Goal: Information Seeking & Learning: Compare options

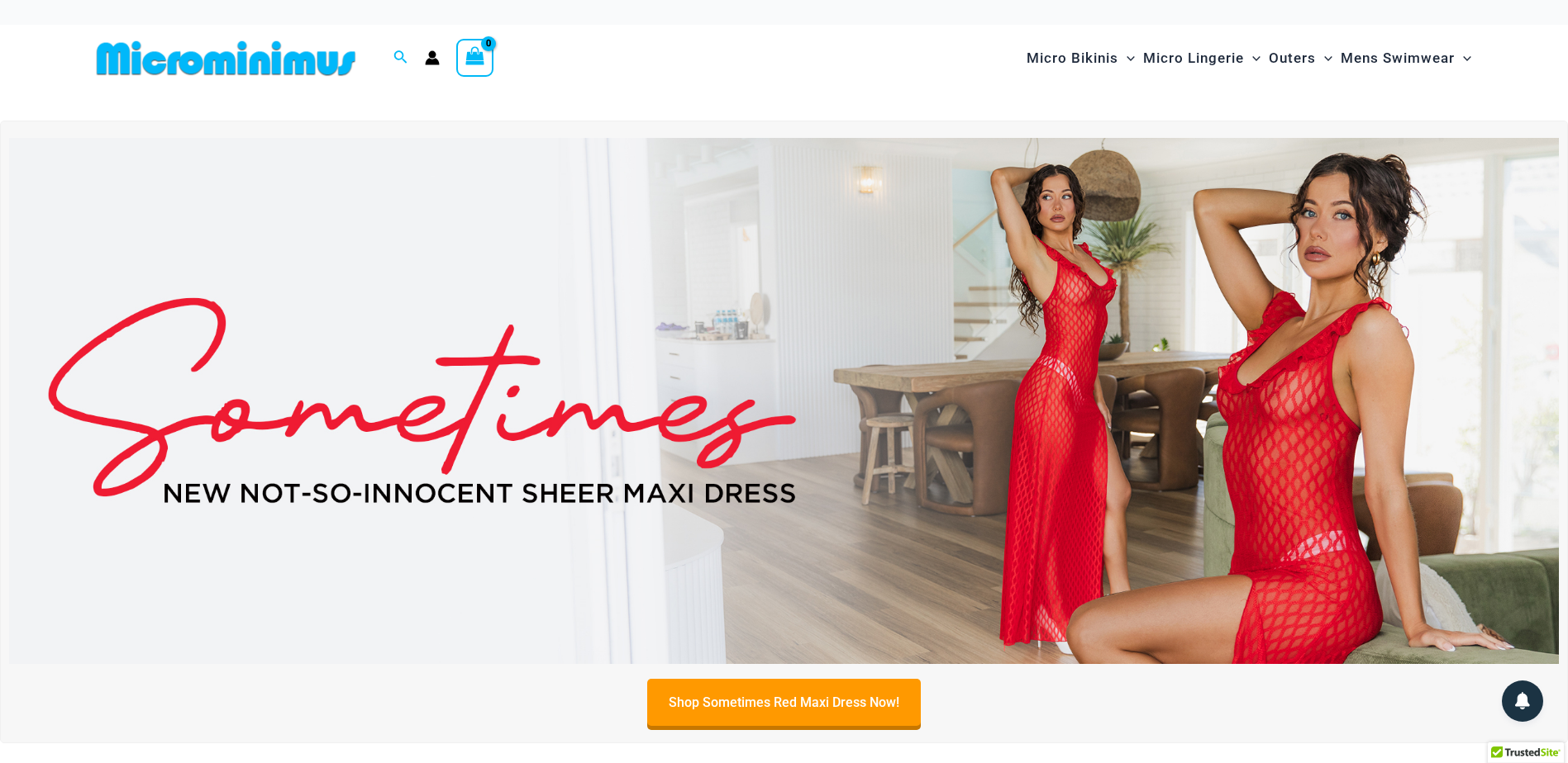
click at [1111, 415] on img at bounding box center [784, 401] width 1550 height 526
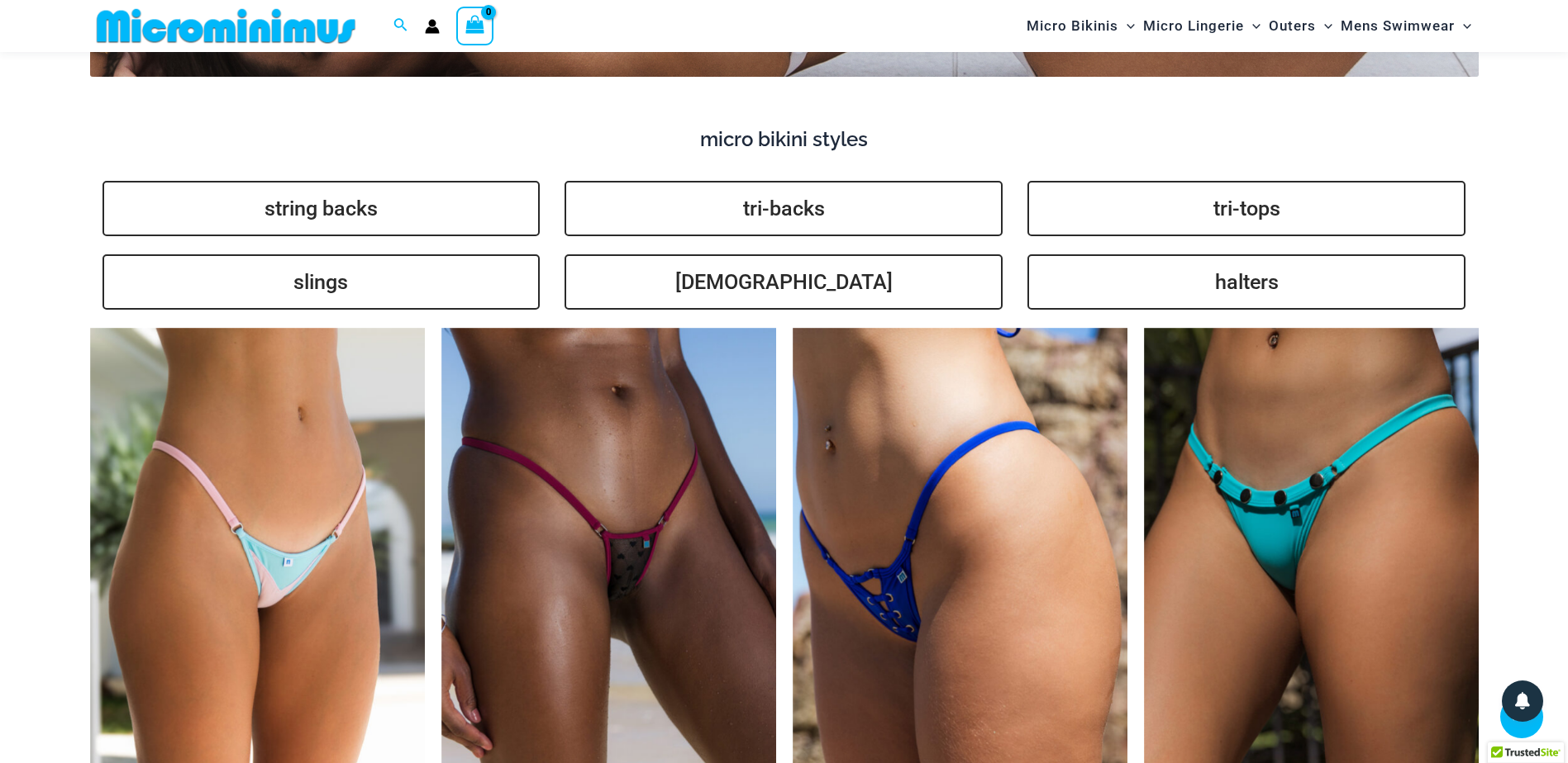
scroll to position [3703, 0]
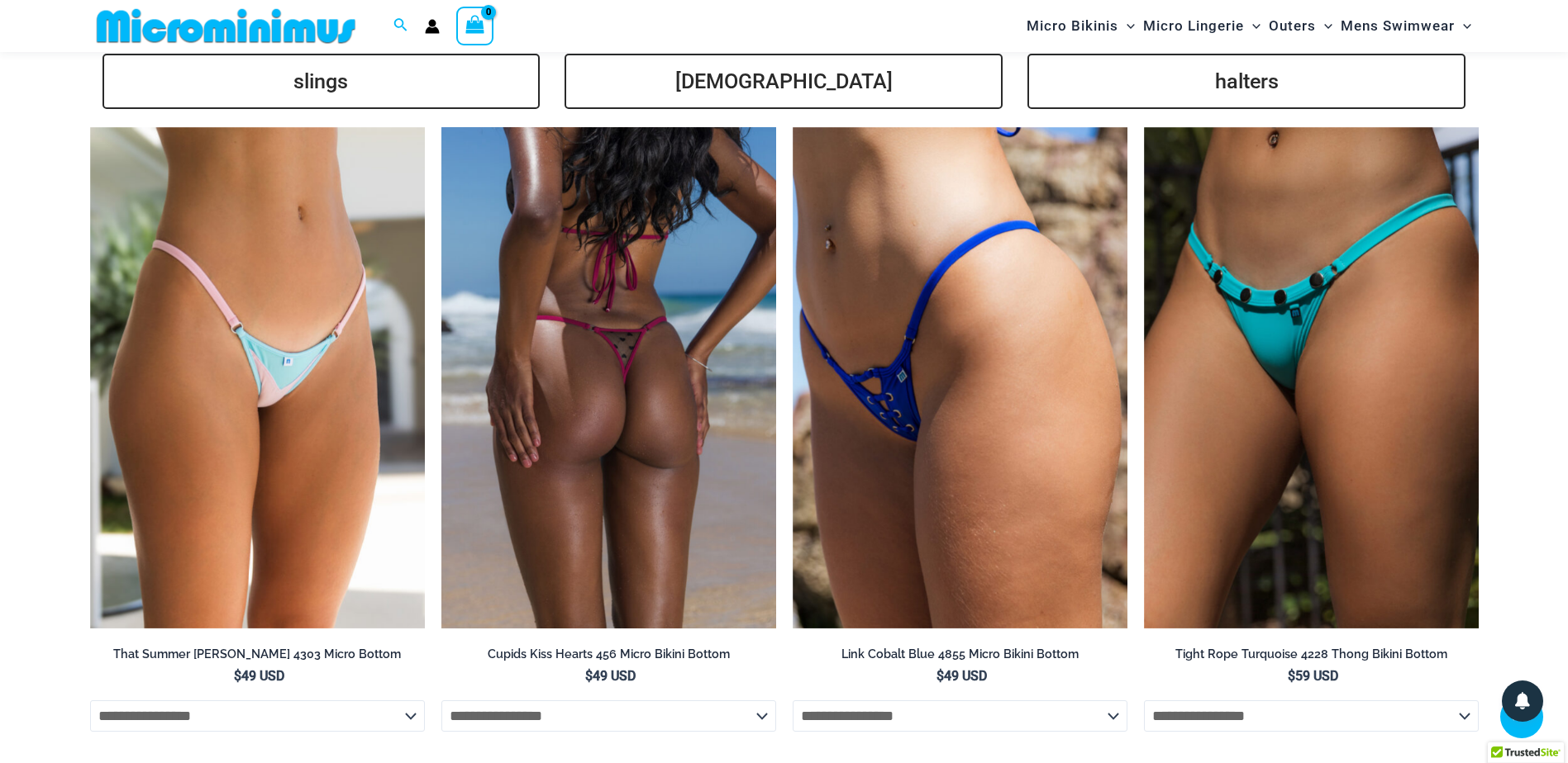
click at [600, 409] on img at bounding box center [609, 378] width 335 height 502
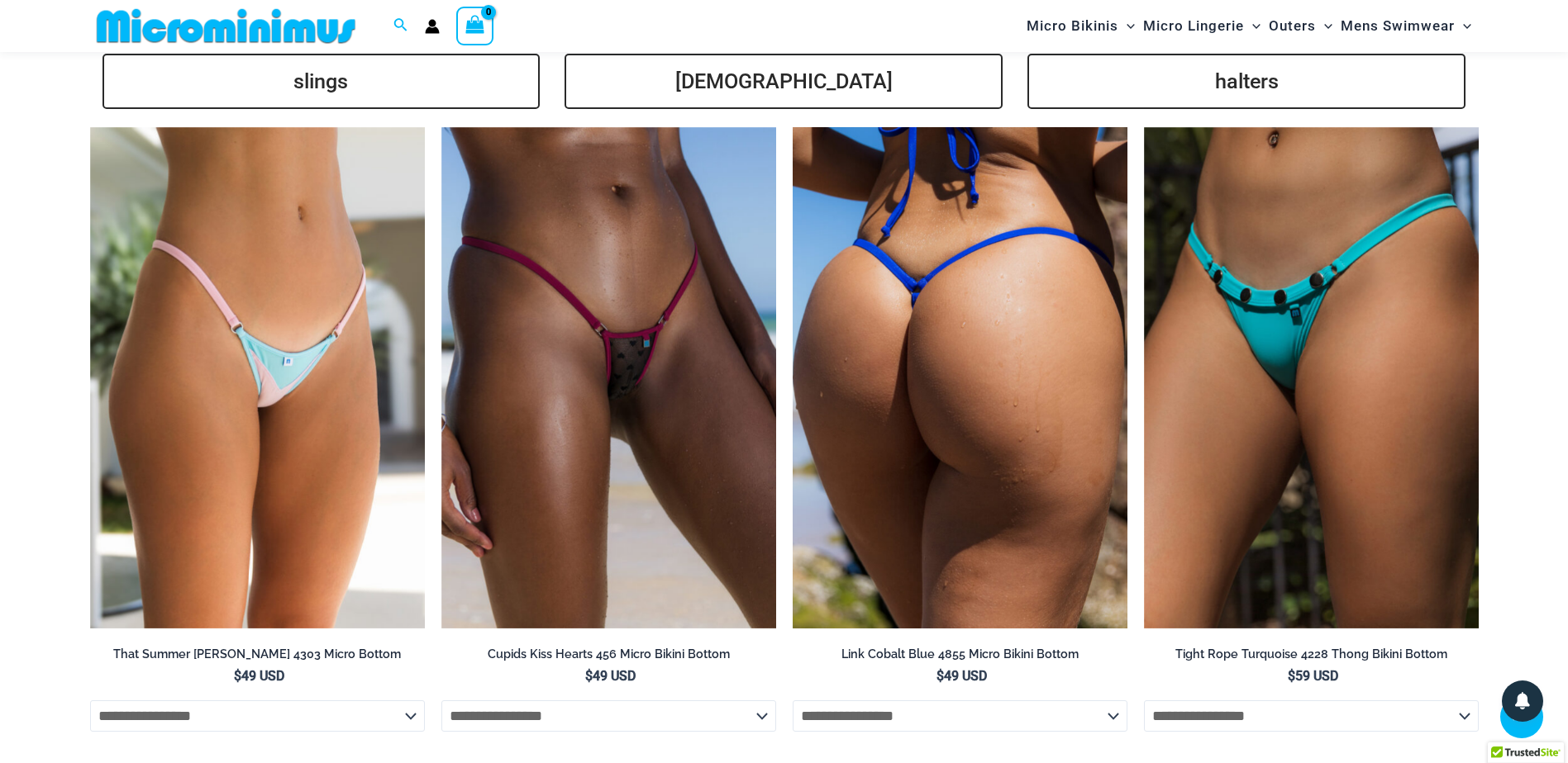
click at [940, 427] on img at bounding box center [959, 378] width 335 height 502
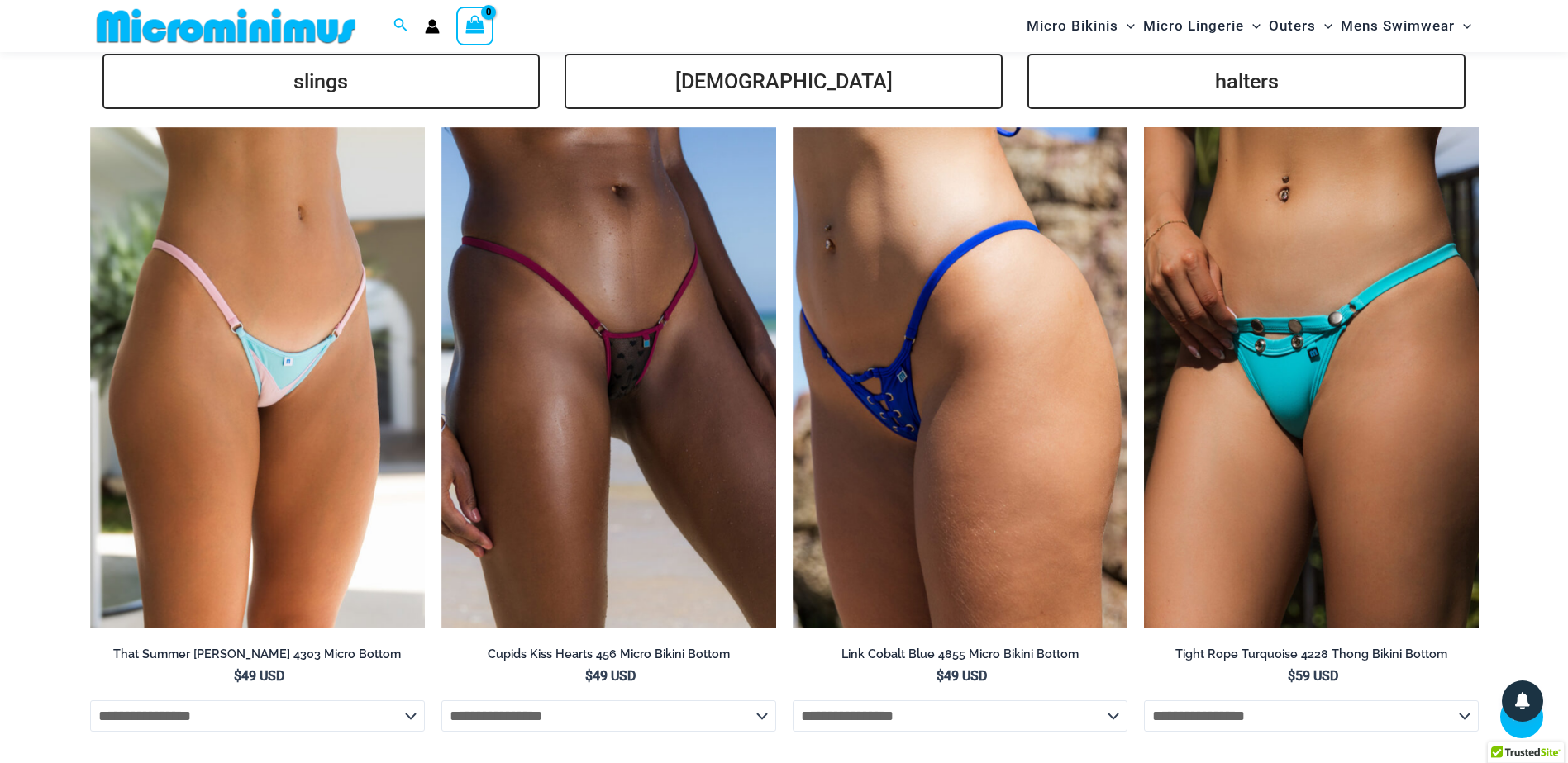
click at [1348, 344] on img at bounding box center [1311, 378] width 335 height 502
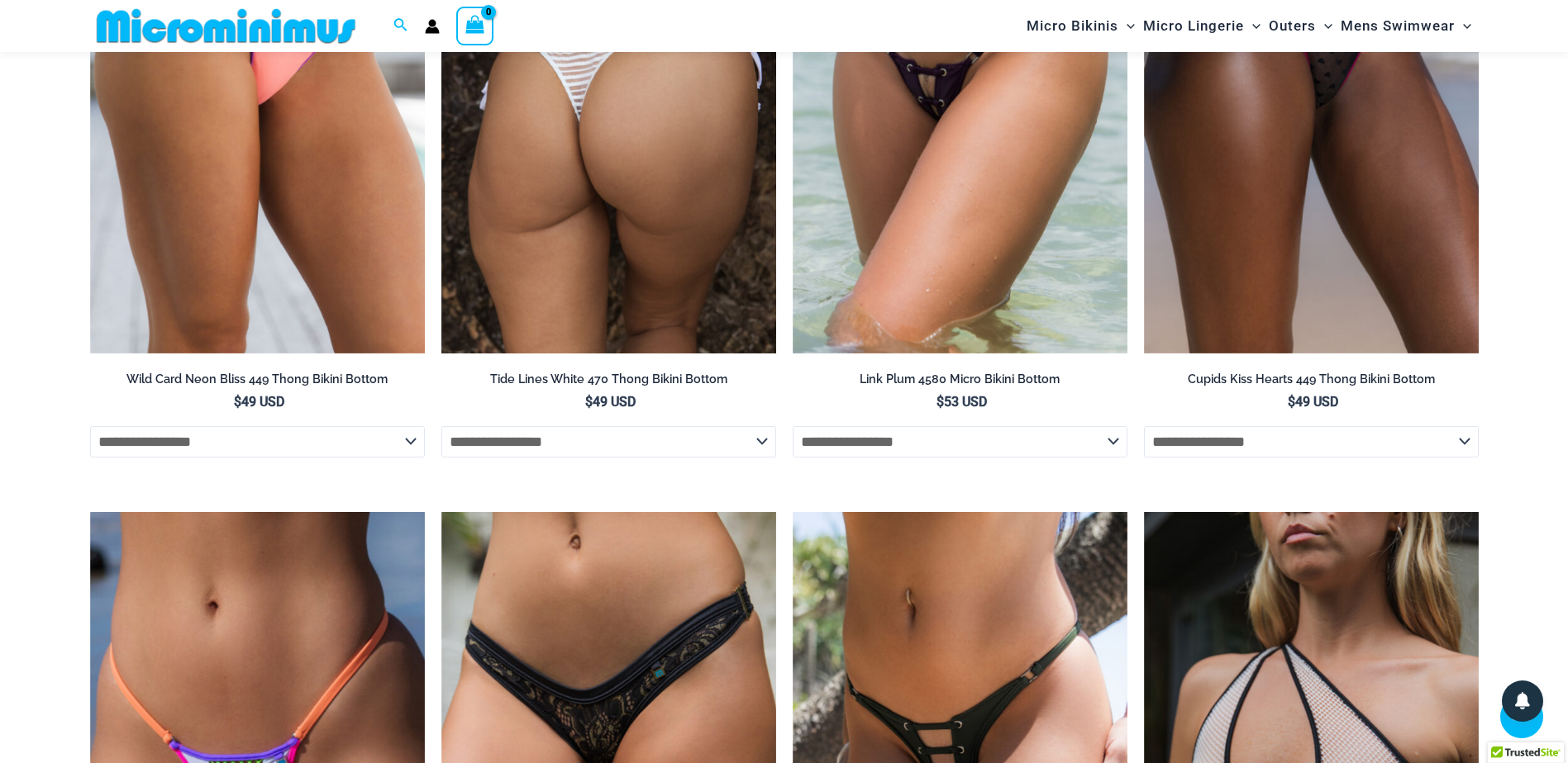
scroll to position [4777, 0]
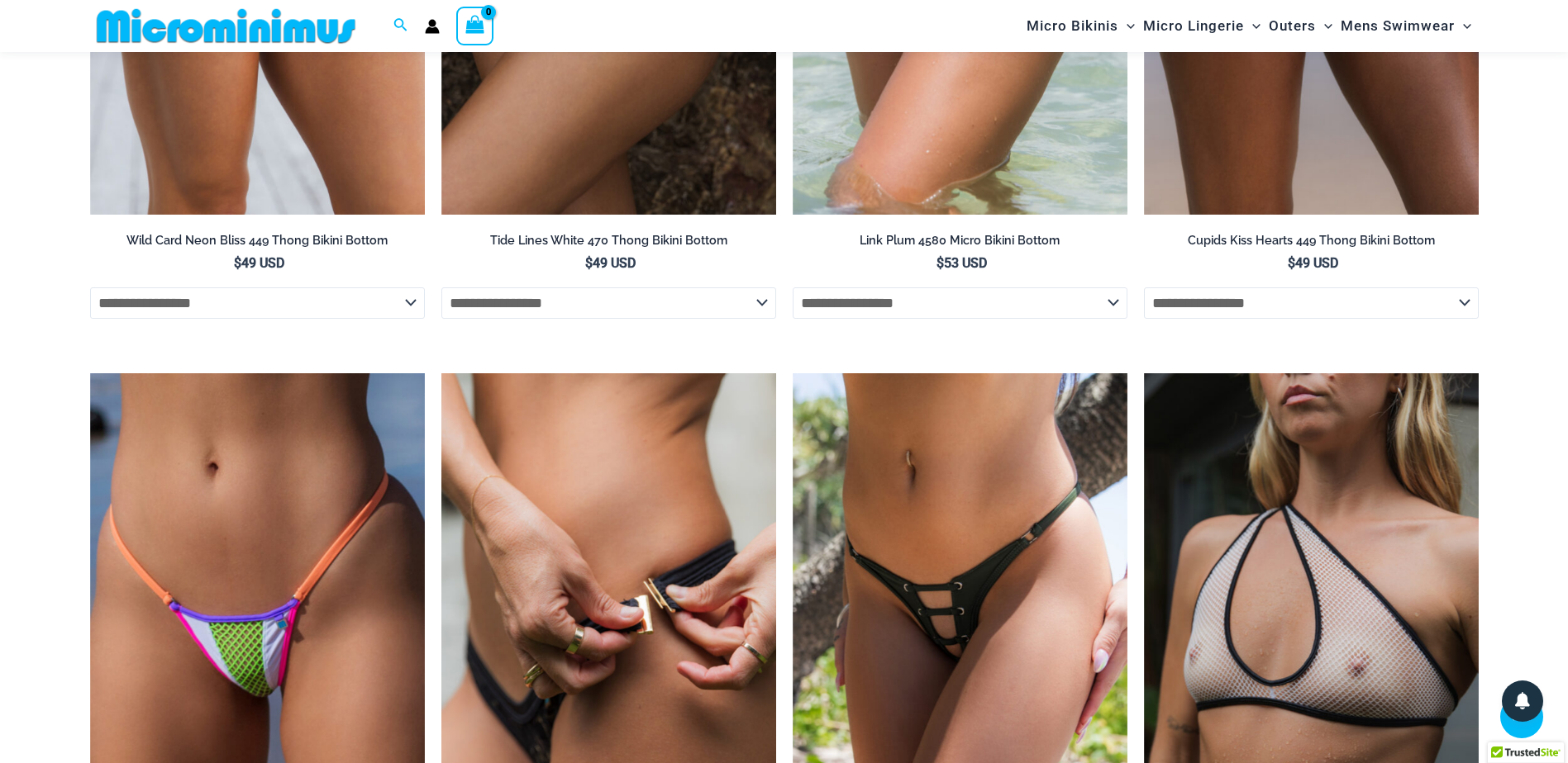
click at [571, 505] on img at bounding box center [609, 624] width 335 height 502
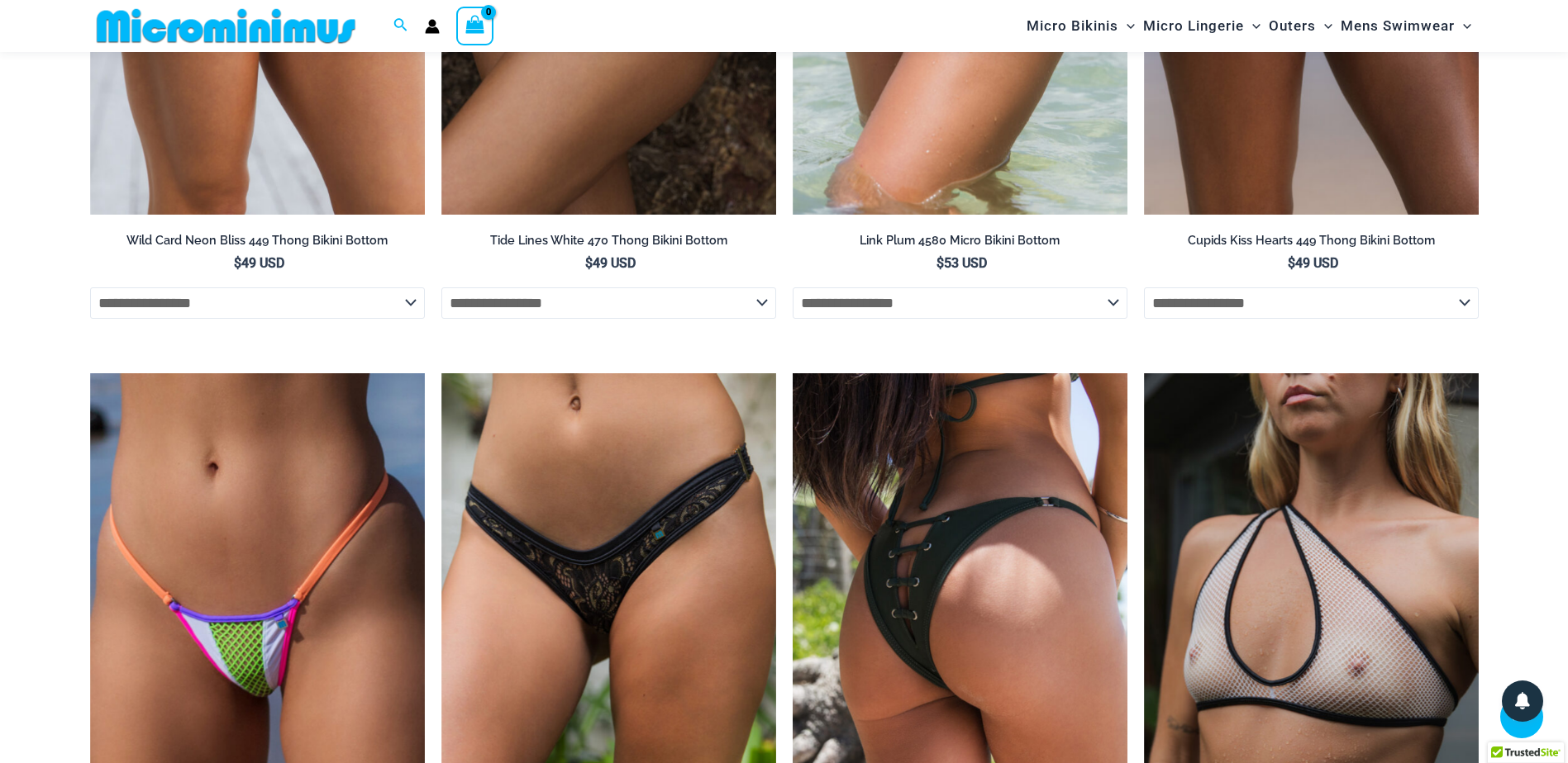
click at [870, 510] on img at bounding box center [959, 624] width 335 height 502
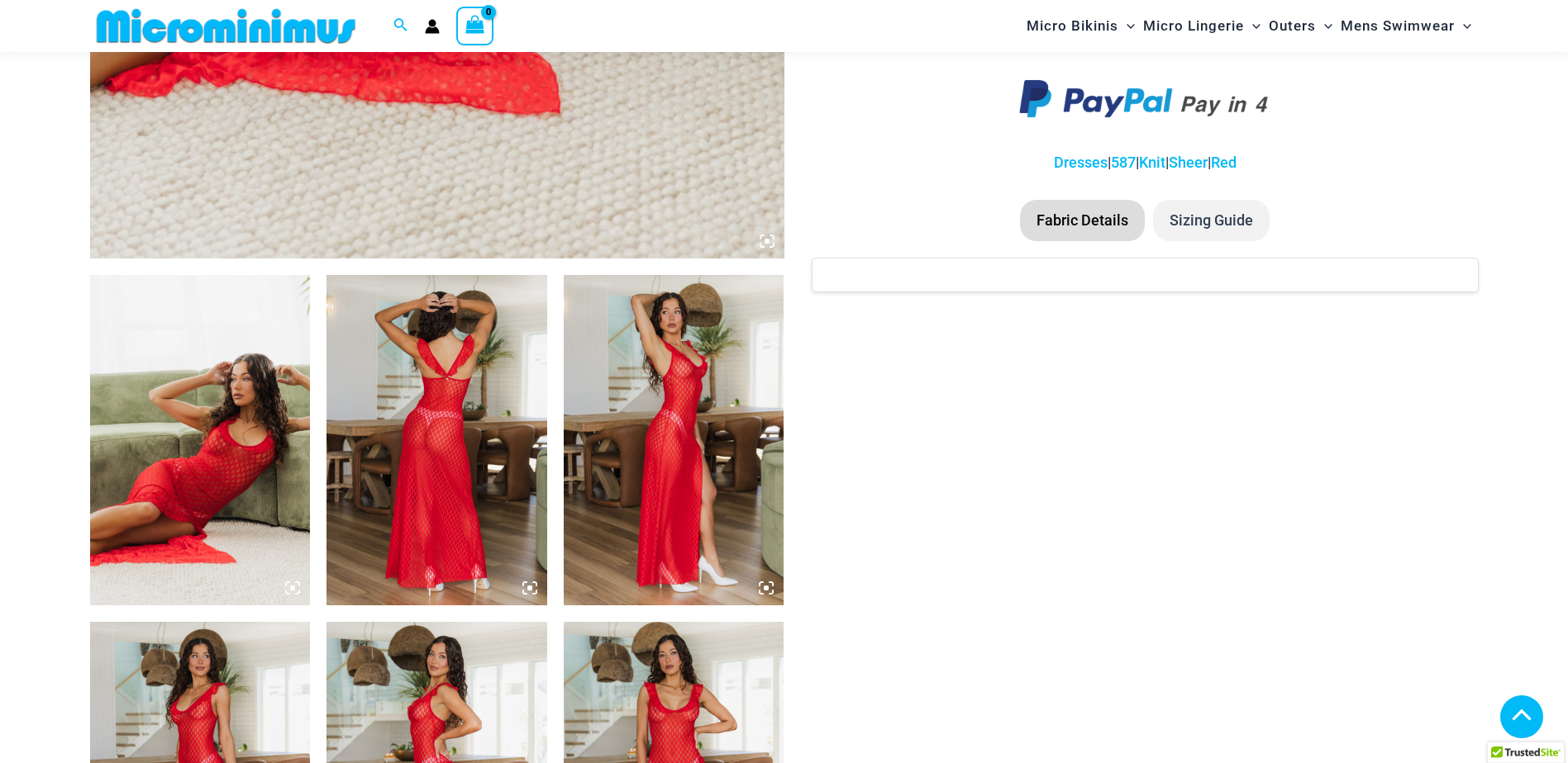
scroll to position [1065, 0]
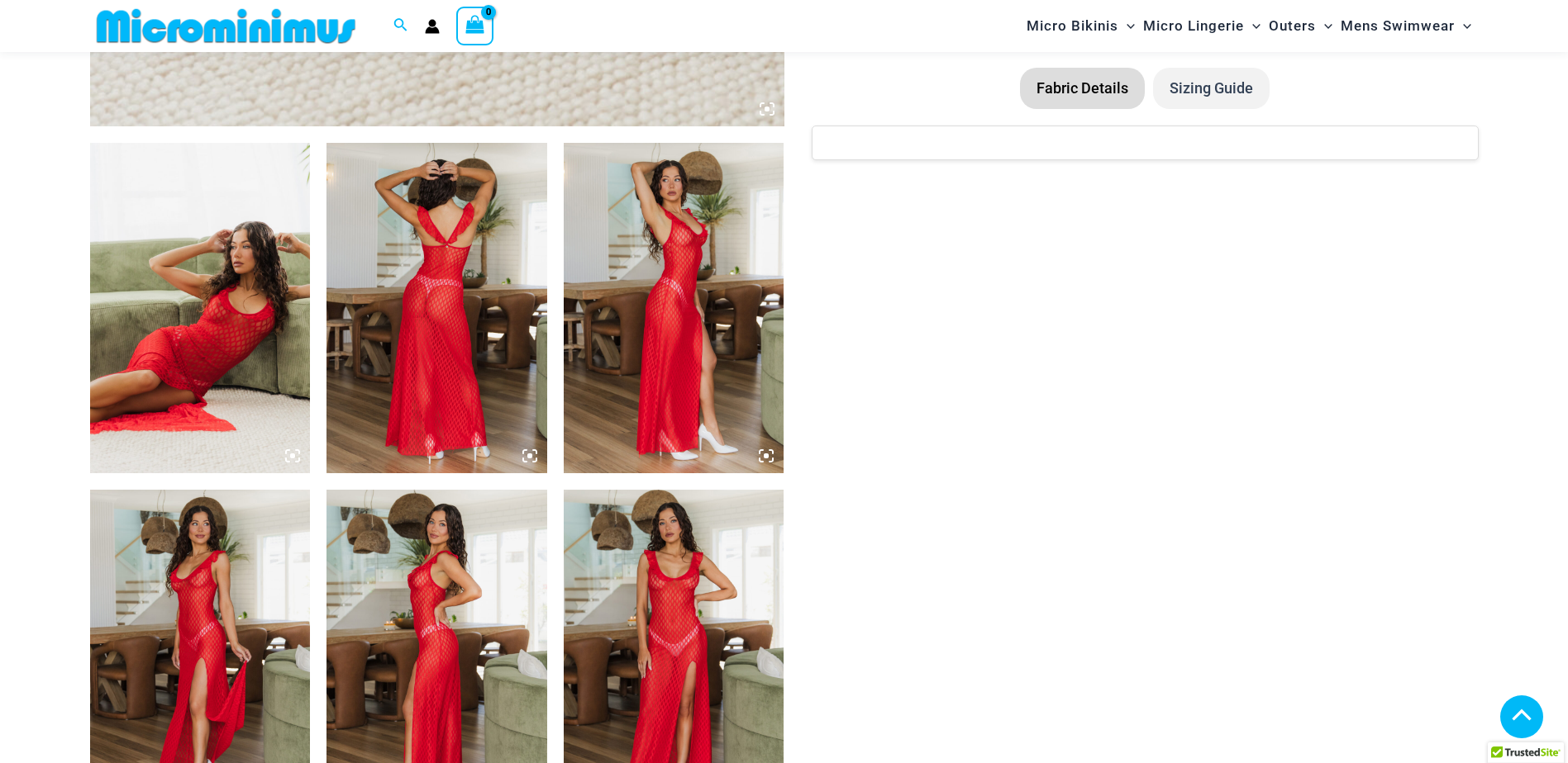
click at [137, 321] on img at bounding box center [200, 307] width 221 height 331
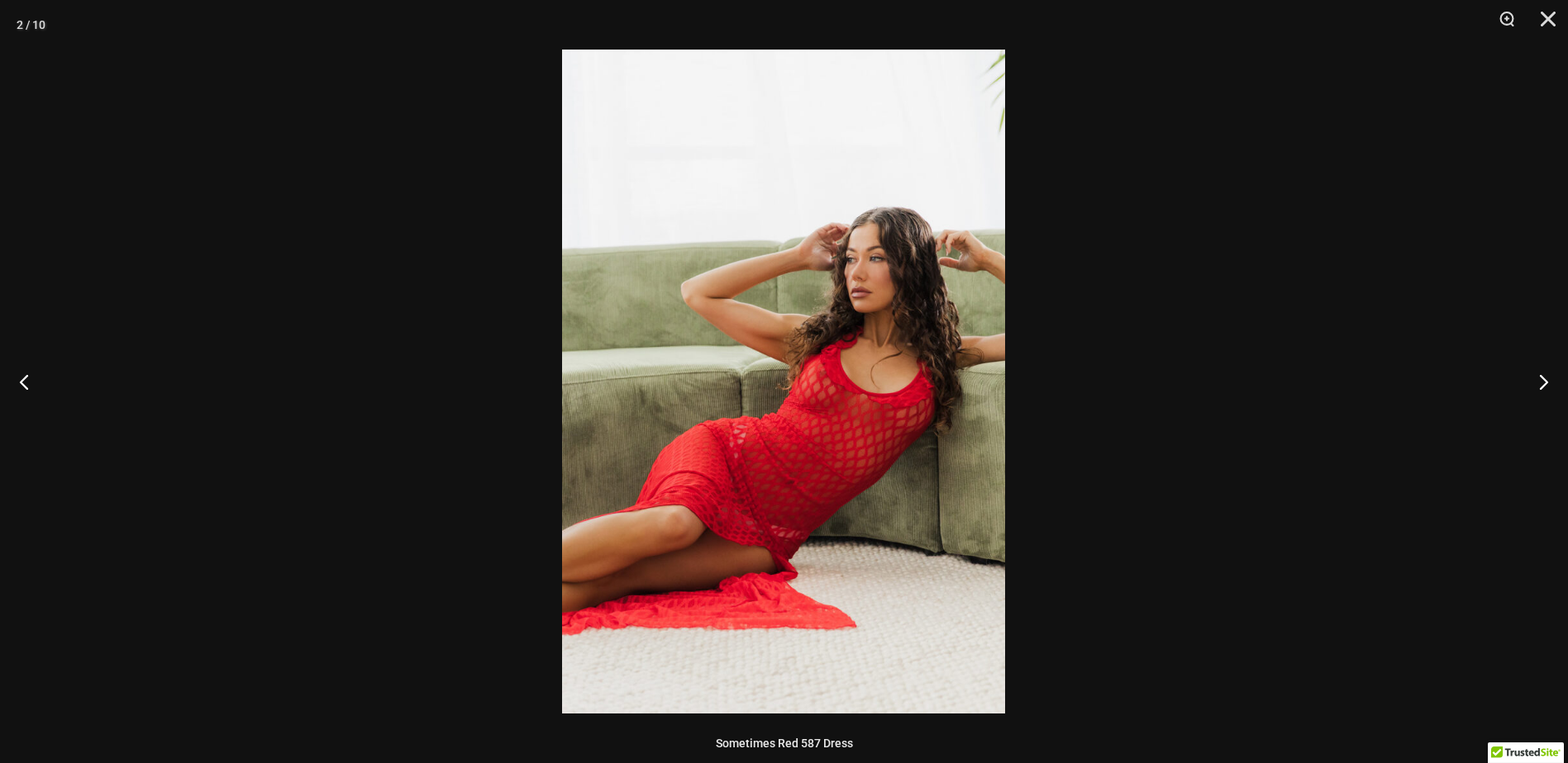
click at [822, 365] on img at bounding box center [783, 381] width 443 height 664
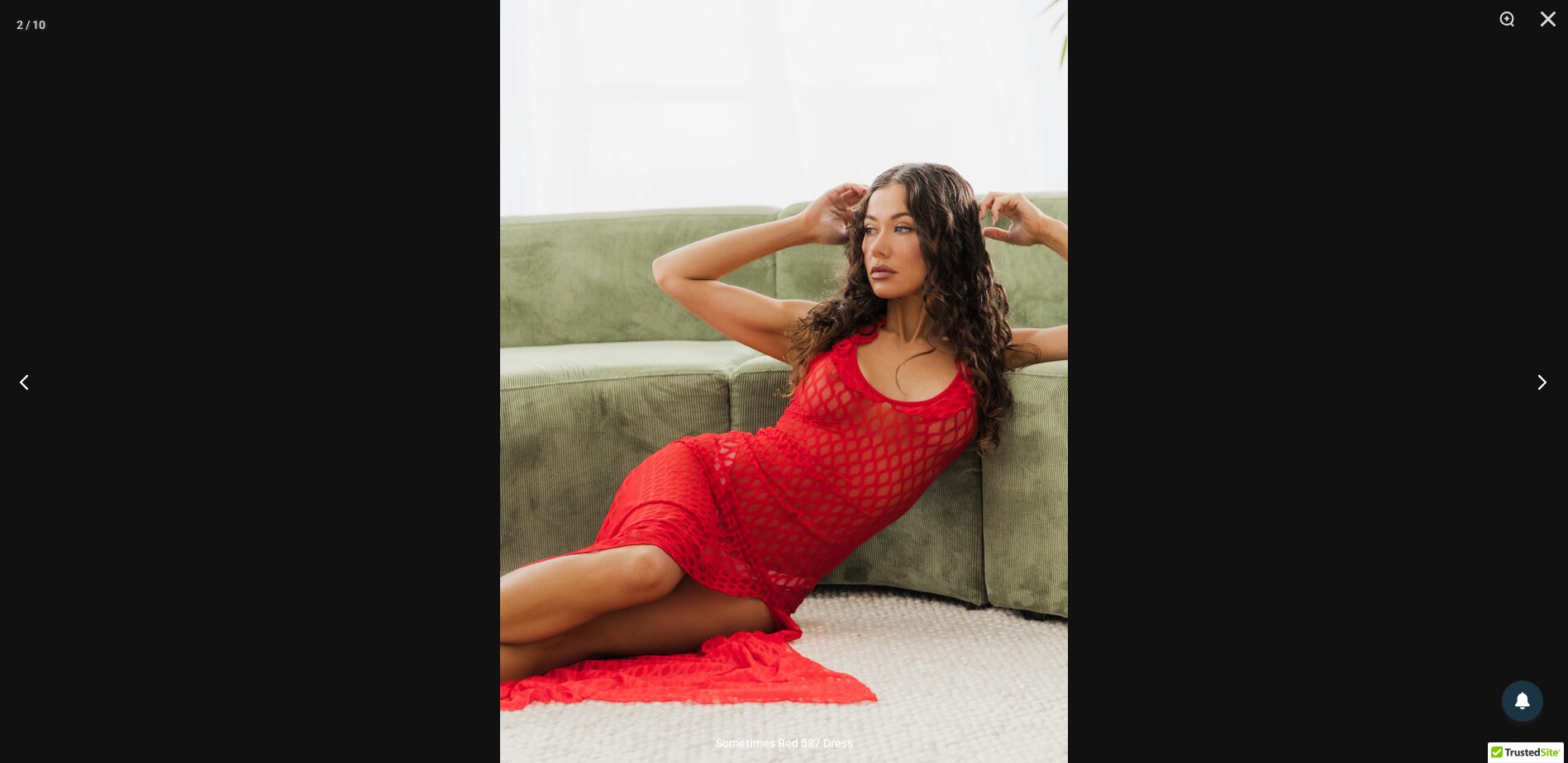
click at [1539, 375] on button "Next" at bounding box center [1537, 381] width 62 height 83
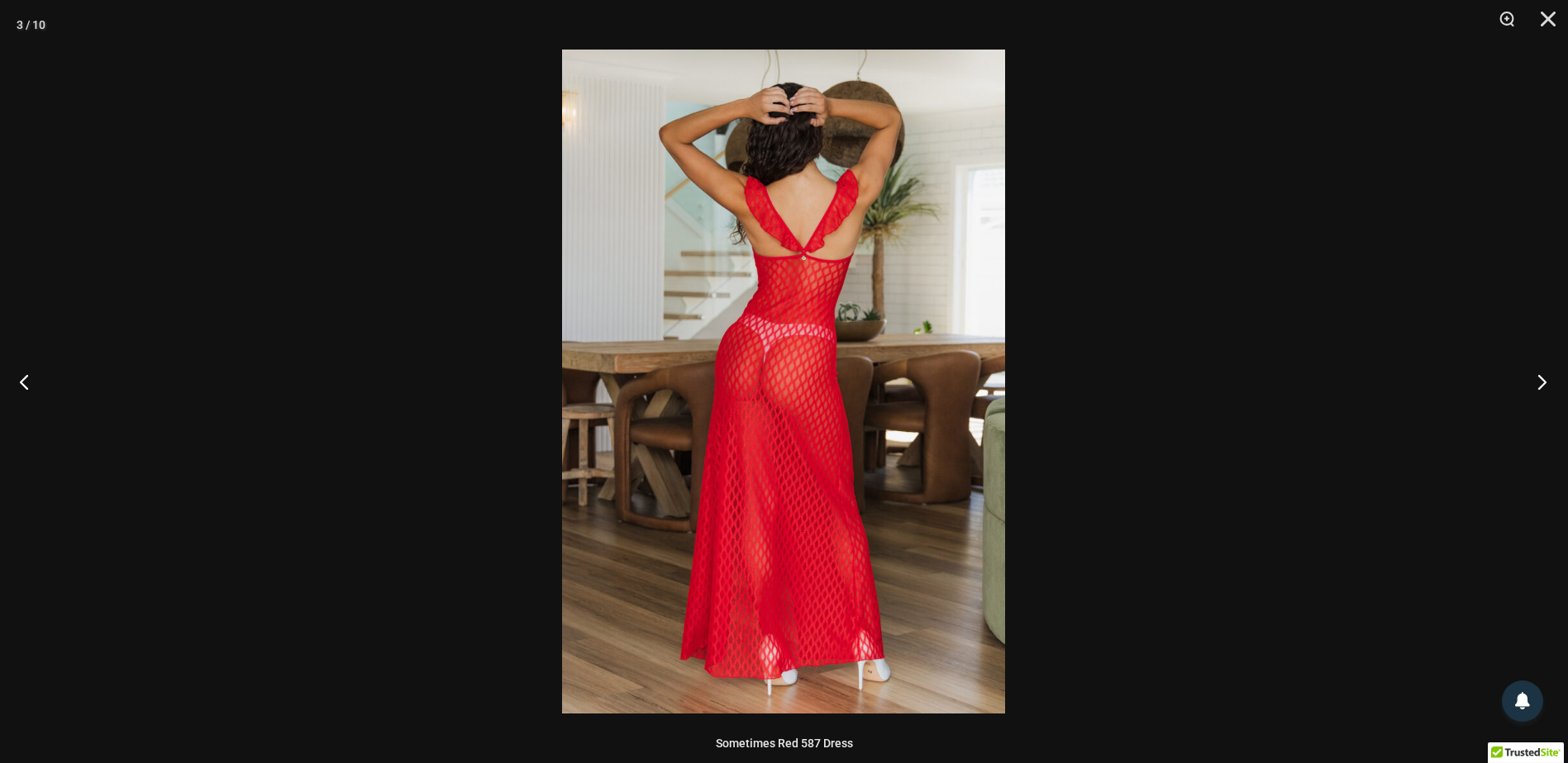
click at [1539, 375] on button "Next" at bounding box center [1537, 381] width 62 height 83
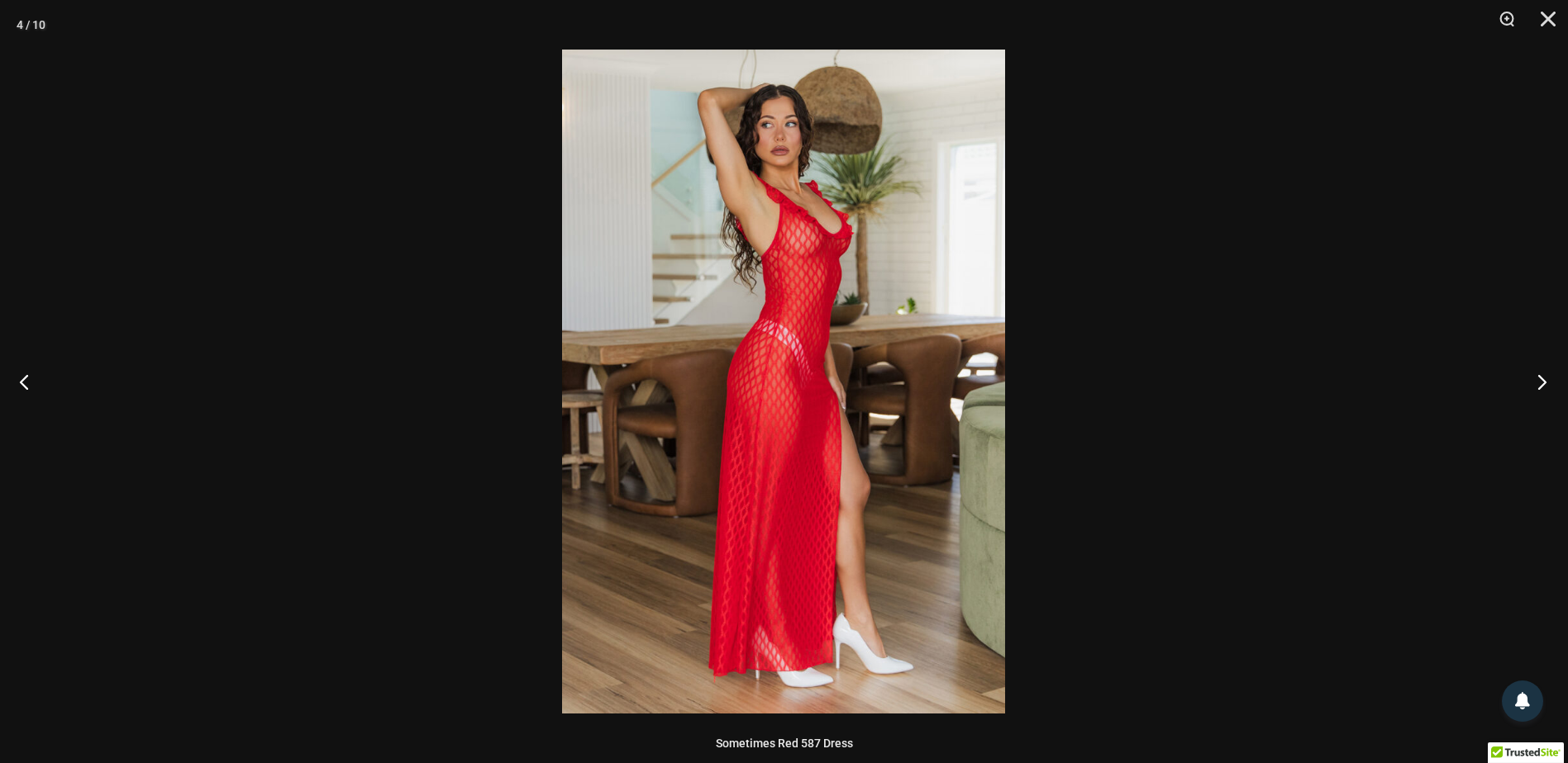
click at [1539, 375] on button "Next" at bounding box center [1537, 381] width 62 height 83
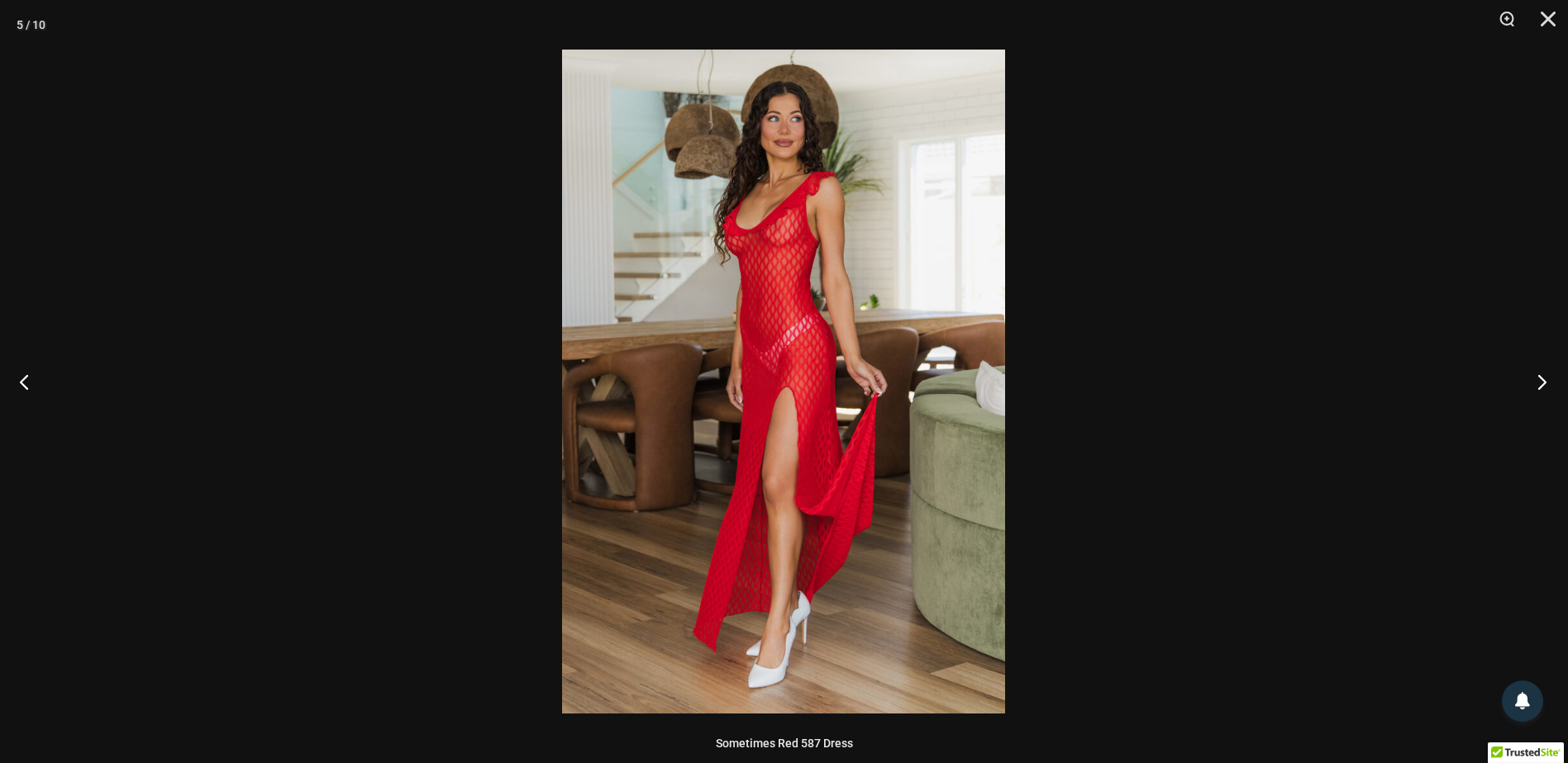
click at [1539, 375] on button "Next" at bounding box center [1537, 381] width 62 height 83
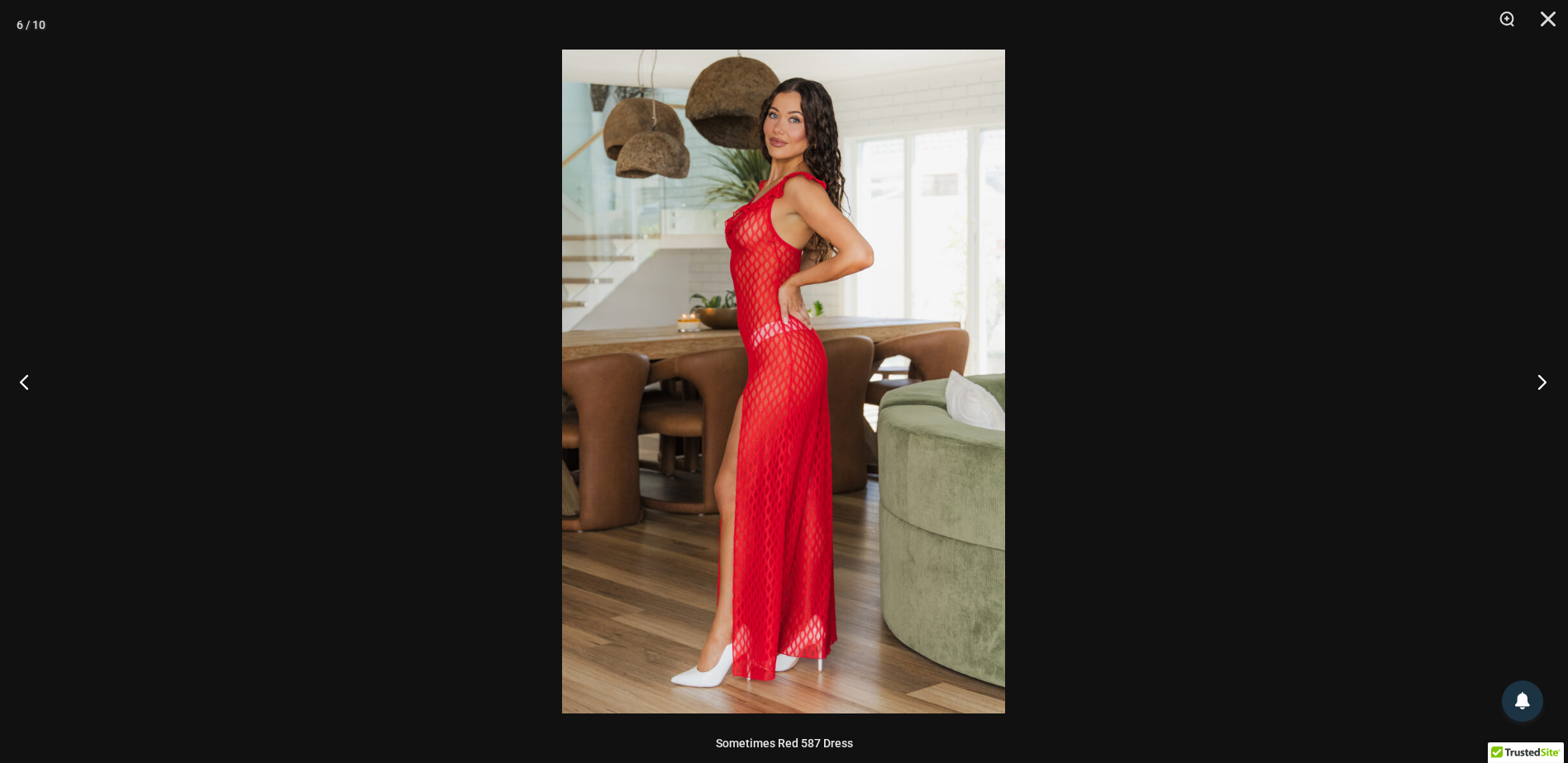
click at [1539, 375] on button "Next" at bounding box center [1537, 381] width 62 height 83
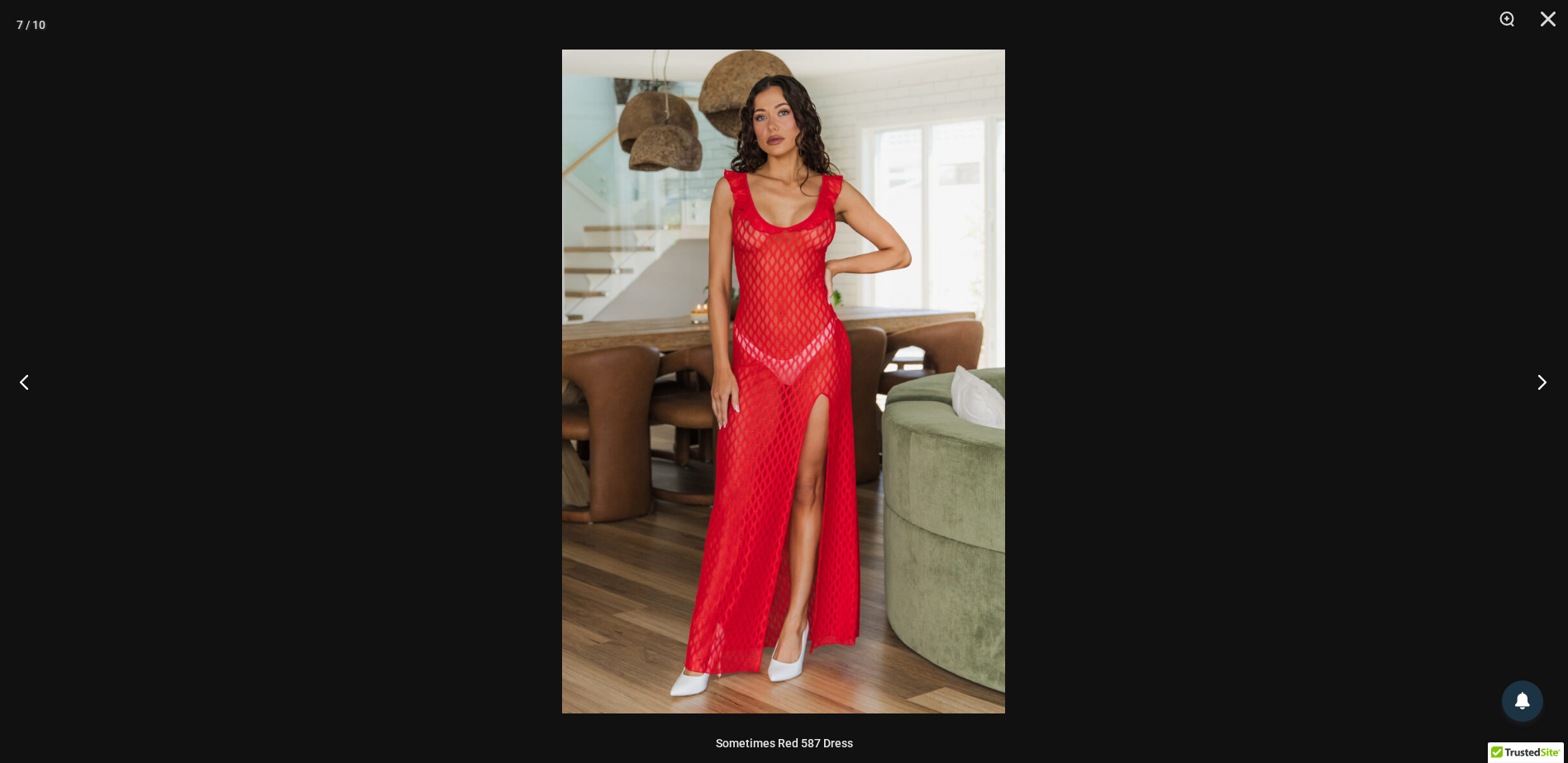
click at [1539, 375] on button "Next" at bounding box center [1537, 381] width 62 height 83
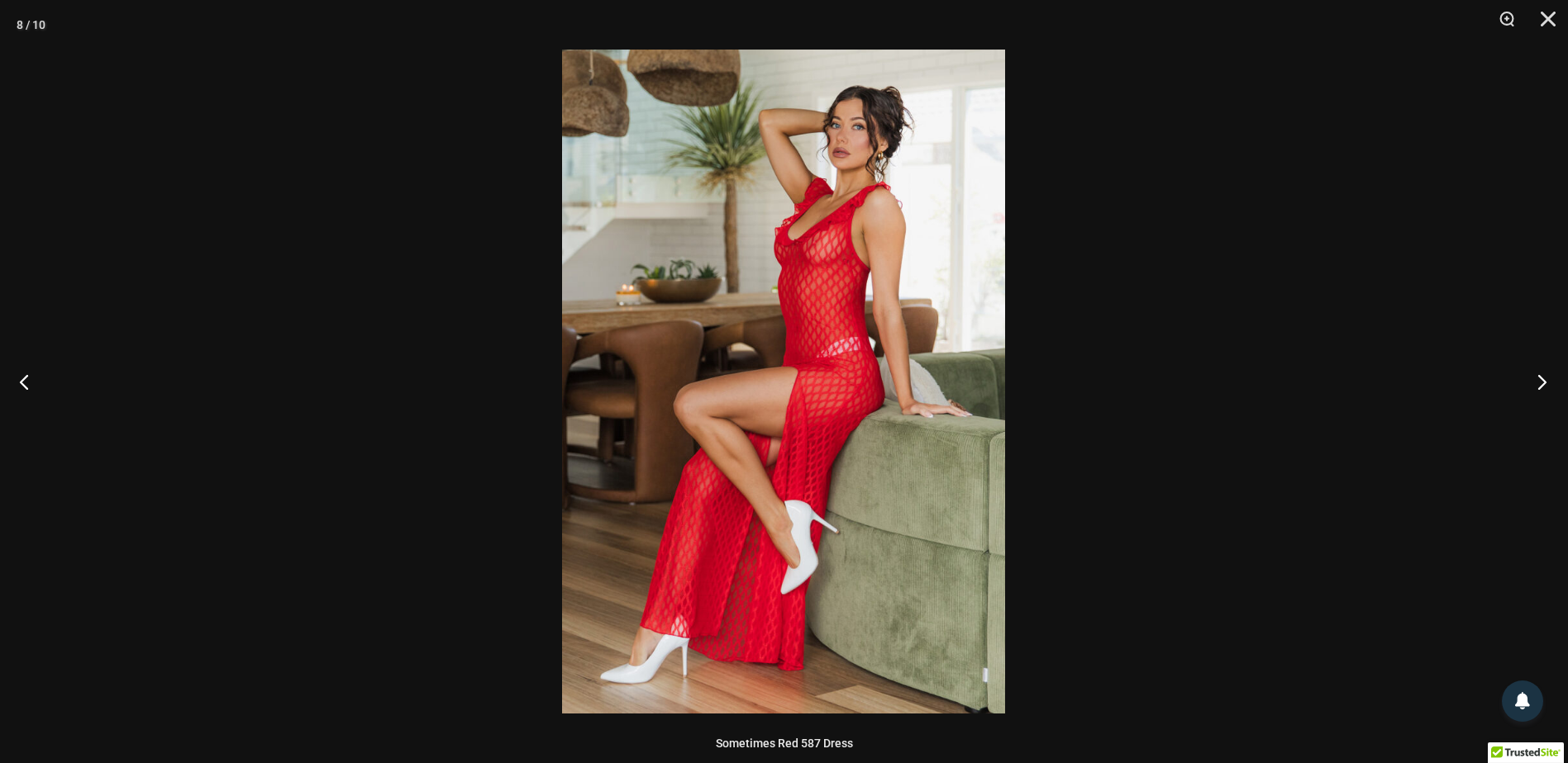
click at [1539, 375] on button "Next" at bounding box center [1537, 381] width 62 height 83
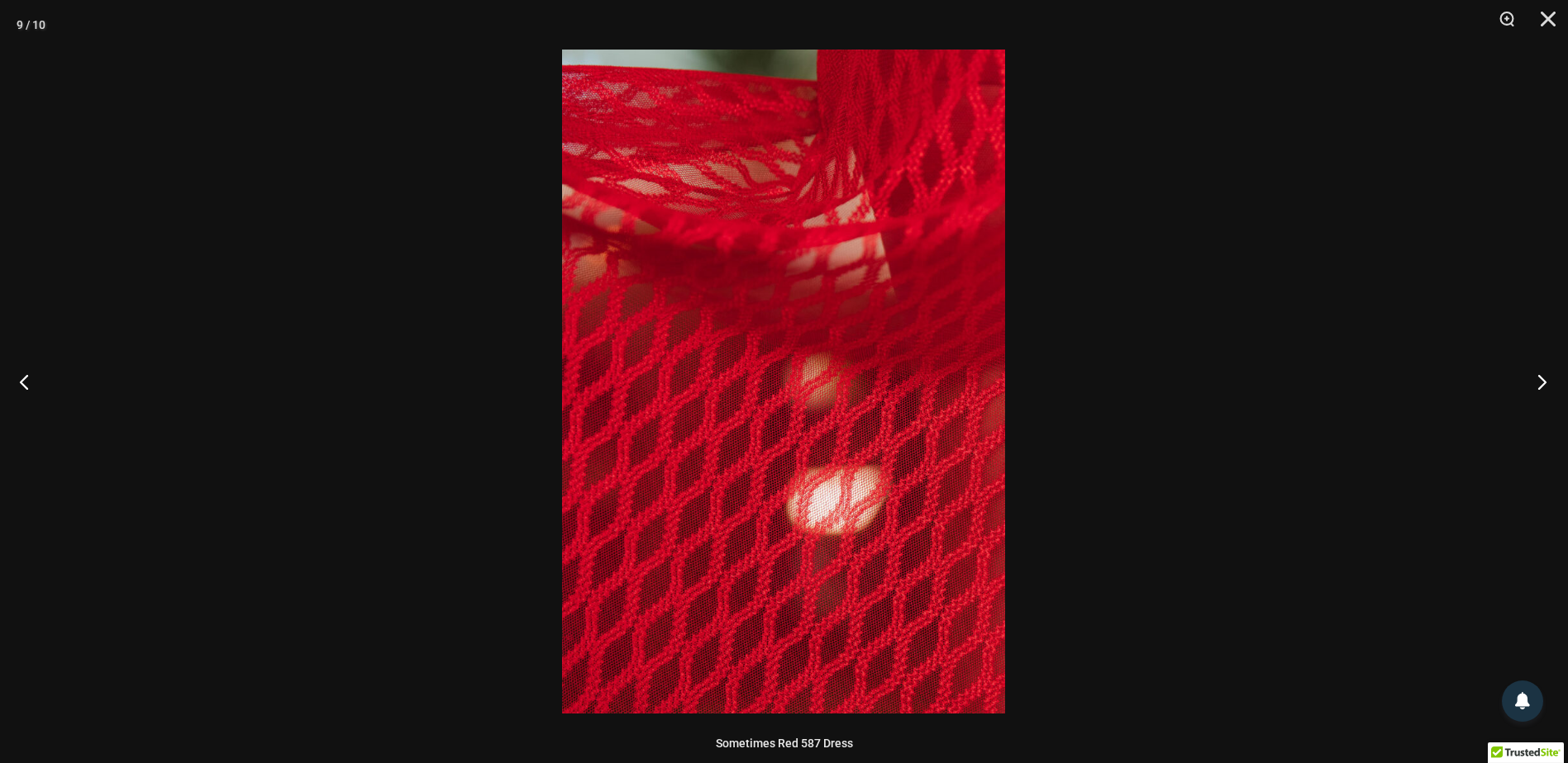
click at [1539, 375] on button "Next" at bounding box center [1537, 381] width 62 height 83
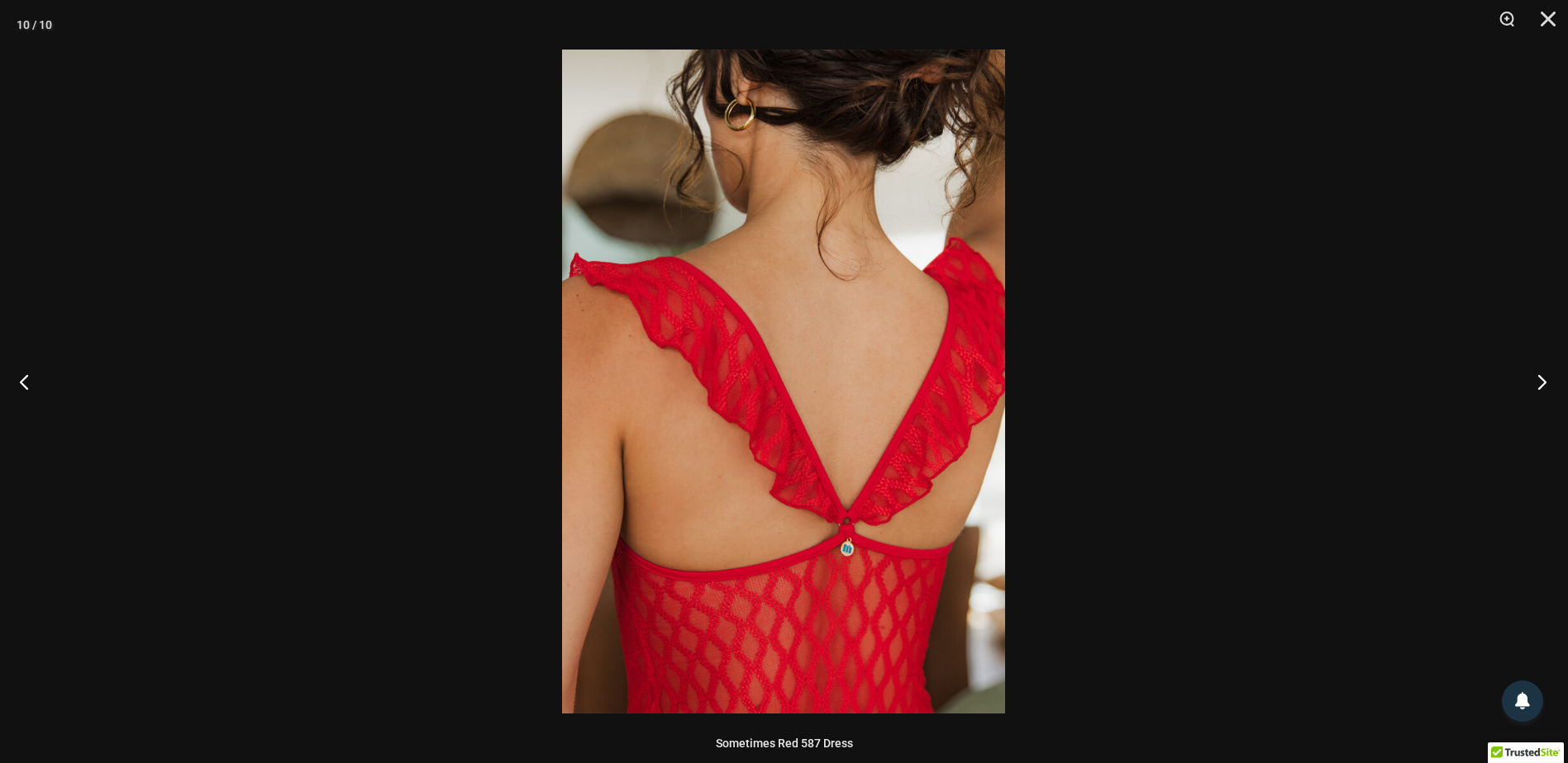
click at [1539, 375] on button "Next" at bounding box center [1537, 381] width 62 height 83
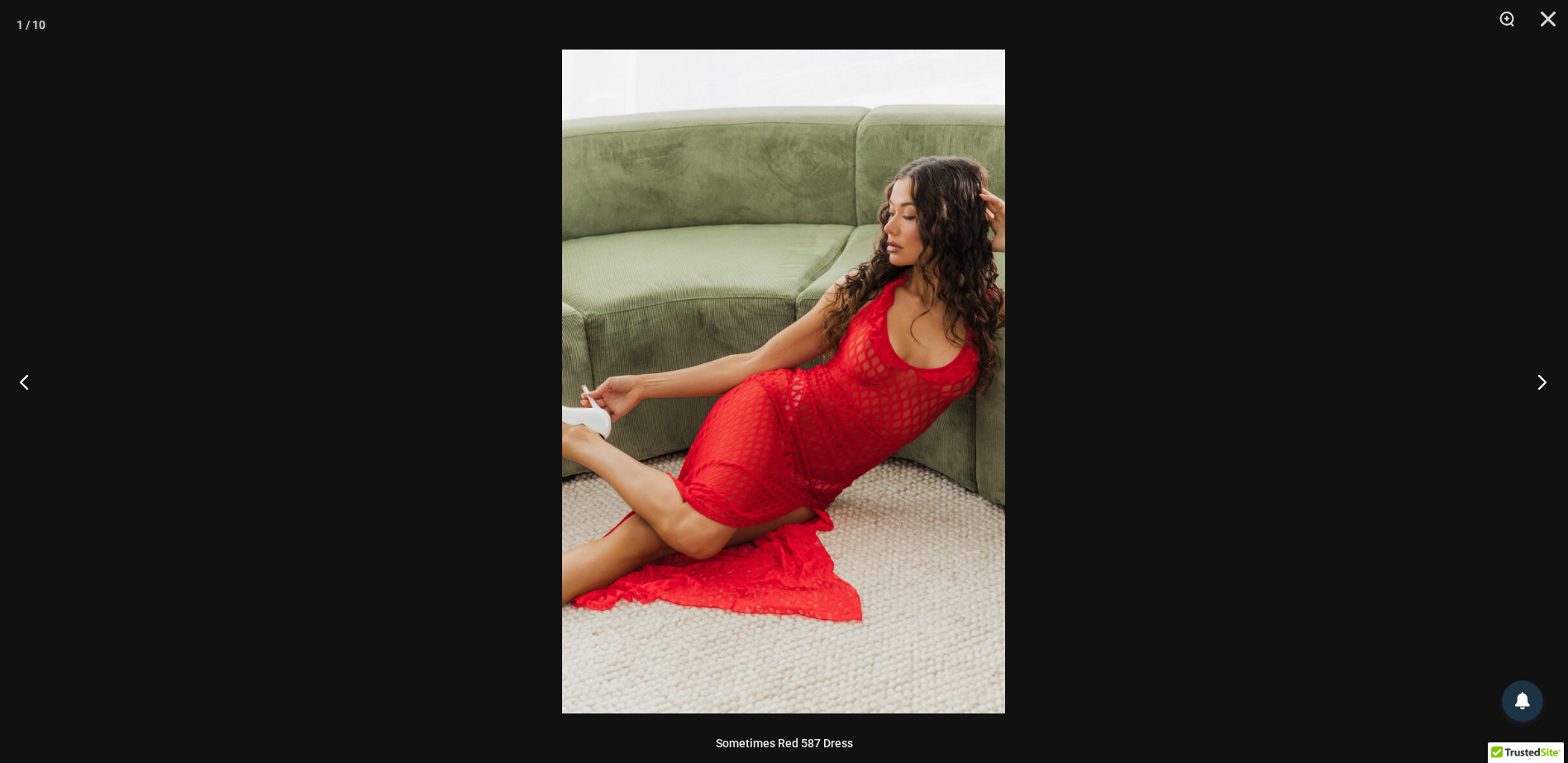
click at [1539, 375] on button "Next" at bounding box center [1537, 381] width 62 height 83
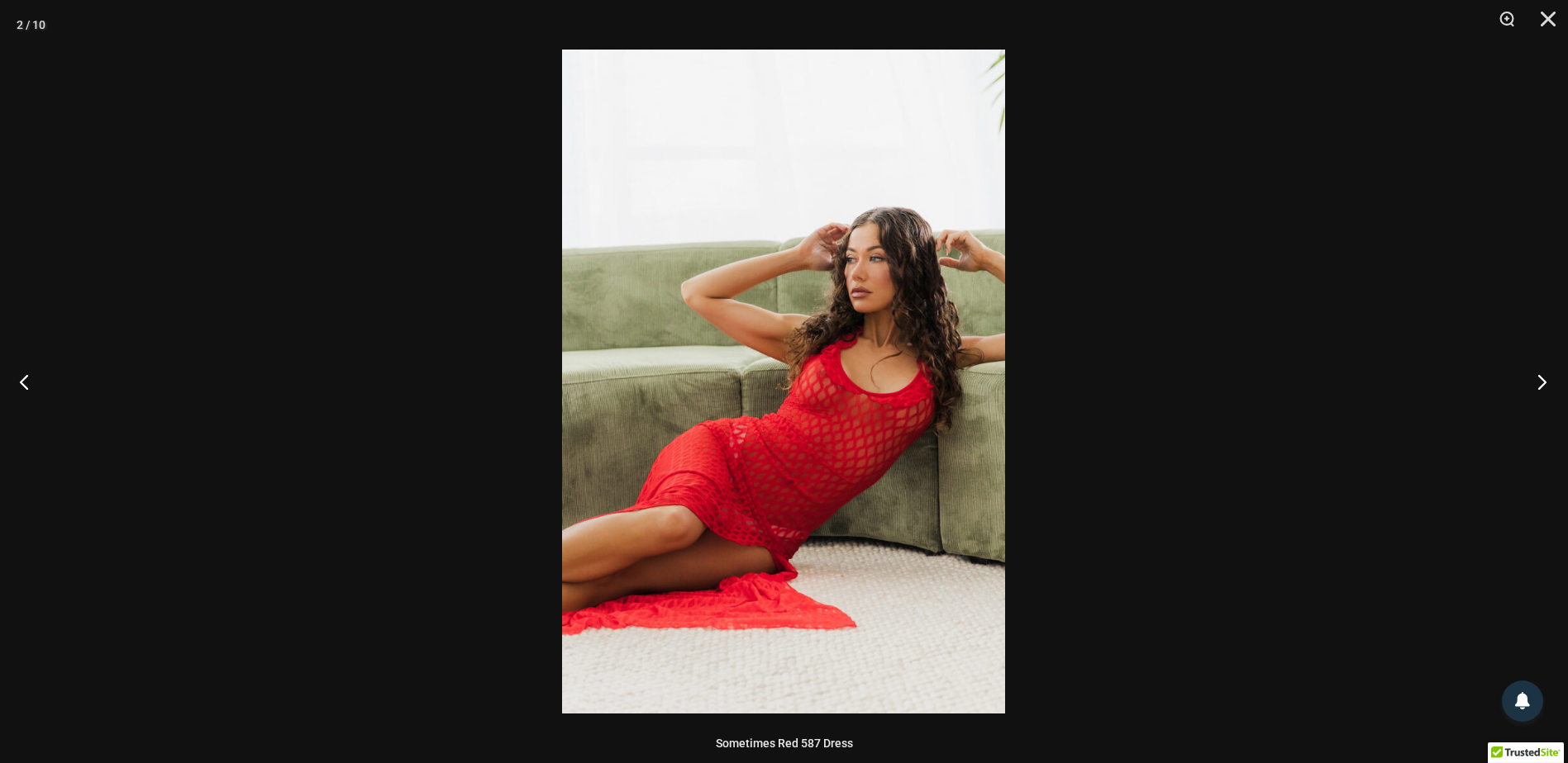
click at [1539, 375] on button "Next" at bounding box center [1537, 381] width 62 height 83
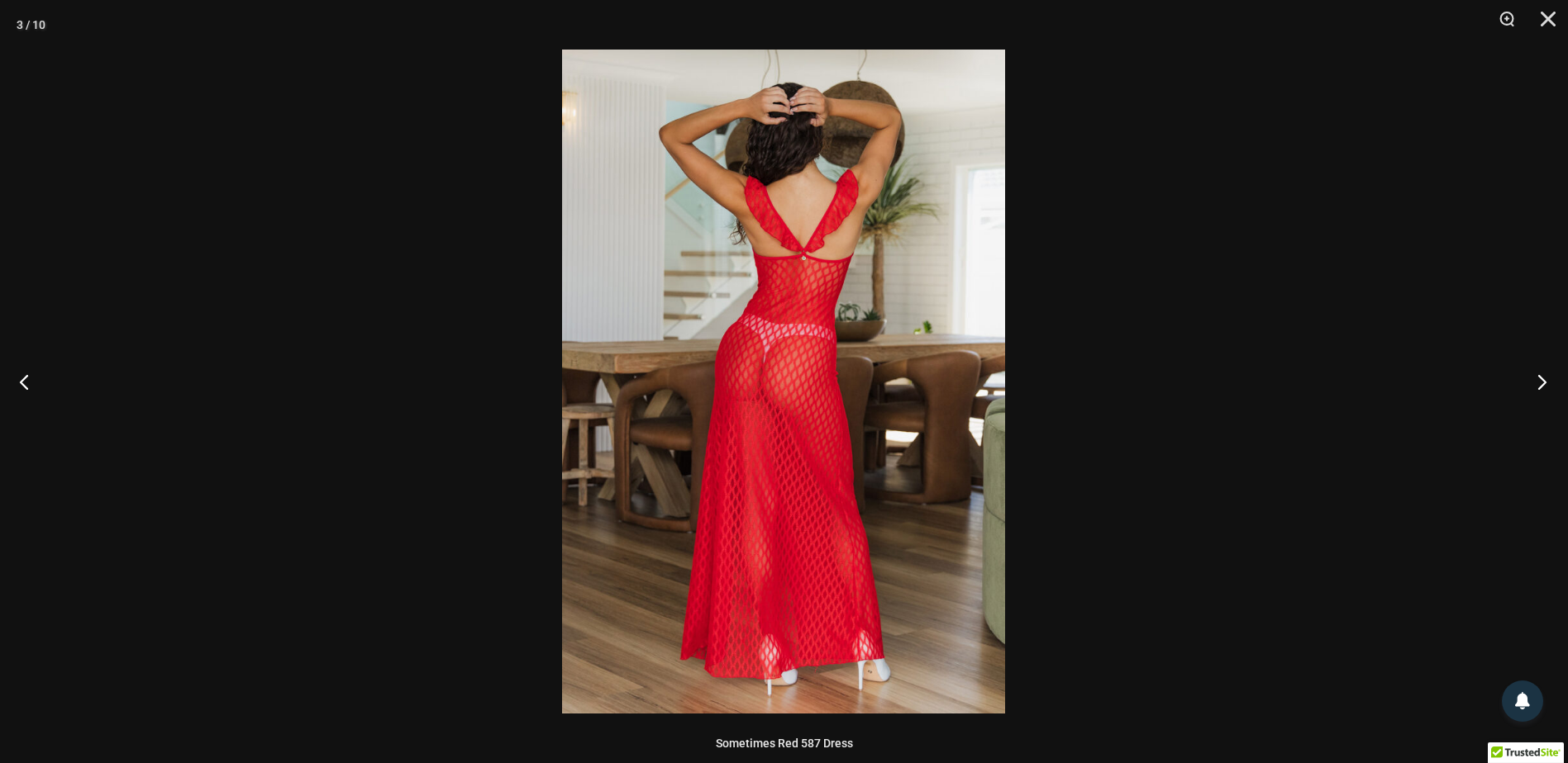
click at [1539, 375] on button "Next" at bounding box center [1537, 381] width 62 height 83
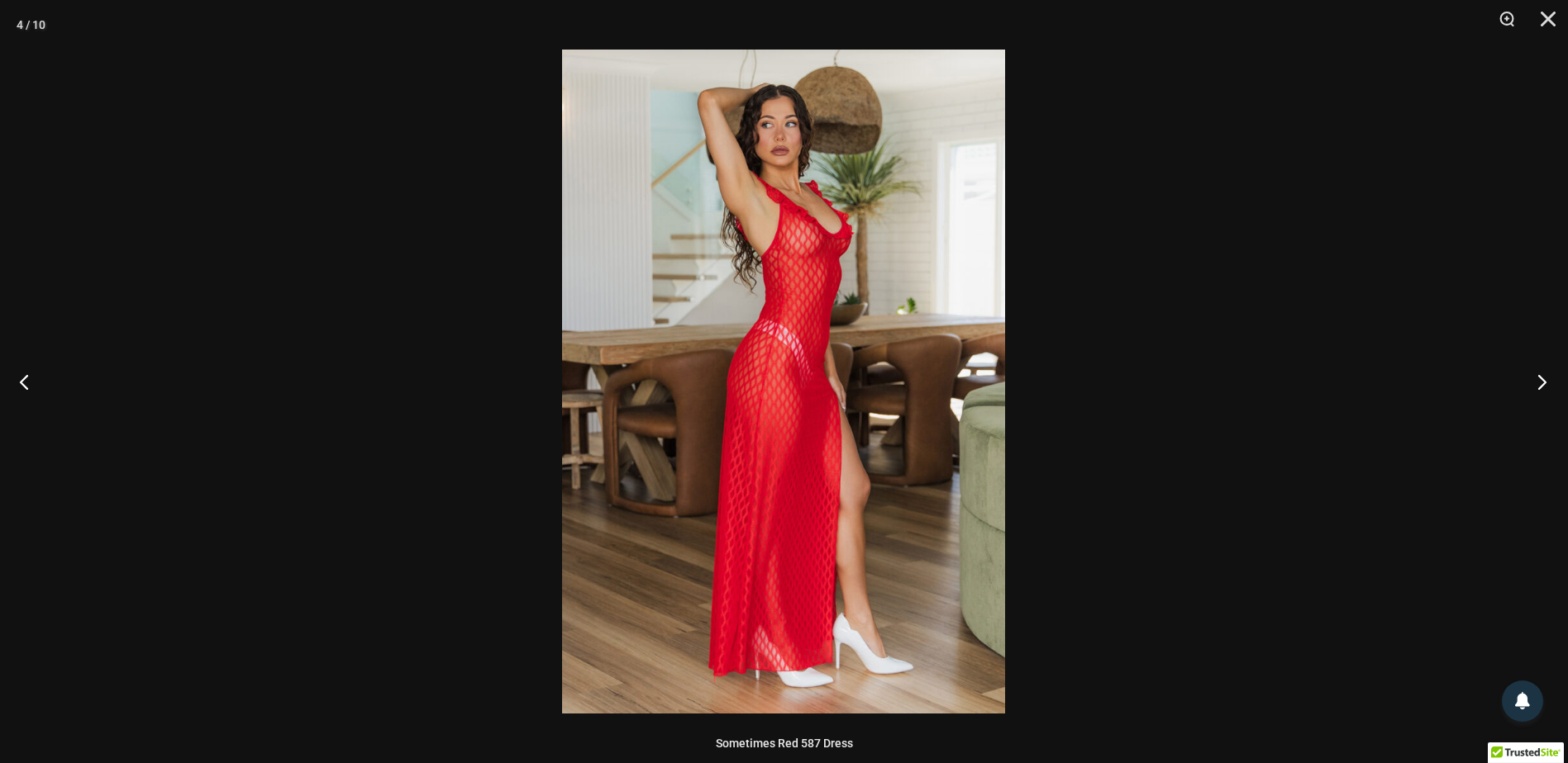
click at [1539, 375] on button "Next" at bounding box center [1537, 381] width 62 height 83
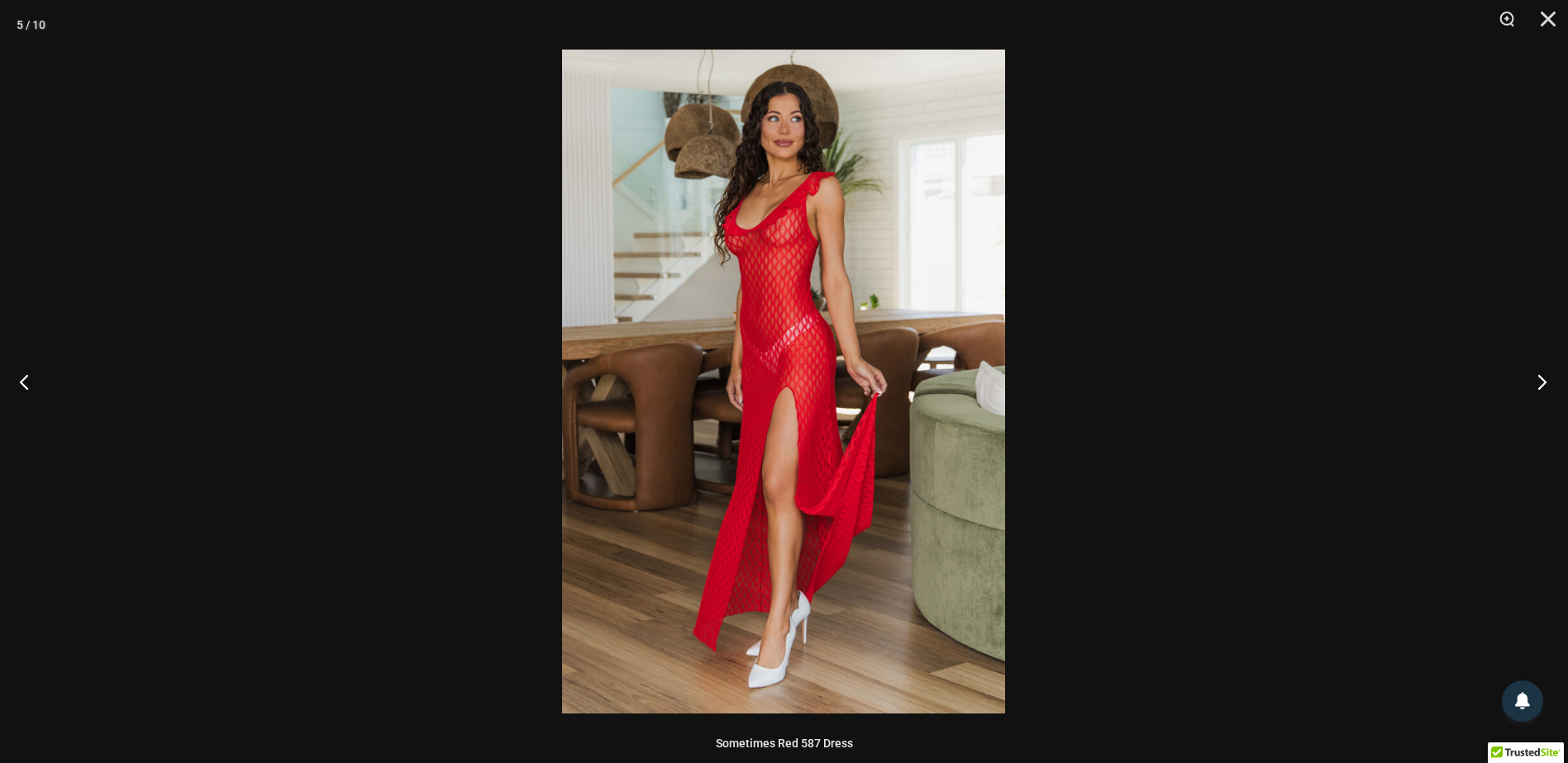
click at [1539, 375] on button "Next" at bounding box center [1537, 381] width 62 height 83
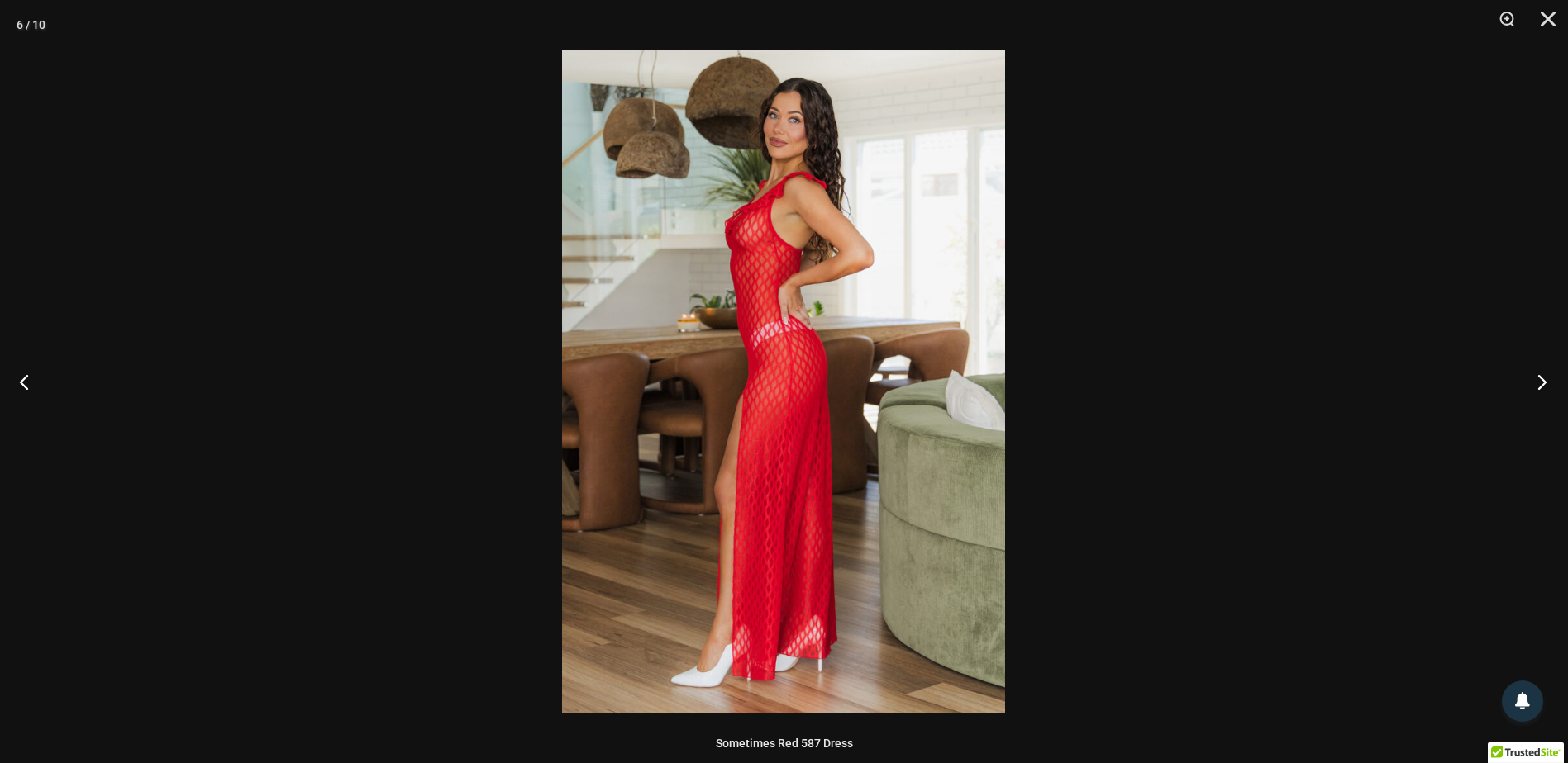
click at [1539, 375] on button "Next" at bounding box center [1537, 381] width 62 height 83
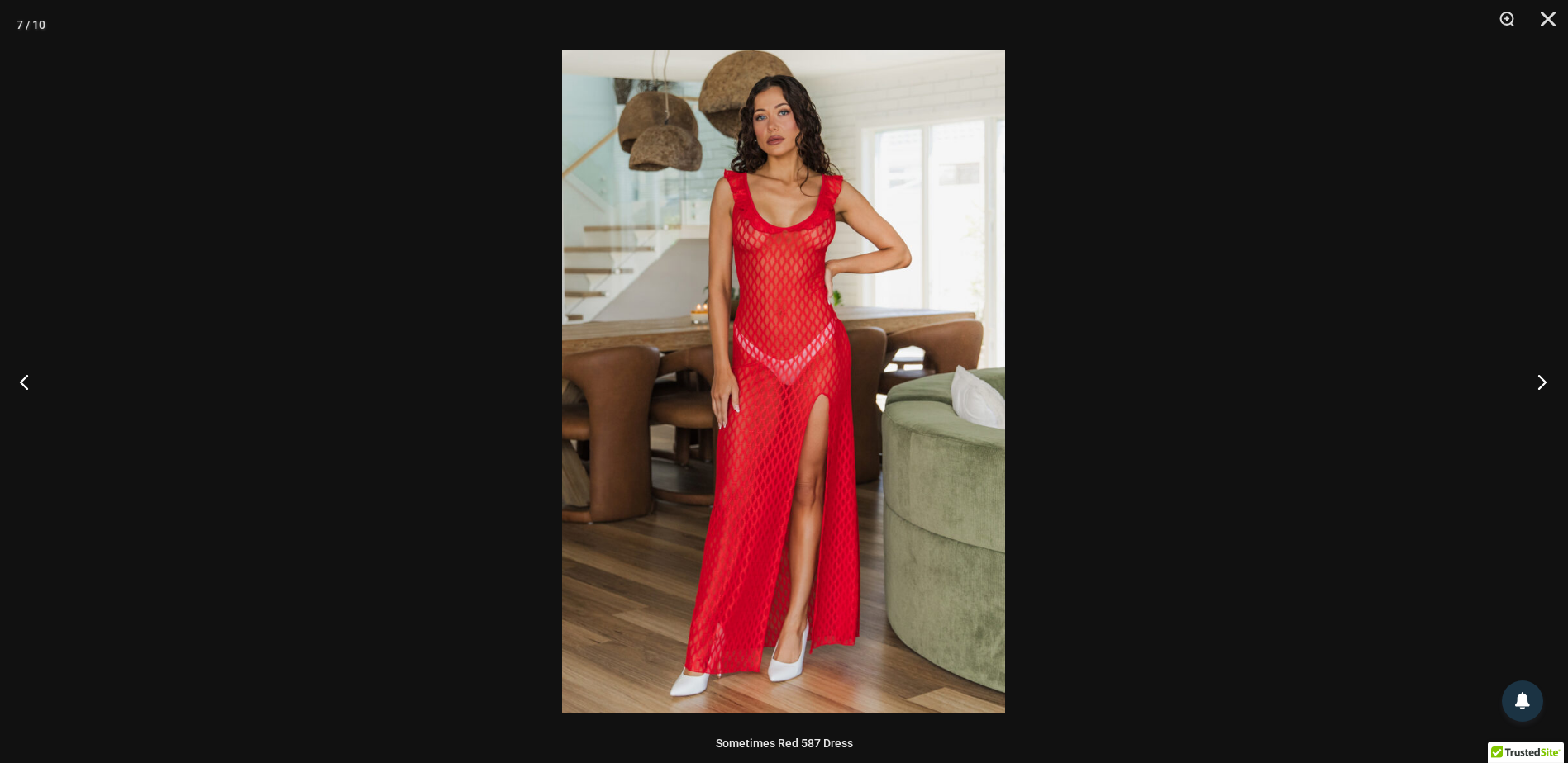
click at [1538, 375] on button "Next" at bounding box center [1537, 381] width 62 height 83
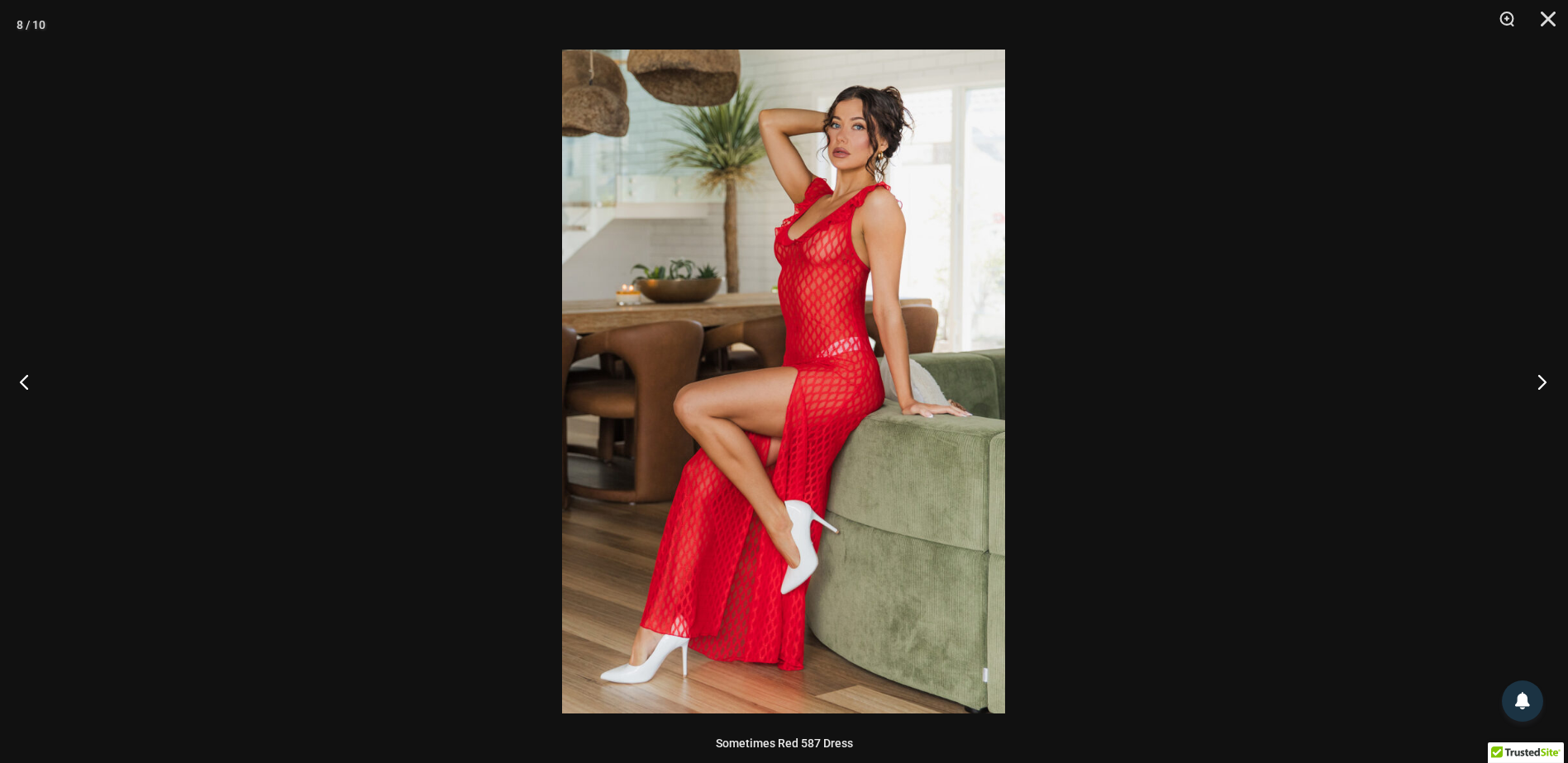
click at [1538, 375] on button "Next" at bounding box center [1537, 381] width 62 height 83
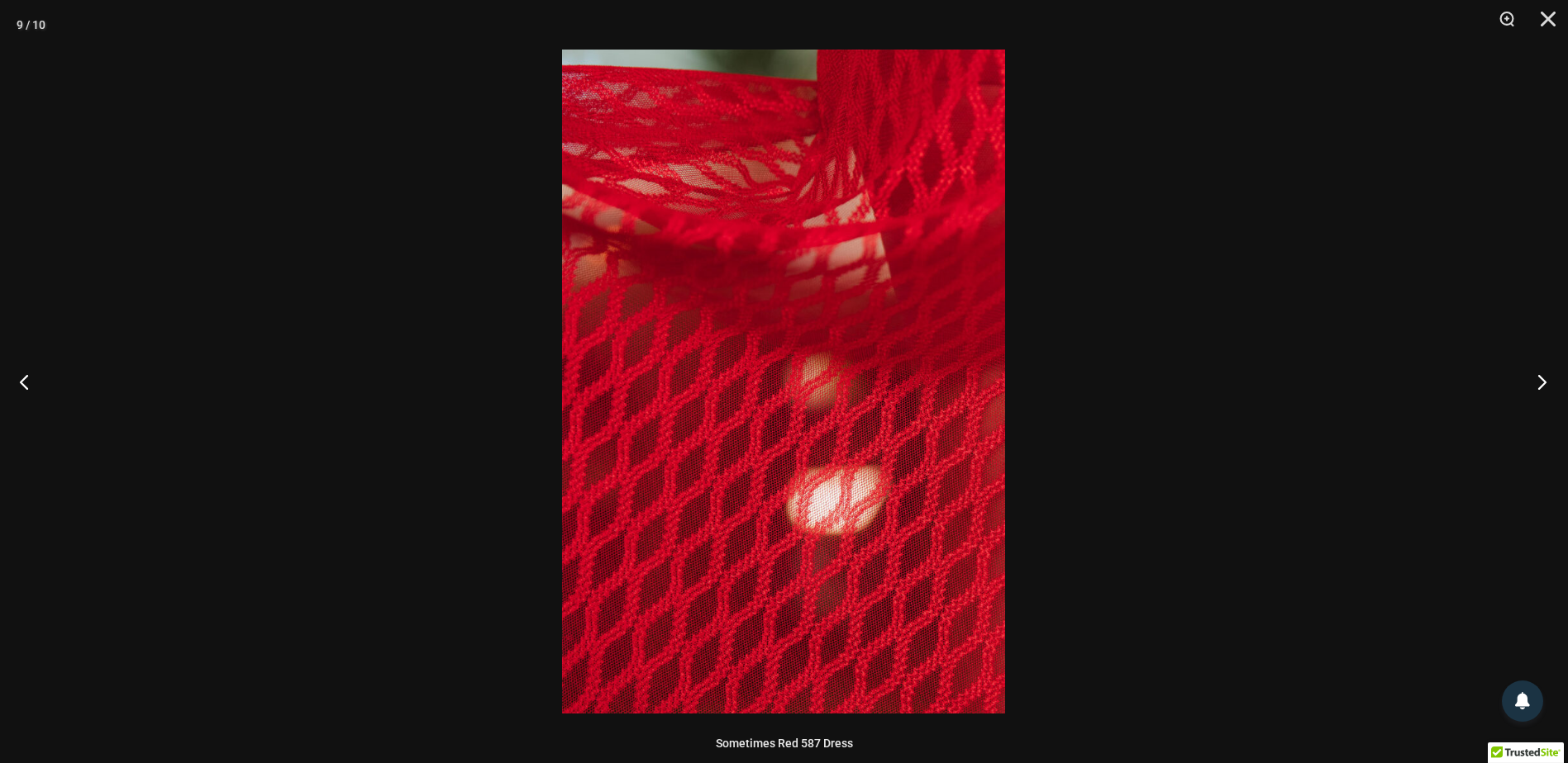
click at [1538, 375] on button "Next" at bounding box center [1537, 381] width 62 height 83
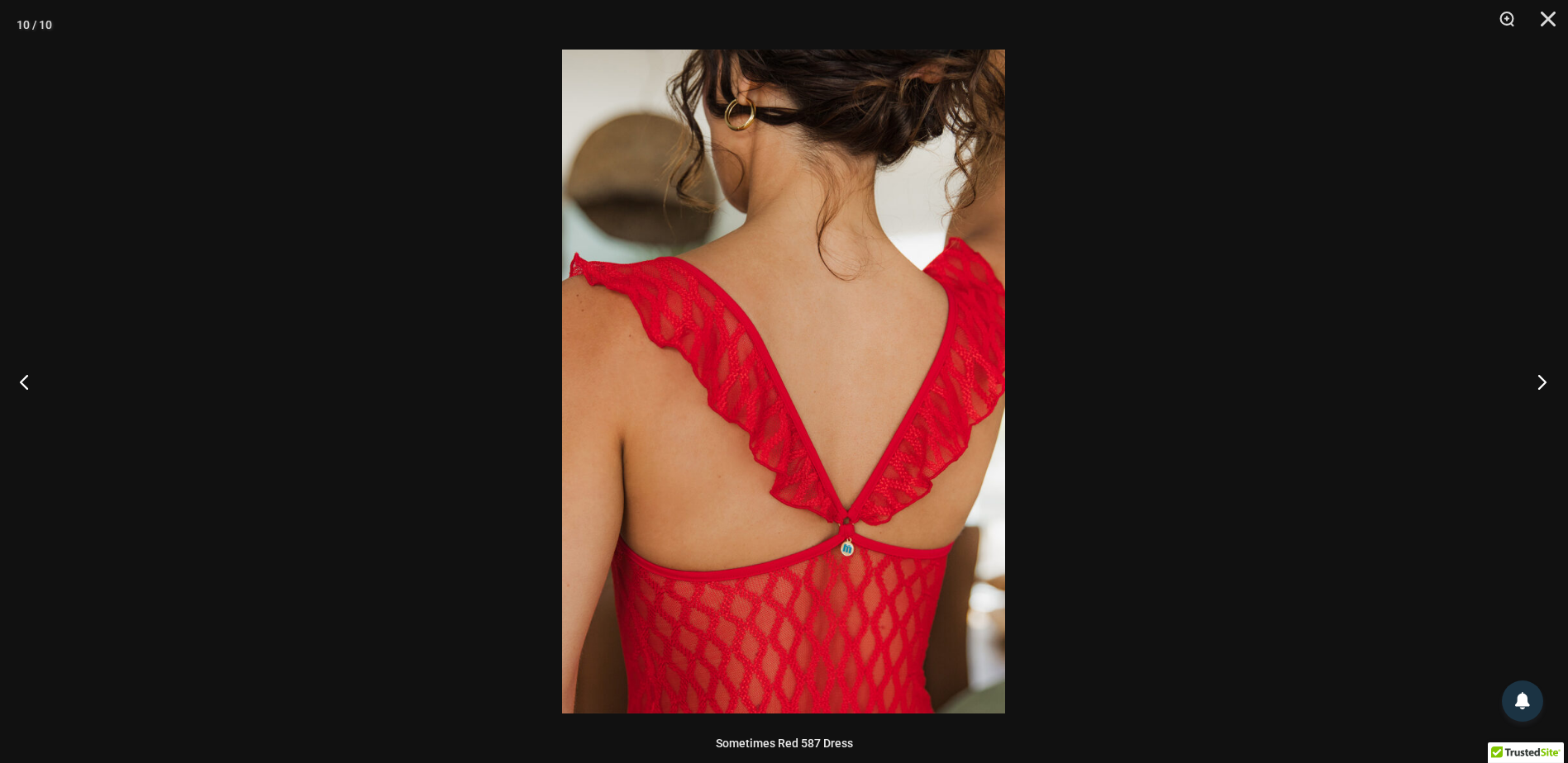
click at [1538, 375] on button "Next" at bounding box center [1537, 381] width 62 height 83
click at [1538, 375] on button "Next" at bounding box center [1537, 381] width 62 height 83
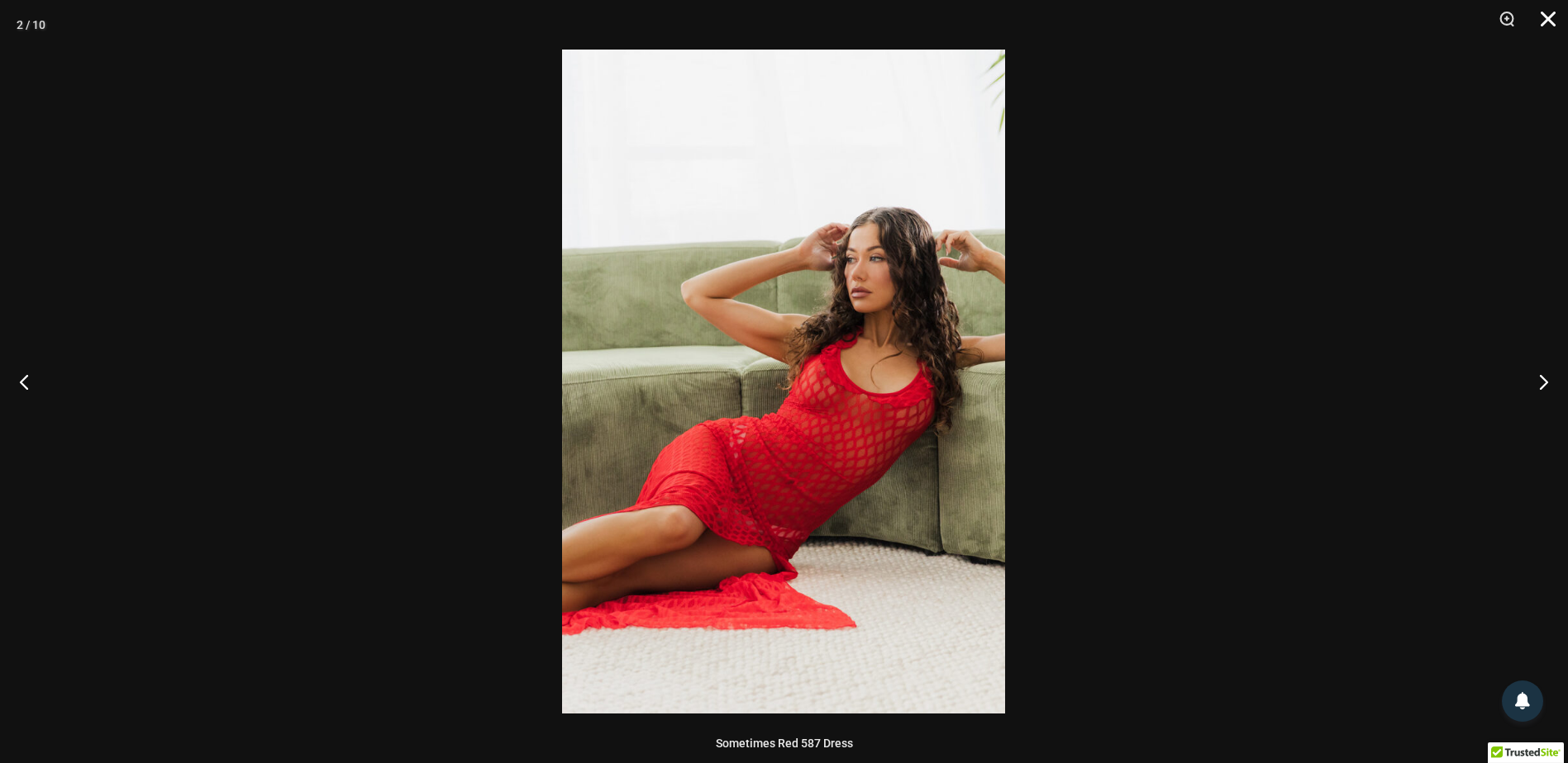
click at [1542, 25] on button "Close" at bounding box center [1543, 24] width 41 height 49
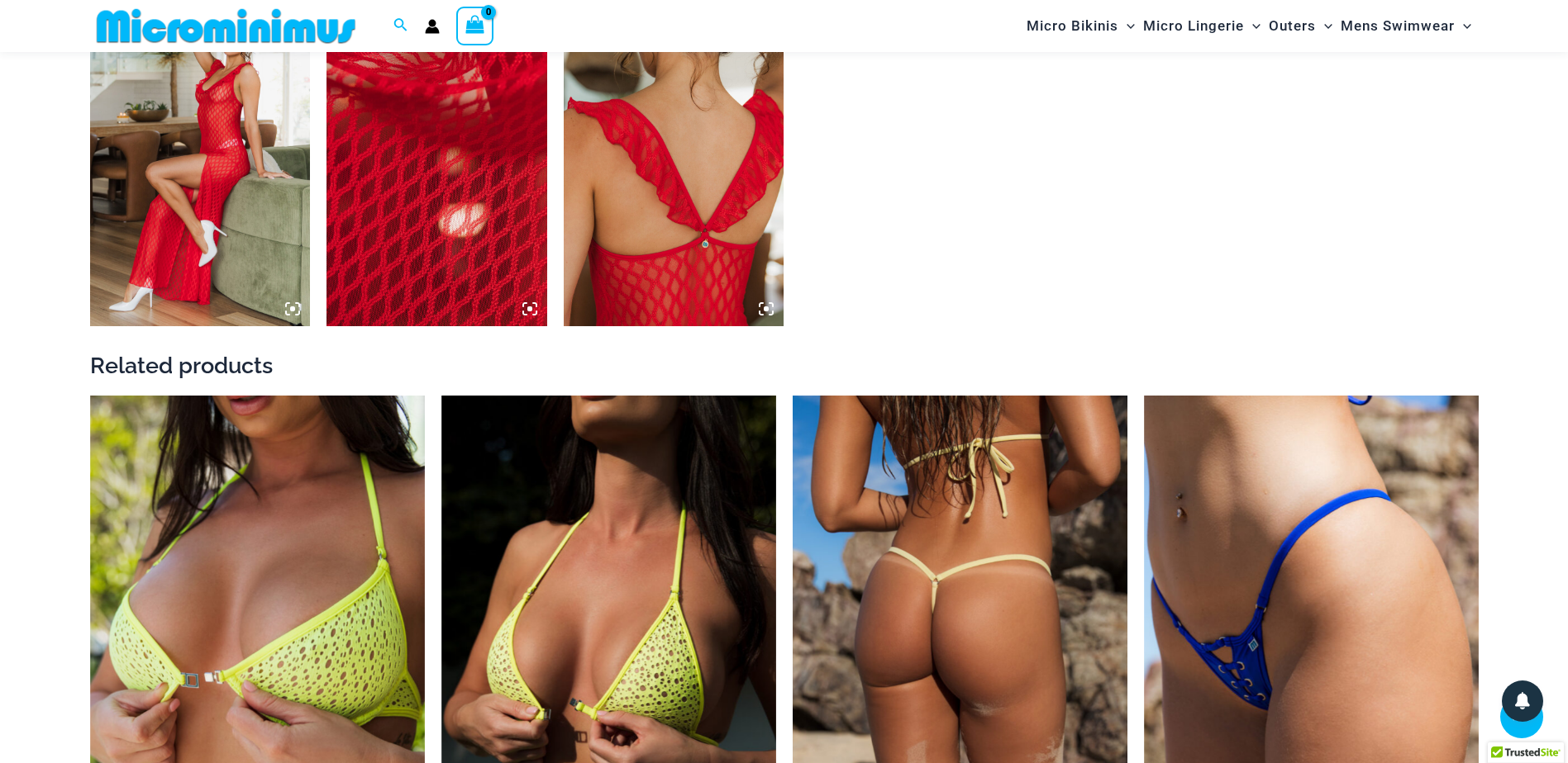
scroll to position [2056, 0]
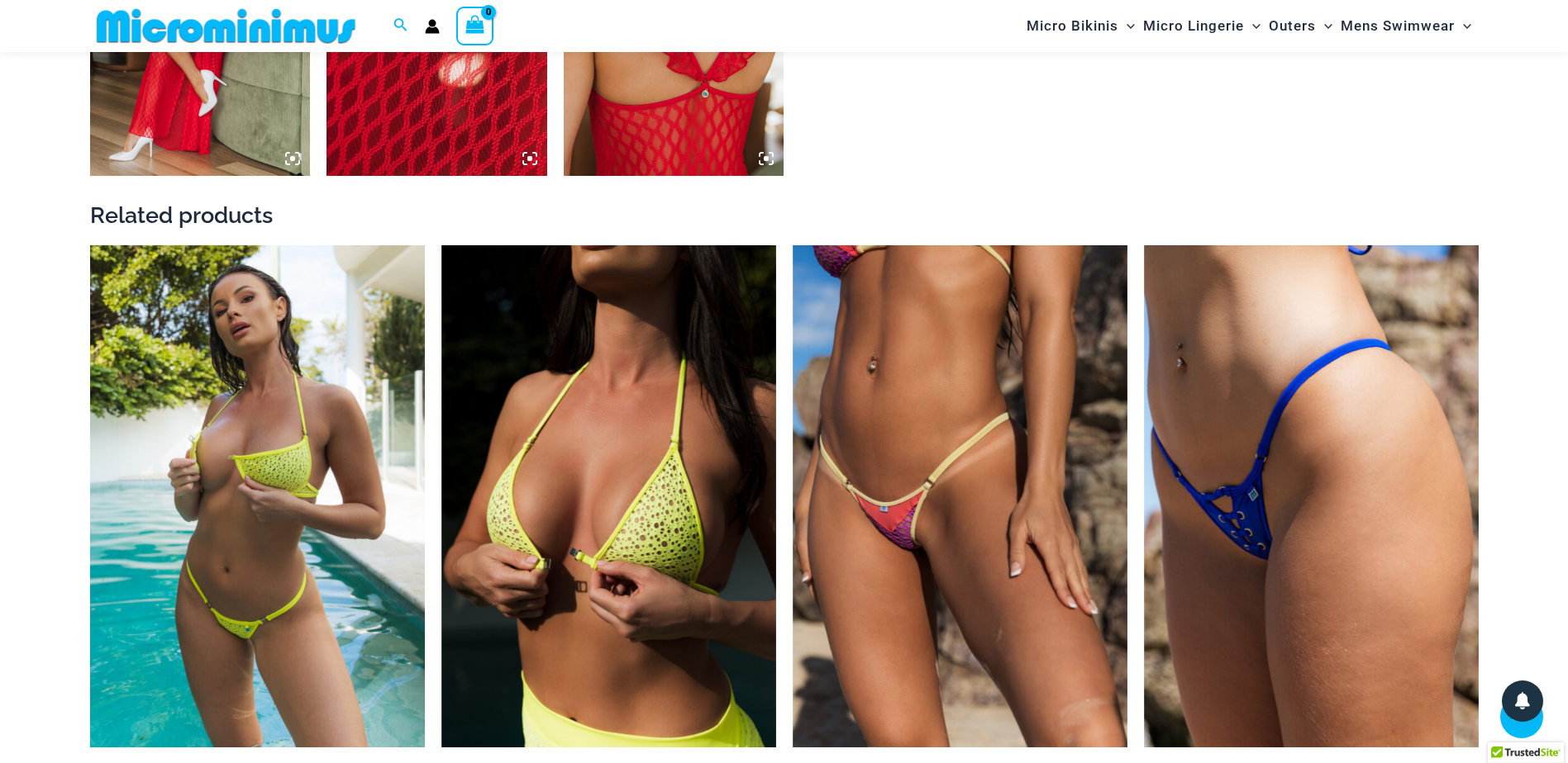
click at [256, 507] on img at bounding box center [257, 496] width 335 height 502
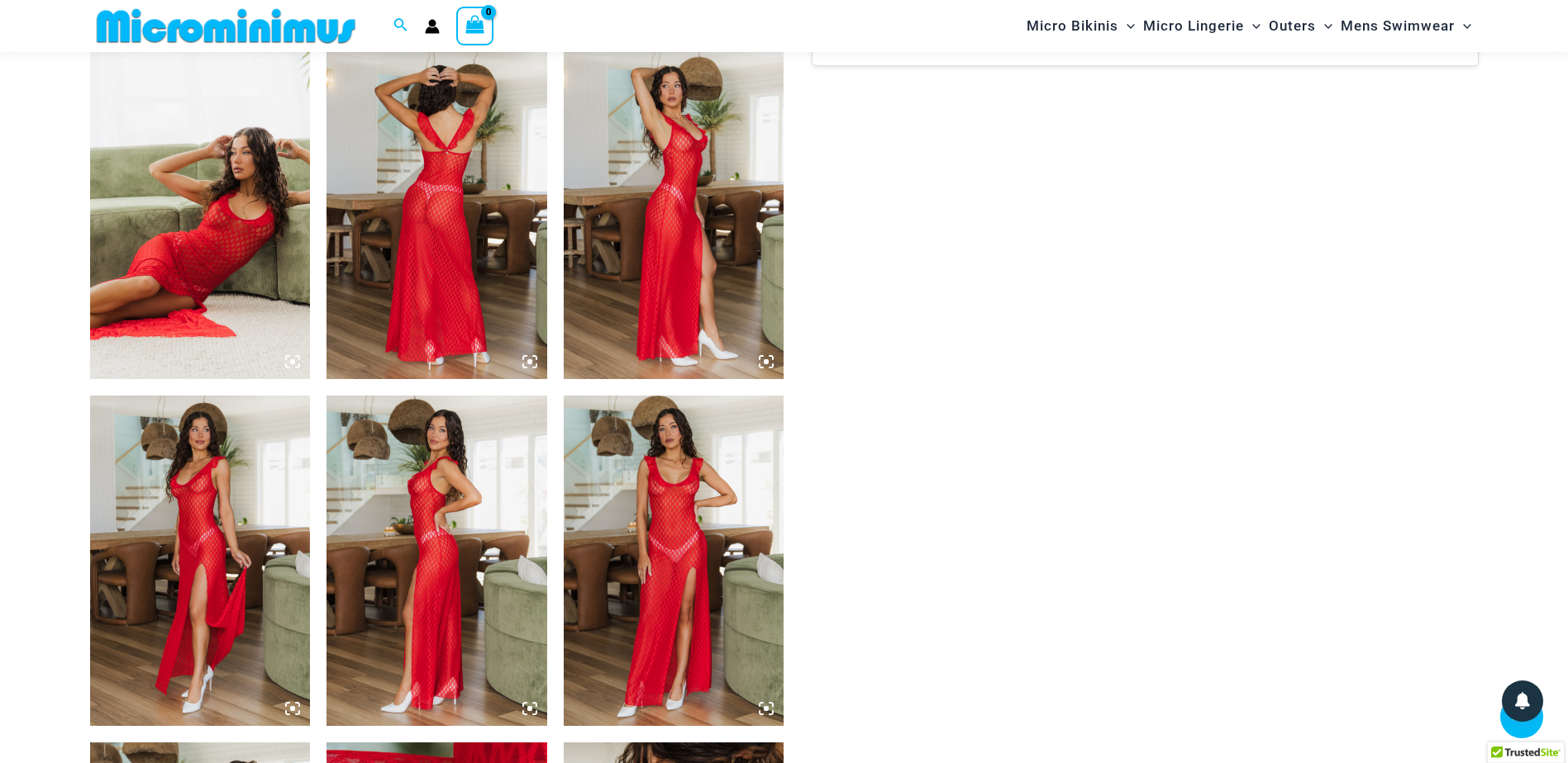
scroll to position [900, 0]
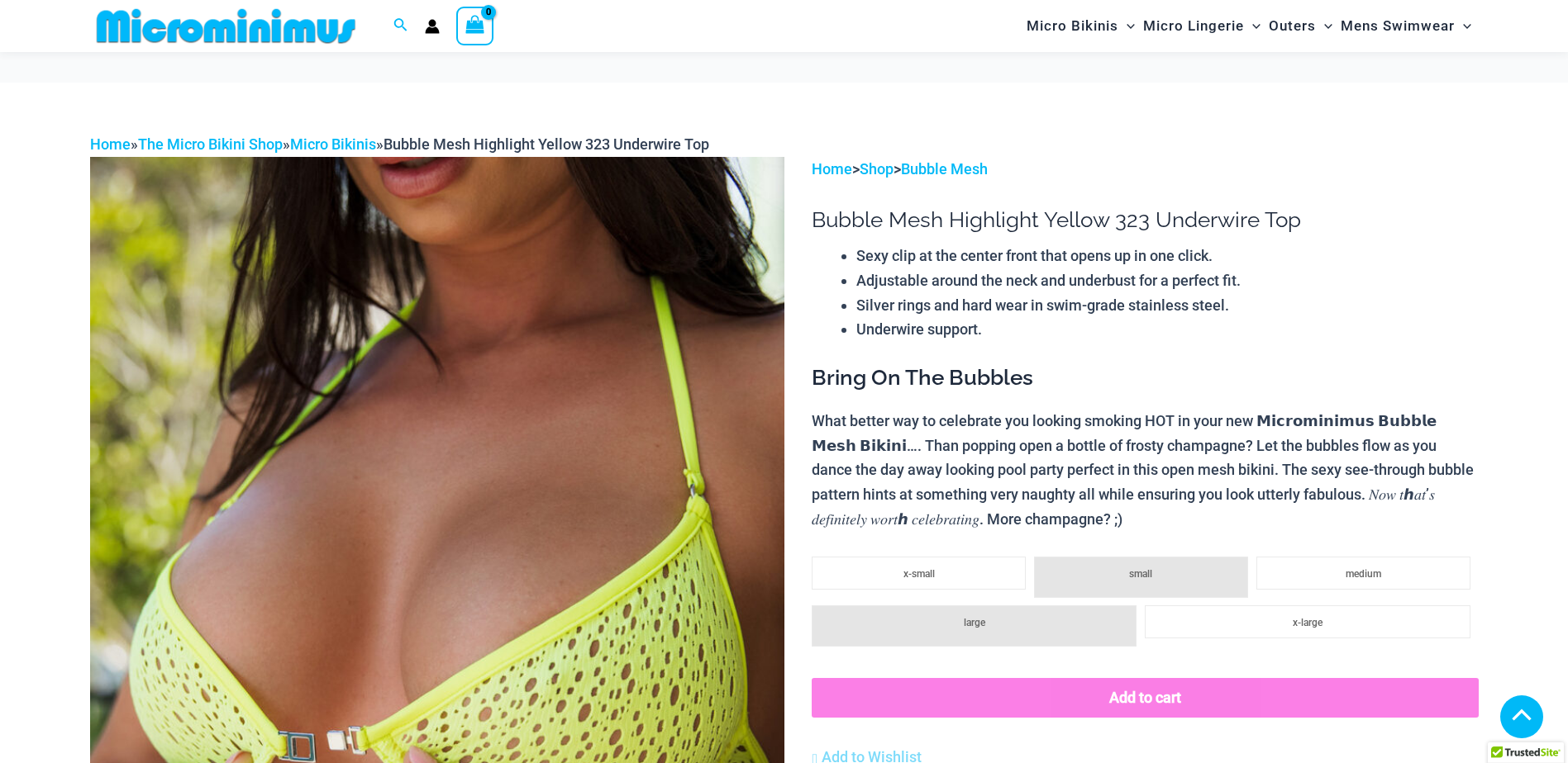
scroll to position [984, 0]
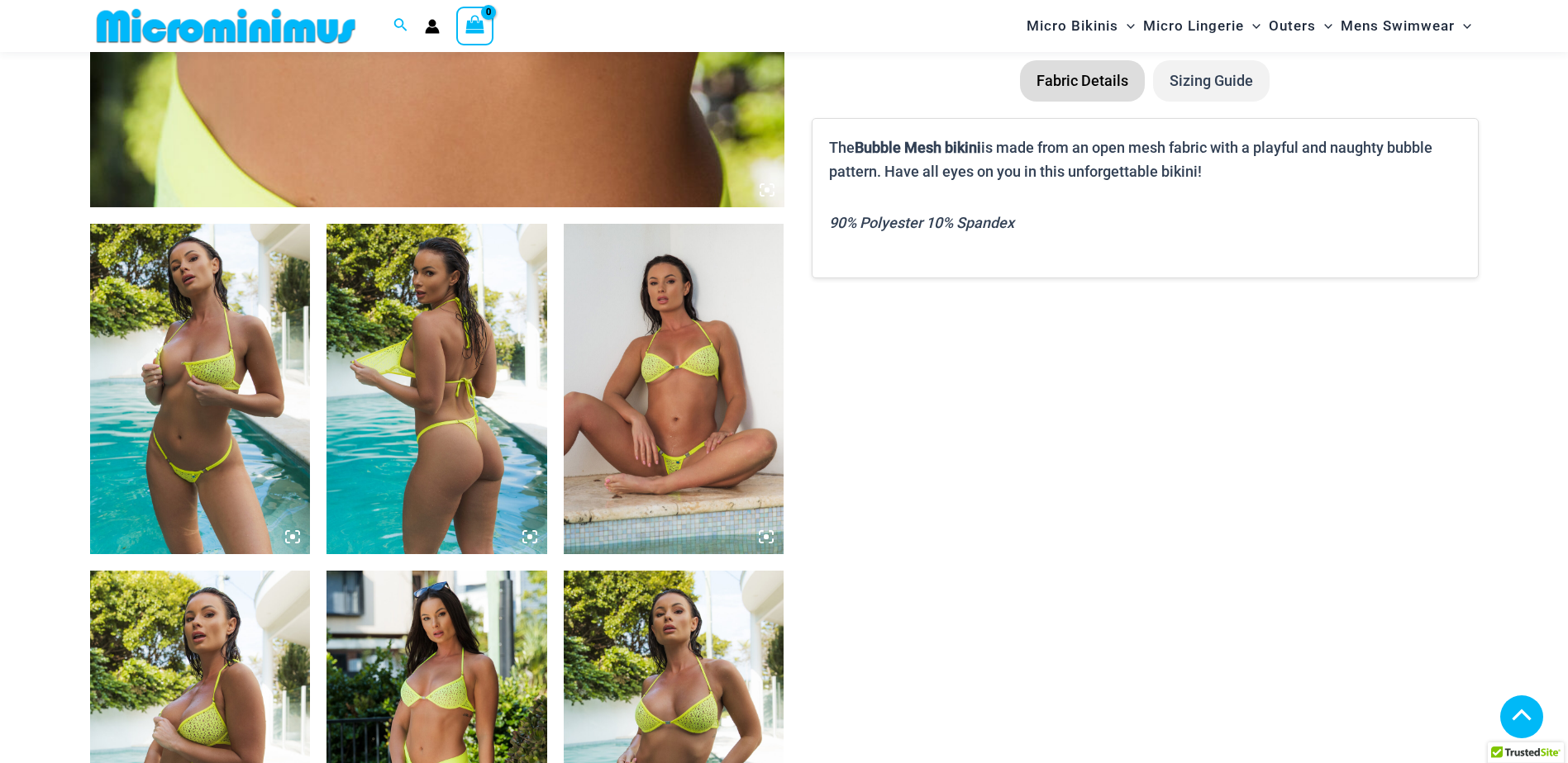
click at [251, 443] on img at bounding box center [200, 388] width 221 height 331
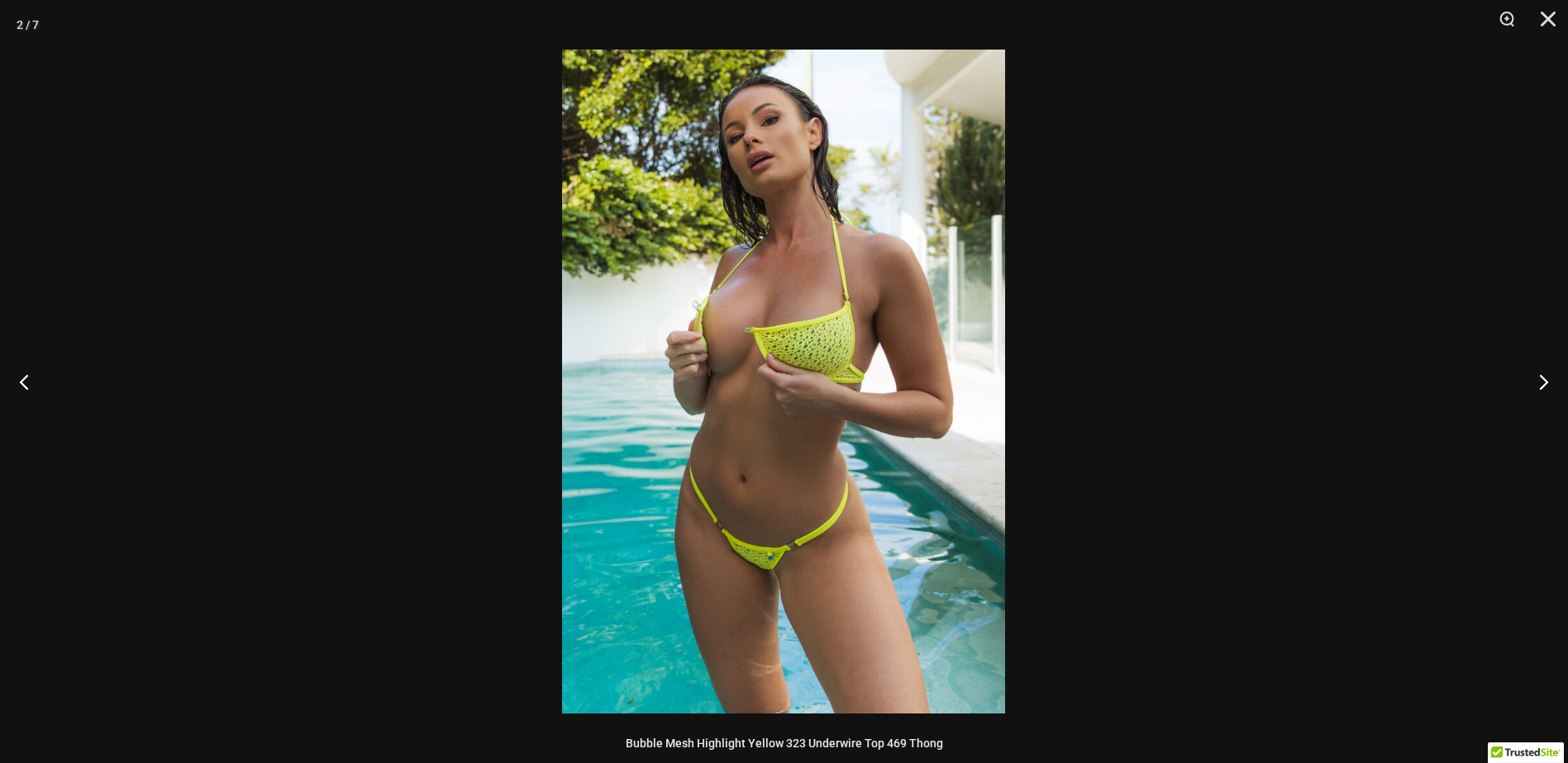
click at [777, 429] on img at bounding box center [783, 381] width 443 height 664
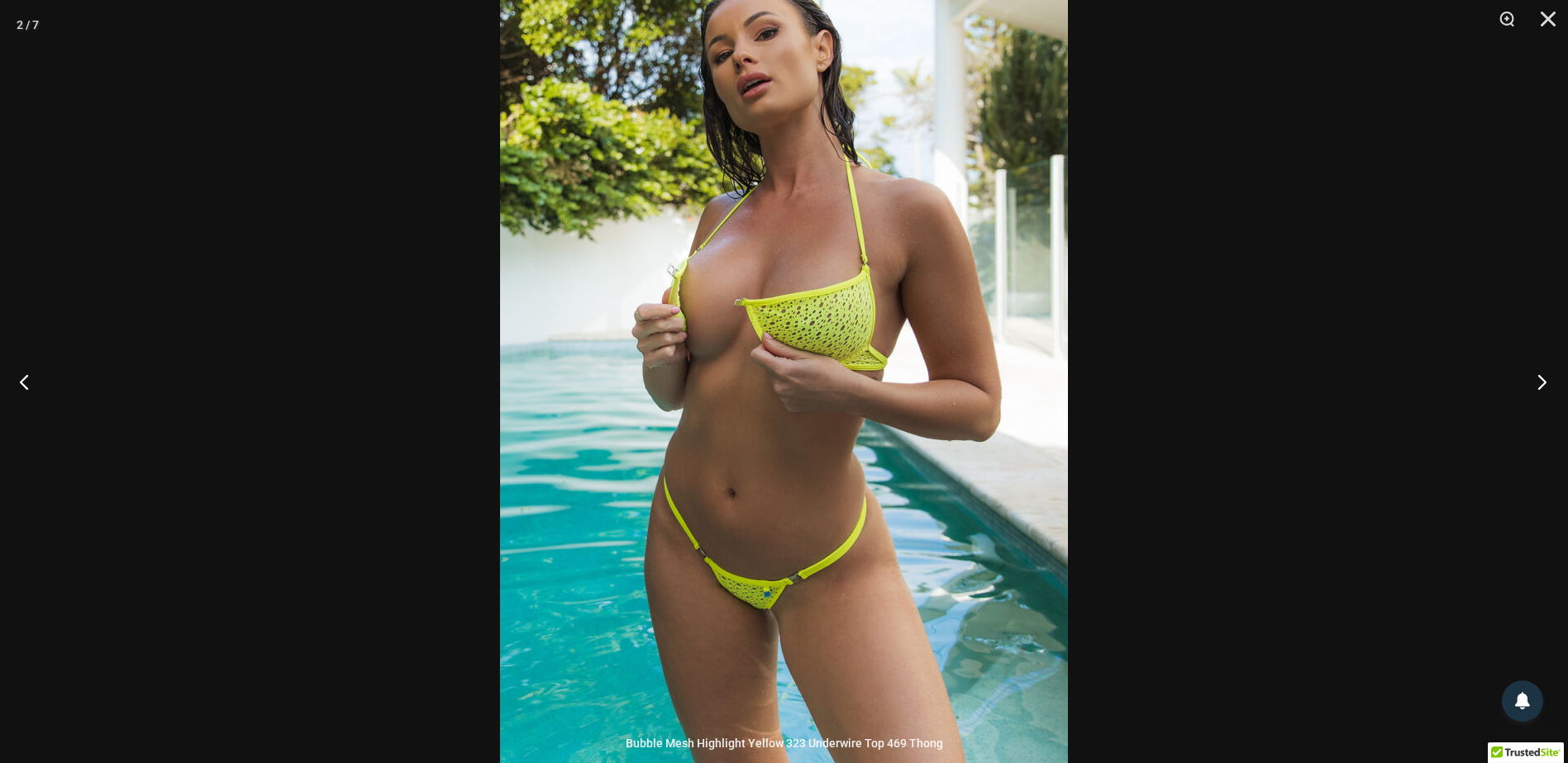
click at [1546, 377] on button "Next" at bounding box center [1537, 381] width 62 height 83
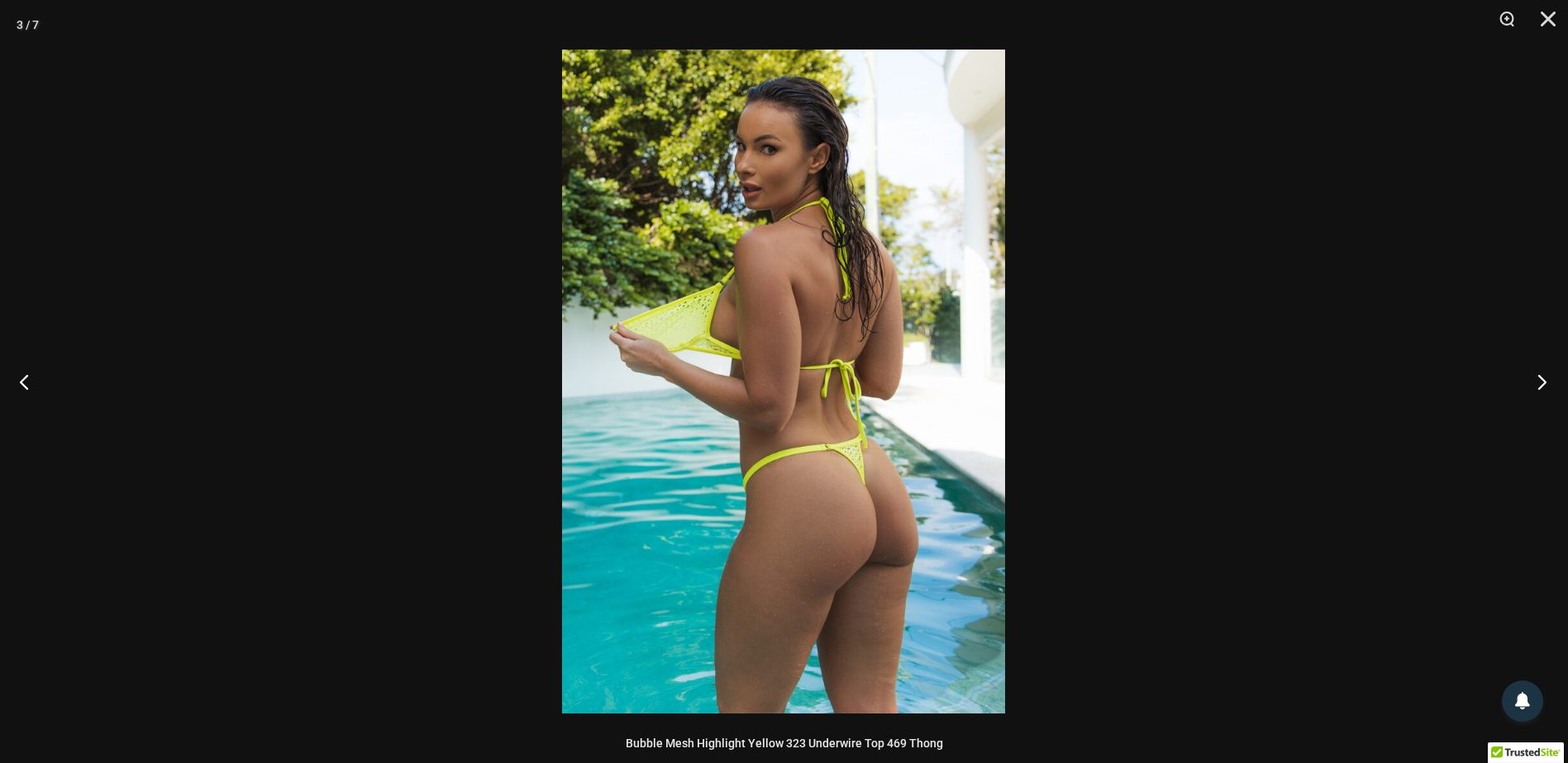
click at [1546, 377] on button "Next" at bounding box center [1537, 381] width 62 height 83
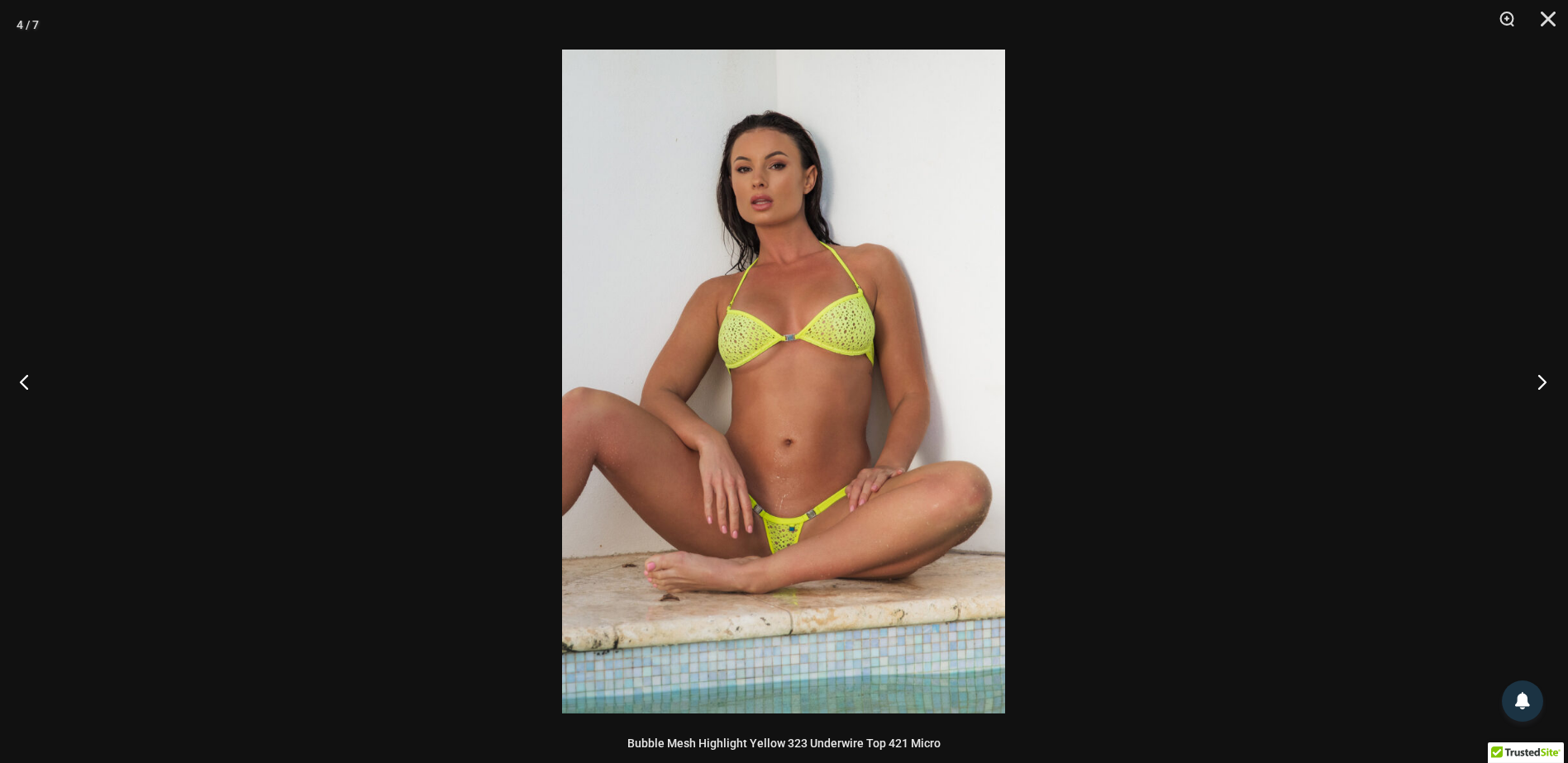
click at [1546, 377] on button "Next" at bounding box center [1537, 381] width 62 height 83
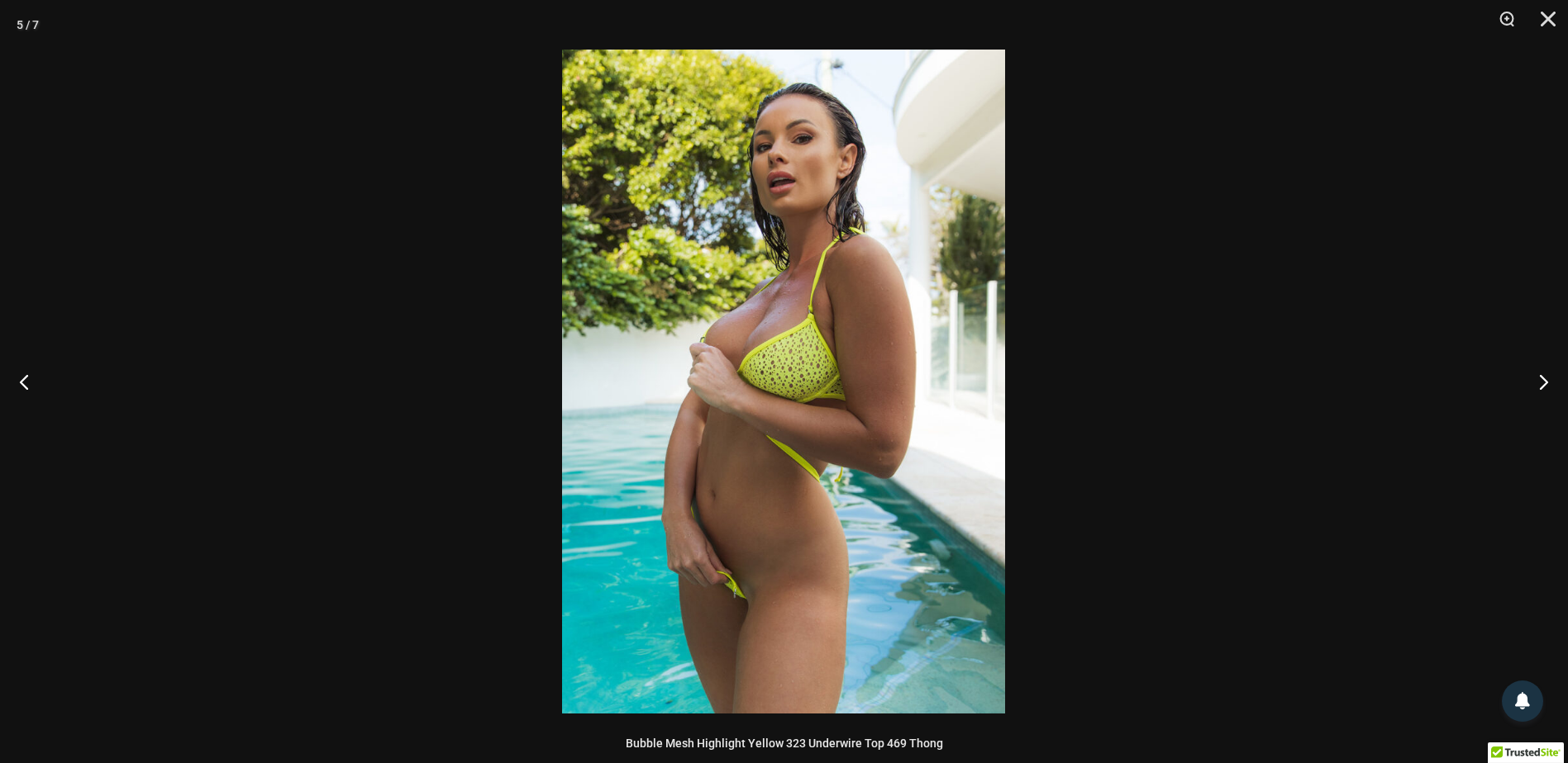
click at [815, 437] on img at bounding box center [783, 381] width 443 height 664
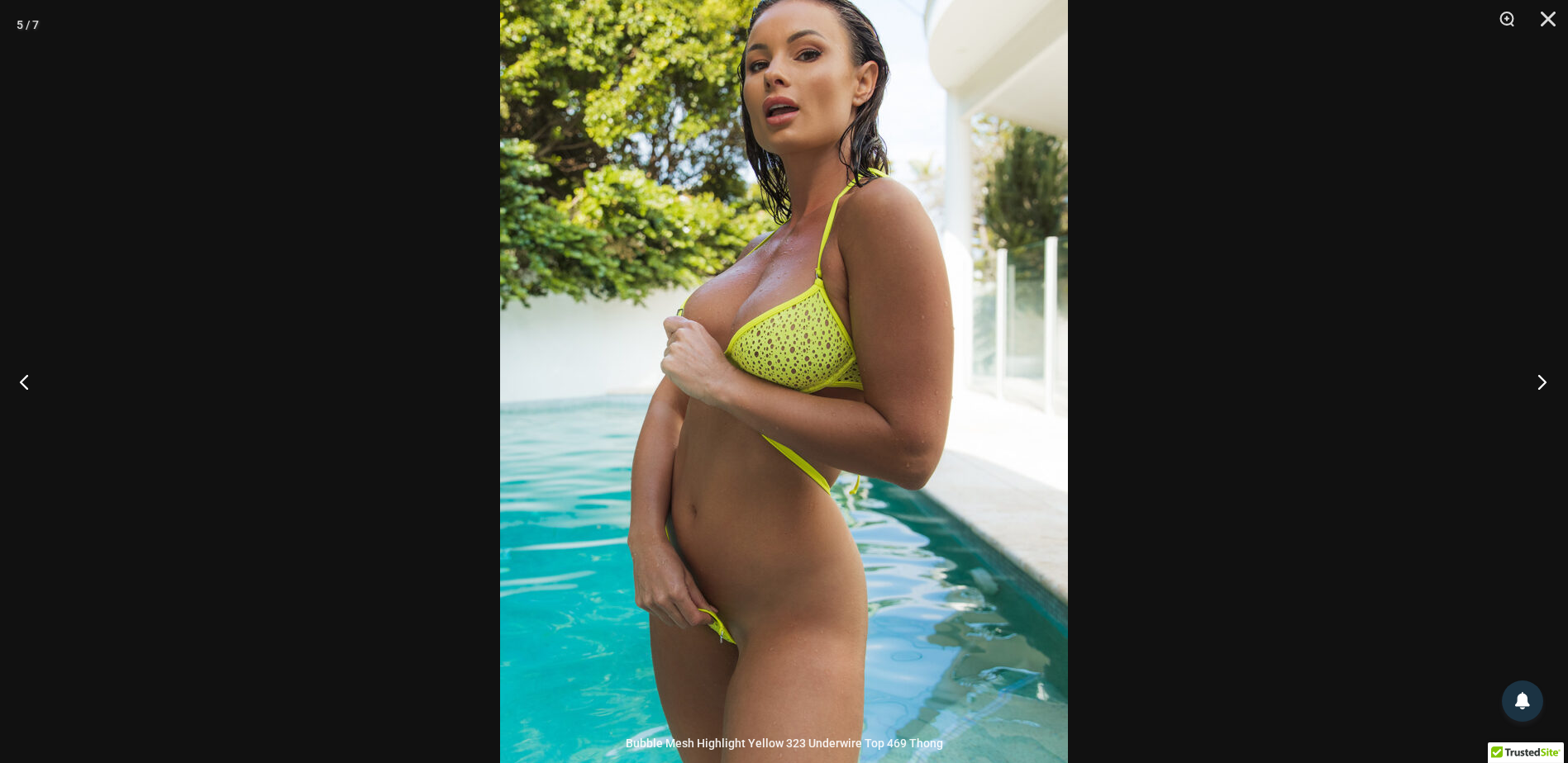
click at [1540, 376] on button "Next" at bounding box center [1537, 381] width 62 height 83
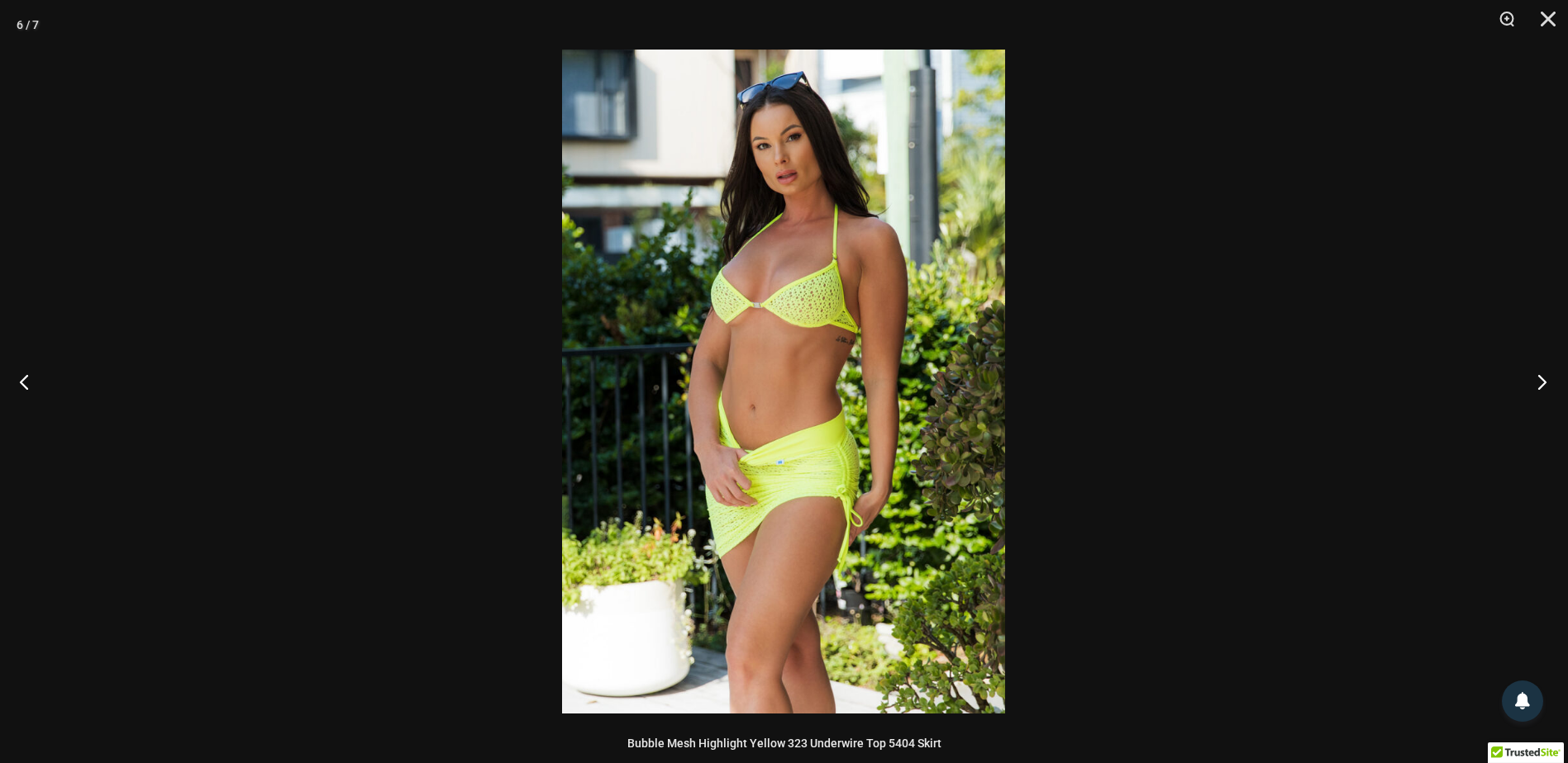
click at [1540, 376] on button "Next" at bounding box center [1537, 381] width 62 height 83
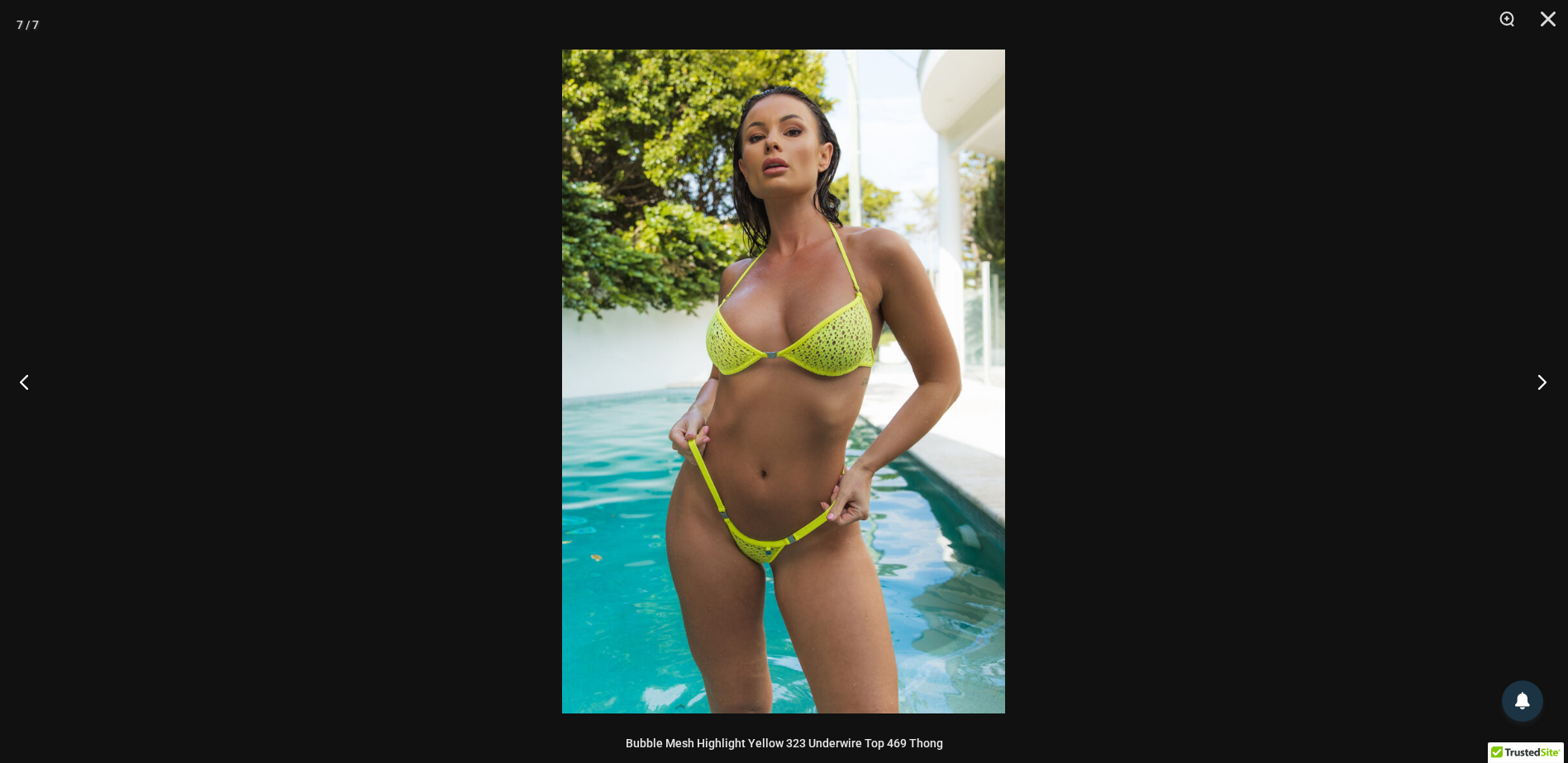
click at [1540, 376] on button "Next" at bounding box center [1537, 381] width 62 height 83
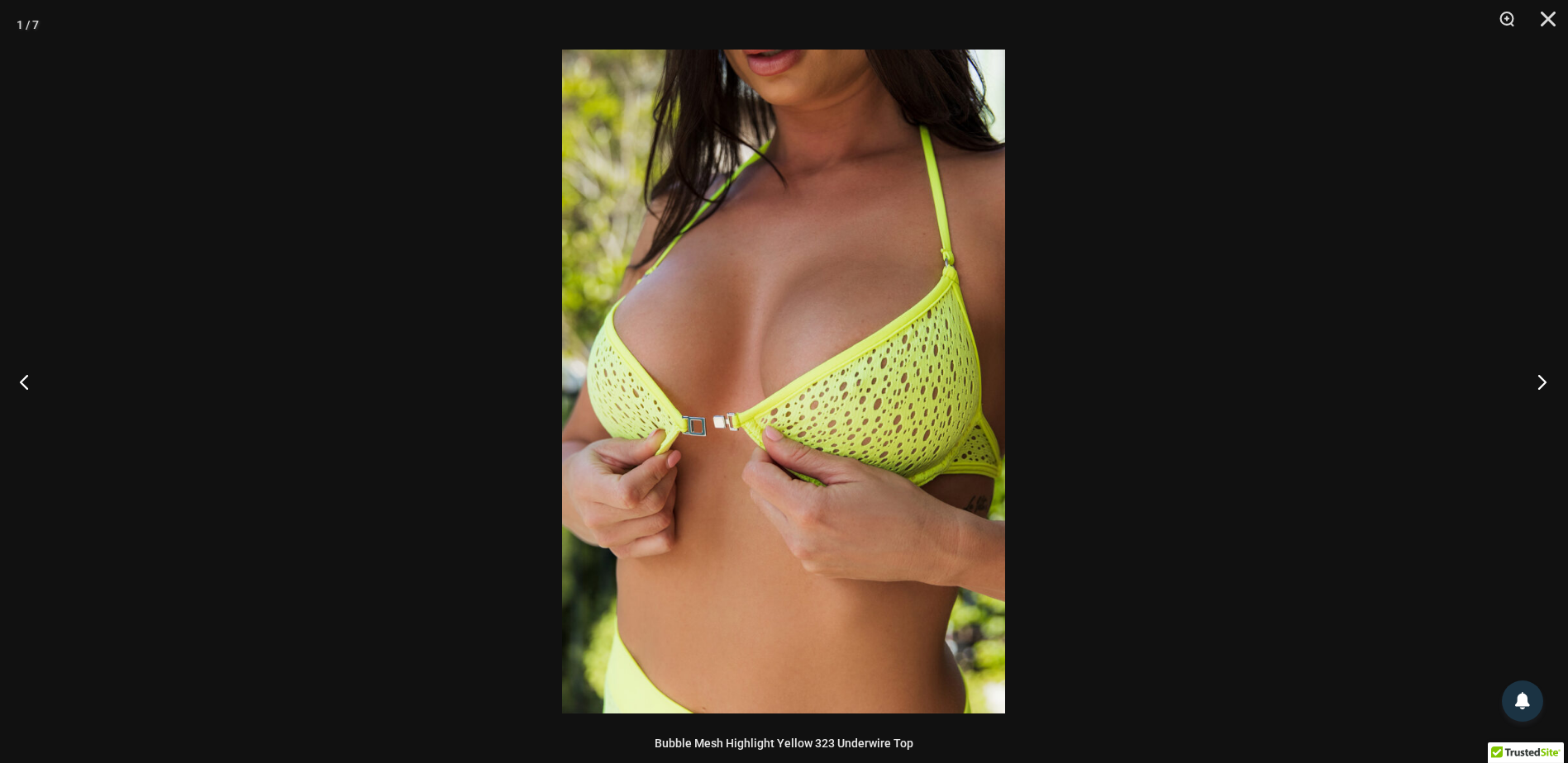
click at [1540, 376] on button "Next" at bounding box center [1537, 381] width 62 height 83
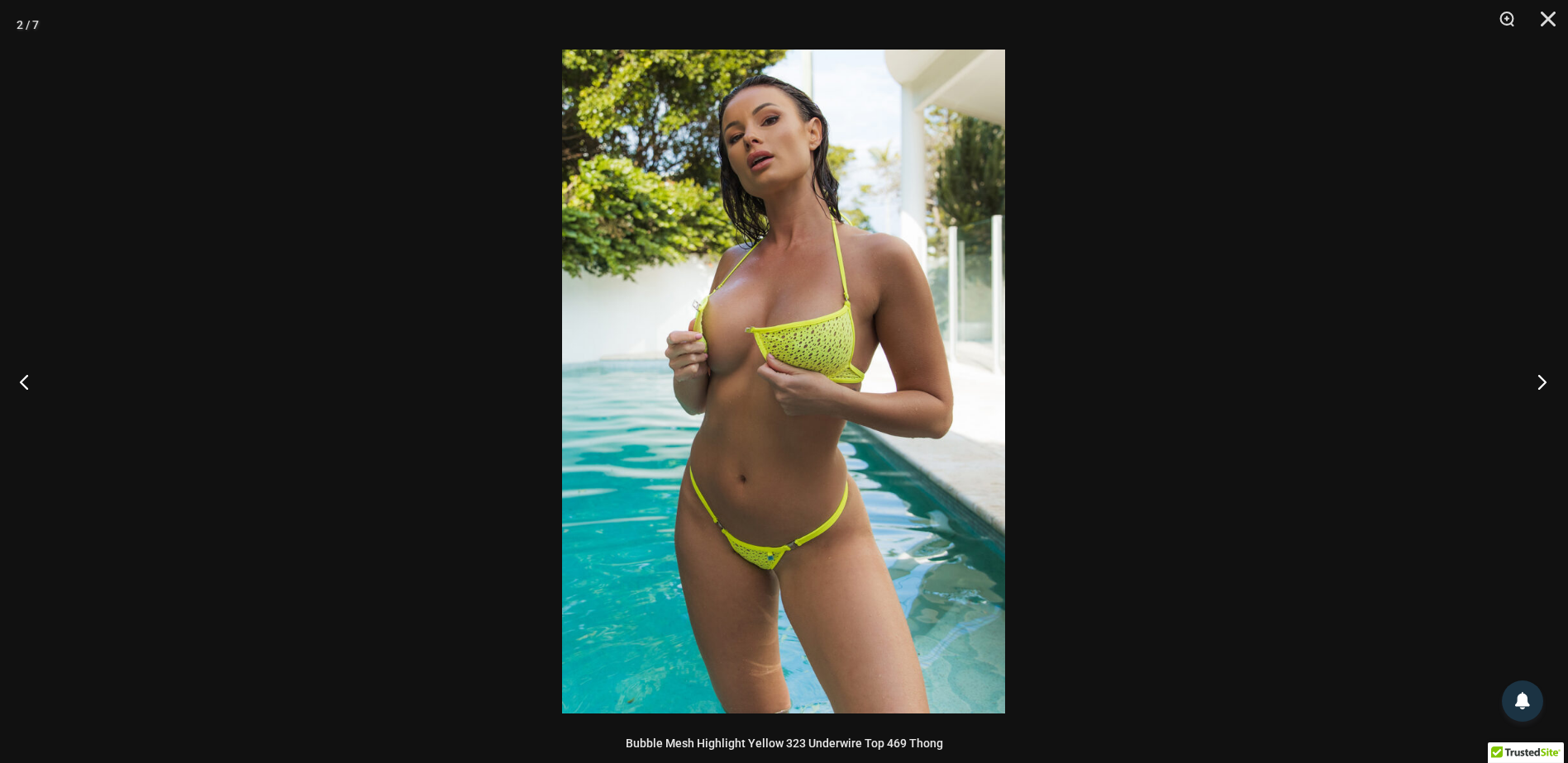
click at [1540, 376] on button "Next" at bounding box center [1537, 381] width 62 height 83
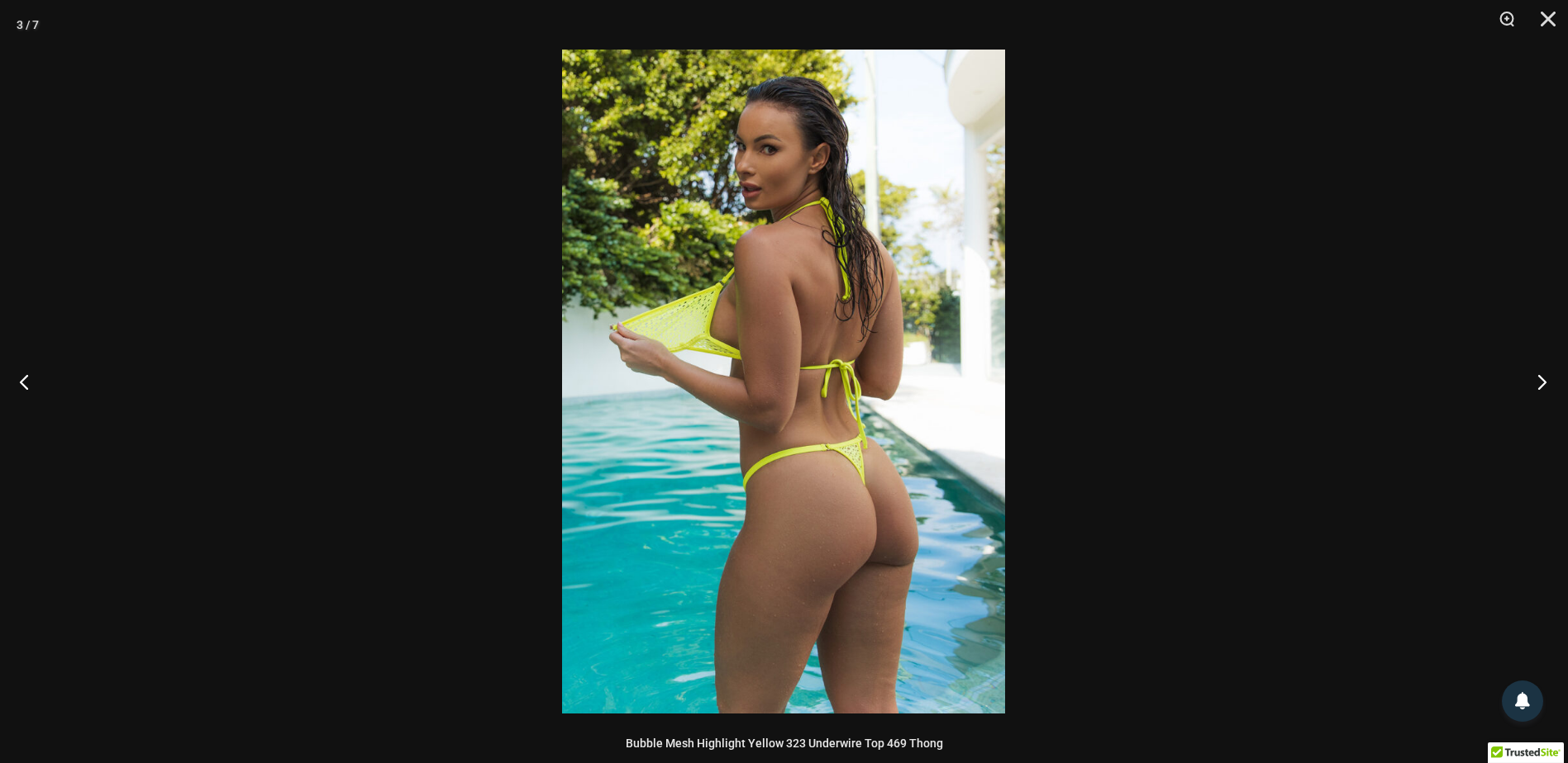
click at [1540, 376] on button "Next" at bounding box center [1537, 381] width 62 height 83
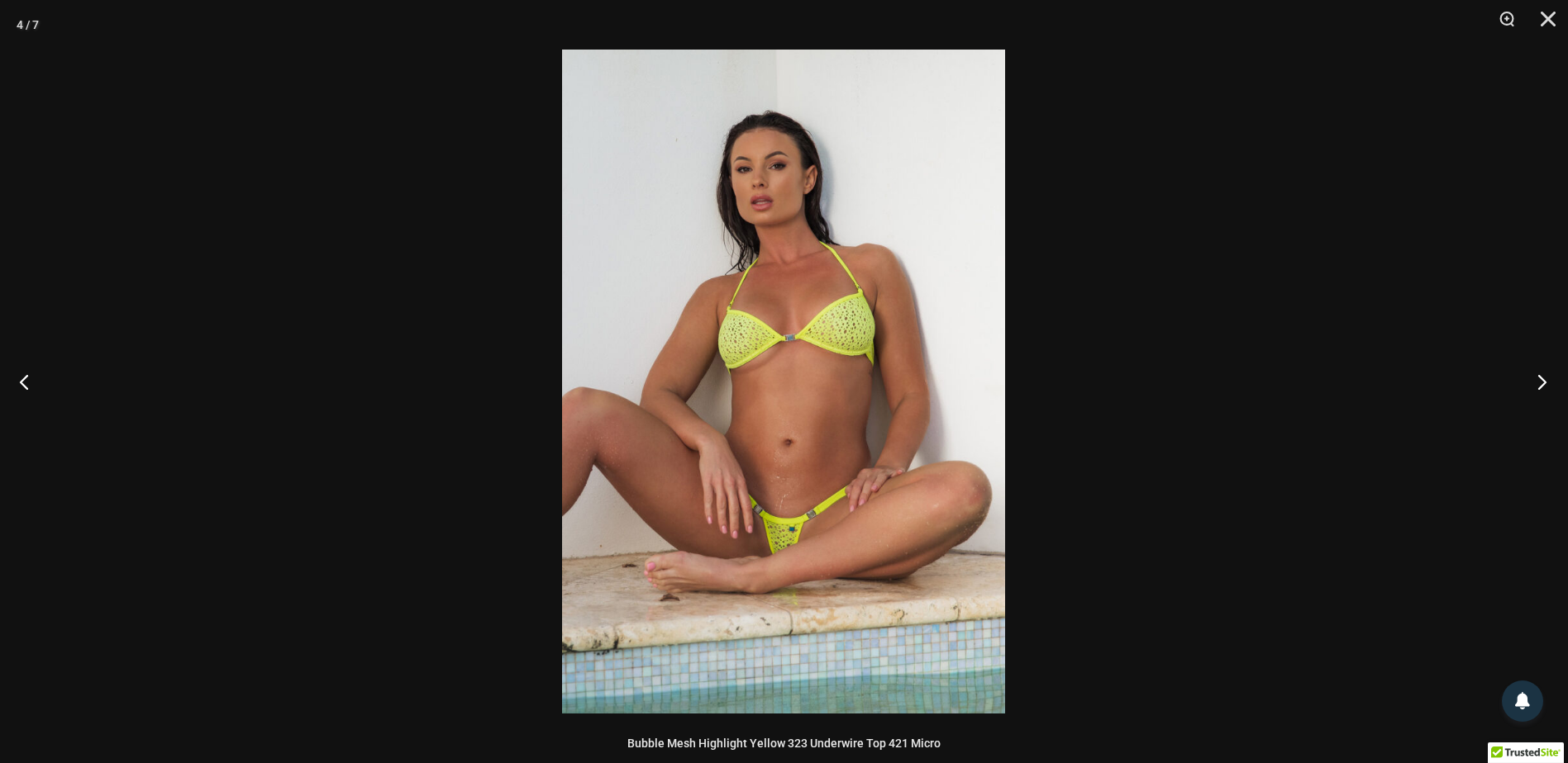
click at [1540, 376] on button "Next" at bounding box center [1537, 381] width 62 height 83
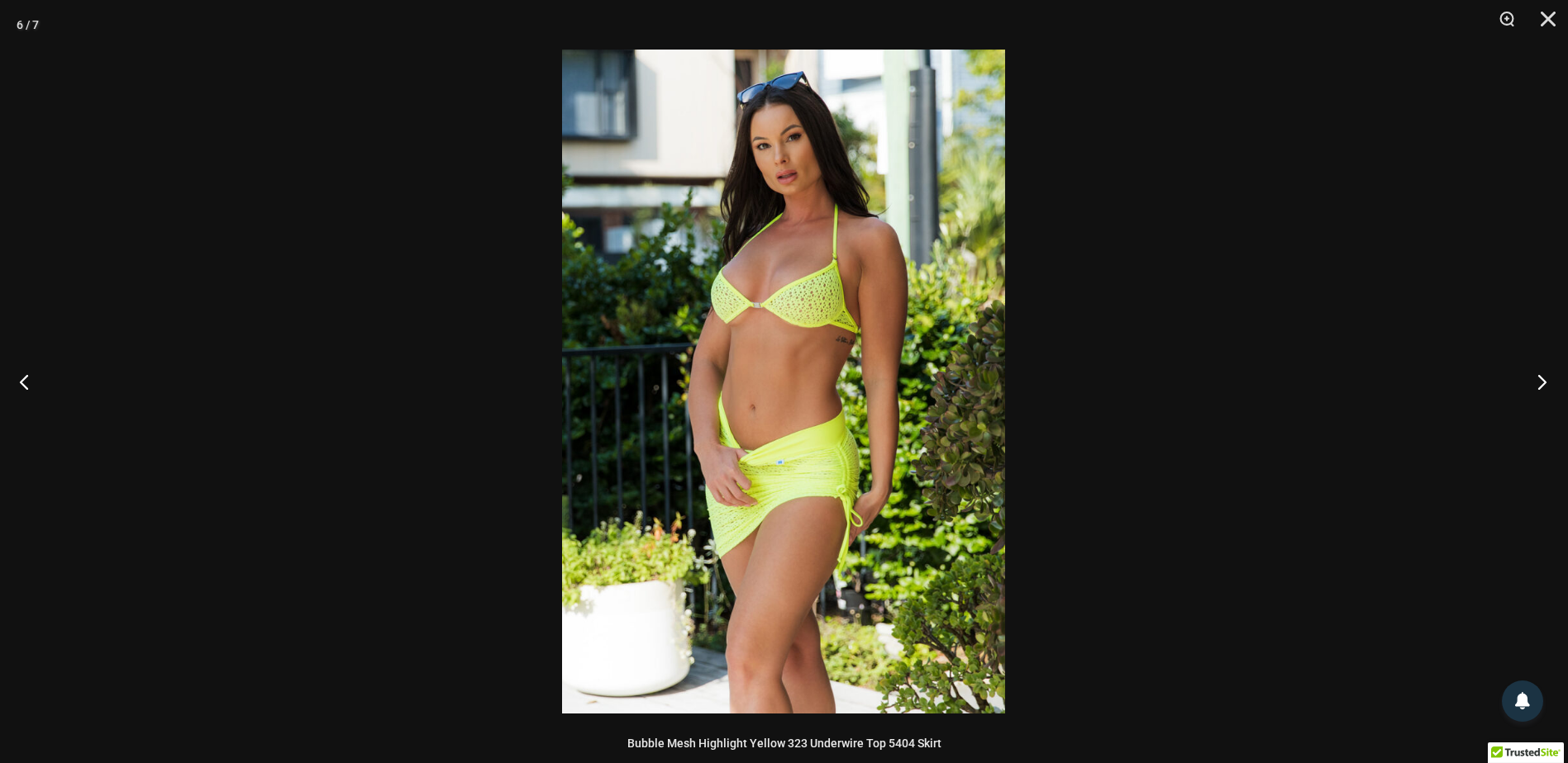
click at [1540, 376] on button "Next" at bounding box center [1537, 381] width 62 height 83
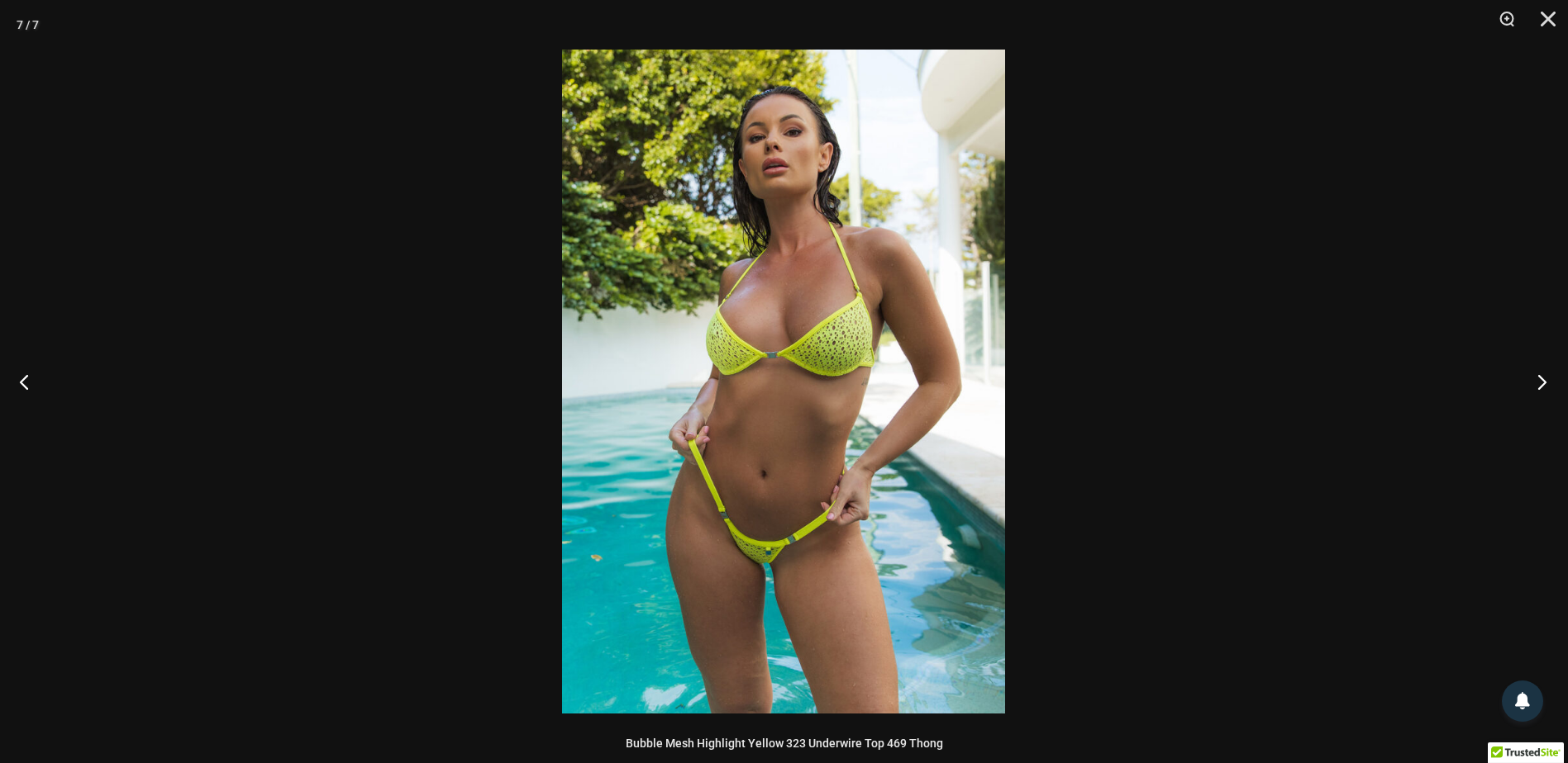
click at [1540, 376] on button "Next" at bounding box center [1537, 381] width 62 height 83
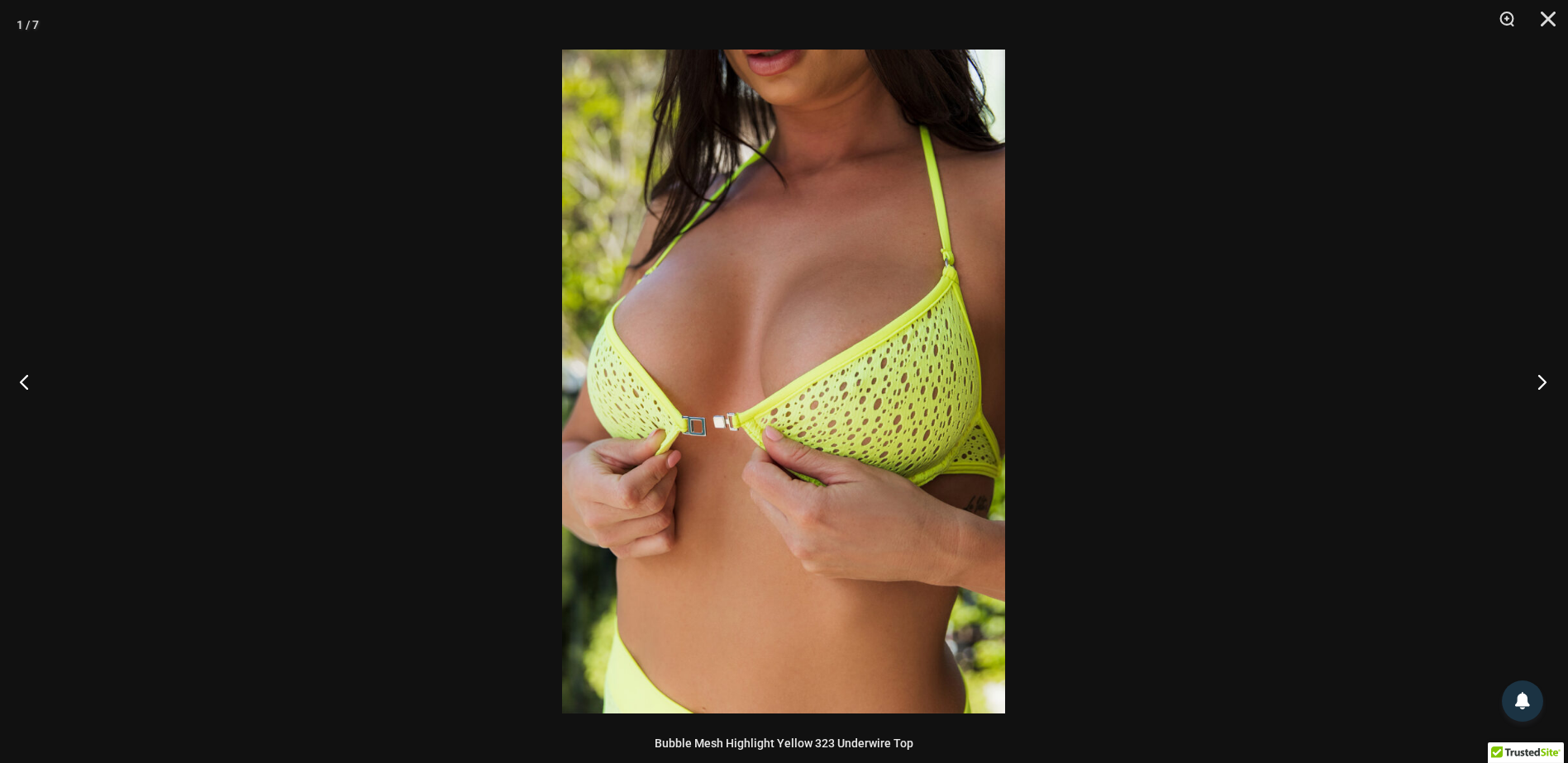
click at [1540, 376] on button "Next" at bounding box center [1537, 381] width 62 height 83
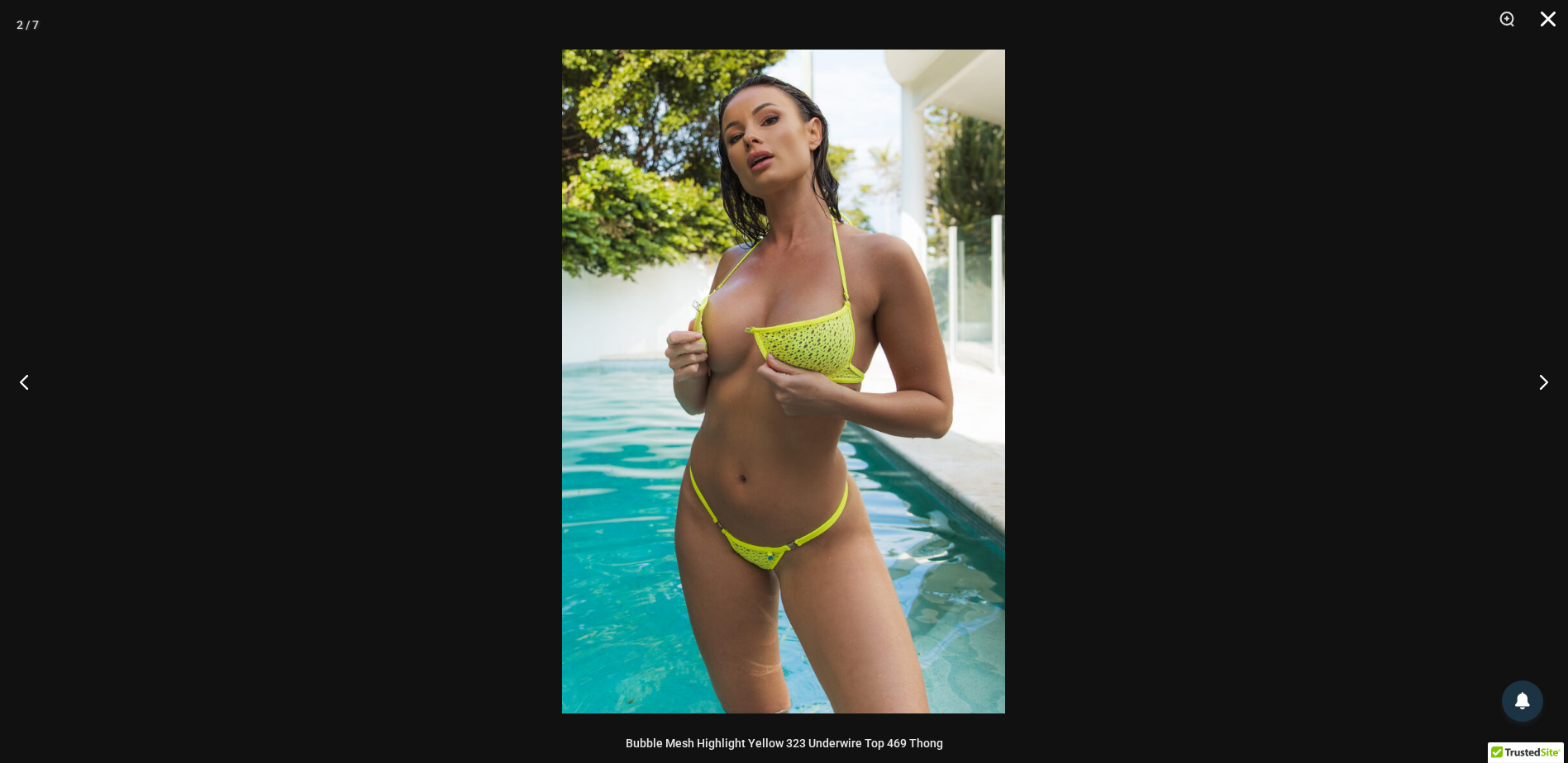
click at [1555, 33] on button "Close" at bounding box center [1543, 24] width 41 height 49
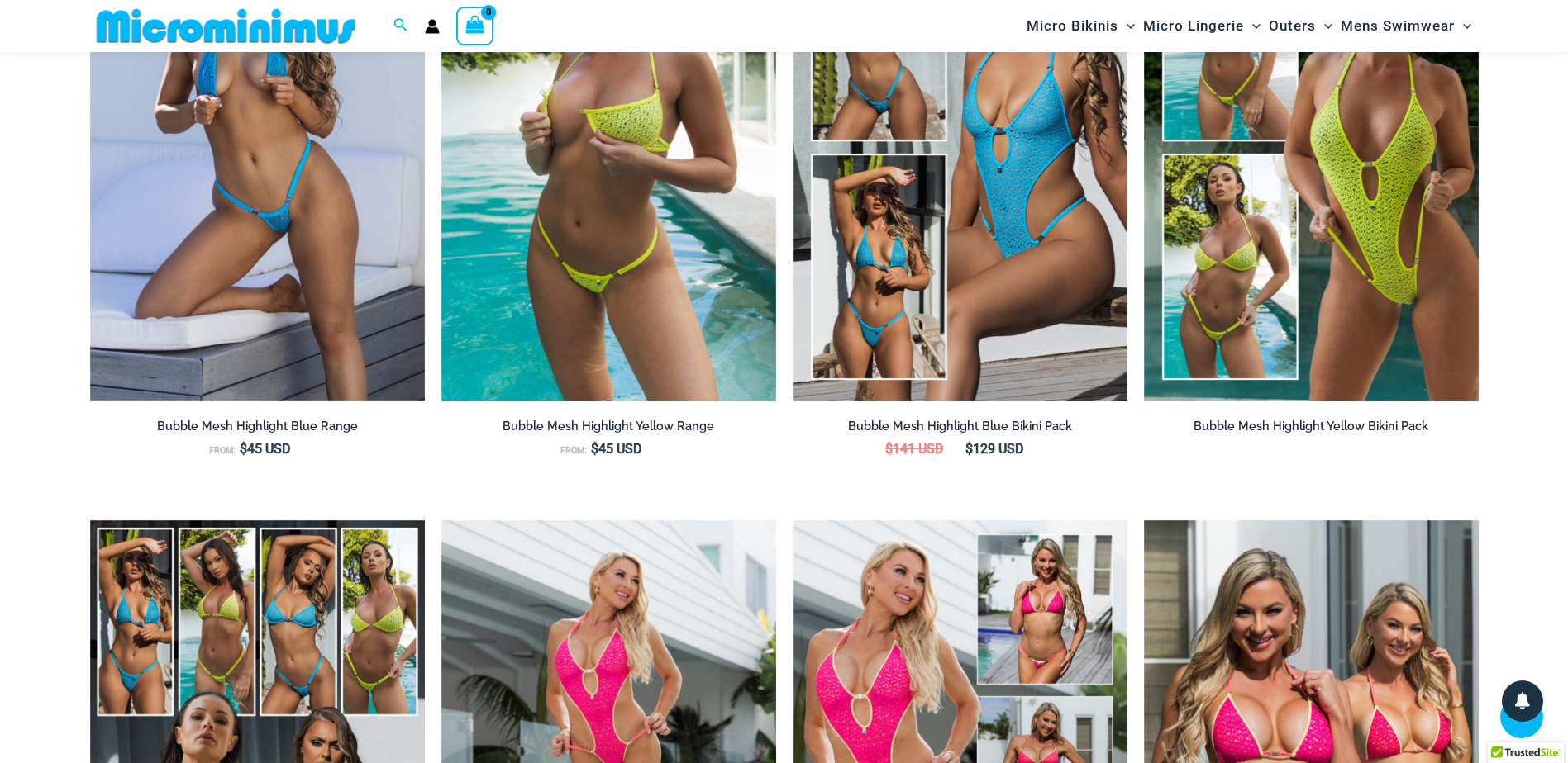
scroll to position [2058, 0]
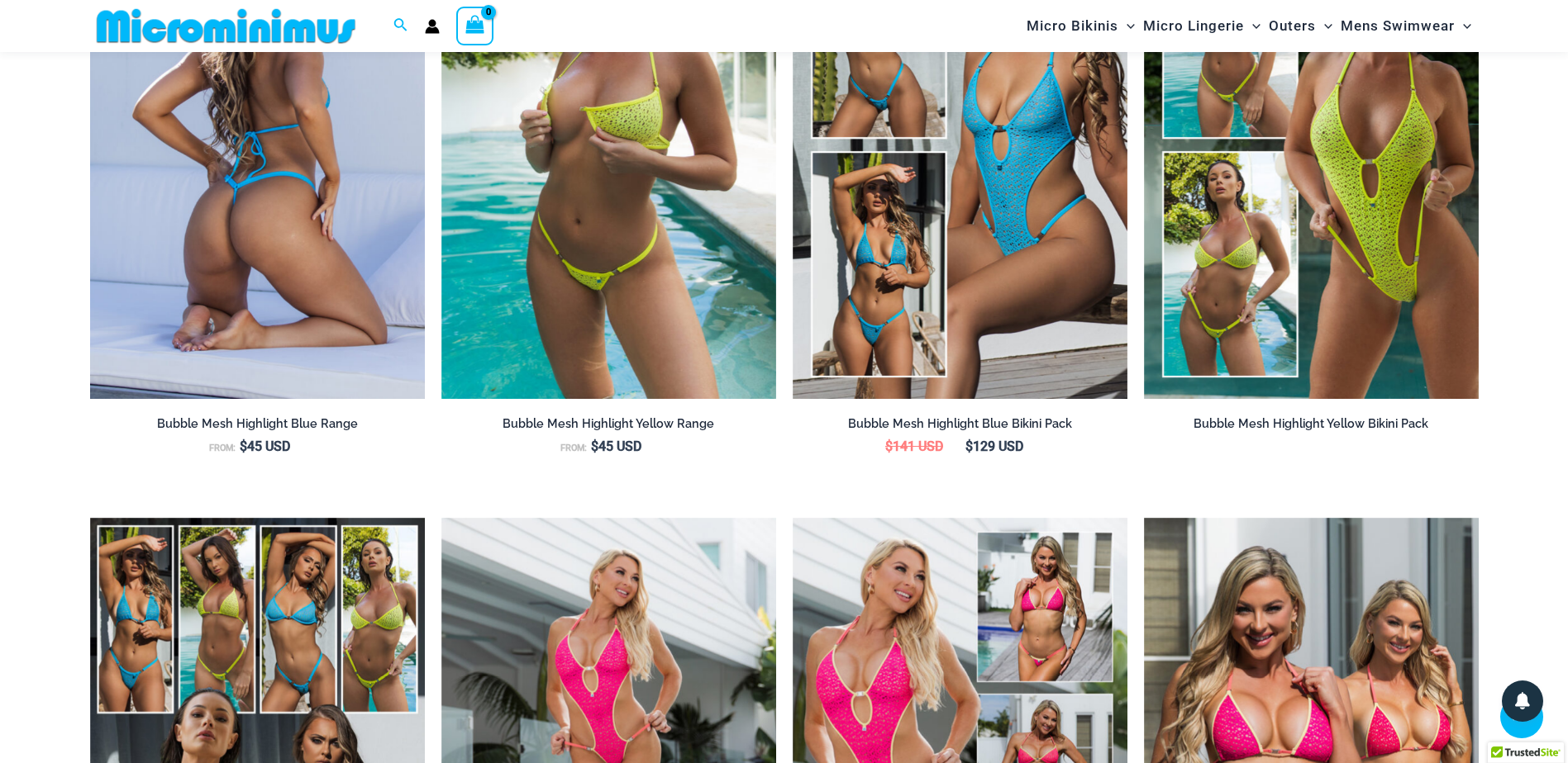
click at [225, 181] on img at bounding box center [257, 147] width 335 height 502
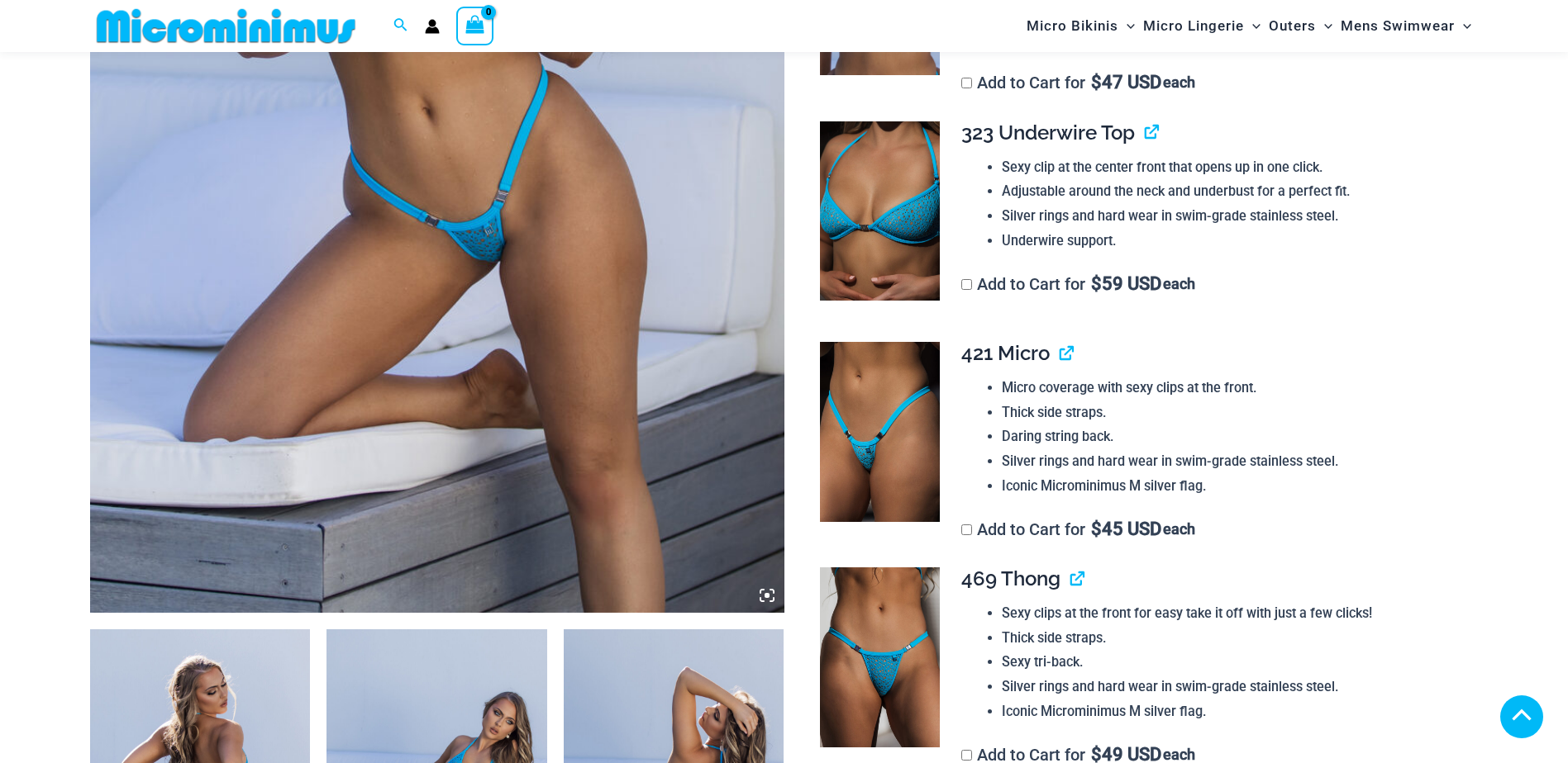
scroll to position [976, 0]
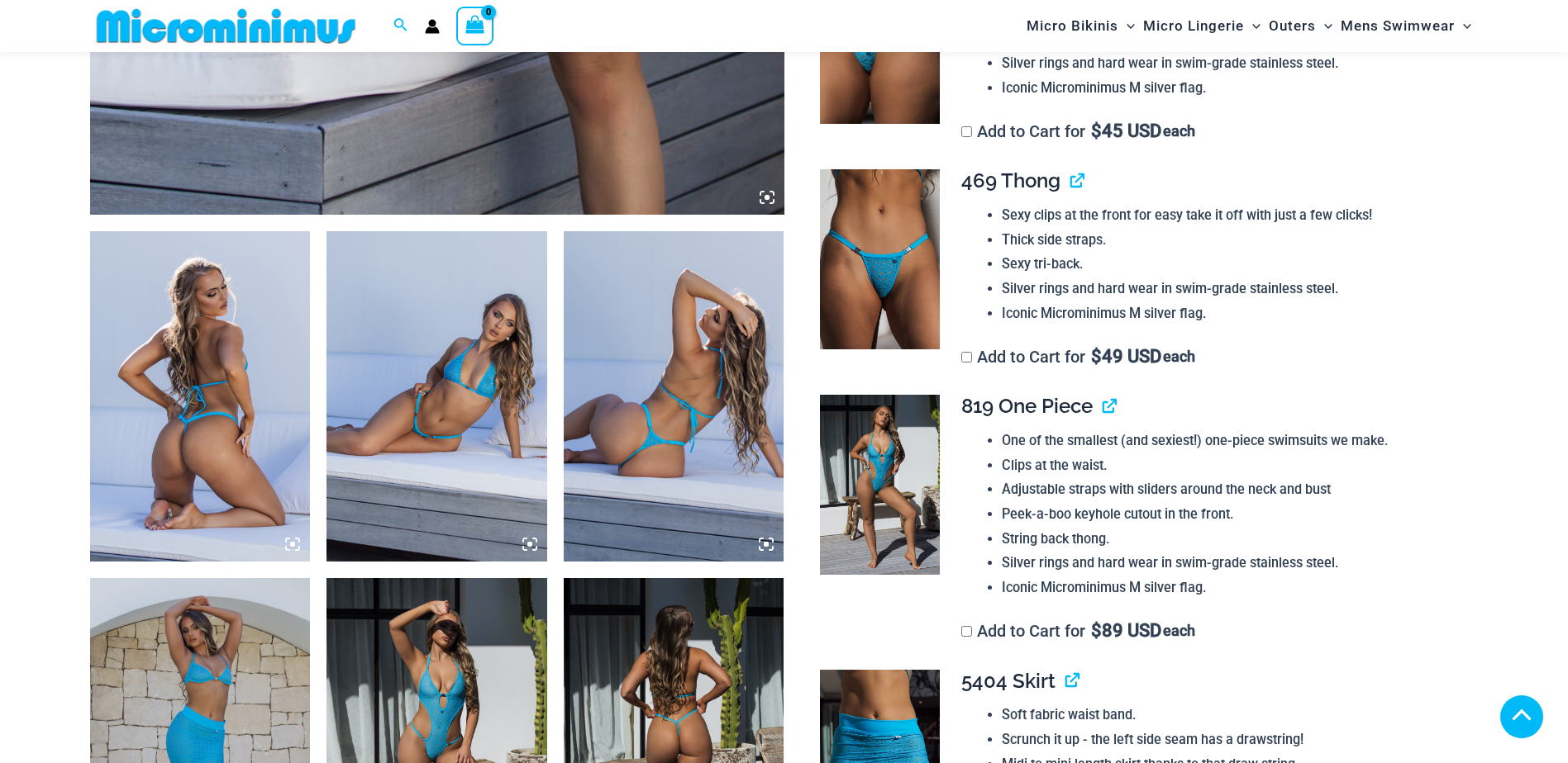
click at [223, 423] on img at bounding box center [200, 396] width 221 height 331
click at [204, 390] on img at bounding box center [200, 396] width 221 height 331
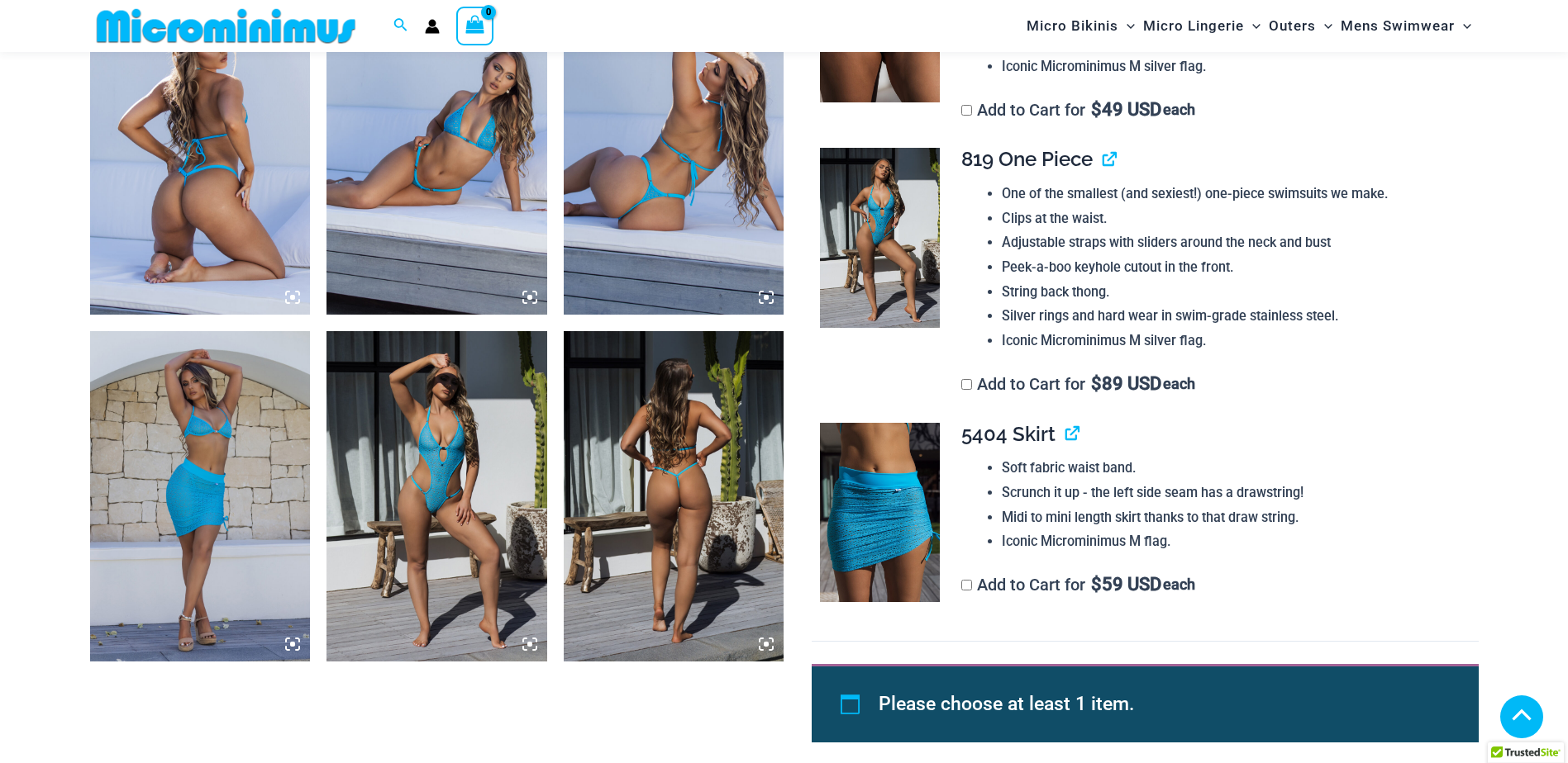
scroll to position [1224, 0]
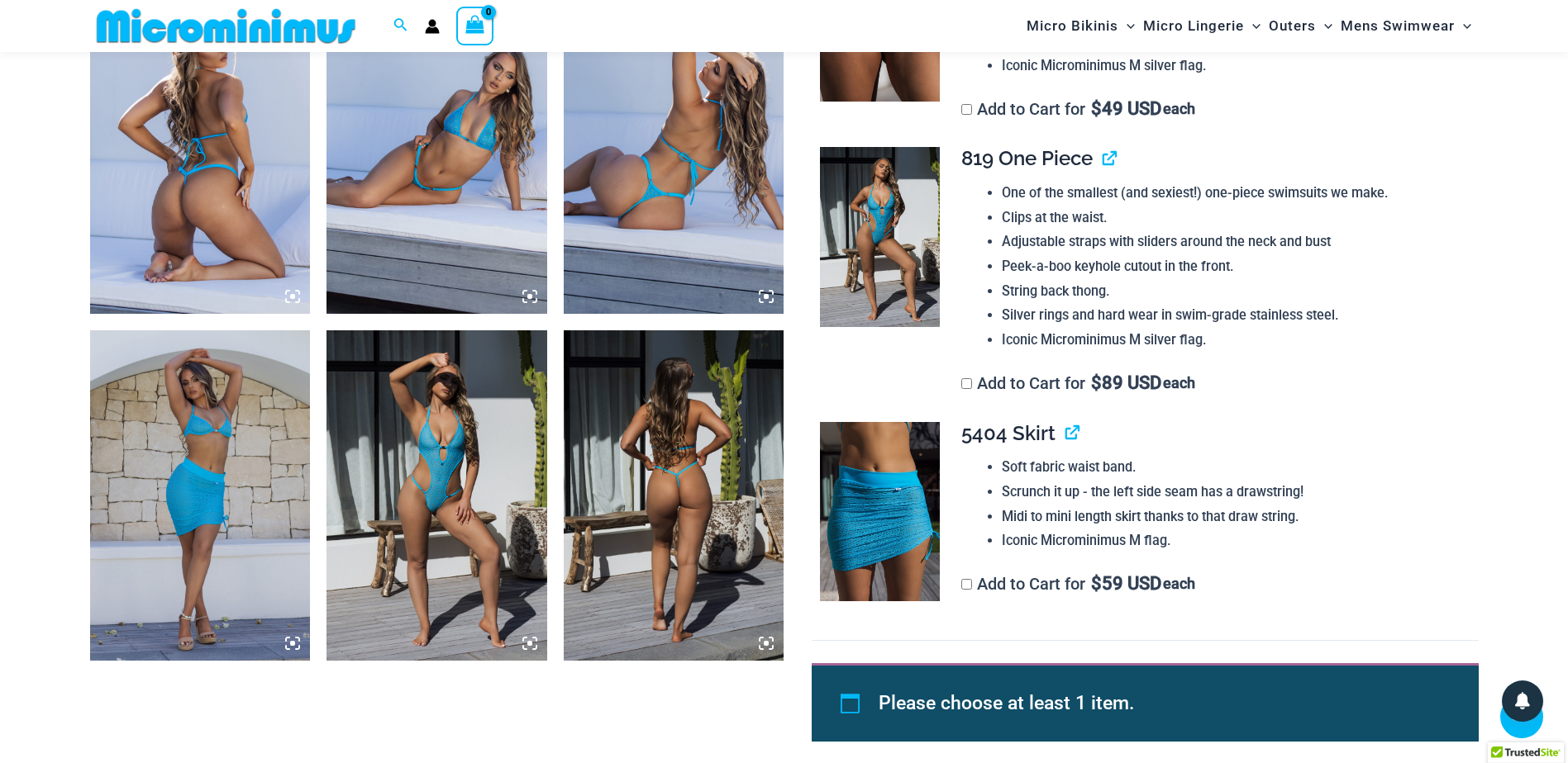
click at [652, 194] on img at bounding box center [674, 148] width 221 height 331
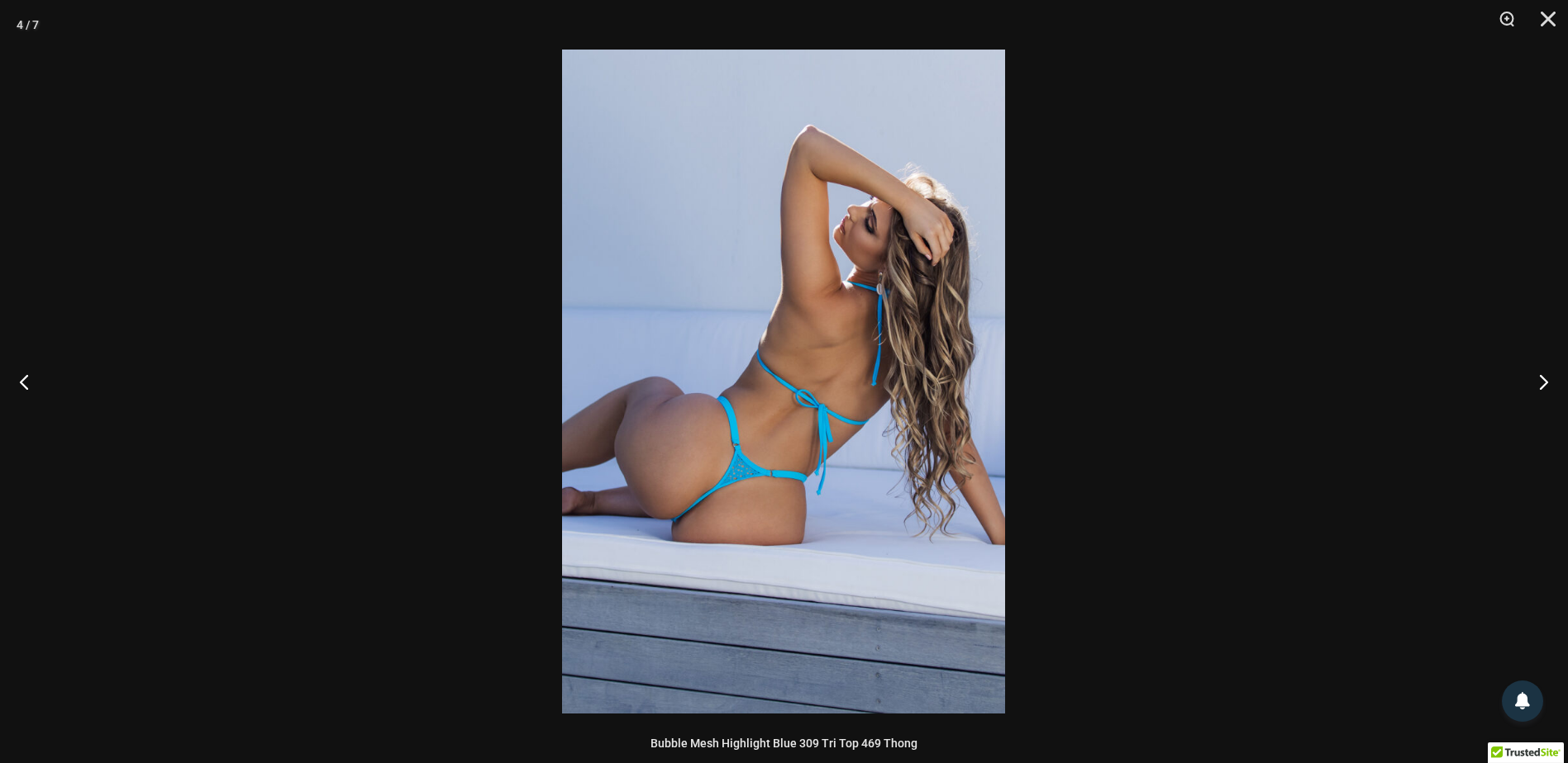
click at [694, 323] on img at bounding box center [783, 381] width 443 height 664
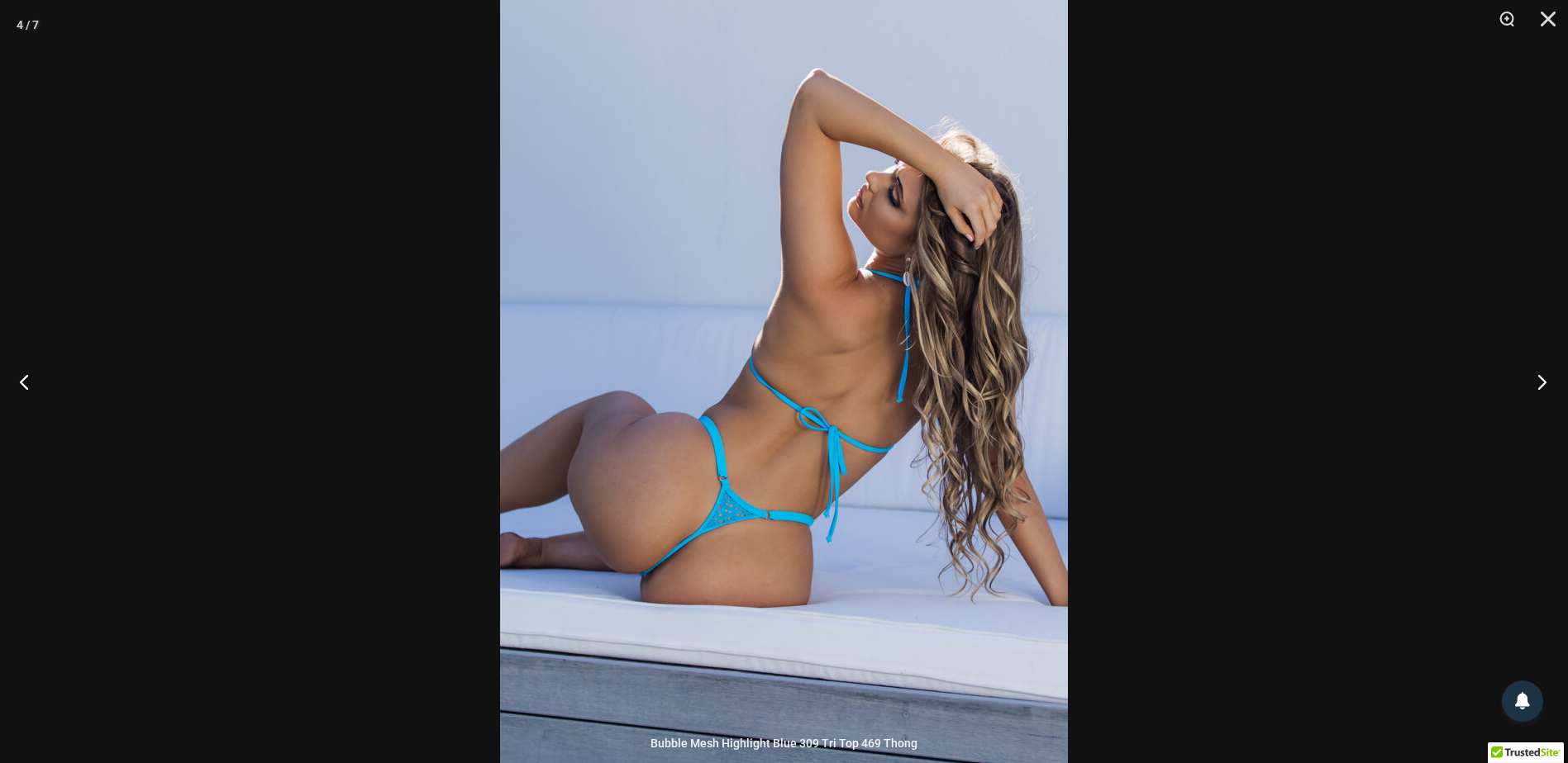
click at [1546, 373] on button "Next" at bounding box center [1537, 381] width 62 height 83
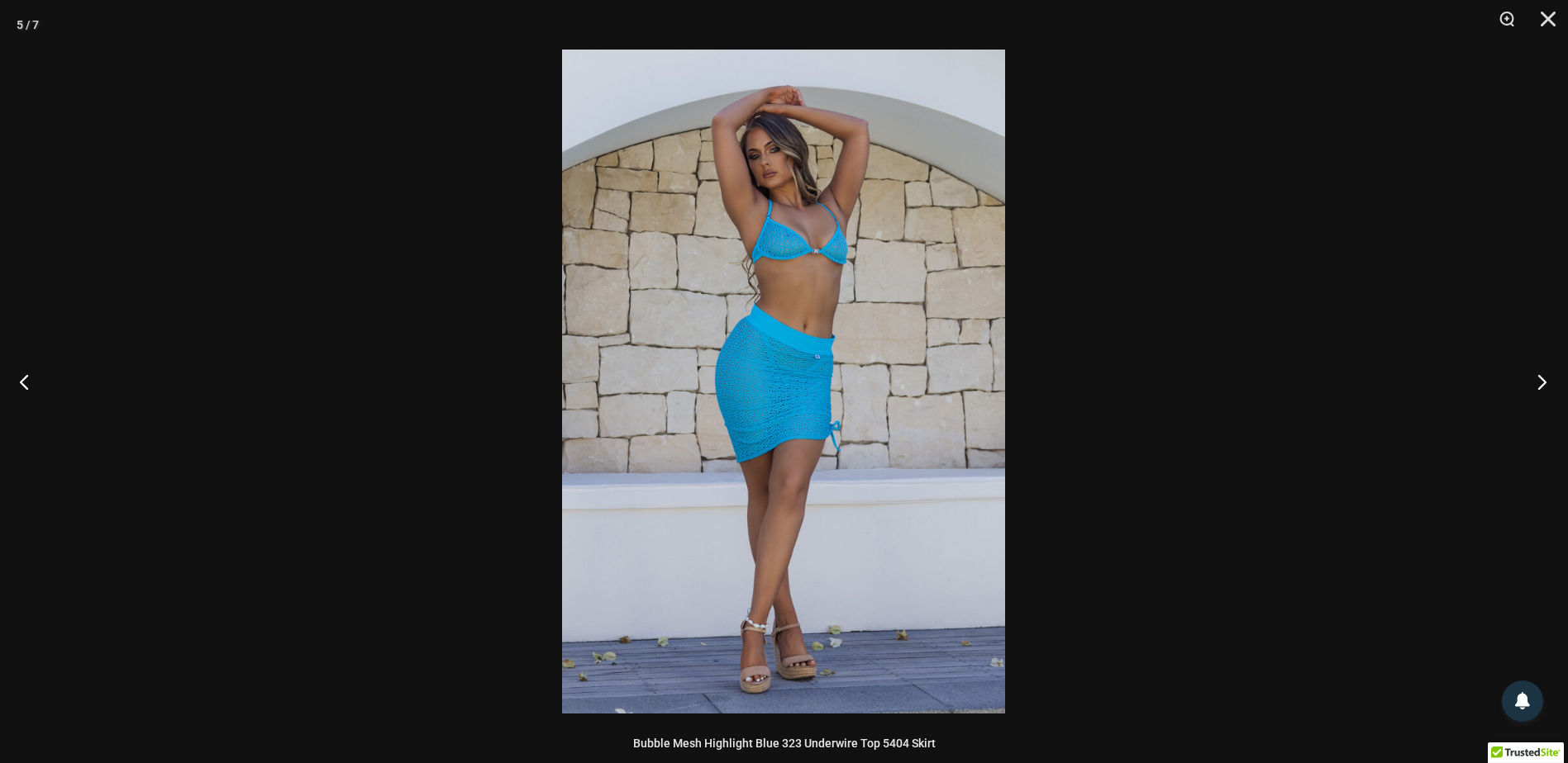
click at [1543, 374] on button "Next" at bounding box center [1537, 381] width 62 height 83
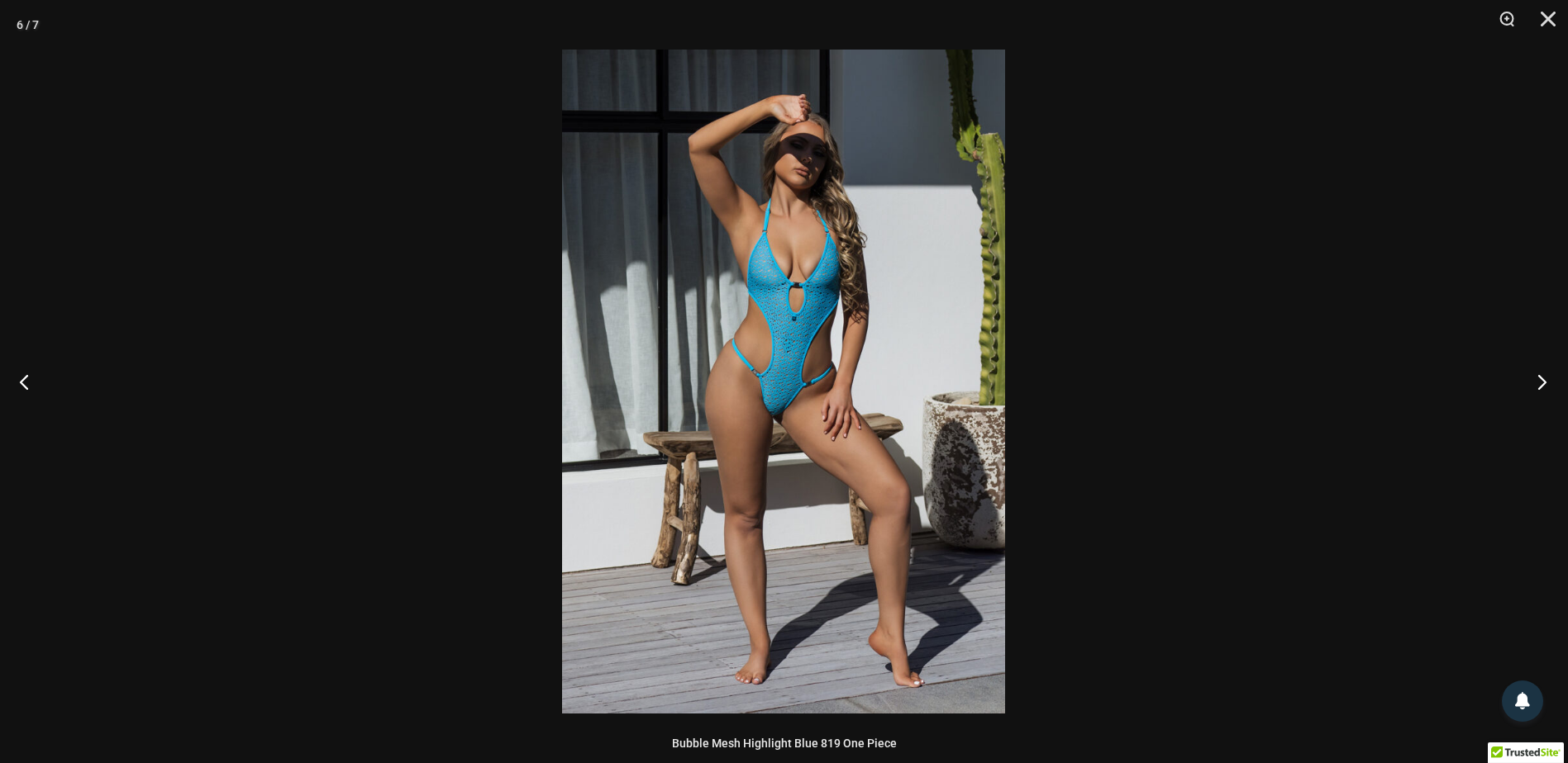
click at [1542, 375] on button "Next" at bounding box center [1537, 381] width 62 height 83
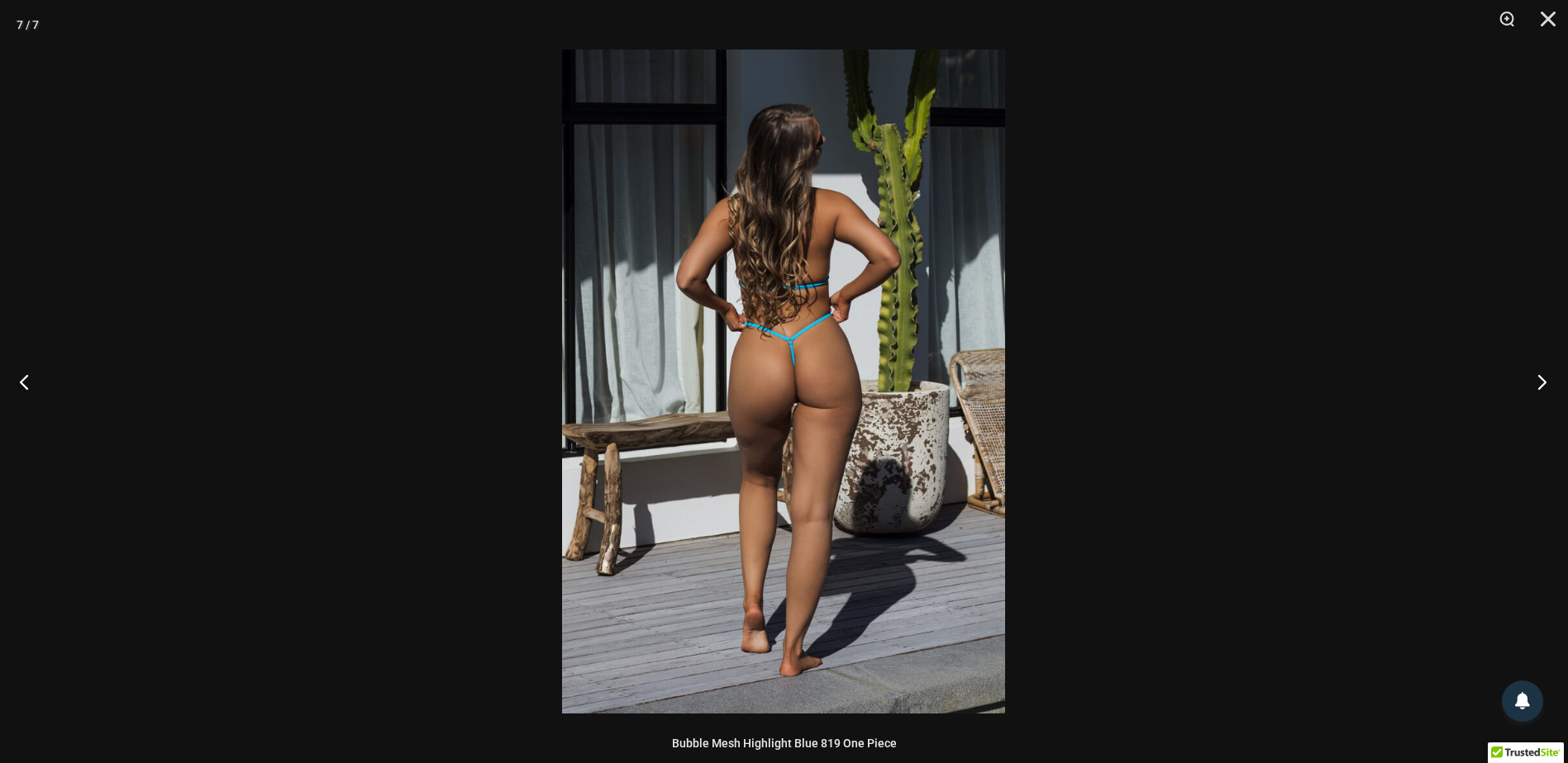
click at [1541, 376] on button "Next" at bounding box center [1537, 381] width 62 height 83
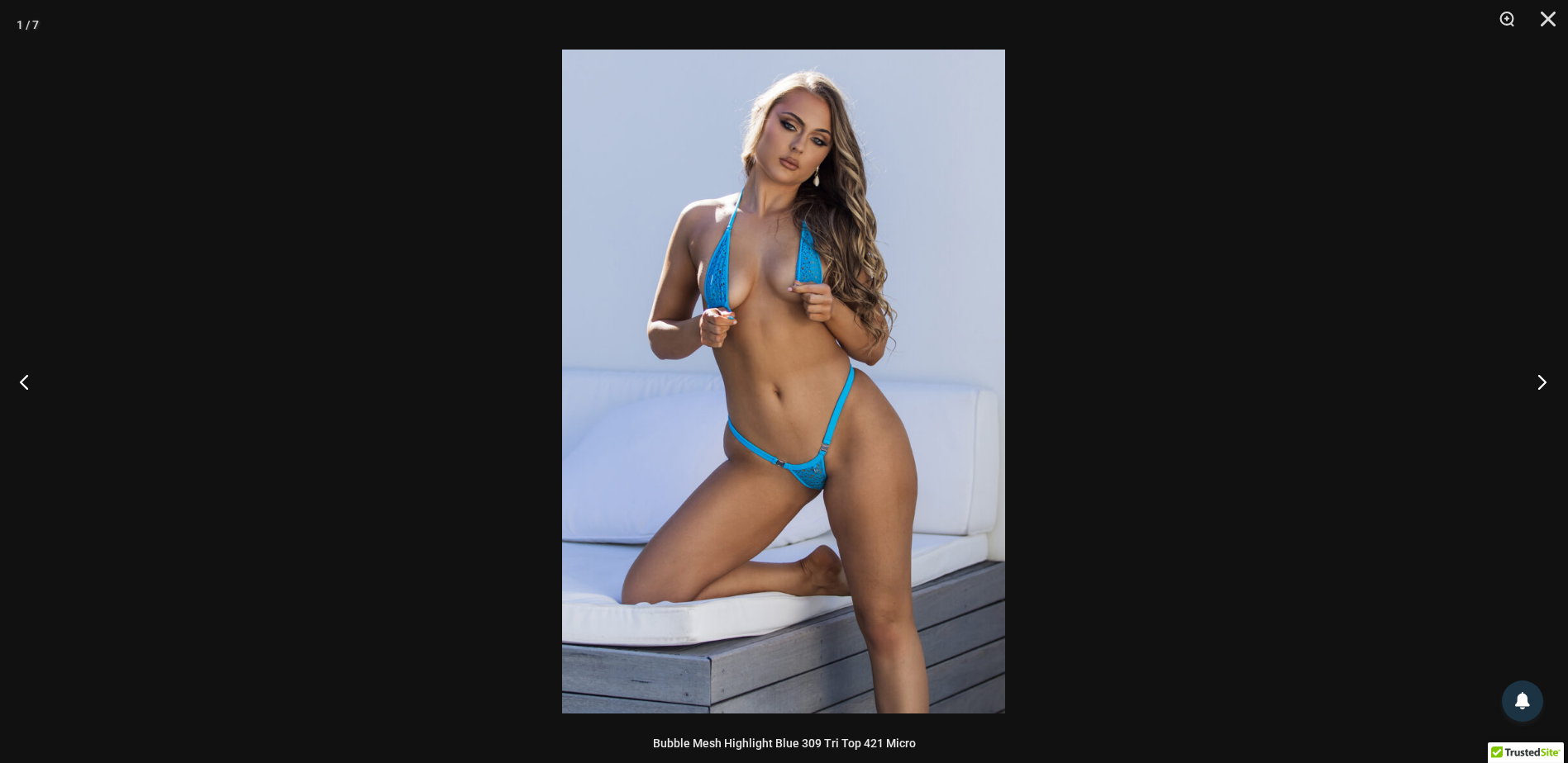
click at [1541, 376] on button "Next" at bounding box center [1537, 381] width 62 height 83
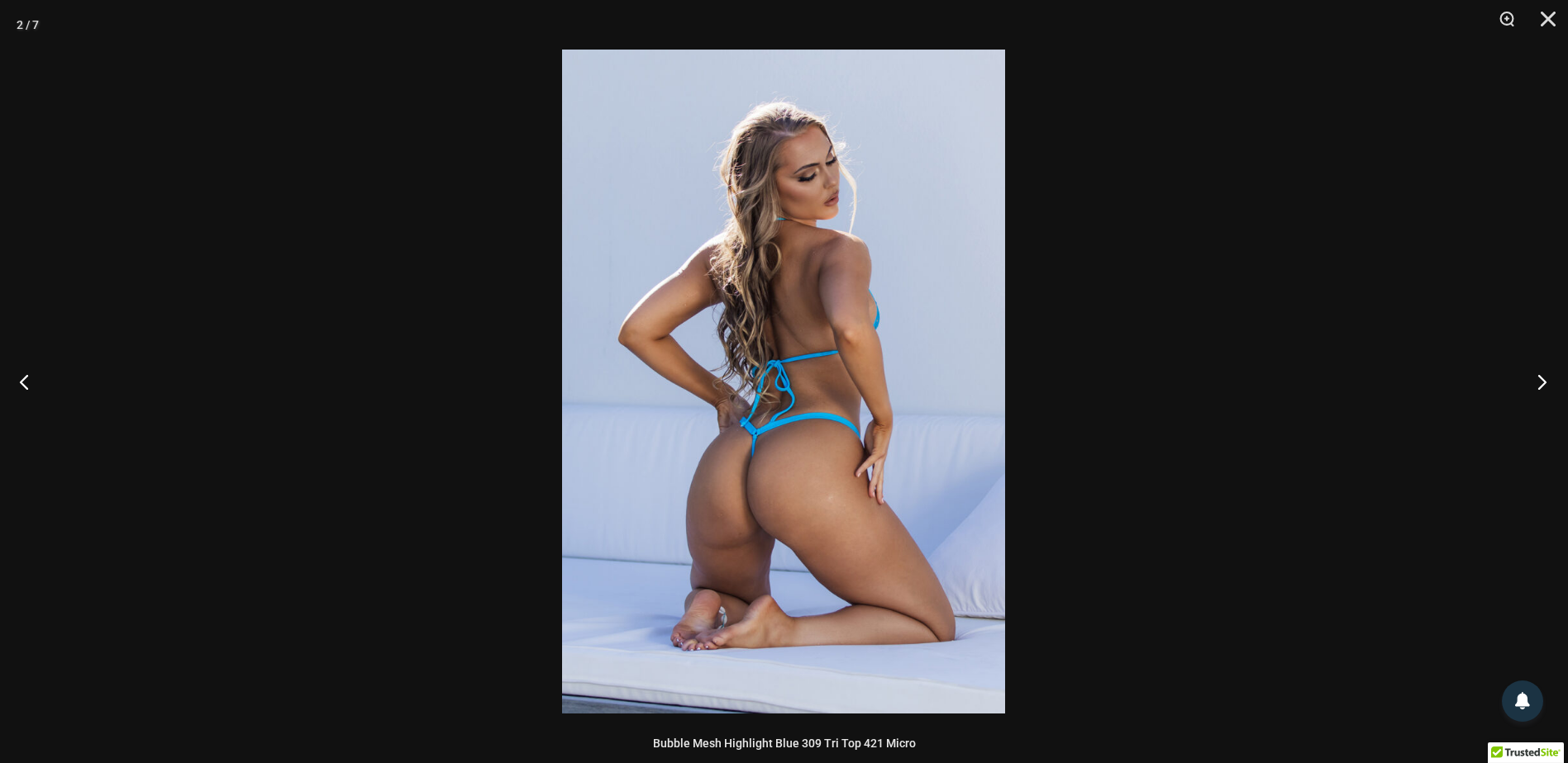
click at [1540, 376] on button "Next" at bounding box center [1537, 381] width 62 height 83
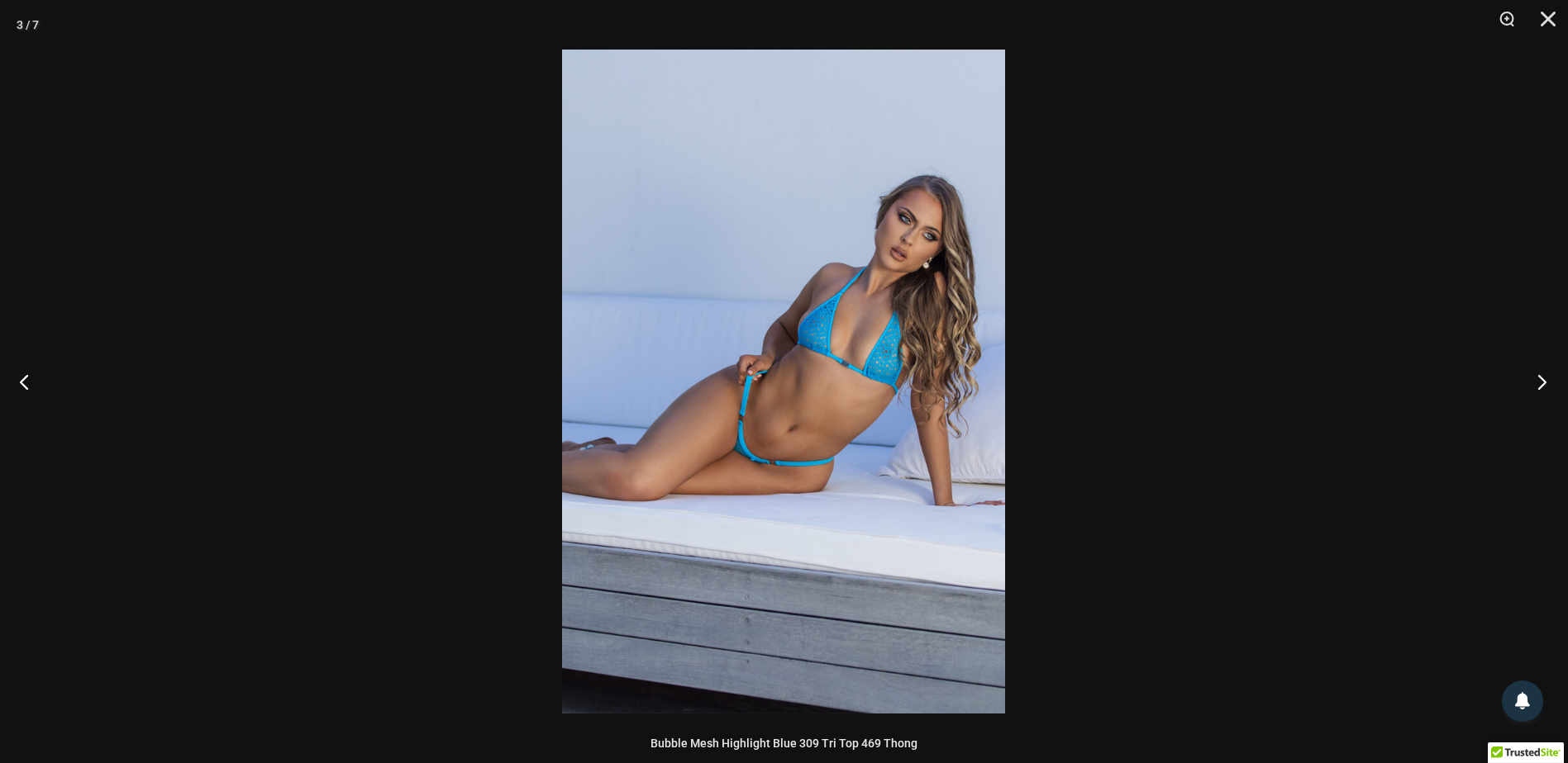
click at [1540, 376] on button "Next" at bounding box center [1537, 381] width 62 height 83
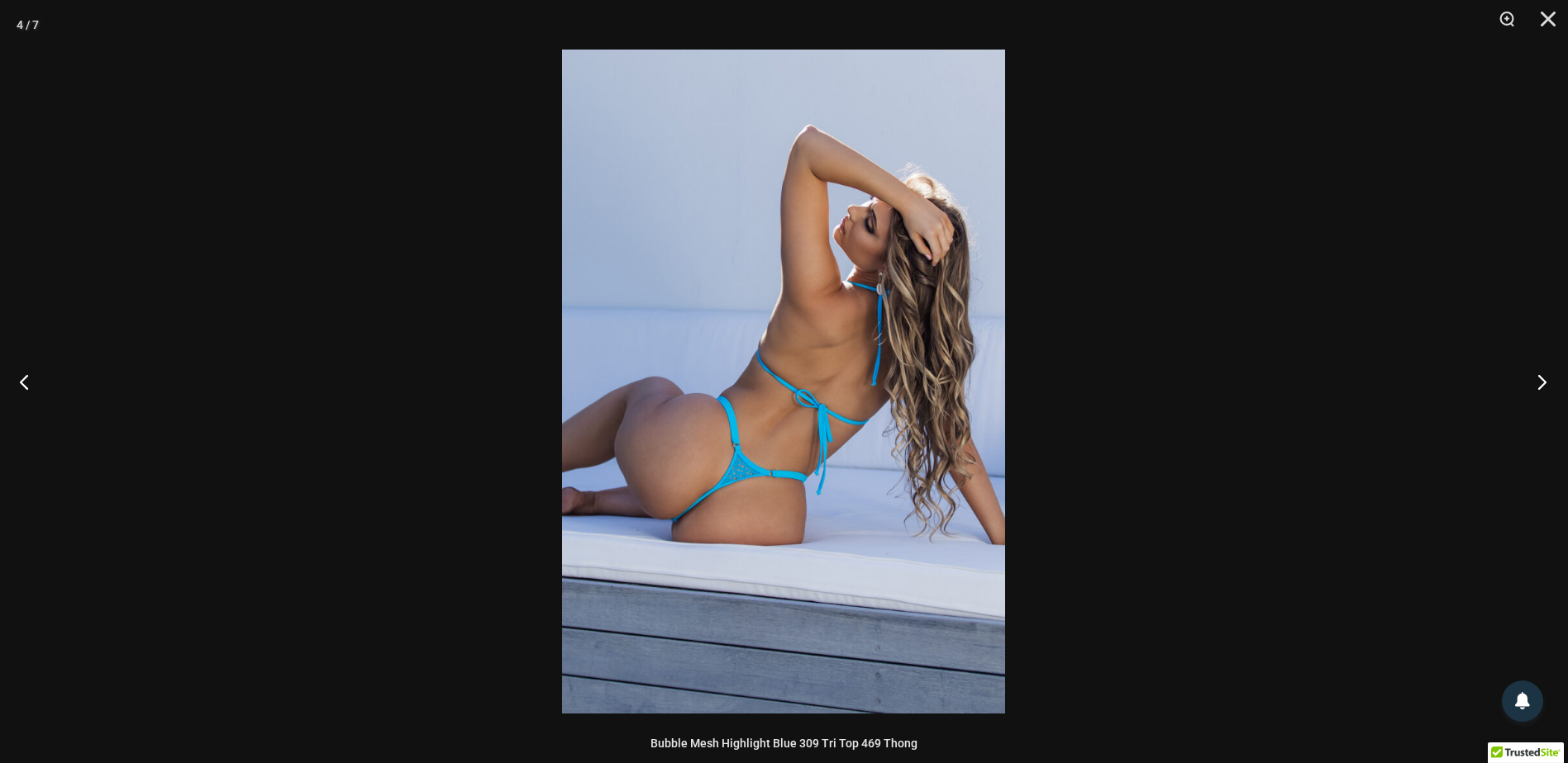
click at [1538, 377] on button "Next" at bounding box center [1537, 381] width 62 height 83
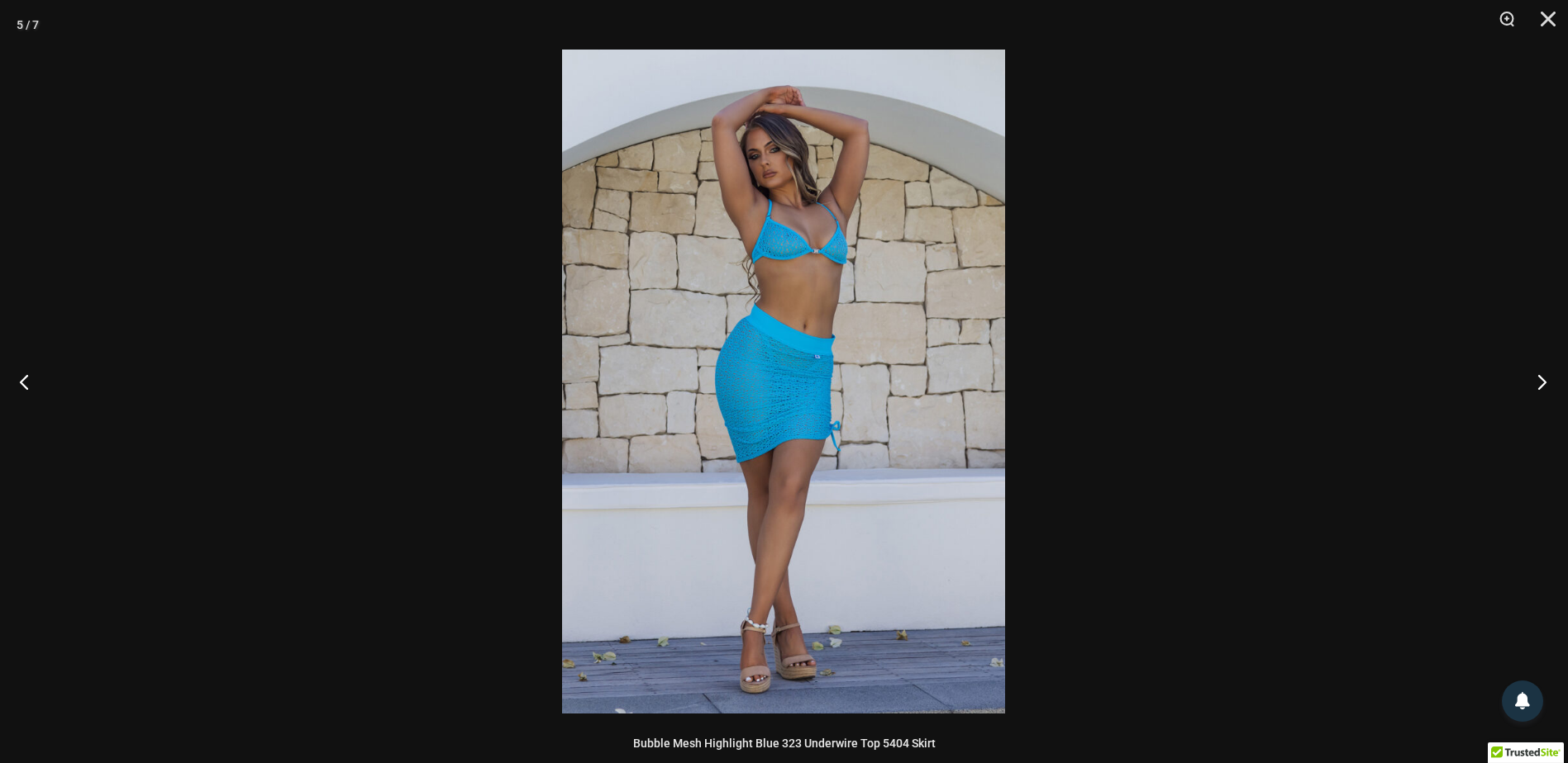
click at [1536, 379] on button "Next" at bounding box center [1537, 381] width 62 height 83
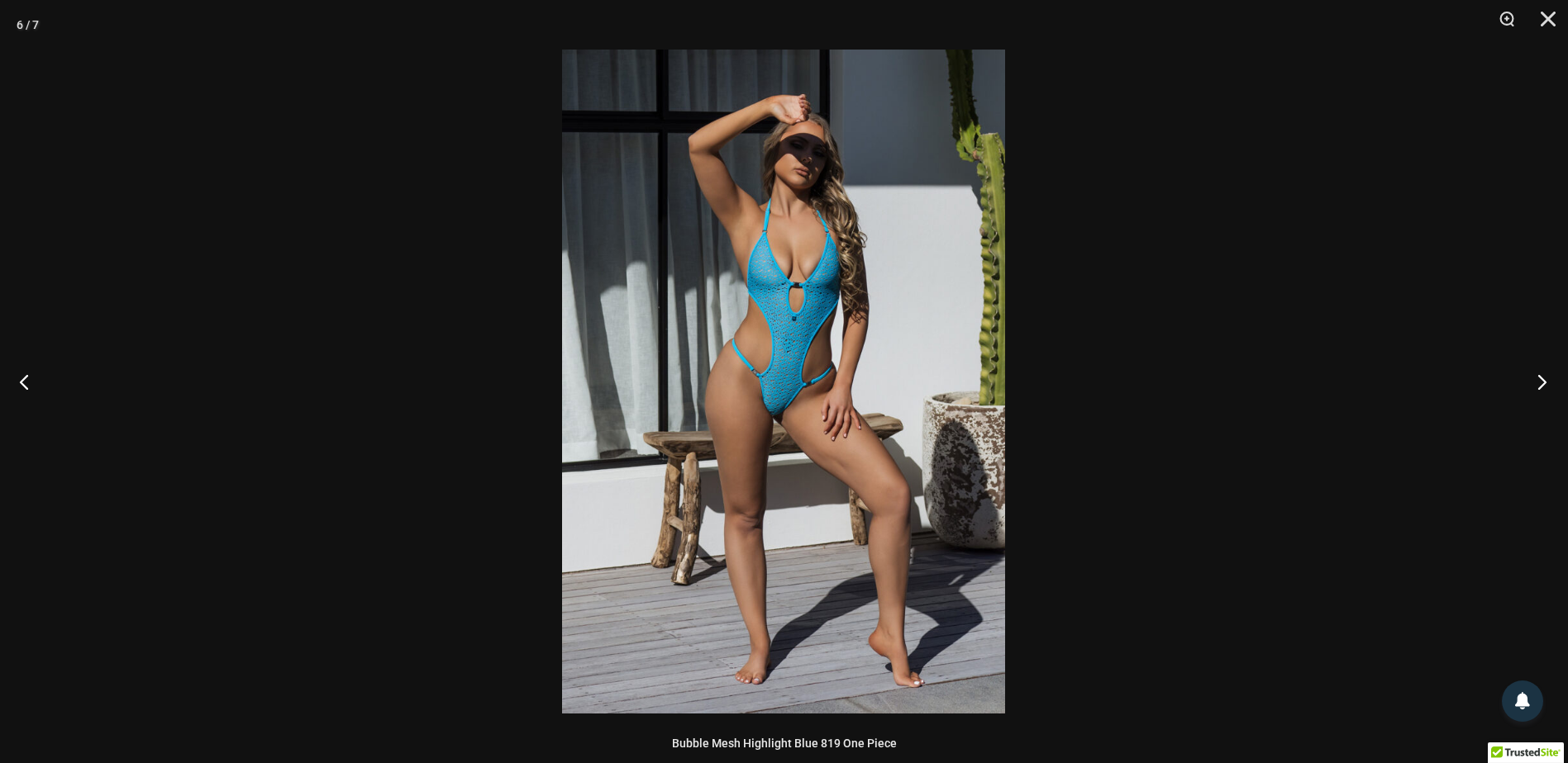
click at [1534, 379] on button "Next" at bounding box center [1537, 381] width 62 height 83
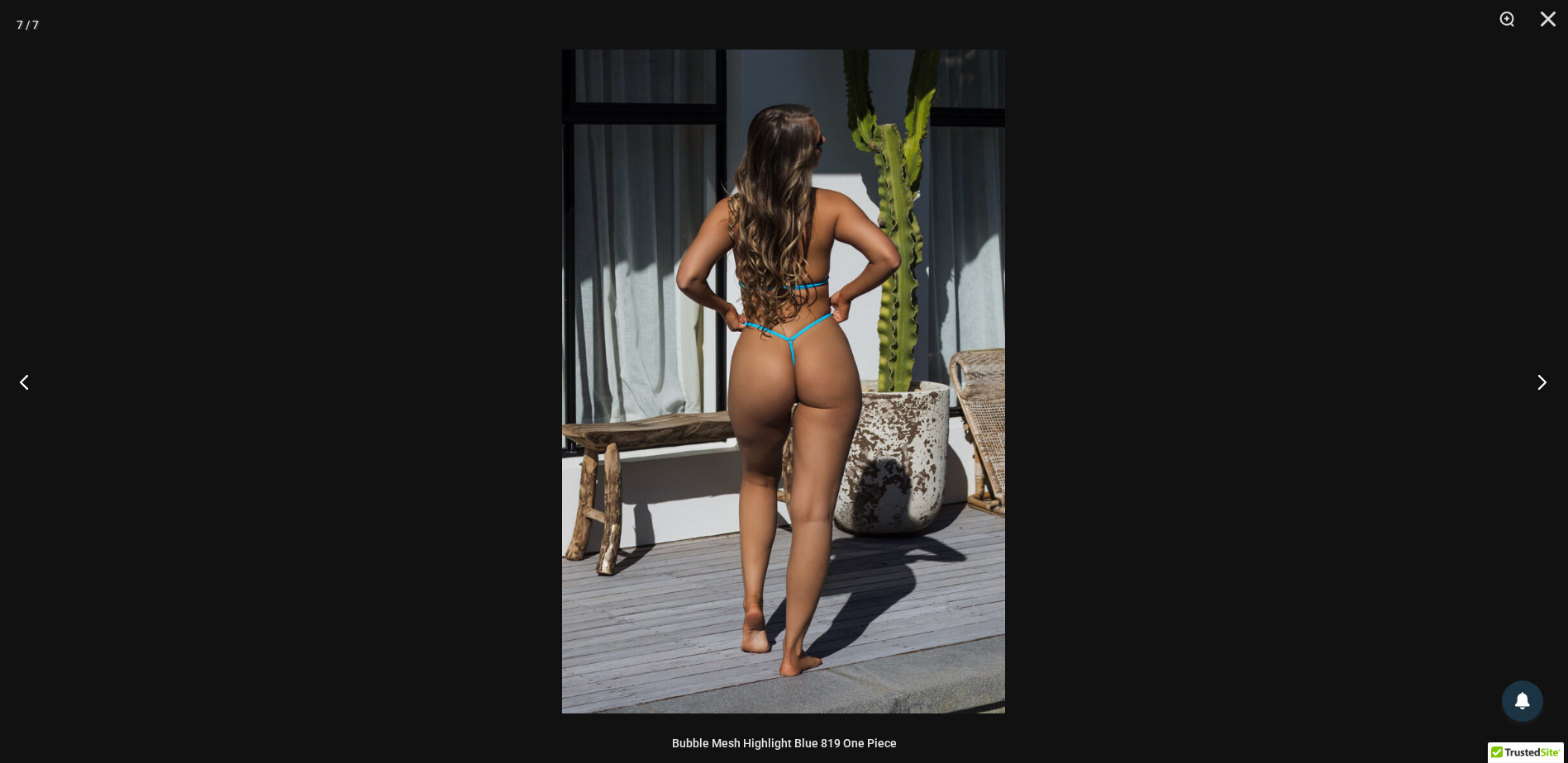
click at [1534, 379] on button "Next" at bounding box center [1537, 381] width 62 height 83
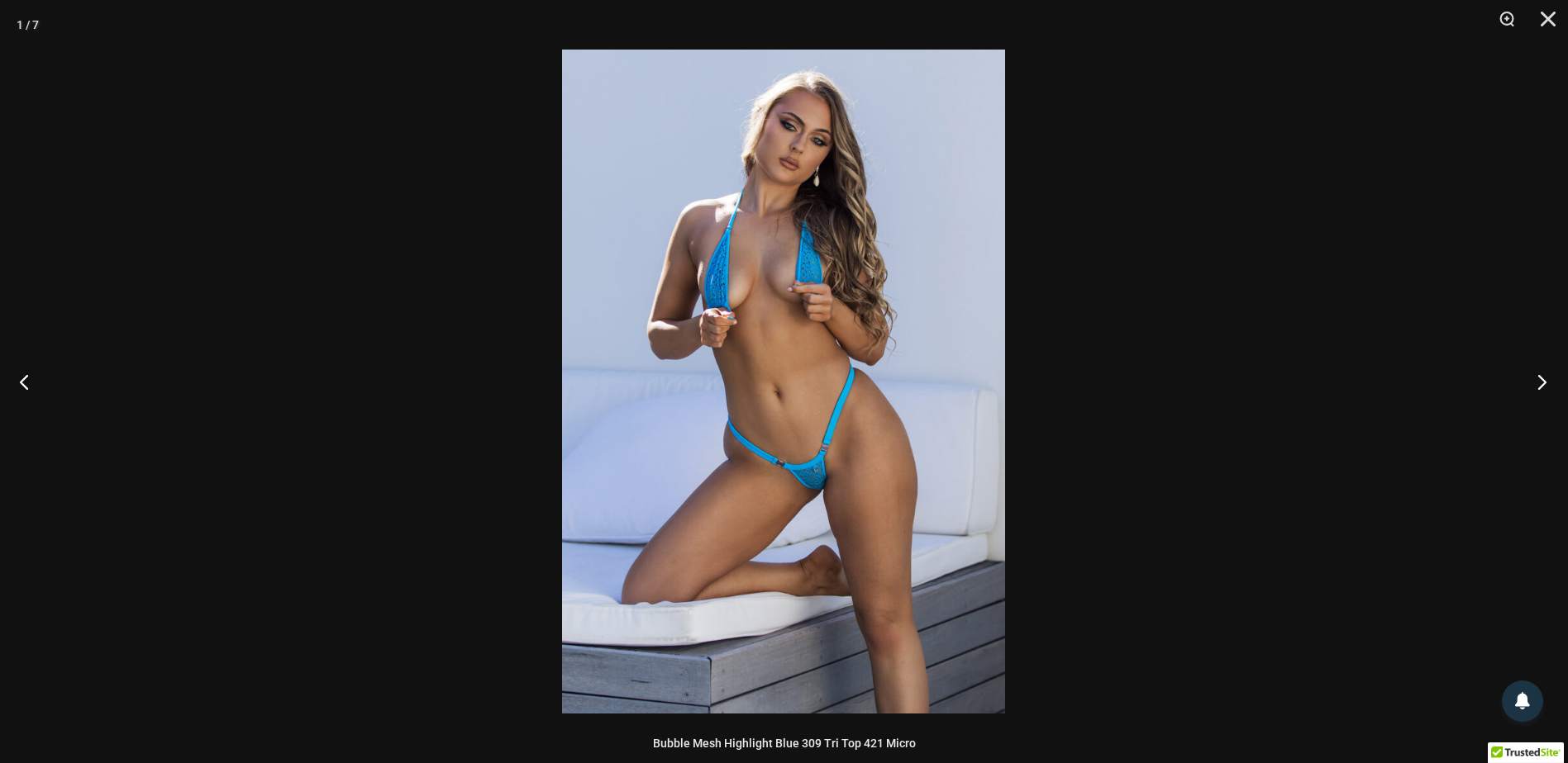
click at [1534, 380] on button "Next" at bounding box center [1537, 381] width 62 height 83
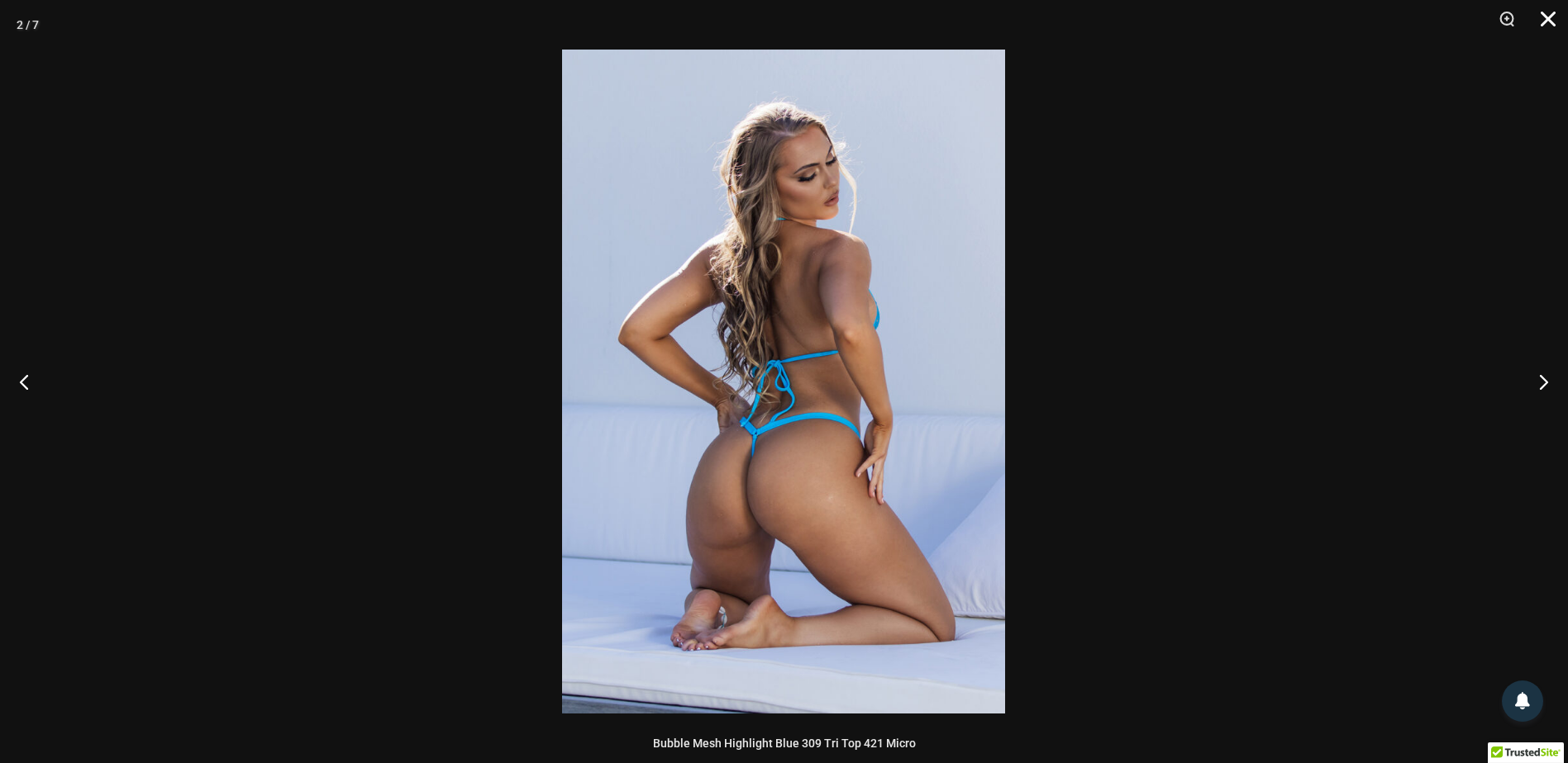
click at [1551, 20] on button "Close" at bounding box center [1543, 24] width 41 height 49
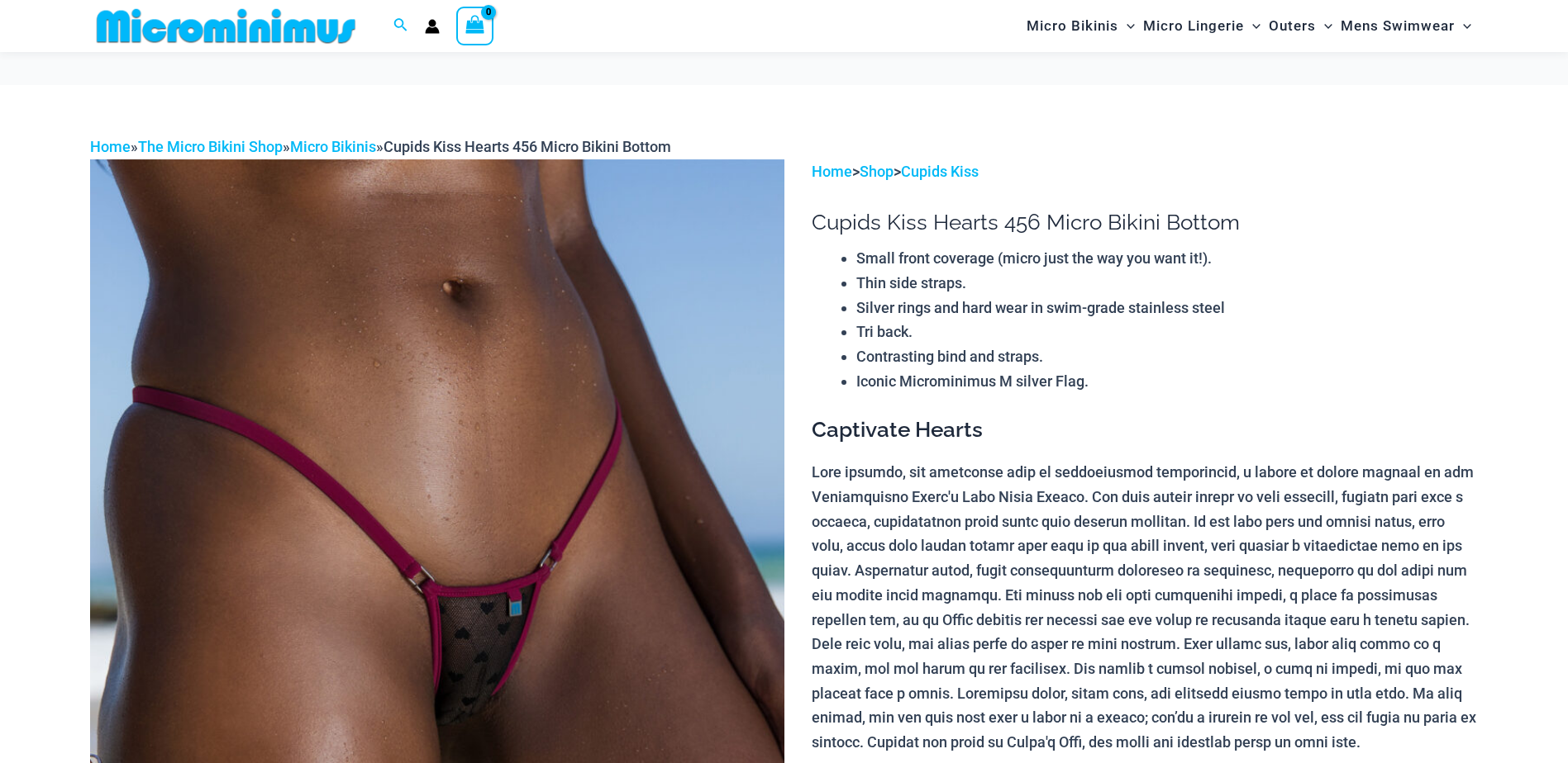
scroll to position [248, 0]
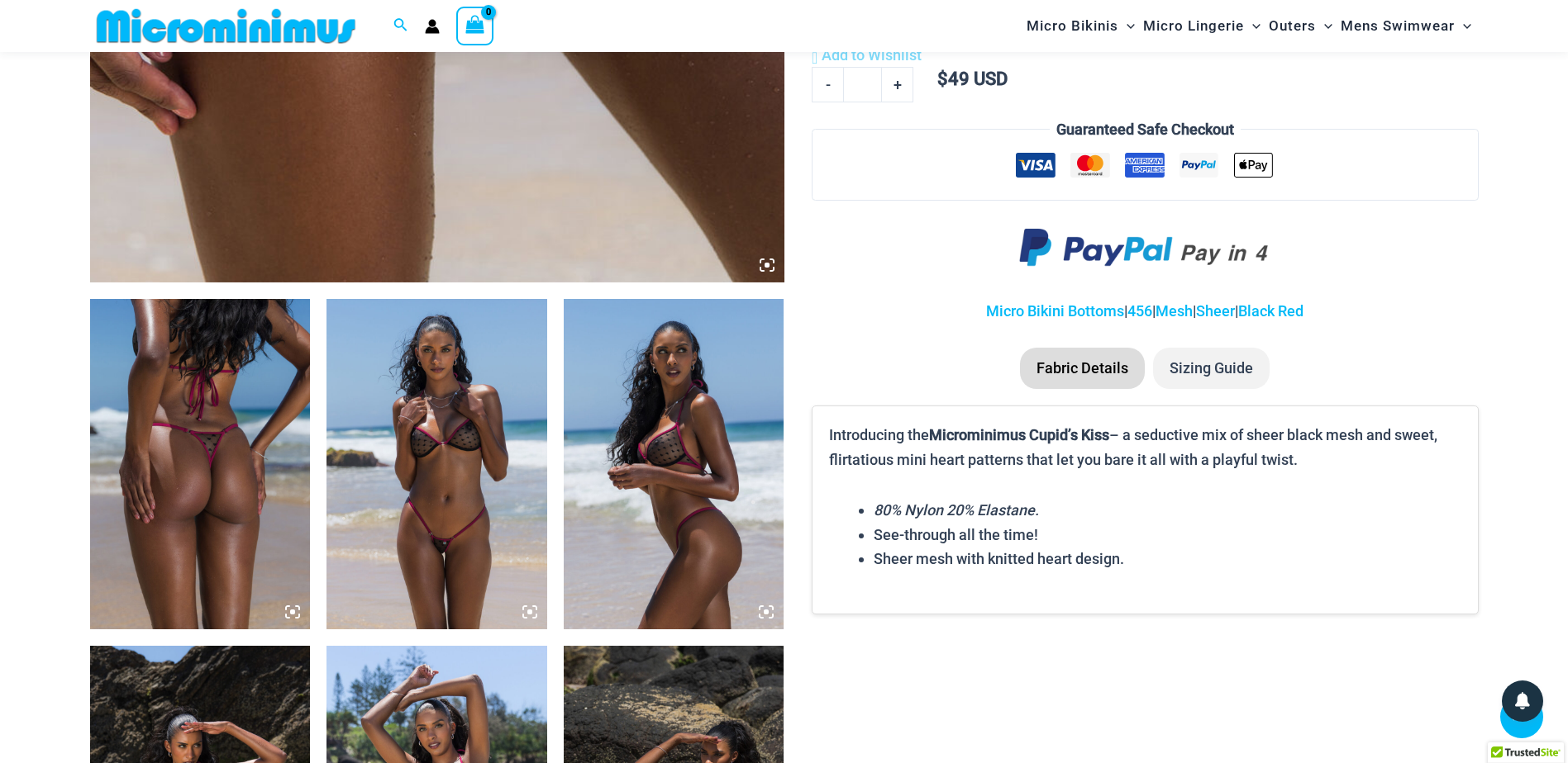
click at [670, 449] on img at bounding box center [674, 464] width 221 height 331
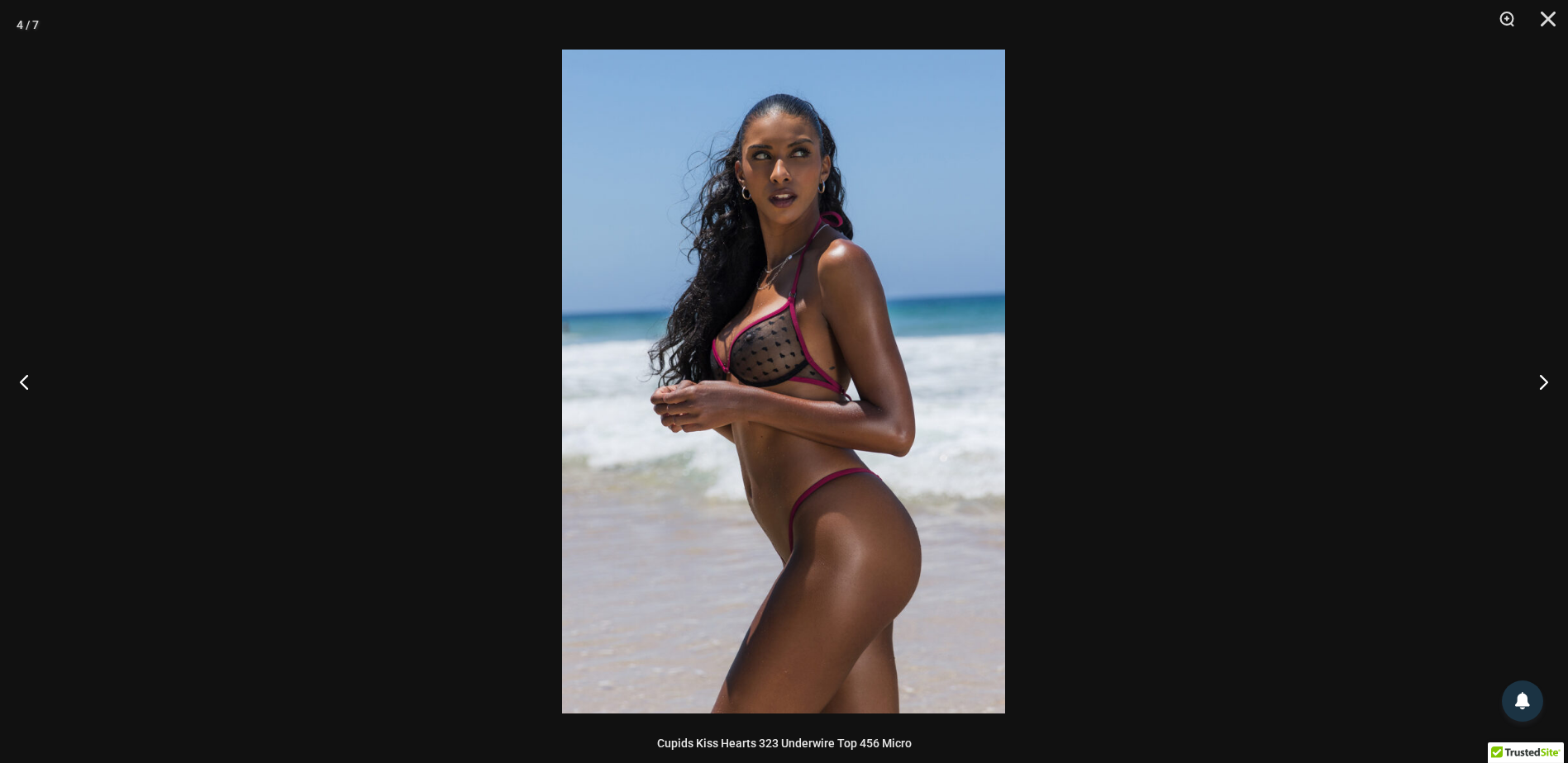
click at [748, 400] on img at bounding box center [783, 381] width 443 height 664
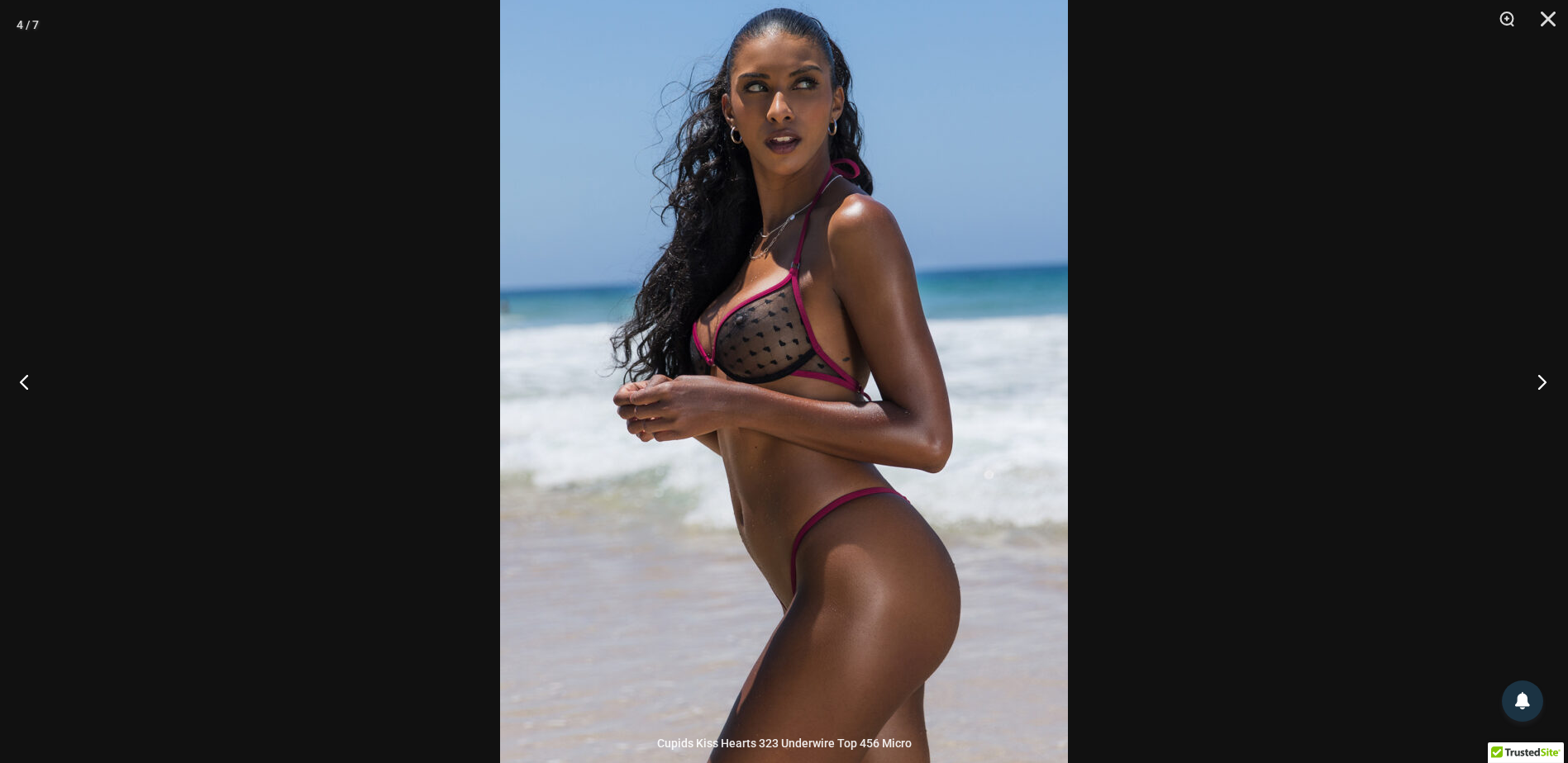
click at [1539, 375] on button "Next" at bounding box center [1537, 381] width 62 height 83
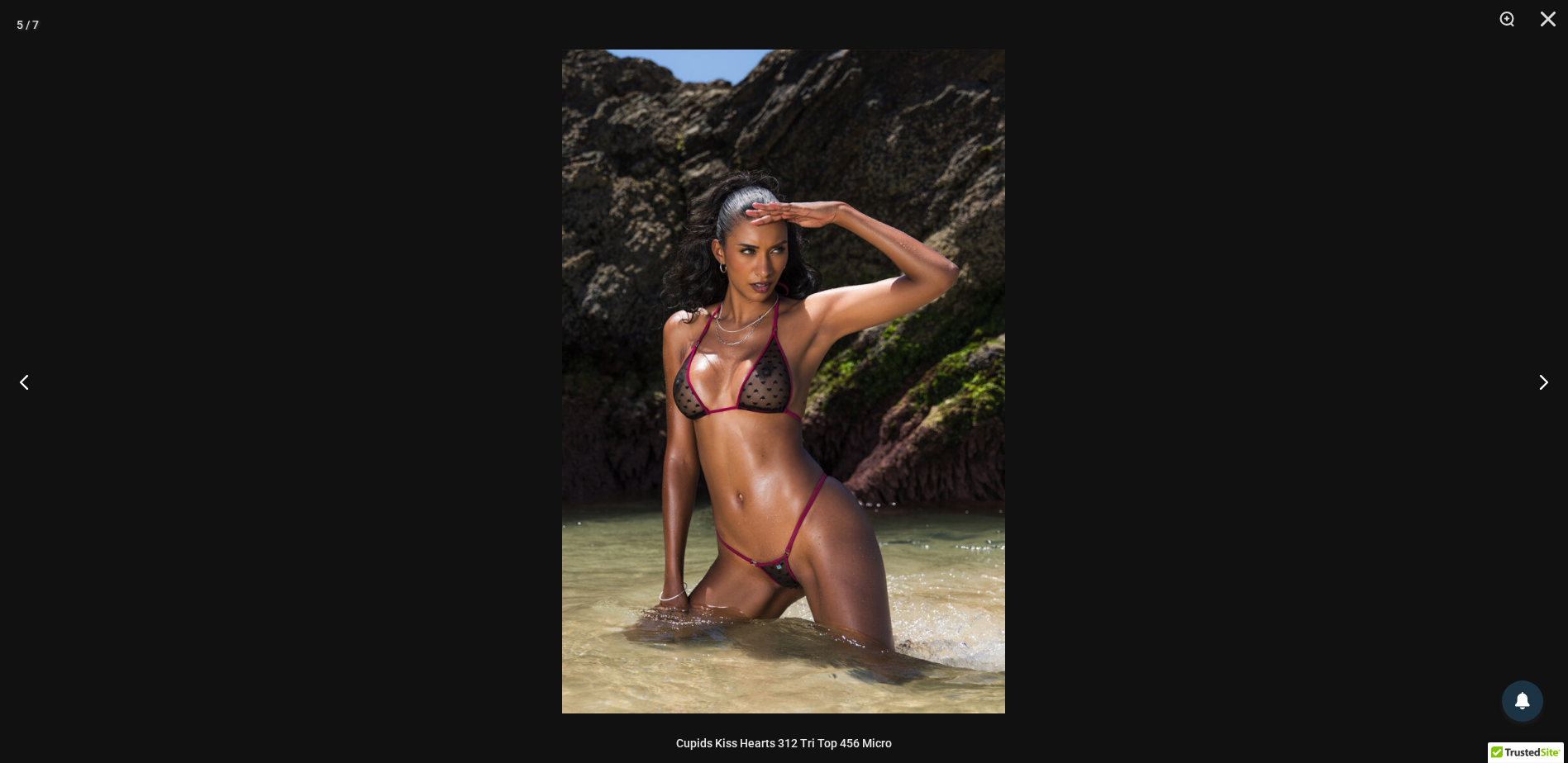
click at [791, 404] on img at bounding box center [783, 381] width 443 height 664
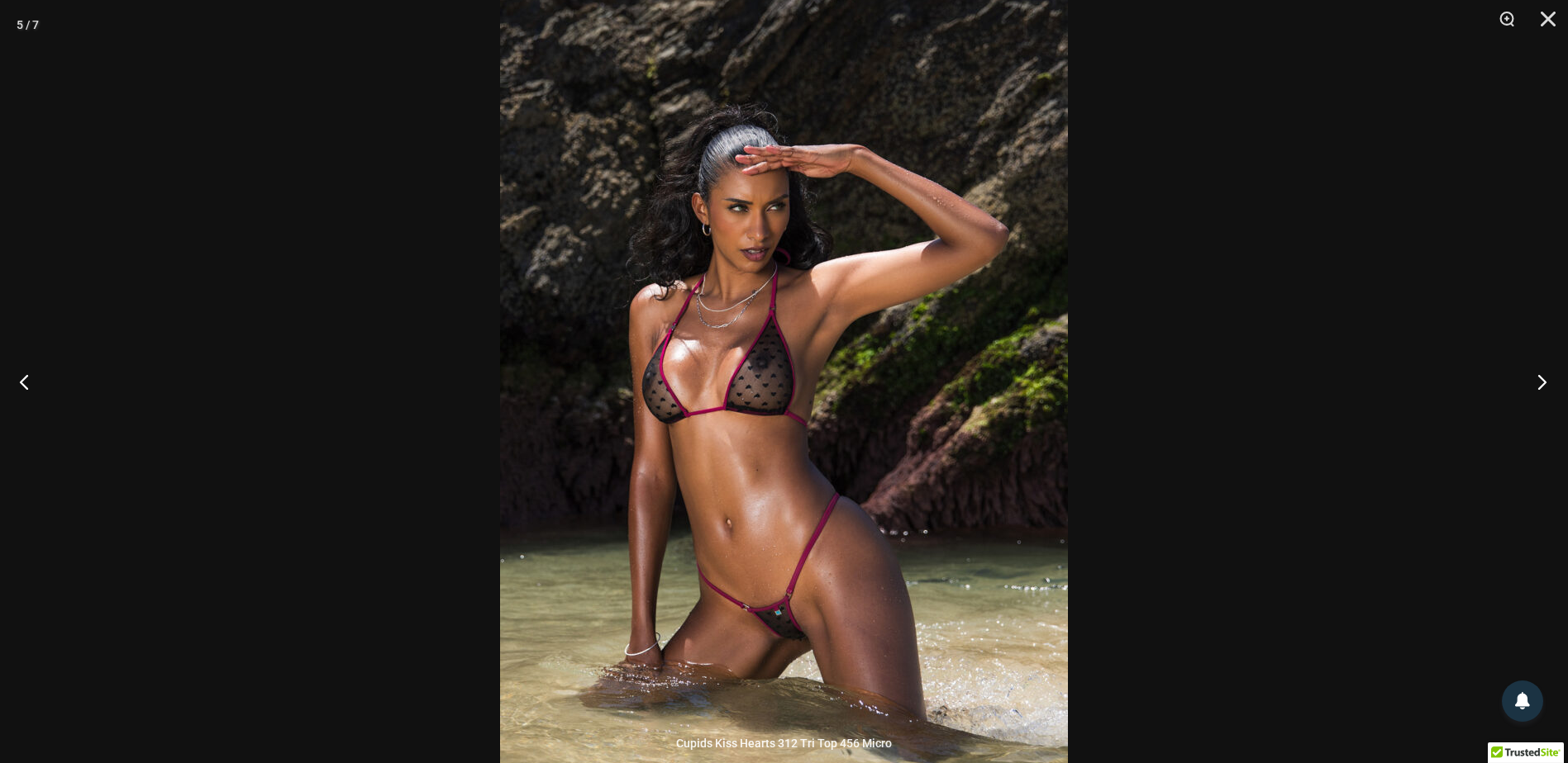
click at [1534, 377] on button "Next" at bounding box center [1537, 381] width 62 height 83
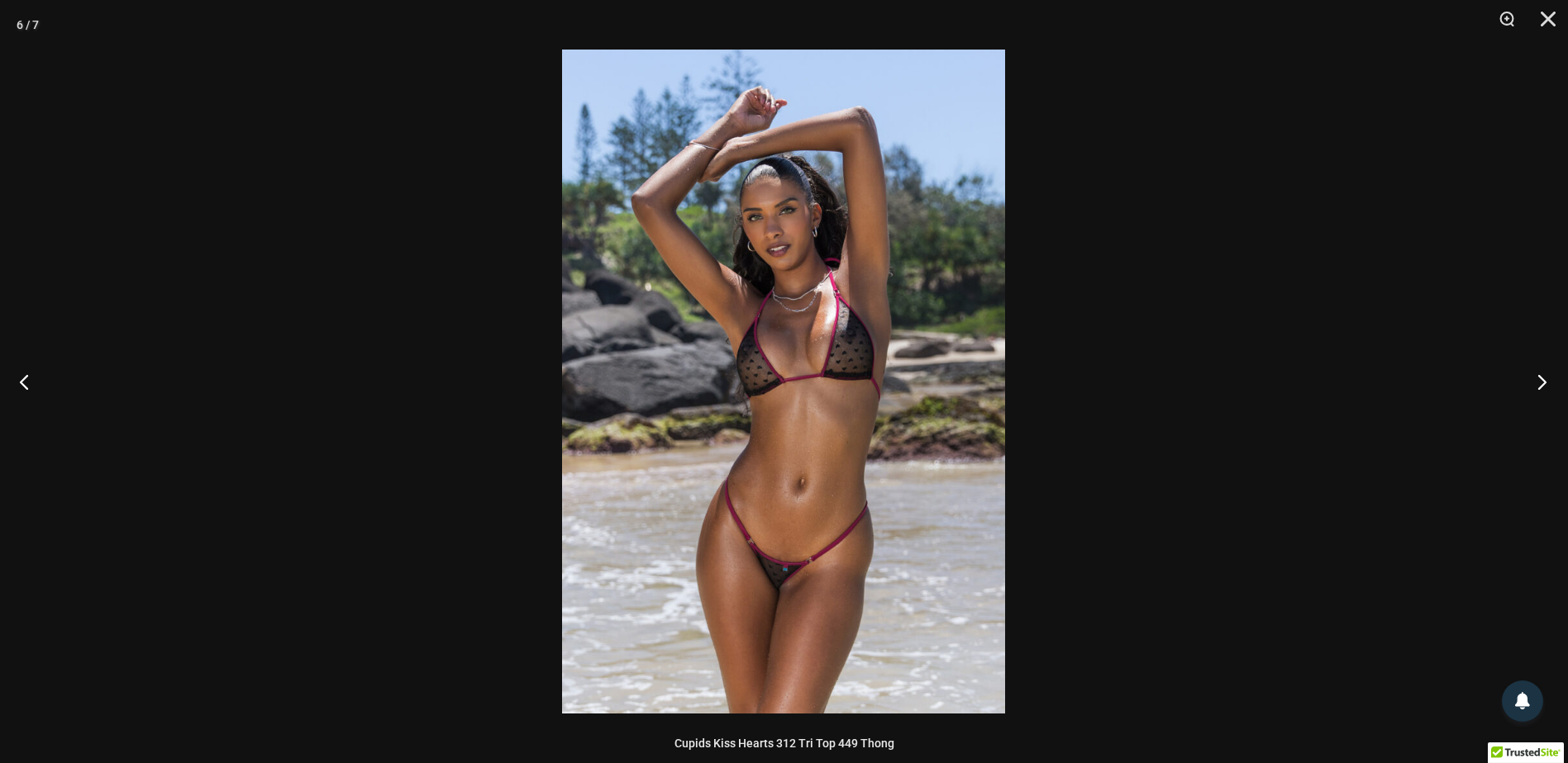
click at [1534, 377] on button "Next" at bounding box center [1537, 381] width 62 height 83
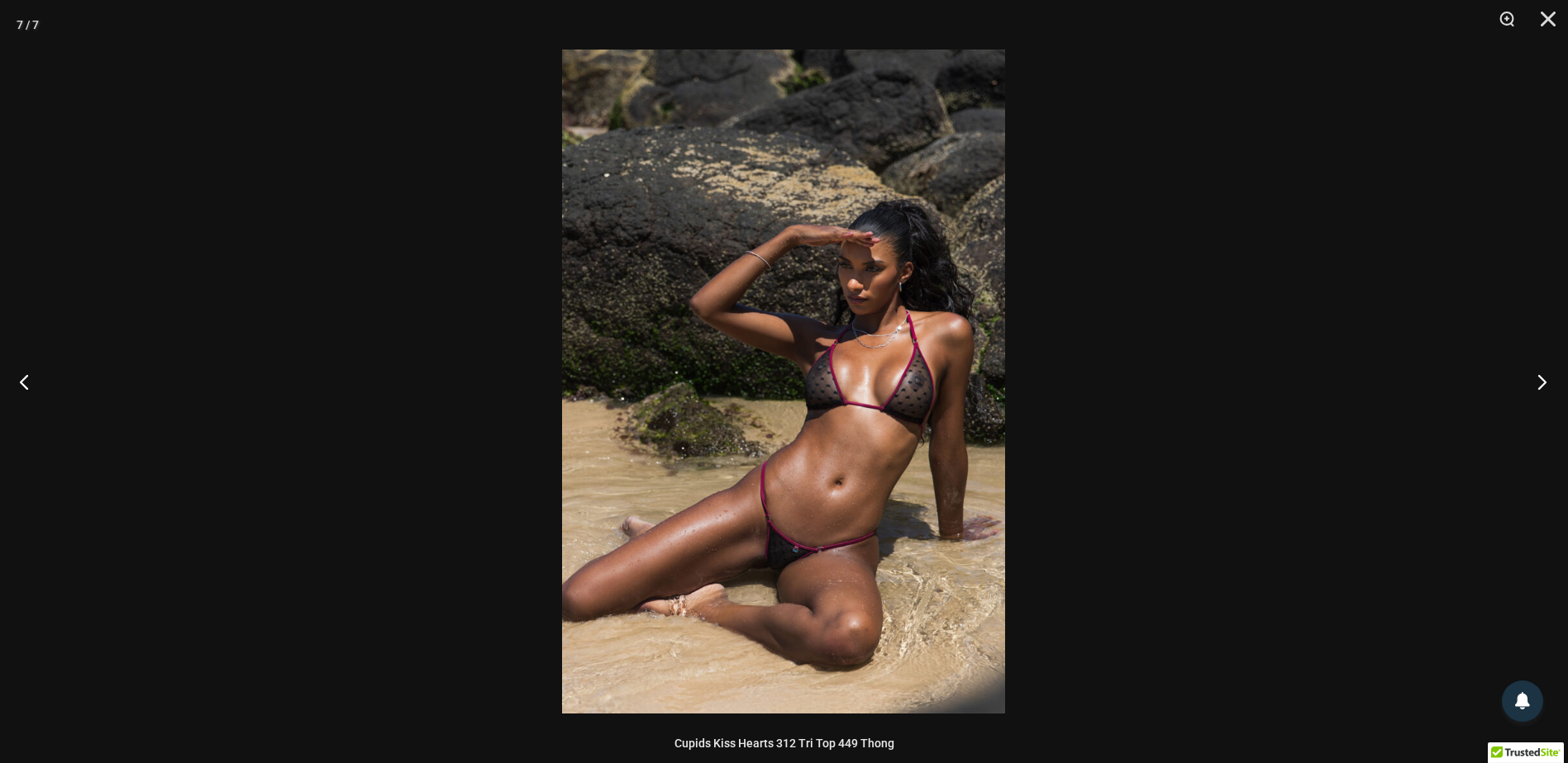
click at [1534, 377] on button "Next" at bounding box center [1537, 381] width 62 height 83
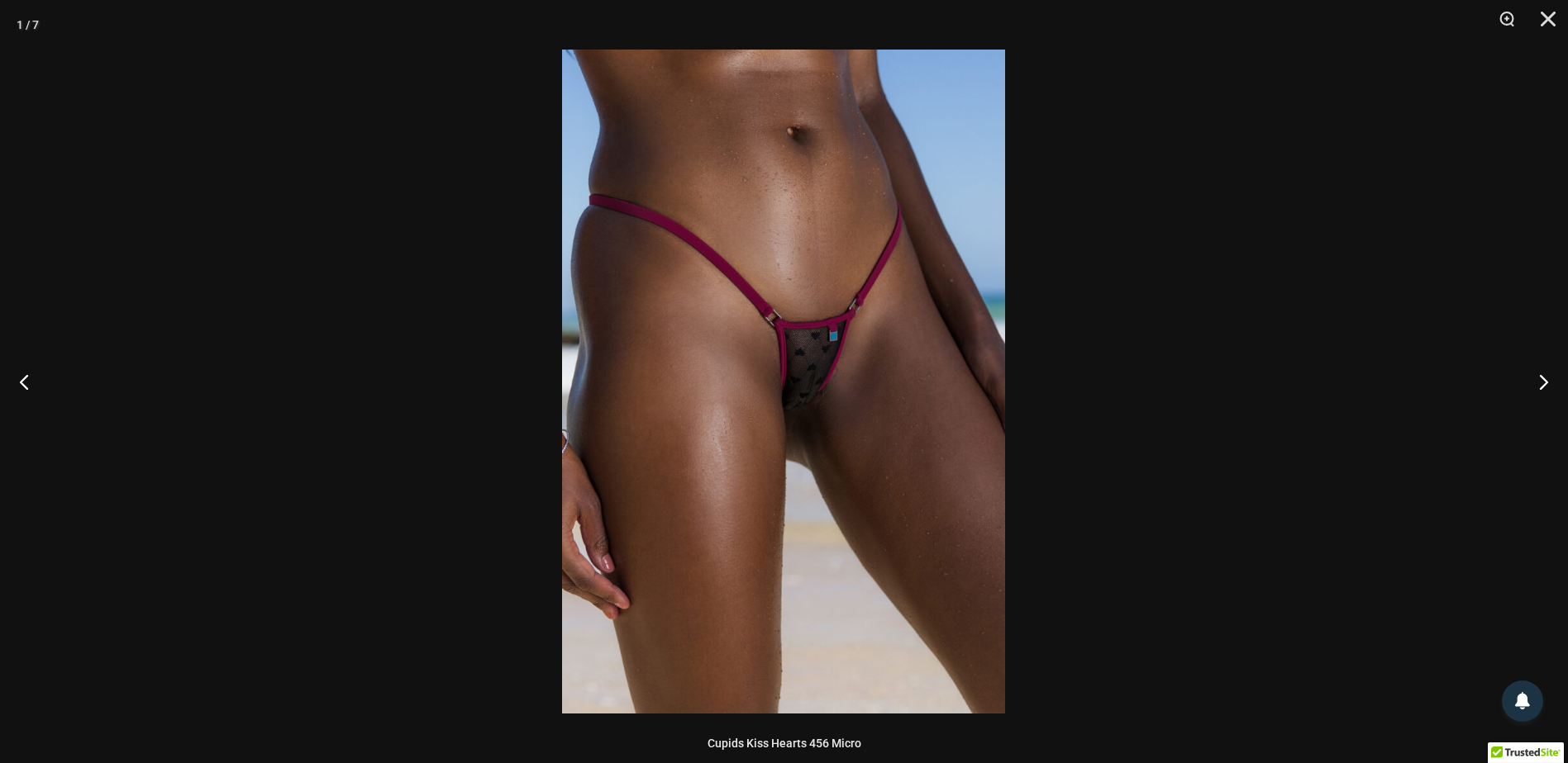
click at [801, 406] on img at bounding box center [783, 381] width 443 height 664
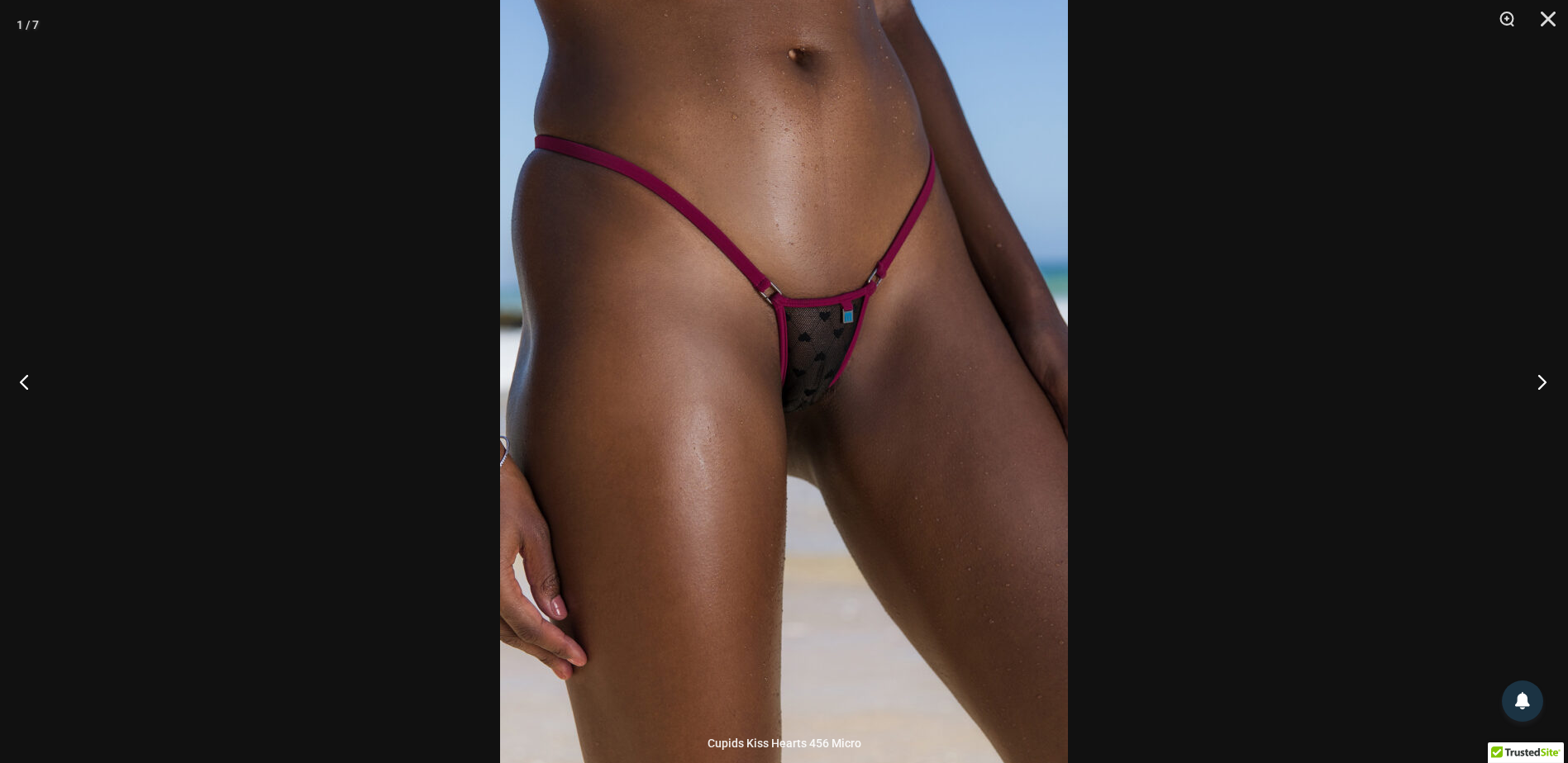
click at [1537, 386] on button "Next" at bounding box center [1537, 381] width 62 height 83
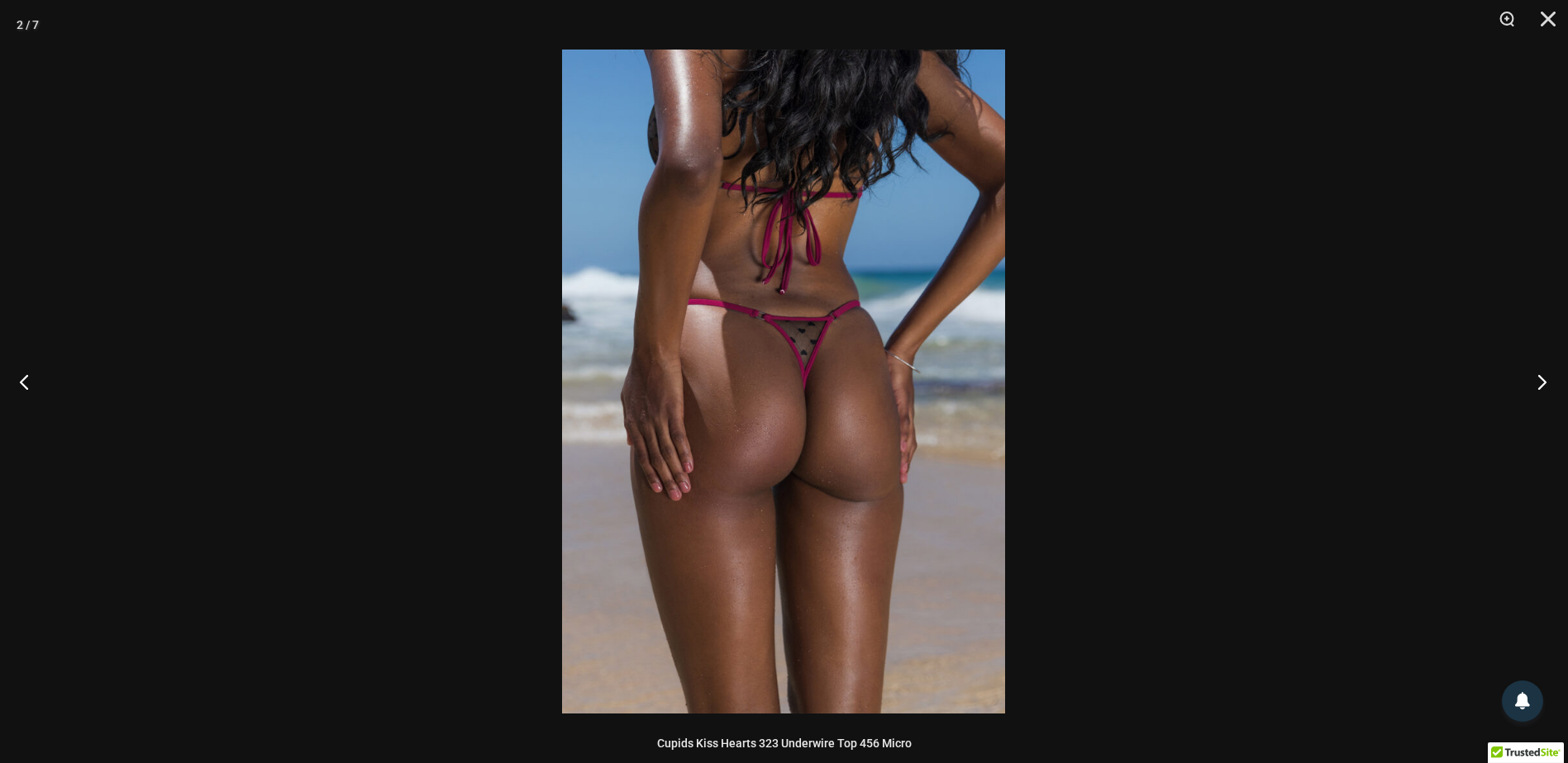
click at [1528, 380] on button "Next" at bounding box center [1537, 381] width 62 height 83
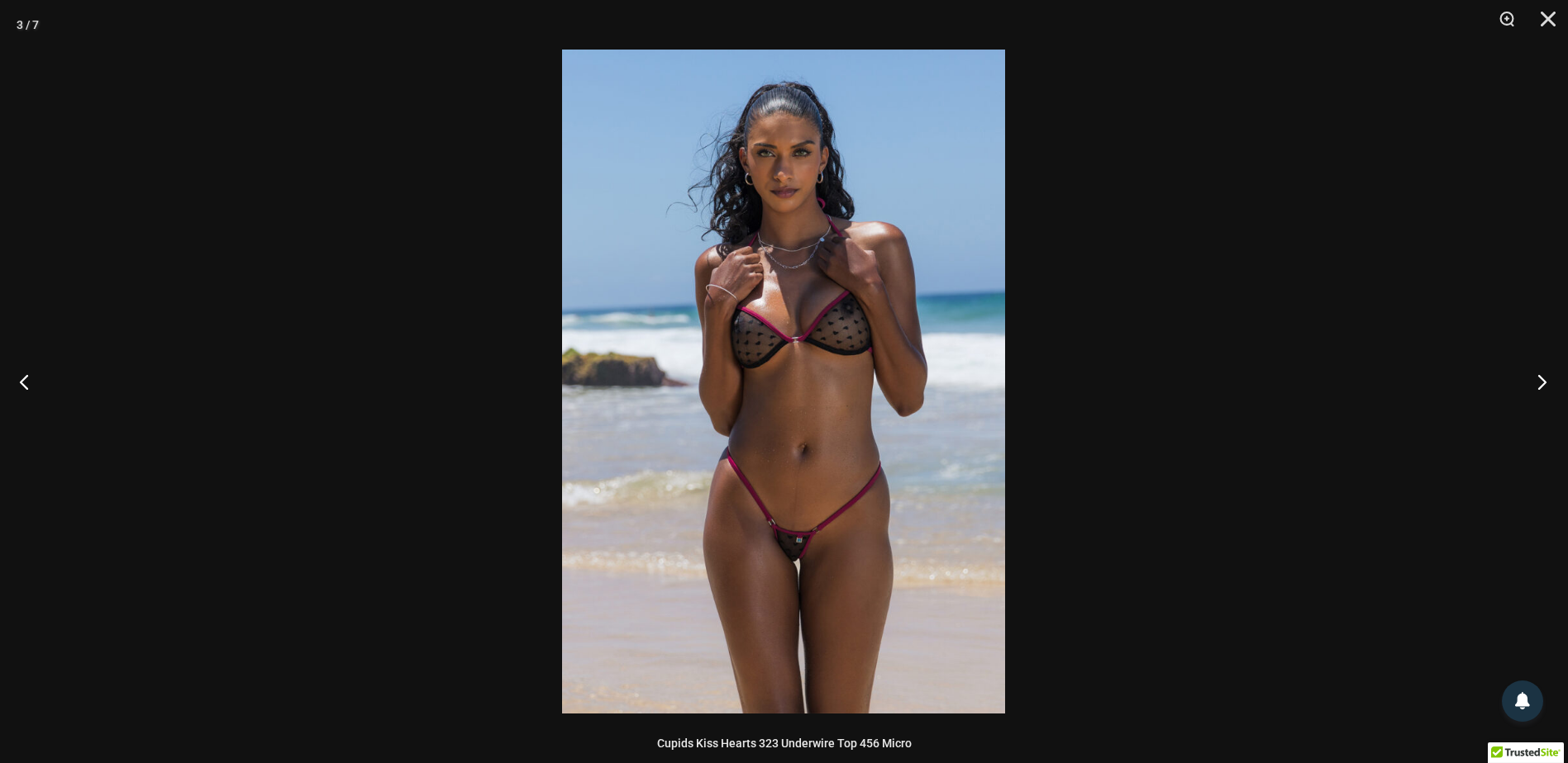
click at [1525, 378] on button "Next" at bounding box center [1537, 381] width 62 height 83
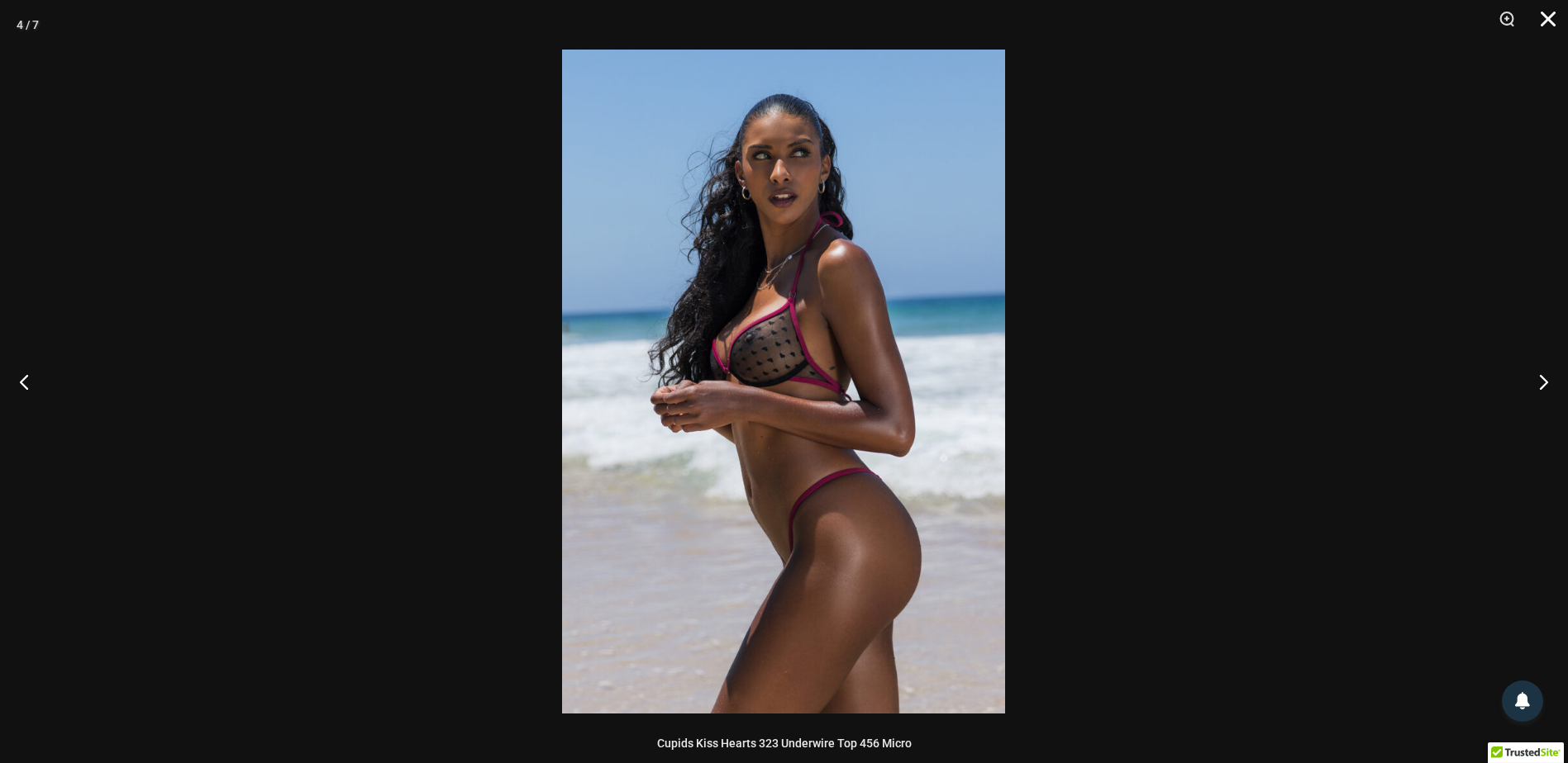
click at [1547, 26] on button "Close" at bounding box center [1543, 24] width 41 height 49
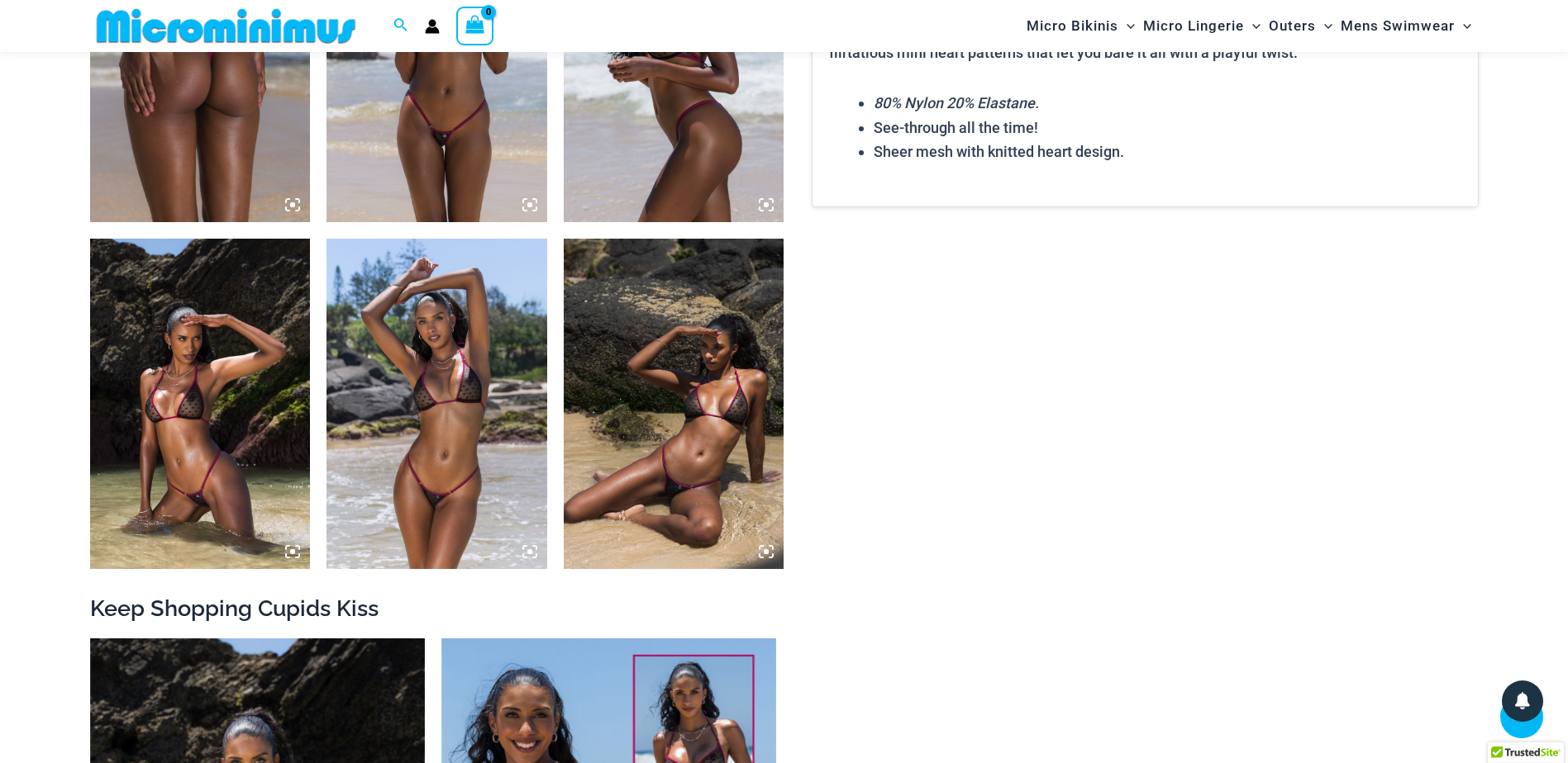
scroll to position [1322, 0]
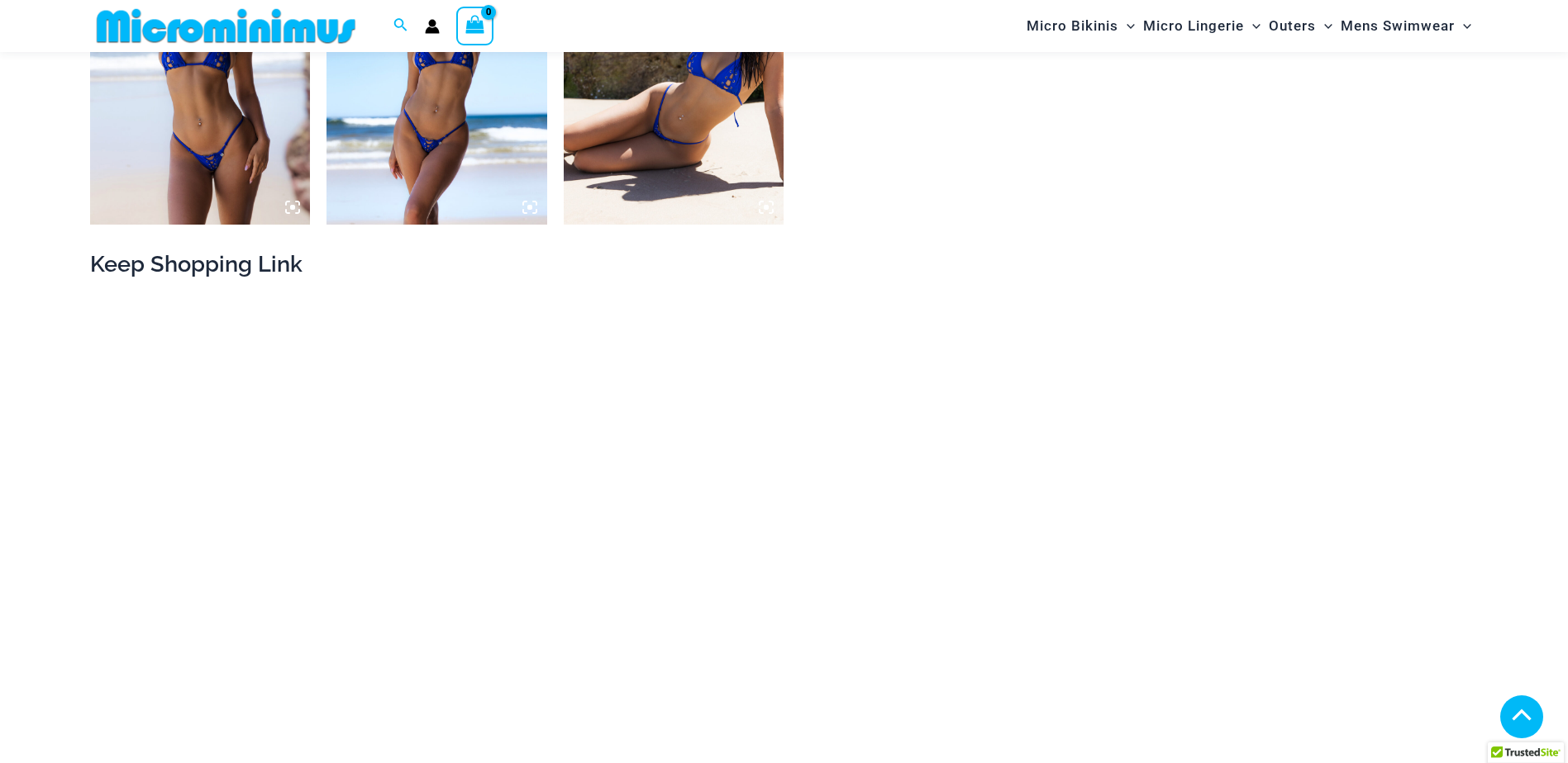
scroll to position [1812, 0]
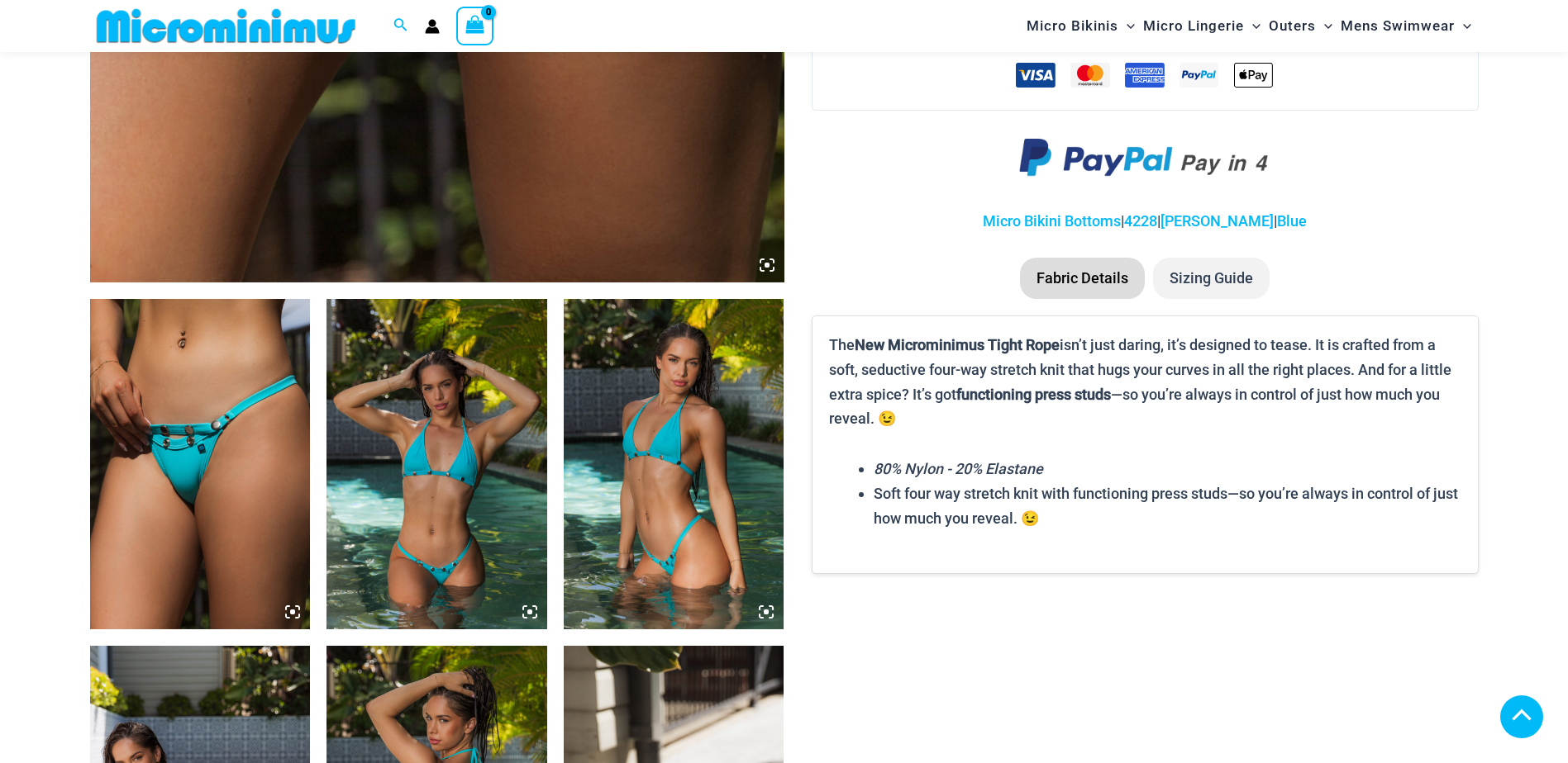
scroll to position [1487, 0]
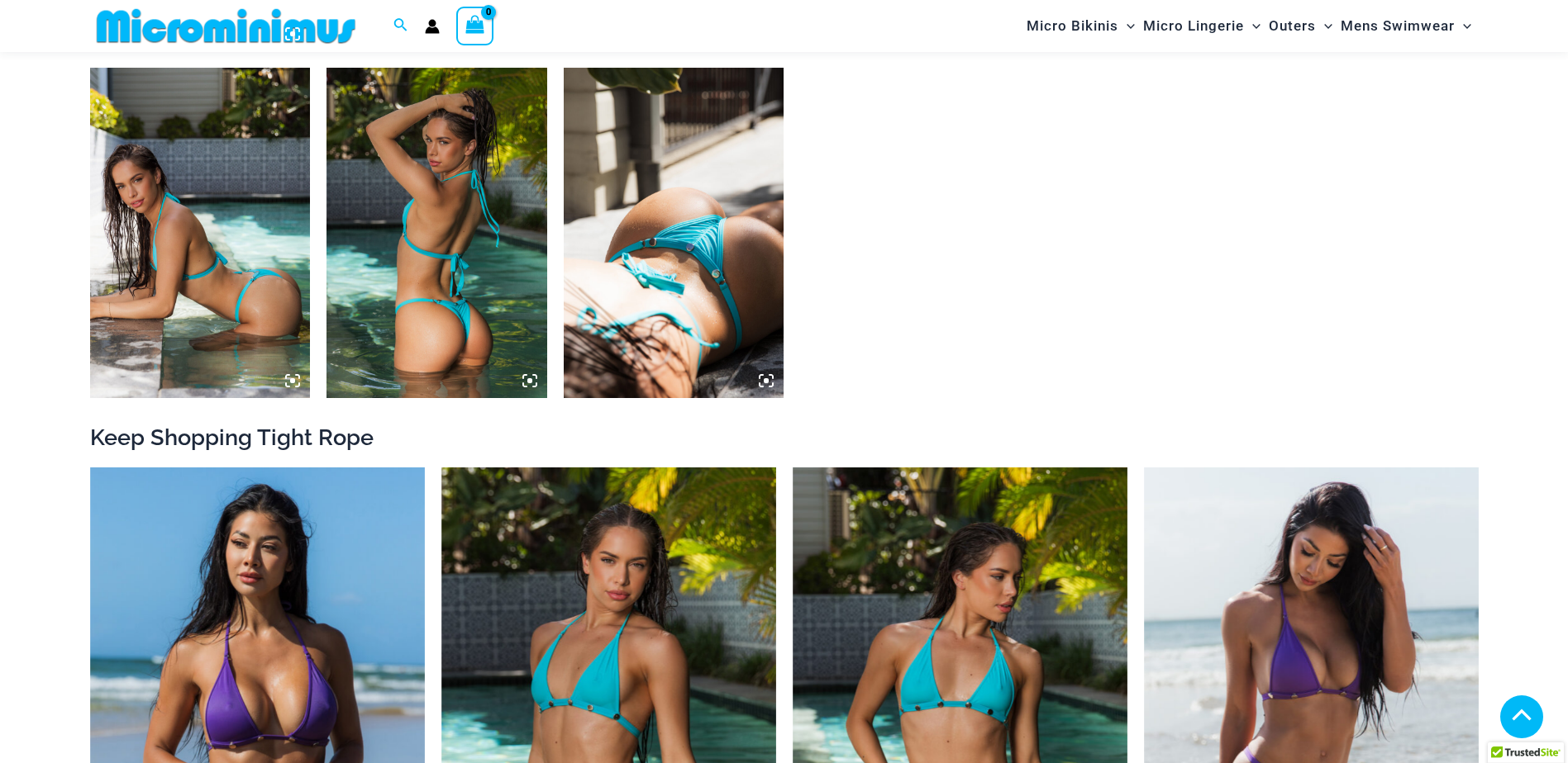
click at [669, 252] on img at bounding box center [674, 233] width 221 height 331
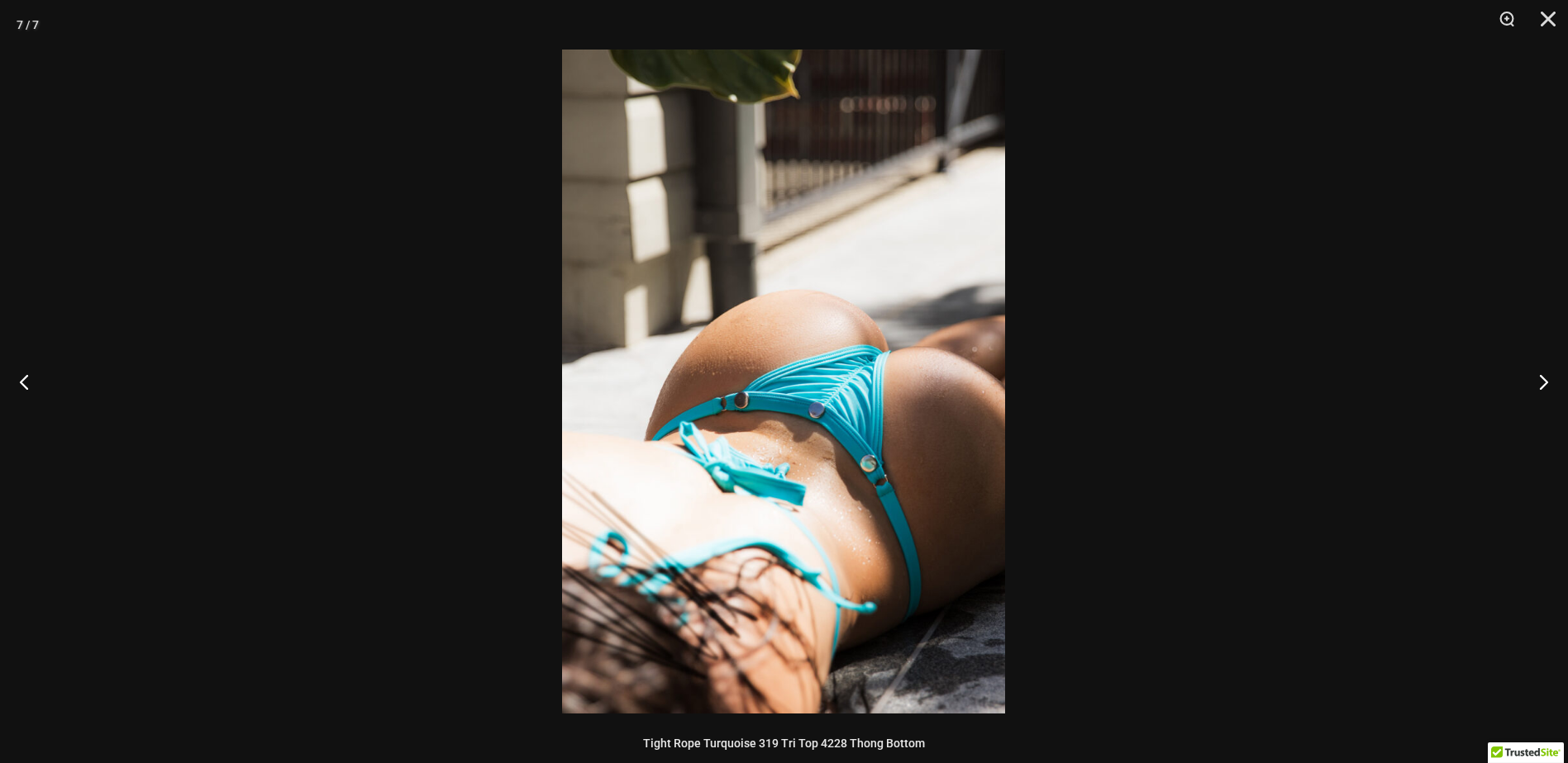
click at [778, 331] on img at bounding box center [783, 381] width 443 height 664
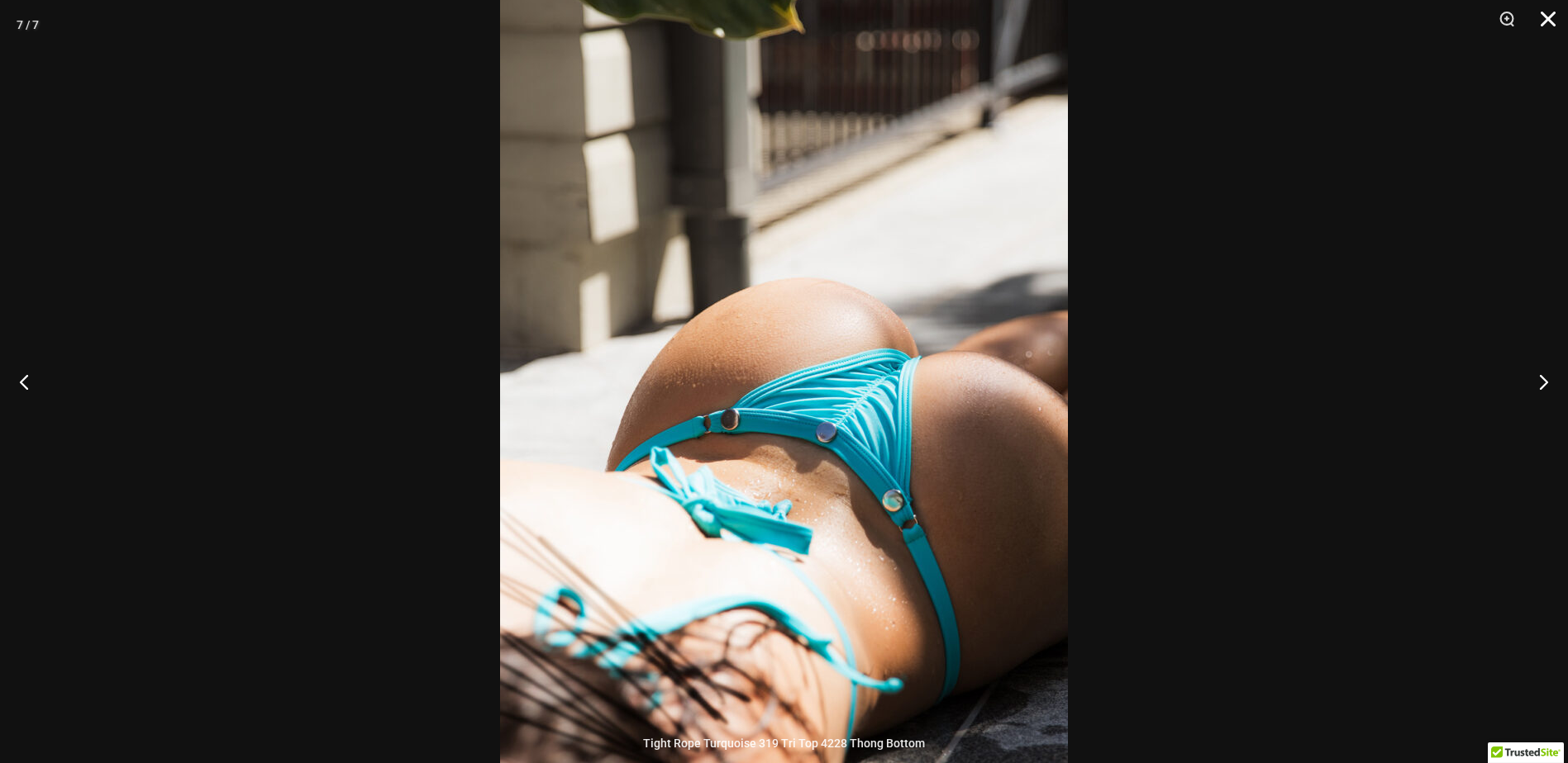
click at [1543, 25] on button "Close" at bounding box center [1543, 24] width 41 height 49
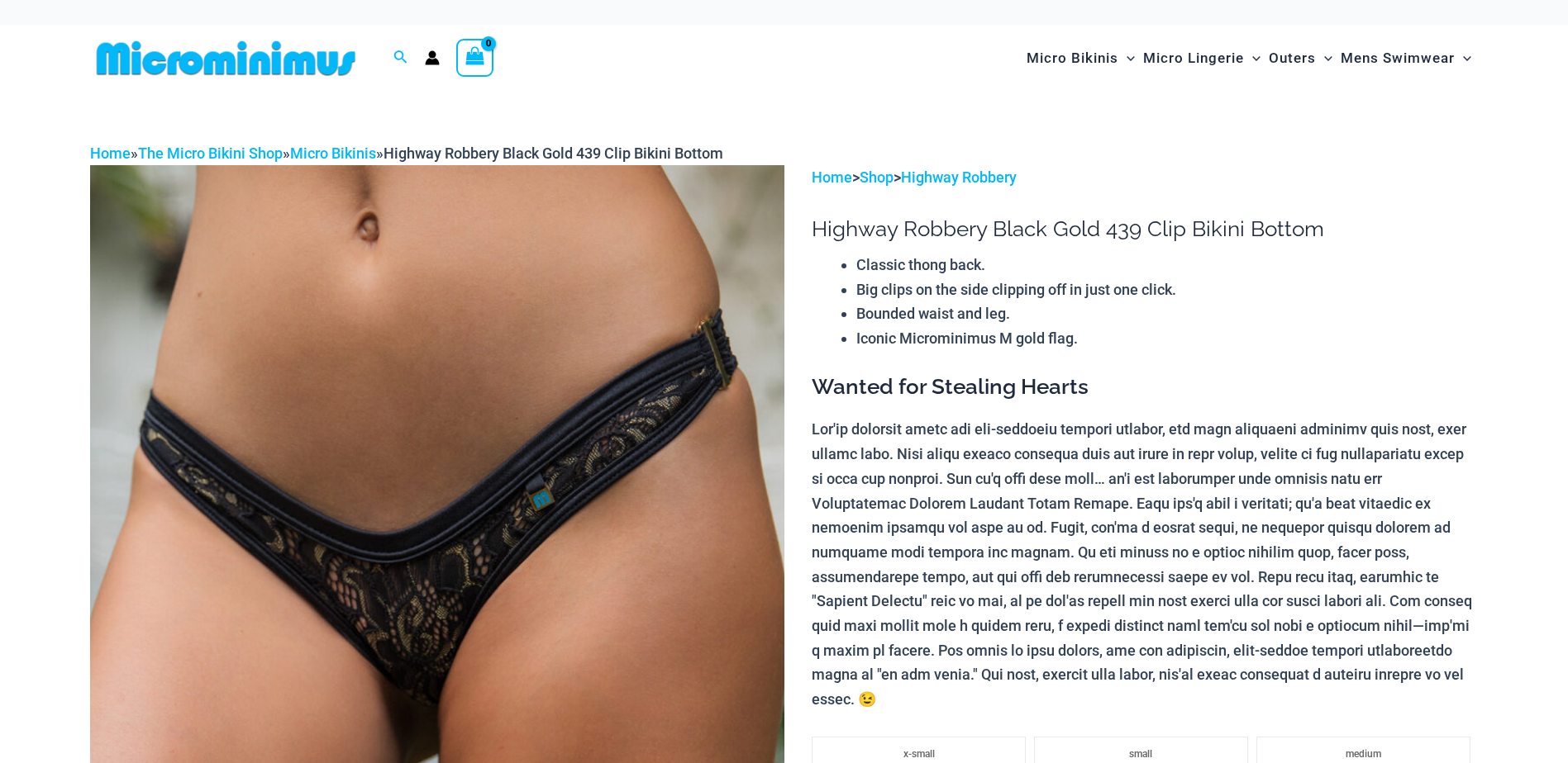
scroll to position [428, 0]
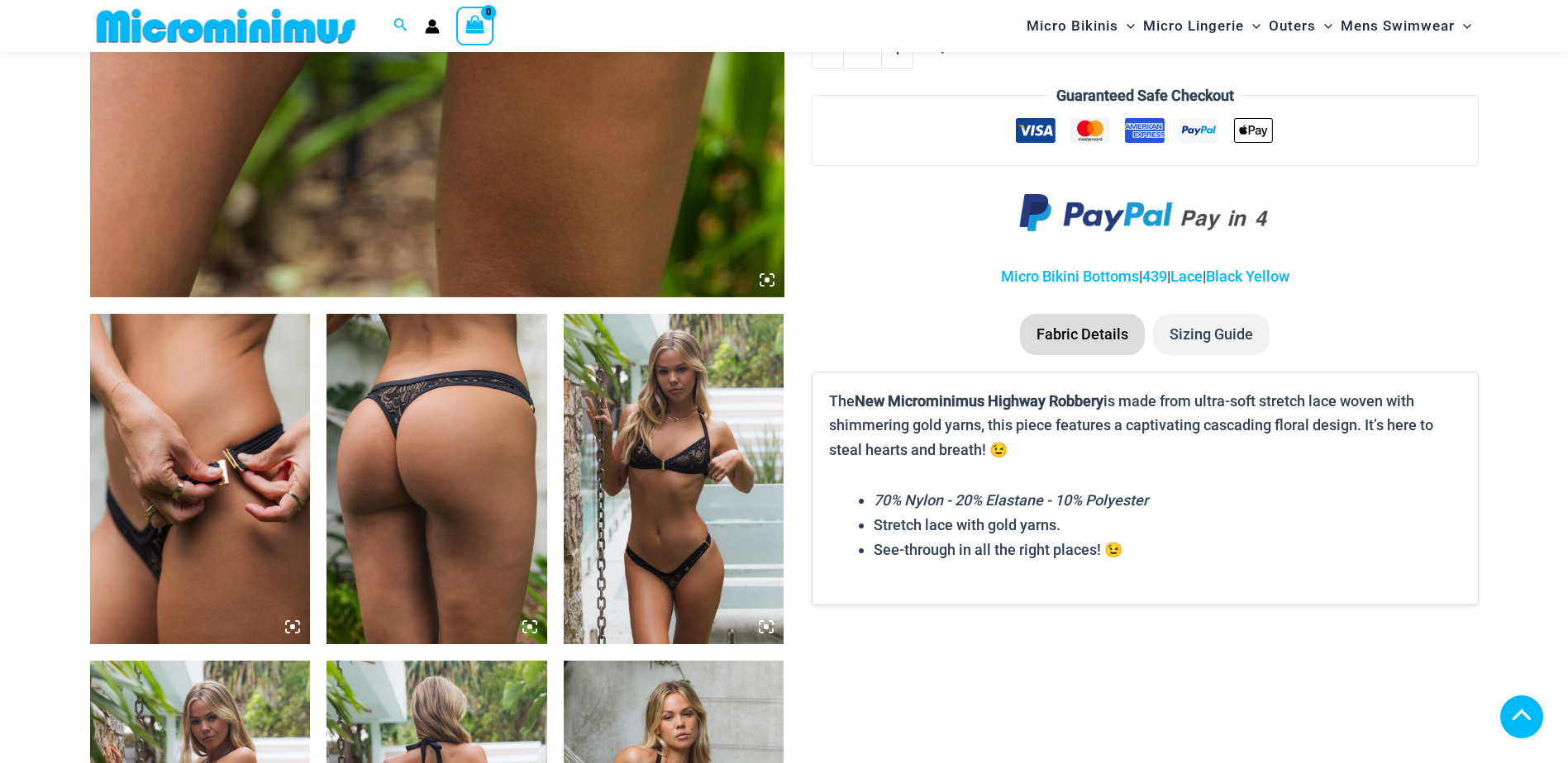
click at [406, 507] on img at bounding box center [436, 479] width 221 height 331
click at [676, 470] on img at bounding box center [674, 479] width 221 height 331
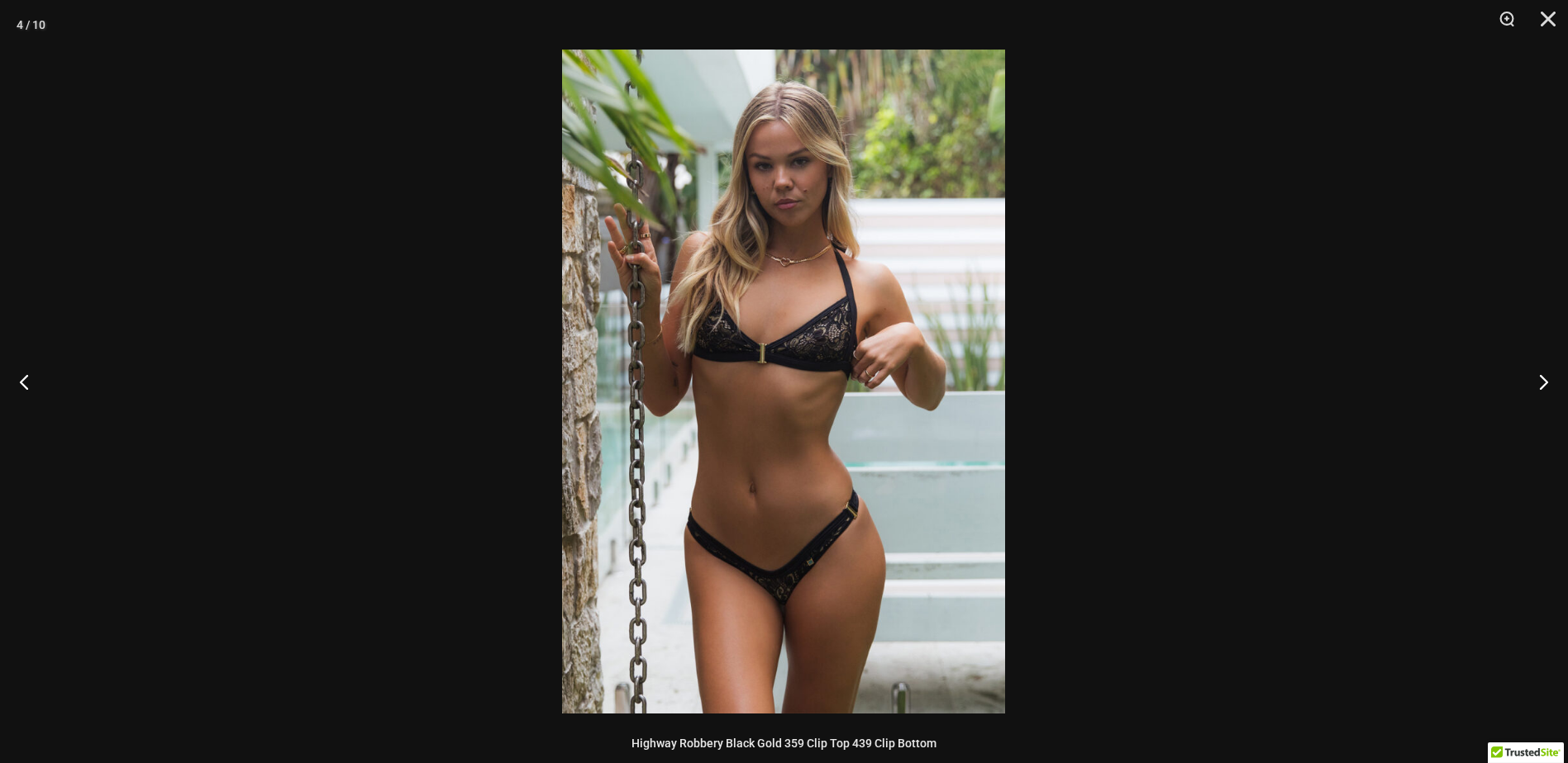
click at [779, 431] on img at bounding box center [783, 381] width 443 height 664
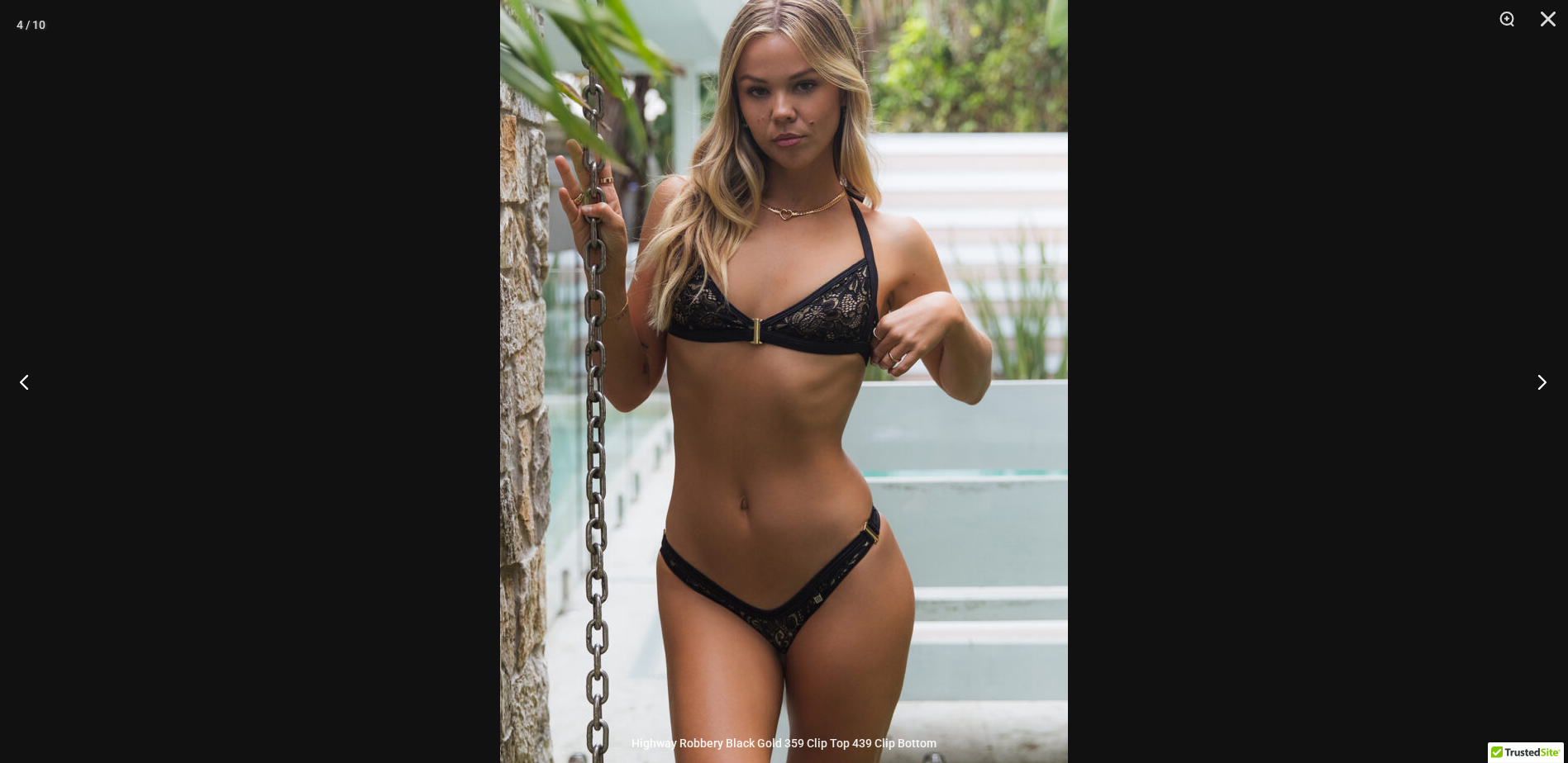
click at [1534, 376] on button "Next" at bounding box center [1537, 381] width 62 height 83
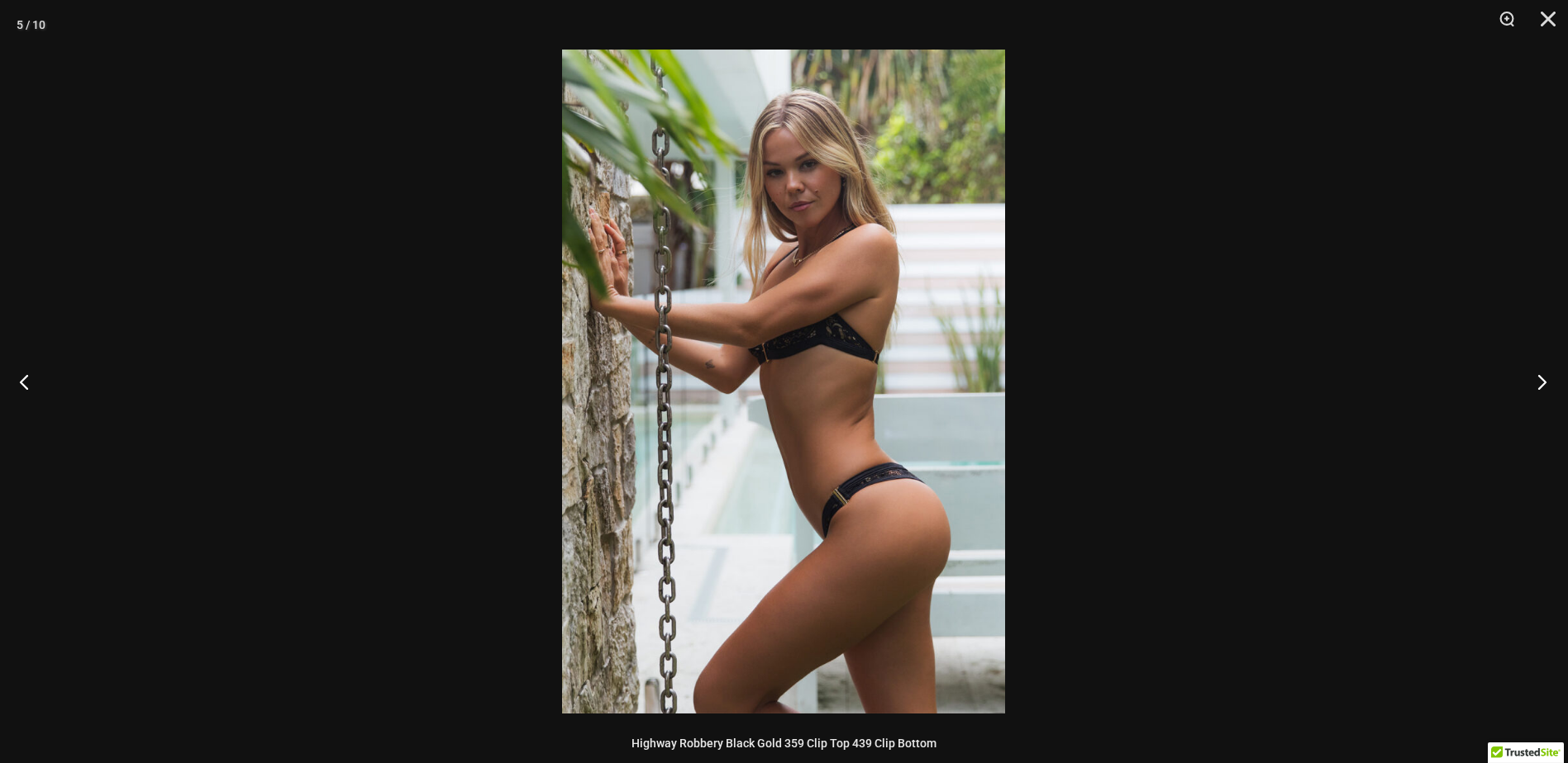
click at [1535, 376] on button "Next" at bounding box center [1537, 381] width 62 height 83
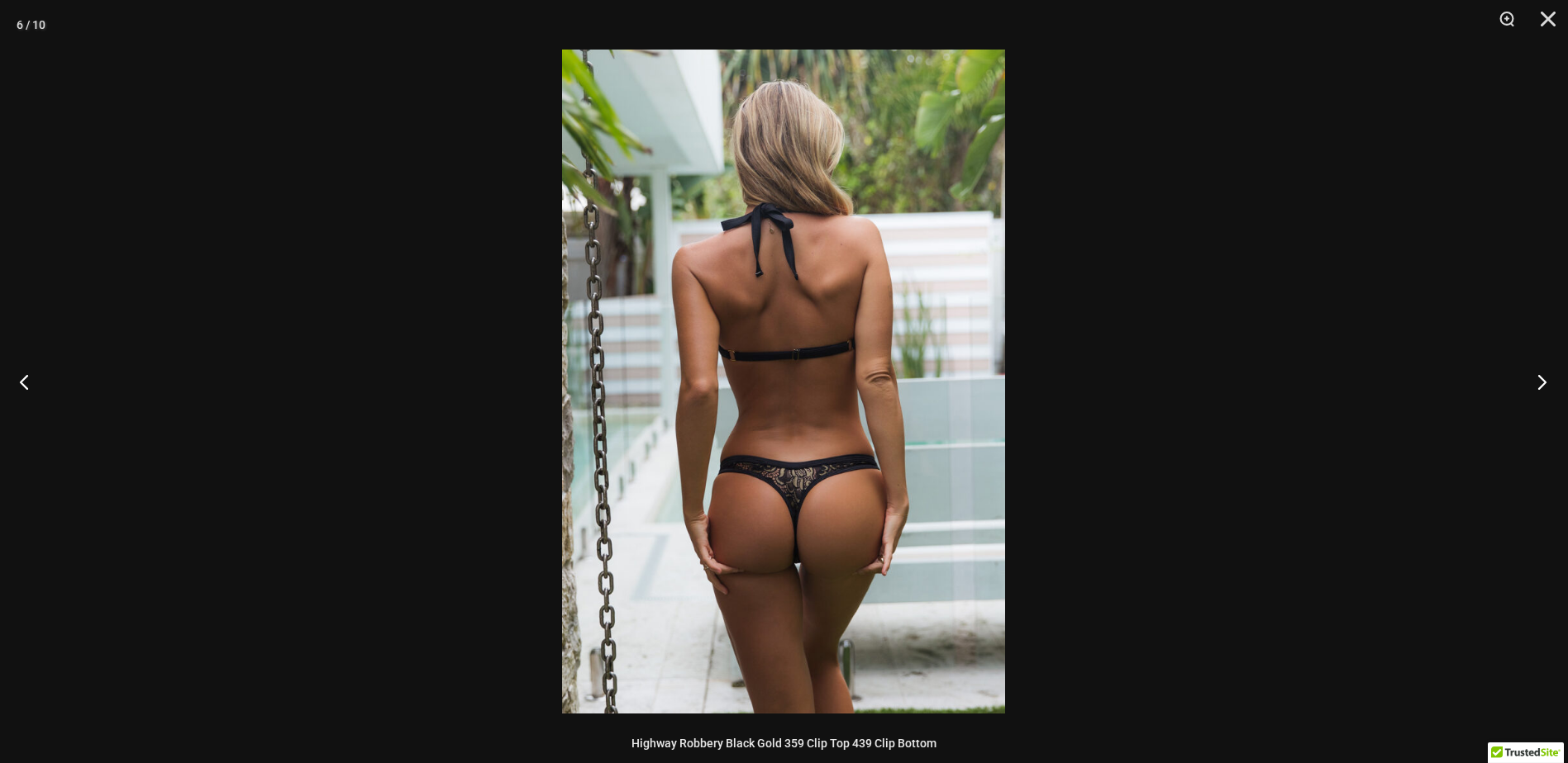
click at [1535, 376] on button "Next" at bounding box center [1537, 381] width 62 height 83
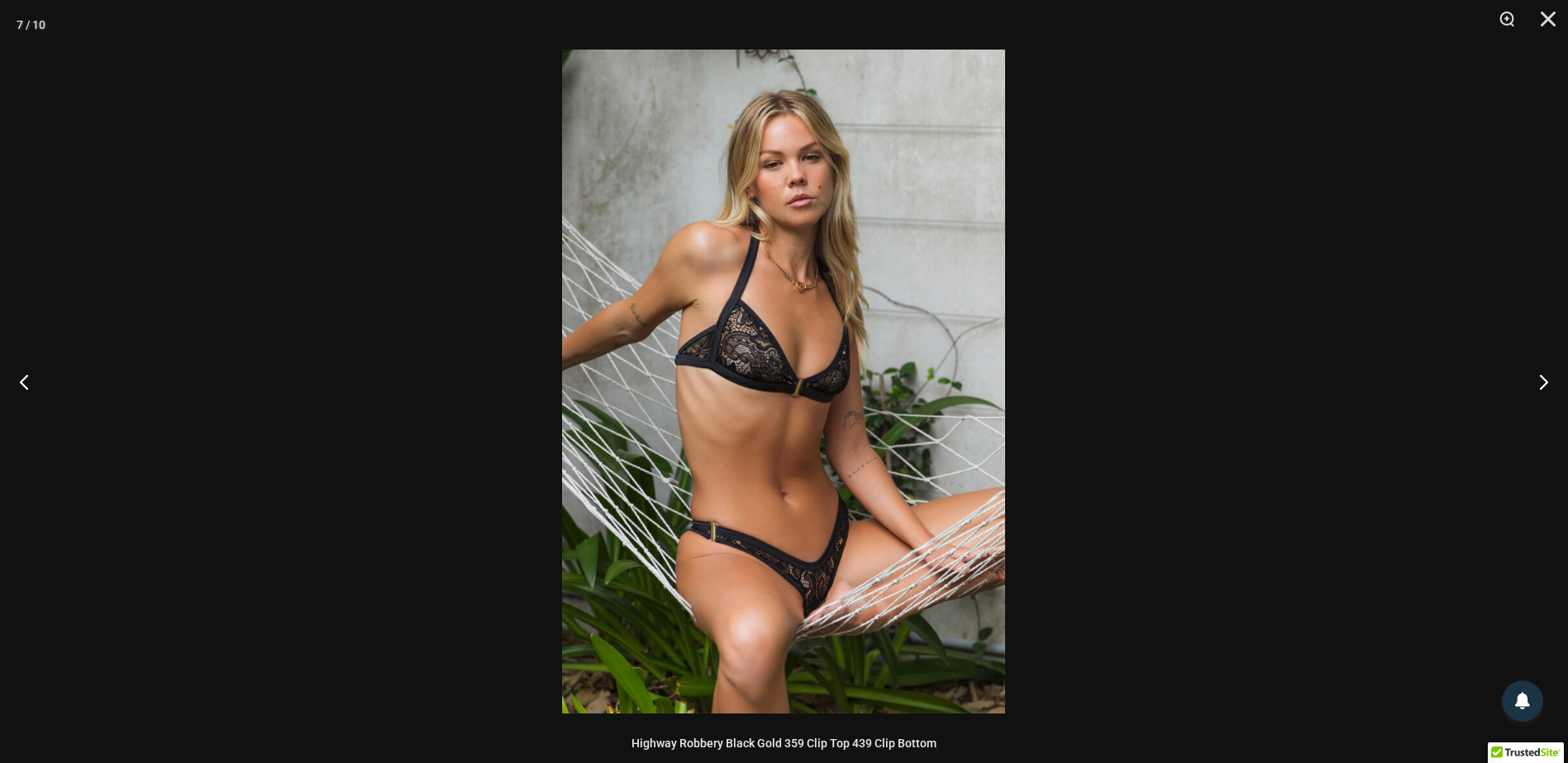
click at [1049, 428] on div at bounding box center [784, 381] width 1568 height 763
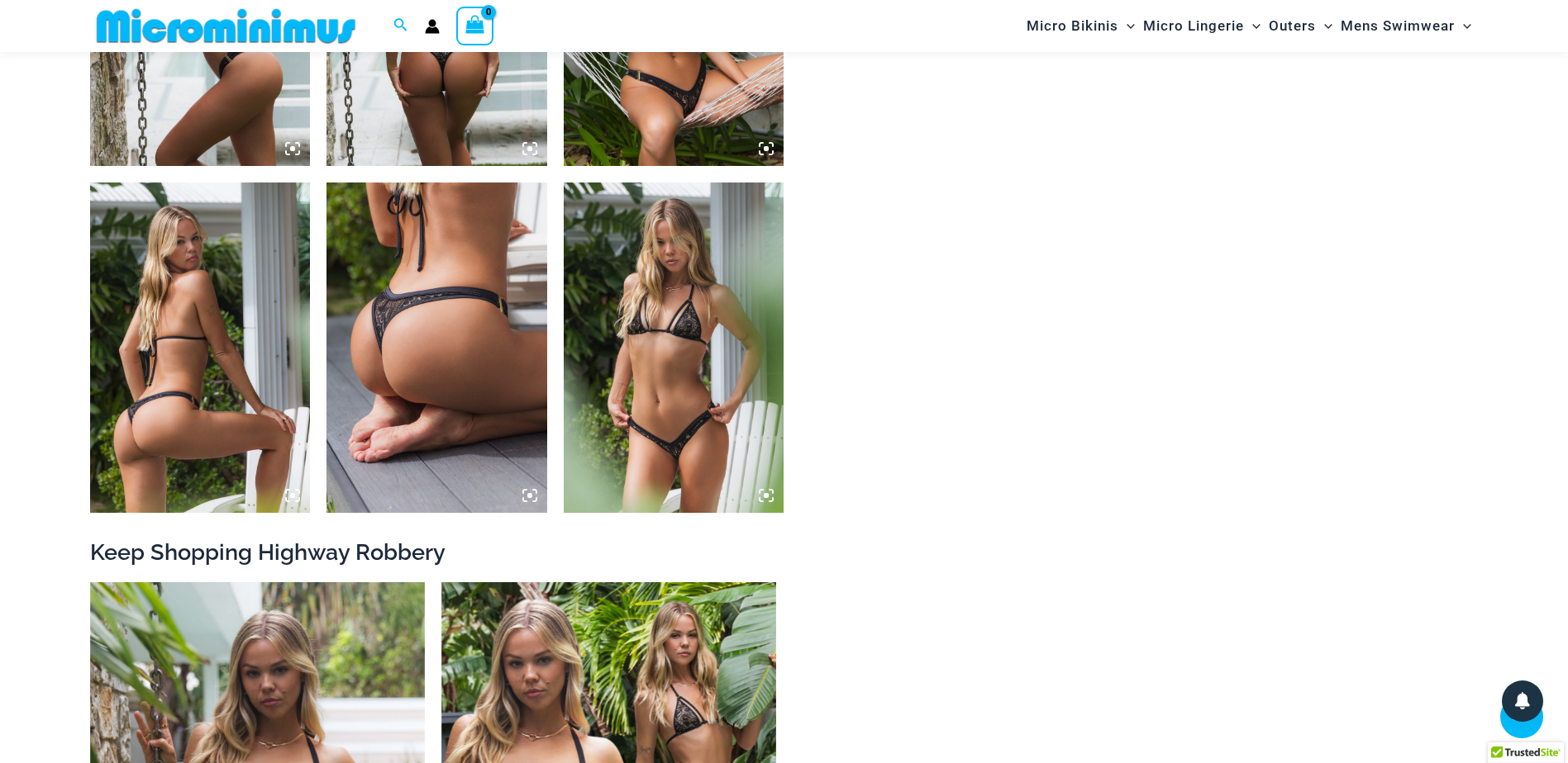
scroll to position [1720, 0]
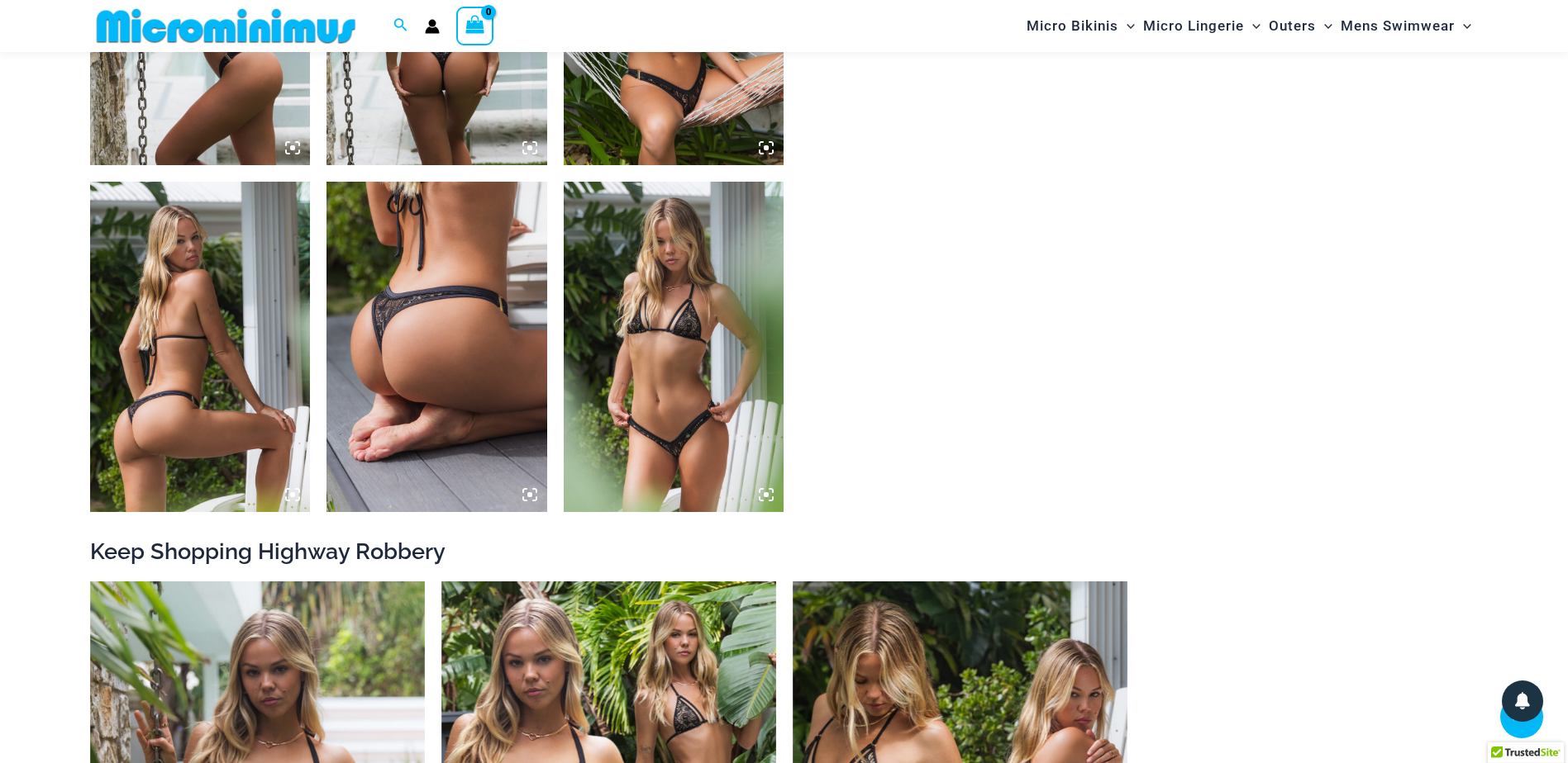
click at [474, 419] on img at bounding box center [436, 347] width 221 height 331
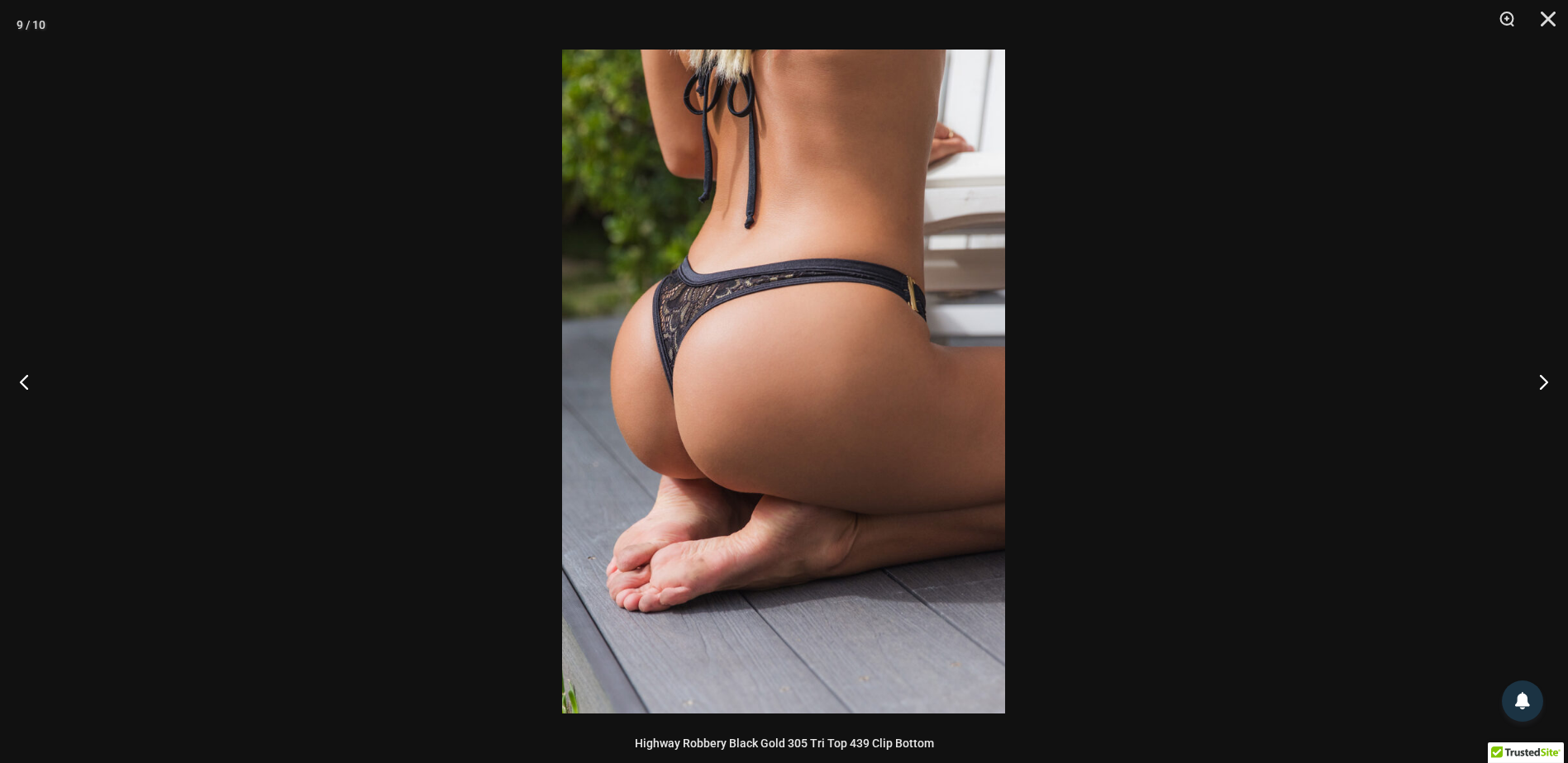
click at [902, 434] on img at bounding box center [783, 381] width 443 height 664
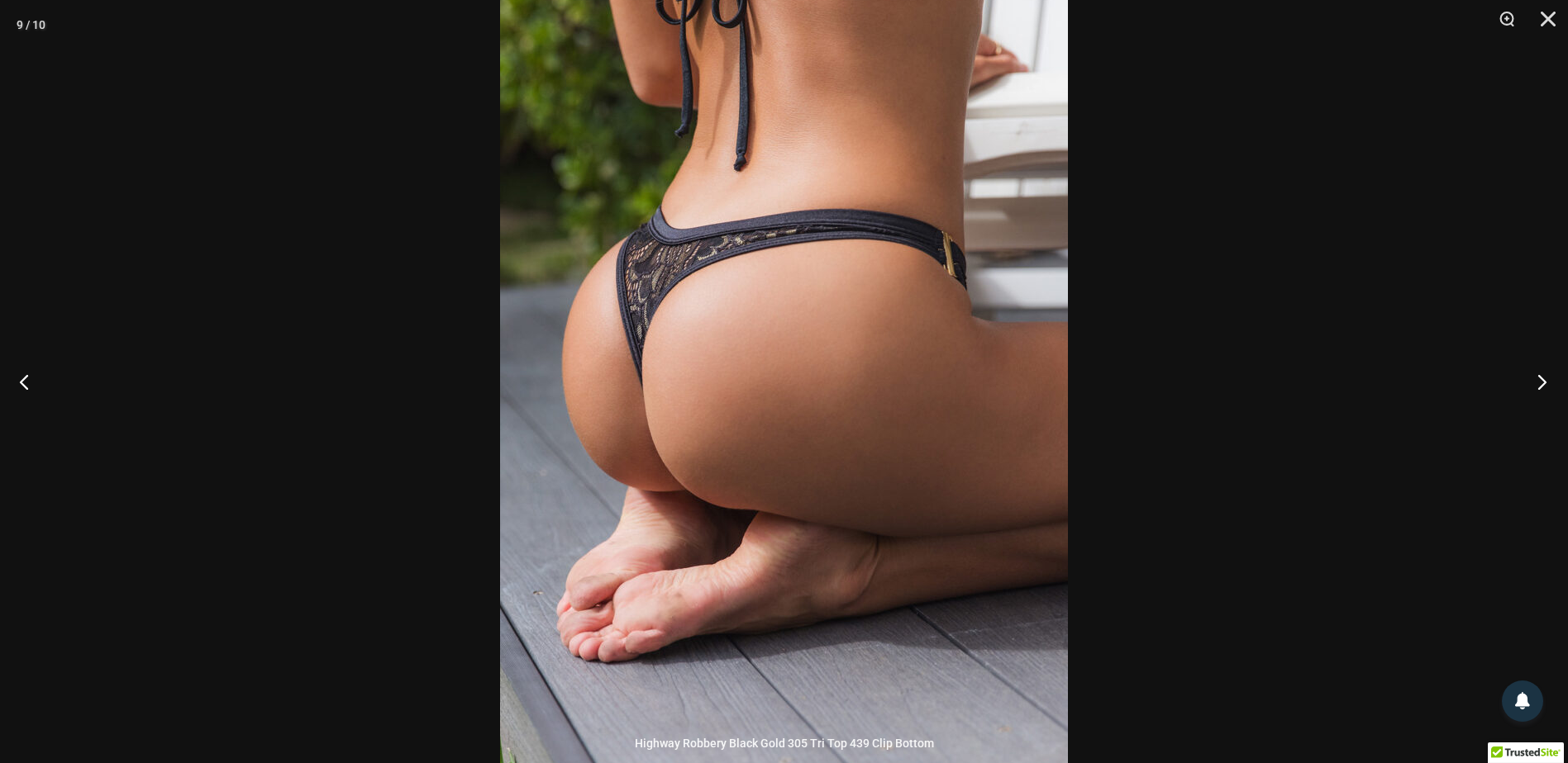
click at [1541, 380] on button "Next" at bounding box center [1537, 381] width 62 height 83
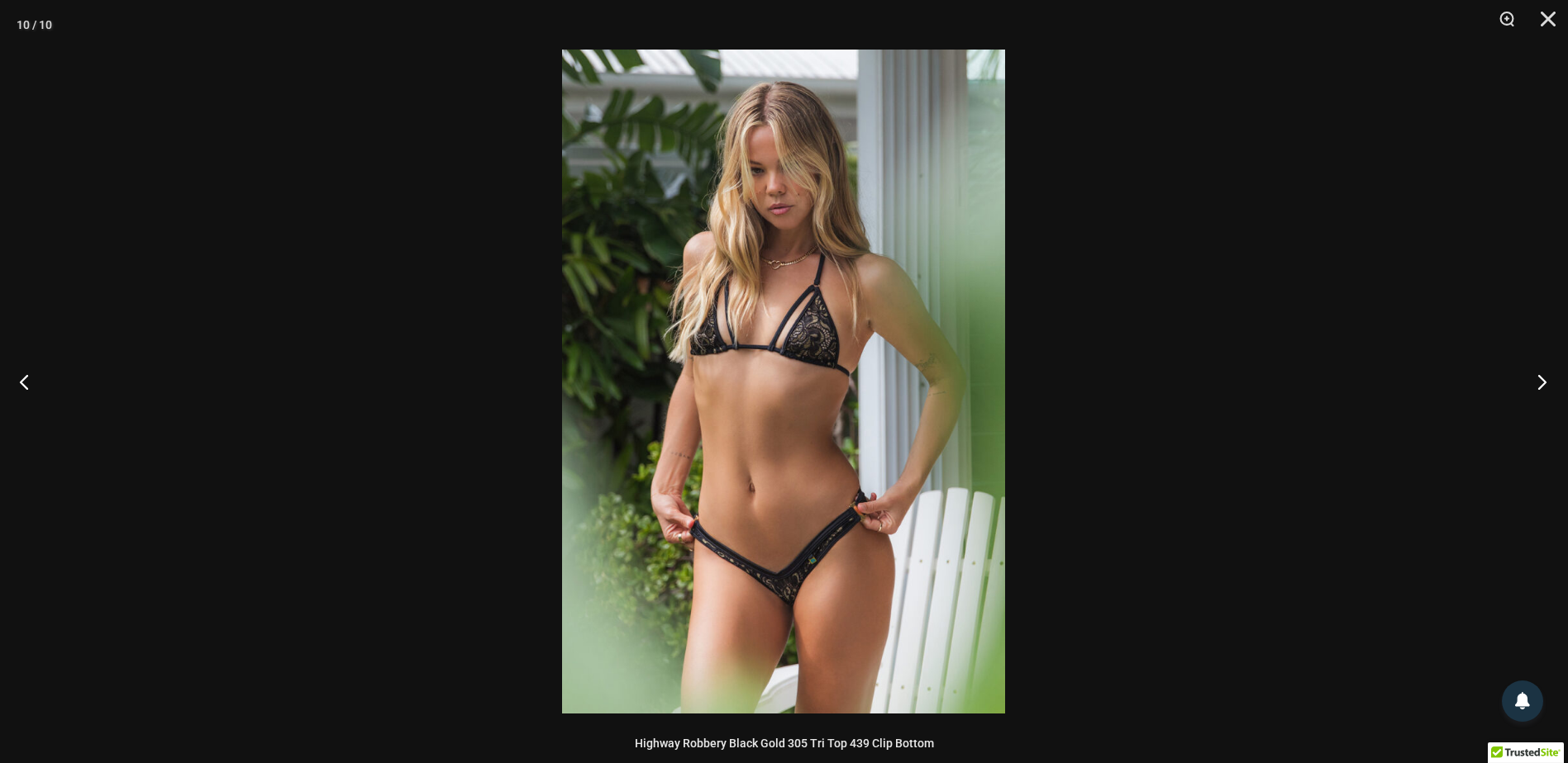
click at [1541, 380] on button "Next" at bounding box center [1537, 381] width 62 height 83
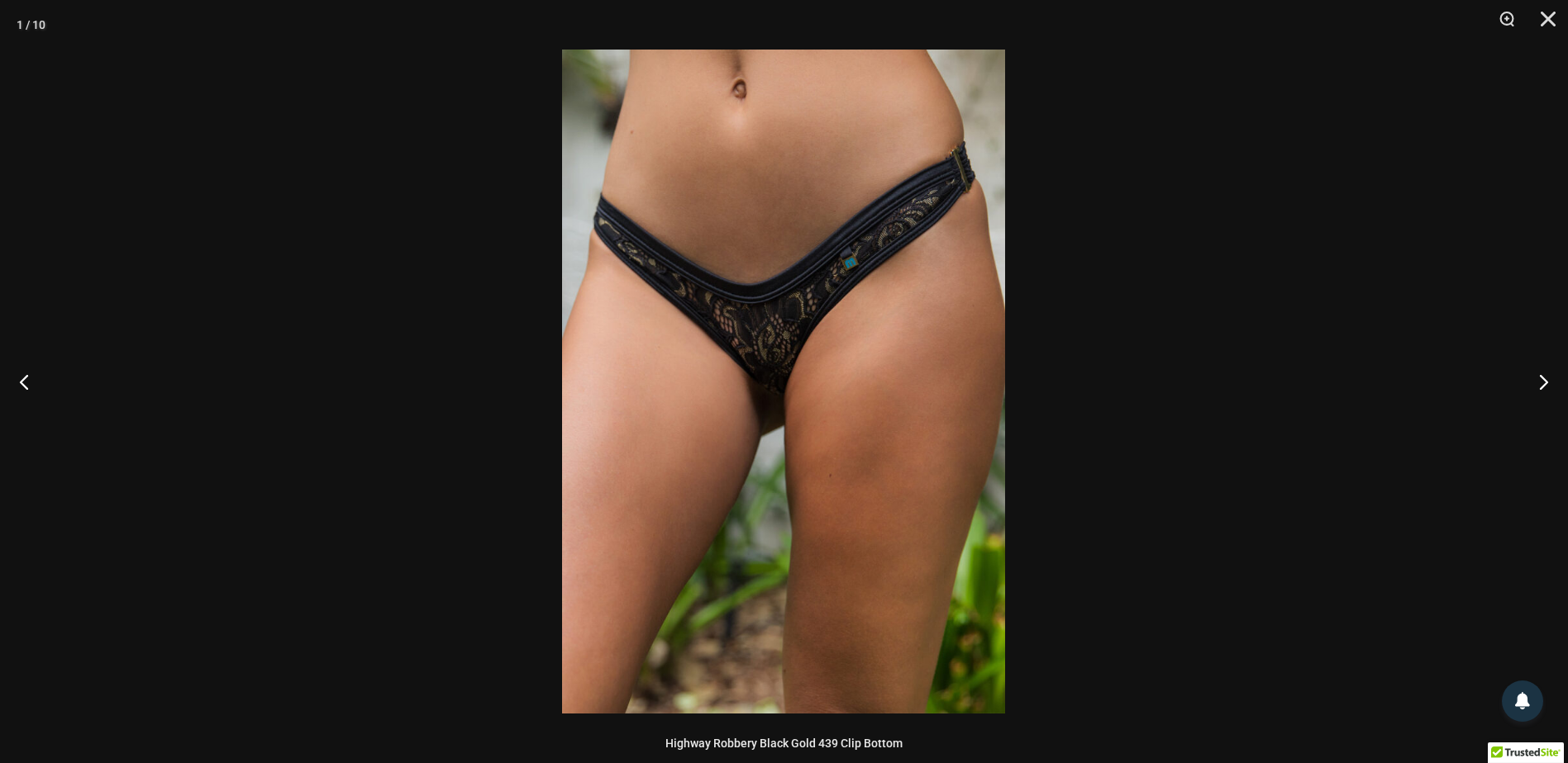
click at [807, 461] on img at bounding box center [783, 381] width 443 height 664
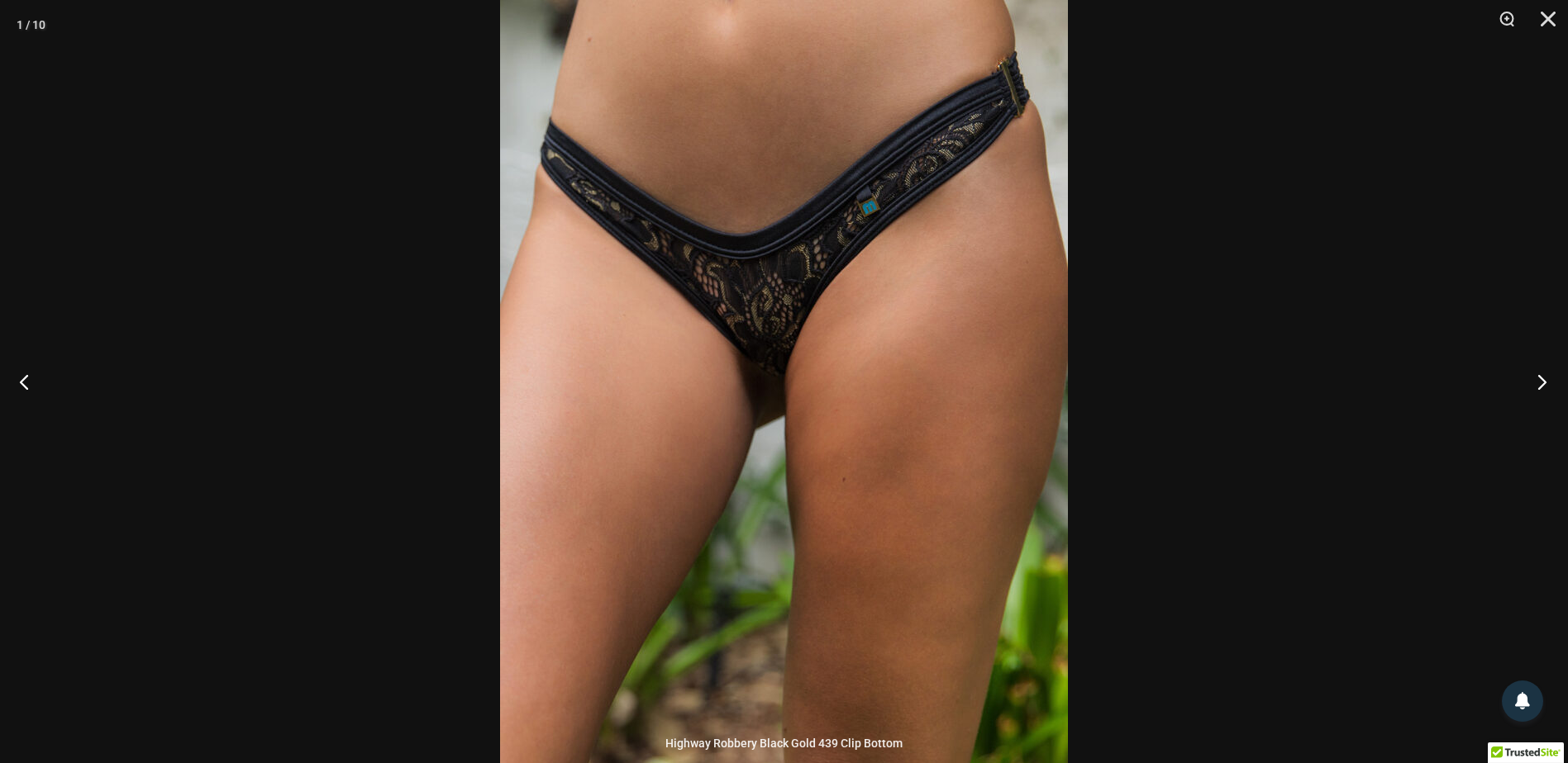
click at [1536, 382] on button "Next" at bounding box center [1537, 381] width 62 height 83
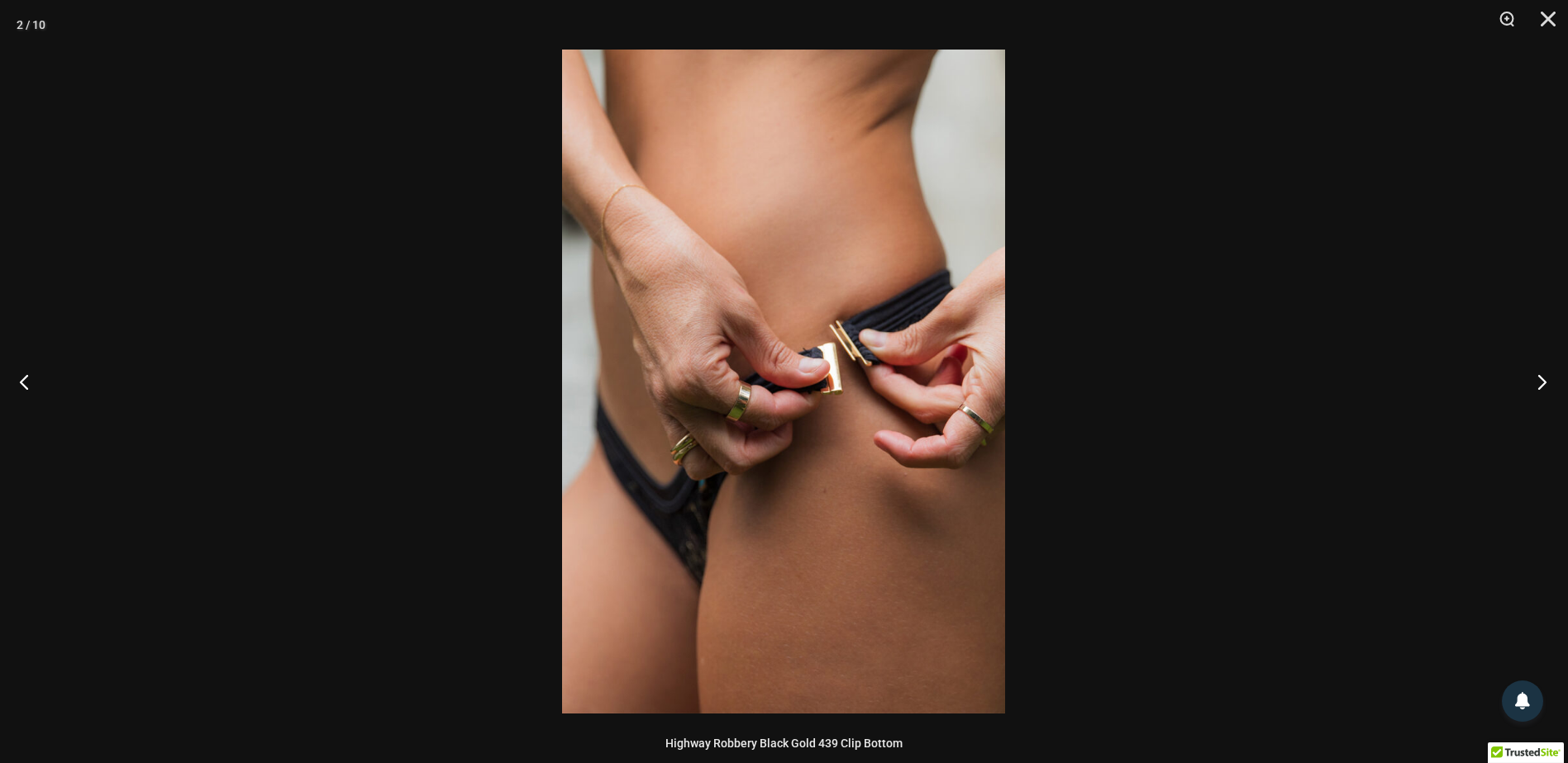
click at [1538, 382] on button "Next" at bounding box center [1537, 381] width 62 height 83
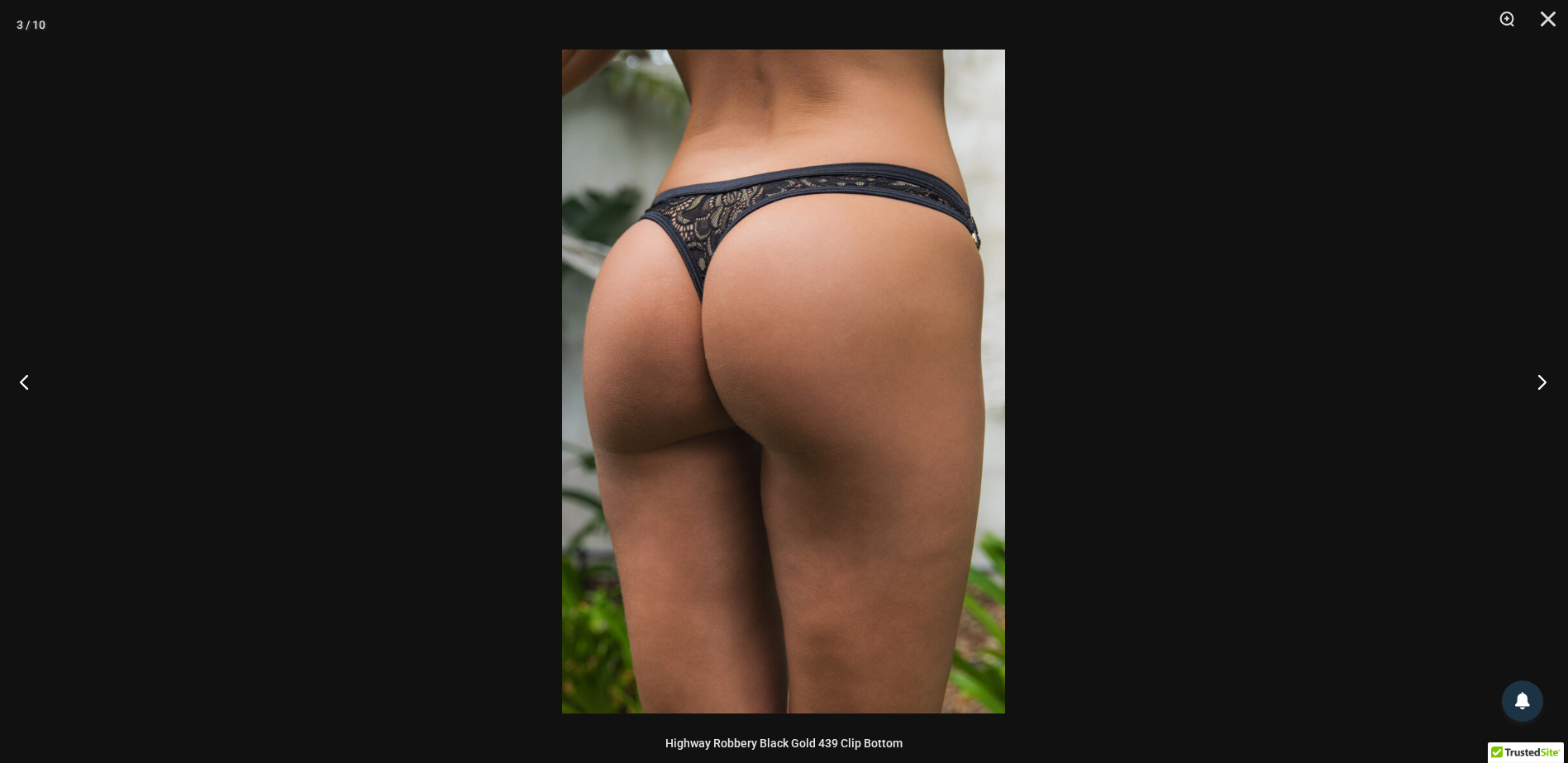
click at [1538, 382] on button "Next" at bounding box center [1537, 381] width 62 height 83
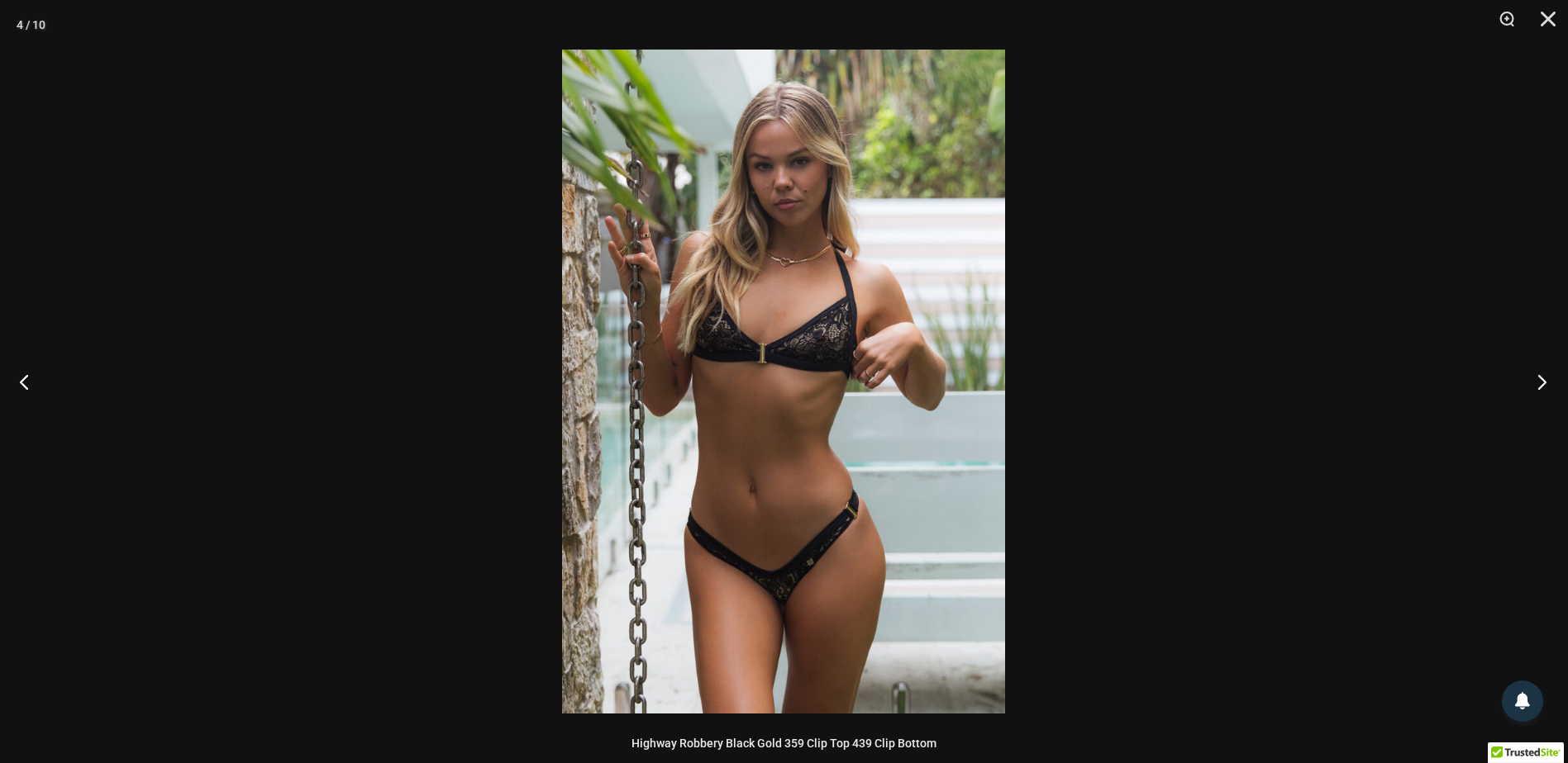
click at [1538, 382] on button "Next" at bounding box center [1537, 381] width 62 height 83
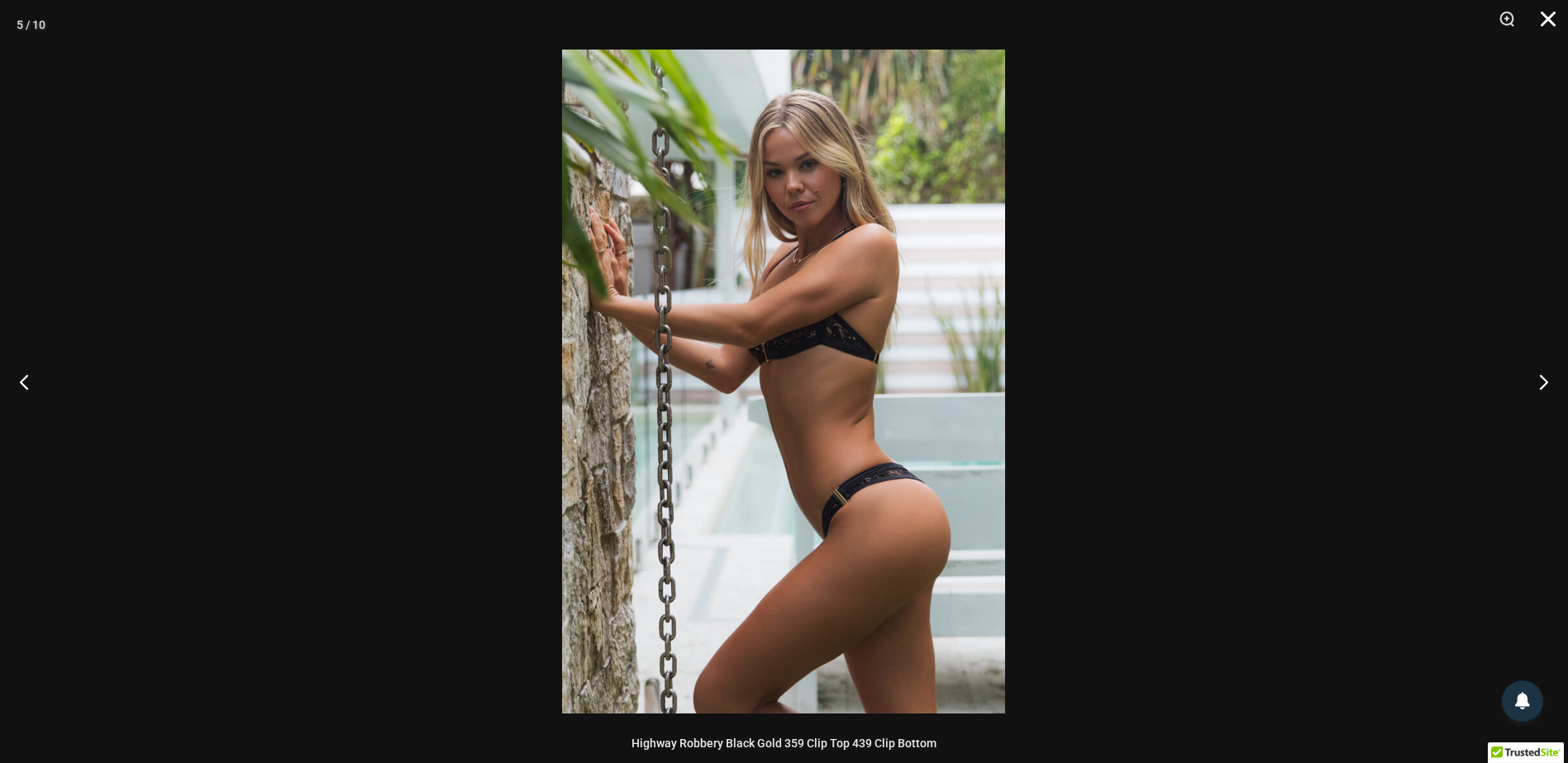
click at [1547, 19] on button "Close" at bounding box center [1543, 24] width 41 height 49
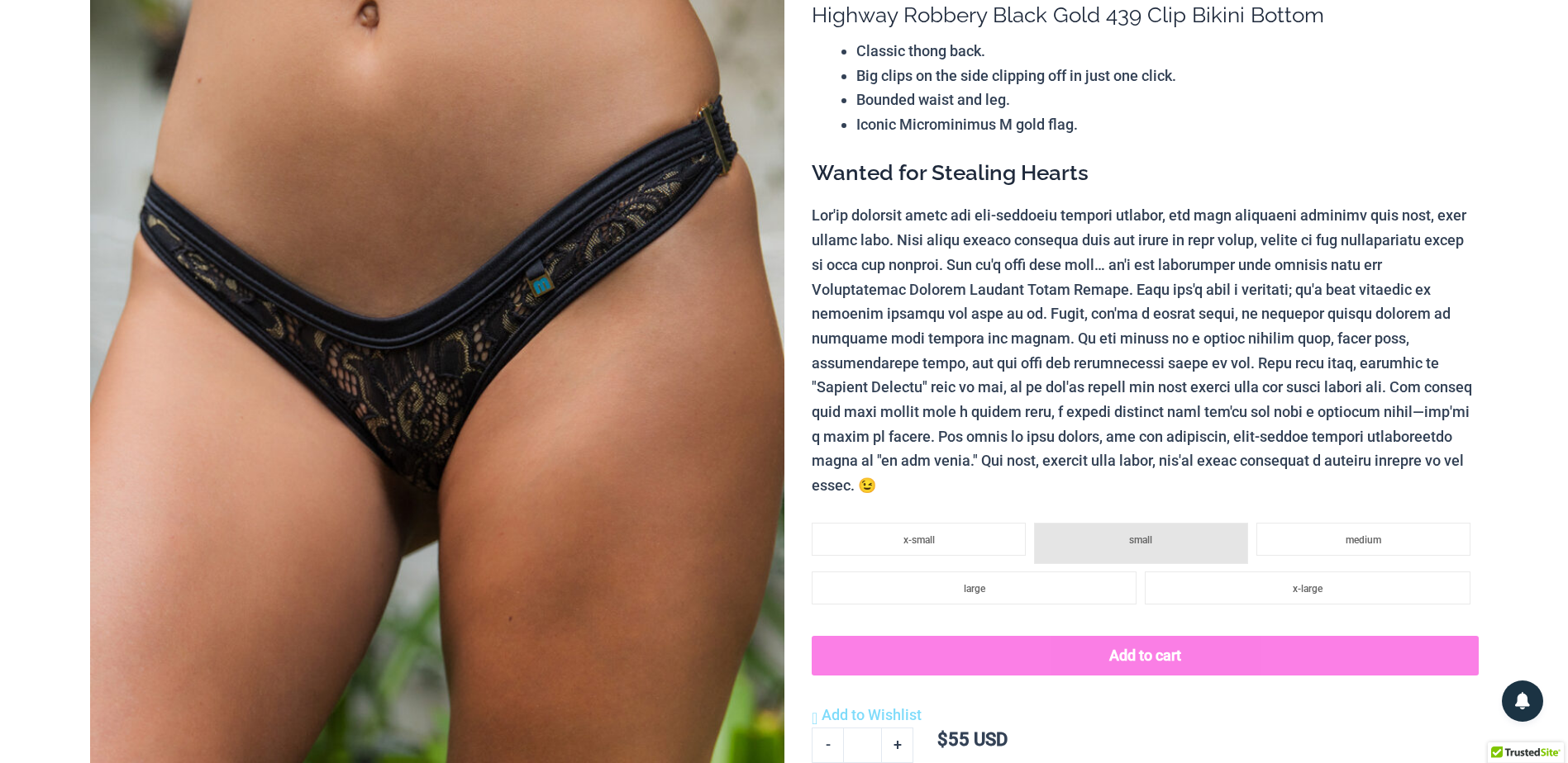
scroll to position [0, 0]
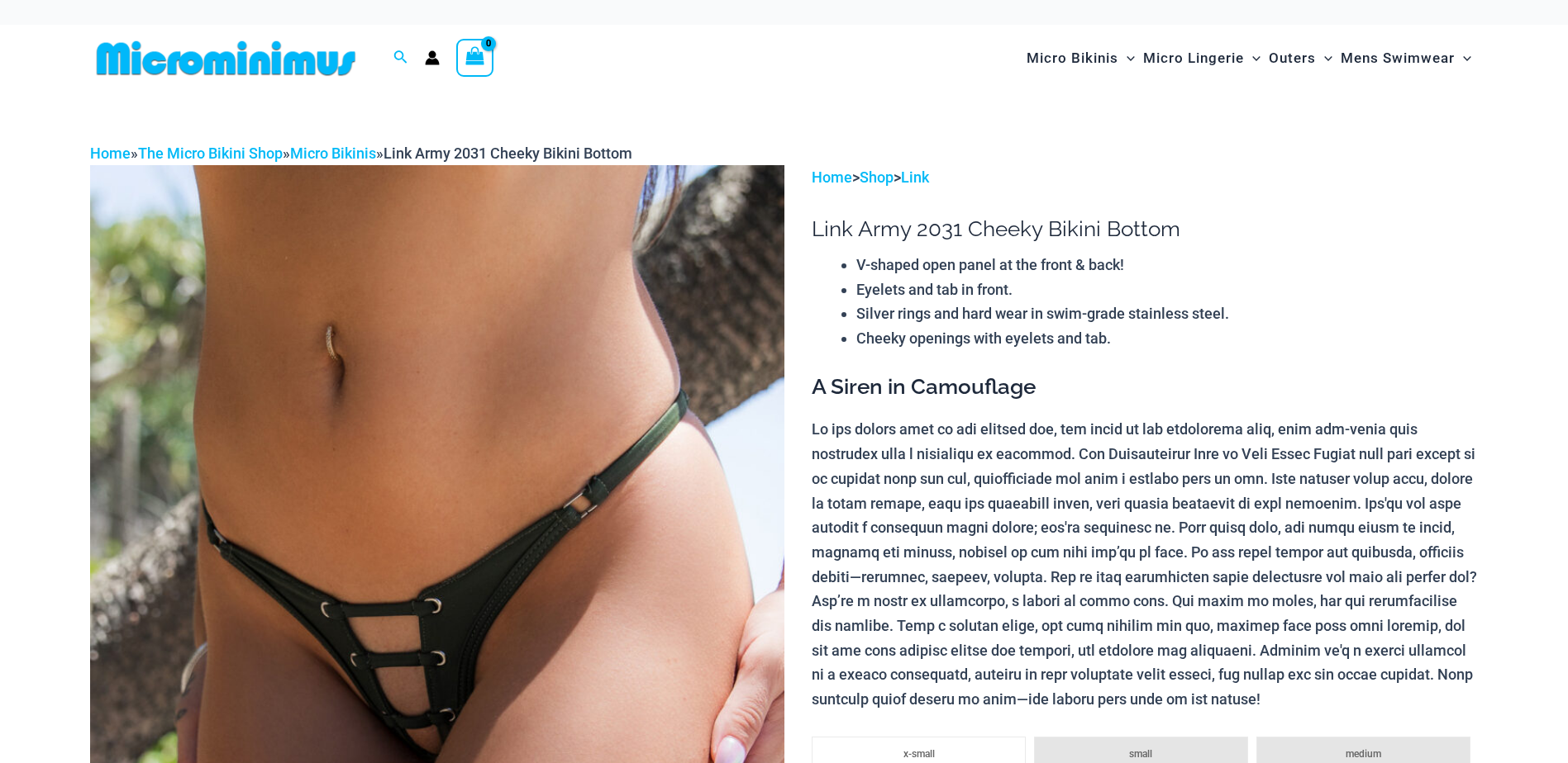
click at [436, 553] on img at bounding box center [437, 685] width 695 height 1041
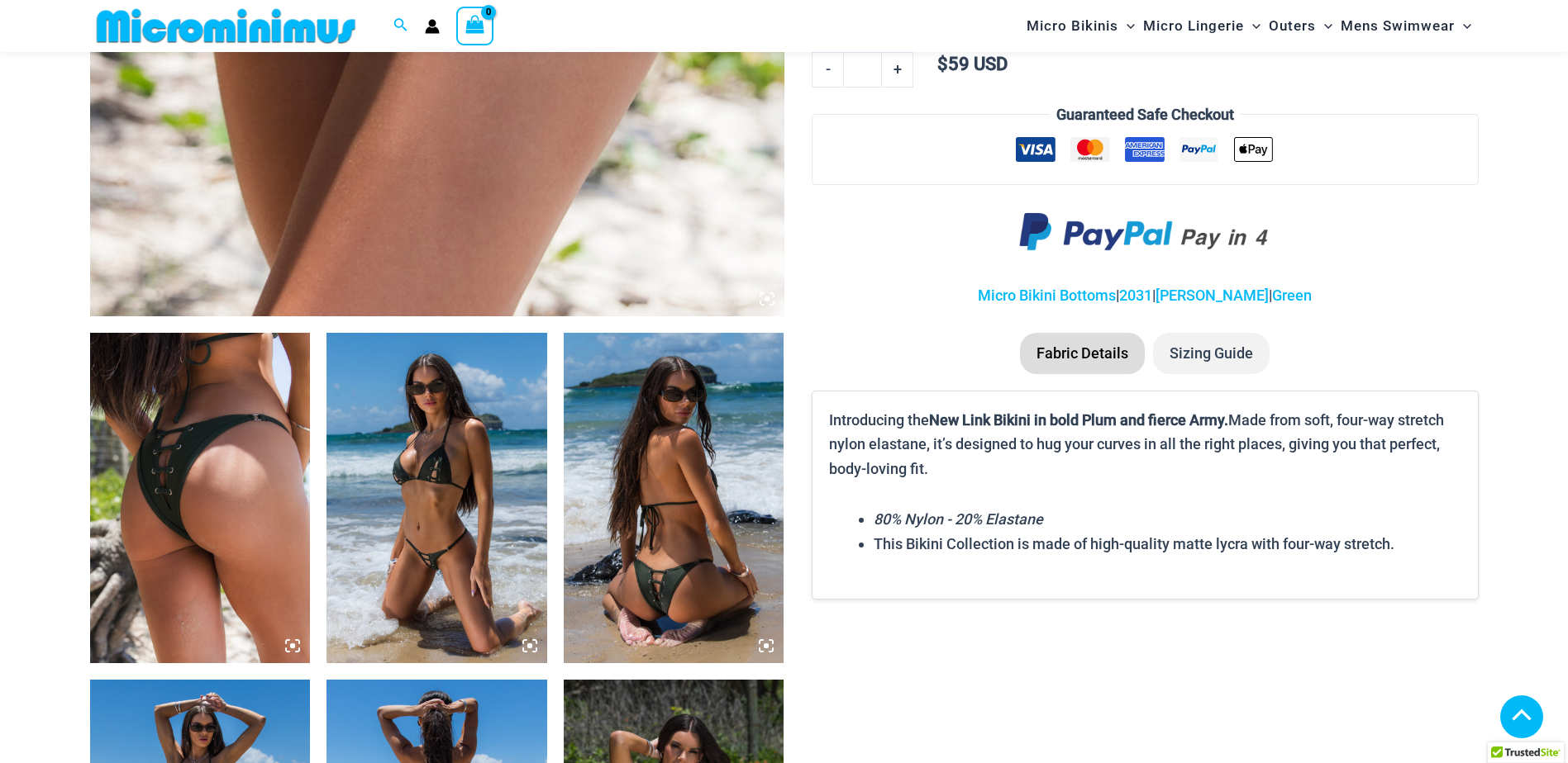
scroll to position [893, 0]
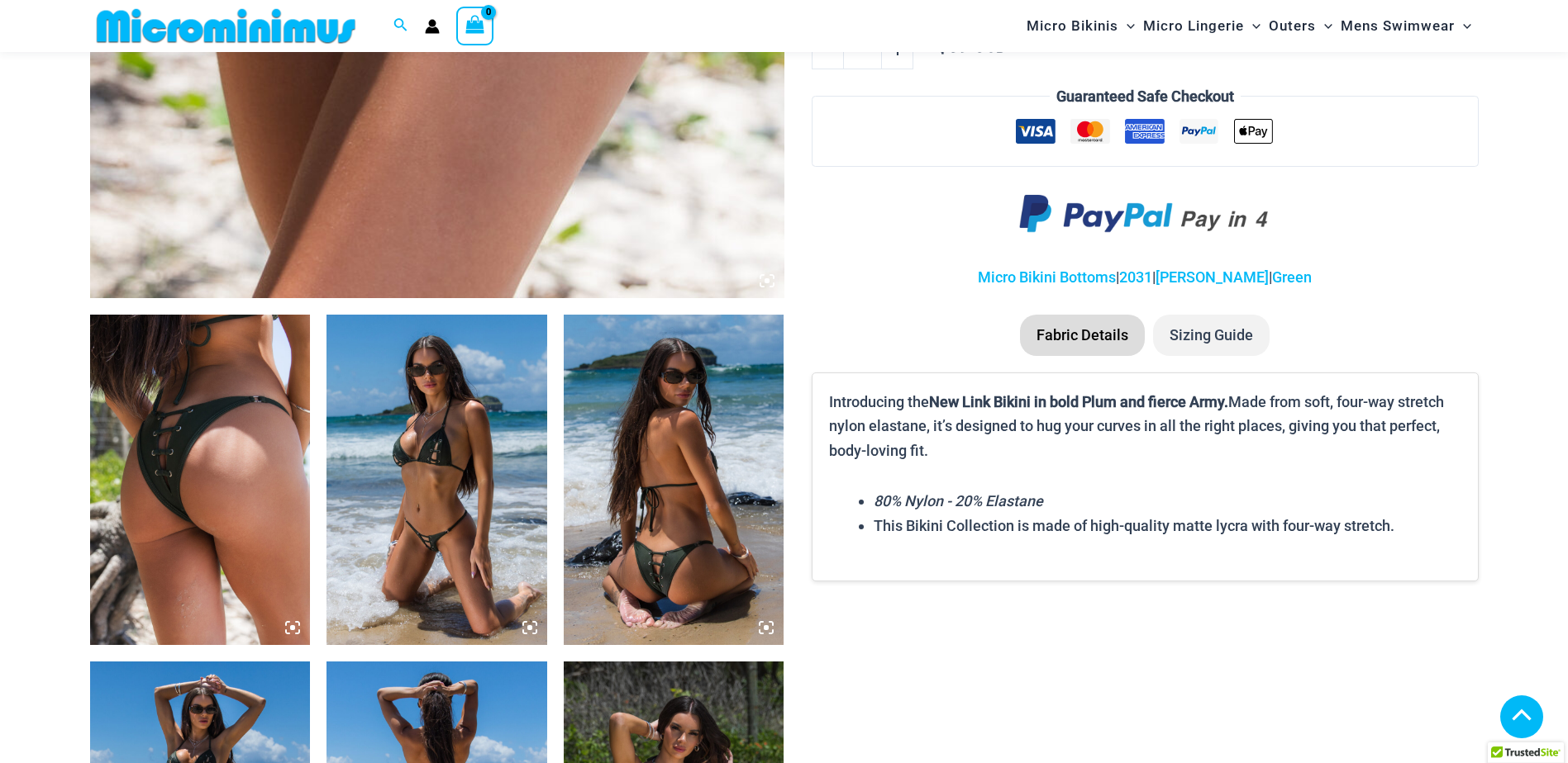
click at [443, 531] on img at bounding box center [436, 480] width 221 height 331
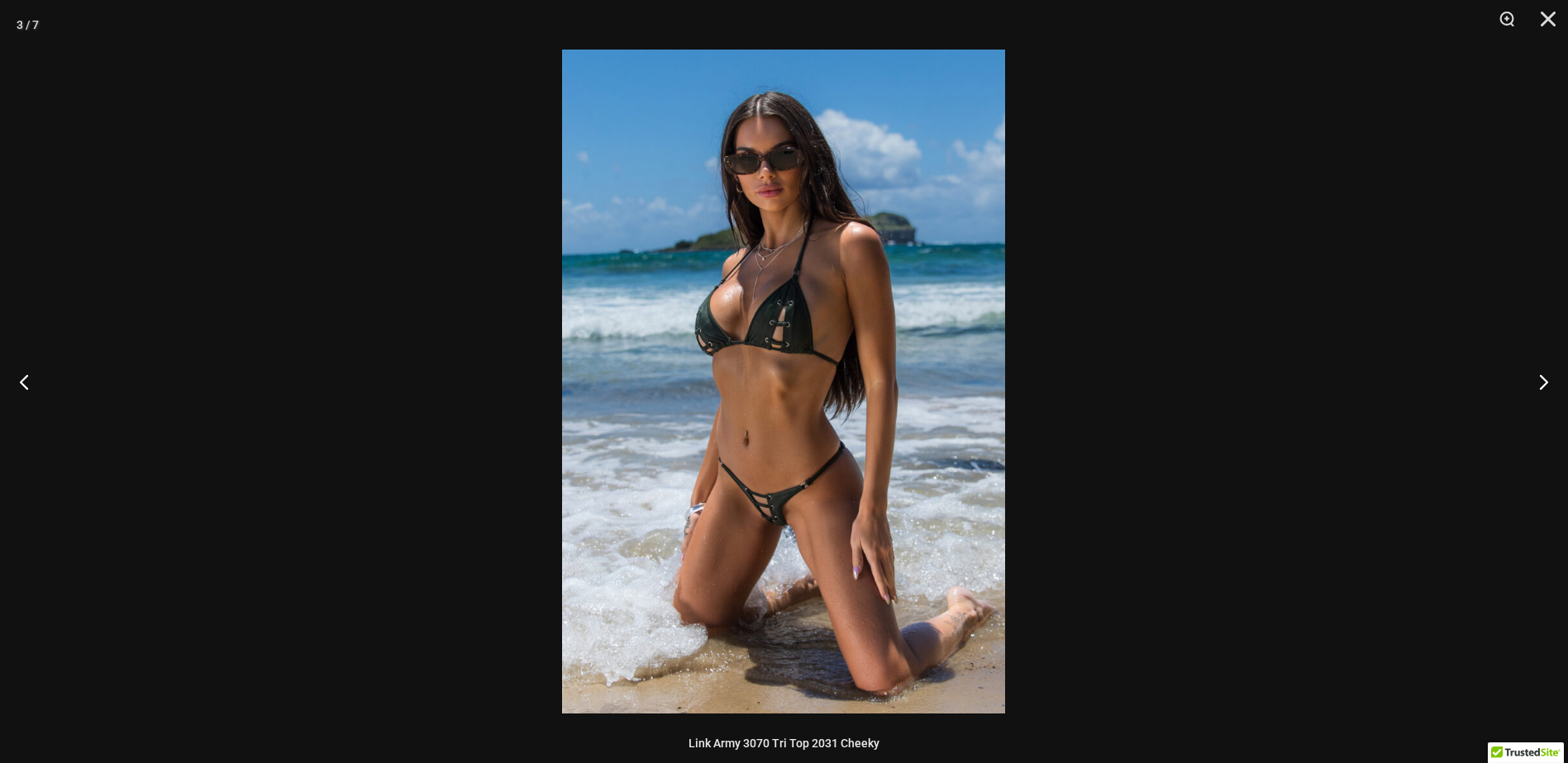
click at [741, 456] on img at bounding box center [783, 381] width 443 height 664
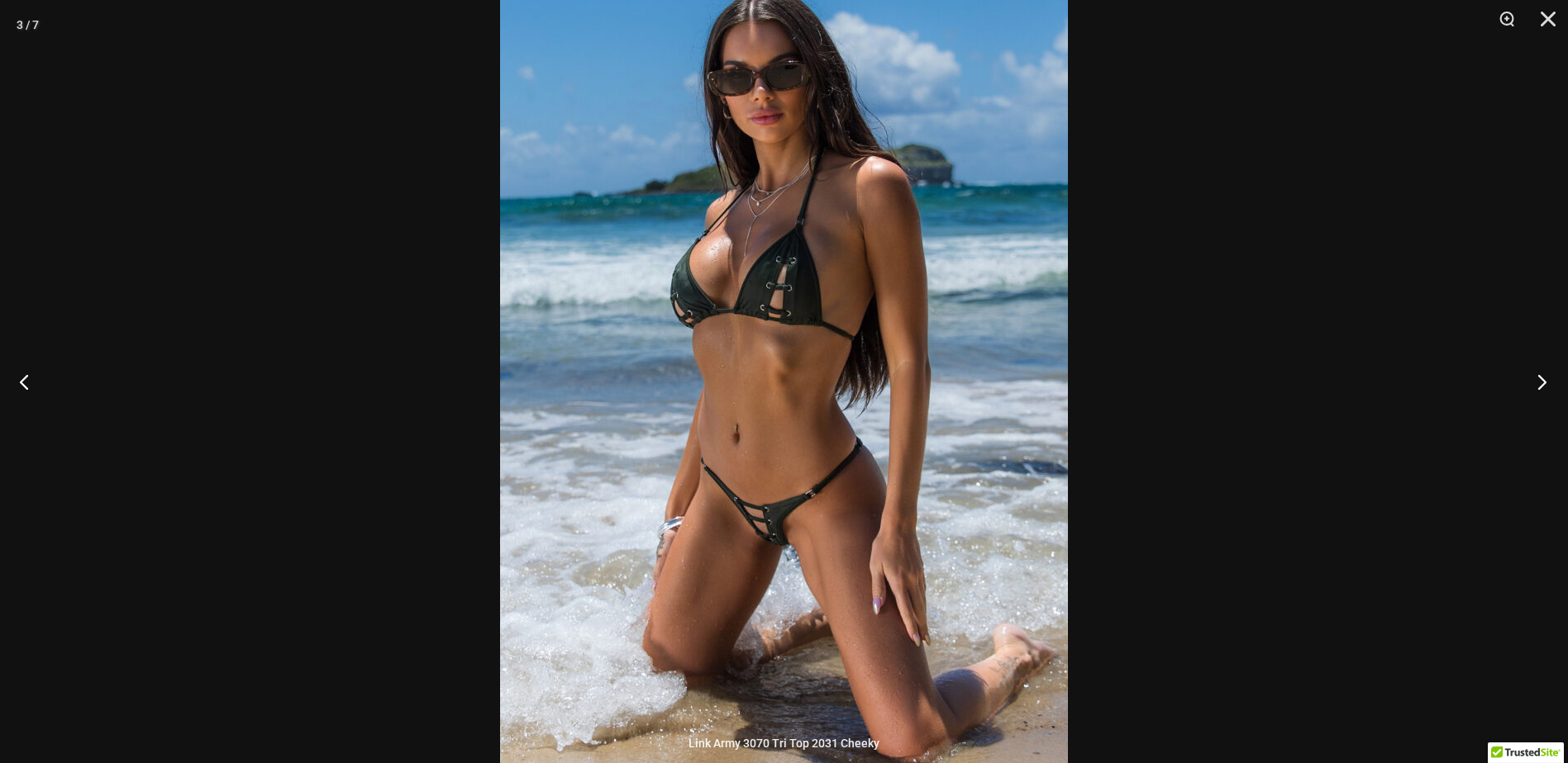
click at [1529, 381] on button "Next" at bounding box center [1537, 381] width 62 height 83
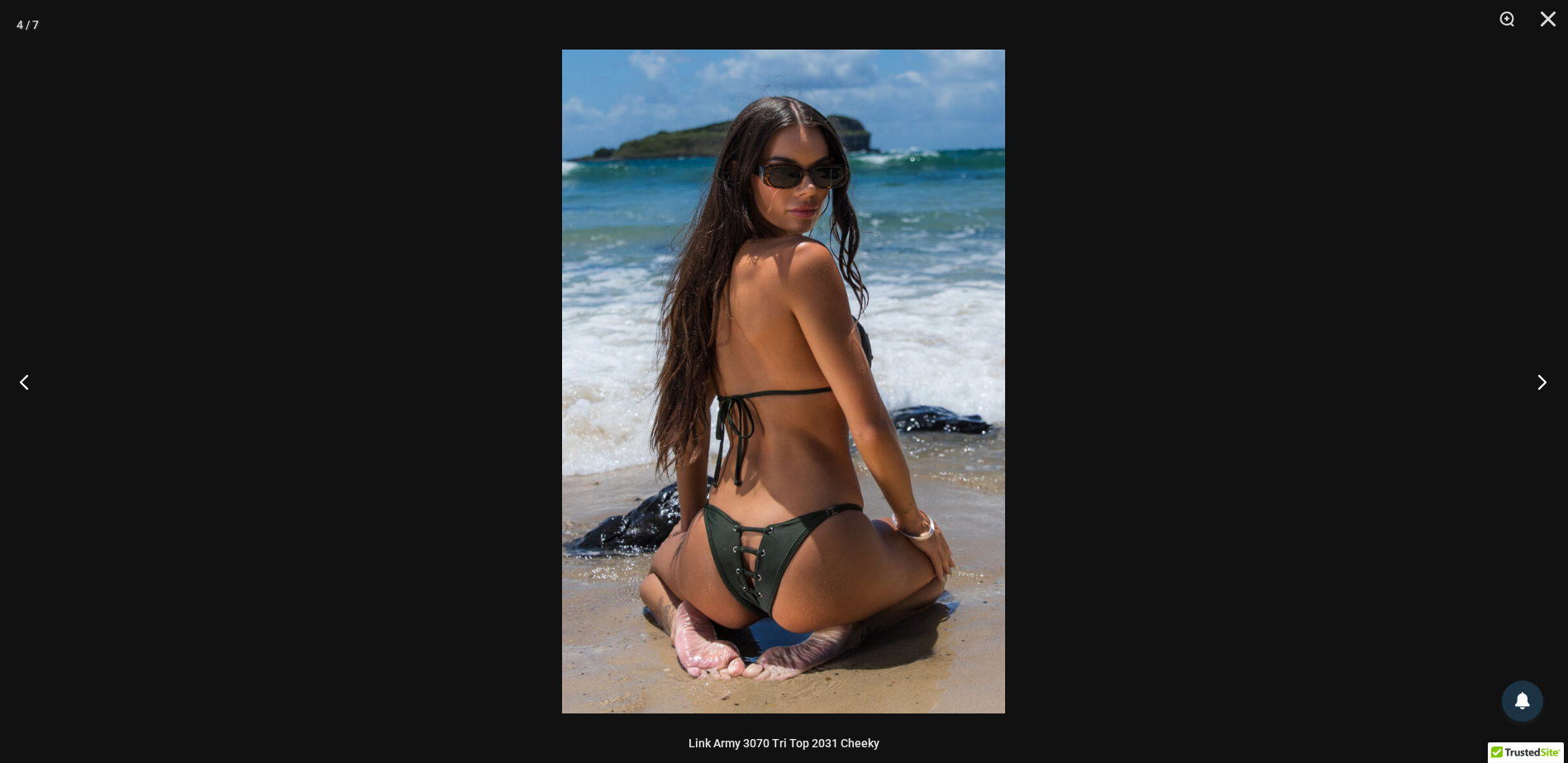
click at [1531, 382] on button "Next" at bounding box center [1537, 381] width 62 height 83
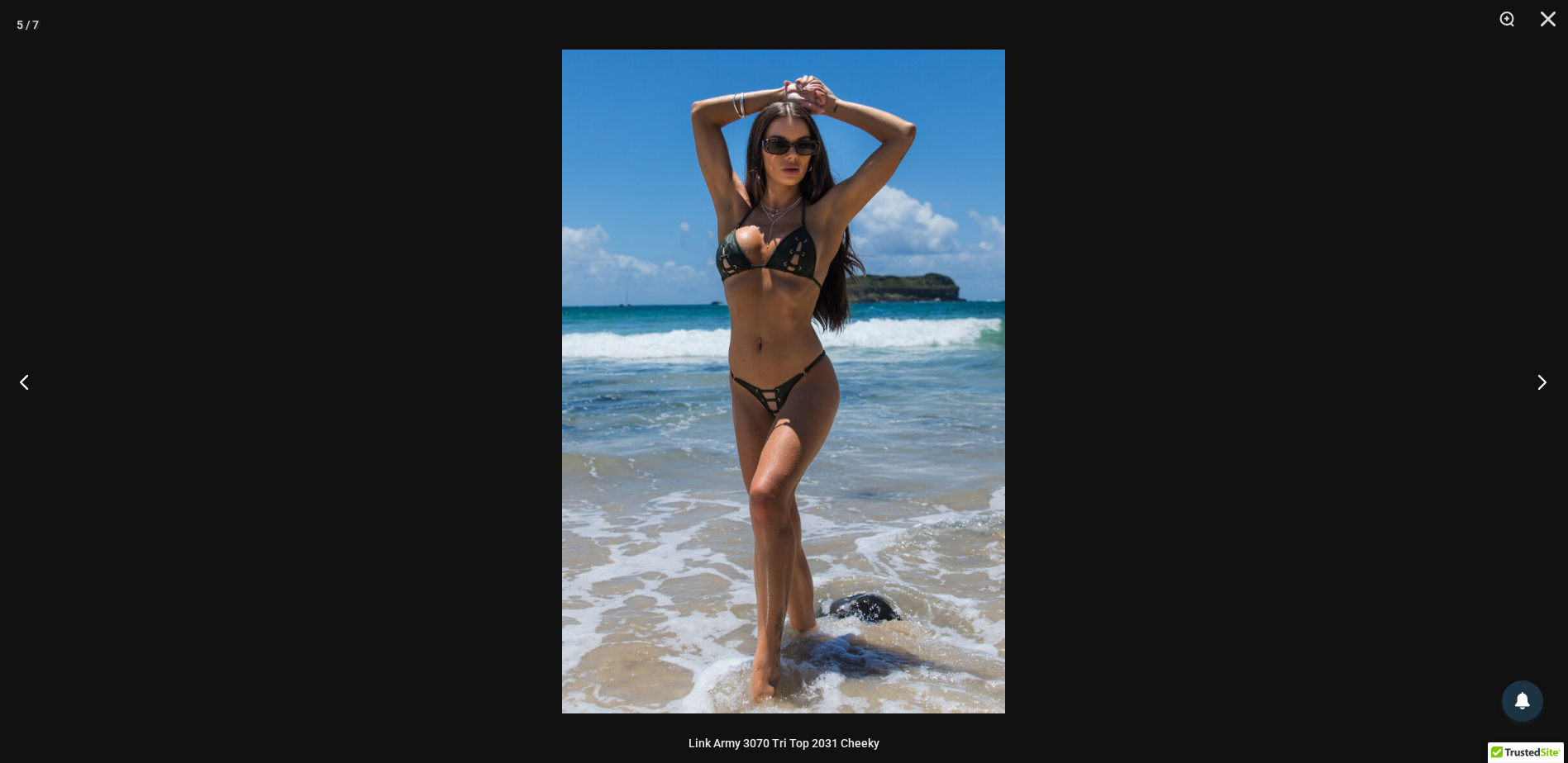
click at [1531, 382] on button "Next" at bounding box center [1537, 381] width 62 height 83
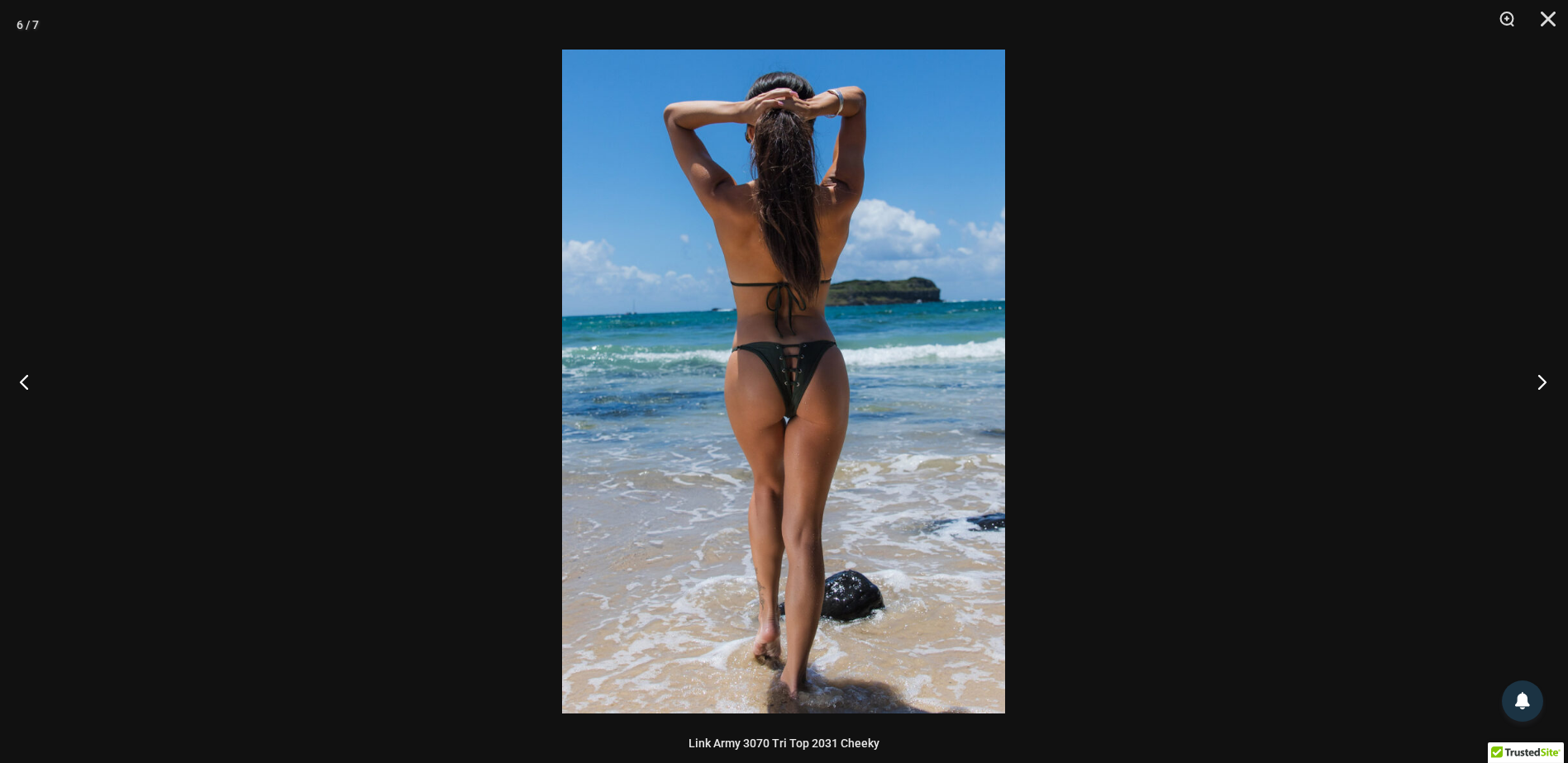
click at [1531, 382] on button "Next" at bounding box center [1537, 381] width 62 height 83
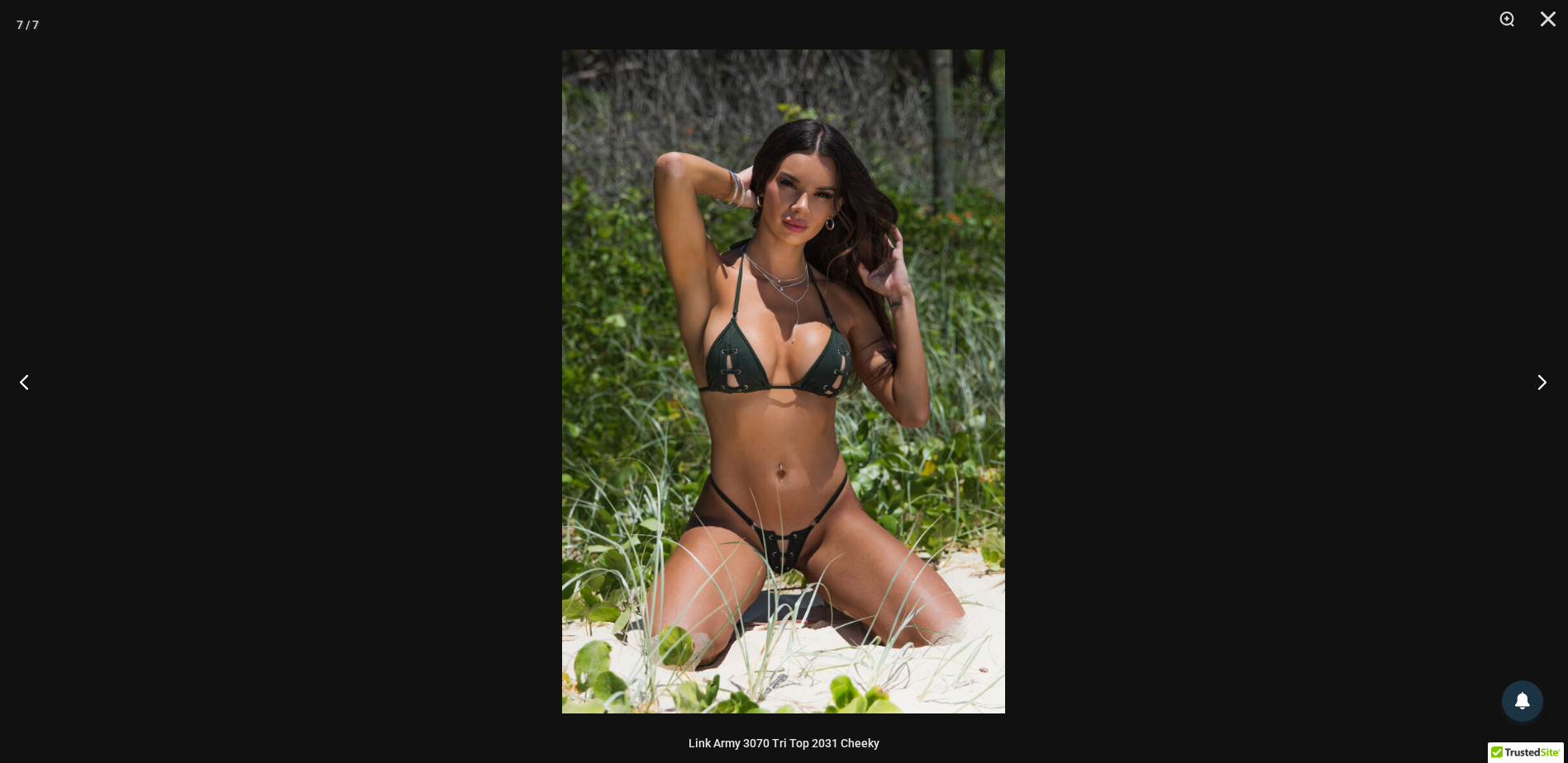
click at [1531, 382] on button "Next" at bounding box center [1537, 381] width 62 height 83
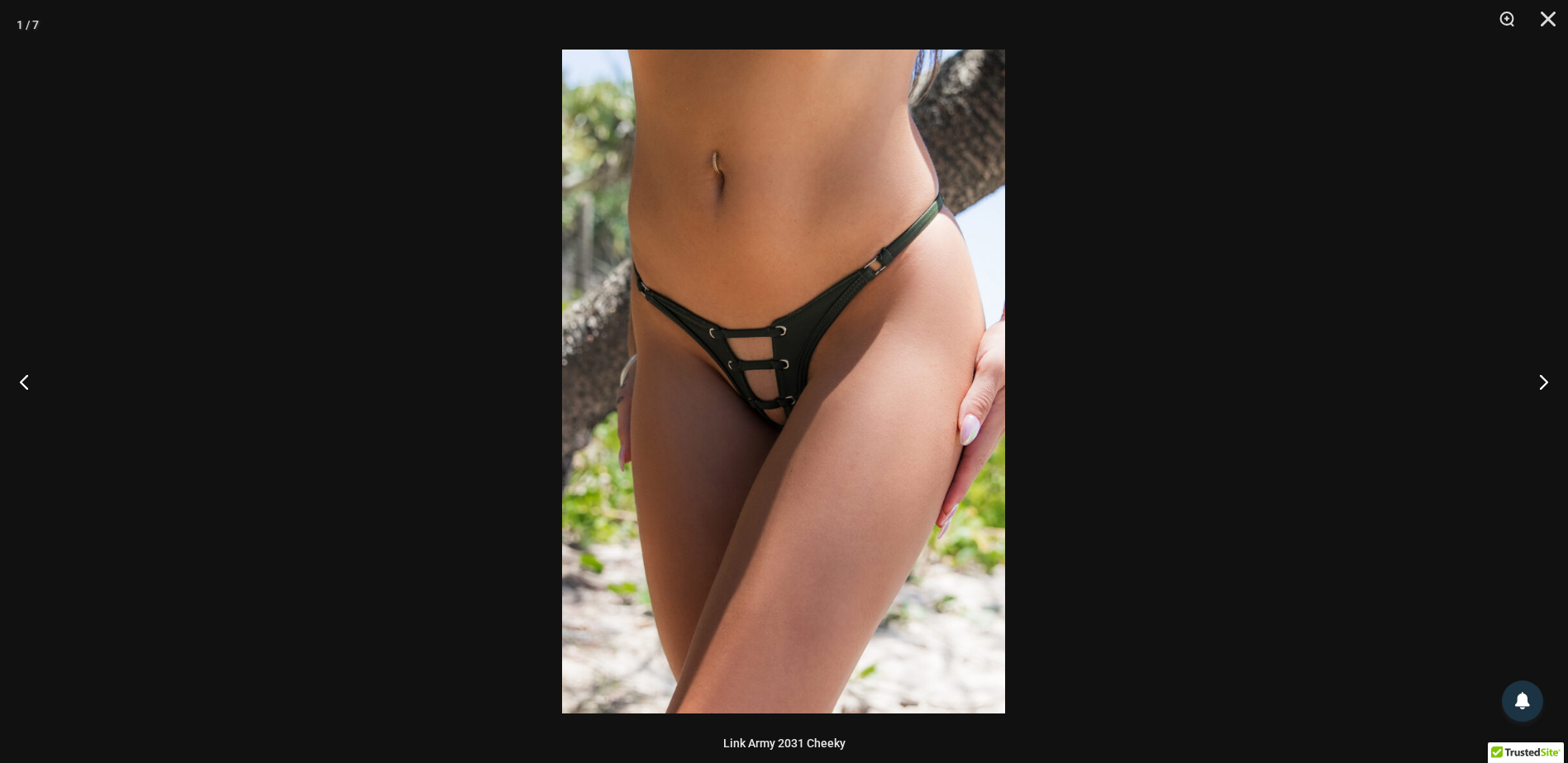
click at [635, 433] on img at bounding box center [783, 381] width 443 height 664
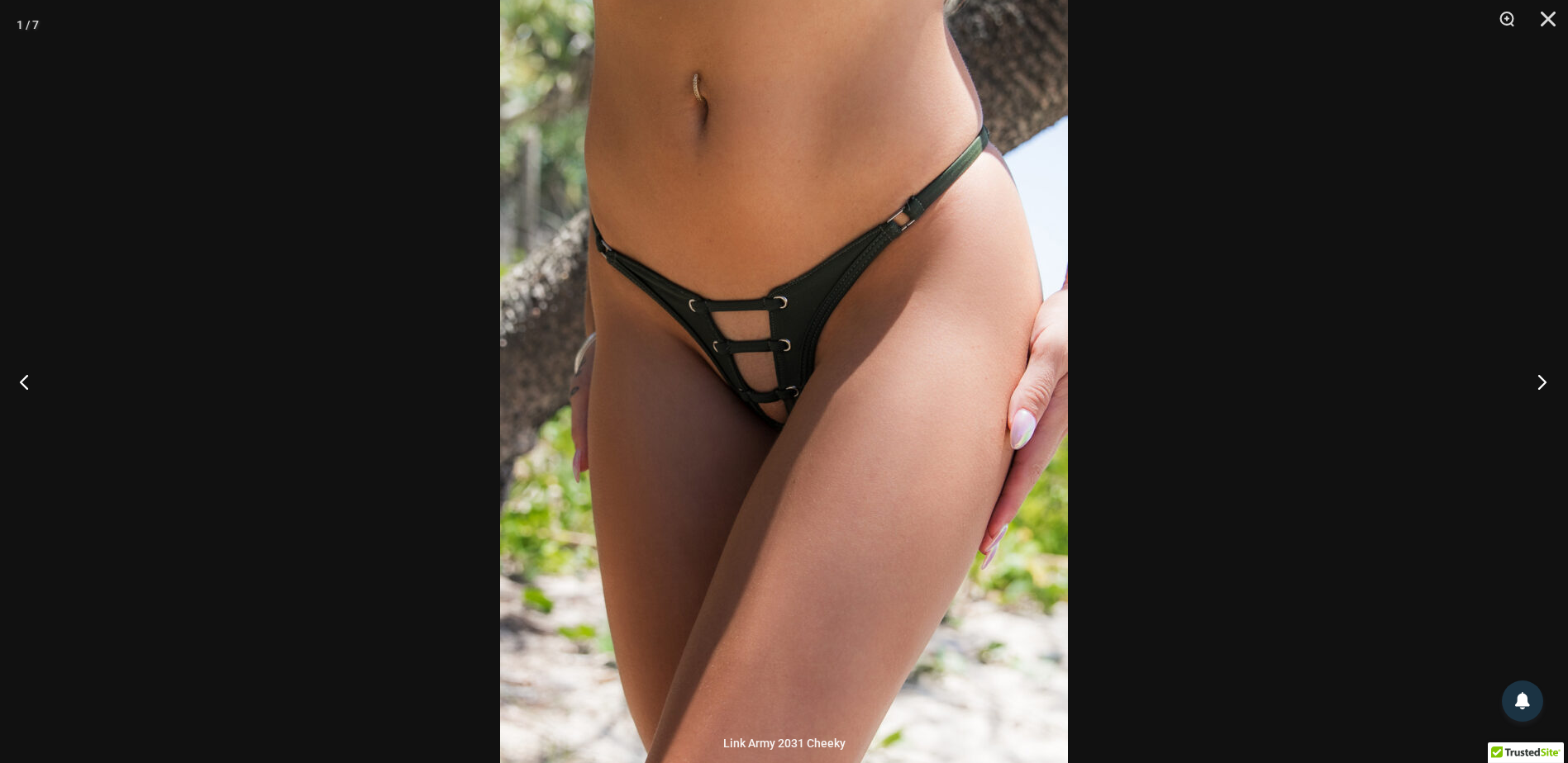
click at [1538, 377] on button "Next" at bounding box center [1537, 381] width 62 height 83
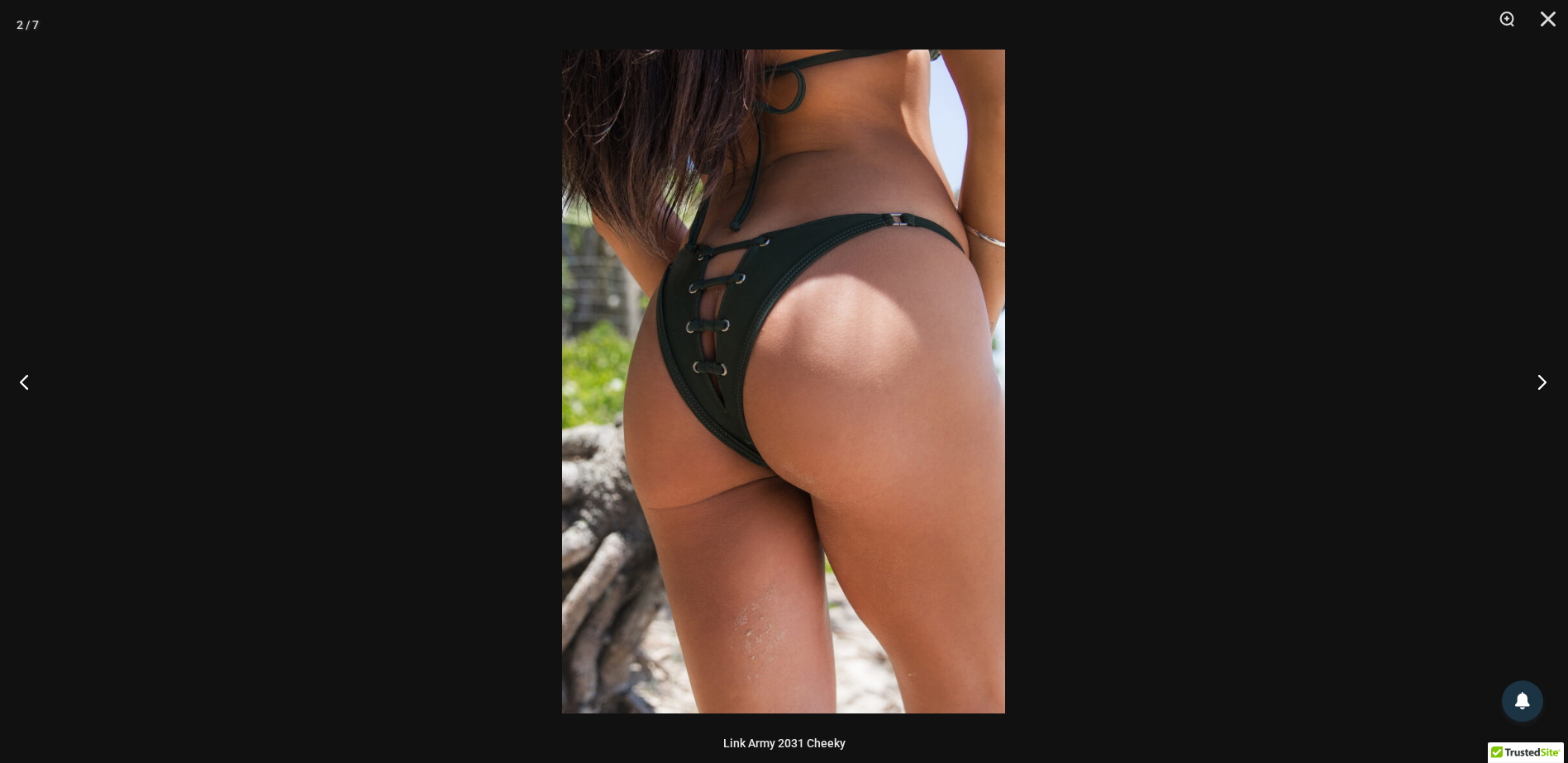
click at [1537, 377] on button "Next" at bounding box center [1537, 381] width 62 height 83
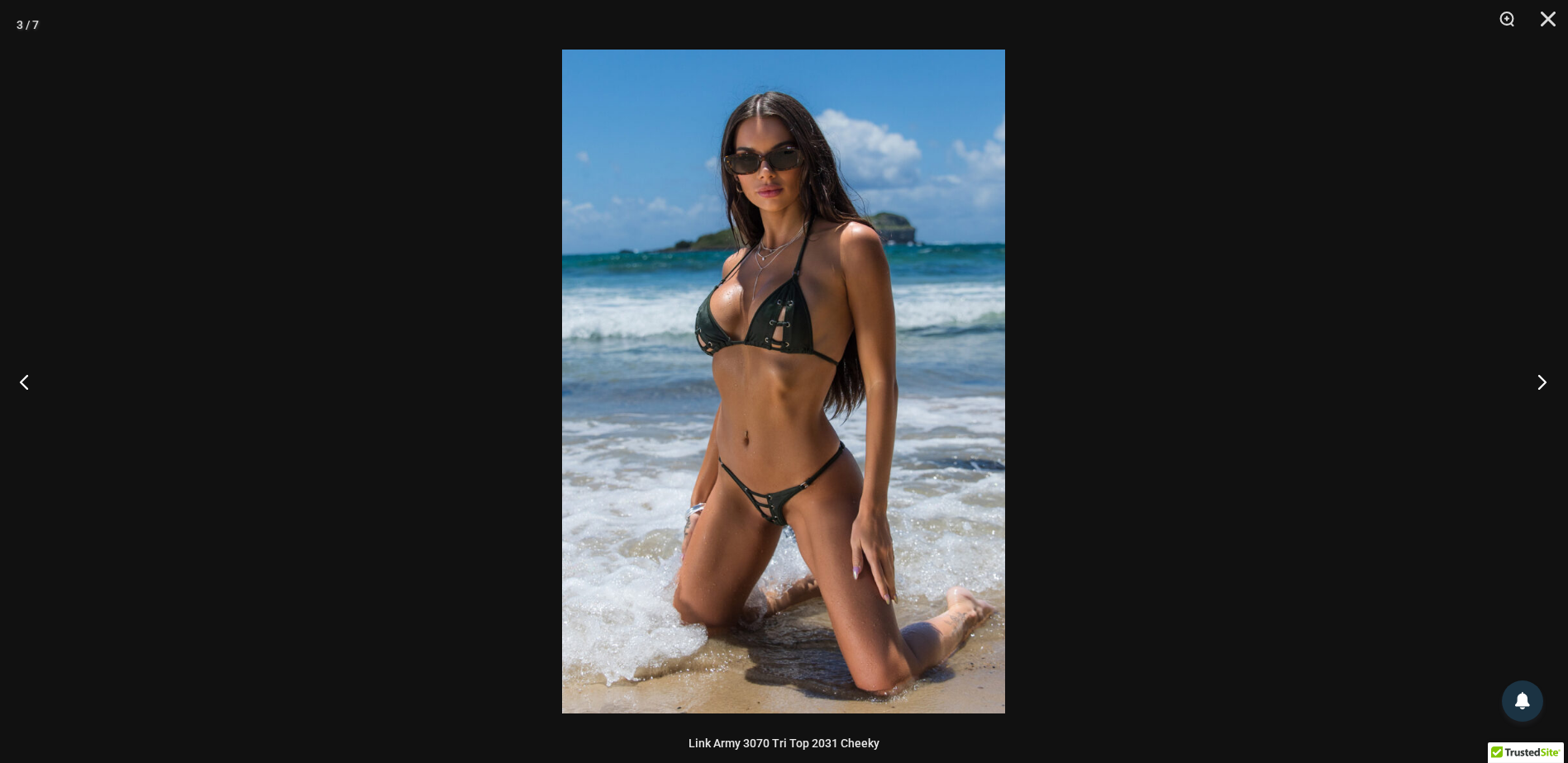
click at [1537, 377] on button "Next" at bounding box center [1537, 381] width 62 height 83
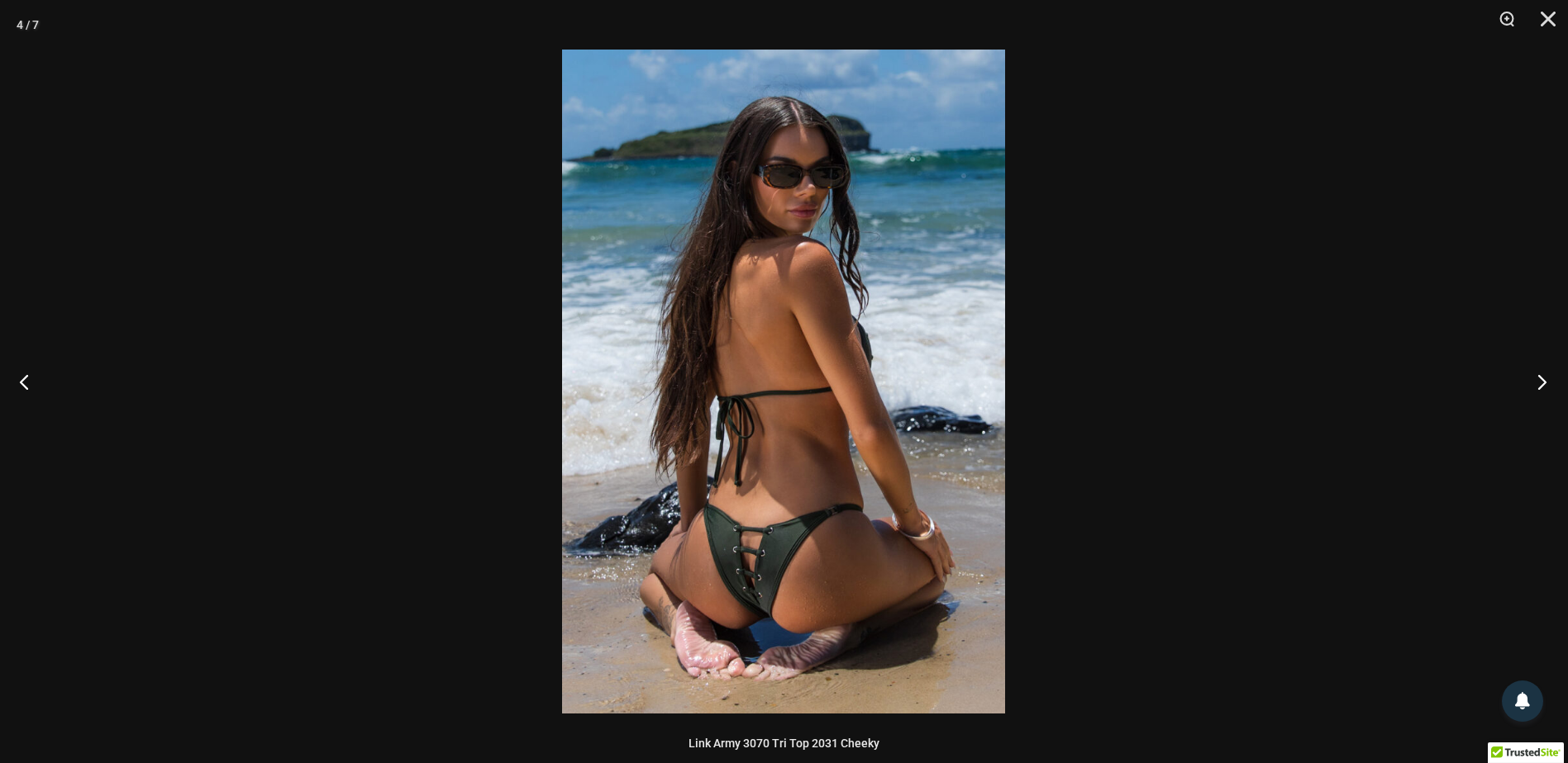
click at [1537, 377] on button "Next" at bounding box center [1537, 381] width 62 height 83
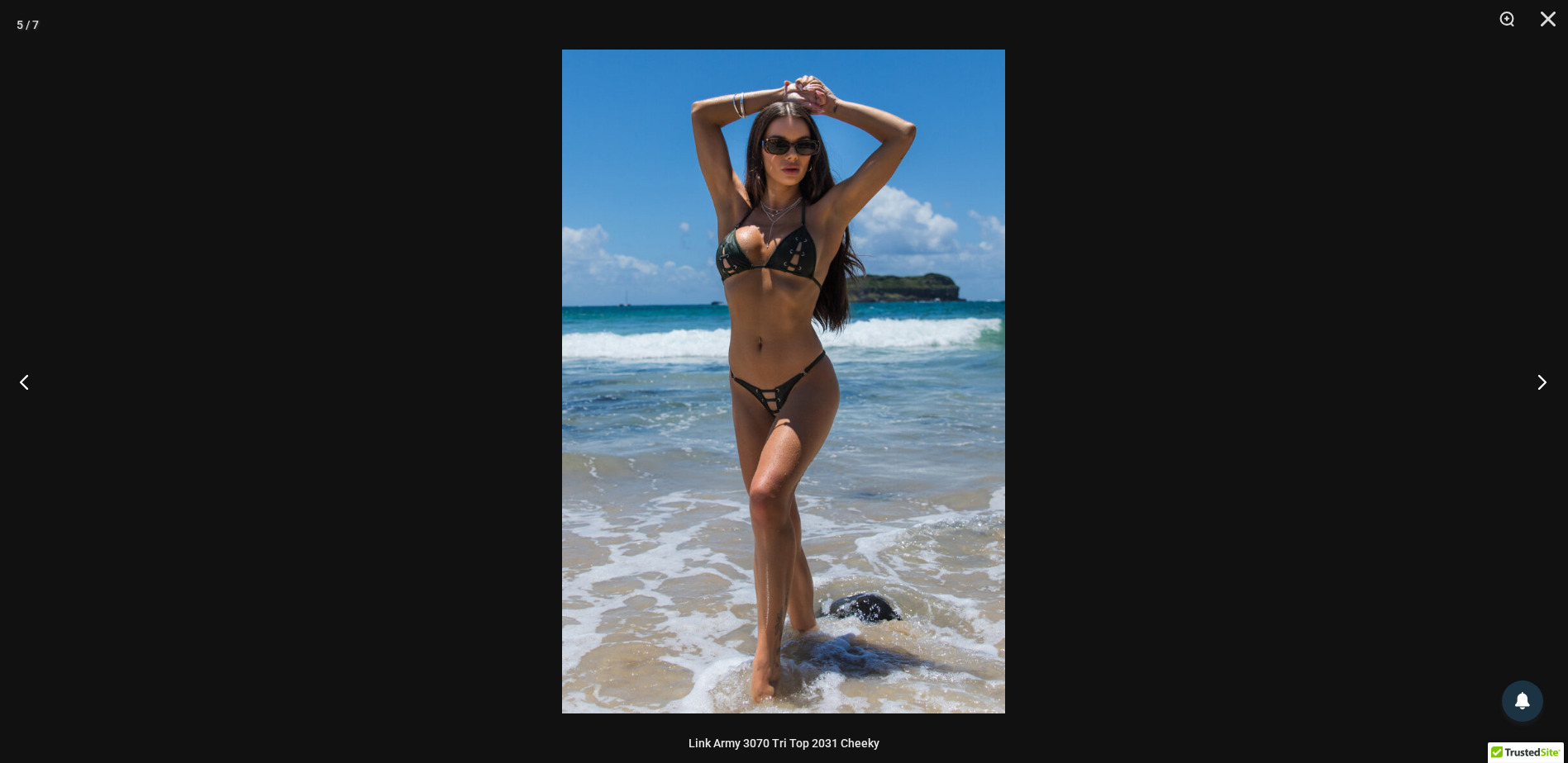
click at [1534, 377] on button "Next" at bounding box center [1537, 381] width 62 height 83
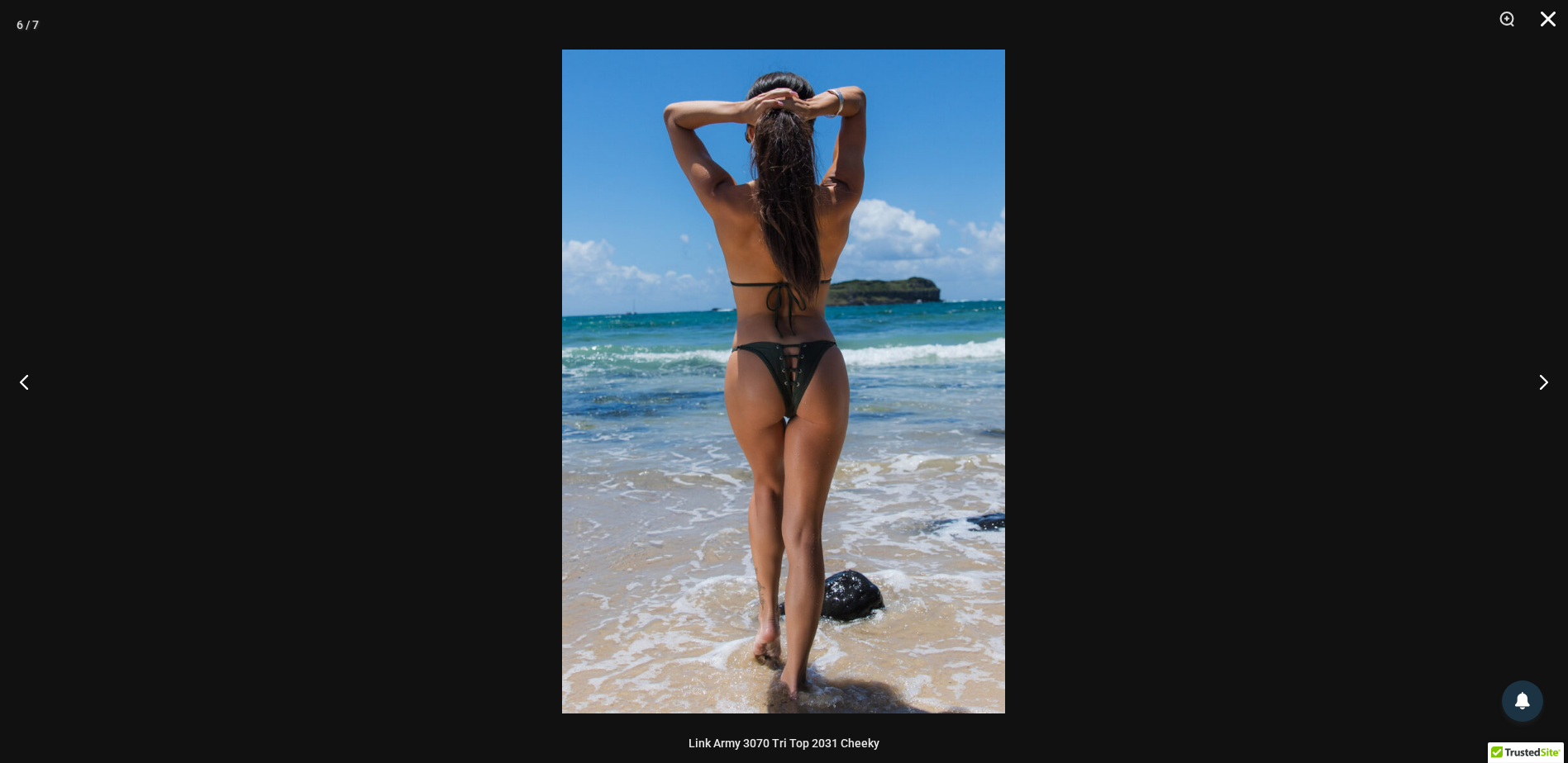
click at [1550, 24] on button "Close" at bounding box center [1543, 24] width 41 height 49
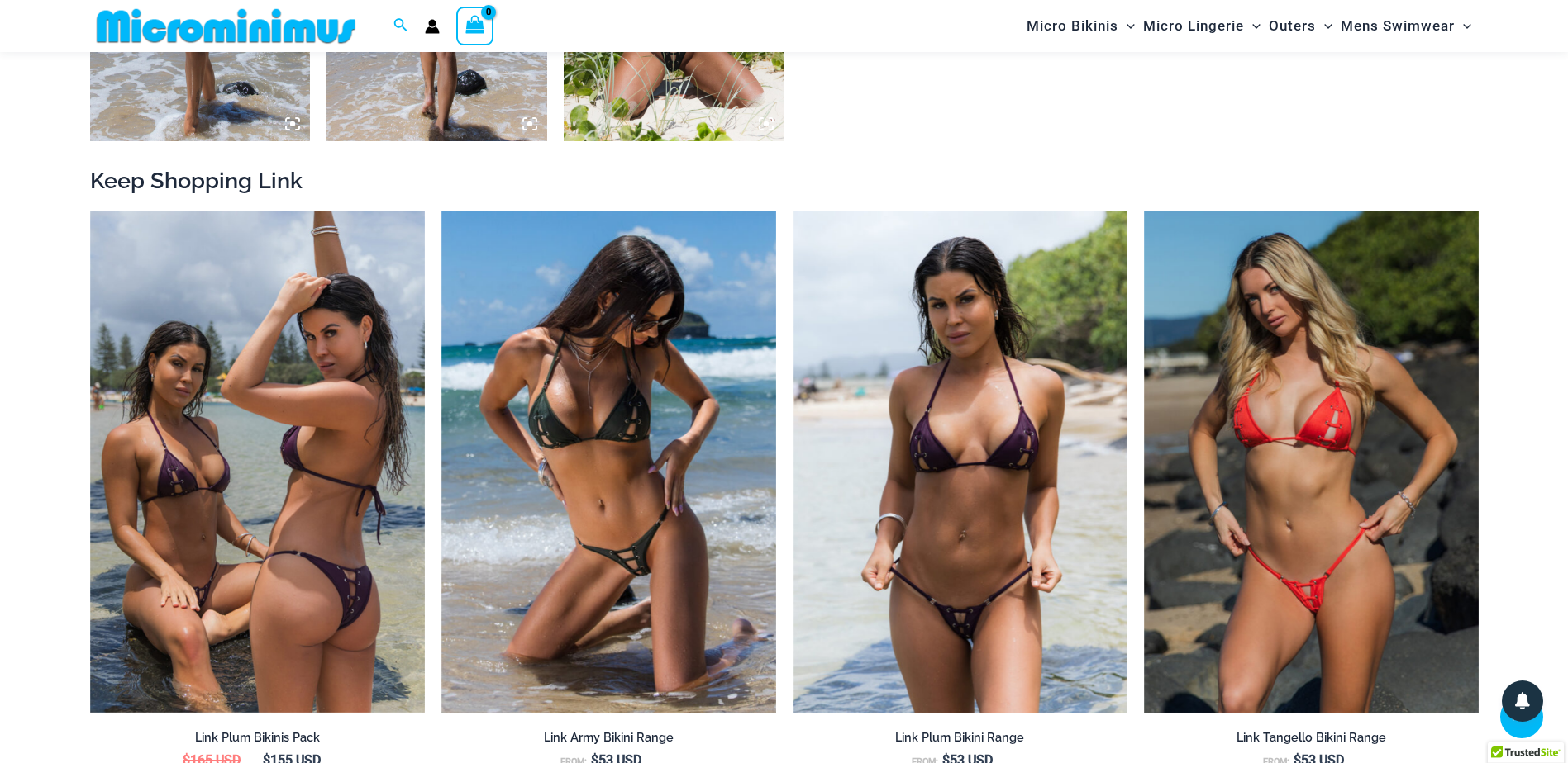
scroll to position [1720, 0]
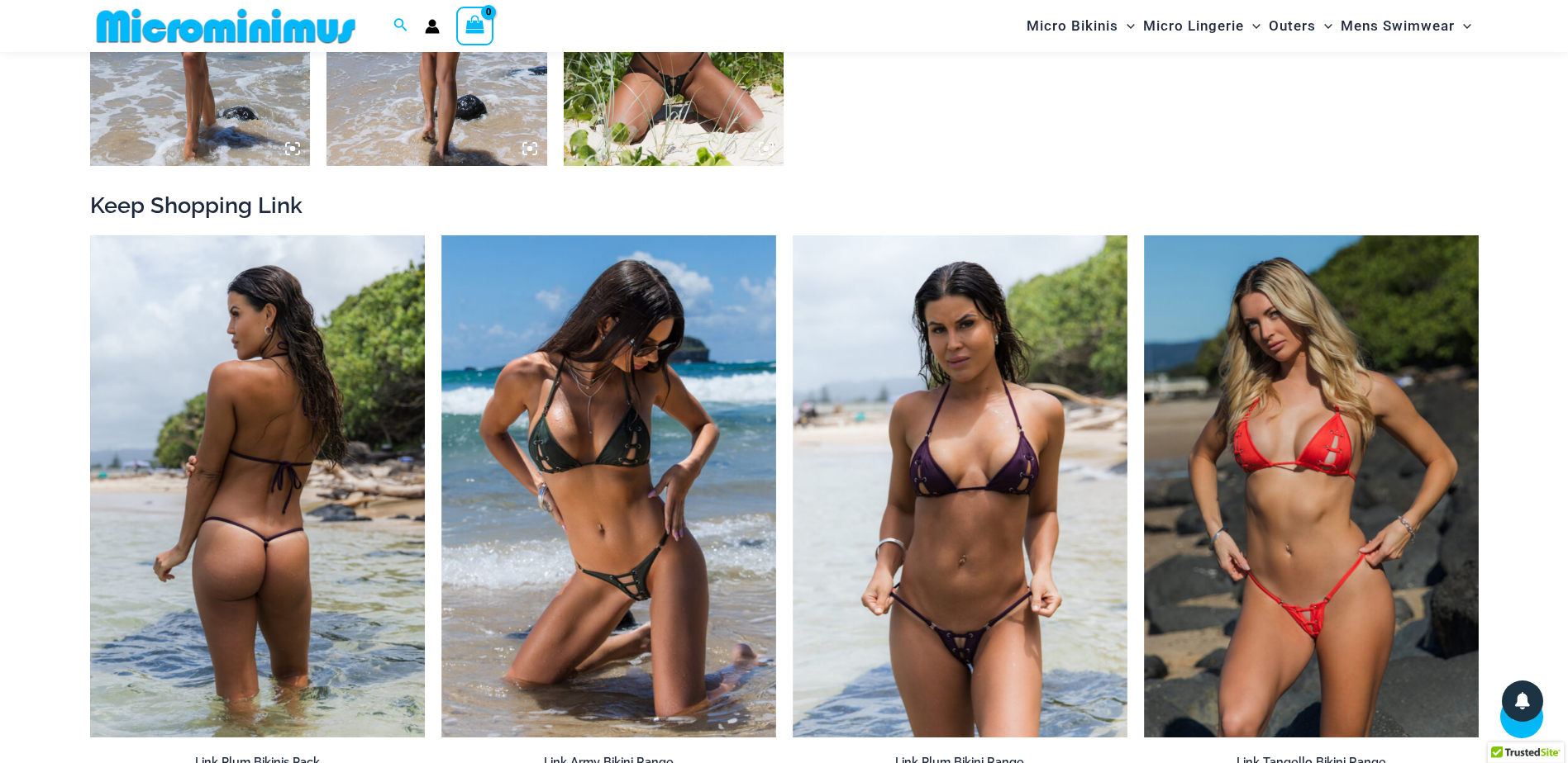
click at [298, 528] on img at bounding box center [257, 486] width 335 height 502
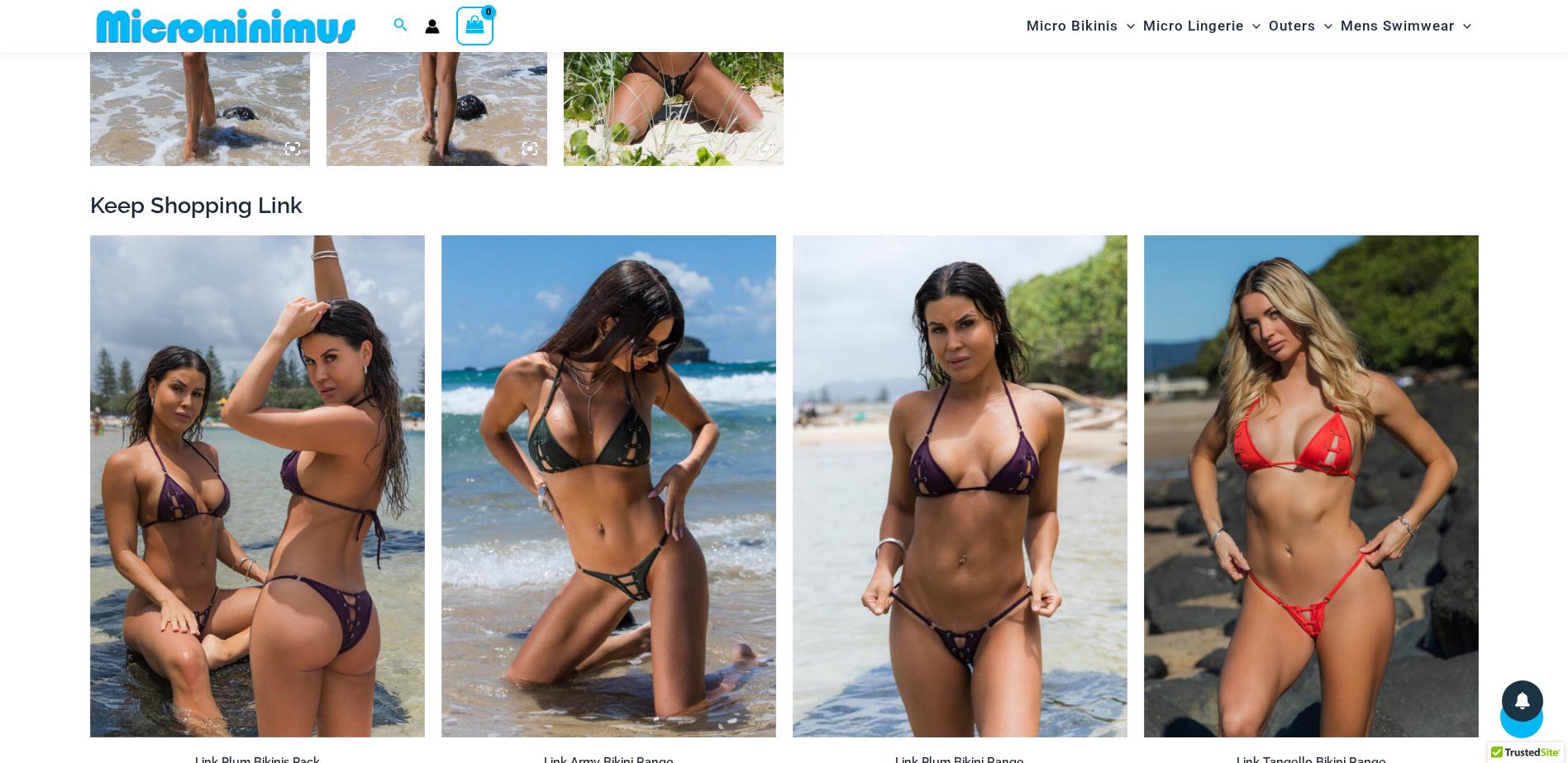
click at [275, 36] on img at bounding box center [227, 26] width 272 height 37
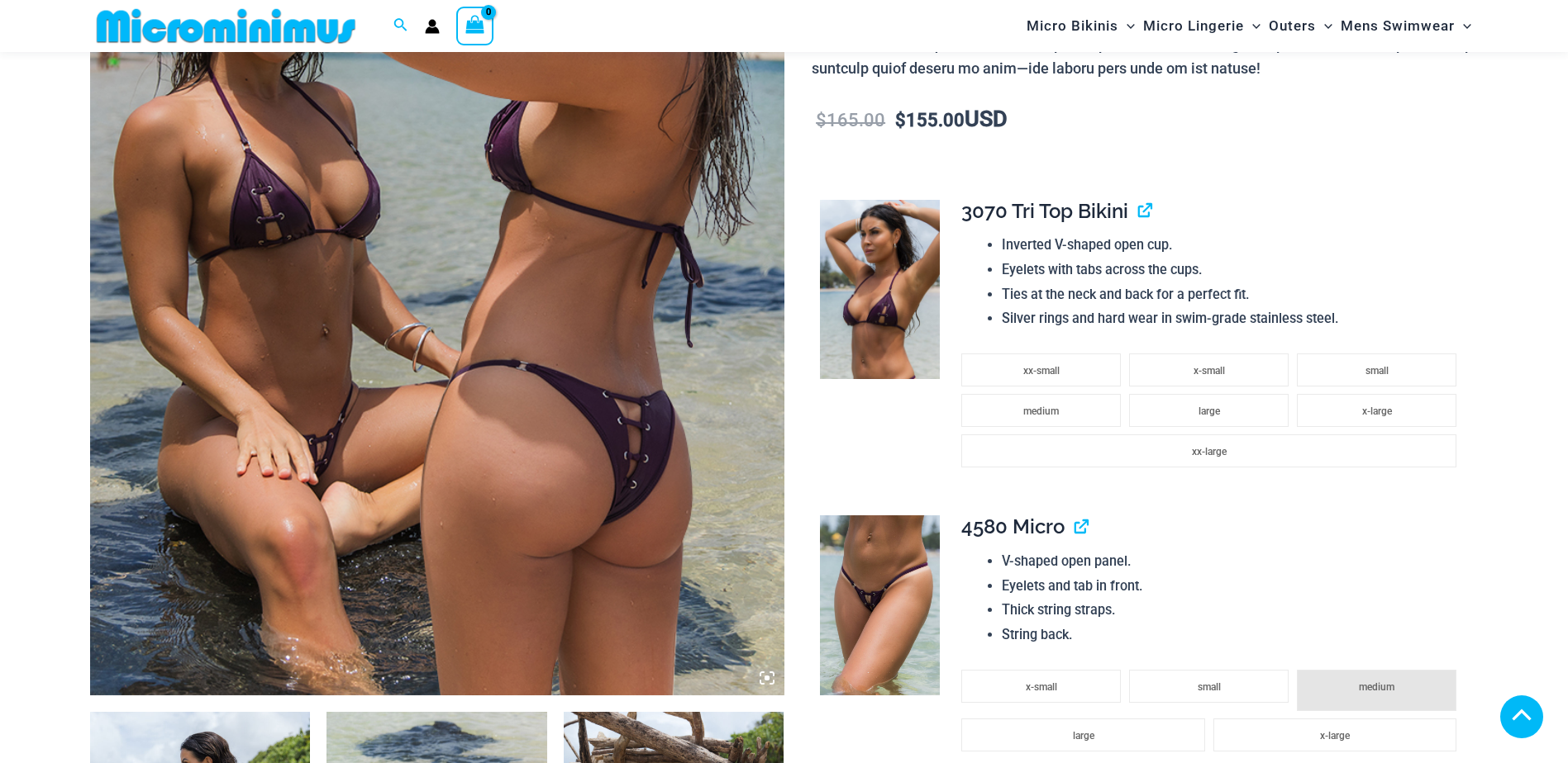
scroll to position [894, 0]
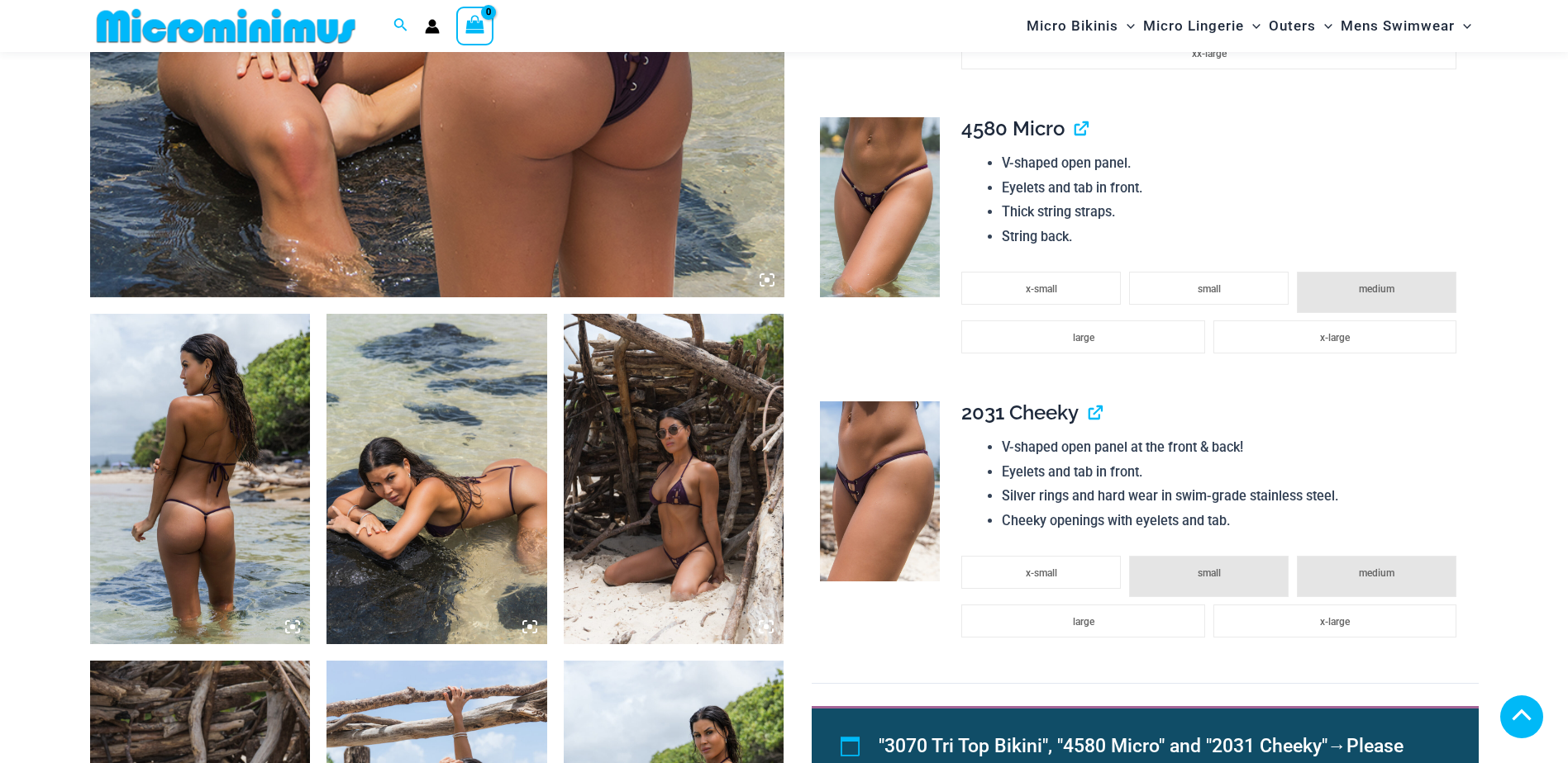
click at [406, 504] on img at bounding box center [436, 479] width 221 height 331
click at [689, 456] on img at bounding box center [674, 479] width 221 height 331
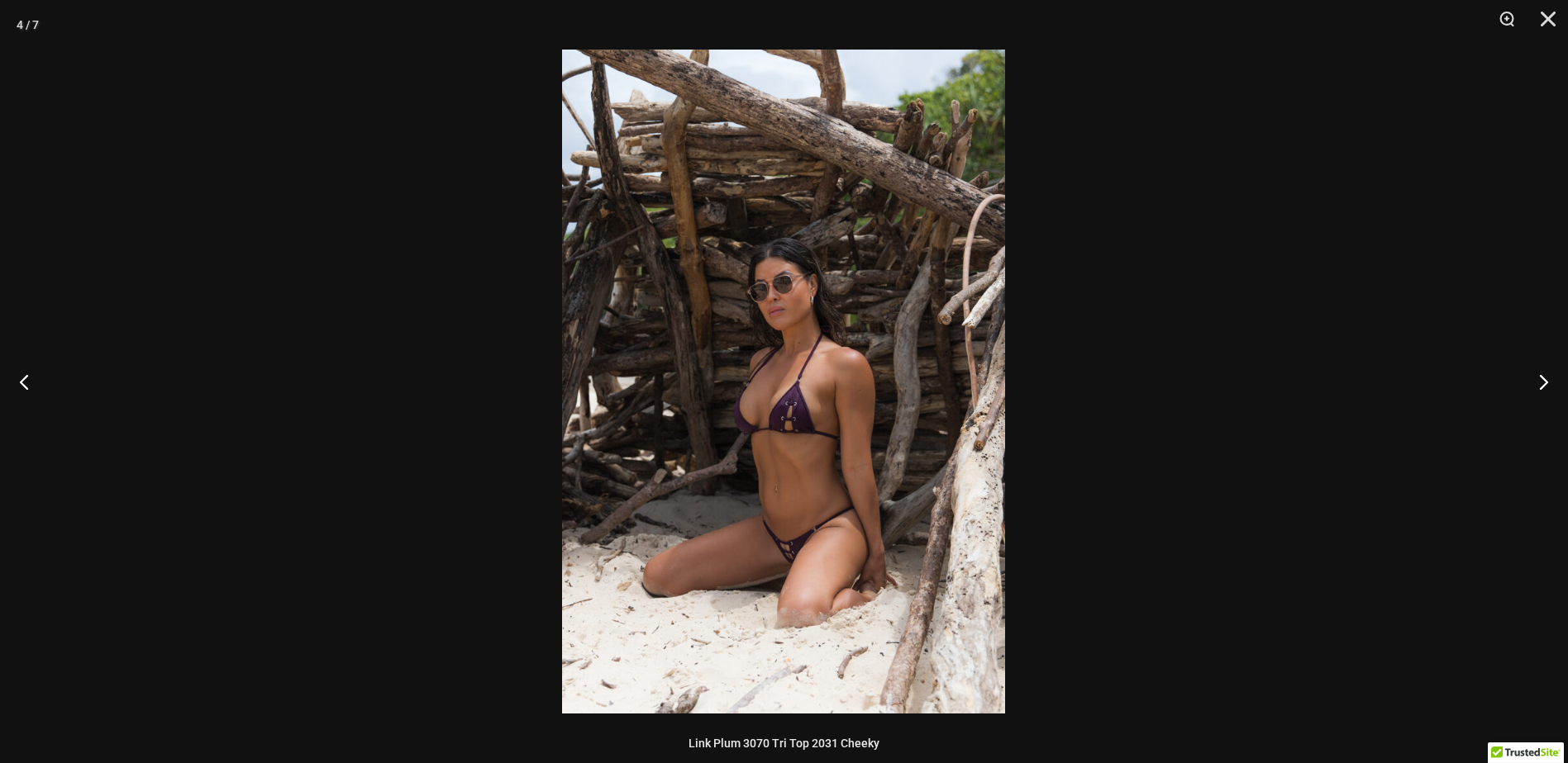
click at [796, 437] on img at bounding box center [783, 381] width 443 height 664
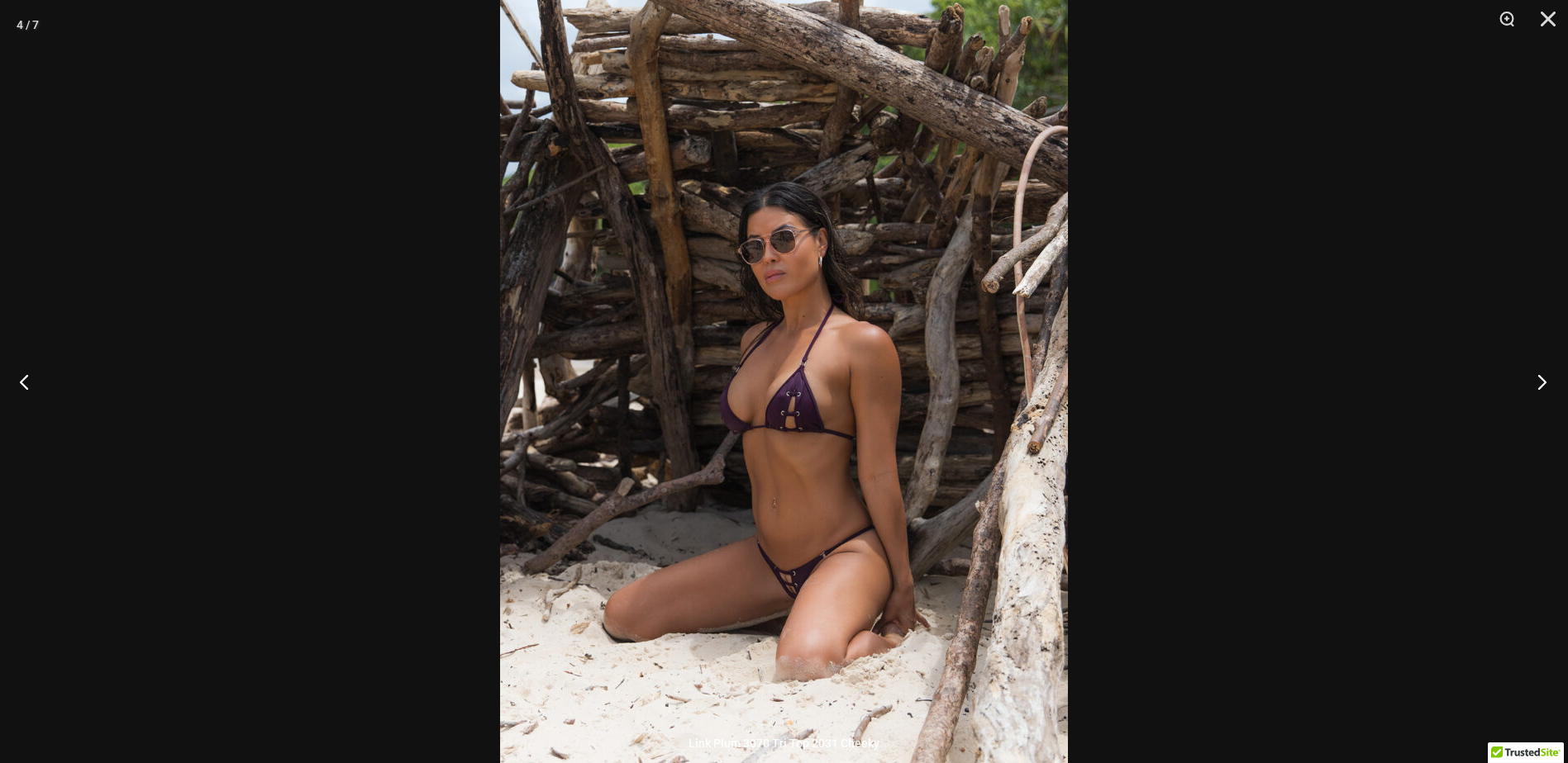
click at [1545, 378] on button "Next" at bounding box center [1537, 381] width 62 height 83
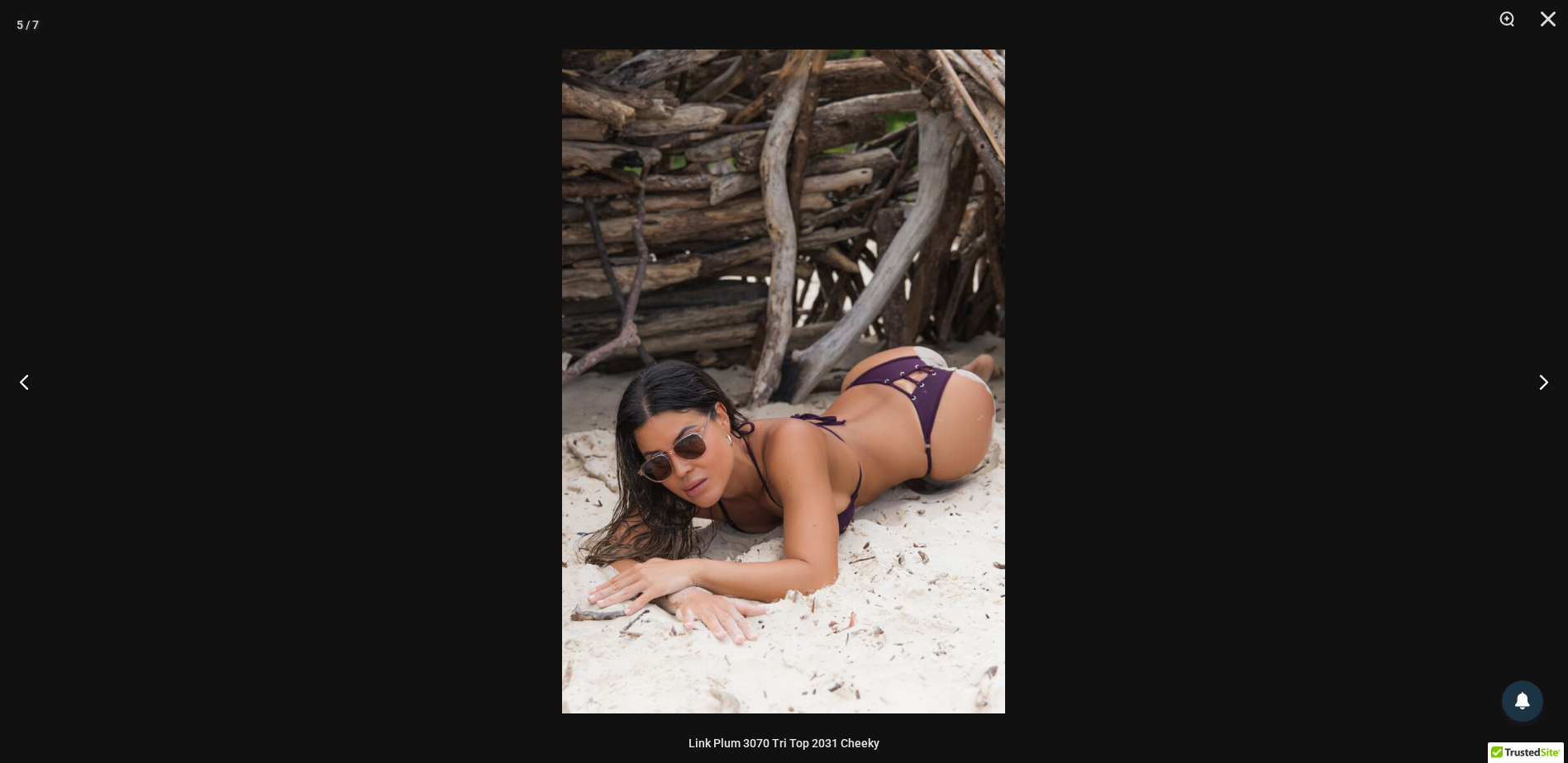
click at [824, 407] on img at bounding box center [783, 381] width 443 height 664
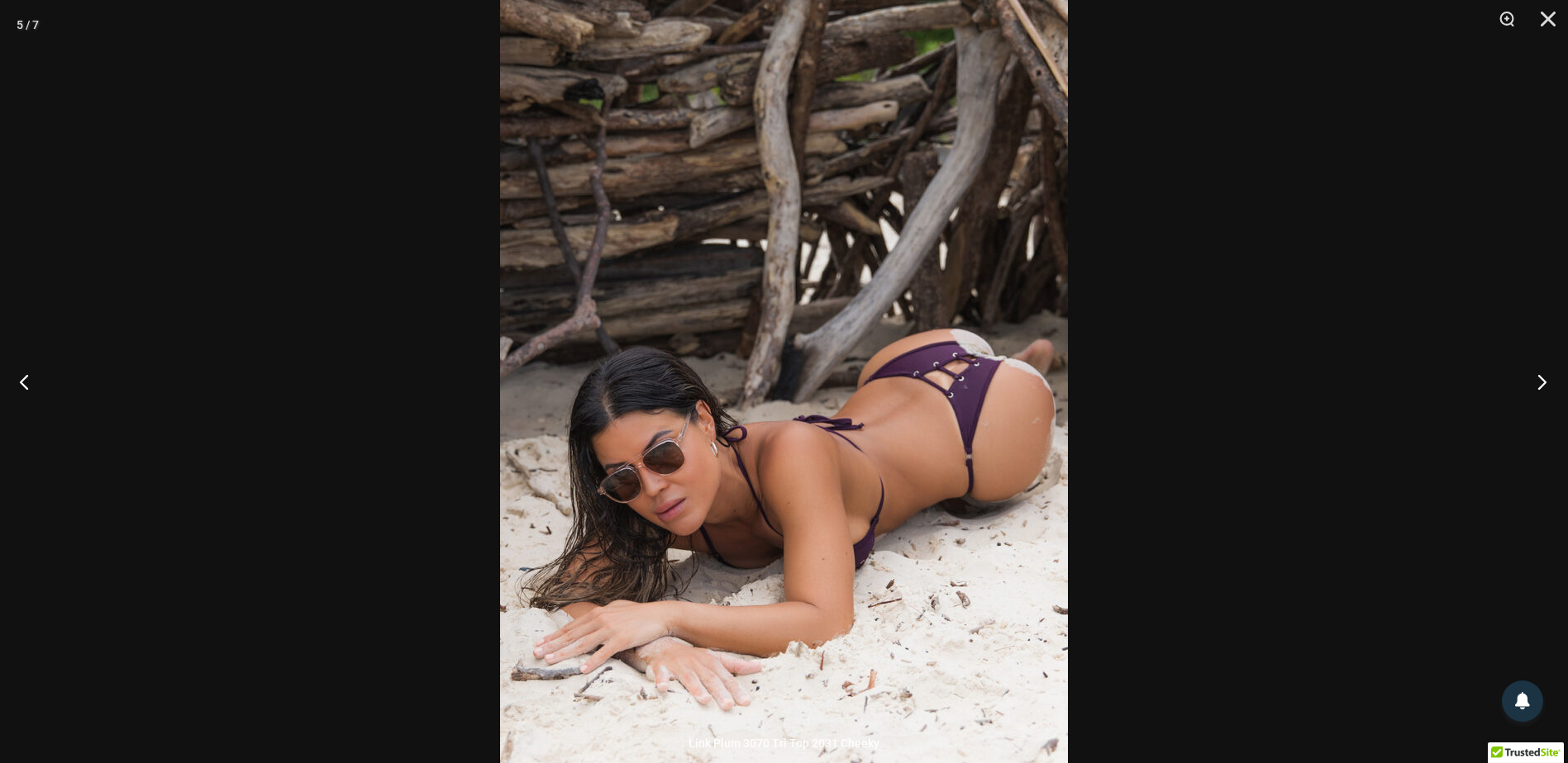
click at [1550, 380] on button "Next" at bounding box center [1537, 381] width 62 height 83
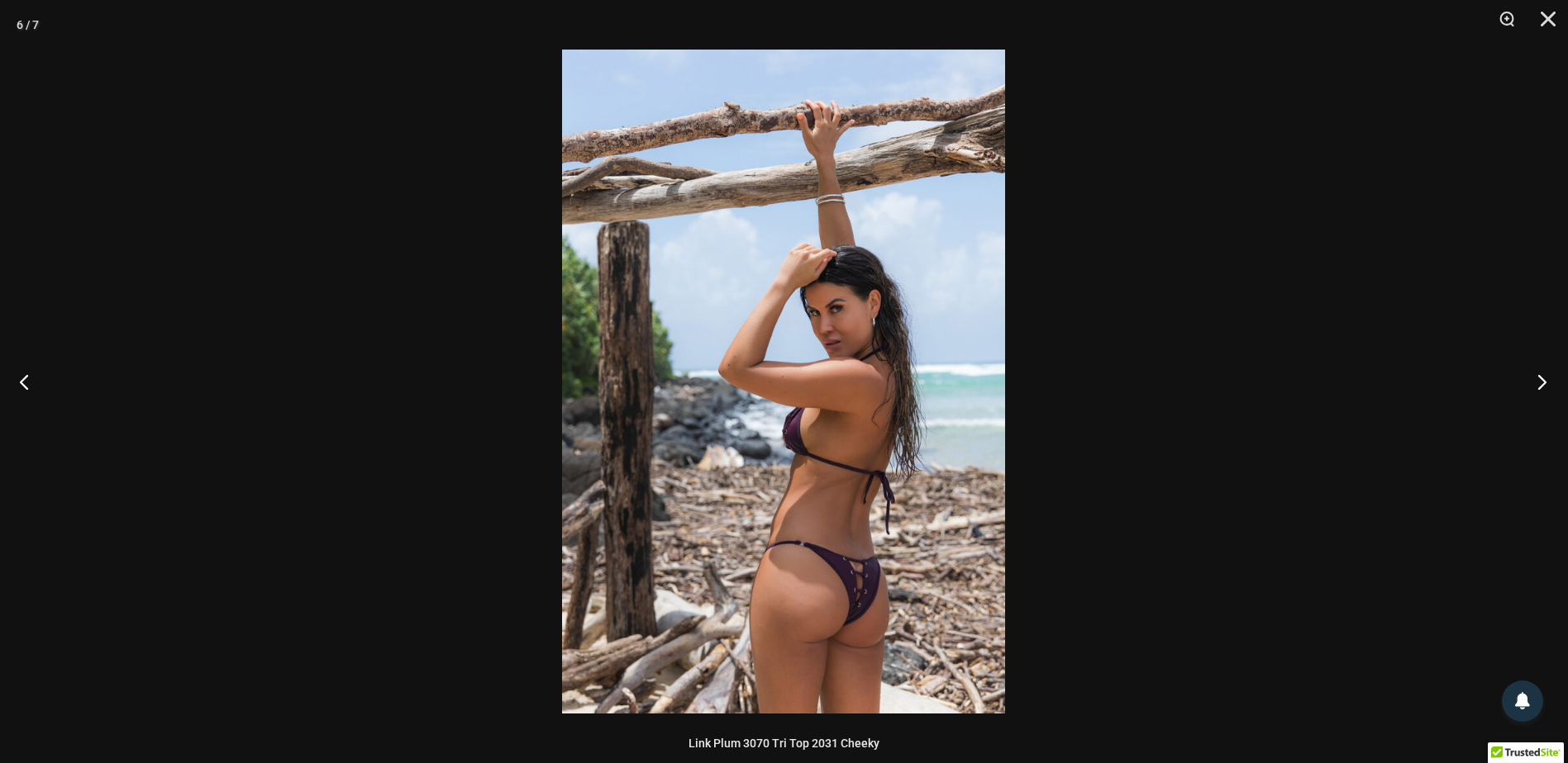
click at [1549, 380] on button "Next" at bounding box center [1537, 381] width 62 height 83
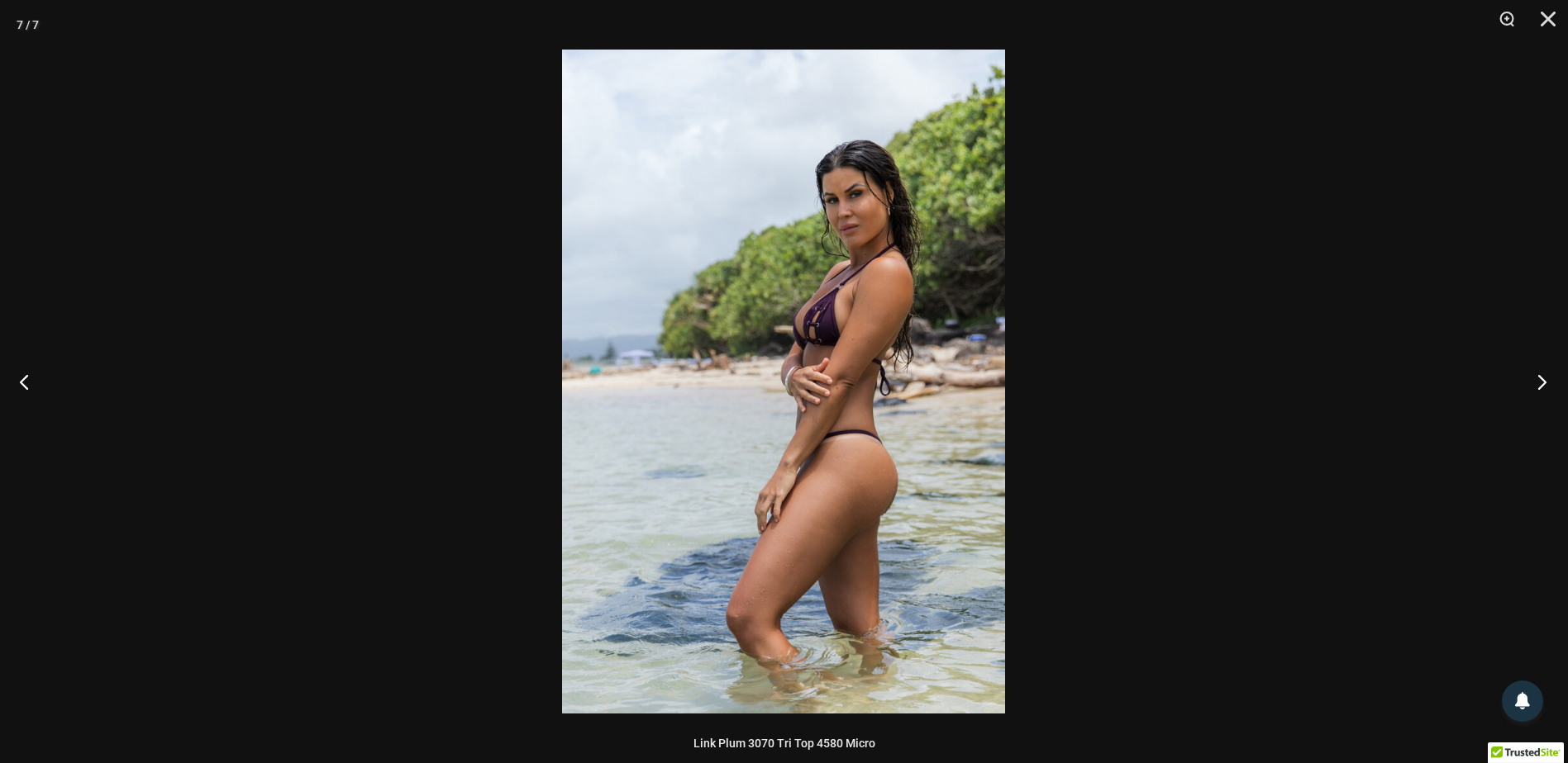
click at [1549, 380] on button "Next" at bounding box center [1537, 381] width 62 height 83
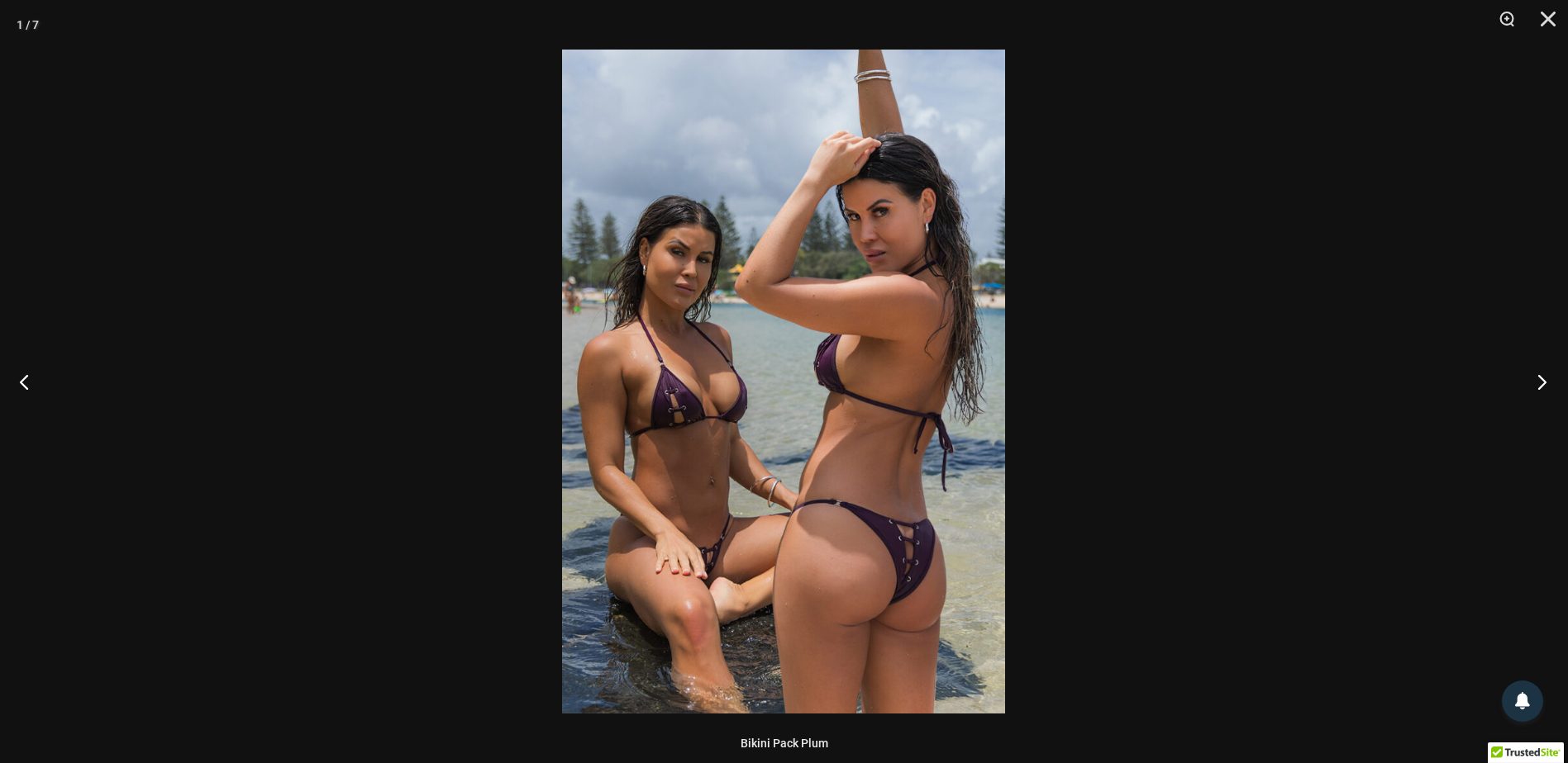
click at [1549, 380] on button "Next" at bounding box center [1537, 381] width 62 height 83
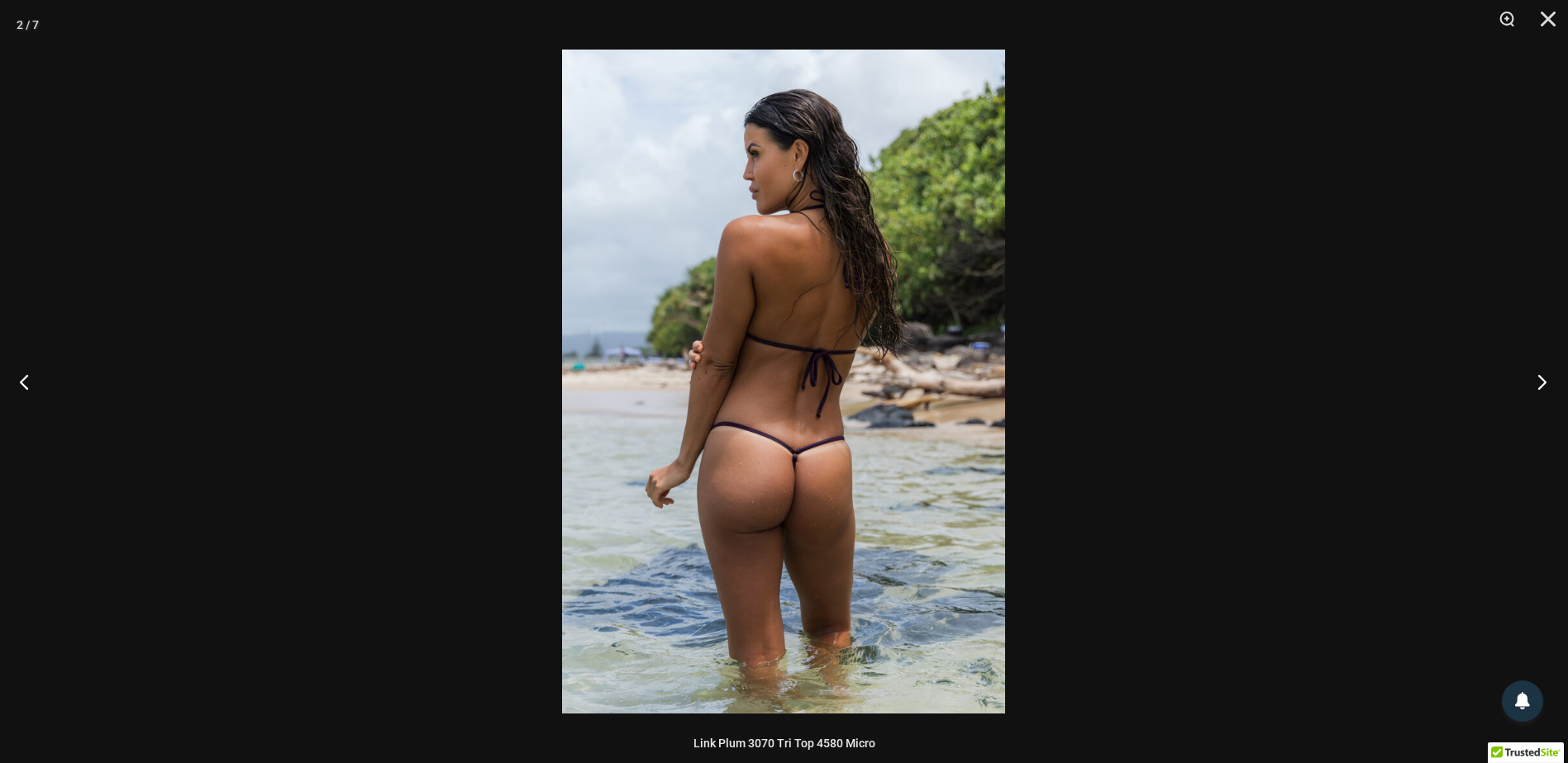
click at [1548, 380] on button "Next" at bounding box center [1537, 381] width 62 height 83
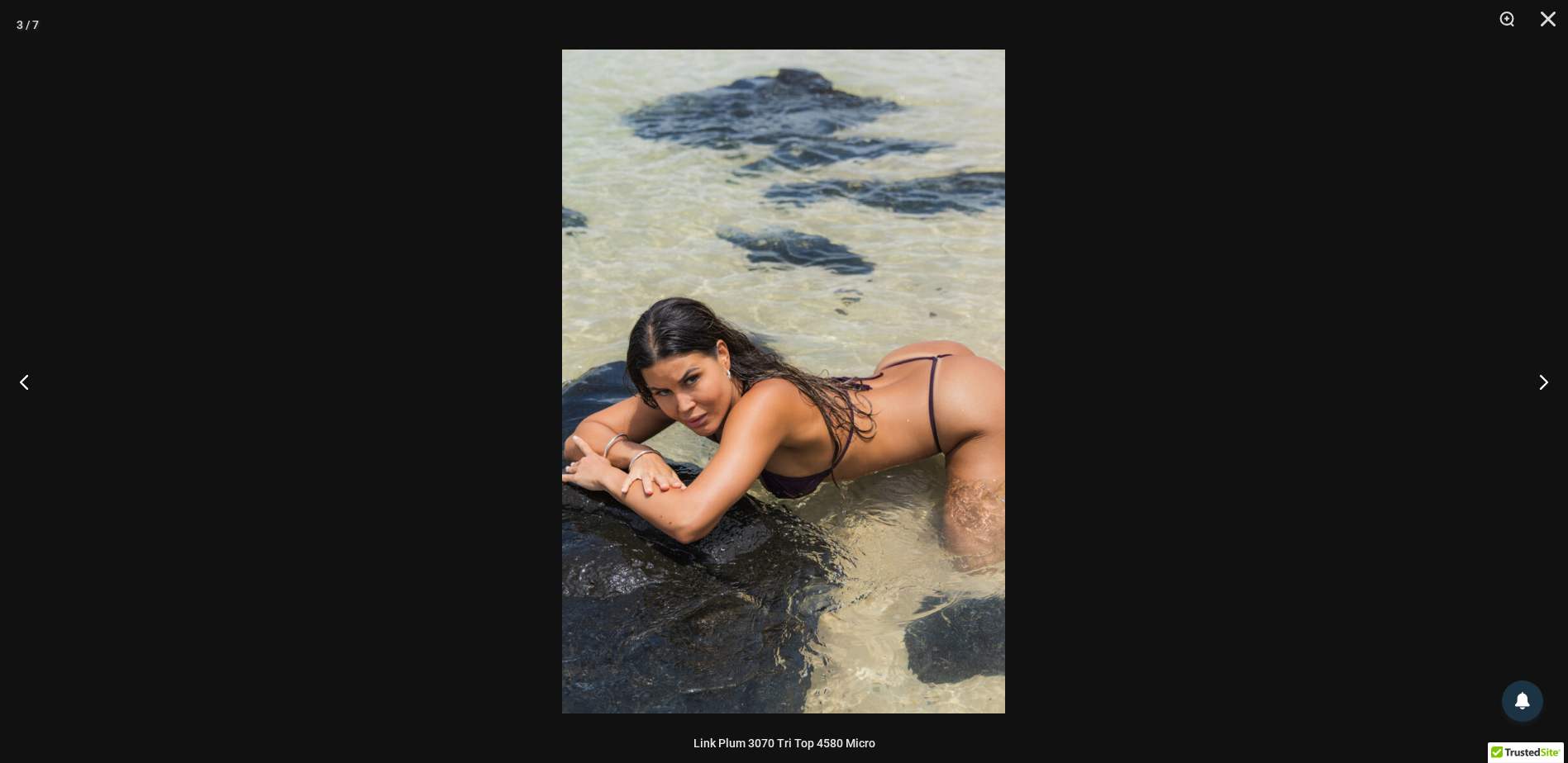
click at [713, 437] on img at bounding box center [783, 381] width 443 height 664
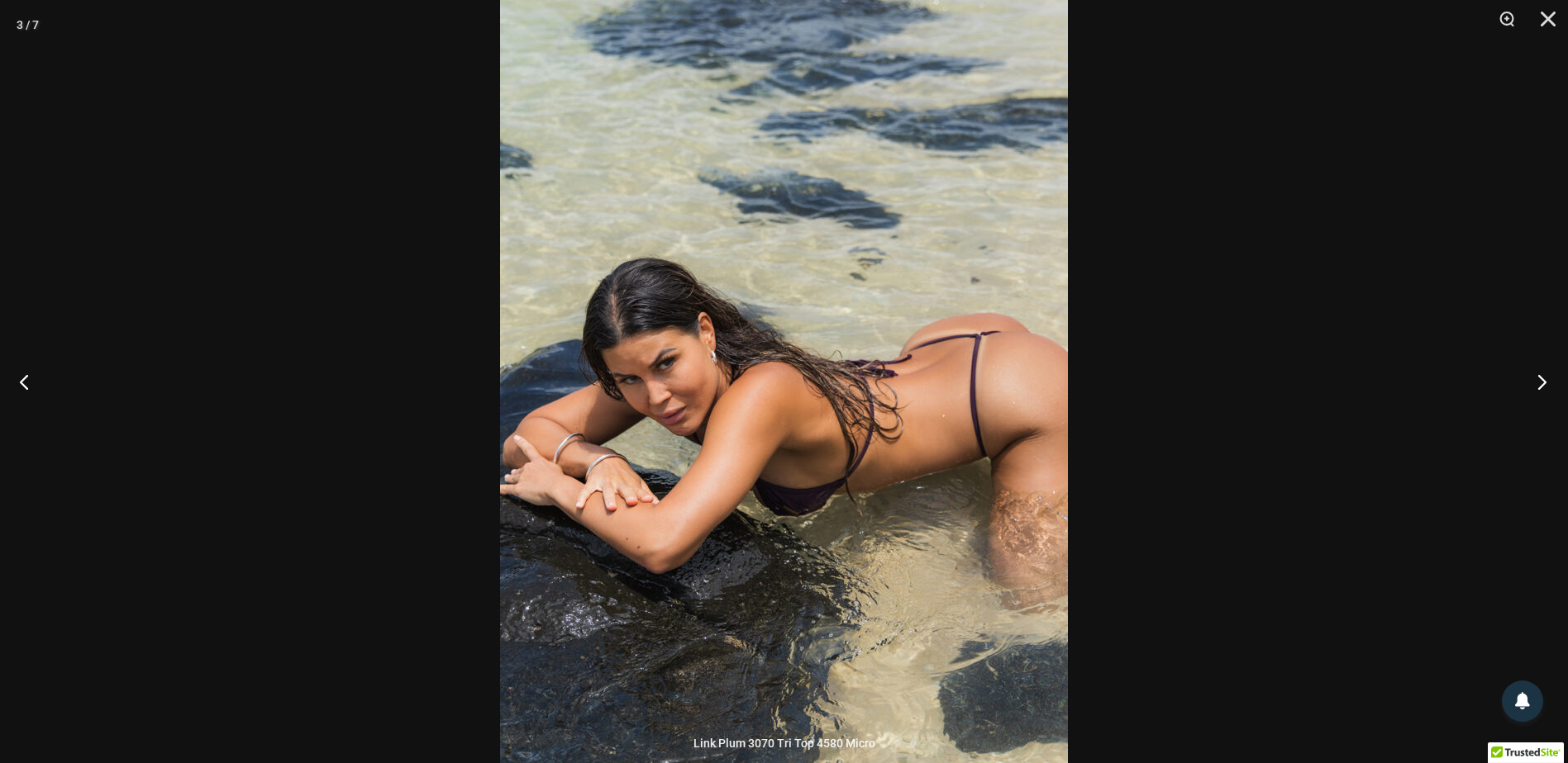
click at [1544, 384] on button "Next" at bounding box center [1537, 381] width 62 height 83
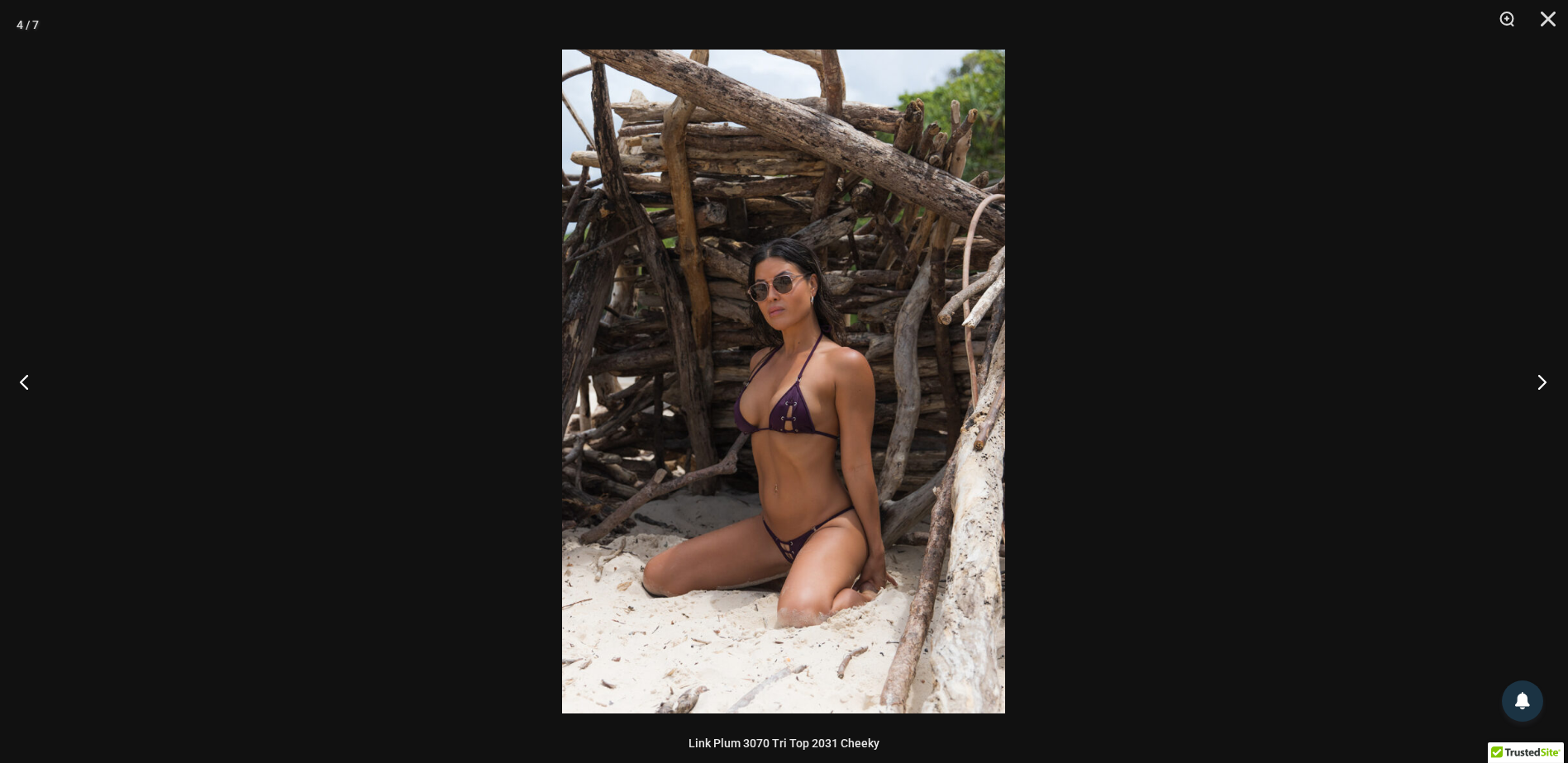
click at [1544, 384] on button "Next" at bounding box center [1537, 381] width 62 height 83
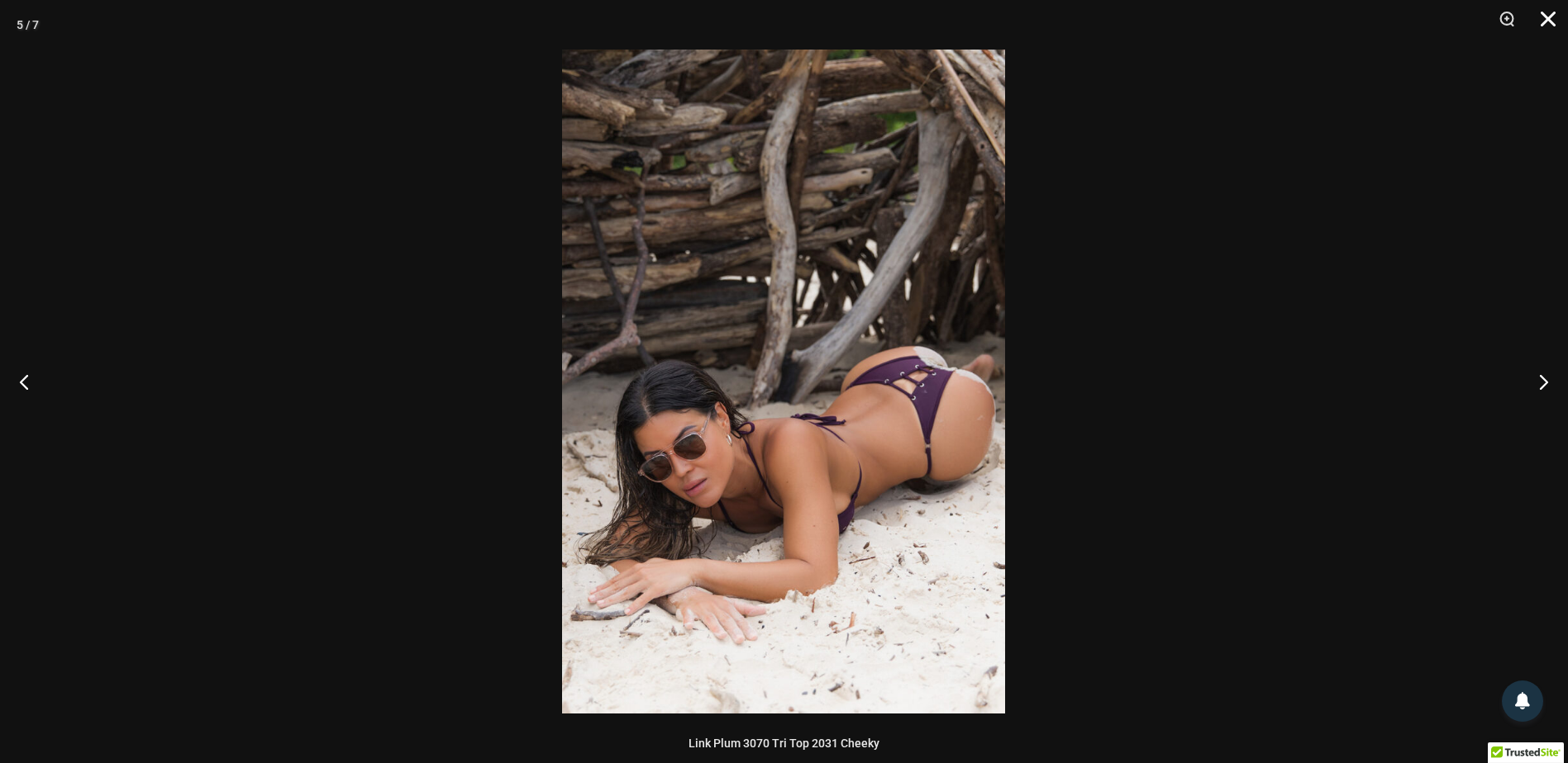
click at [1554, 18] on button "Close" at bounding box center [1543, 24] width 41 height 49
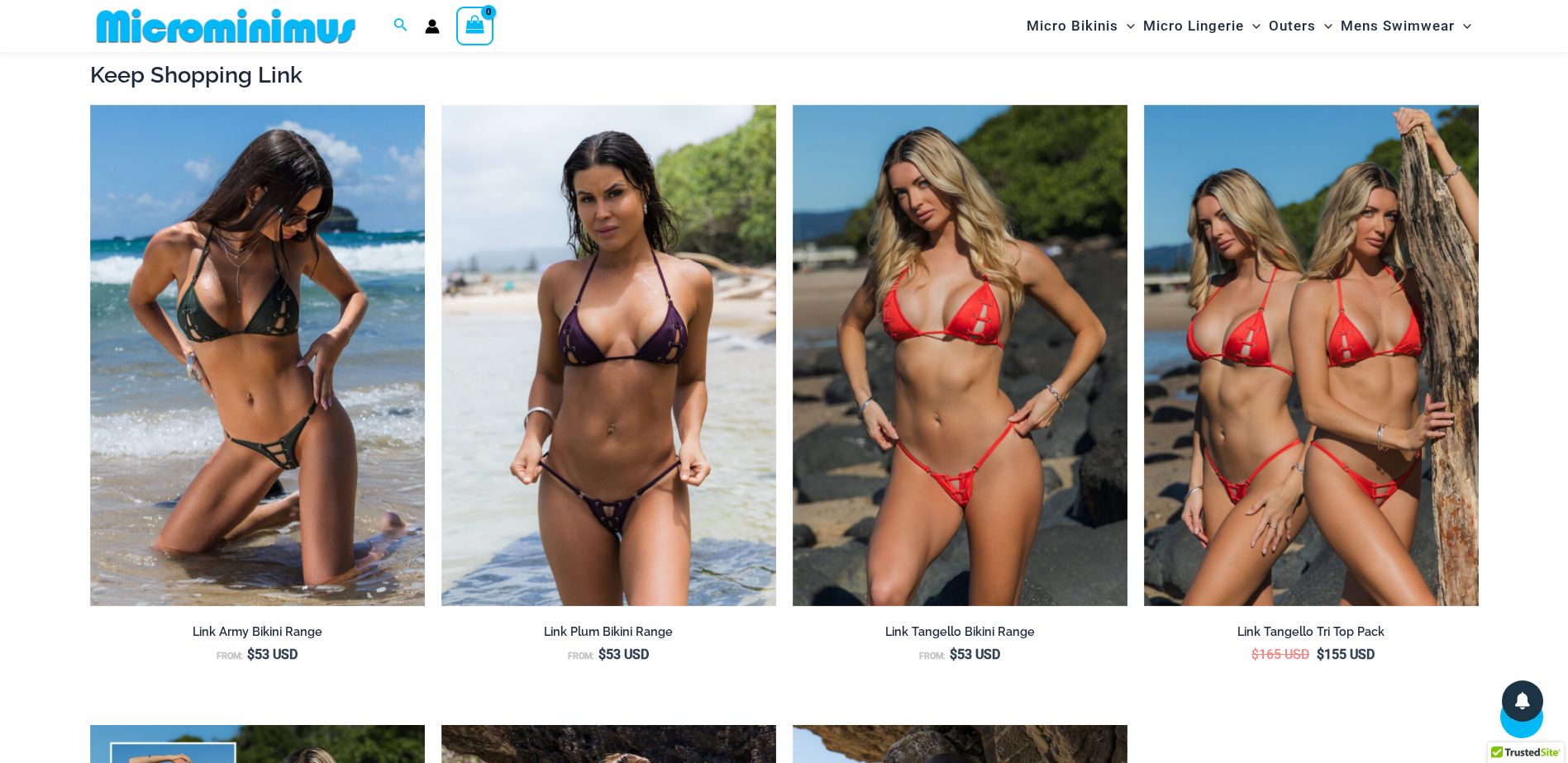
scroll to position [2381, 0]
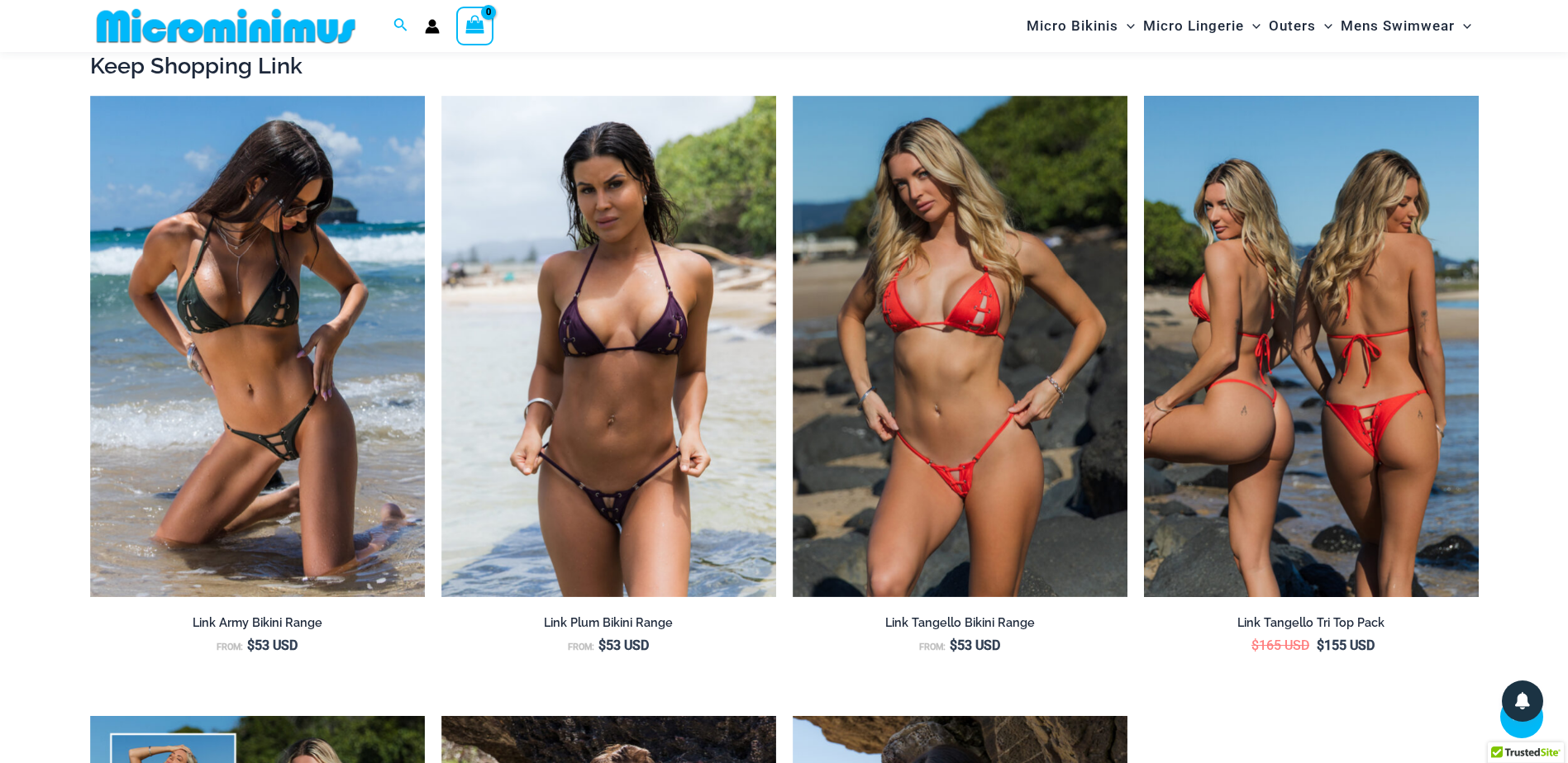
click at [1241, 429] on img at bounding box center [1311, 347] width 335 height 502
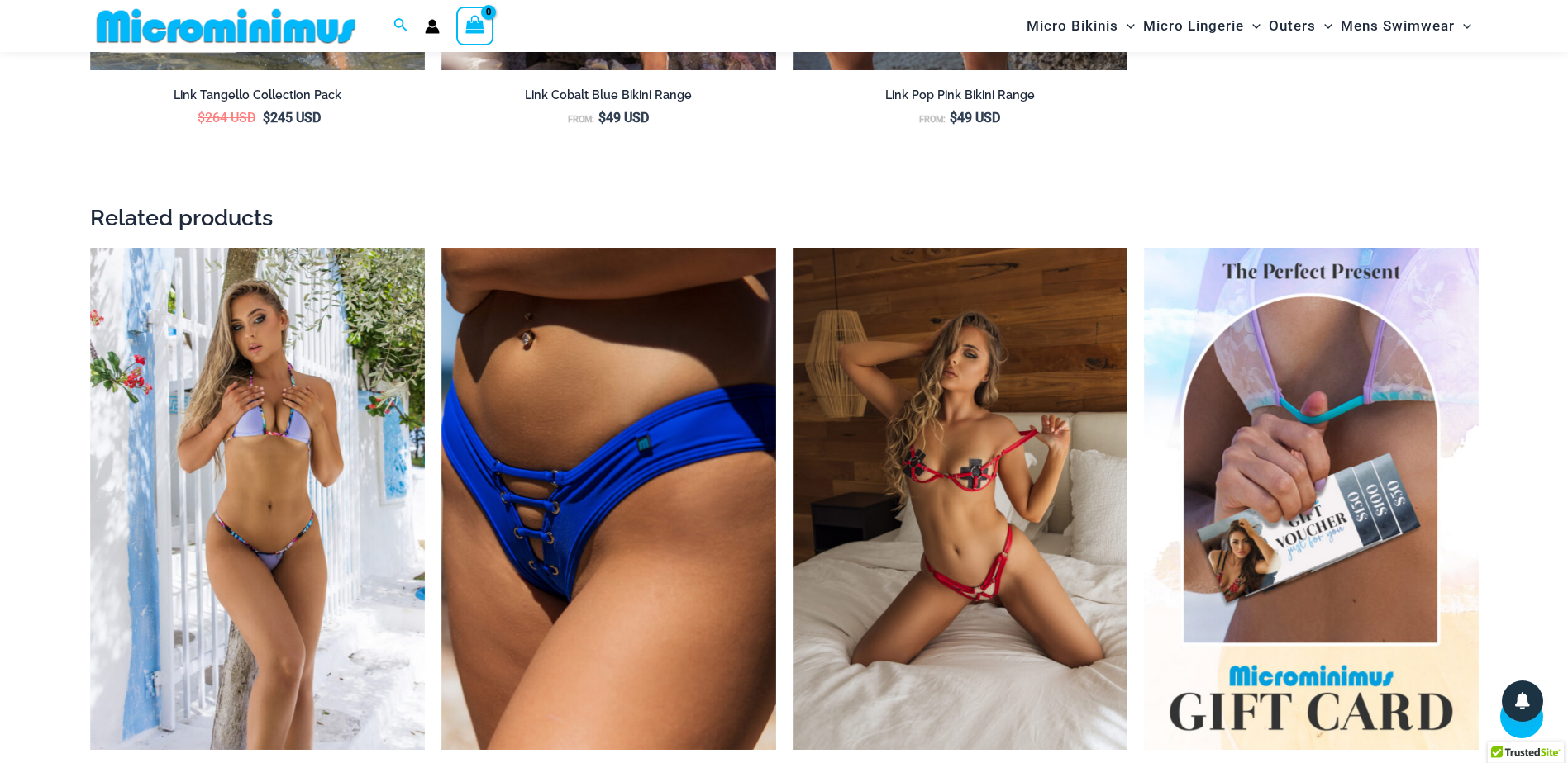
scroll to position [3868, 0]
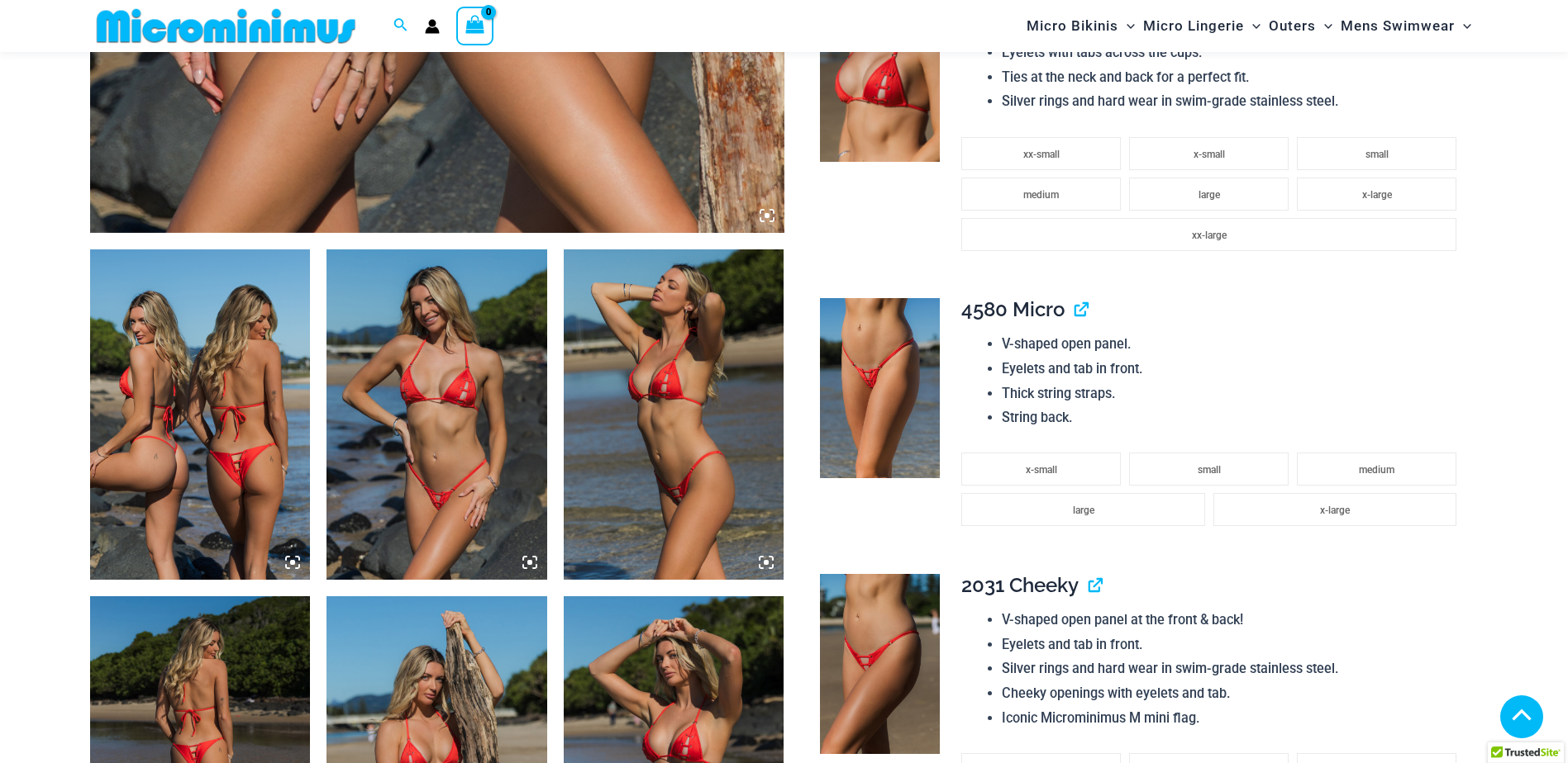
scroll to position [1157, 0]
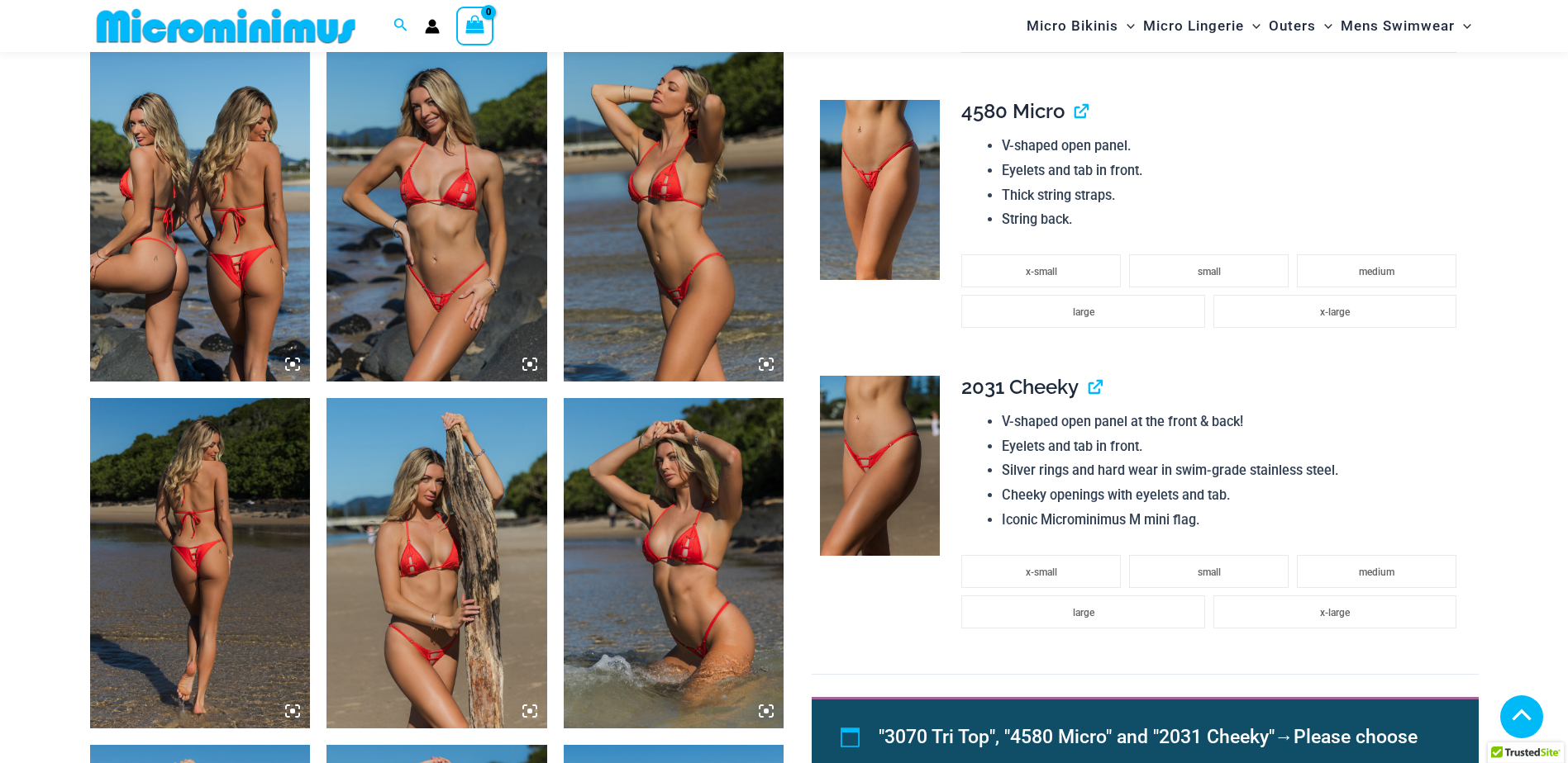
click at [452, 559] on img at bounding box center [436, 563] width 221 height 331
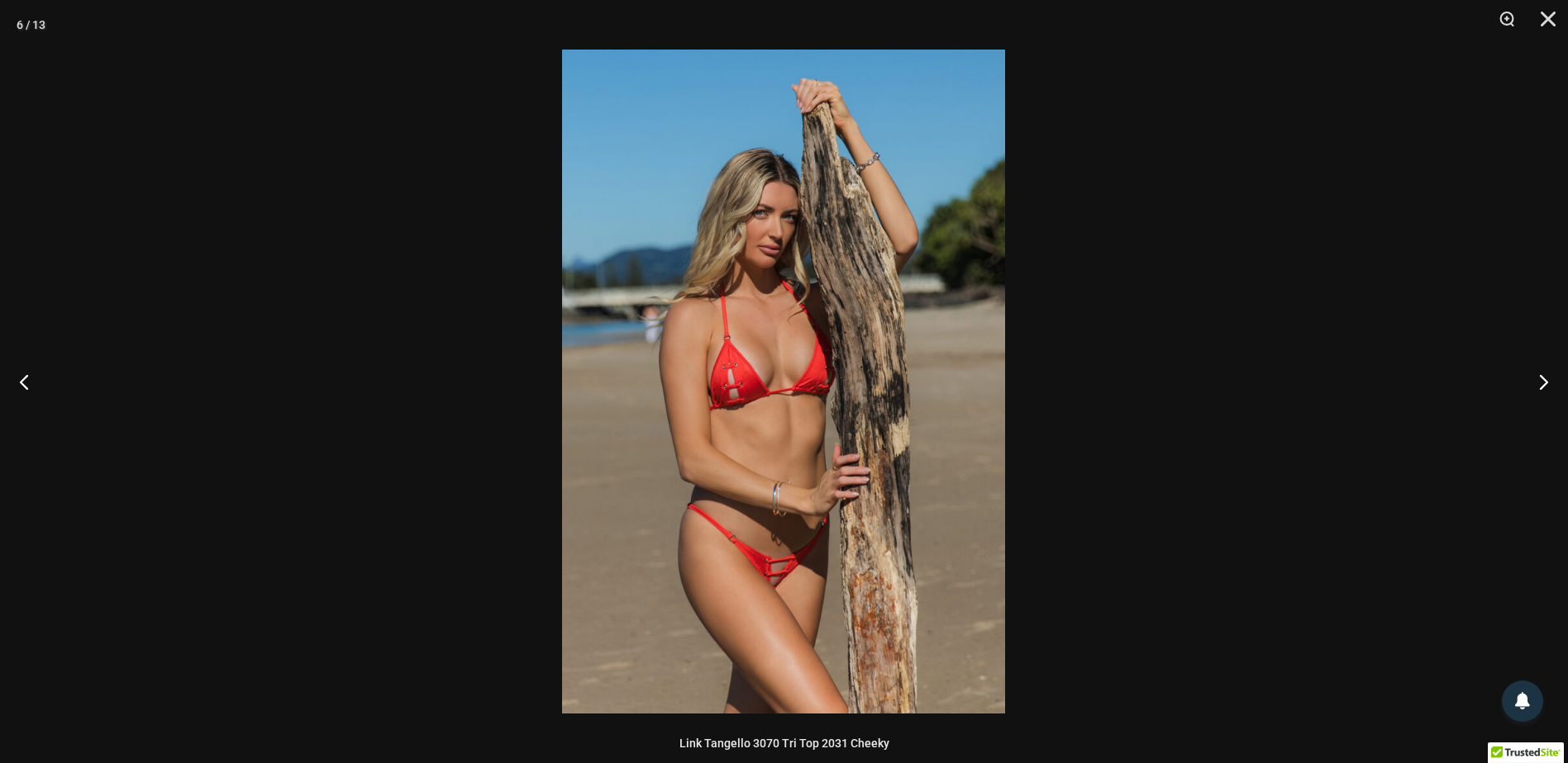
click at [720, 500] on img at bounding box center [783, 381] width 443 height 664
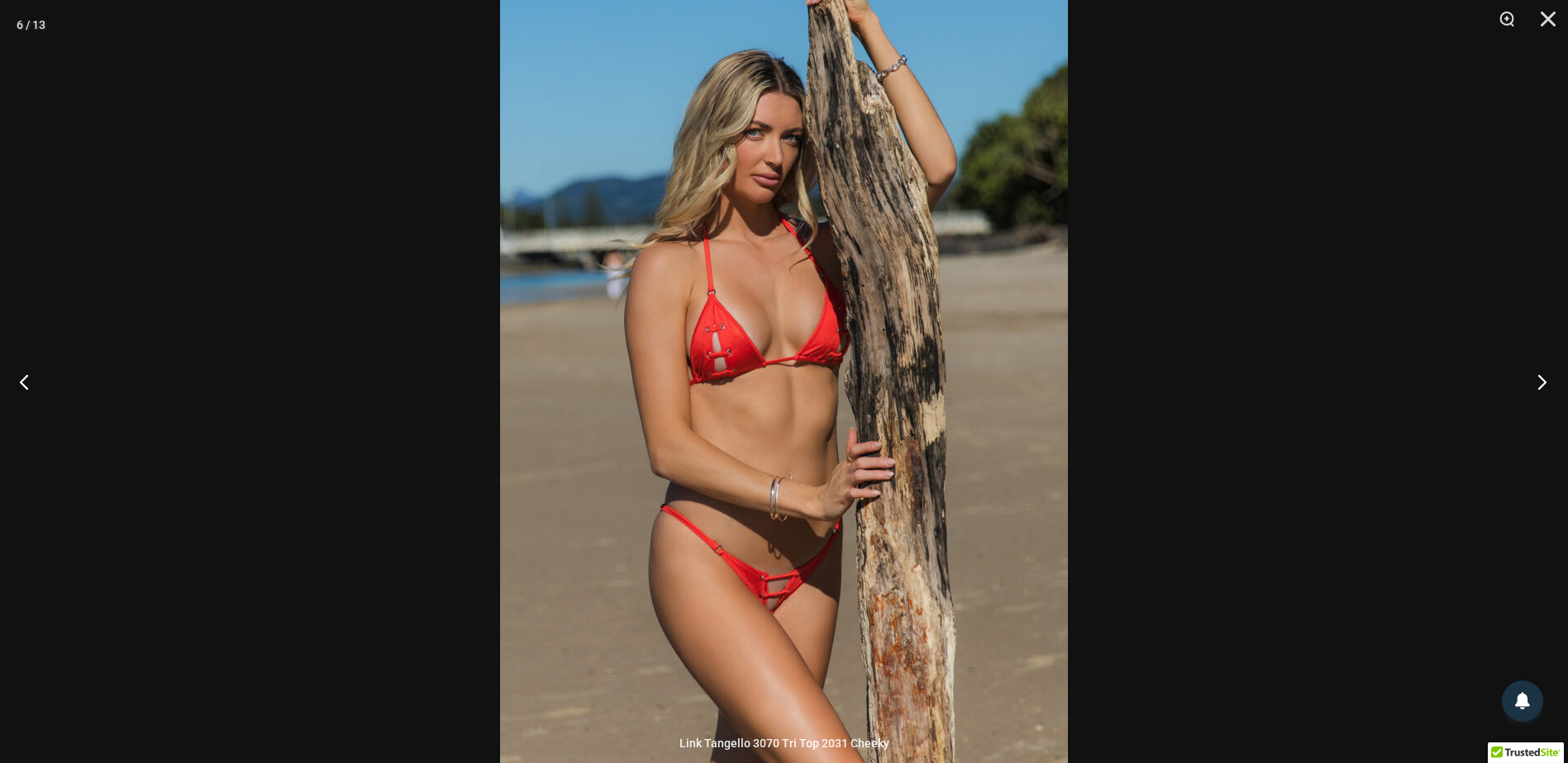
click at [1523, 378] on button "Next" at bounding box center [1537, 381] width 62 height 83
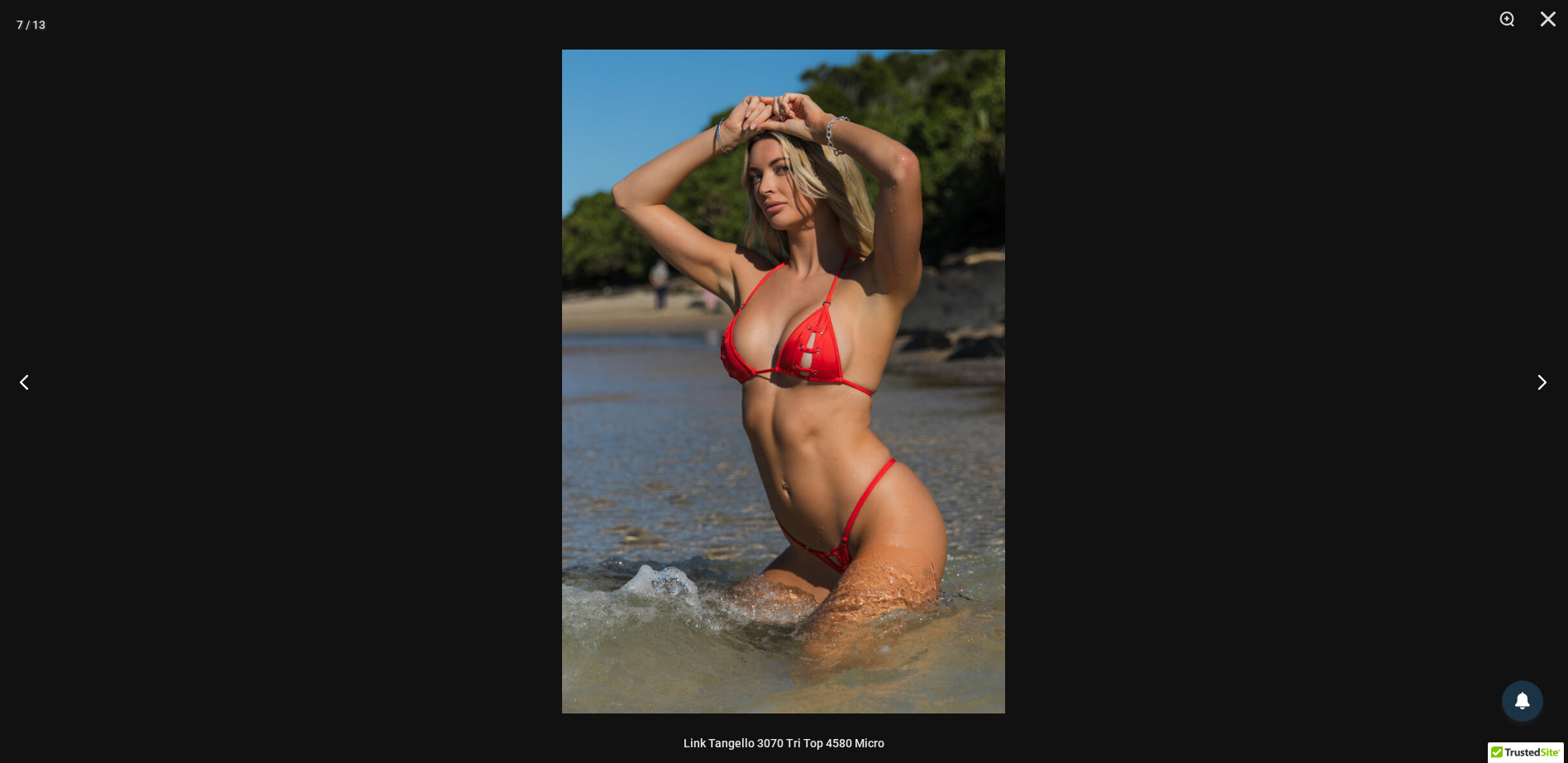
click at [1517, 377] on button "Next" at bounding box center [1537, 381] width 62 height 83
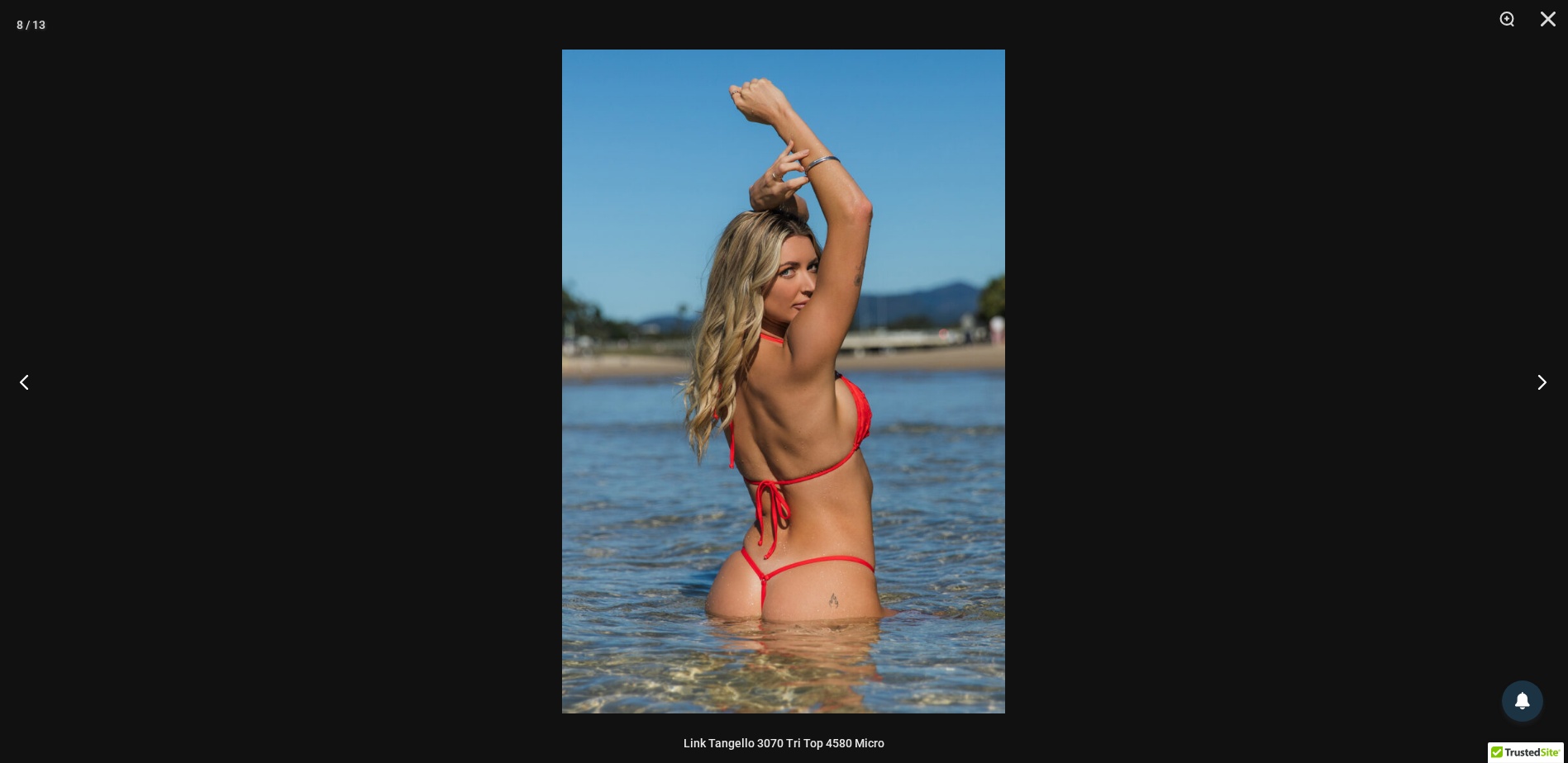
click at [1517, 377] on button "Next" at bounding box center [1537, 381] width 62 height 83
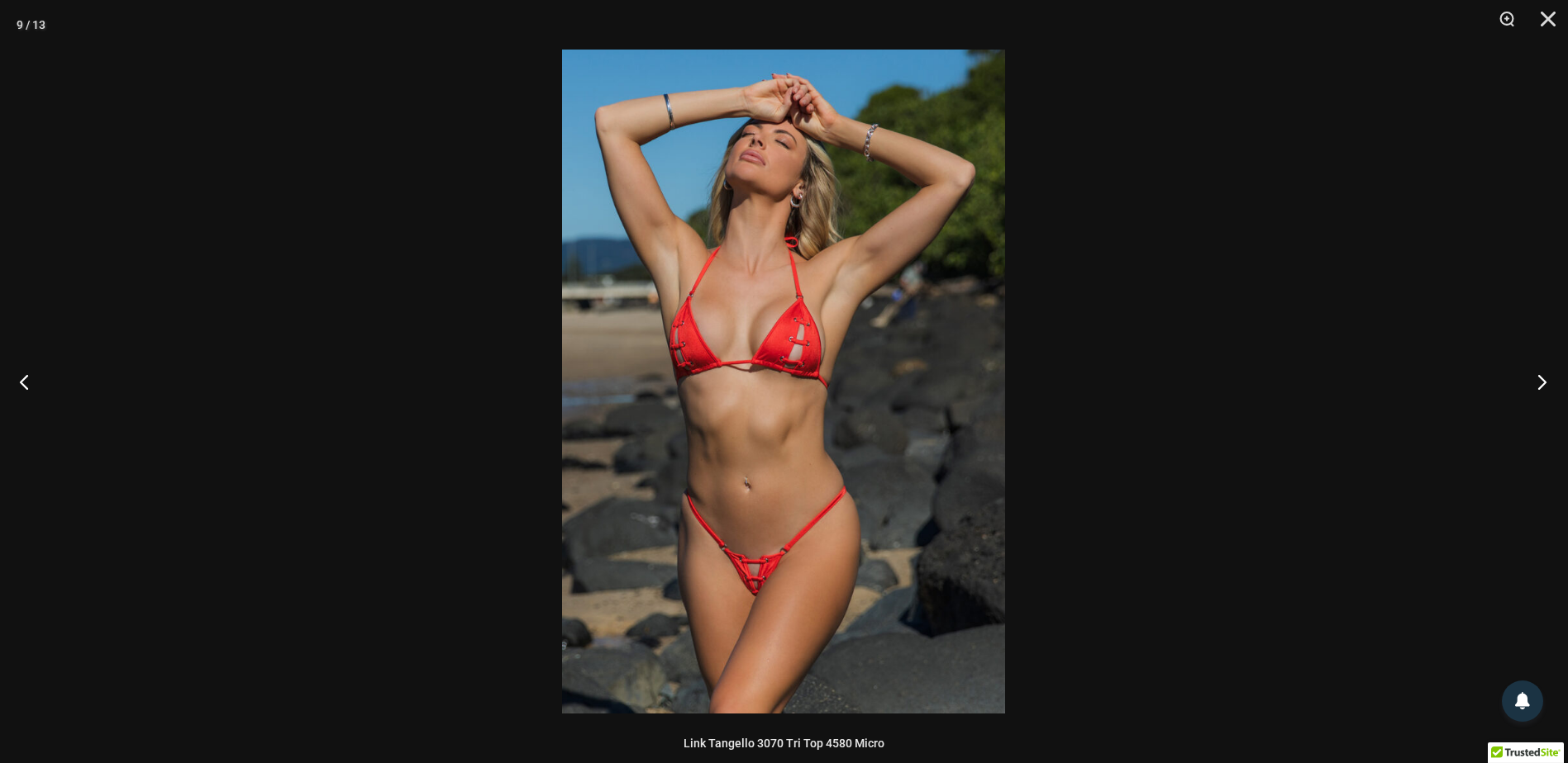
click at [1517, 376] on button "Next" at bounding box center [1537, 381] width 62 height 83
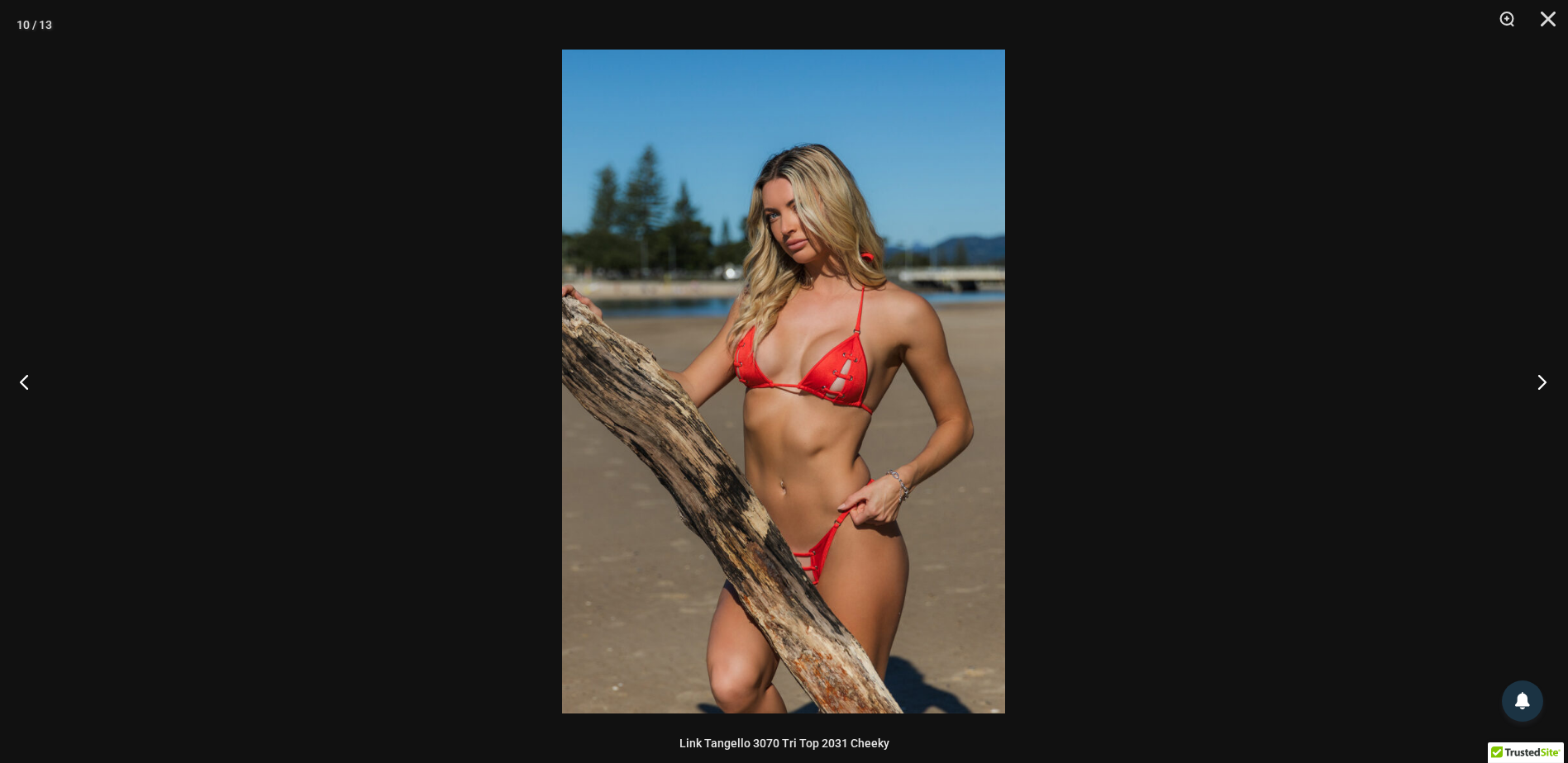
click at [1517, 376] on button "Next" at bounding box center [1537, 381] width 62 height 83
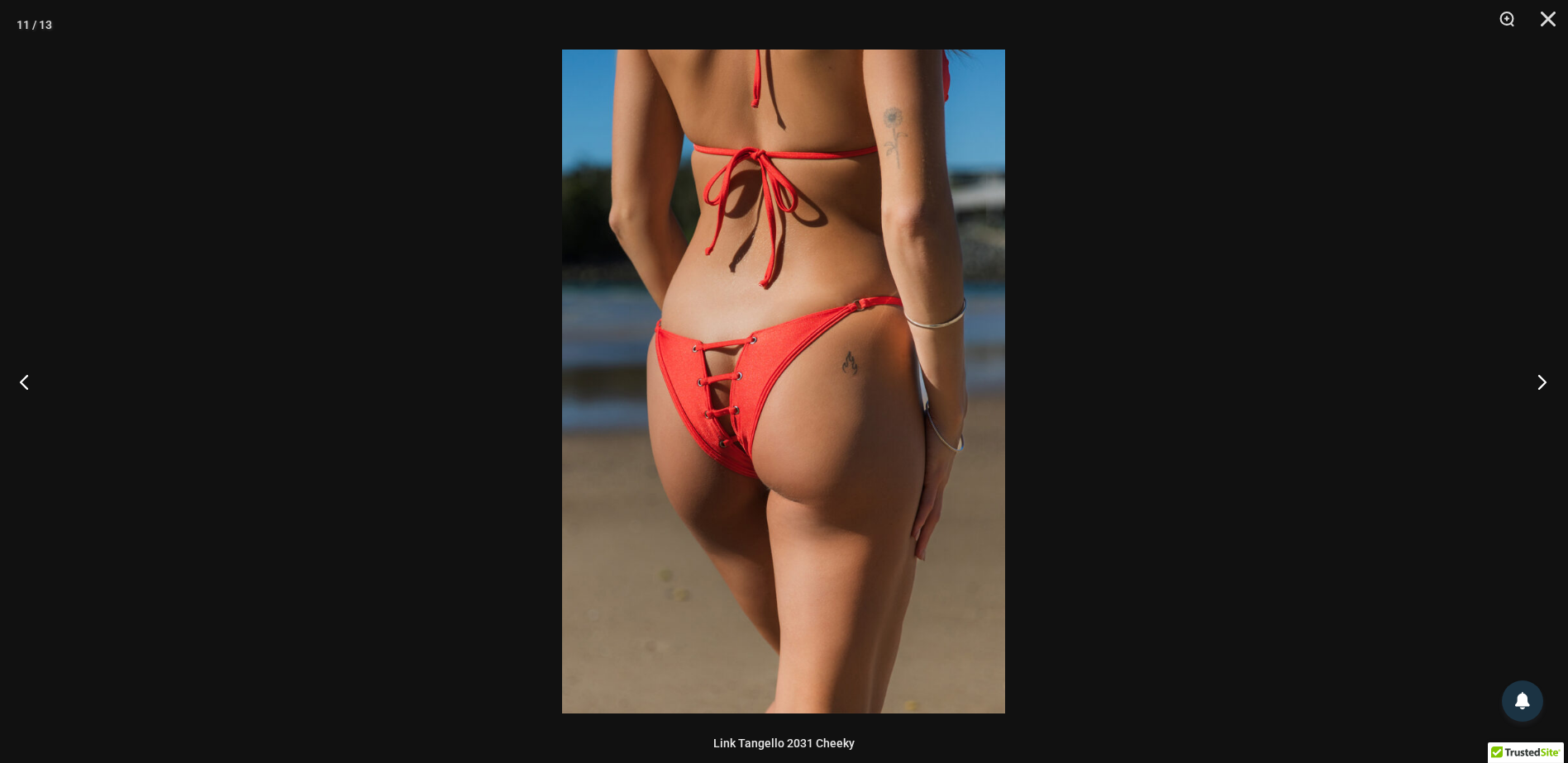
click at [1517, 376] on button "Next" at bounding box center [1537, 381] width 62 height 83
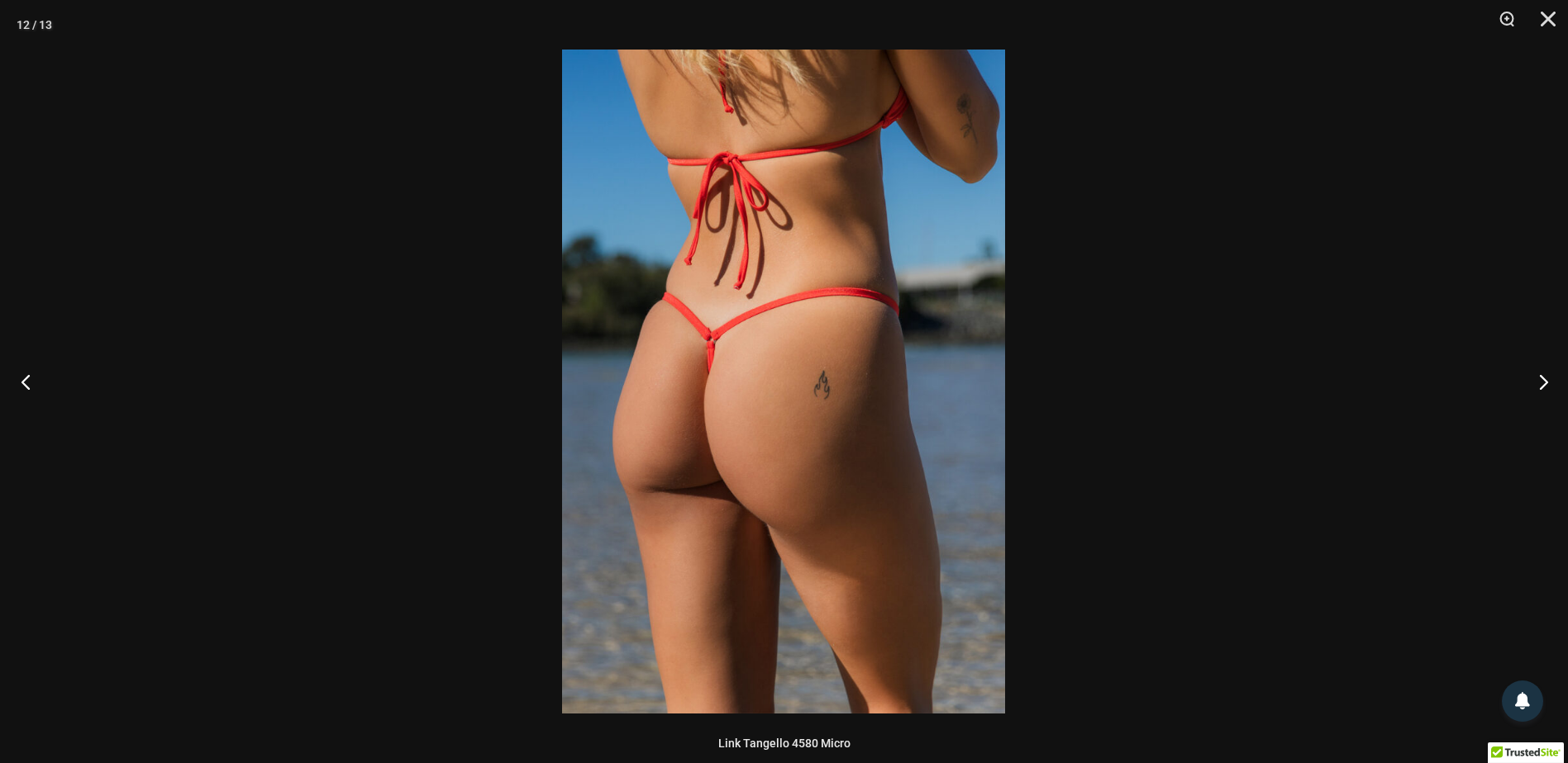
click at [41, 371] on button "Previous" at bounding box center [31, 381] width 62 height 83
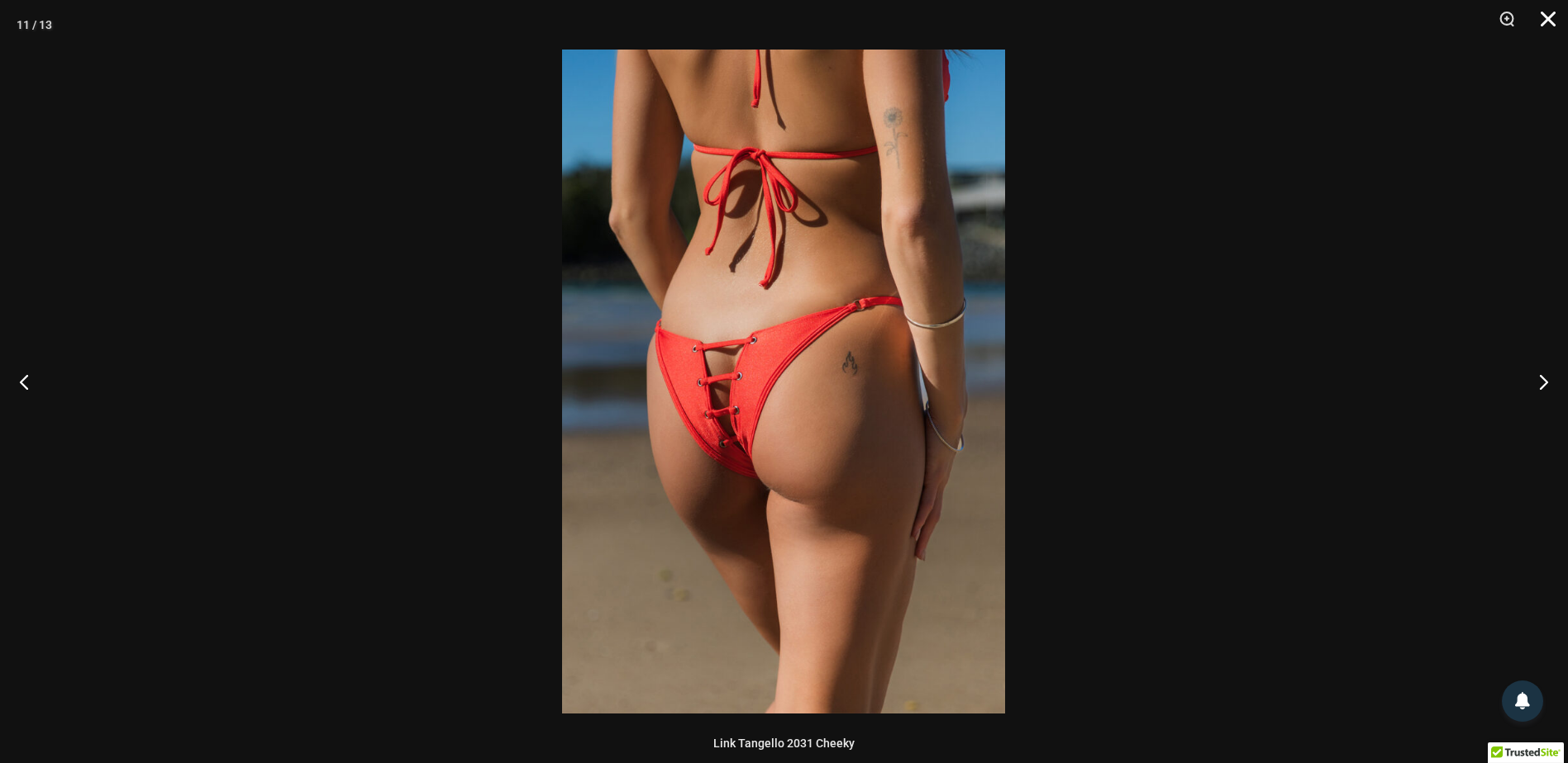
click at [1544, 21] on button "Close" at bounding box center [1543, 24] width 41 height 49
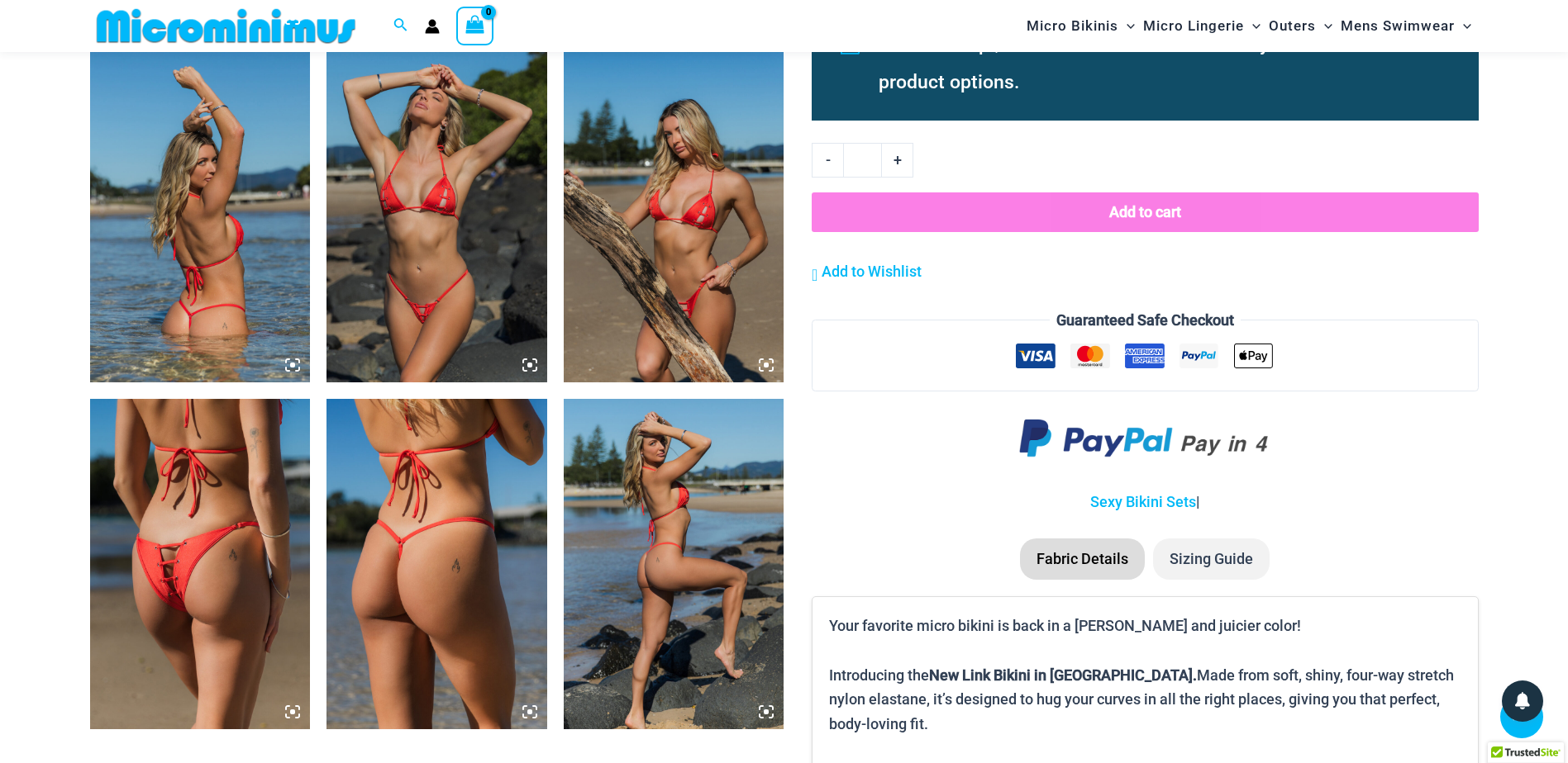
scroll to position [2065, 0]
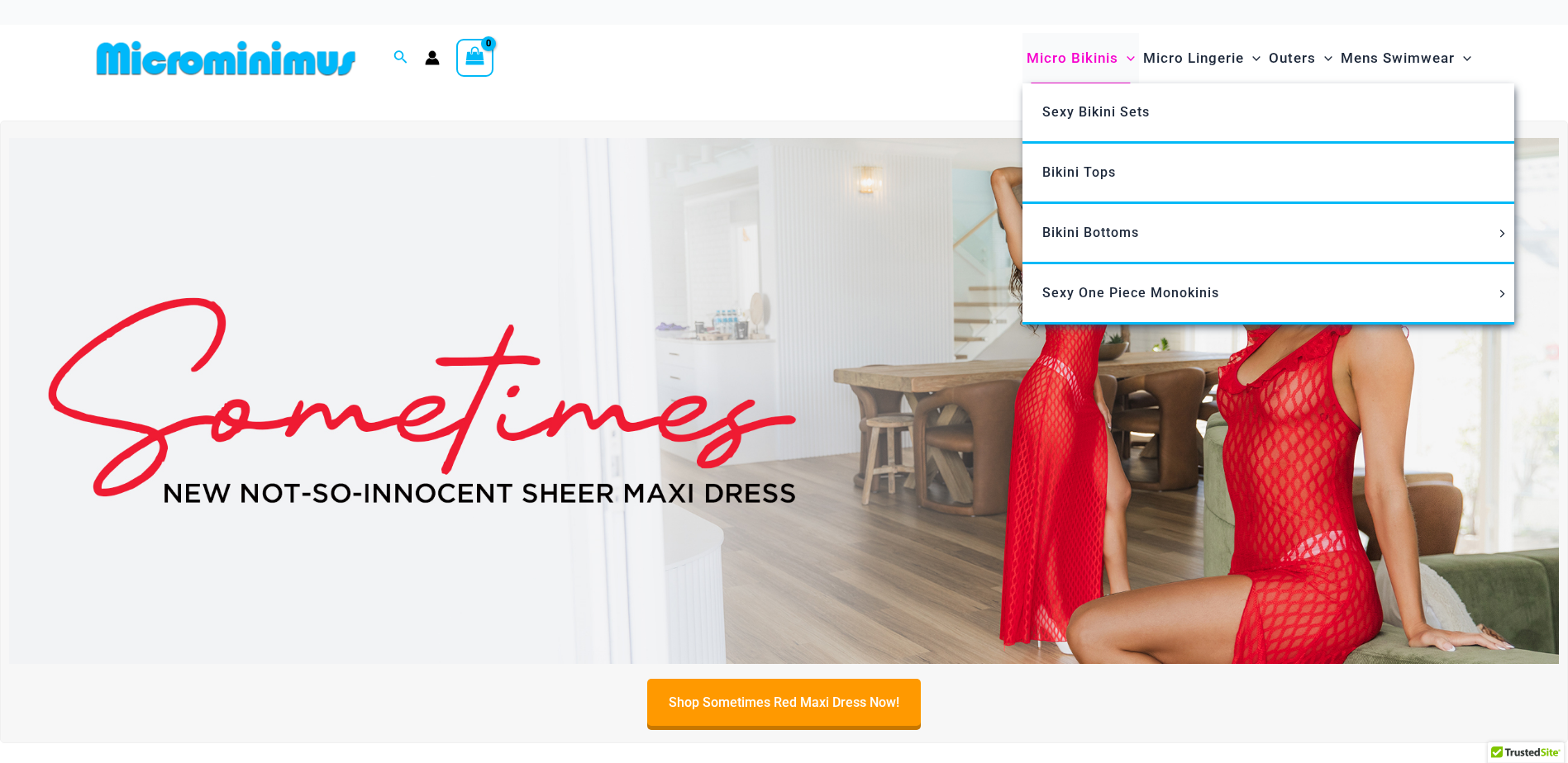
click at [1058, 59] on span "Micro Bikinis" at bounding box center [1072, 58] width 91 height 42
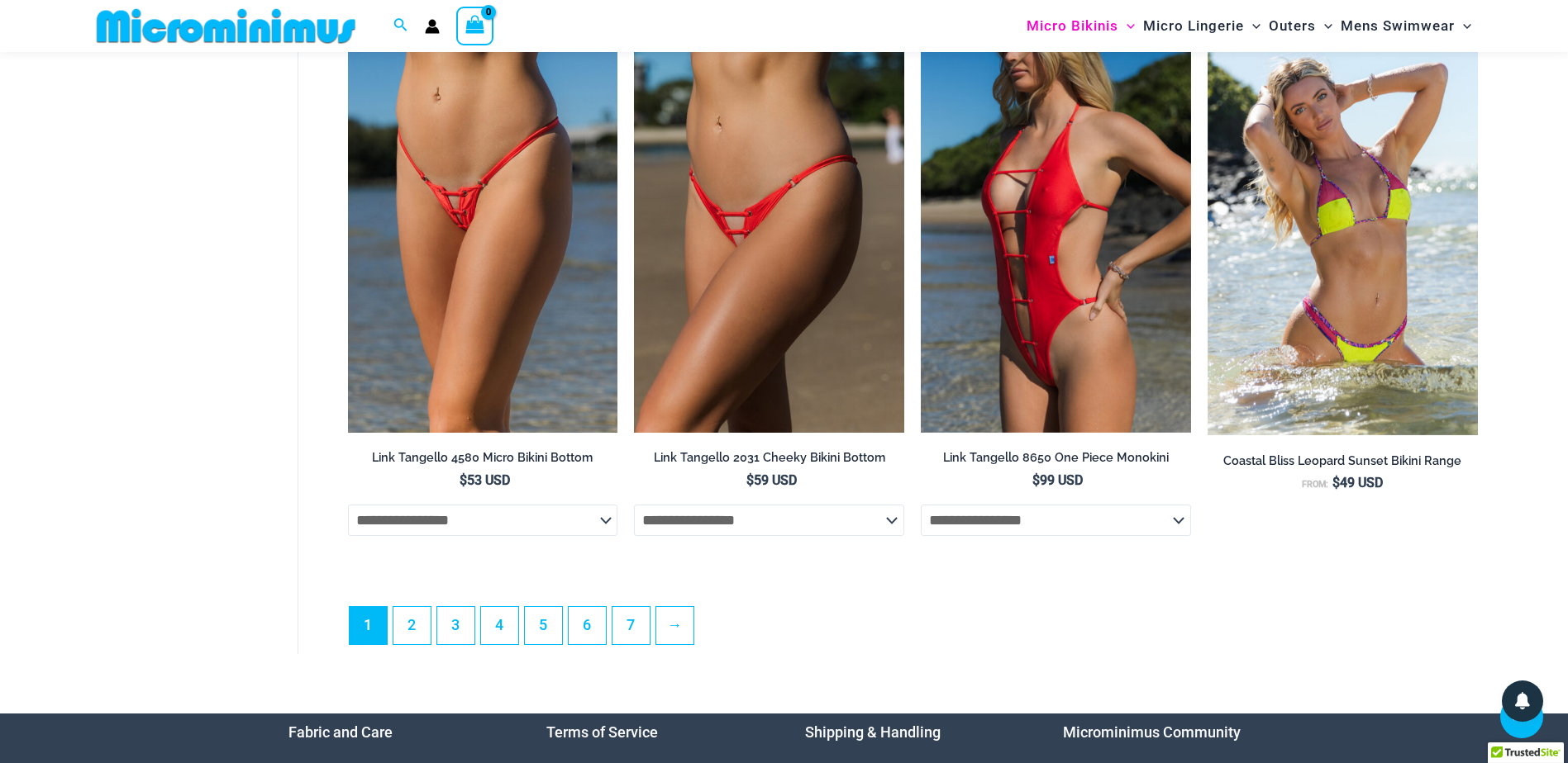
scroll to position [4795, 0]
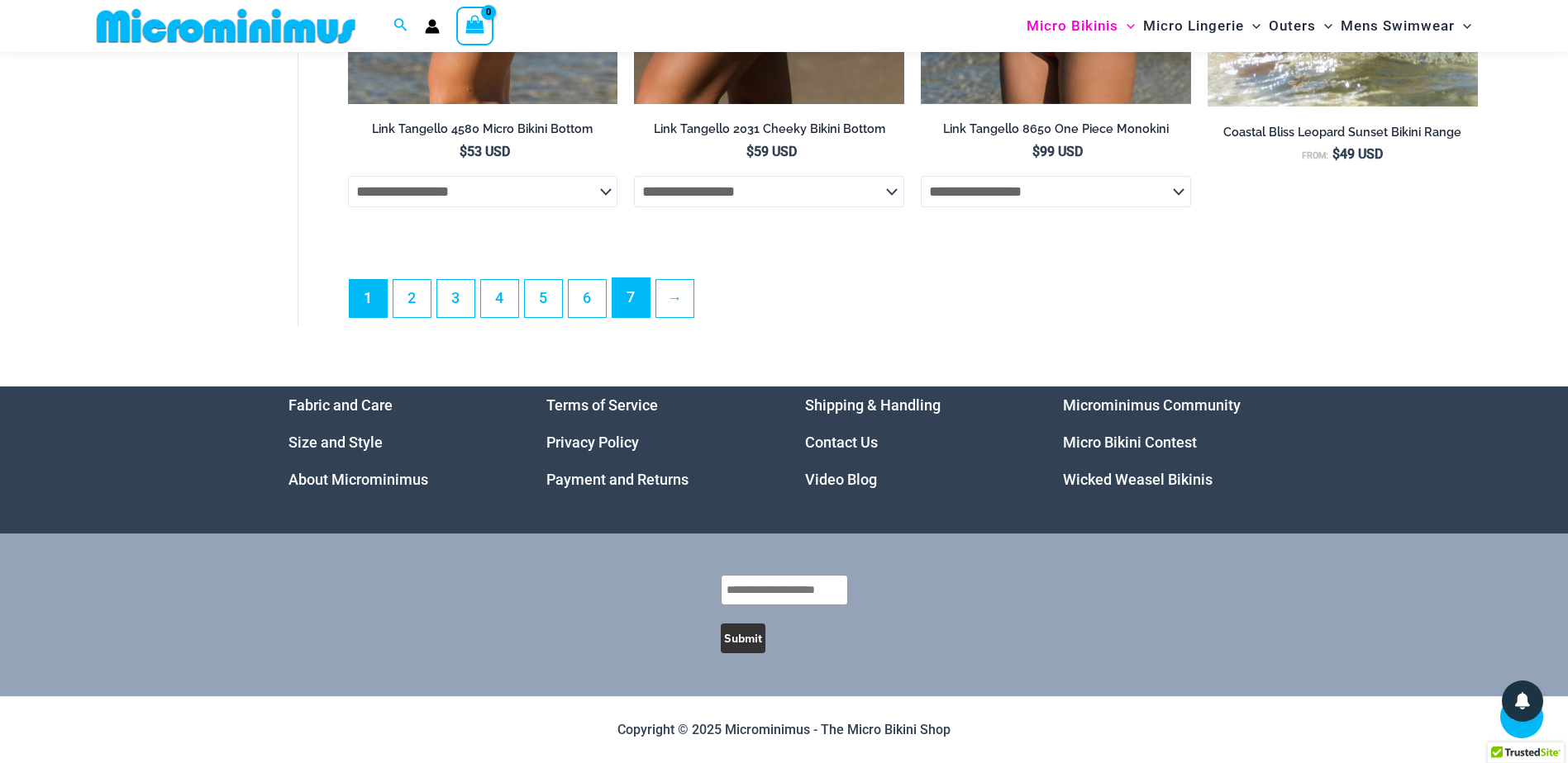
click at [637, 290] on link "7" at bounding box center [631, 298] width 37 height 39
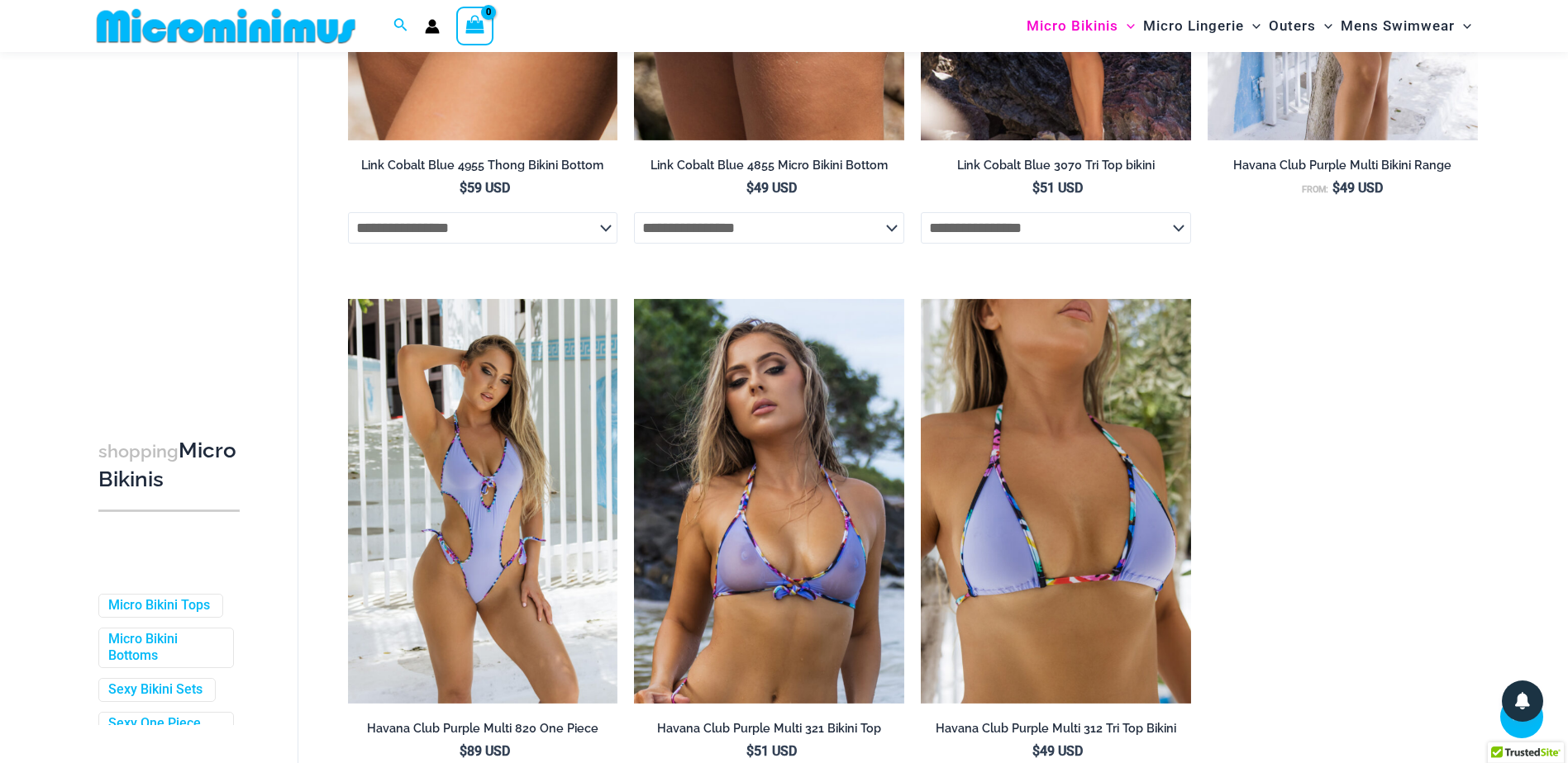
scroll to position [3044, 0]
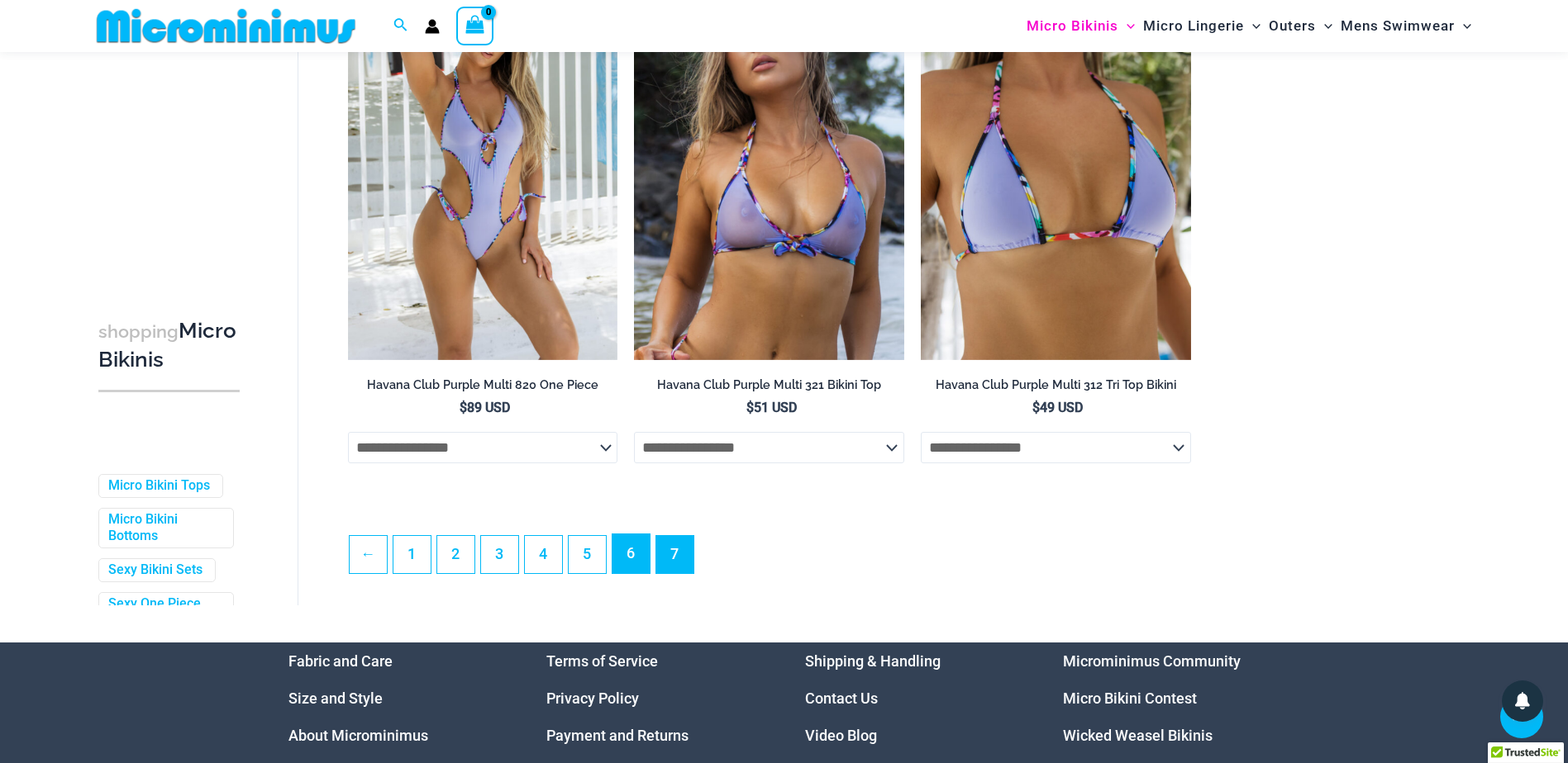
click at [635, 572] on link "6" at bounding box center [631, 554] width 37 height 39
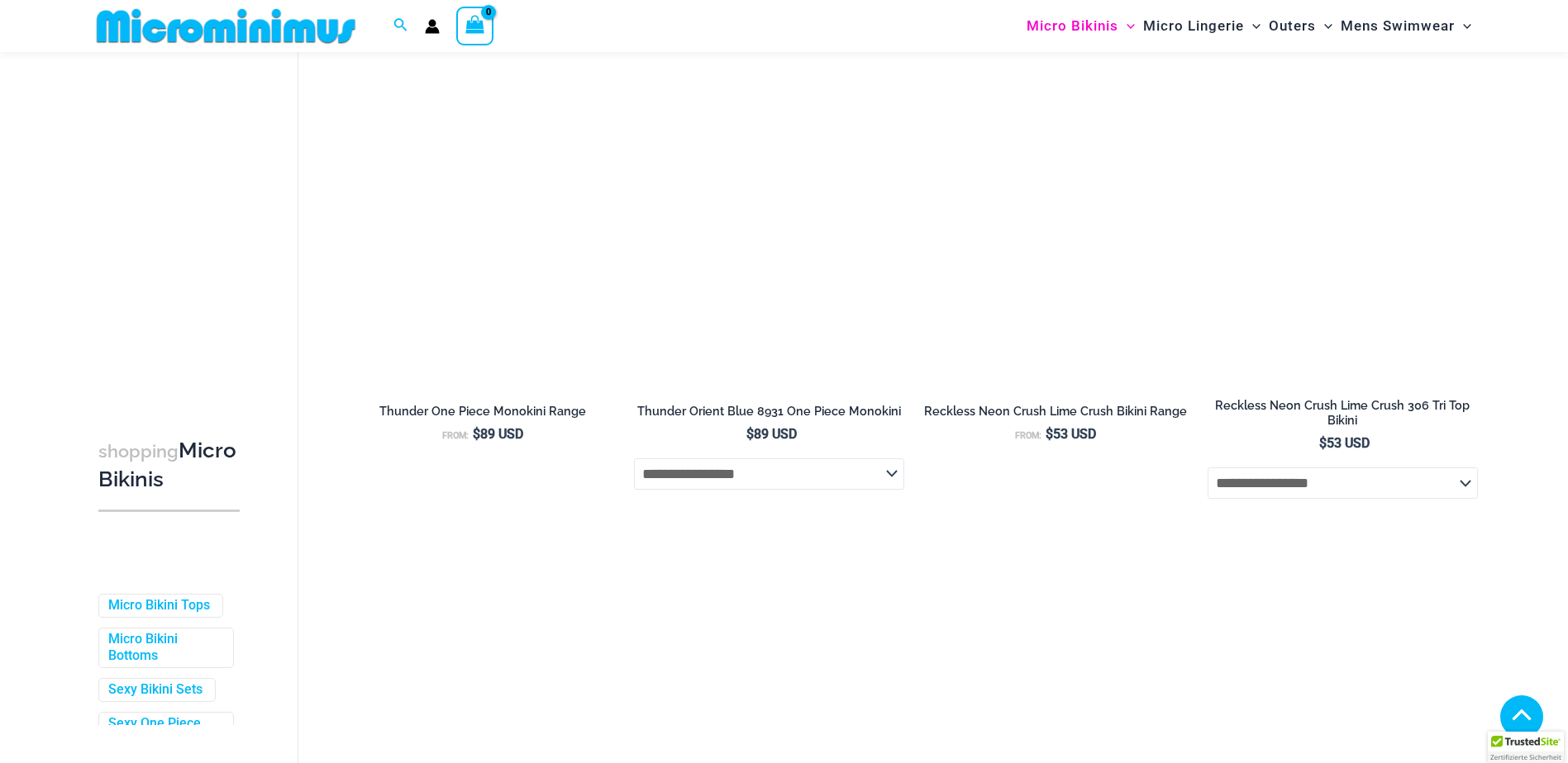
scroll to position [1315, 0]
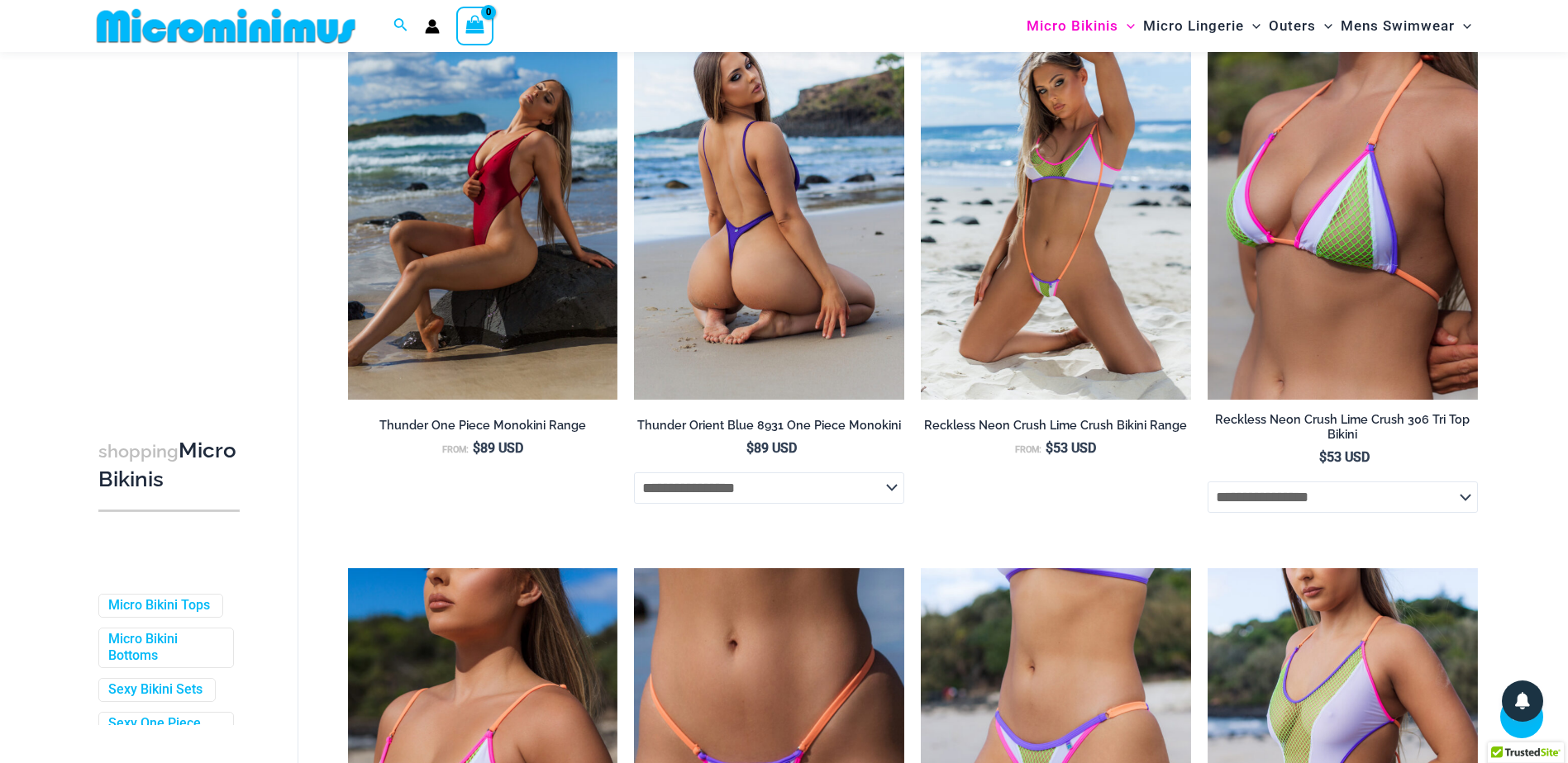
click at [721, 303] on img at bounding box center [769, 198] width 270 height 405
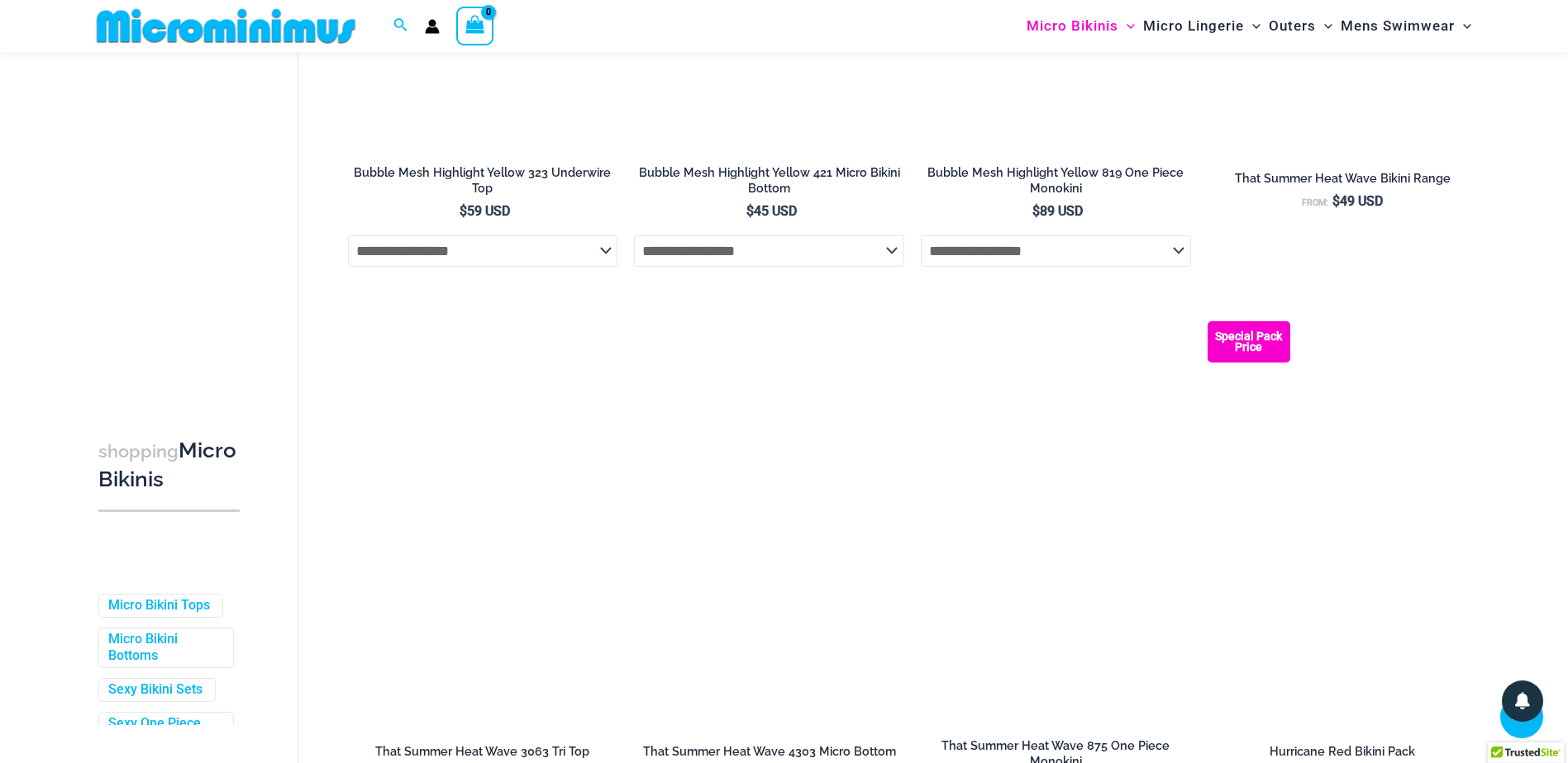
scroll to position [3876, 0]
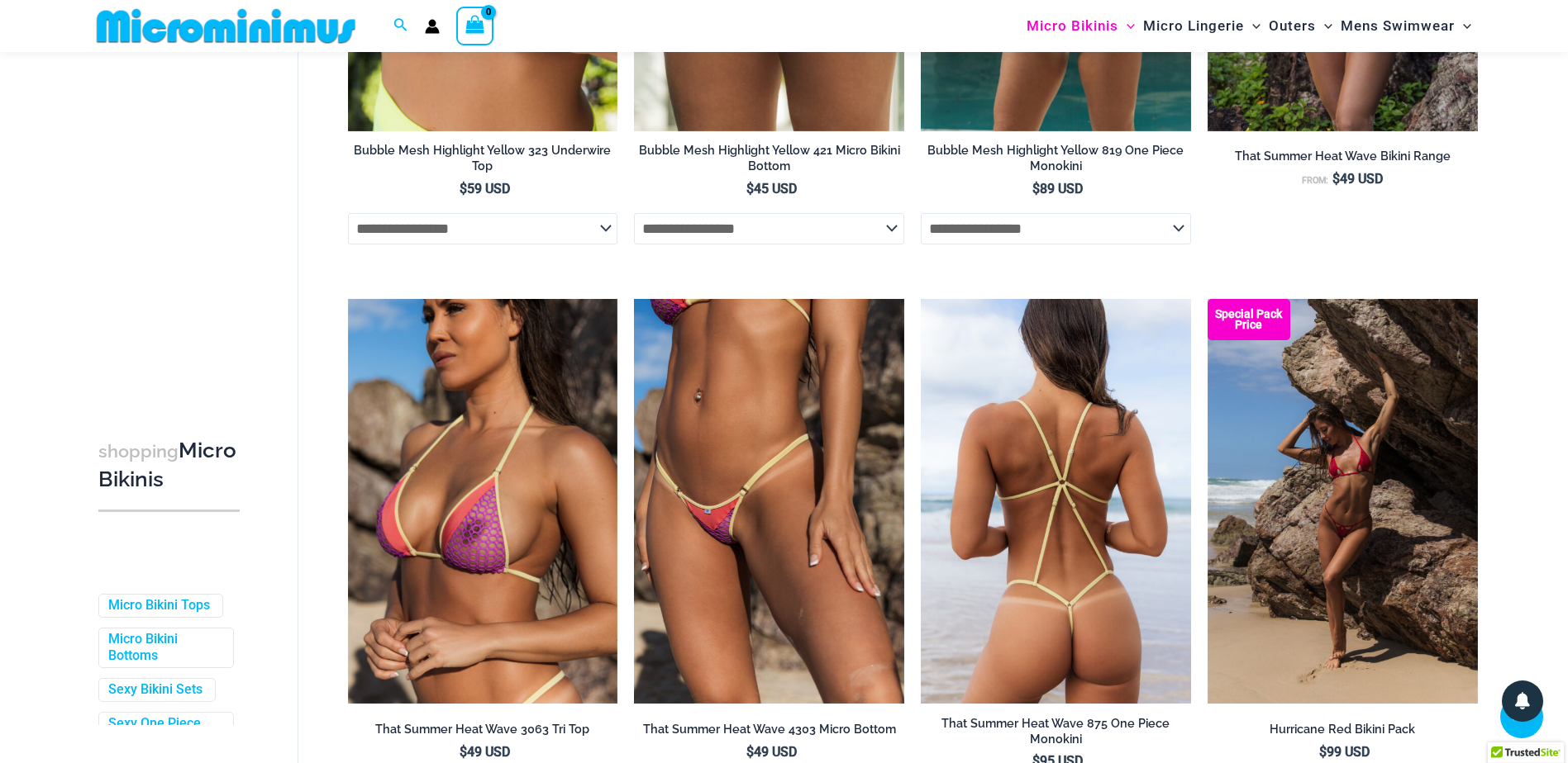
click at [1059, 529] on img at bounding box center [1056, 501] width 270 height 405
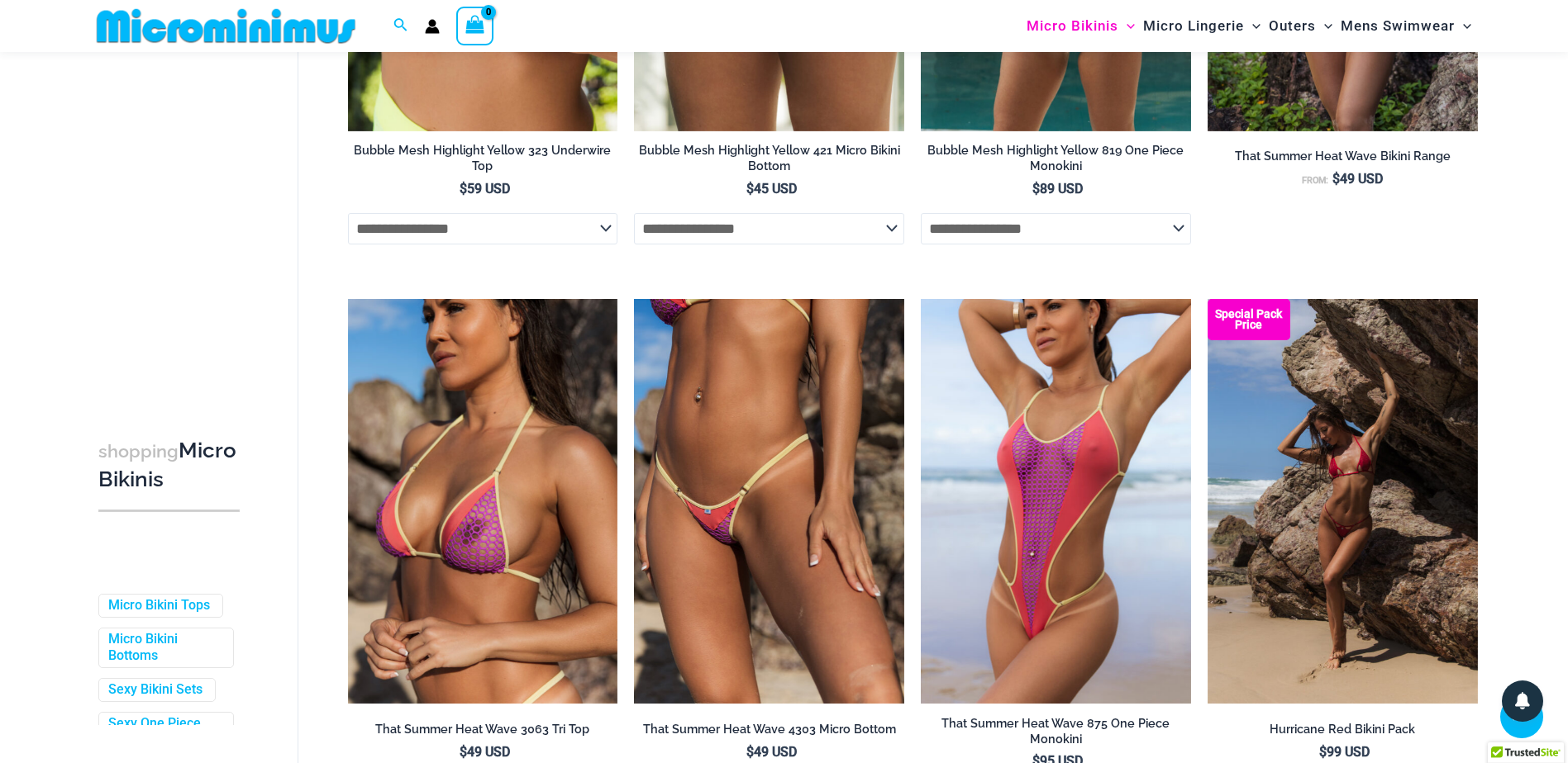
scroll to position [4371, 0]
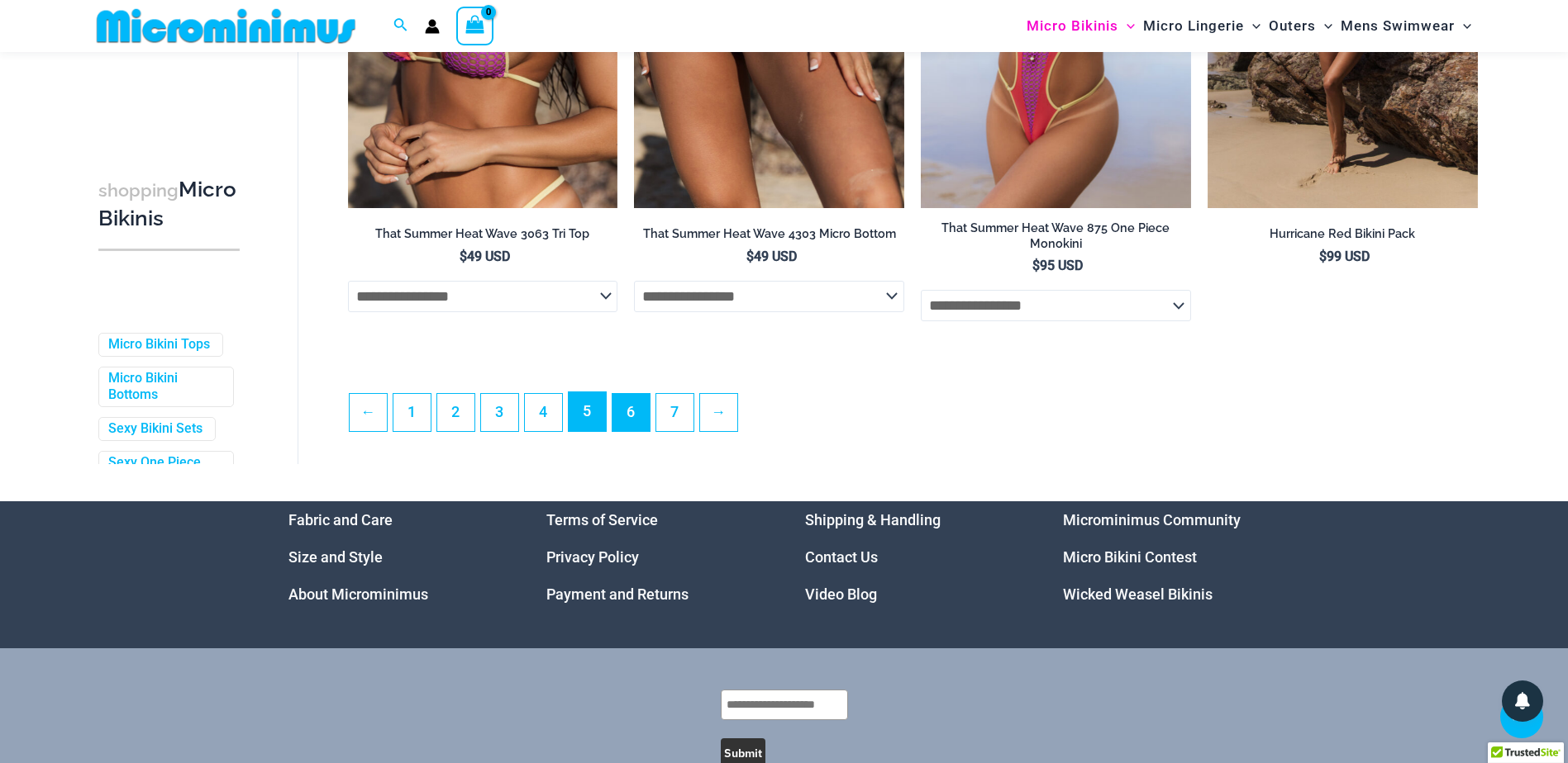
click at [595, 429] on link "5" at bounding box center [587, 412] width 37 height 39
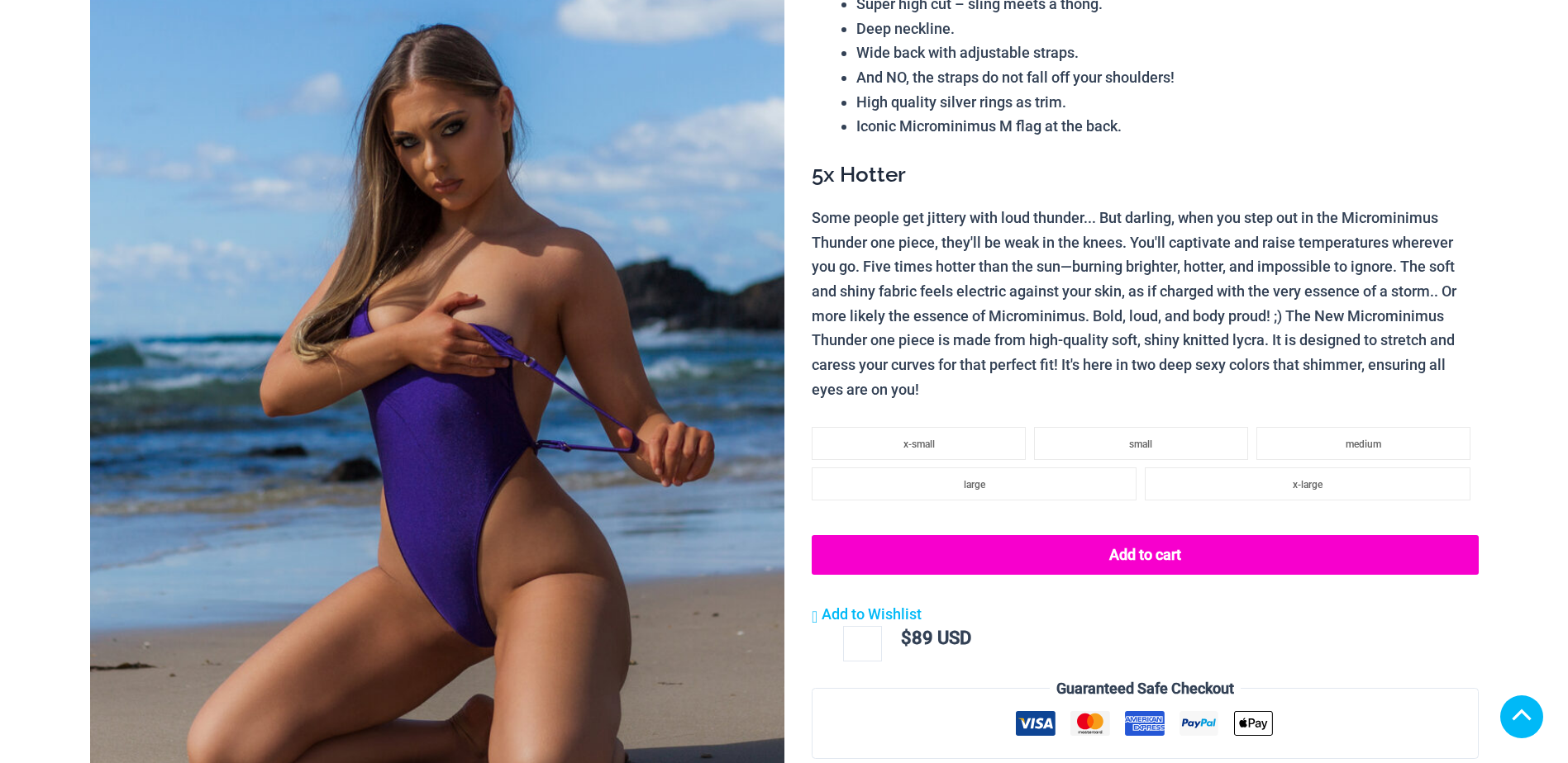
scroll to position [331, 0]
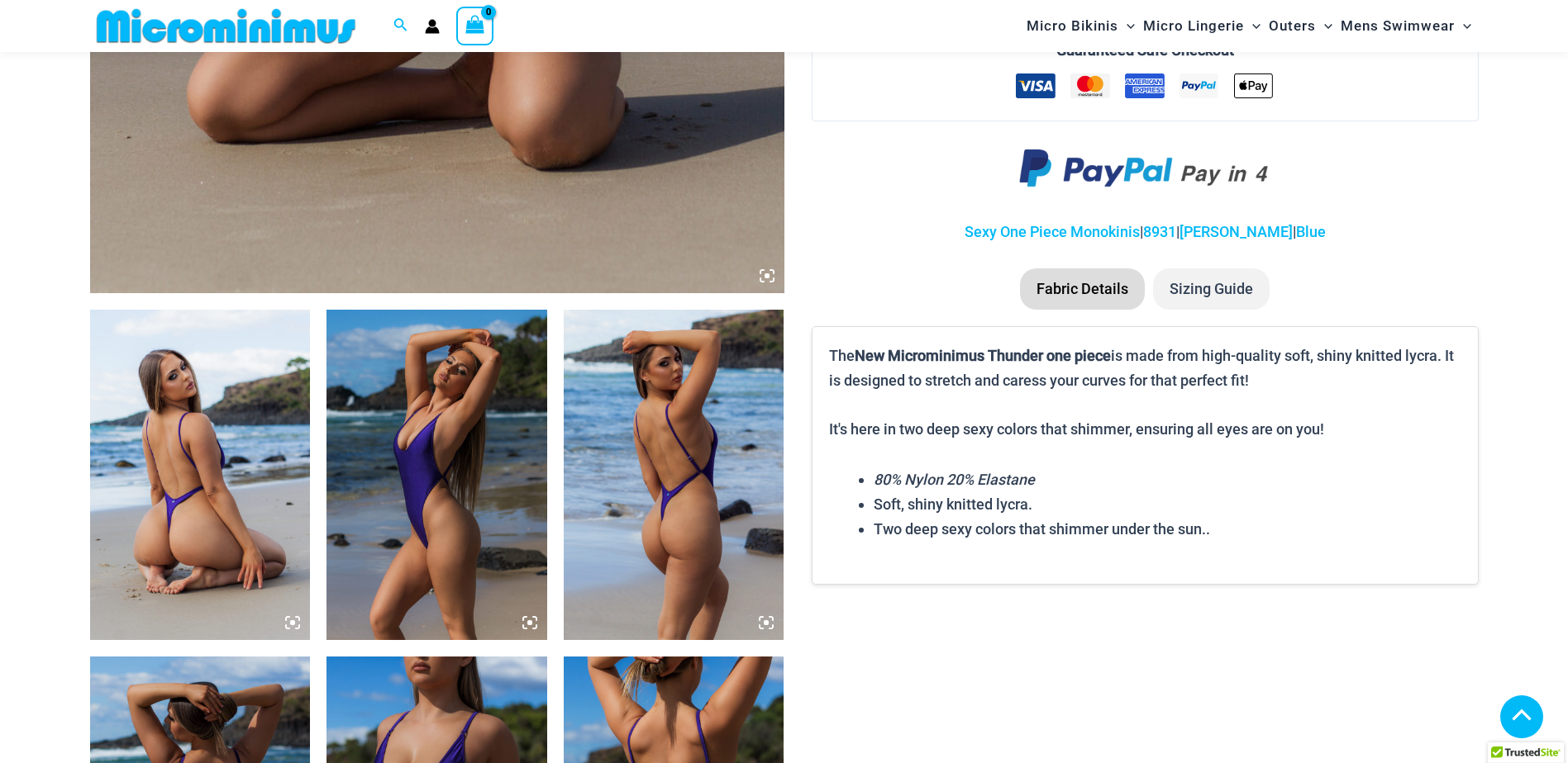
click at [433, 440] on img at bounding box center [436, 475] width 221 height 331
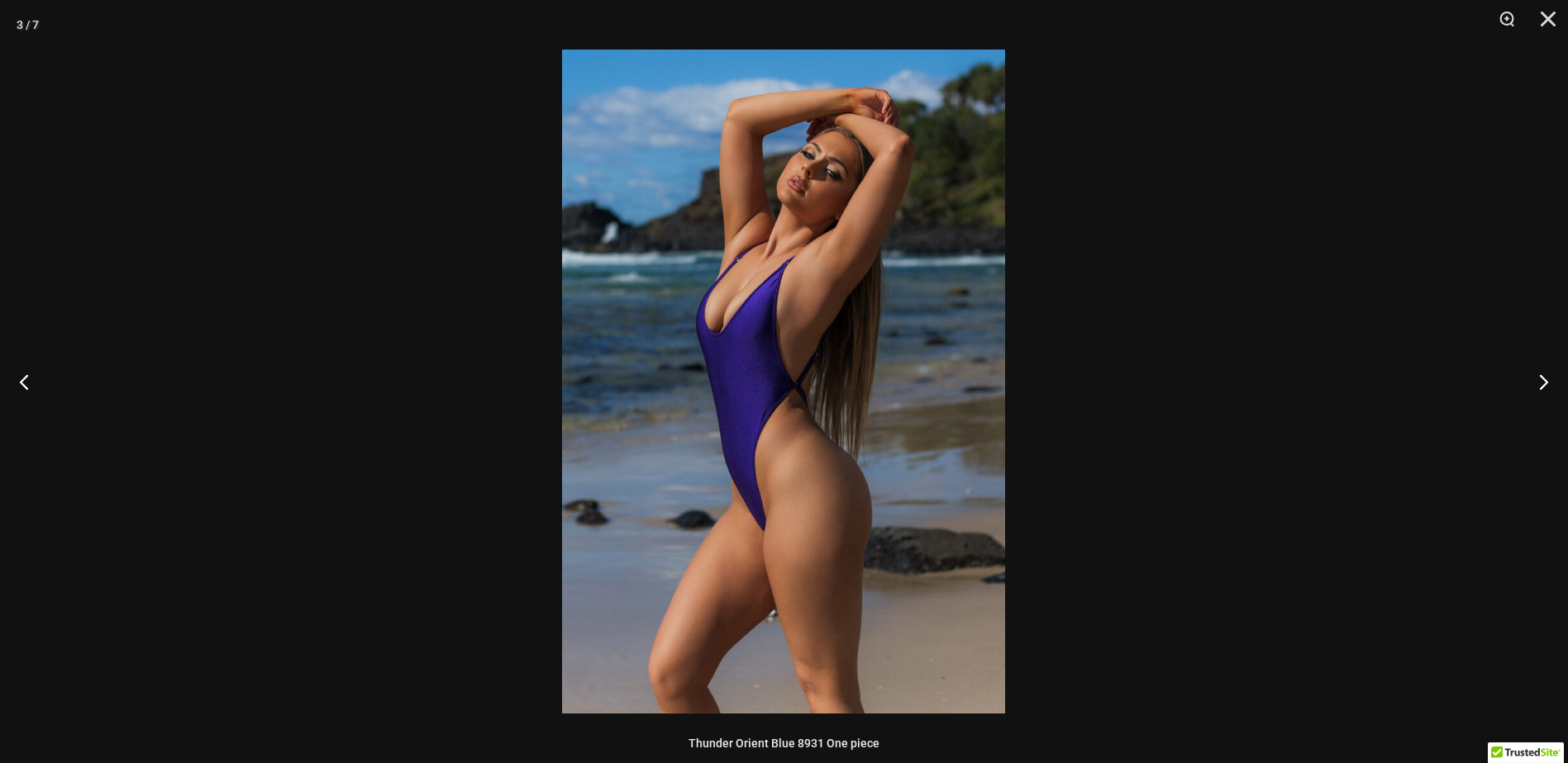
click at [879, 412] on img at bounding box center [783, 381] width 443 height 664
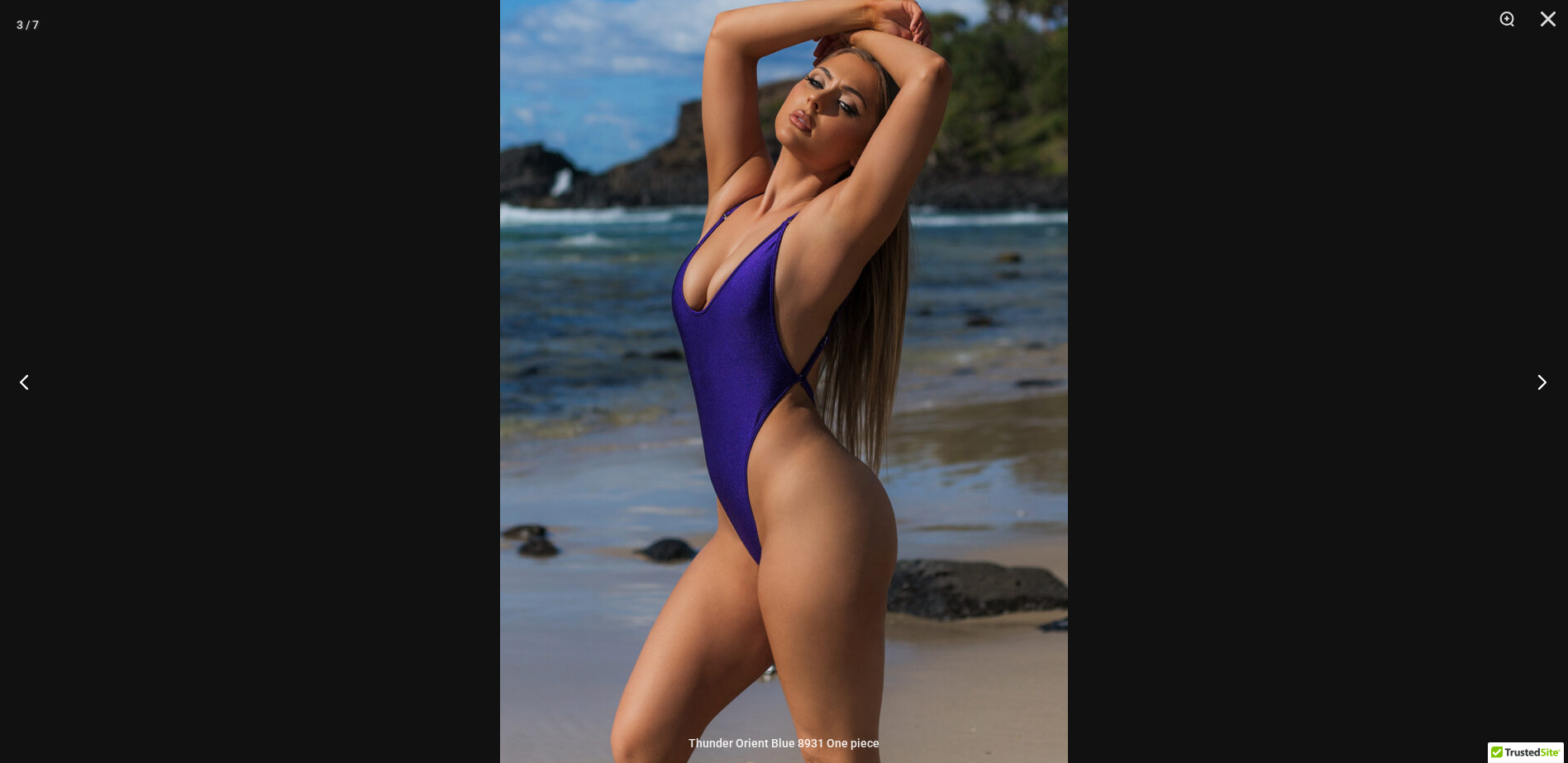
click at [1526, 377] on button "Next" at bounding box center [1537, 381] width 62 height 83
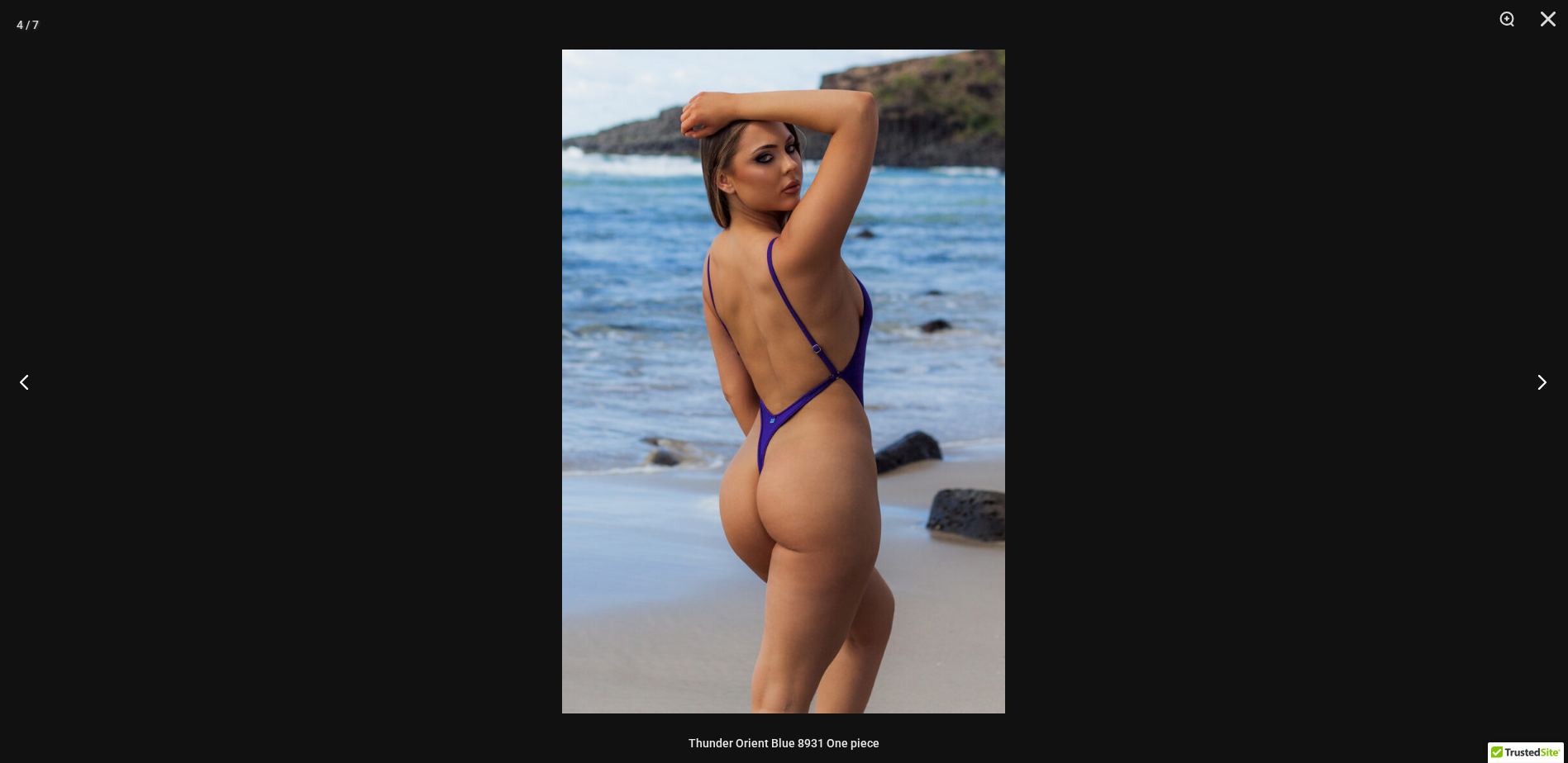
click at [1526, 377] on button "Next" at bounding box center [1537, 381] width 62 height 83
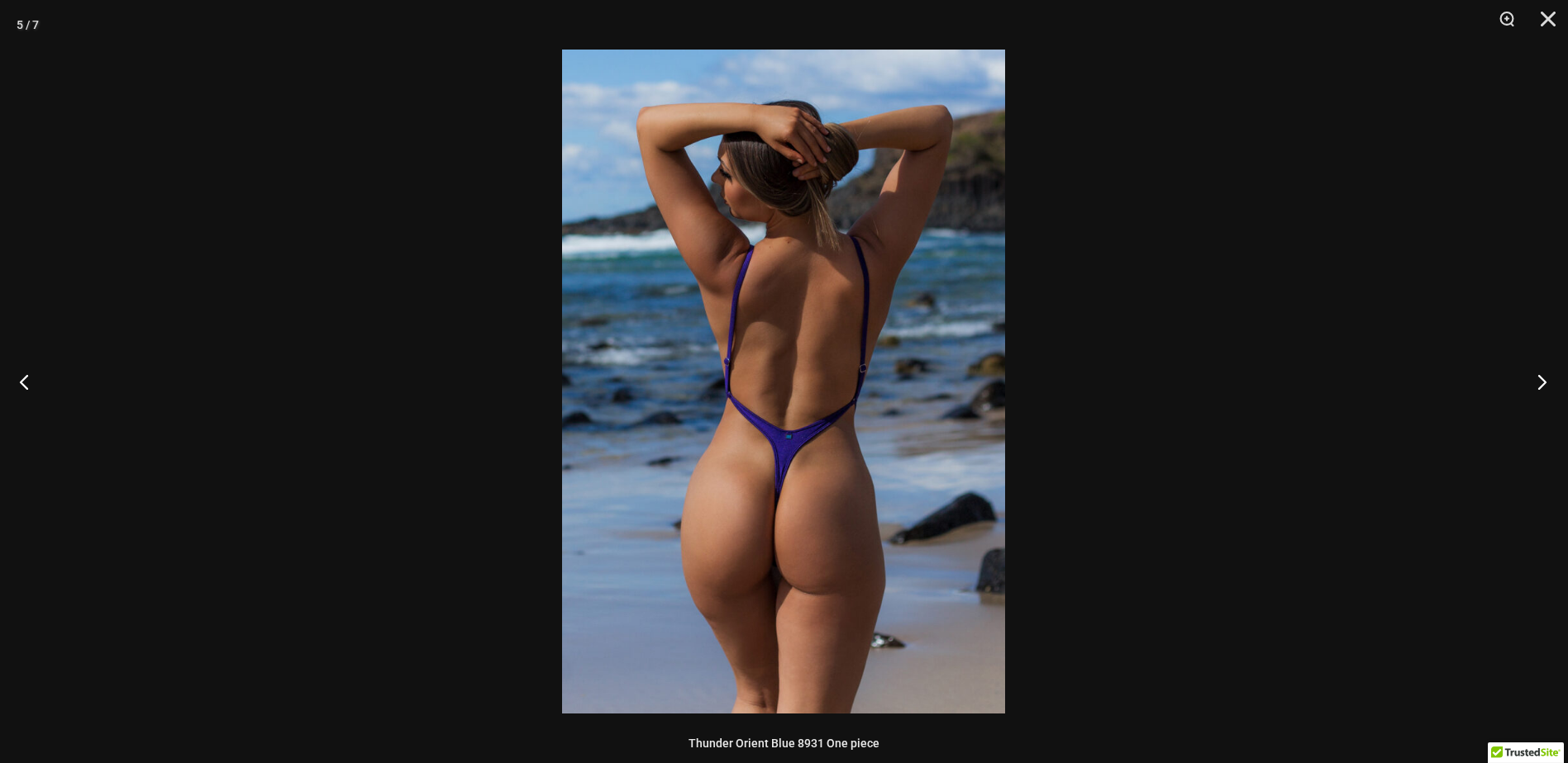
click at [1526, 377] on button "Next" at bounding box center [1537, 381] width 62 height 83
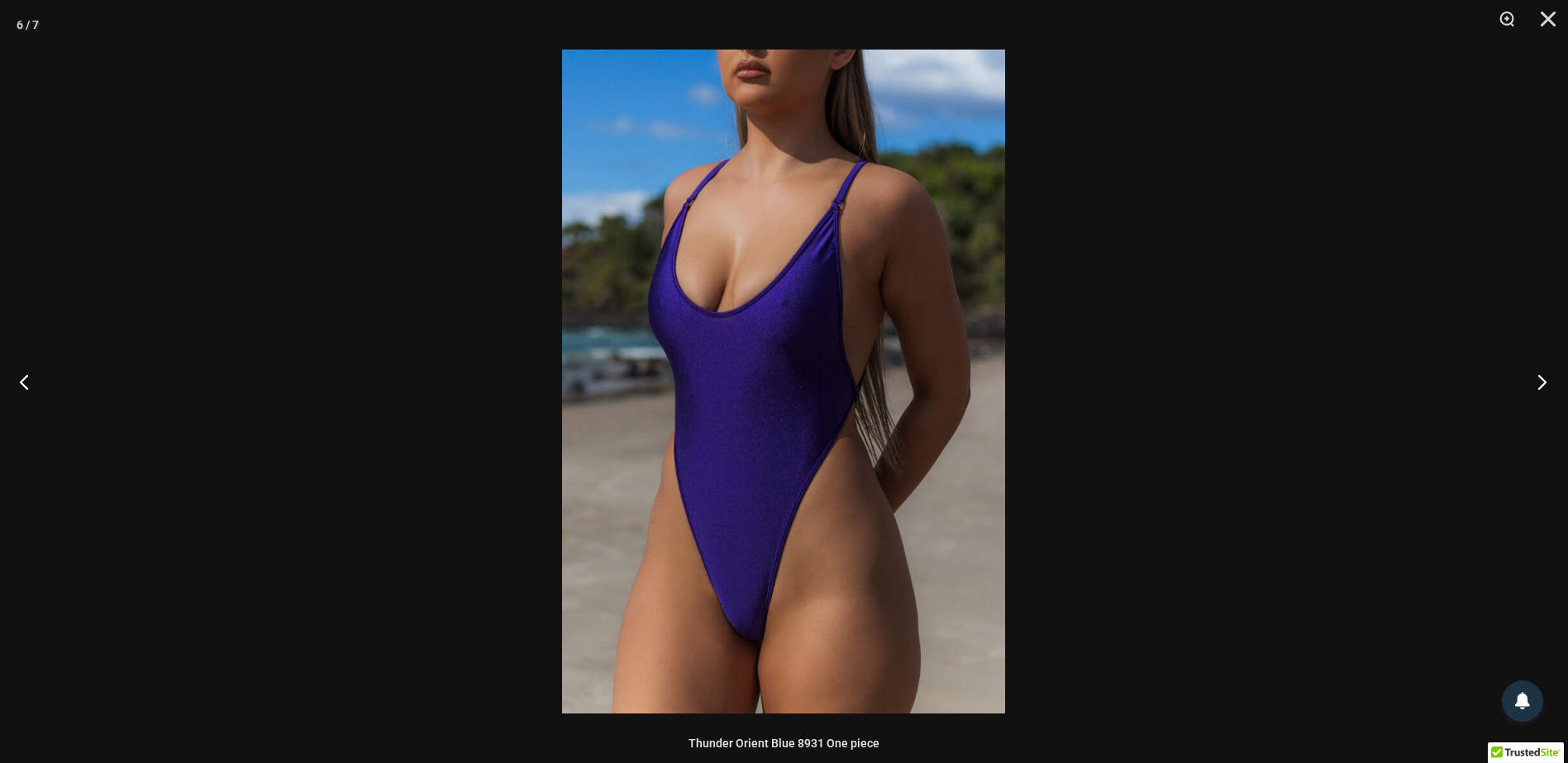
click at [1526, 377] on button "Next" at bounding box center [1537, 381] width 62 height 83
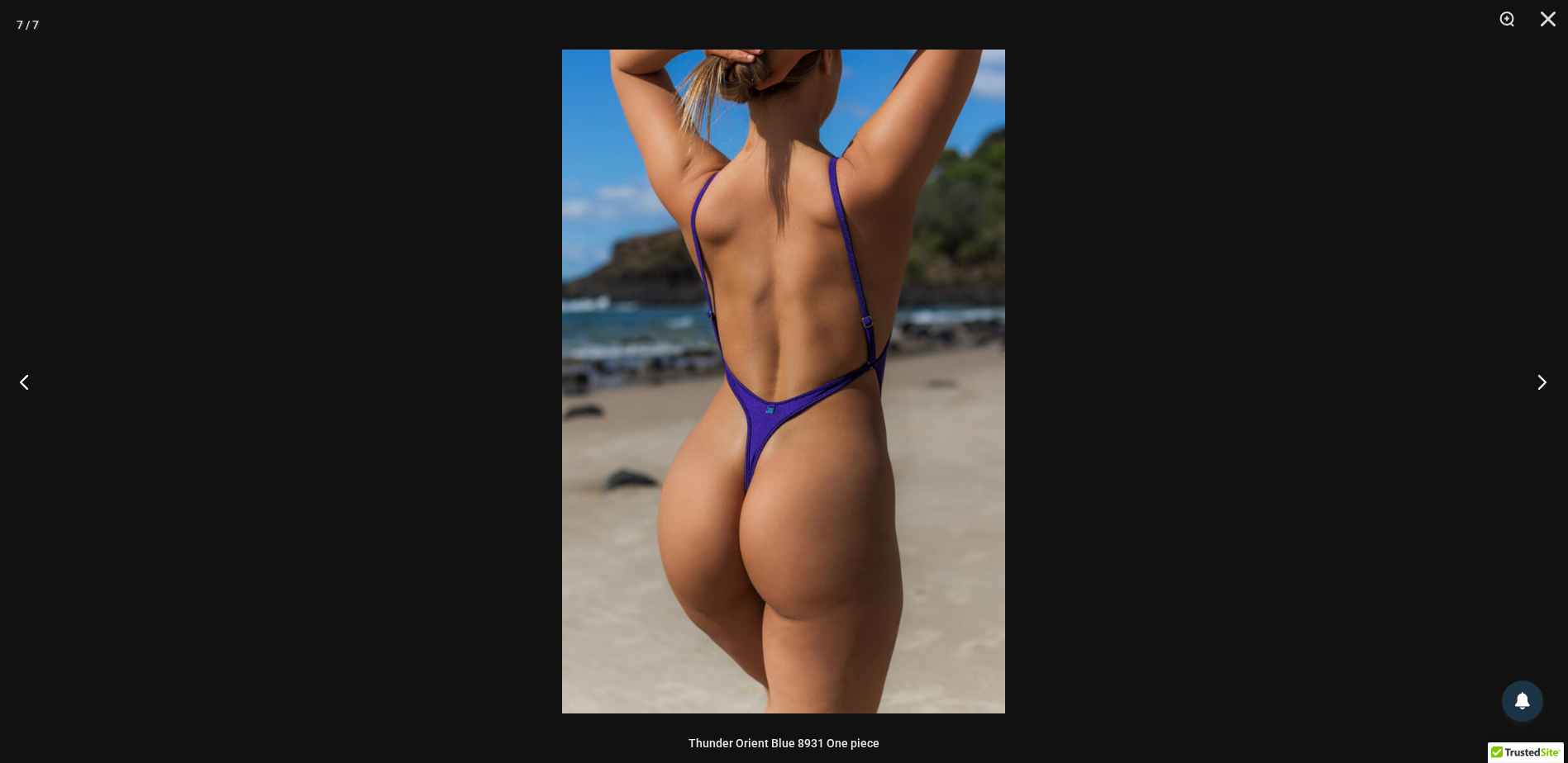
click at [1526, 377] on button "Next" at bounding box center [1537, 381] width 62 height 83
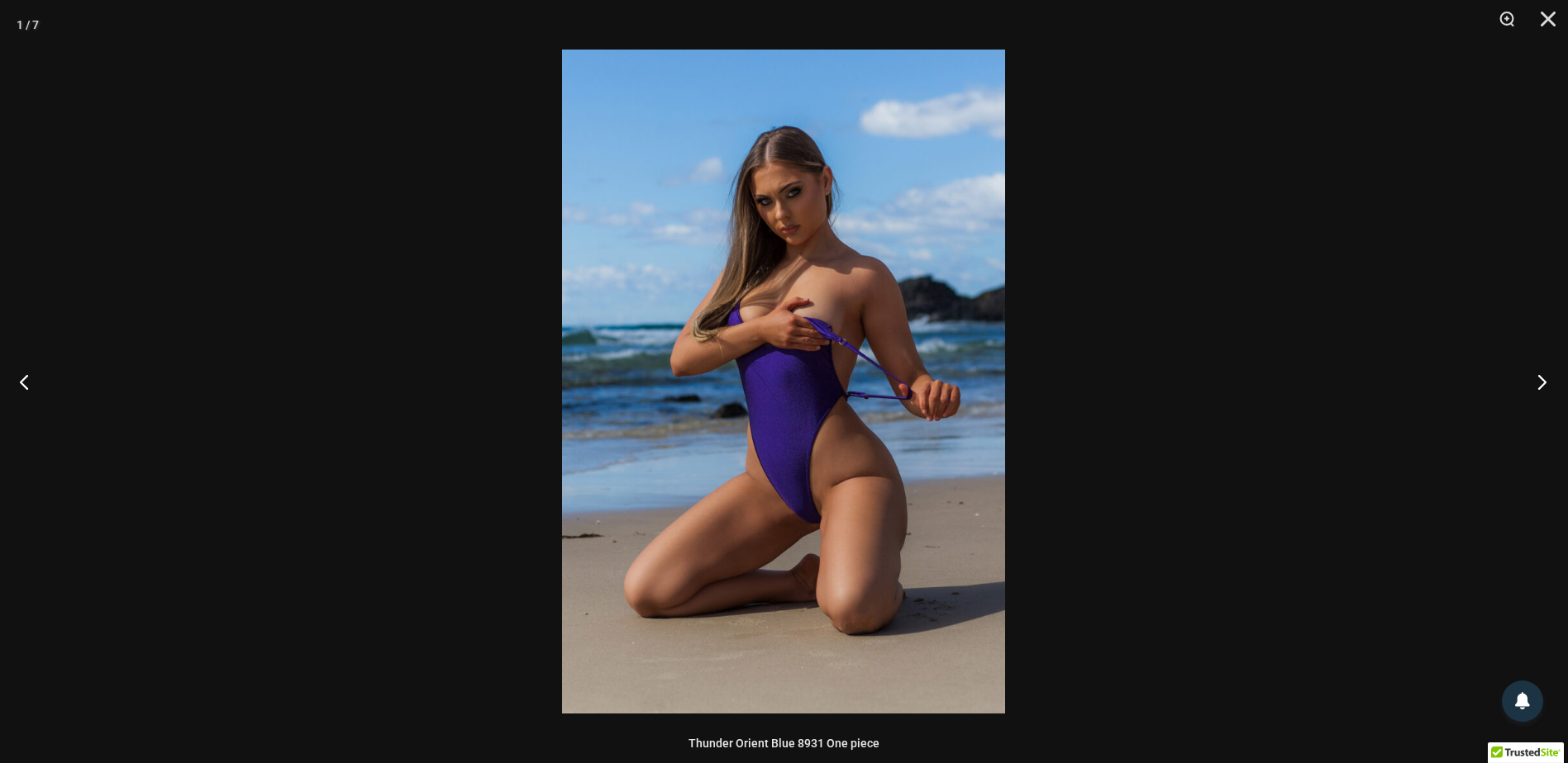
click at [1526, 377] on button "Next" at bounding box center [1537, 381] width 62 height 83
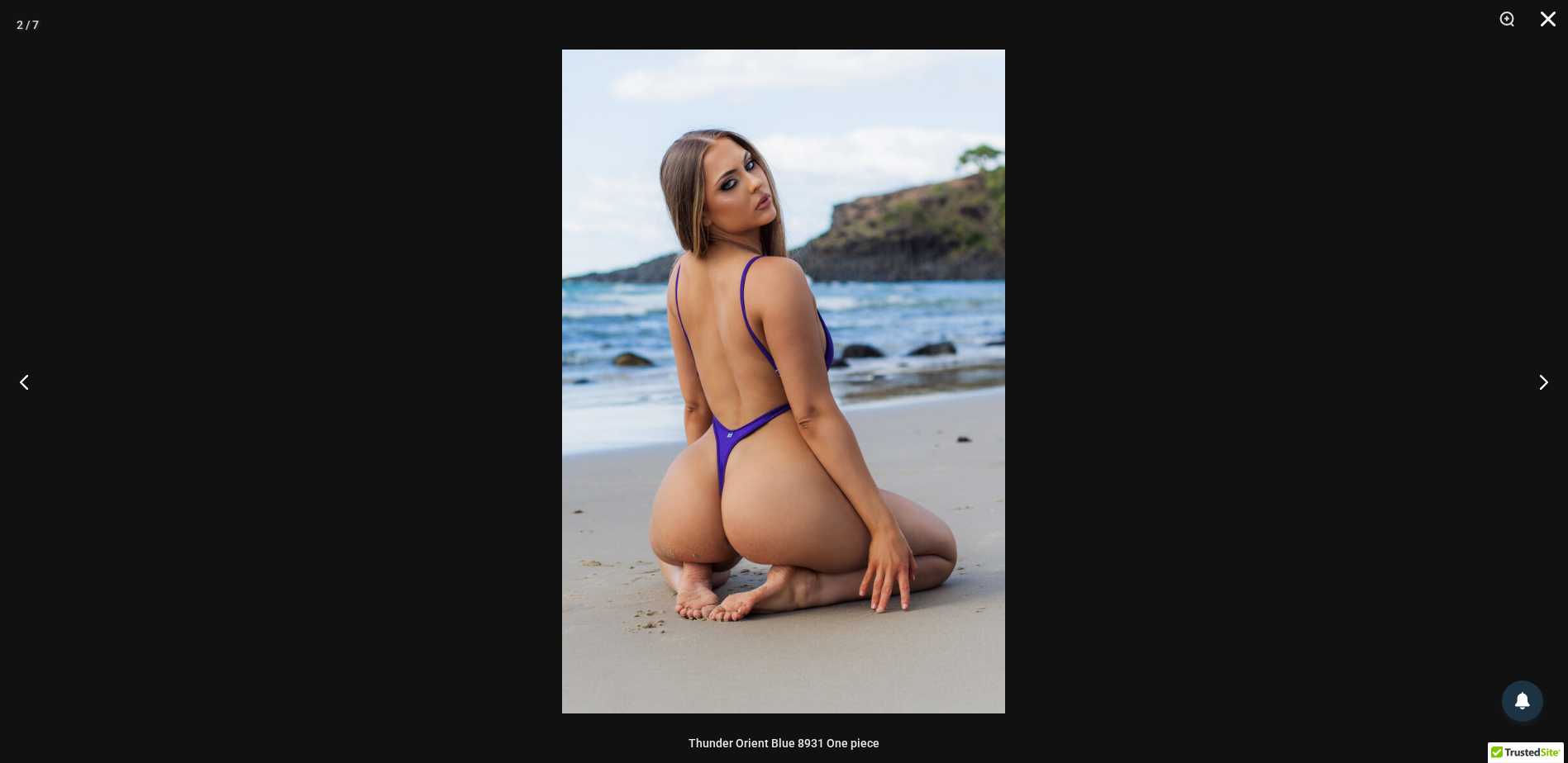
click at [1551, 21] on button "Close" at bounding box center [1543, 24] width 41 height 49
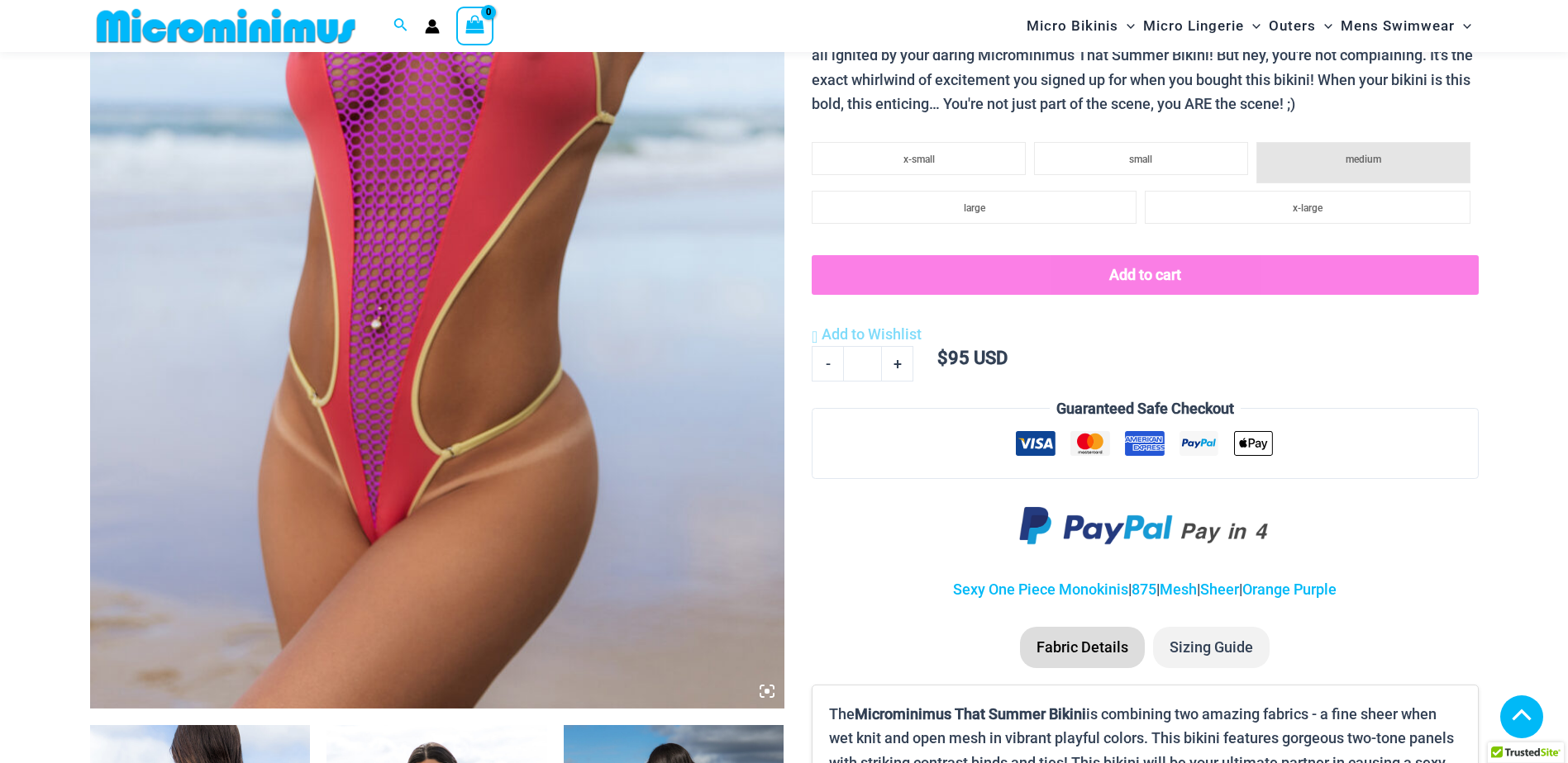
scroll to position [811, 0]
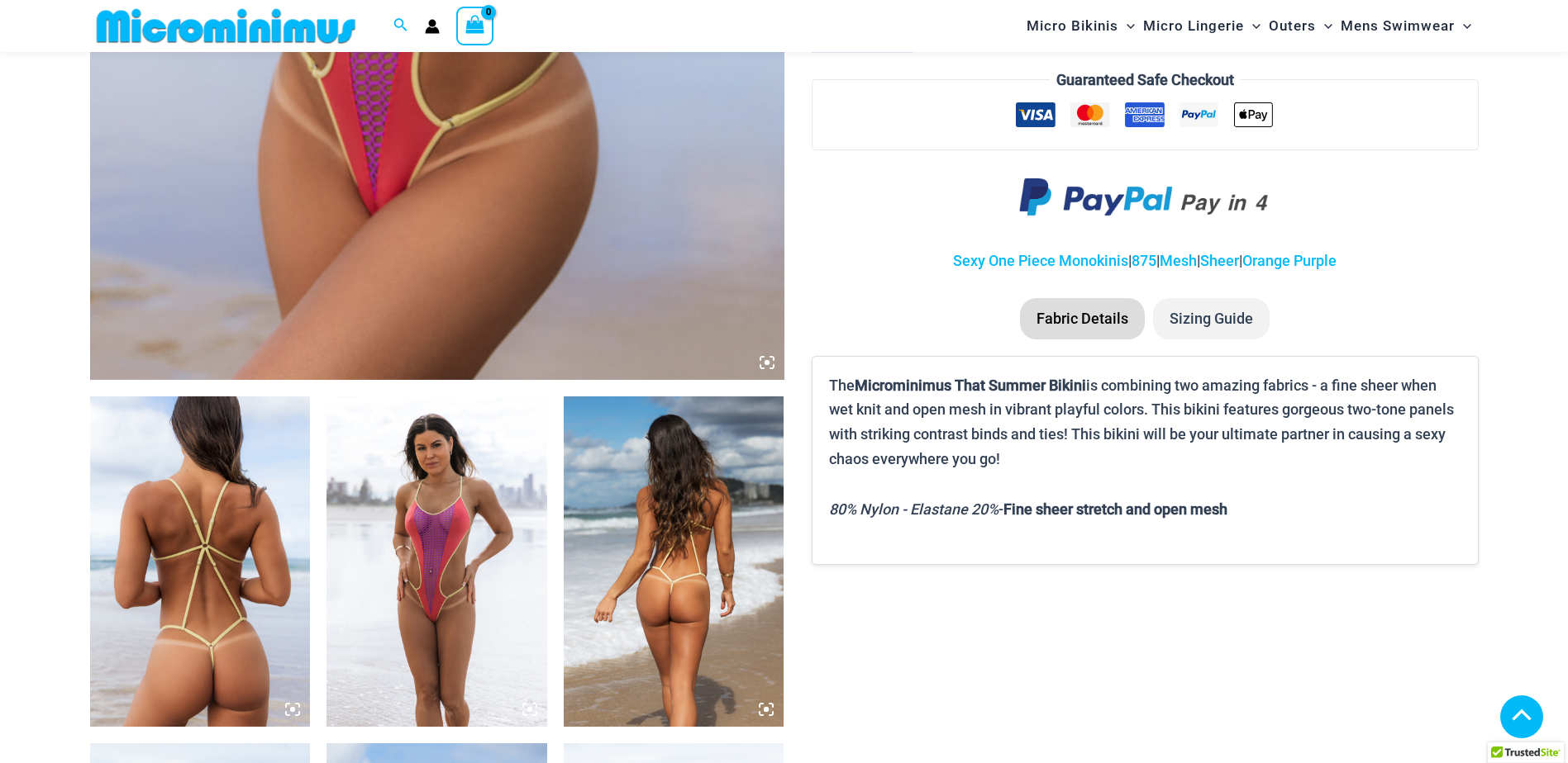
click at [444, 538] on img at bounding box center [436, 562] width 221 height 331
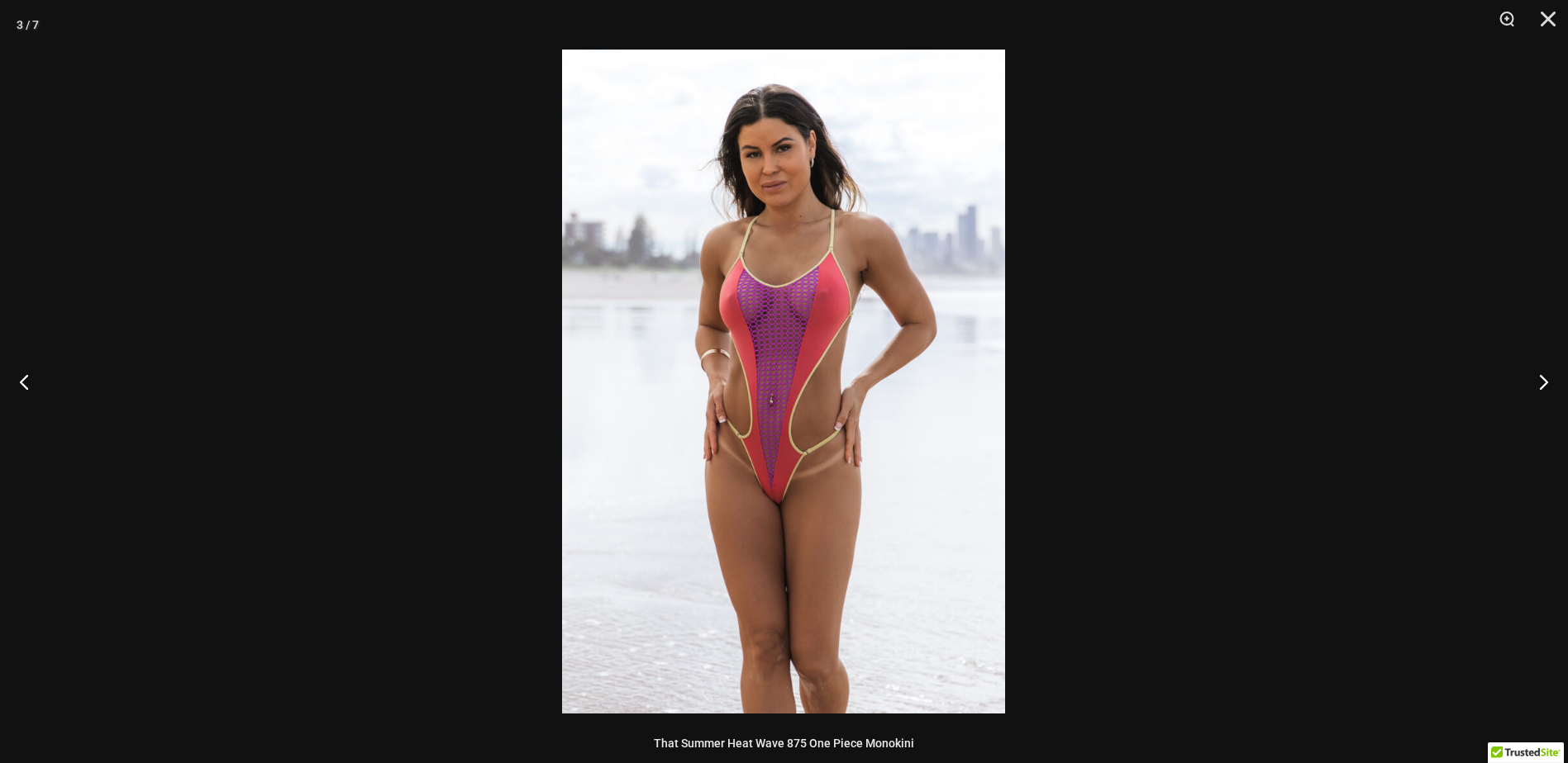
click at [881, 429] on img at bounding box center [783, 381] width 443 height 664
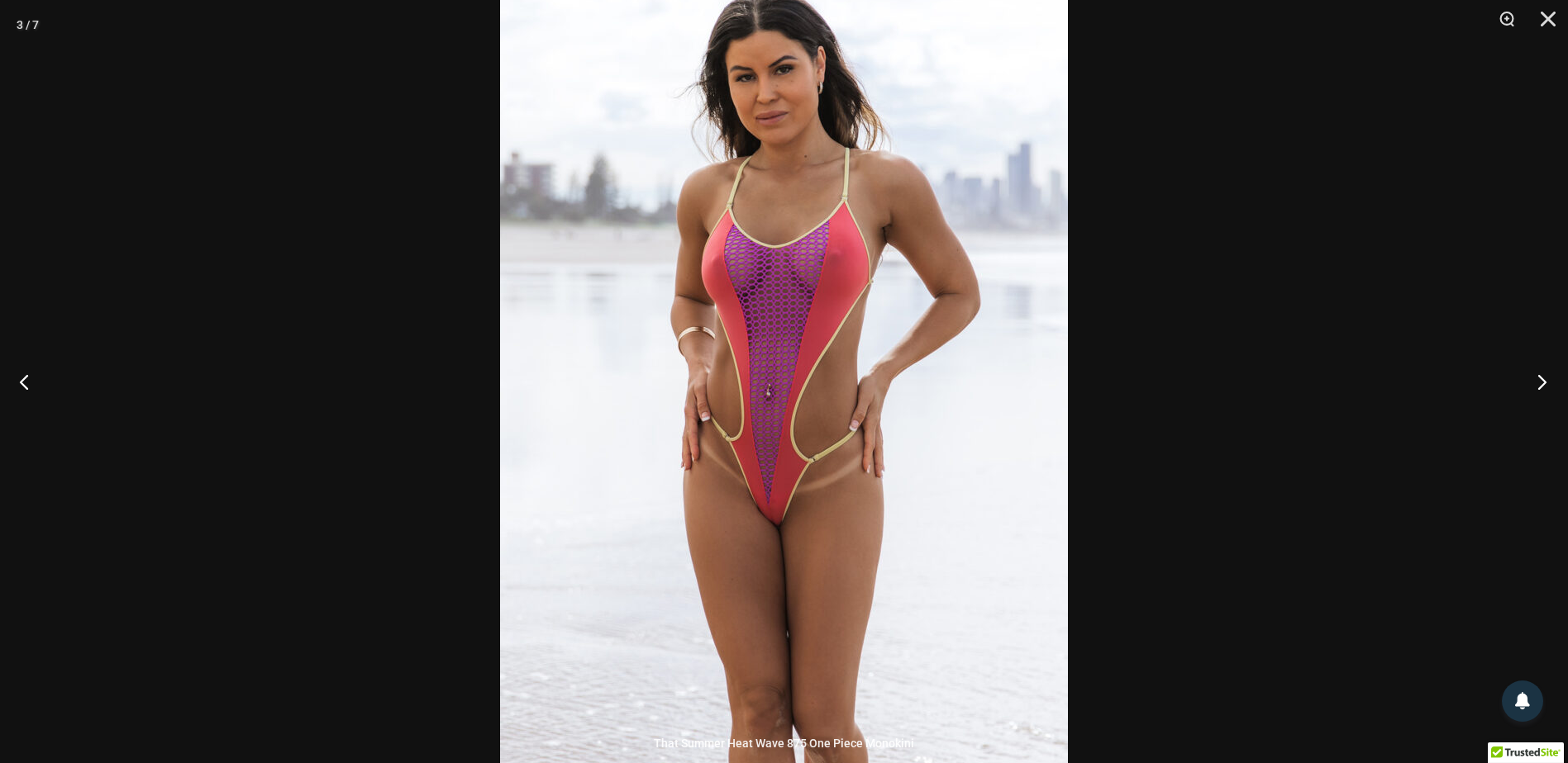
click at [1552, 377] on button "Next" at bounding box center [1537, 381] width 62 height 83
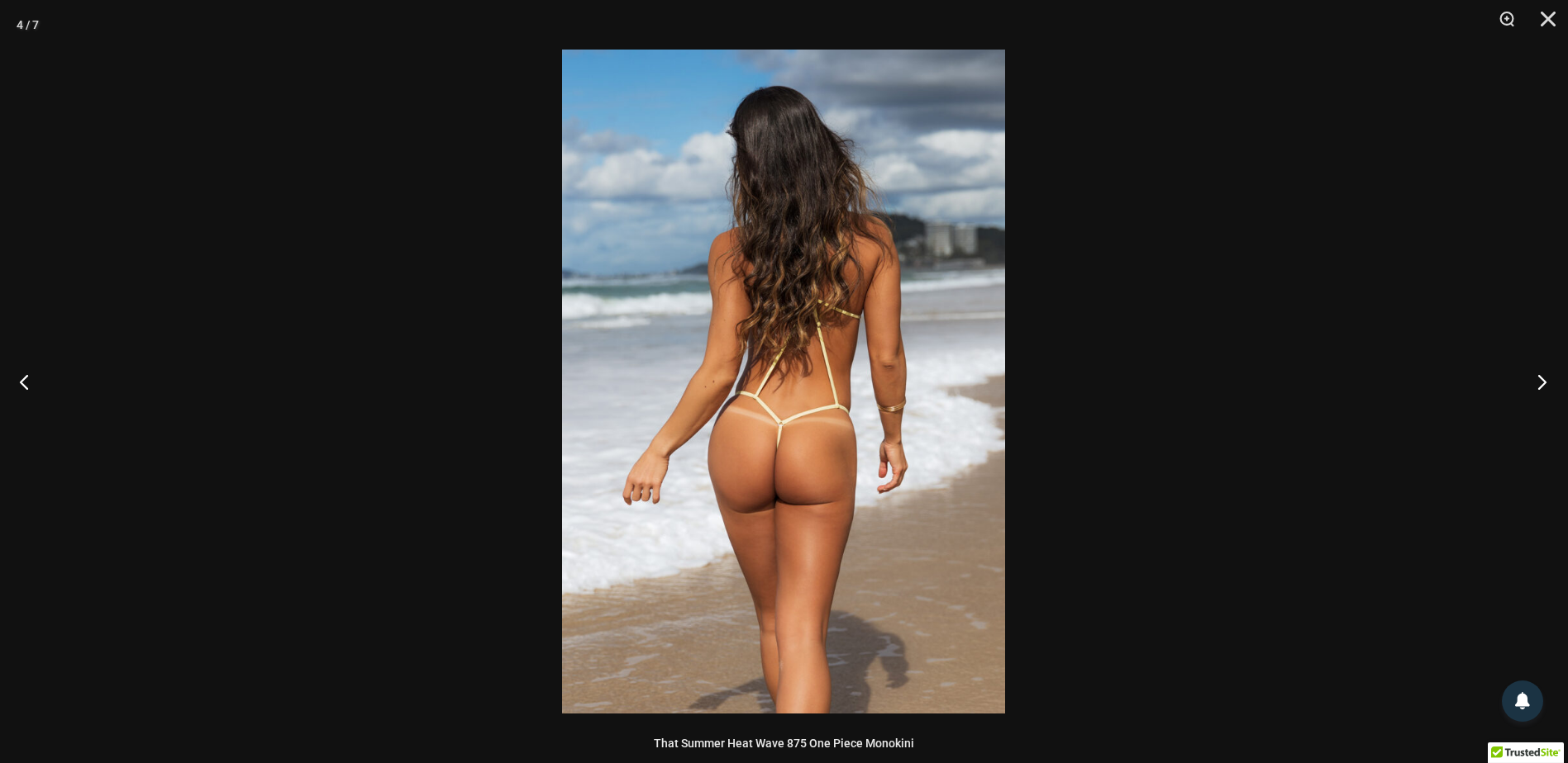
click at [1549, 377] on button "Next" at bounding box center [1537, 381] width 62 height 83
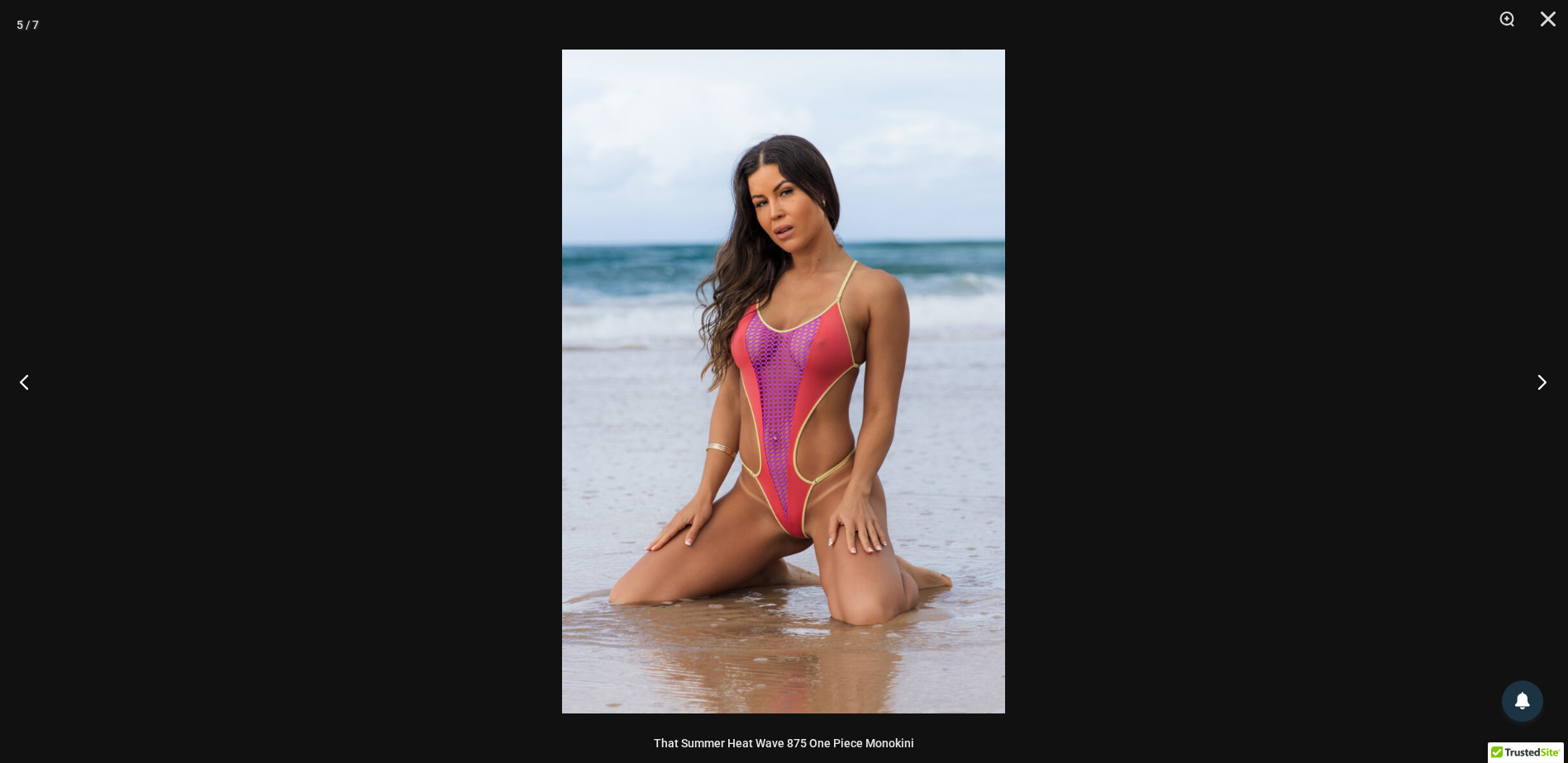
click at [1549, 377] on button "Next" at bounding box center [1537, 381] width 62 height 83
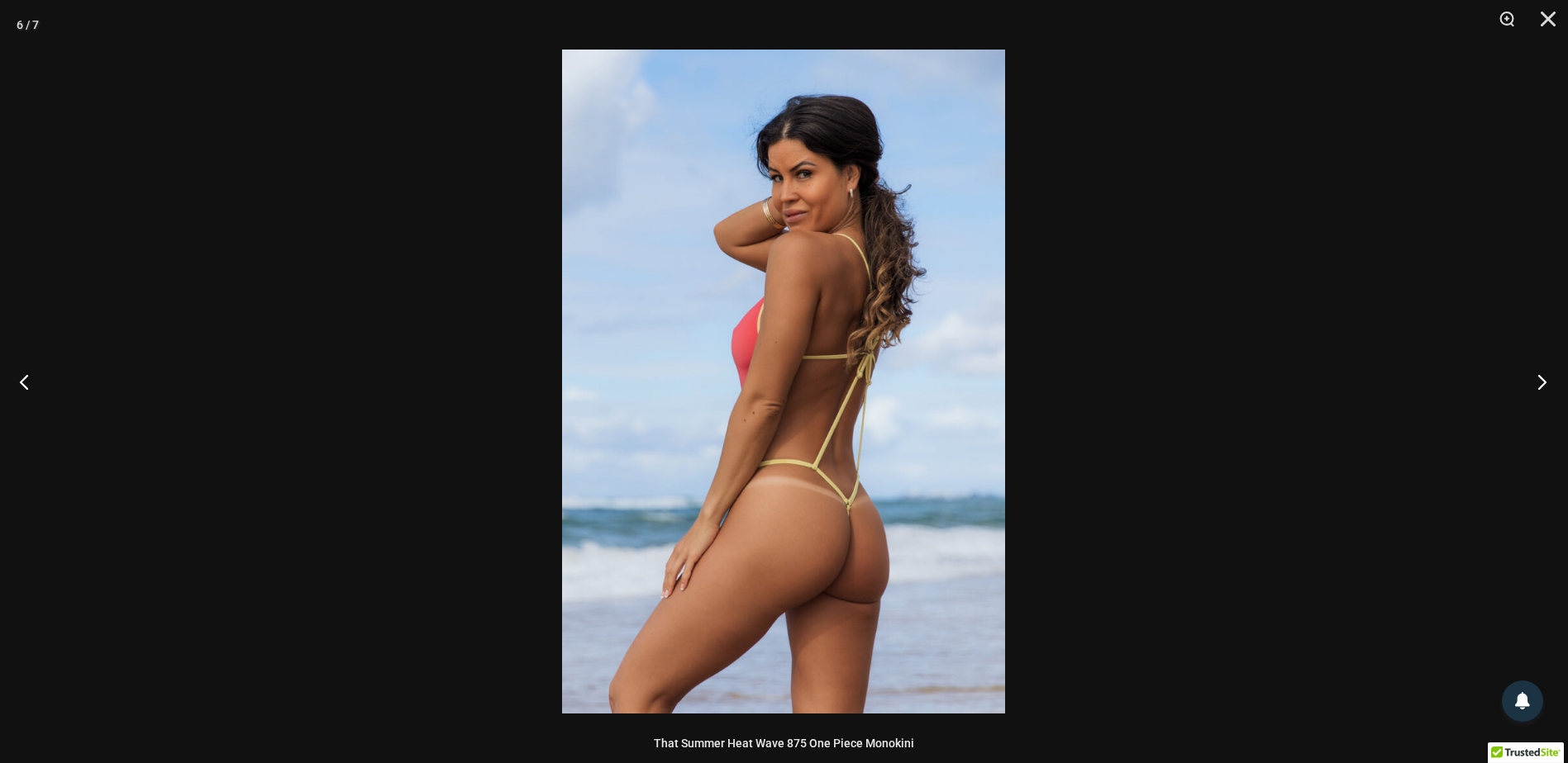
click at [1549, 377] on button "Next" at bounding box center [1537, 381] width 62 height 83
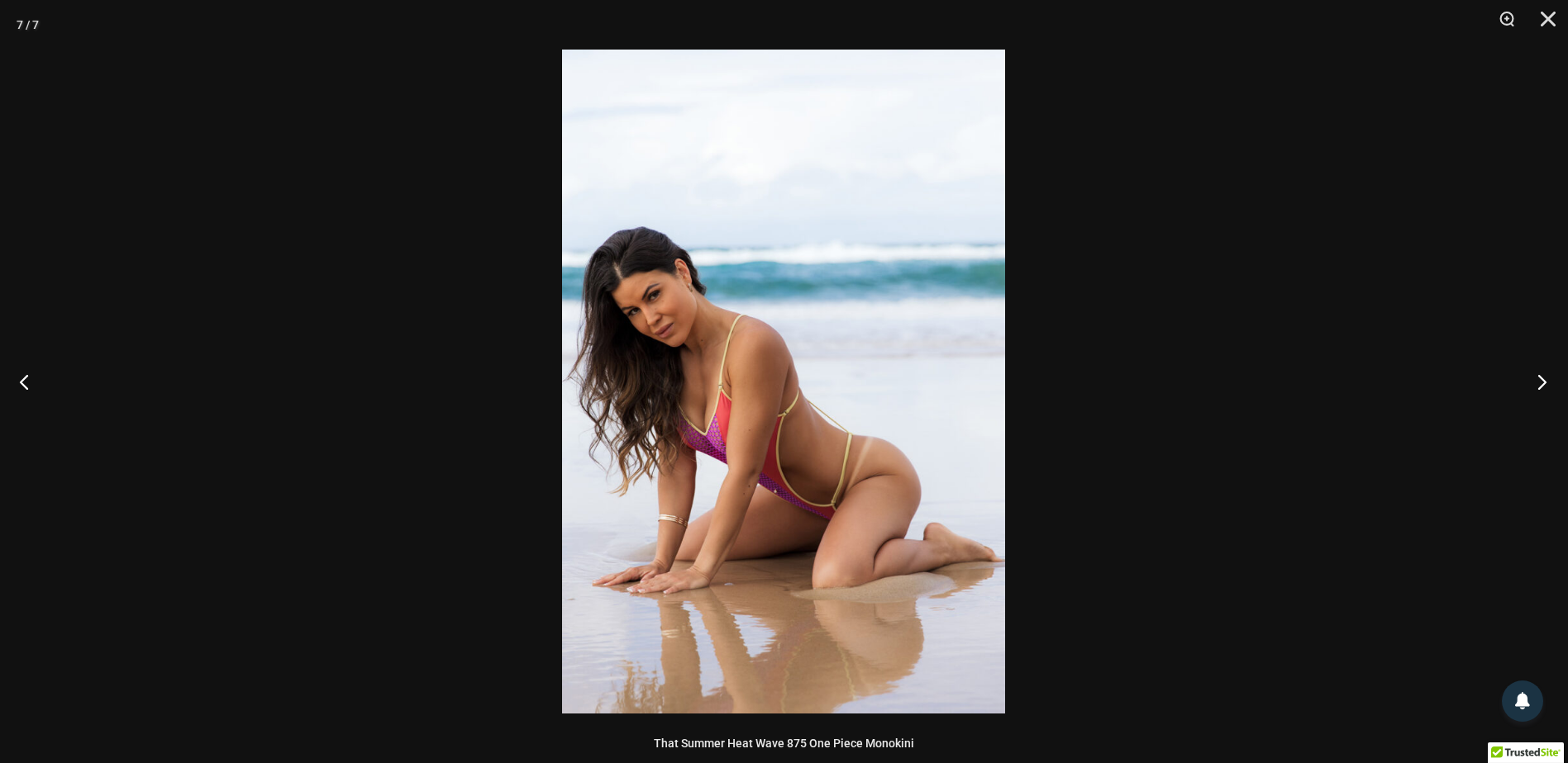
click at [1549, 377] on button "Next" at bounding box center [1537, 381] width 62 height 83
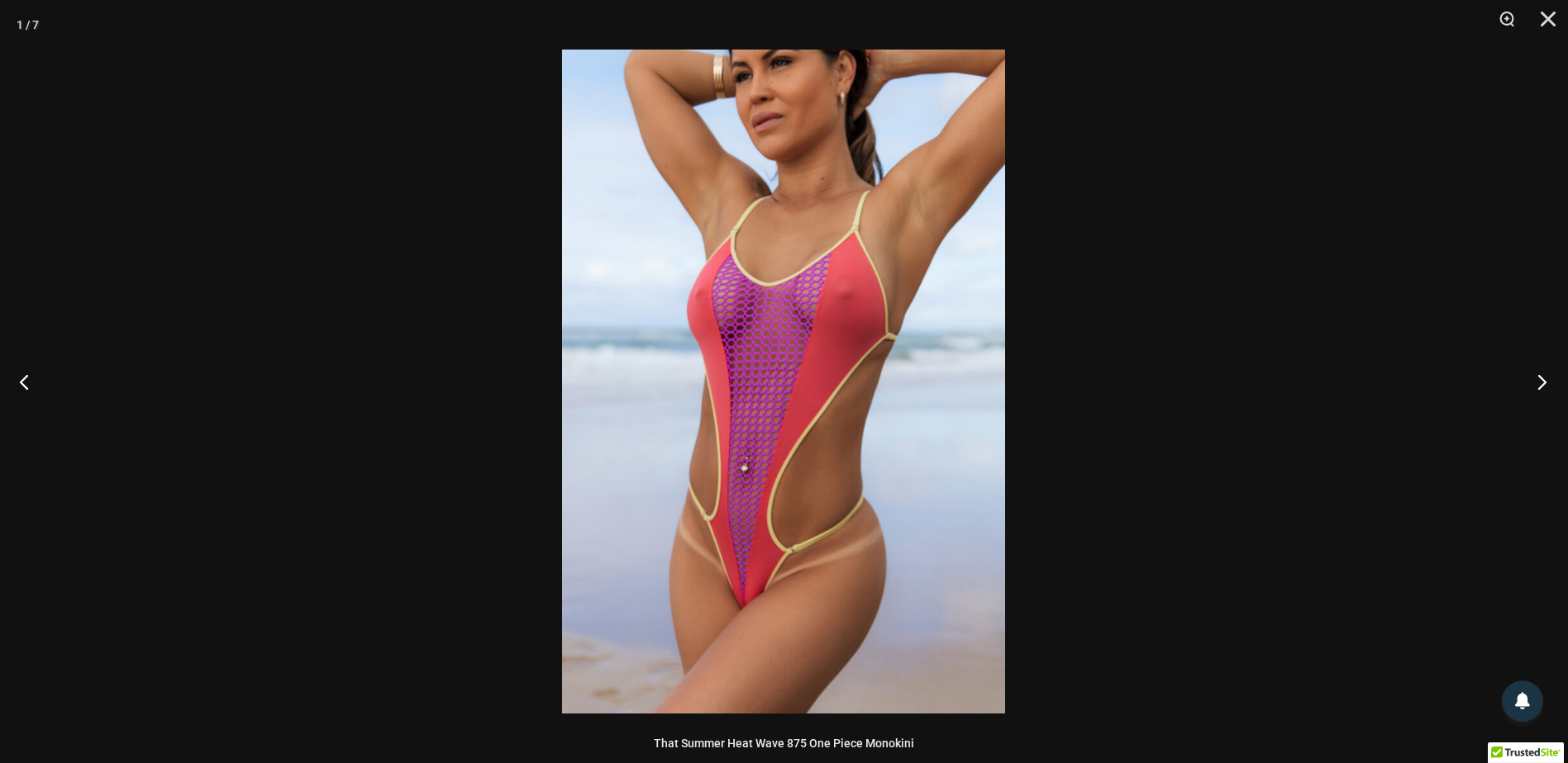
click at [1549, 377] on button "Next" at bounding box center [1537, 381] width 62 height 83
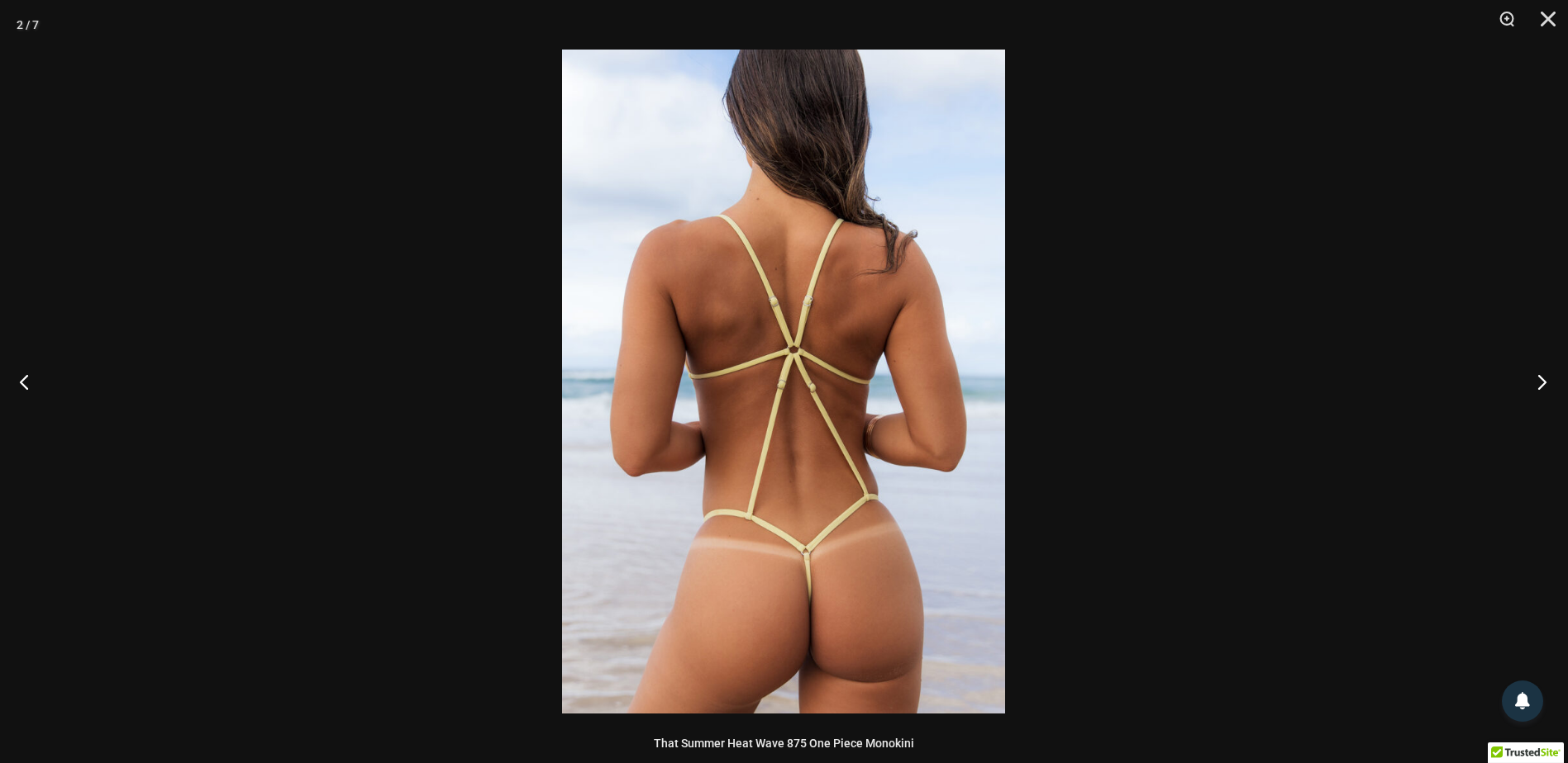
click at [1549, 377] on button "Next" at bounding box center [1537, 381] width 62 height 83
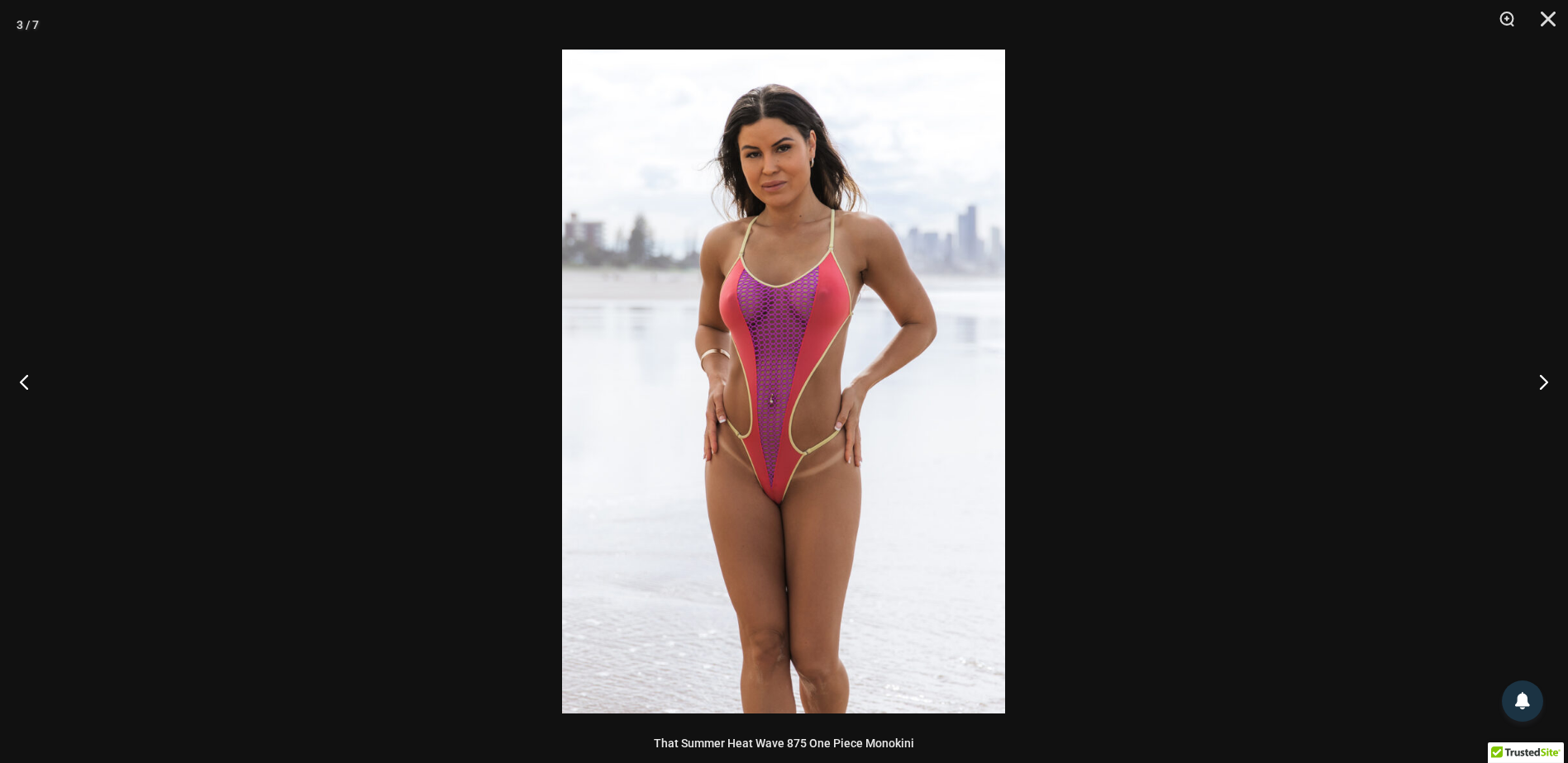
click at [952, 434] on img at bounding box center [783, 381] width 443 height 664
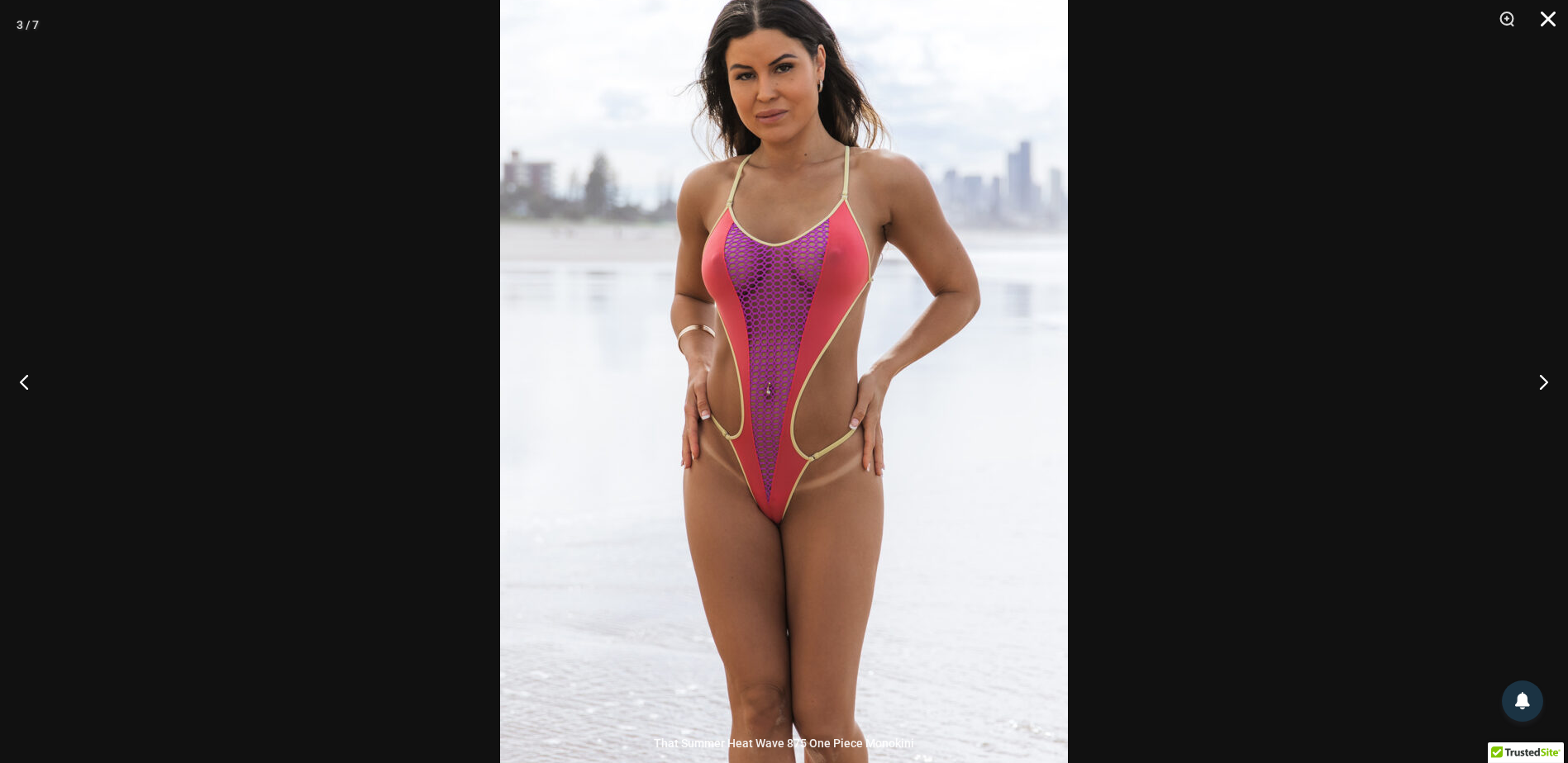
click at [1545, 22] on button "Close" at bounding box center [1543, 24] width 41 height 49
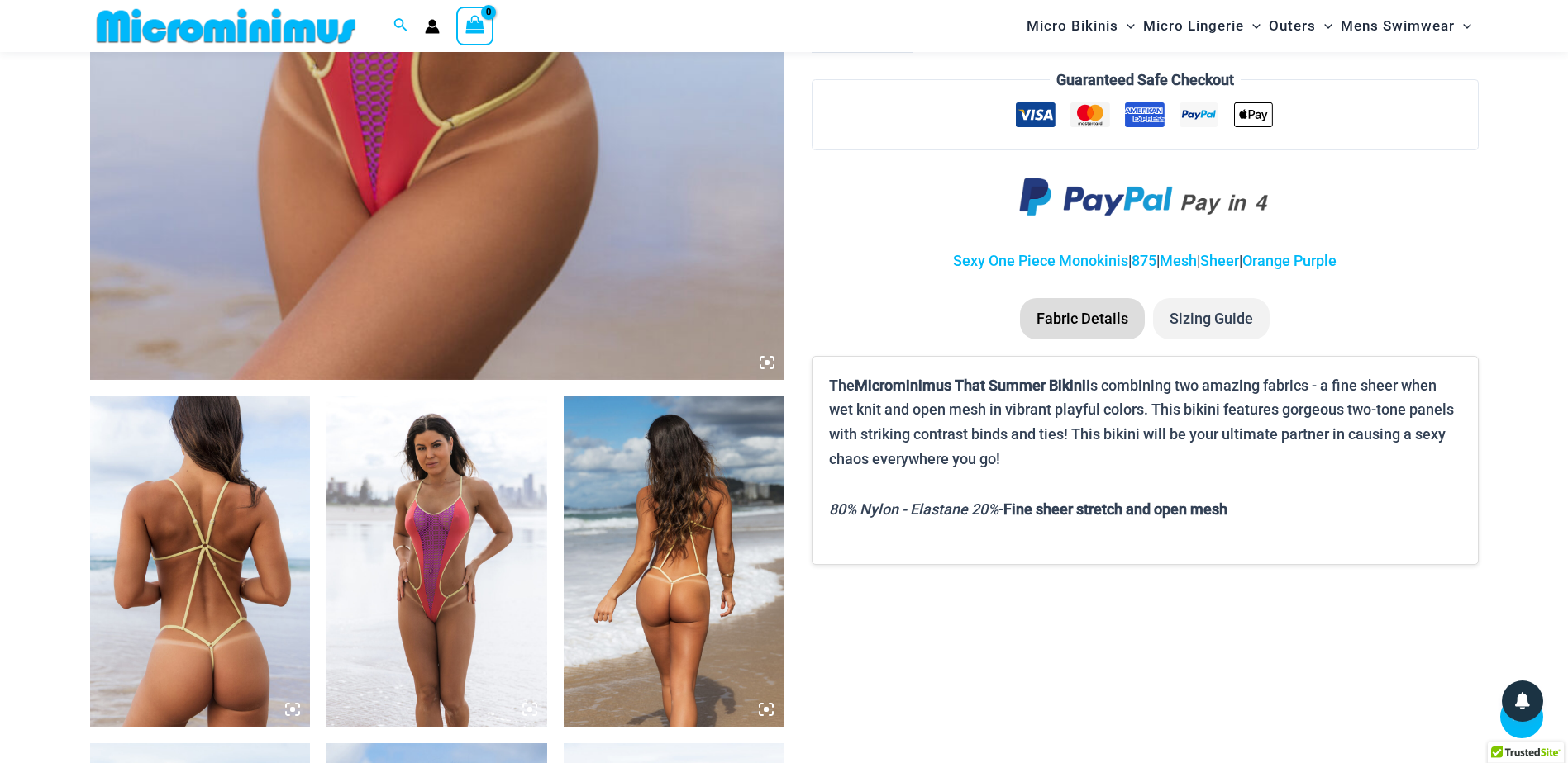
scroll to position [1307, 0]
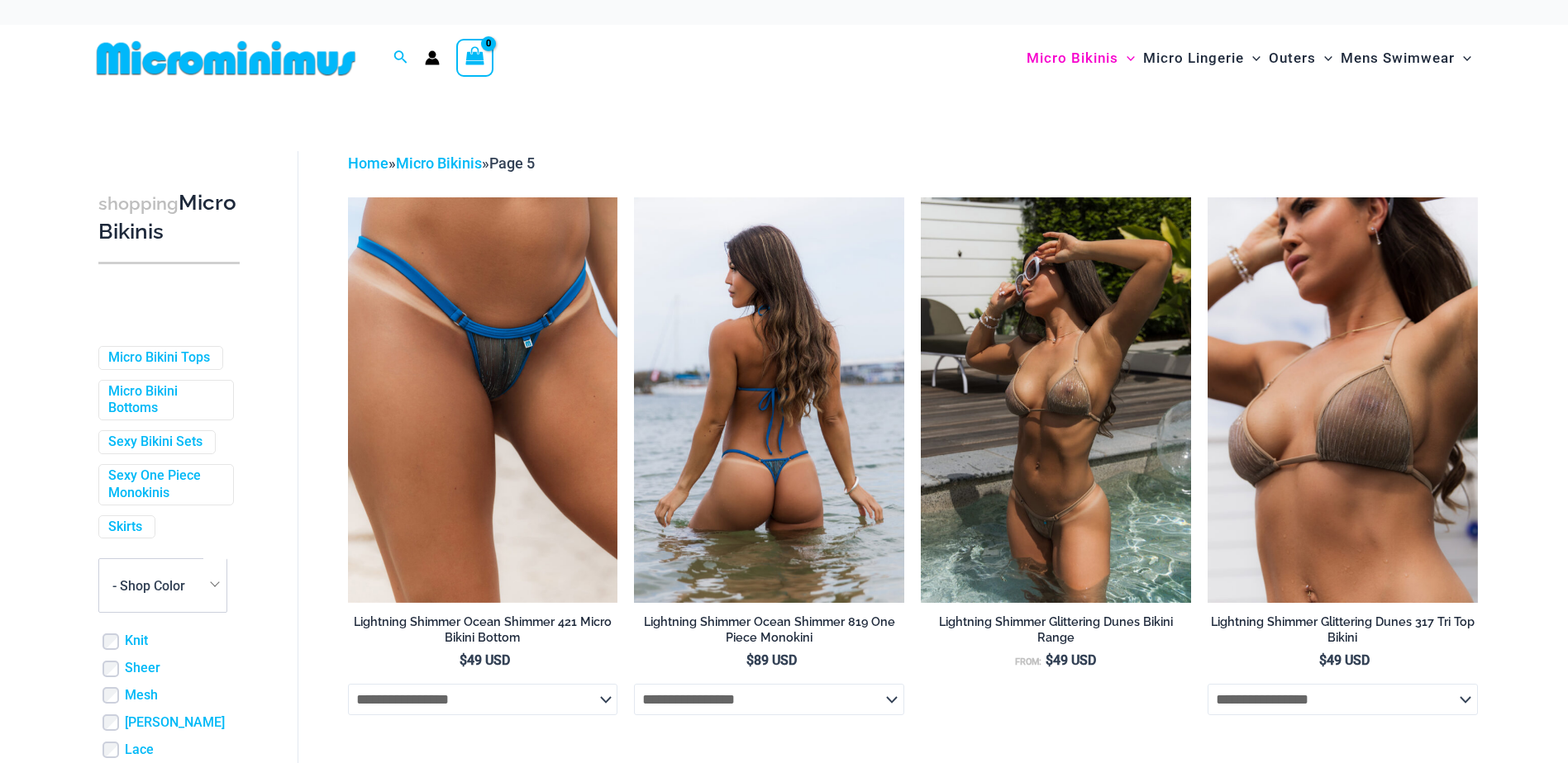
click at [792, 390] on img at bounding box center [769, 400] width 270 height 405
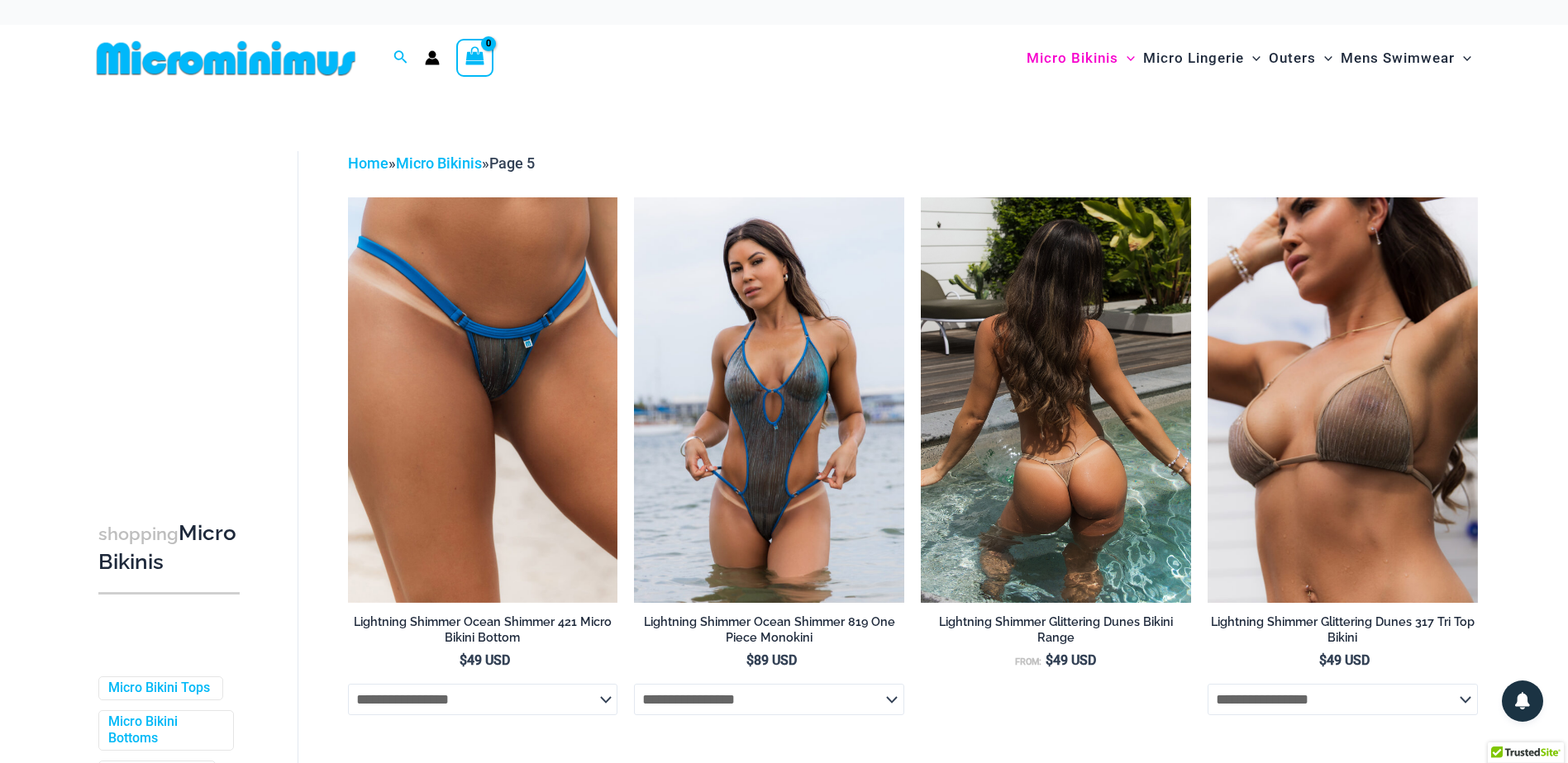
click at [1107, 415] on img at bounding box center [1056, 400] width 270 height 405
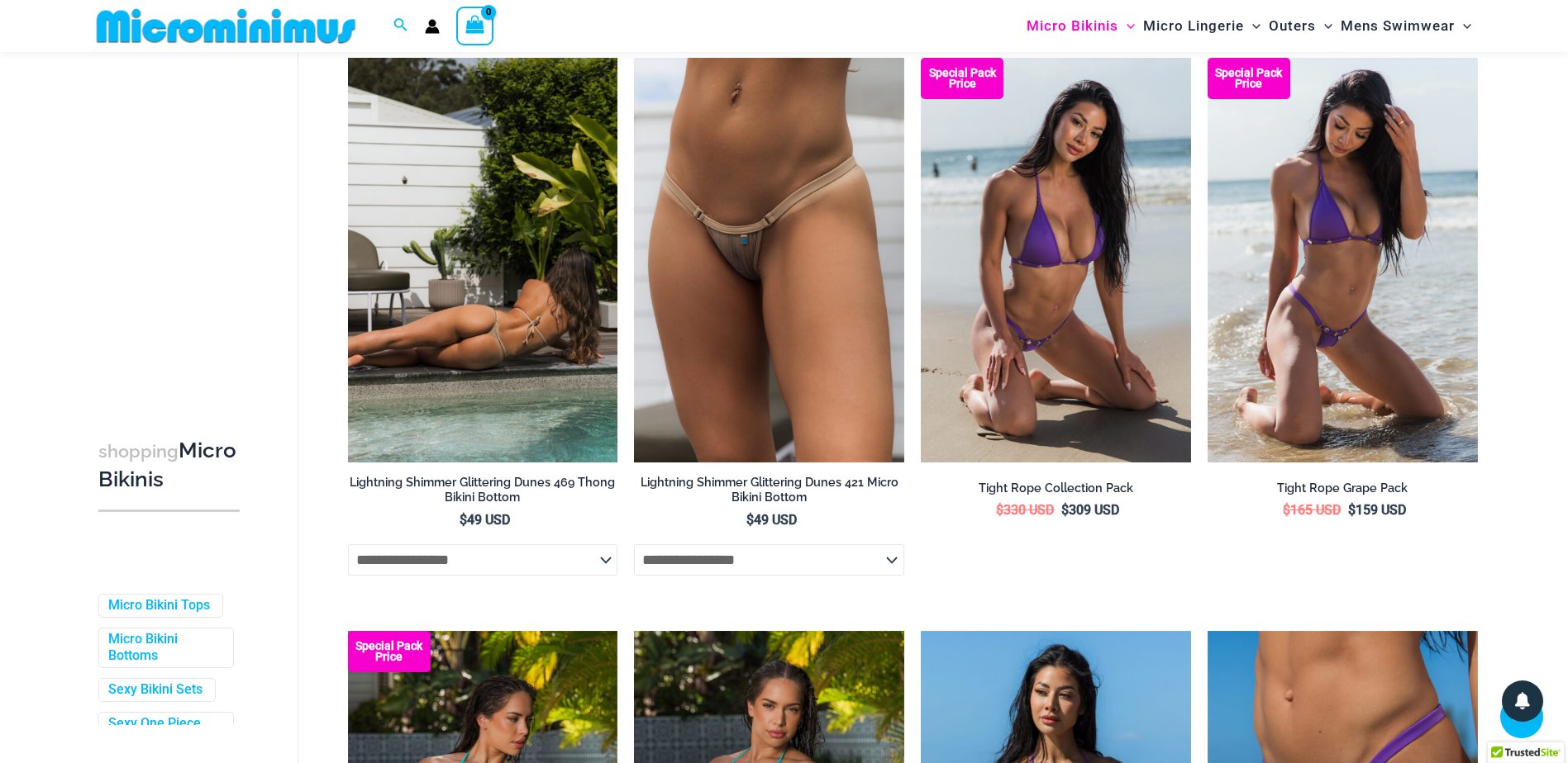
scroll to position [730, 0]
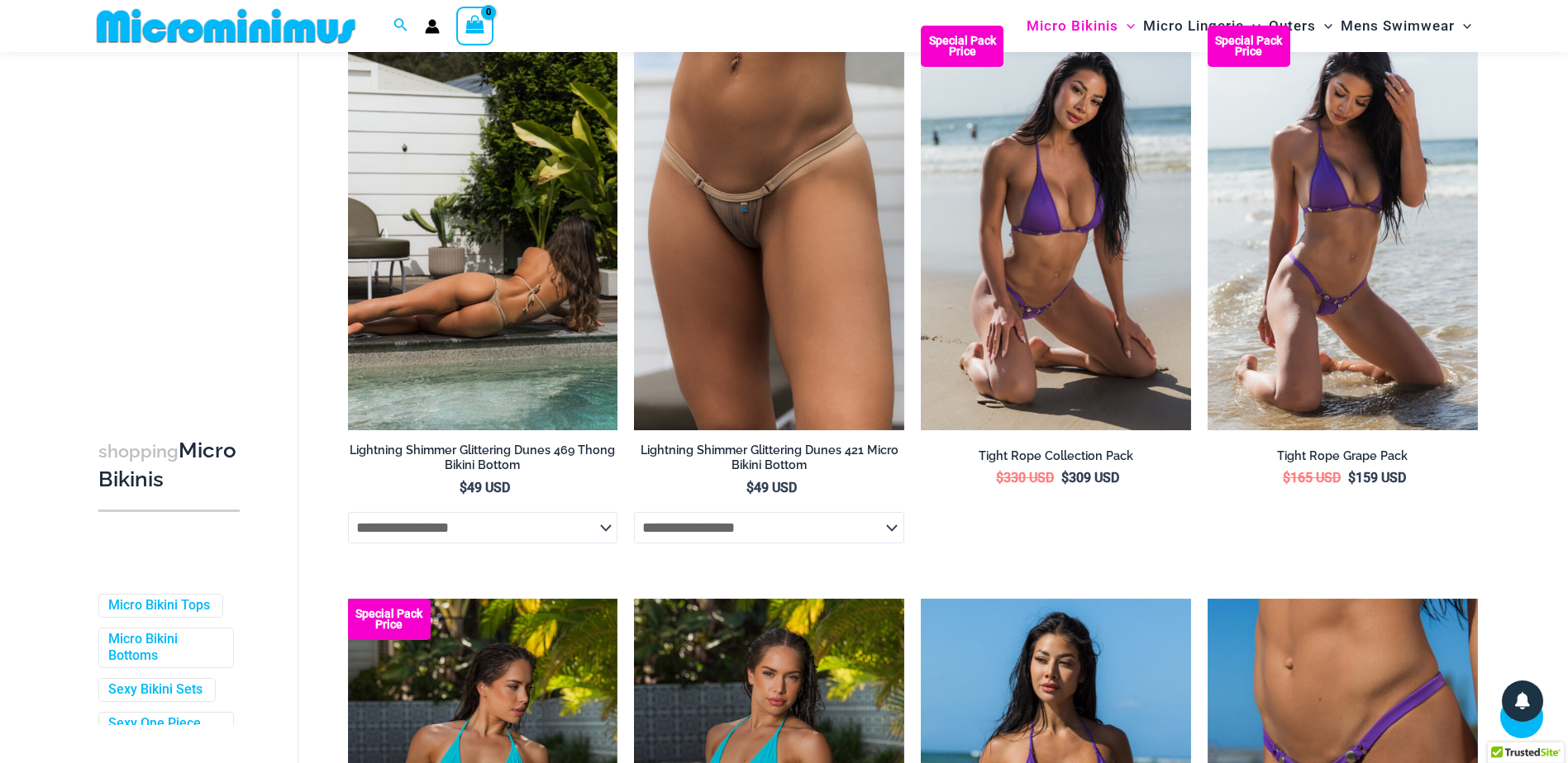
click at [504, 311] on img at bounding box center [483, 227] width 270 height 405
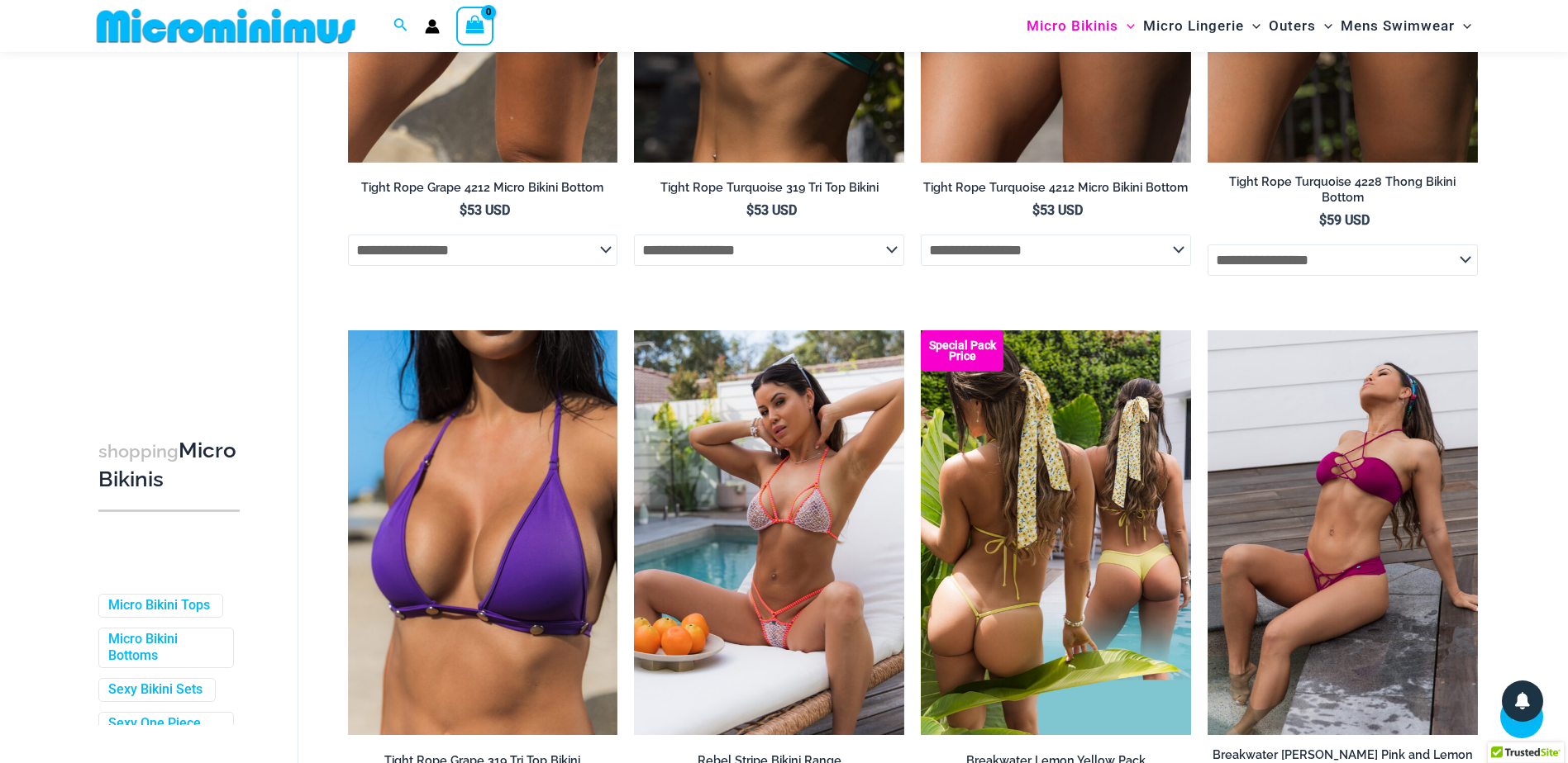
scroll to position [2217, 0]
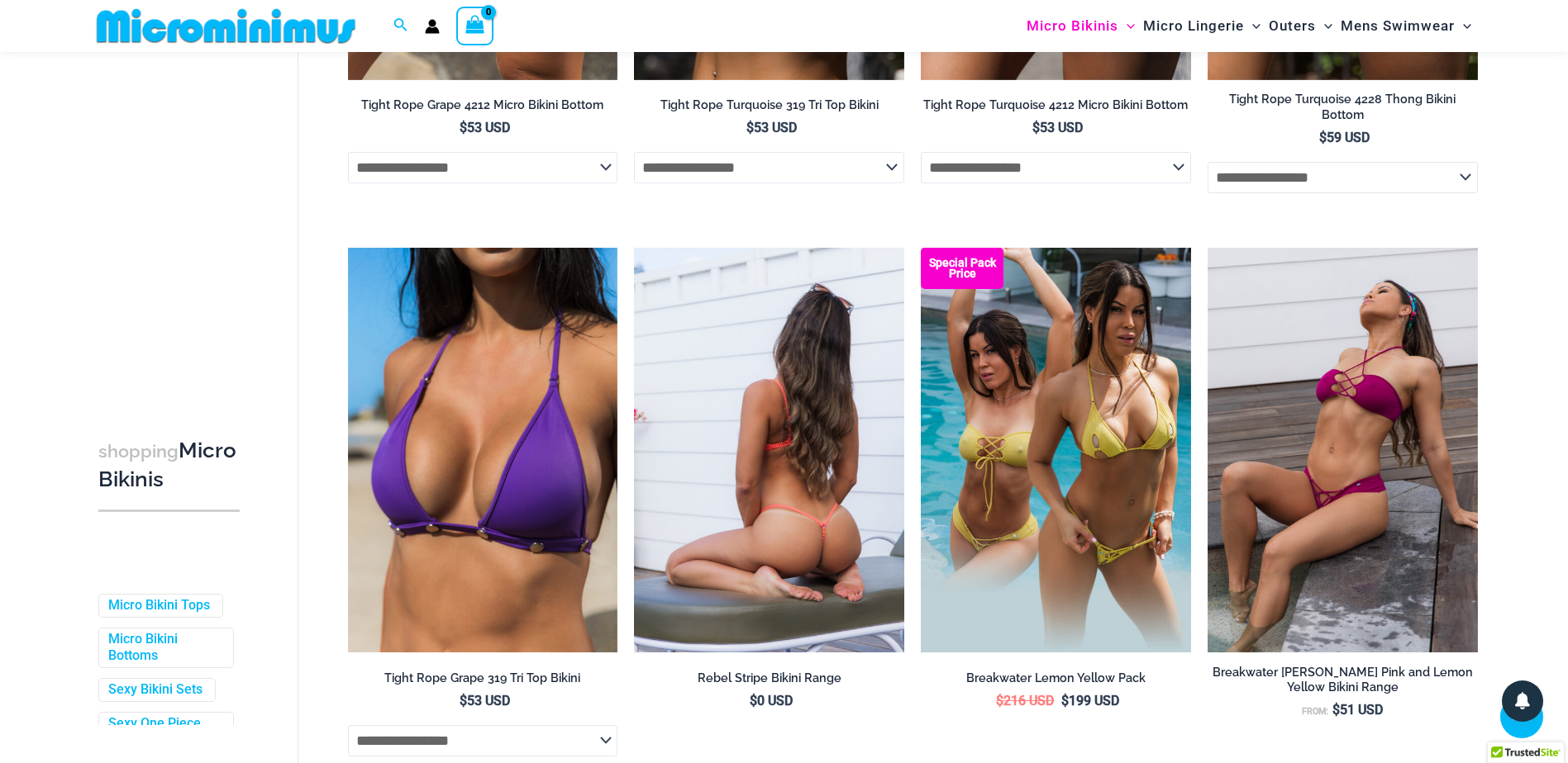
click at [781, 415] on img at bounding box center [769, 450] width 270 height 405
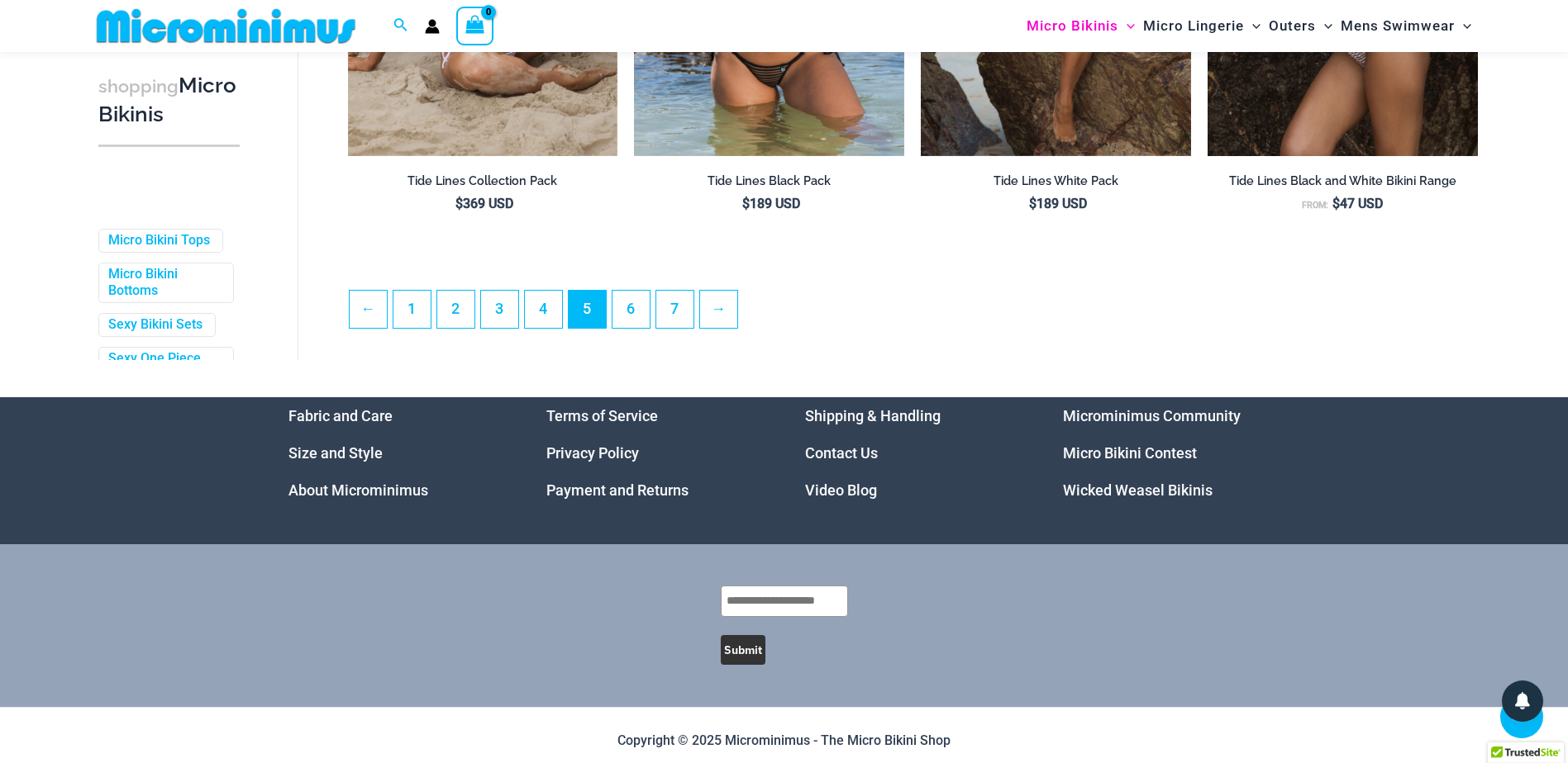
scroll to position [4436, 0]
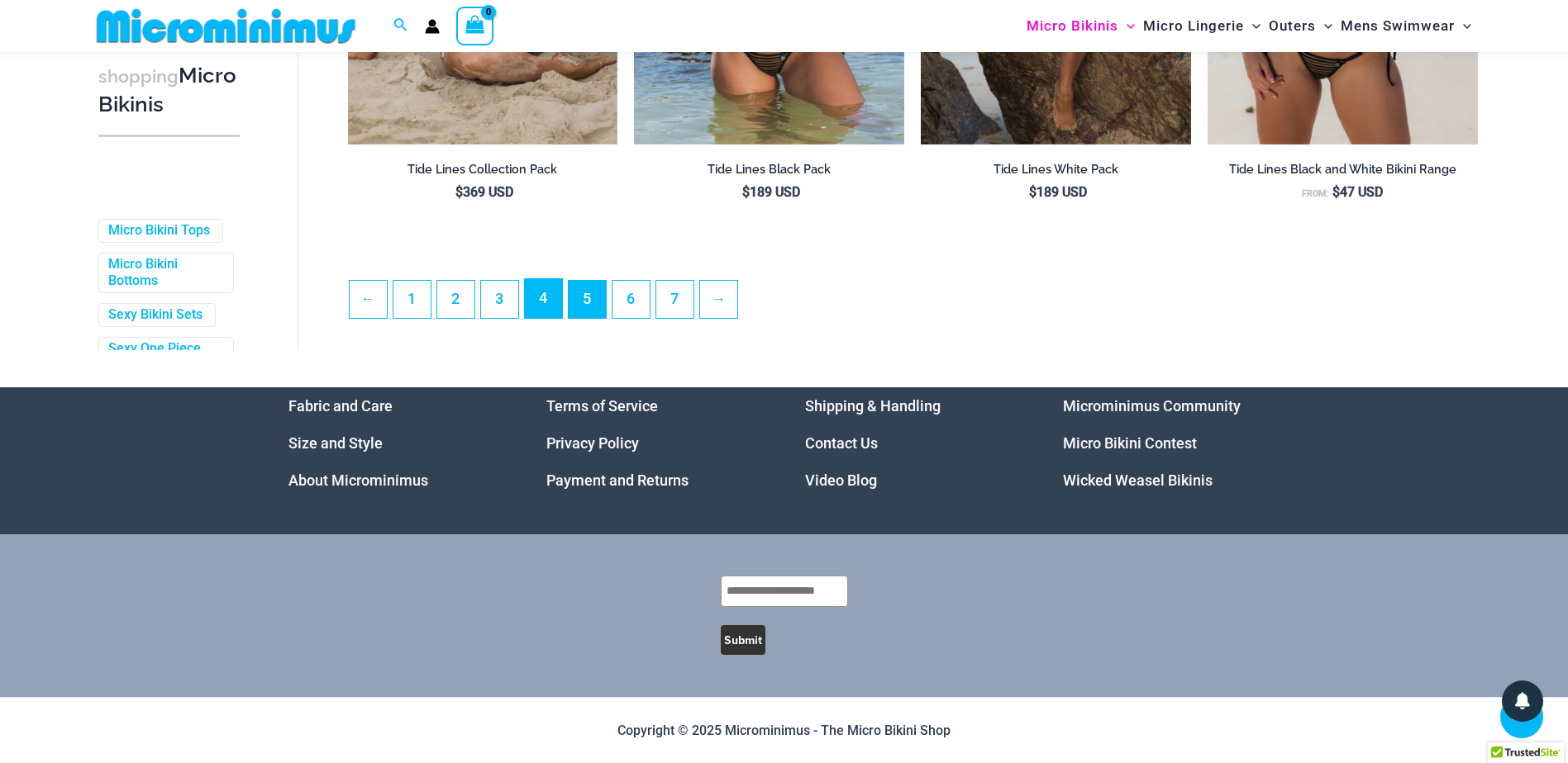
click at [530, 304] on link "4" at bounding box center [543, 299] width 37 height 39
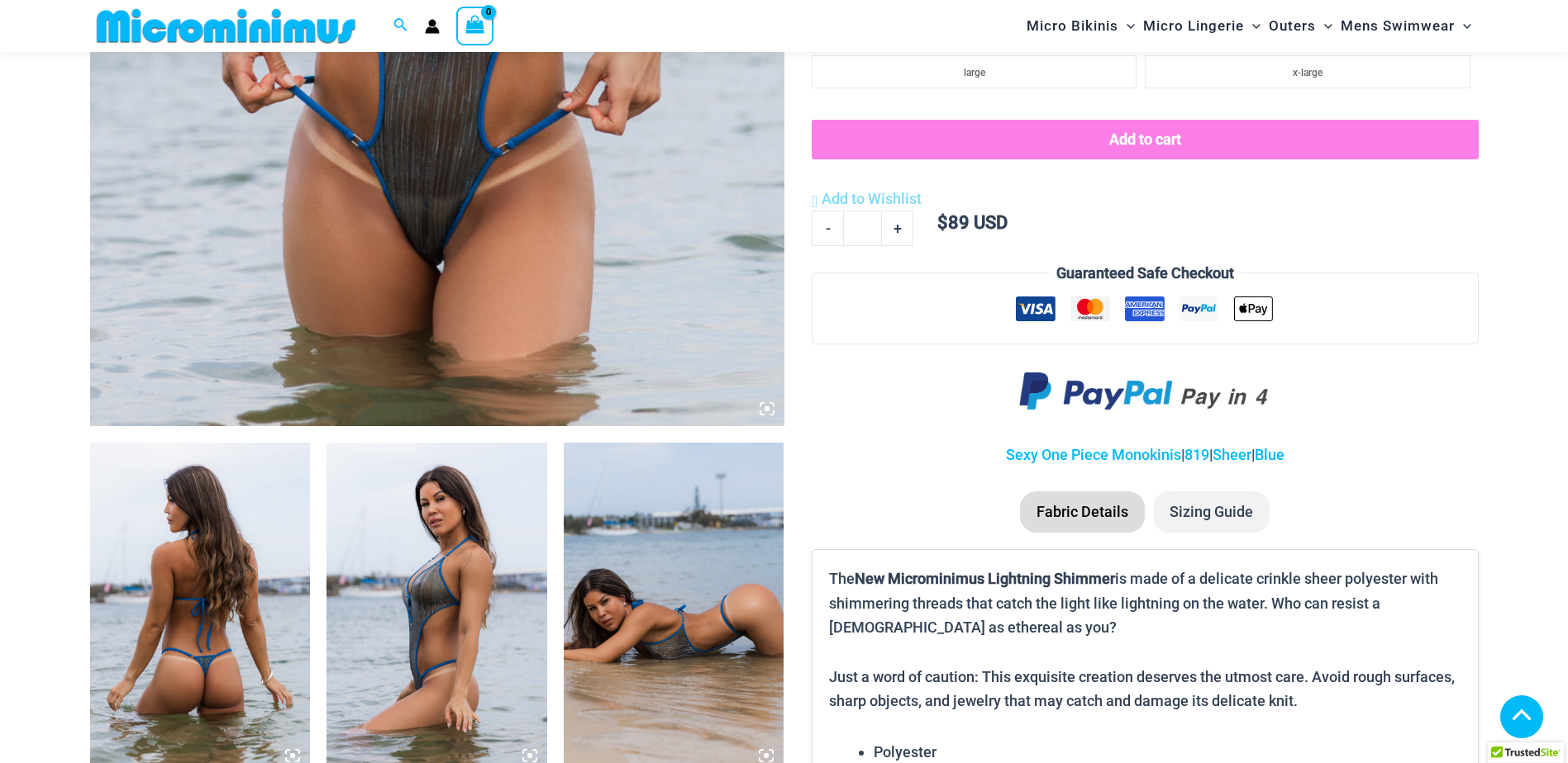
scroll to position [894, 0]
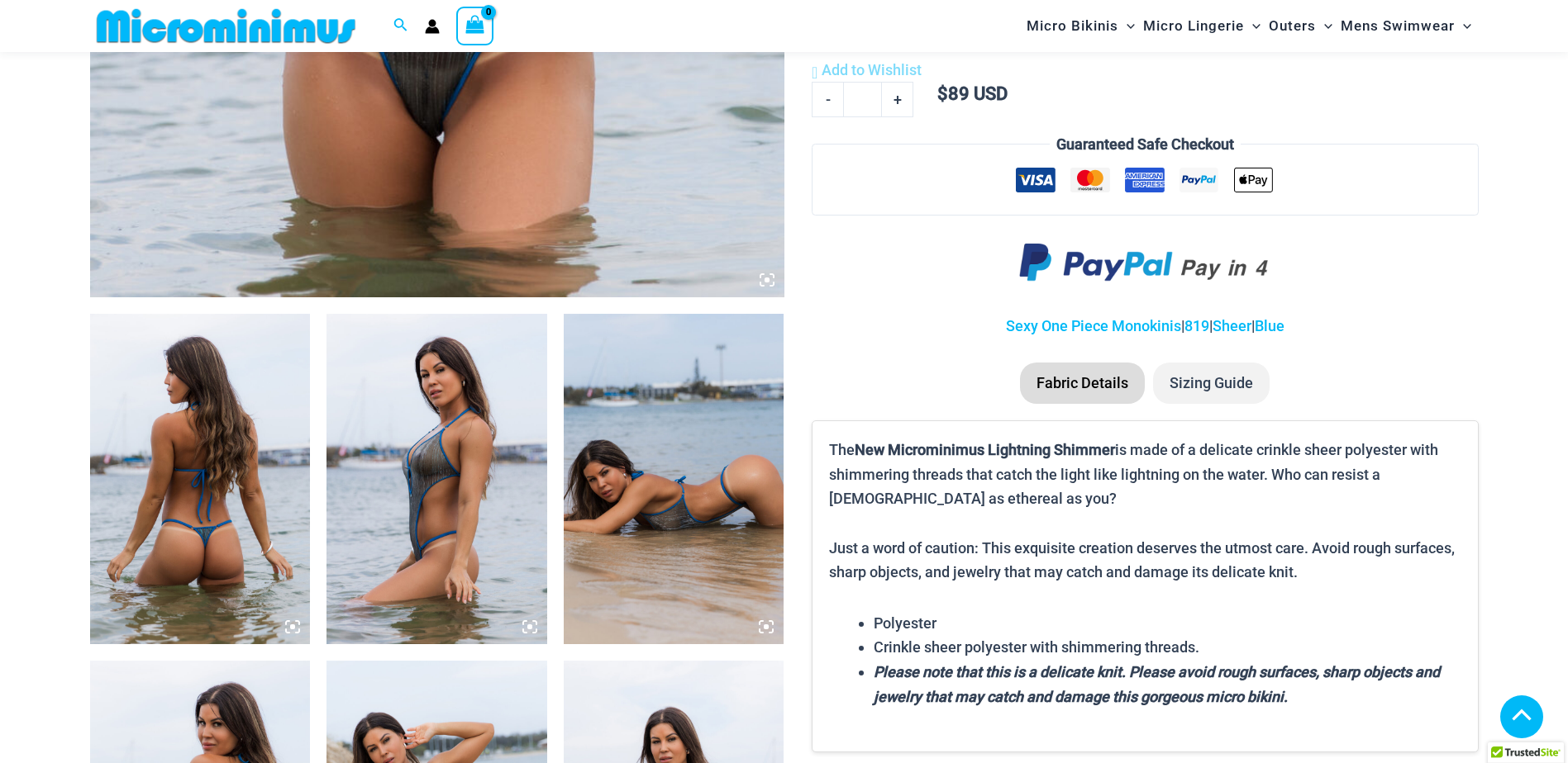
click at [727, 409] on img at bounding box center [674, 479] width 221 height 331
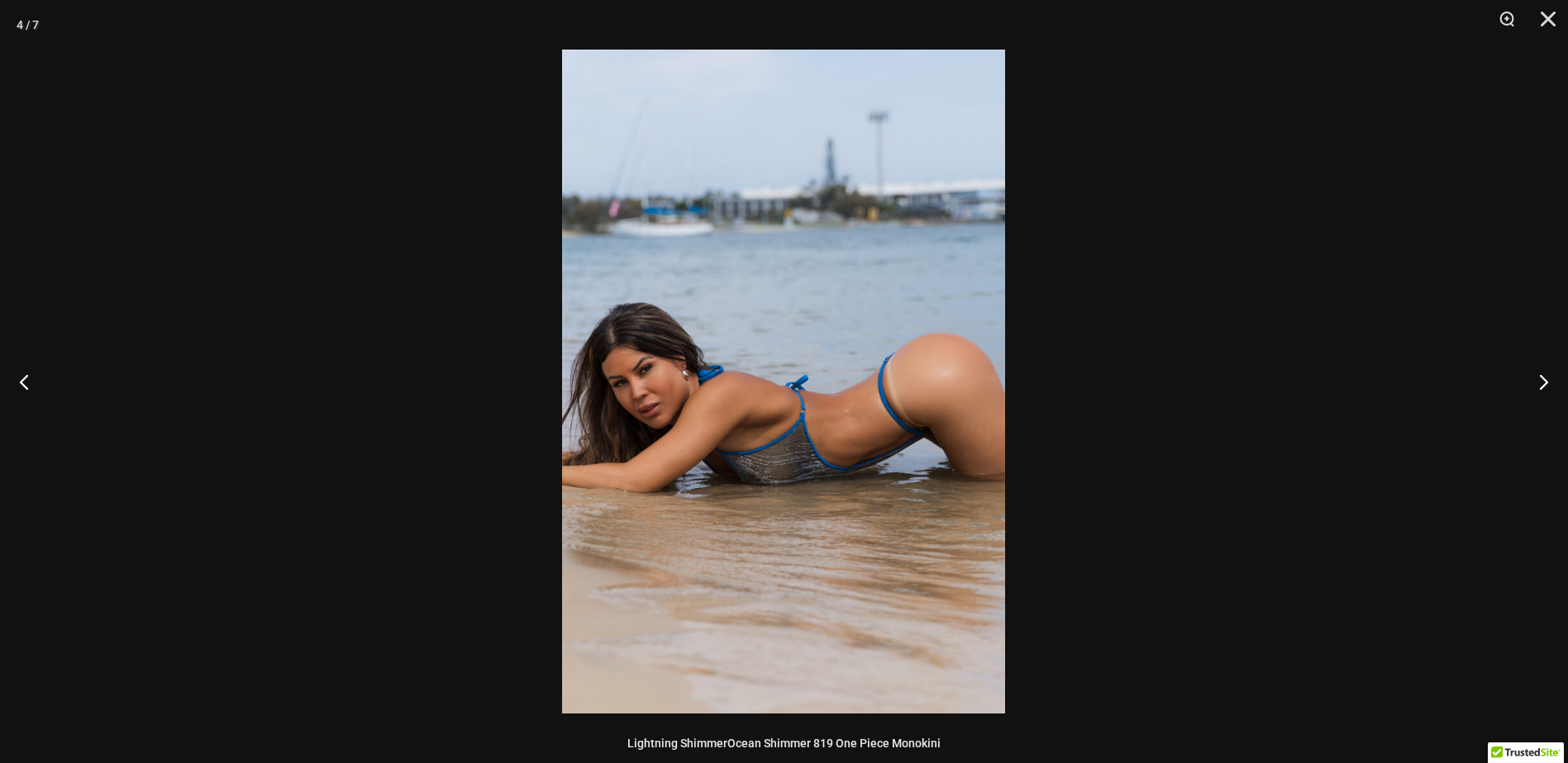
click at [727, 409] on img at bounding box center [783, 381] width 443 height 664
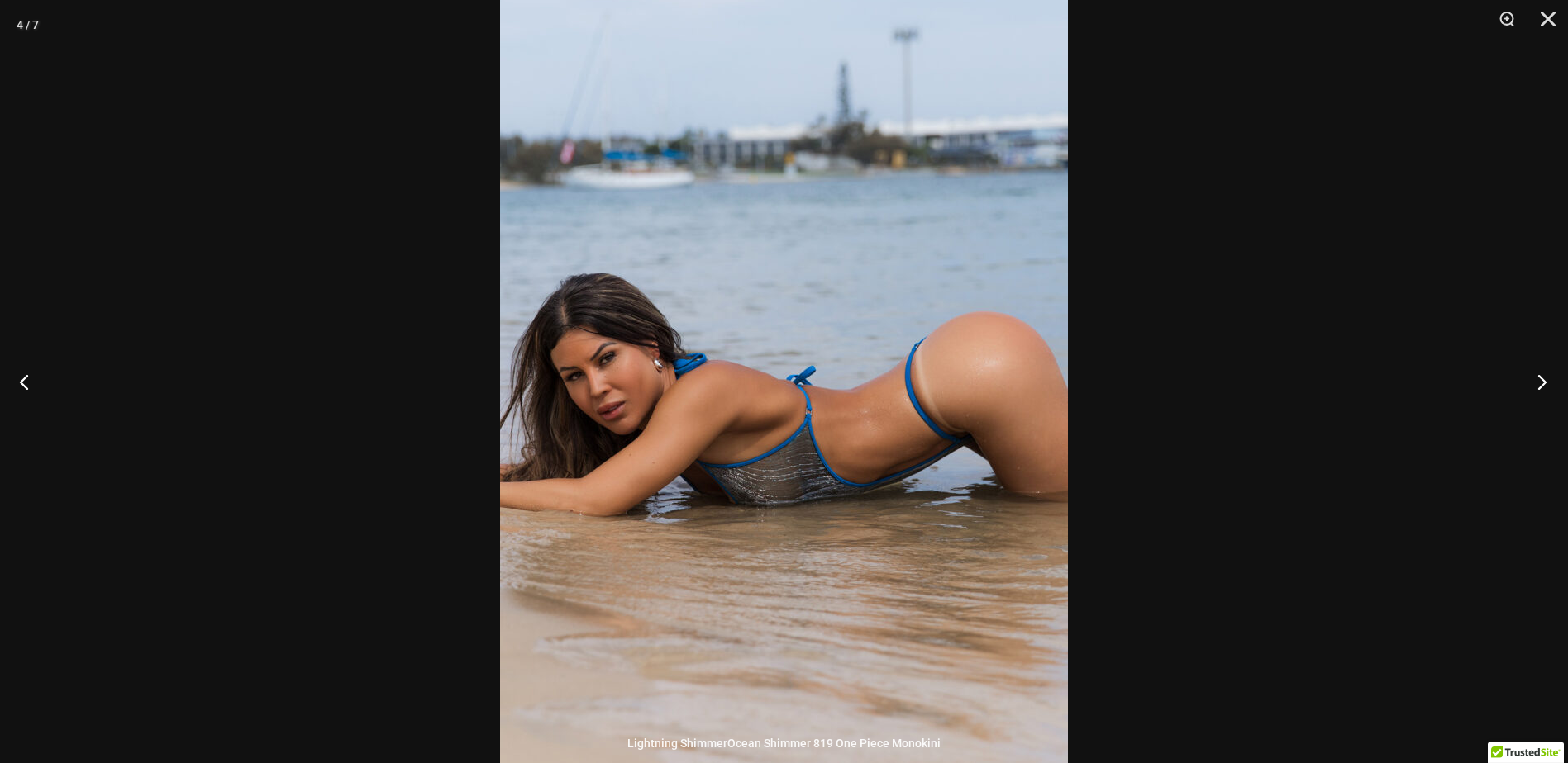
click at [1538, 389] on button "Next" at bounding box center [1537, 381] width 62 height 83
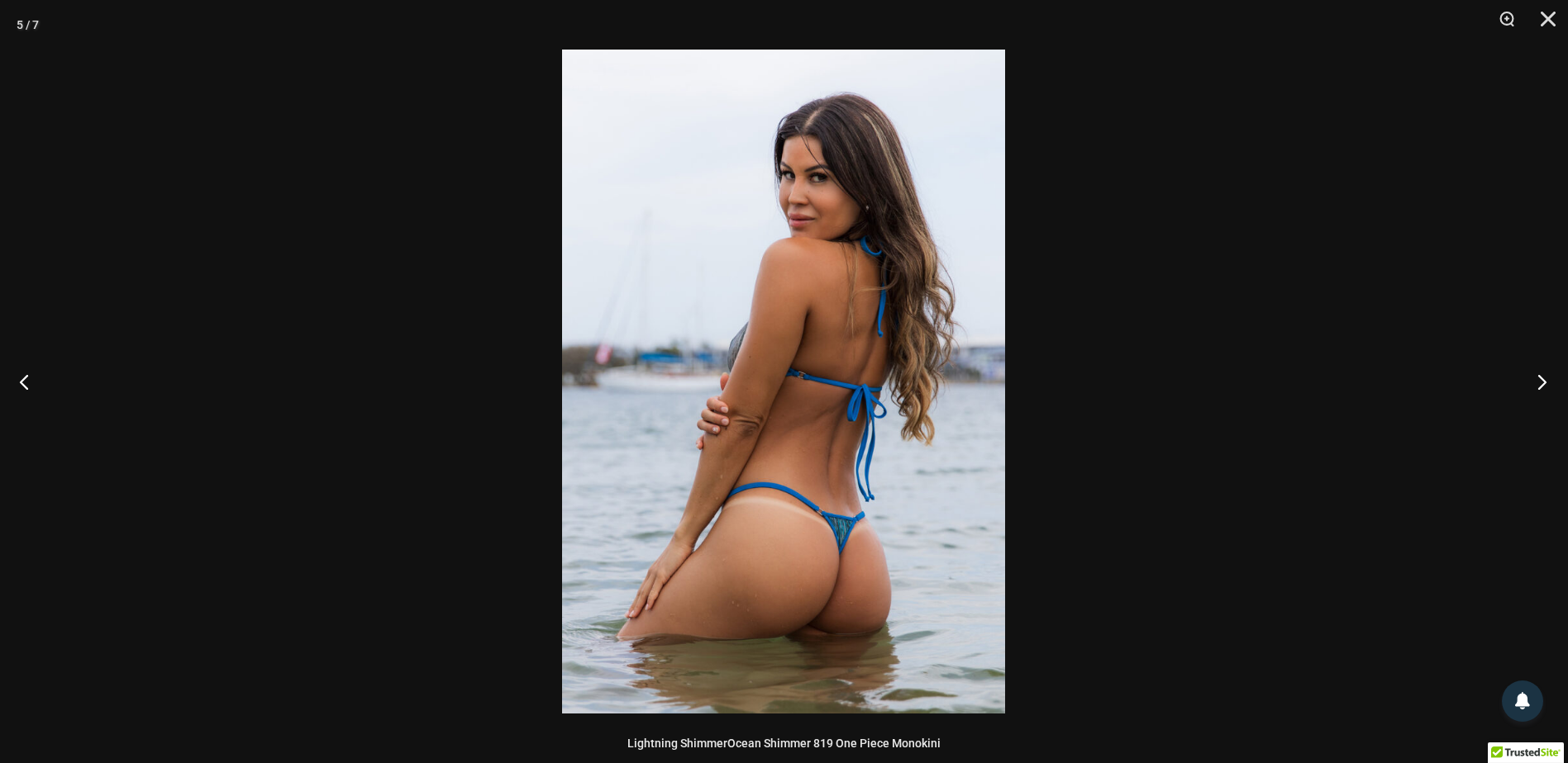
click at [1538, 388] on button "Next" at bounding box center [1537, 381] width 62 height 83
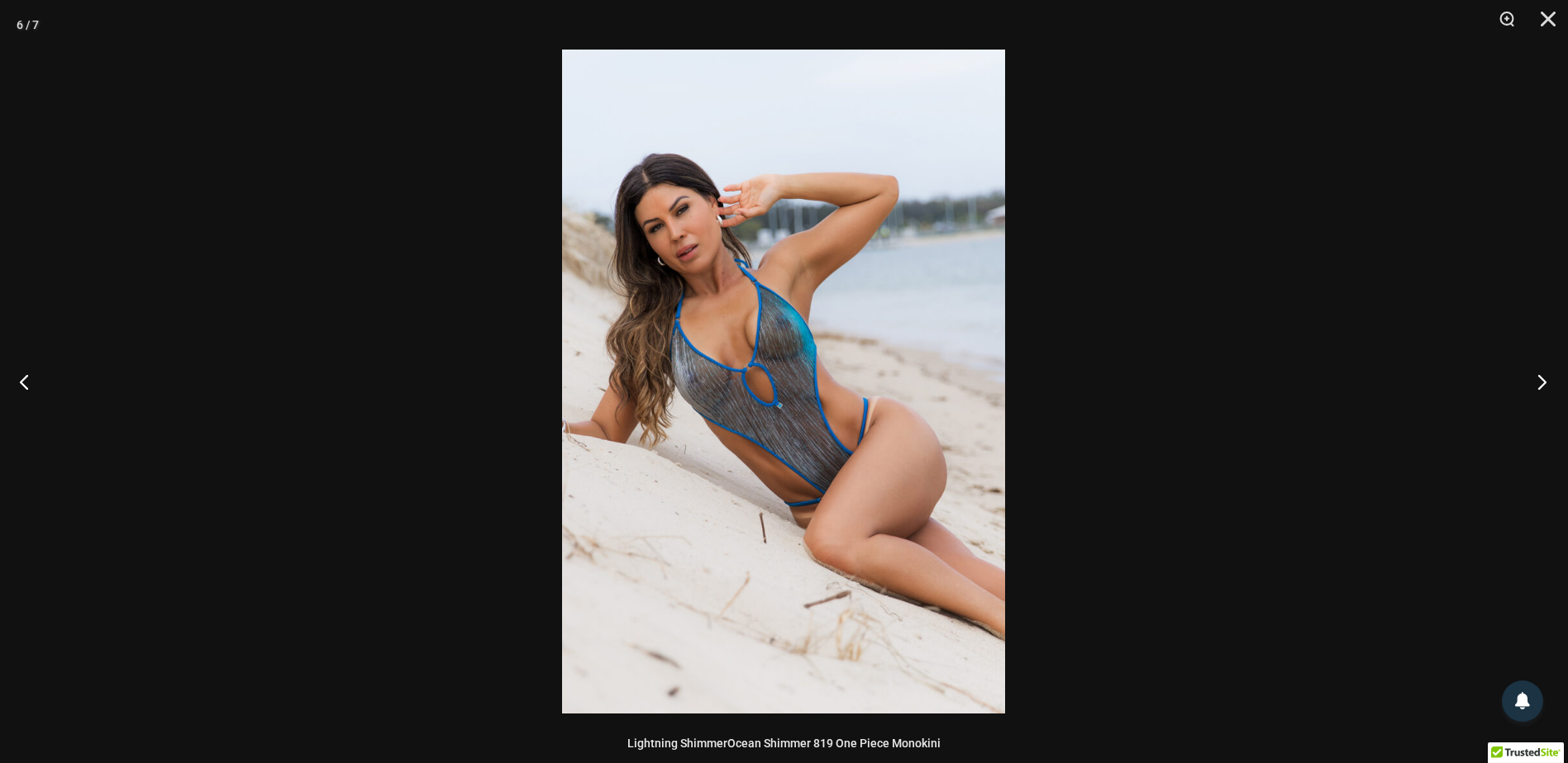
click at [1538, 388] on button "Next" at bounding box center [1537, 381] width 62 height 83
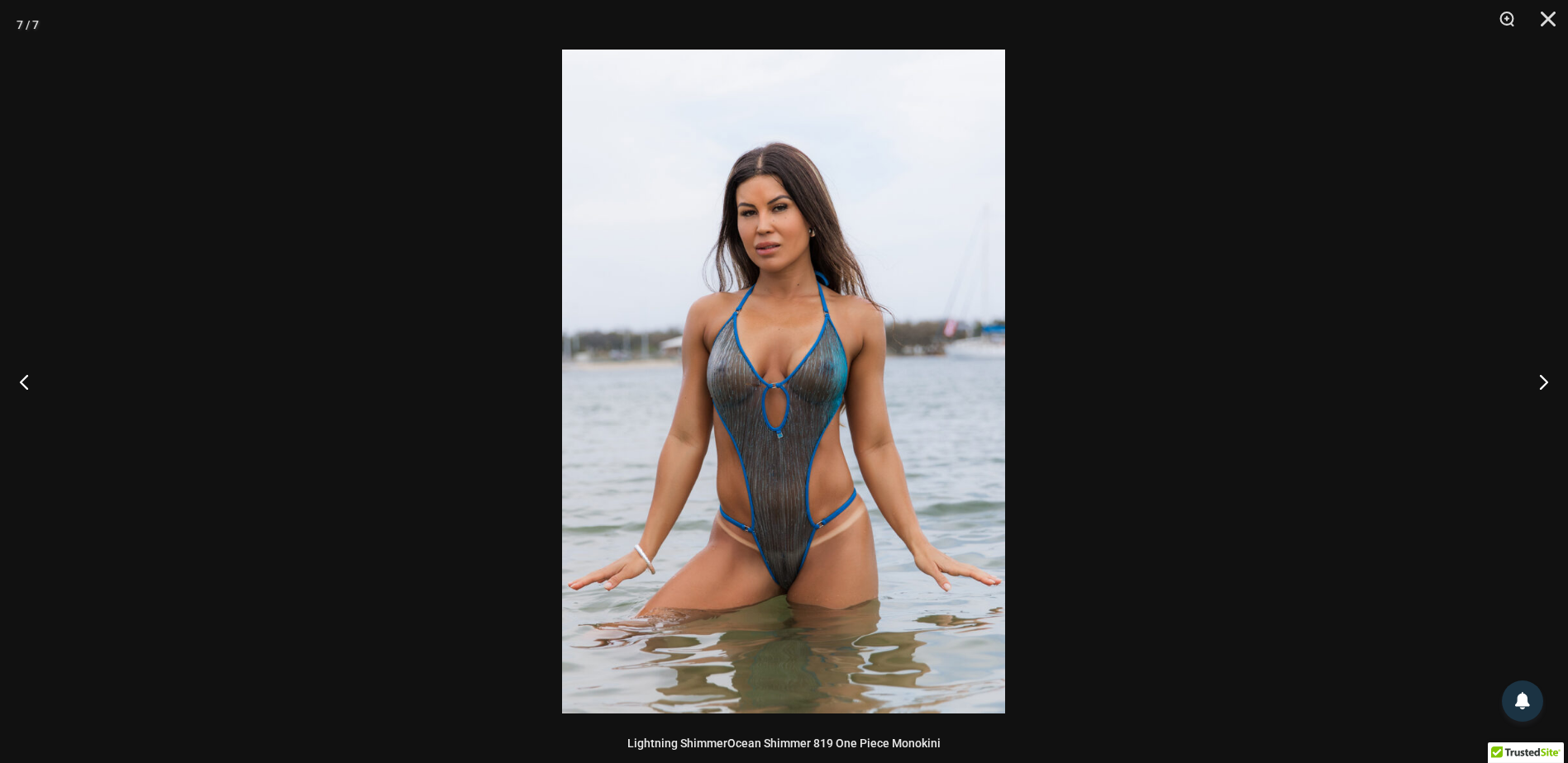
click at [910, 434] on img at bounding box center [783, 381] width 443 height 664
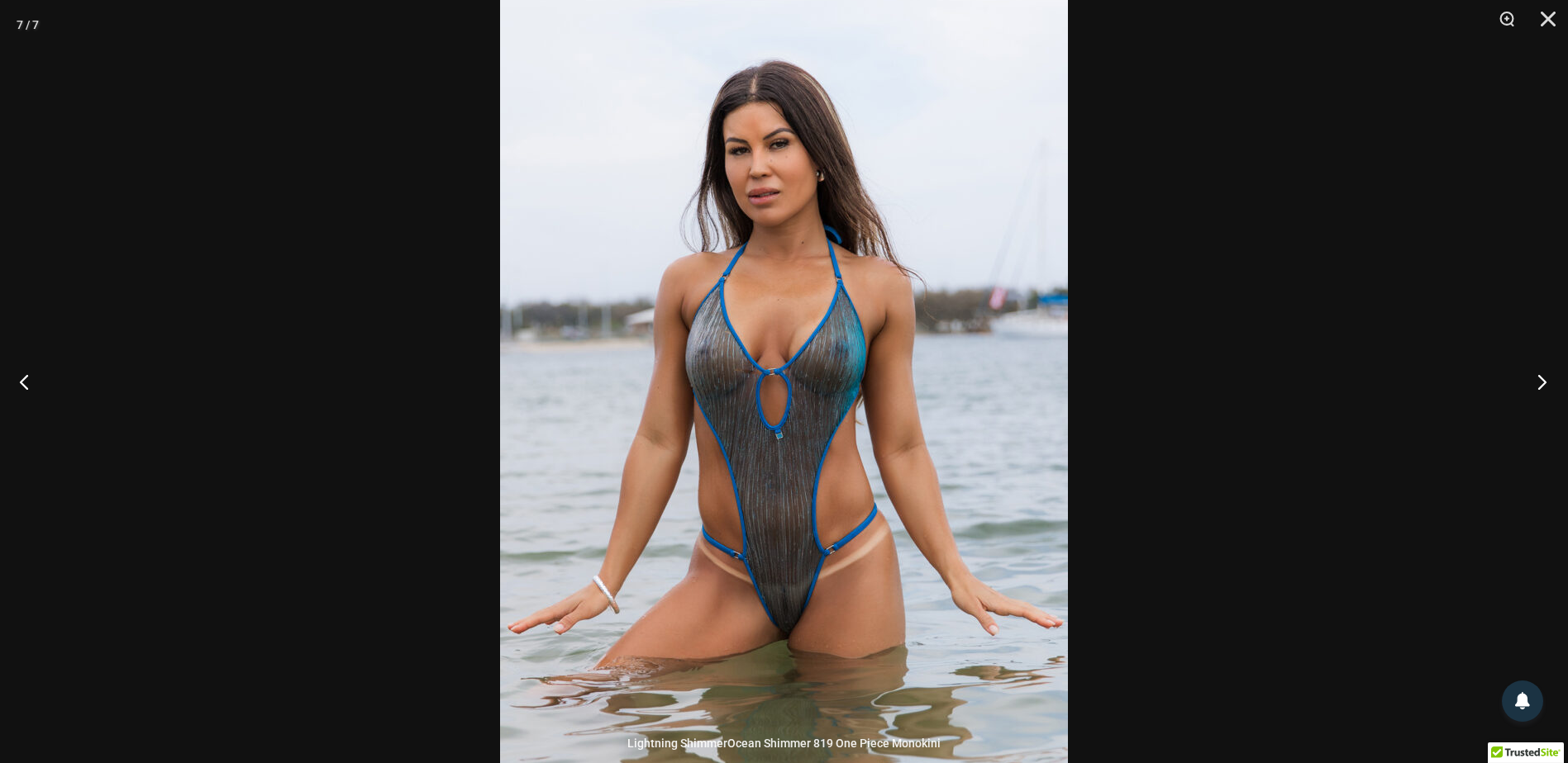
click at [1542, 376] on button "Next" at bounding box center [1537, 381] width 62 height 83
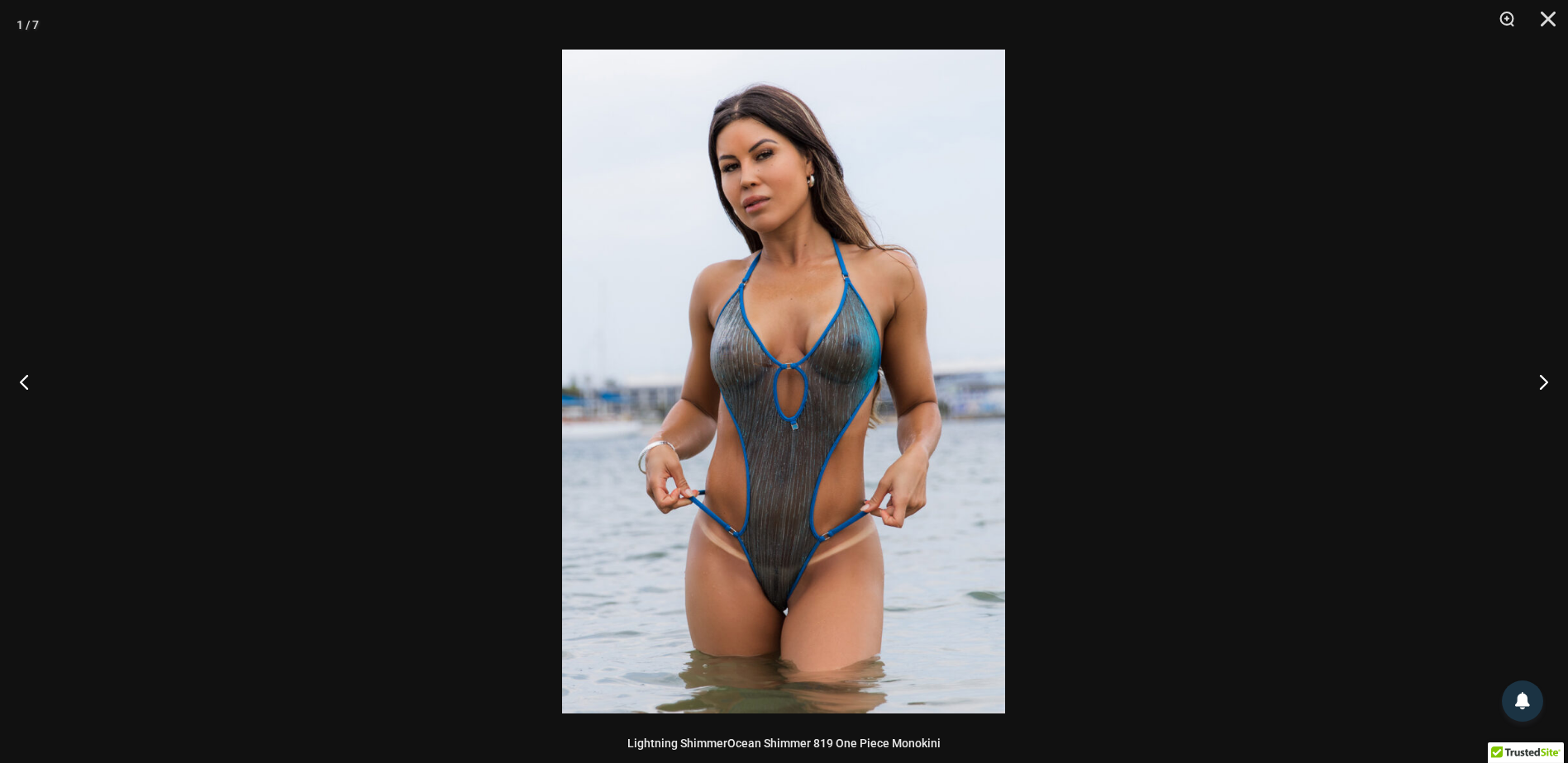
click at [546, 521] on div at bounding box center [784, 381] width 1568 height 763
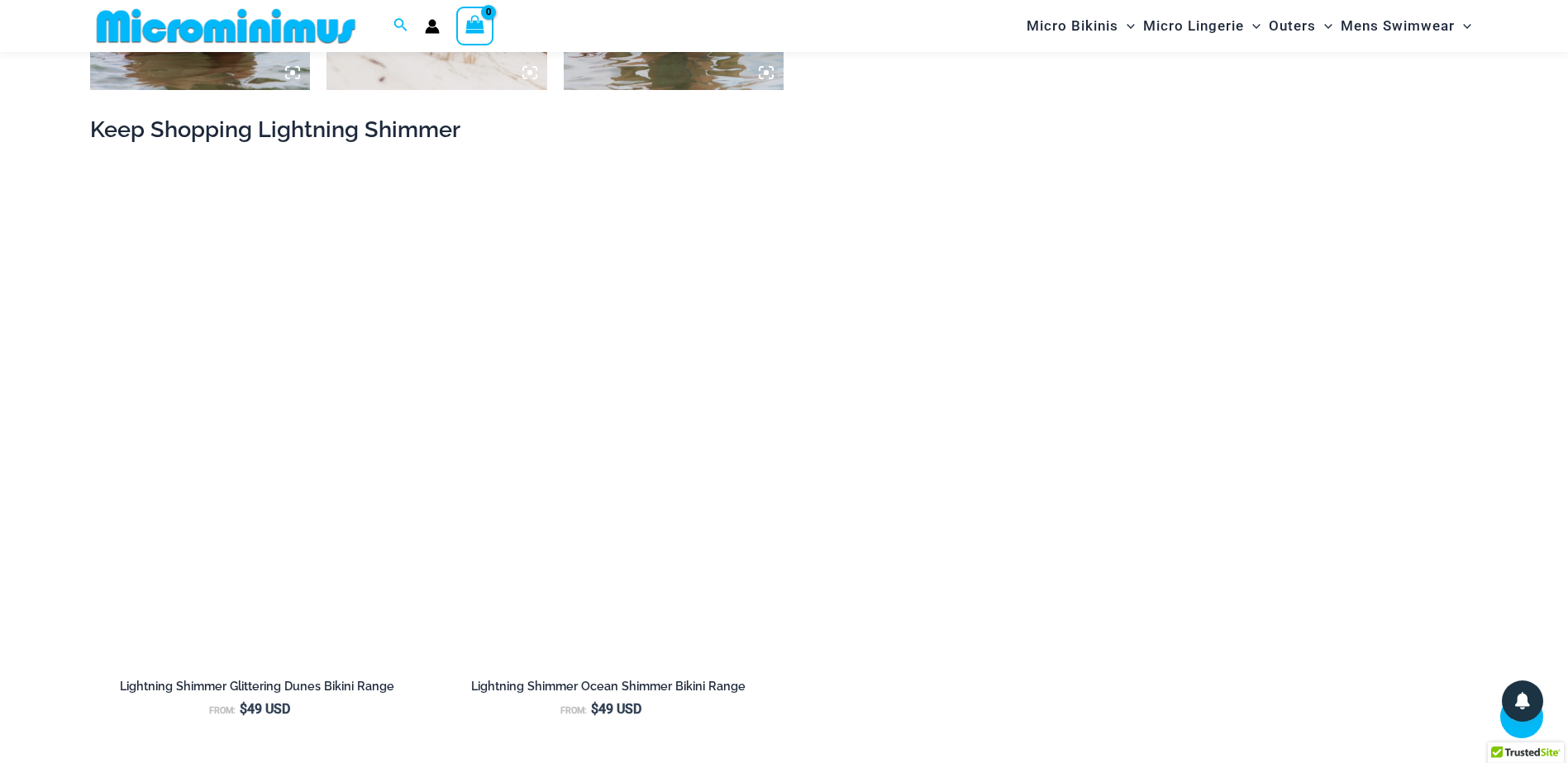
scroll to position [1886, 0]
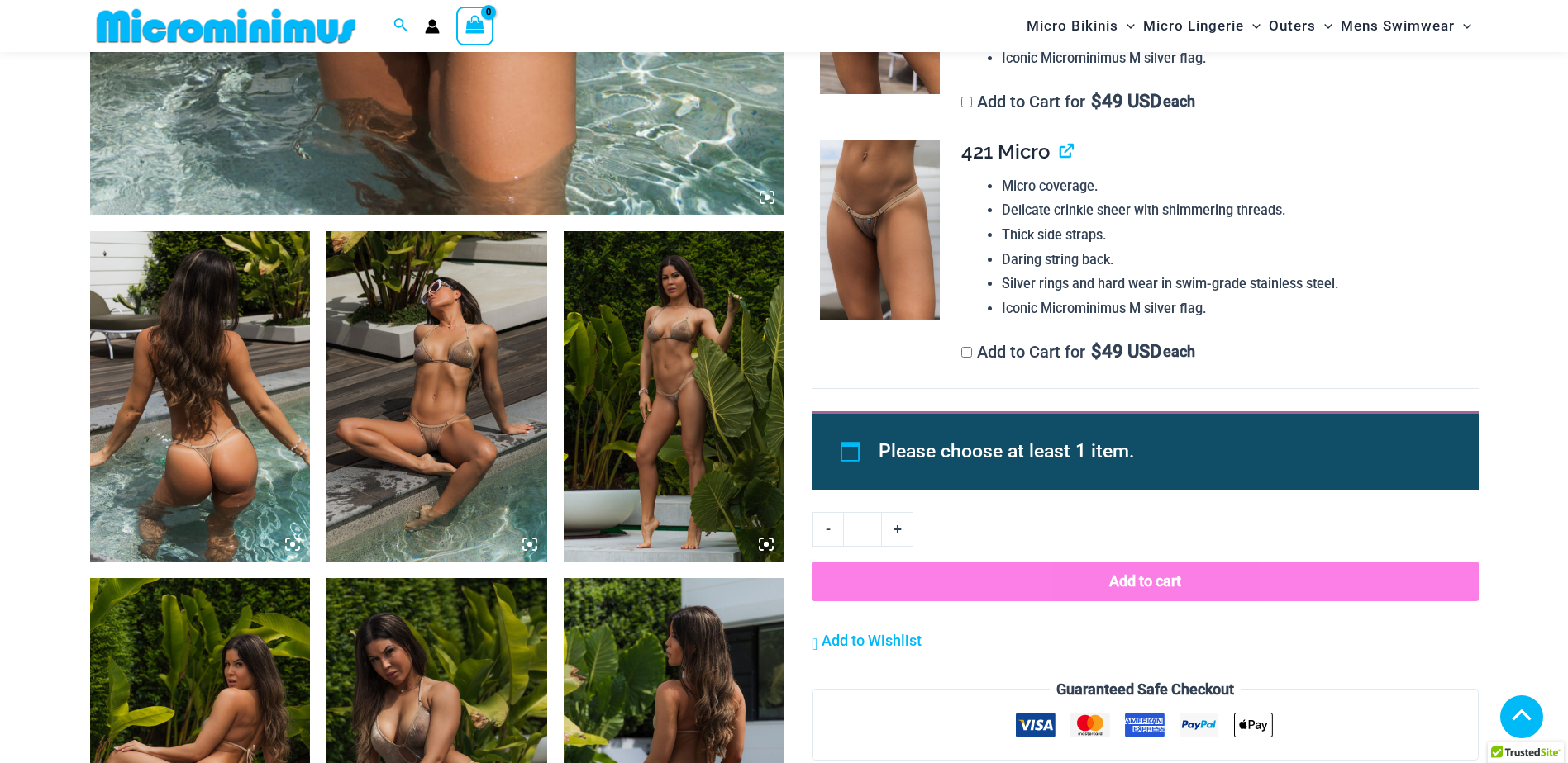
click at [658, 421] on img at bounding box center [674, 396] width 221 height 331
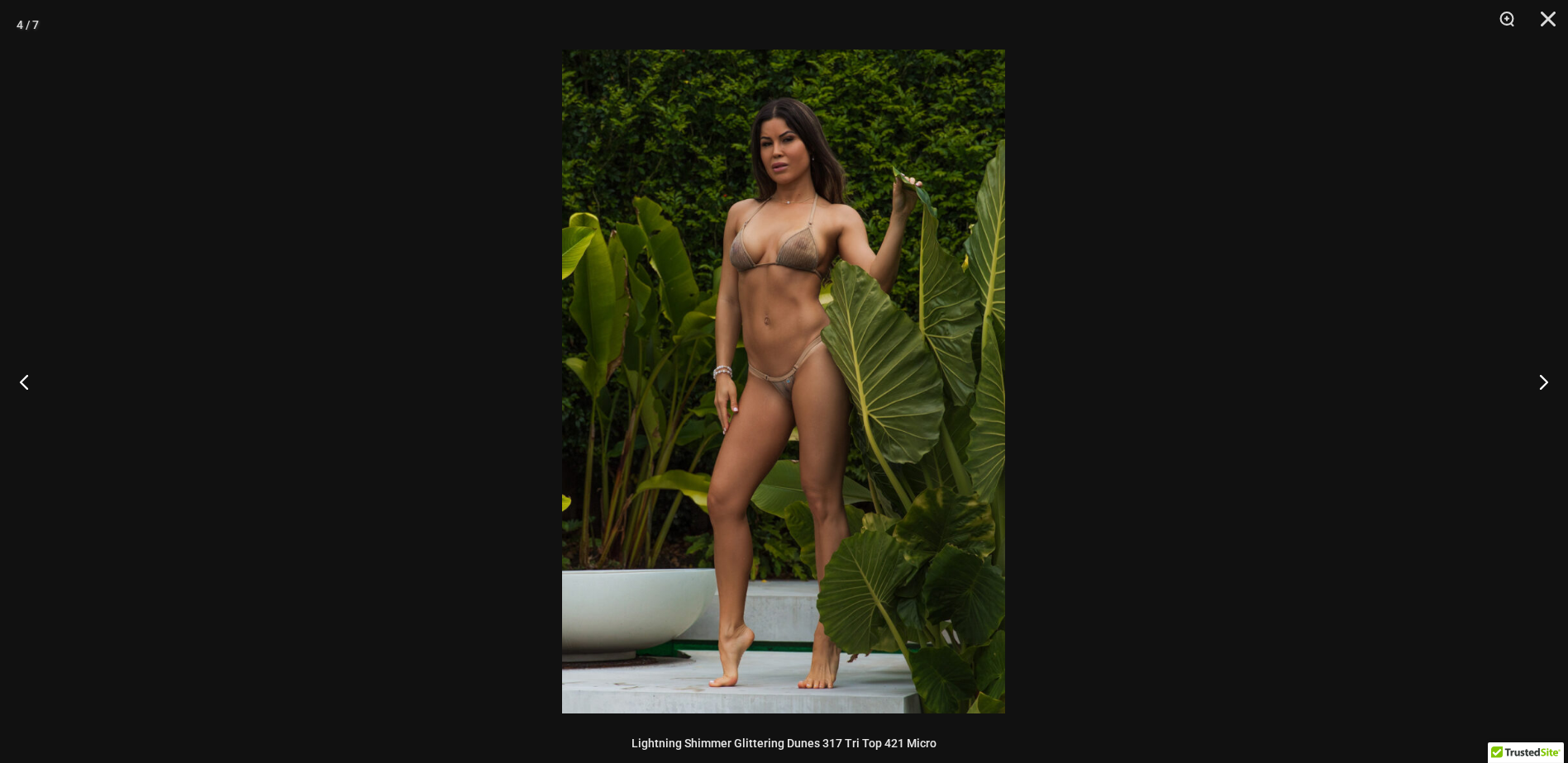
click at [812, 411] on img at bounding box center [783, 381] width 443 height 664
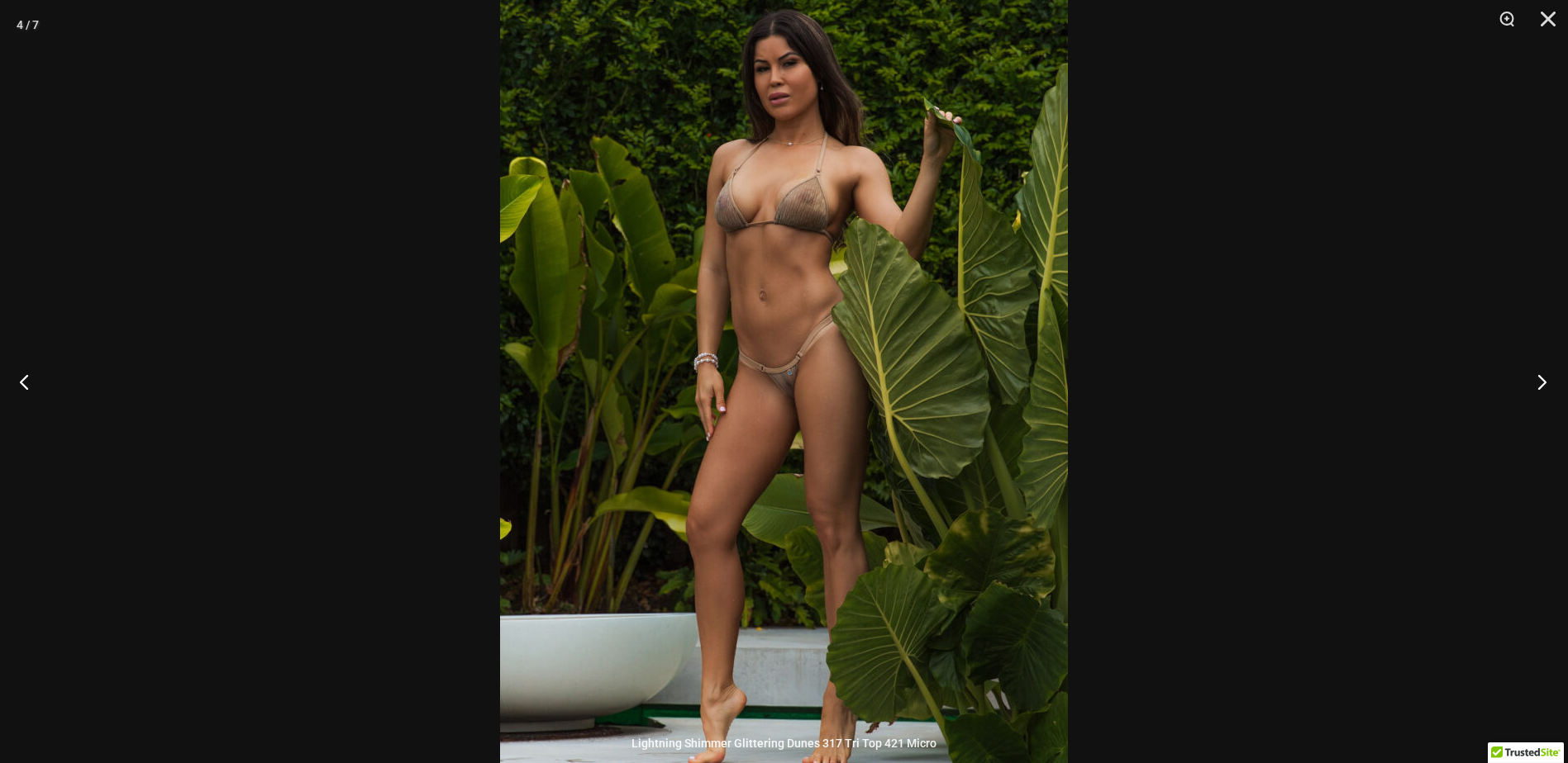
click at [1538, 396] on button "Next" at bounding box center [1537, 381] width 62 height 83
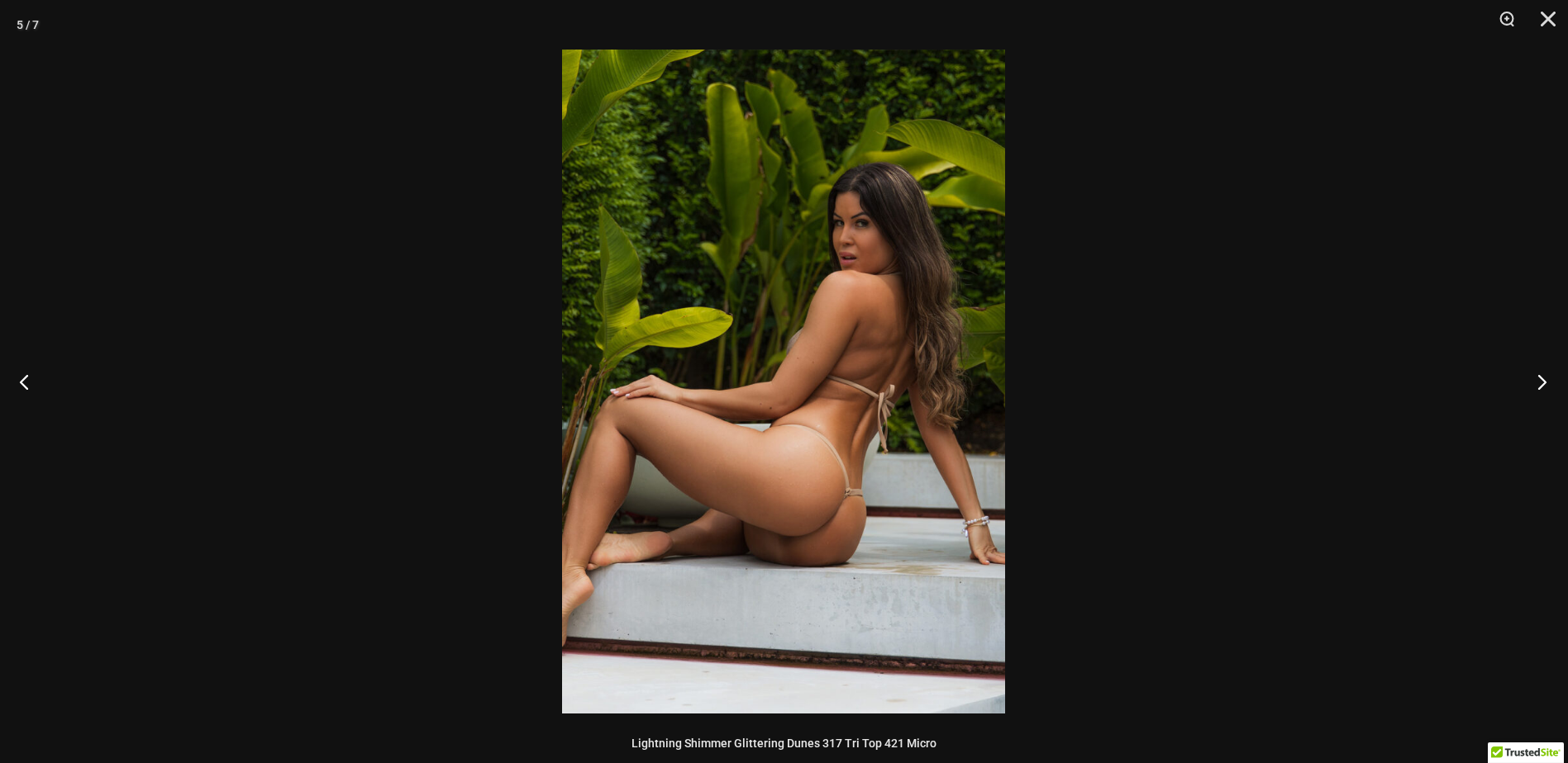
click at [1534, 391] on button "Next" at bounding box center [1537, 381] width 62 height 83
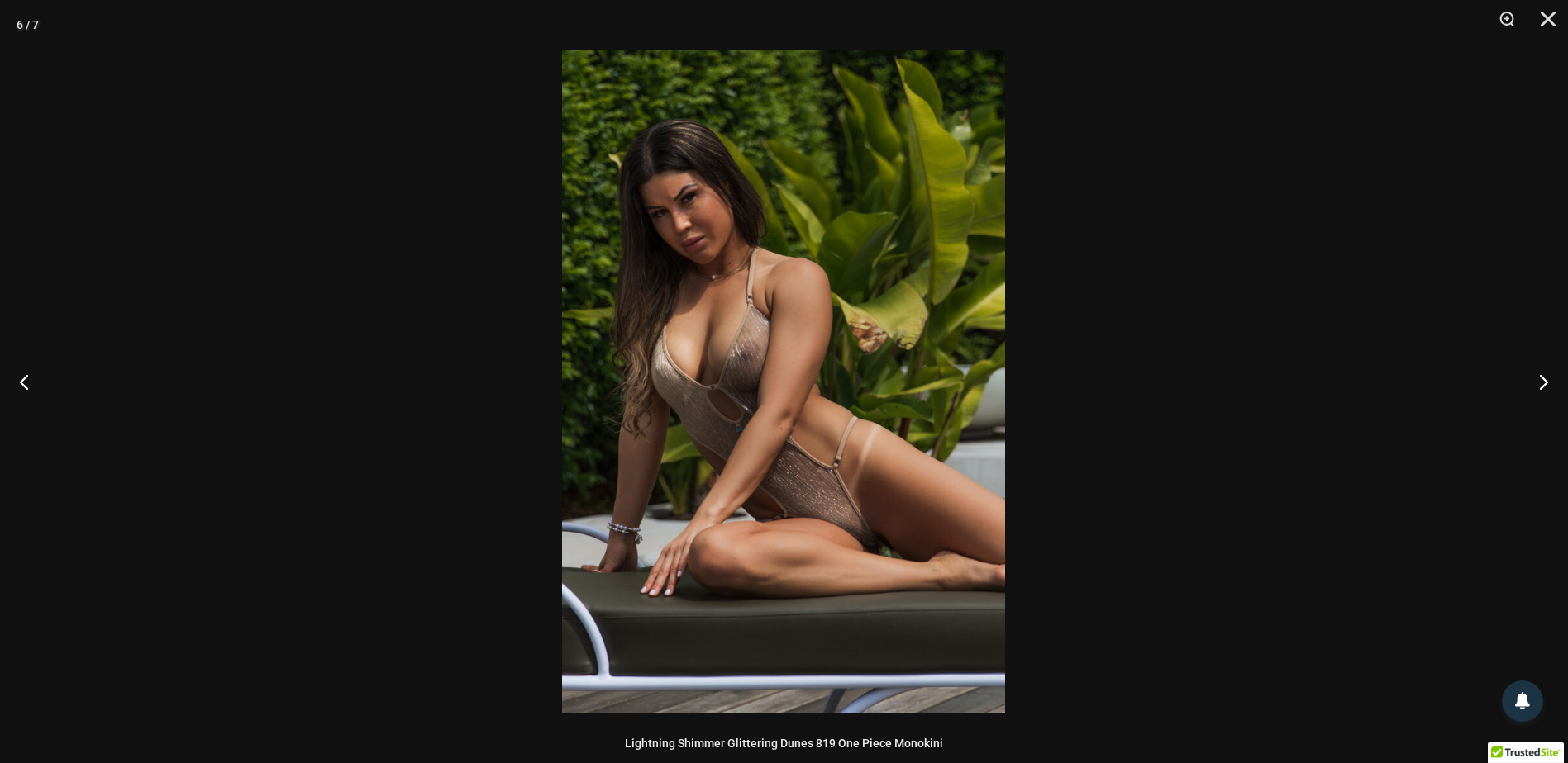
click at [915, 442] on img at bounding box center [783, 381] width 443 height 664
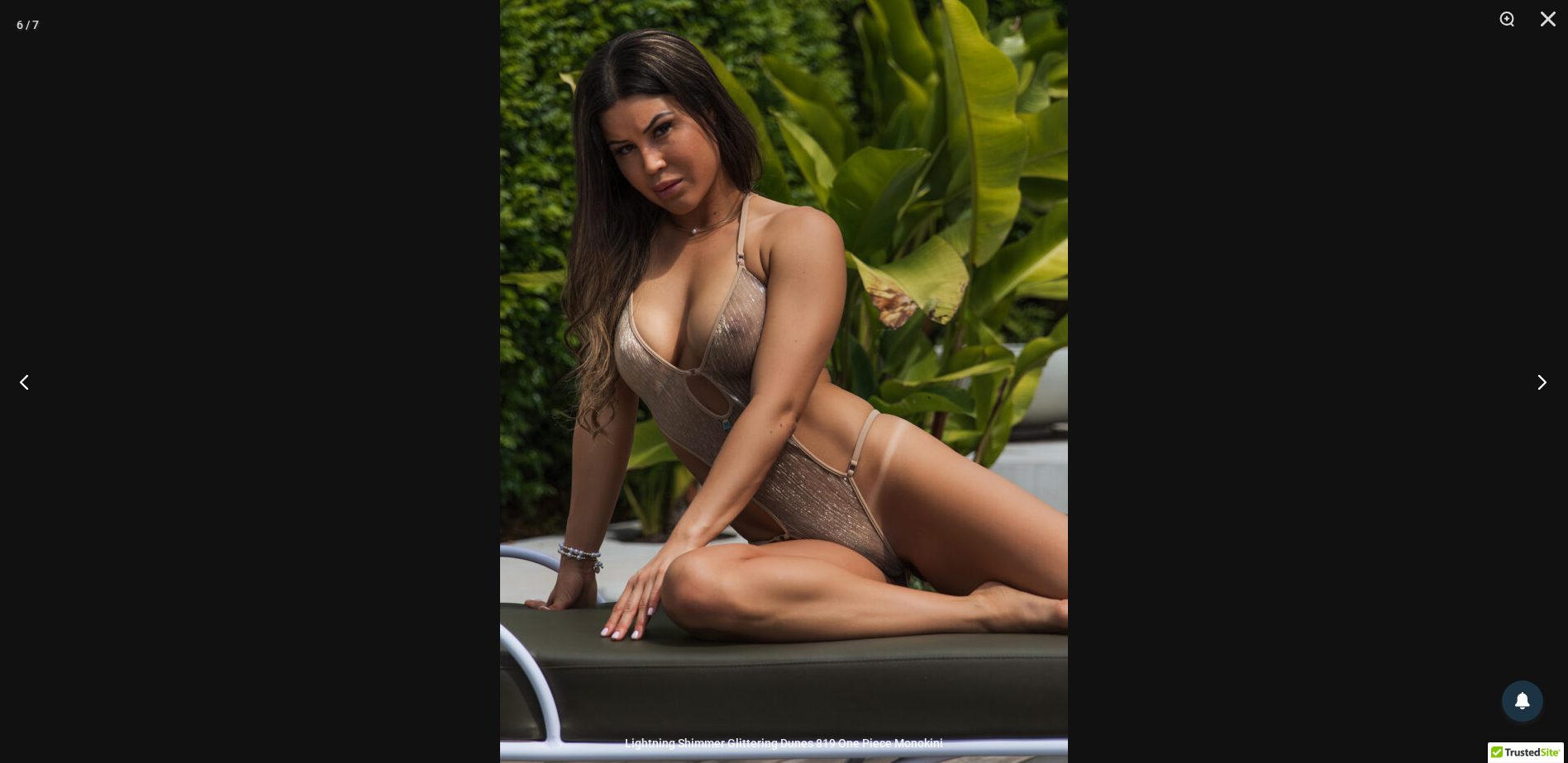
click at [1534, 389] on button "Next" at bounding box center [1537, 381] width 62 height 83
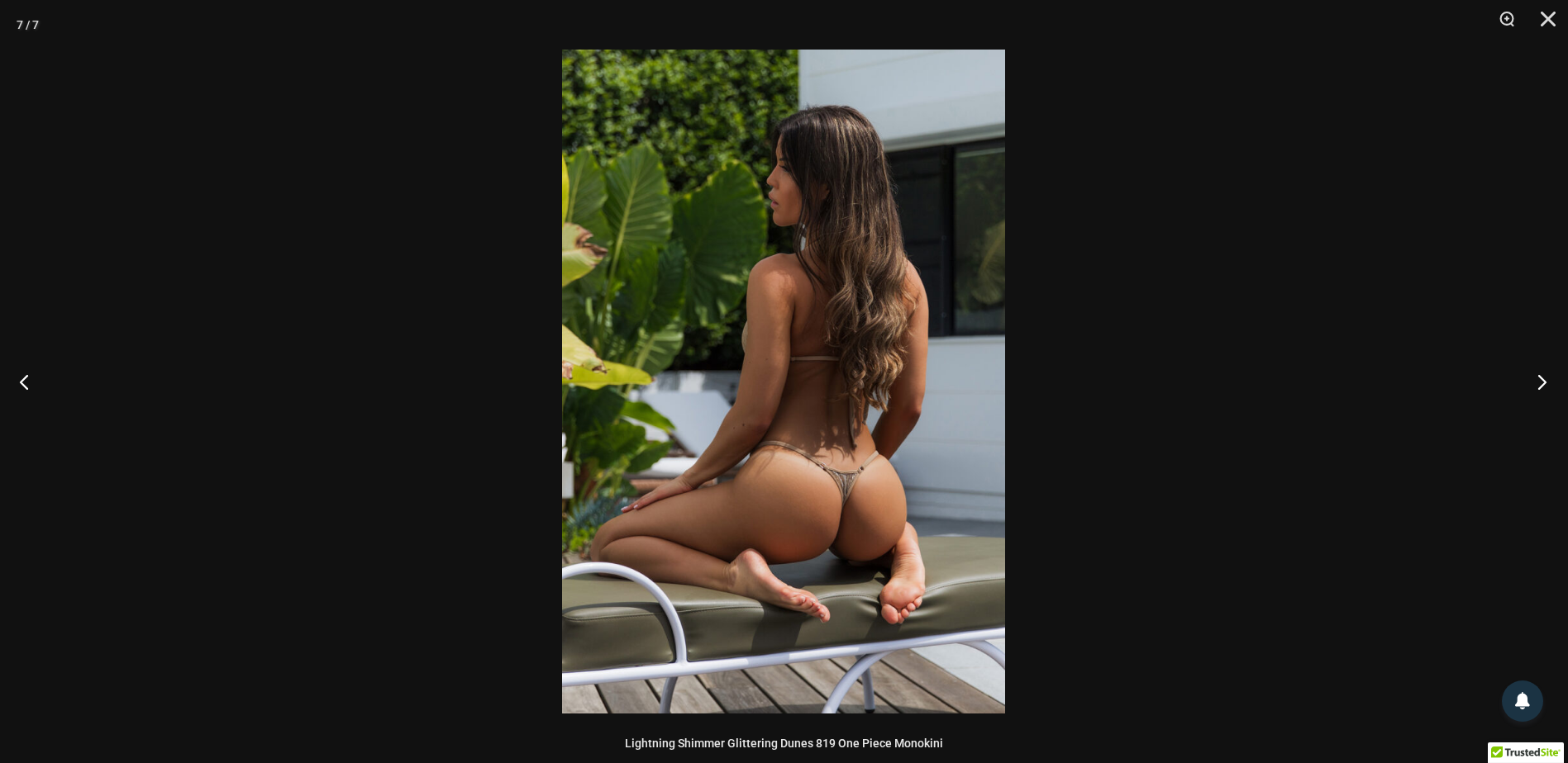
click at [1534, 389] on button "Next" at bounding box center [1537, 381] width 62 height 83
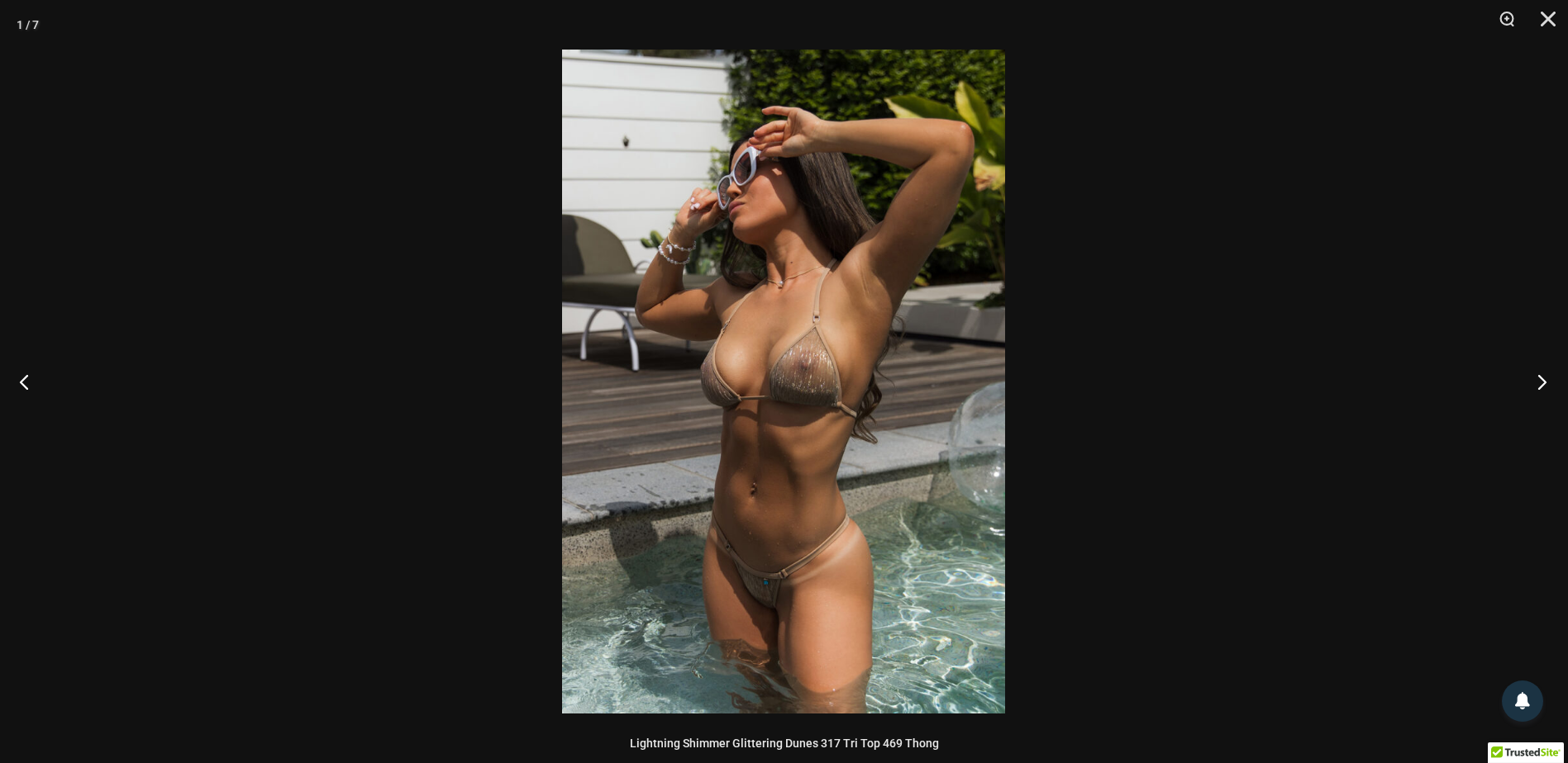
click at [1534, 389] on button "Next" at bounding box center [1537, 381] width 62 height 83
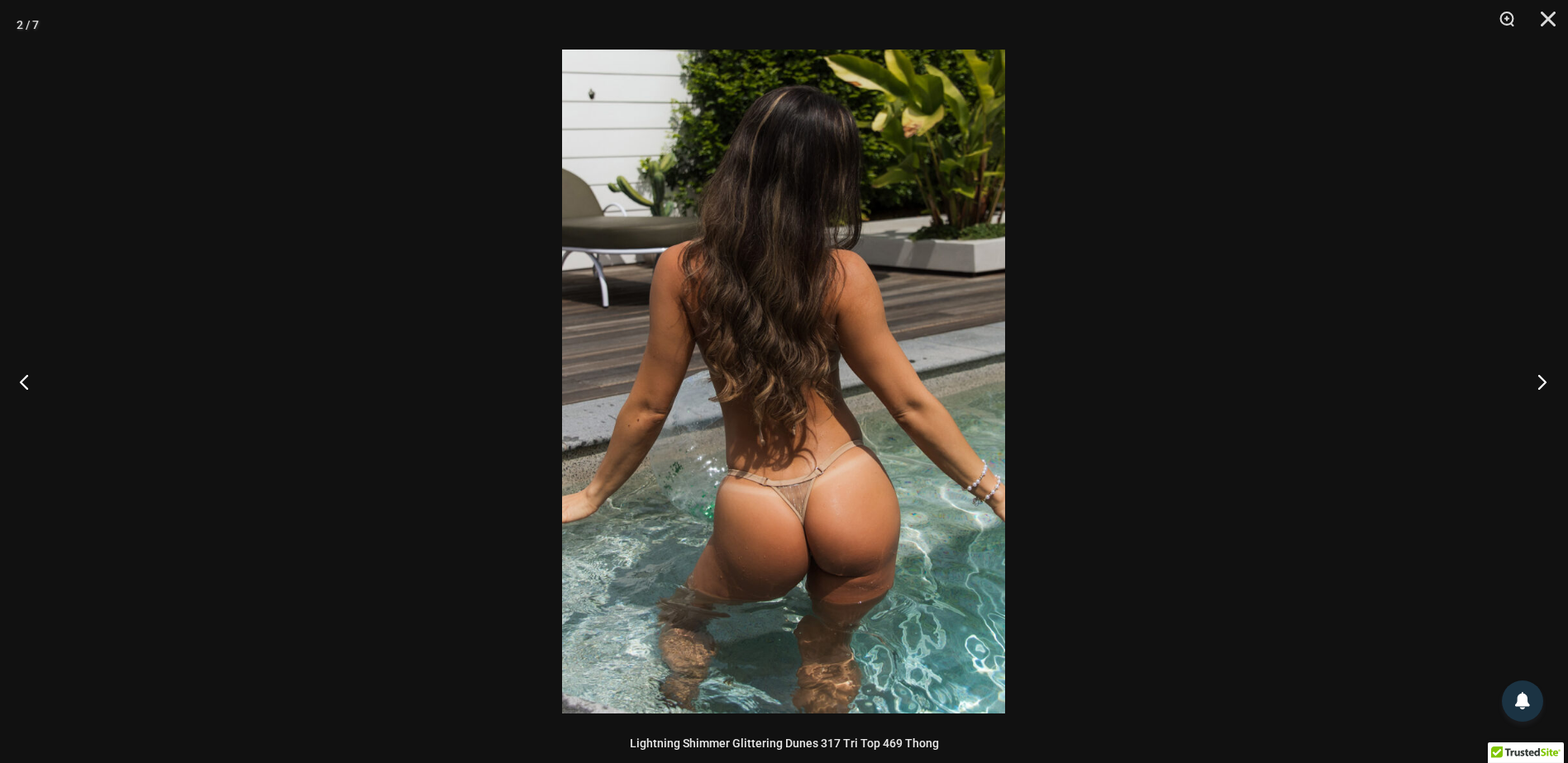
click at [1534, 389] on button "Next" at bounding box center [1537, 381] width 62 height 83
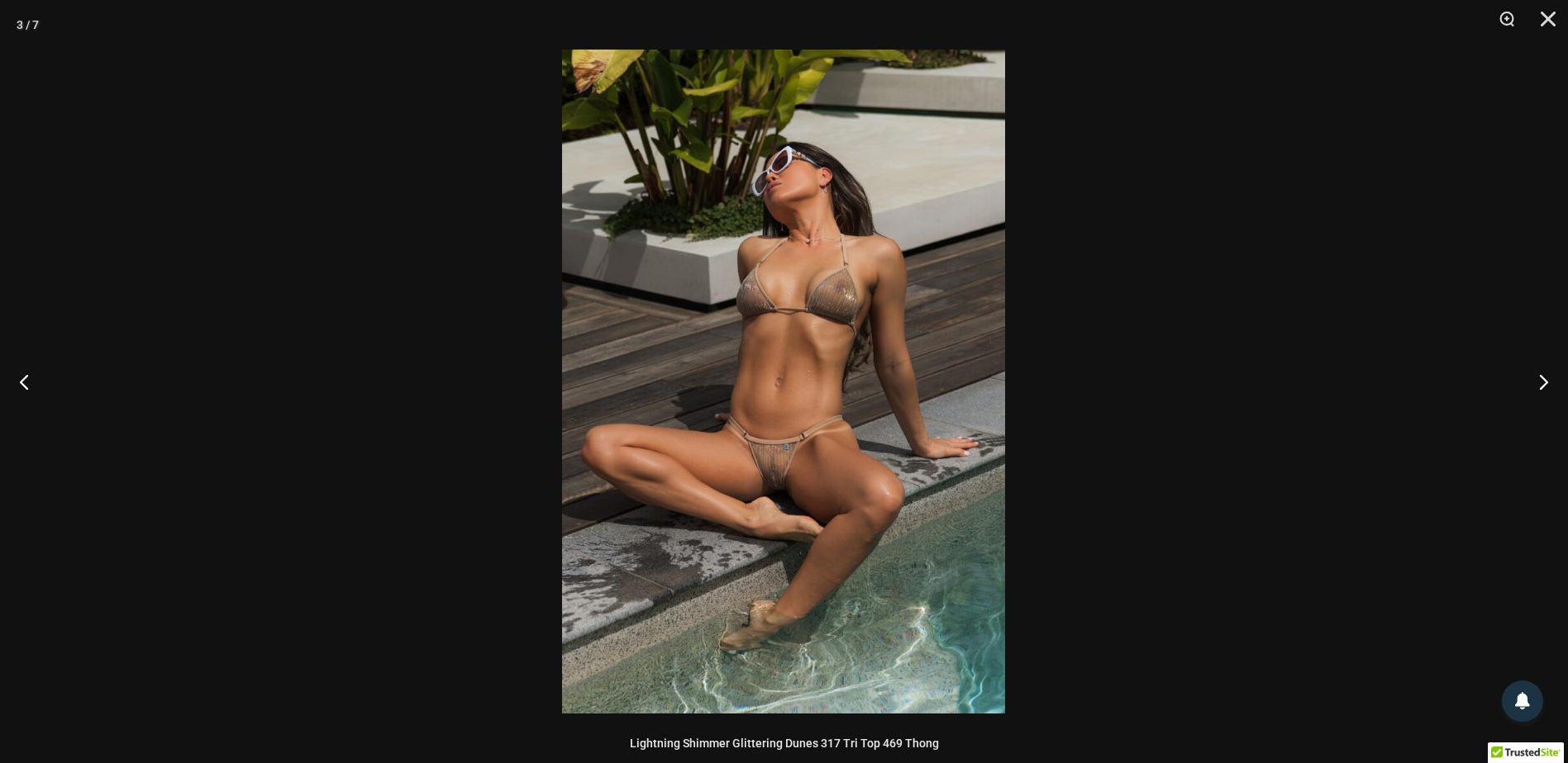
click at [867, 461] on img at bounding box center [783, 381] width 443 height 664
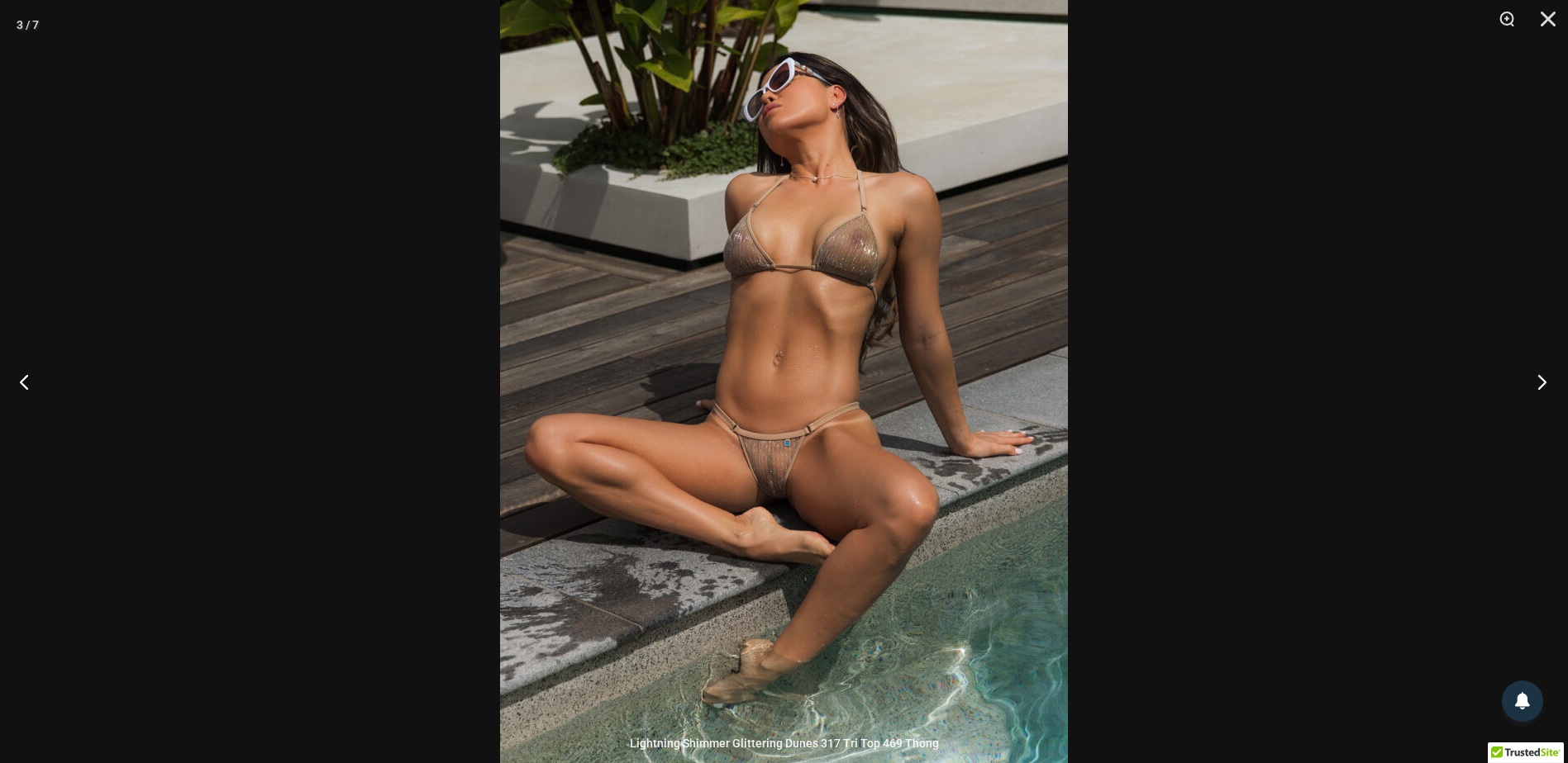
click at [1543, 373] on button "Next" at bounding box center [1537, 381] width 62 height 83
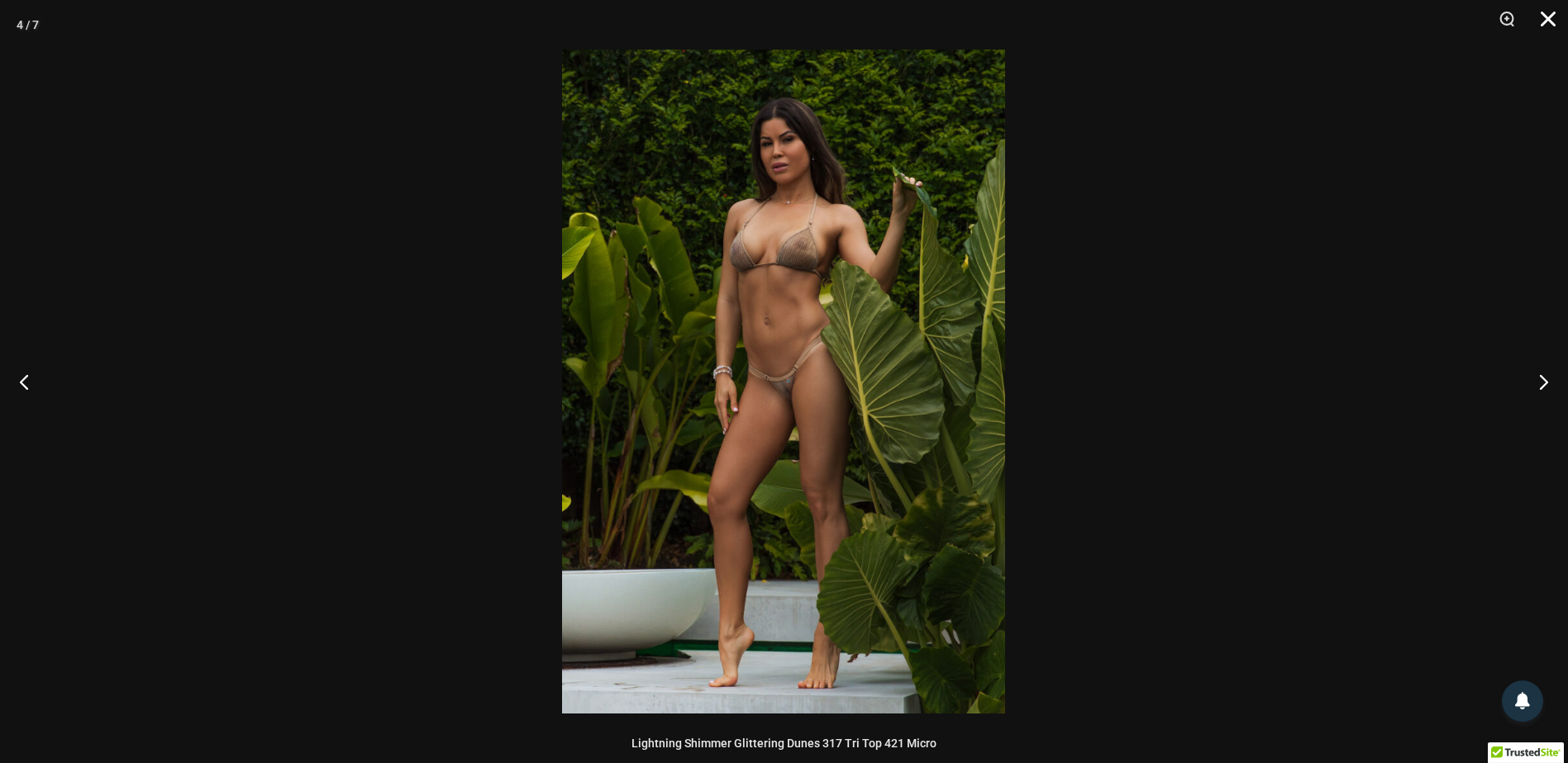
click at [1546, 23] on button "Close" at bounding box center [1543, 24] width 41 height 49
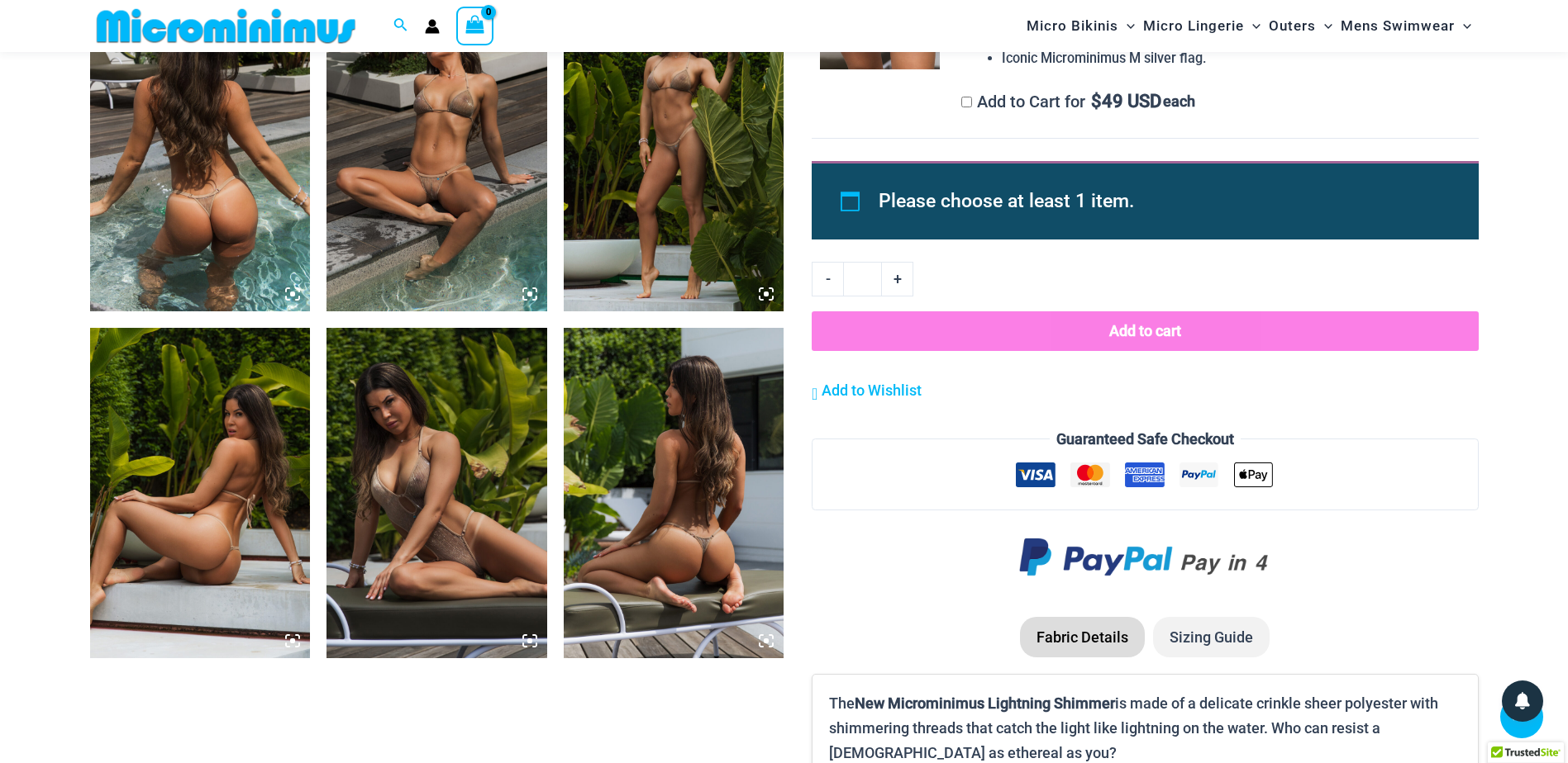
scroll to position [1307, 0]
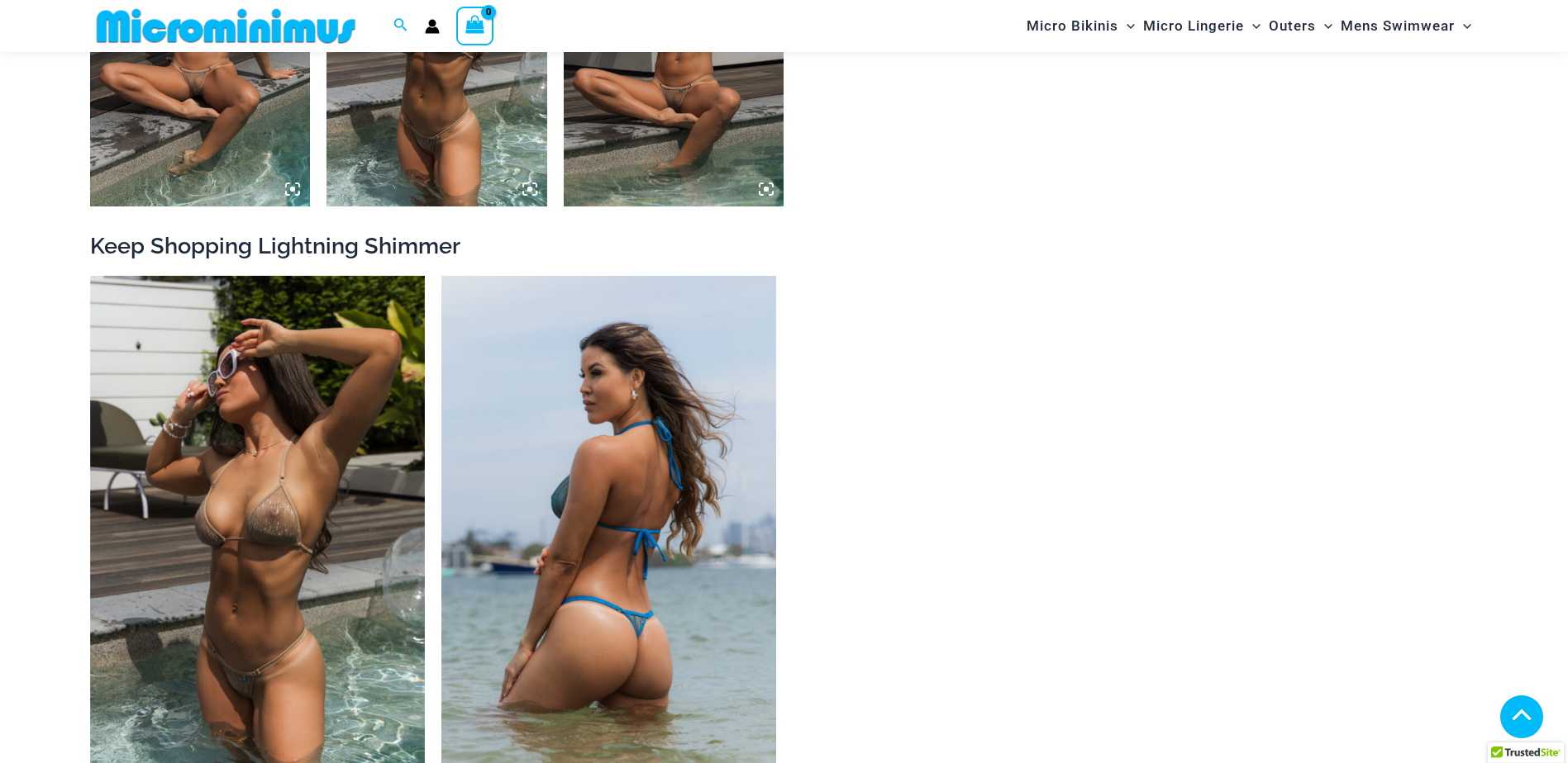
scroll to position [1901, 0]
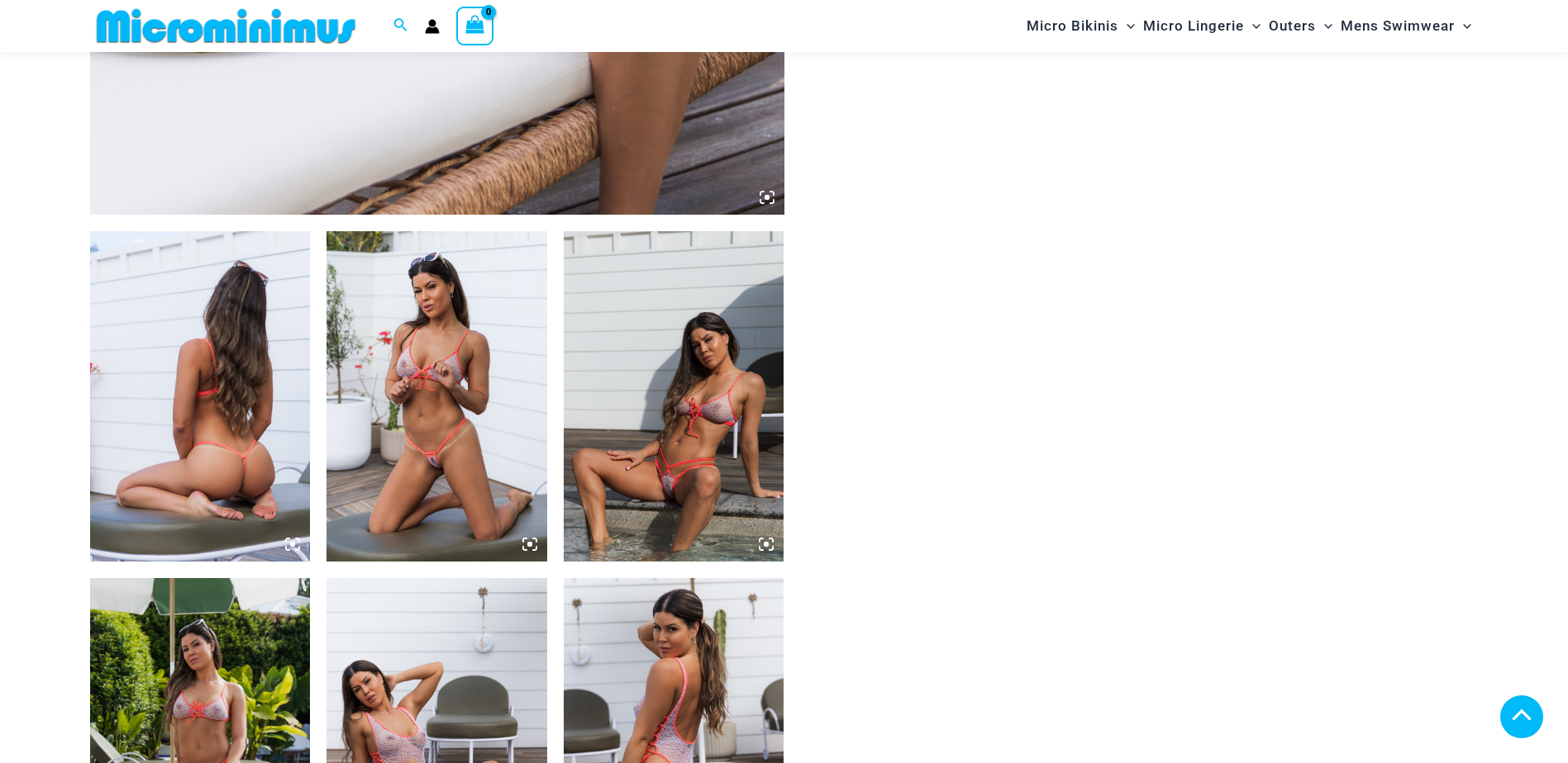
scroll to position [1307, 0]
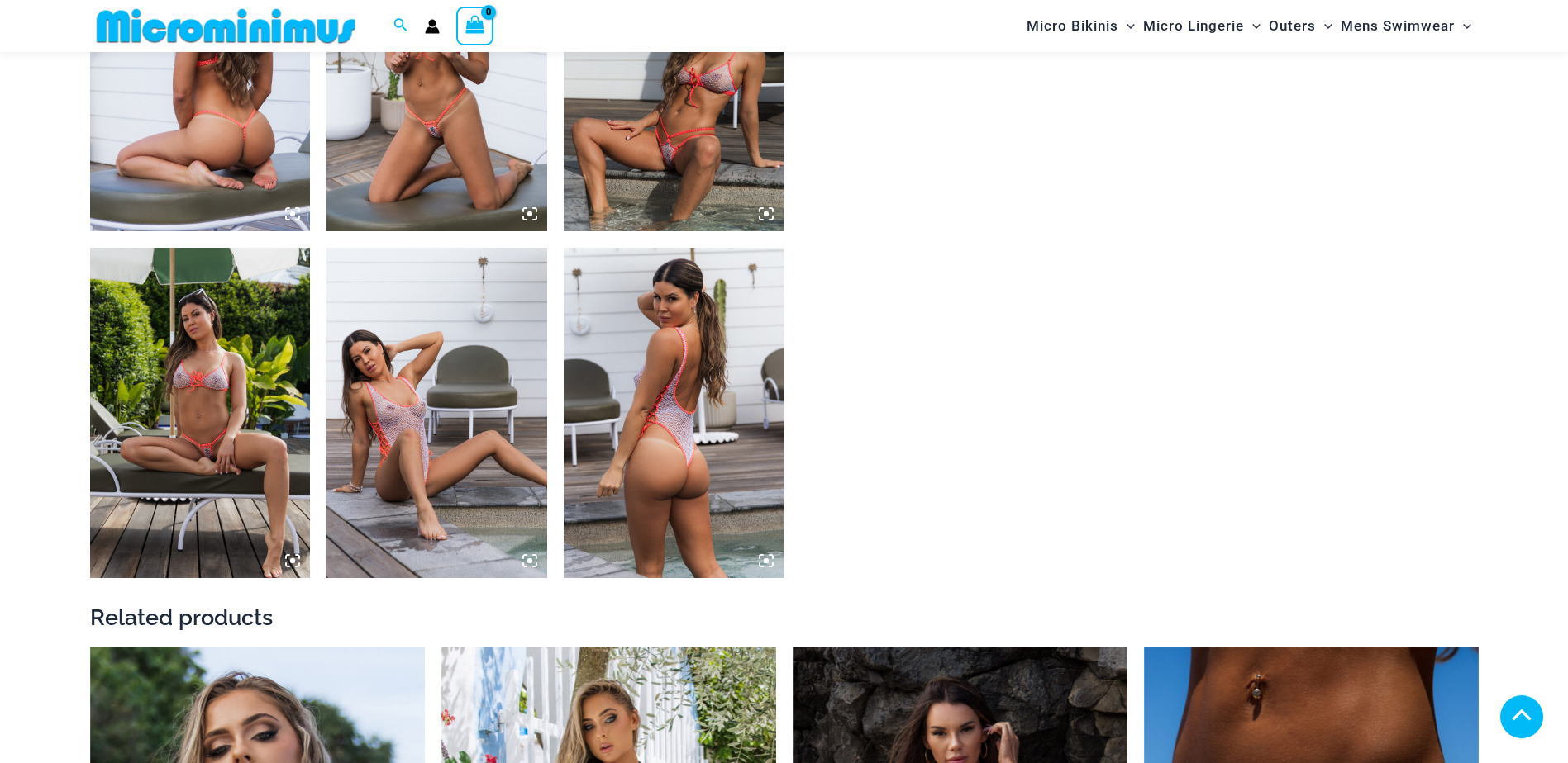
click at [475, 376] on img at bounding box center [436, 413] width 221 height 331
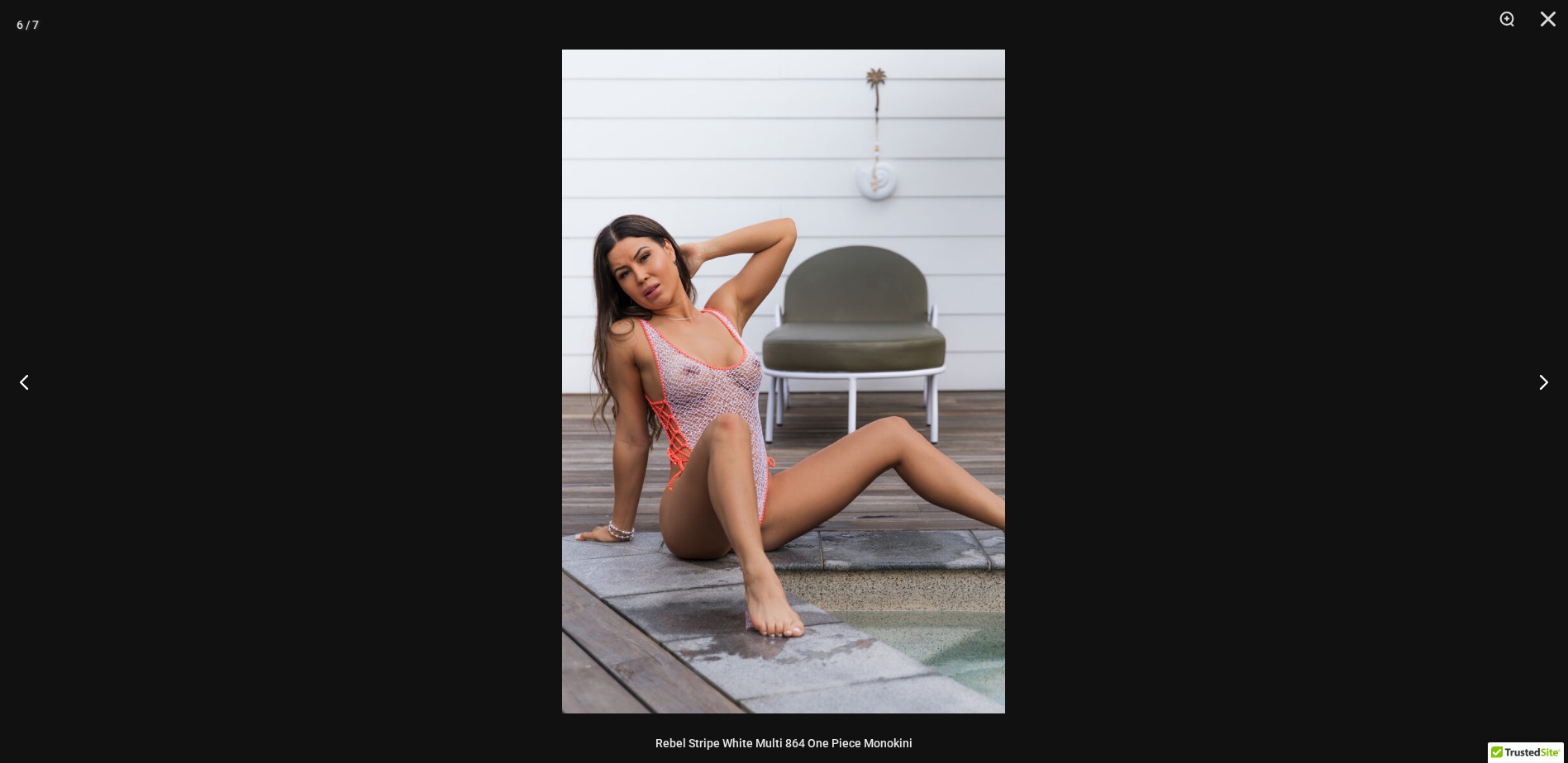
click at [742, 407] on img at bounding box center [783, 381] width 443 height 664
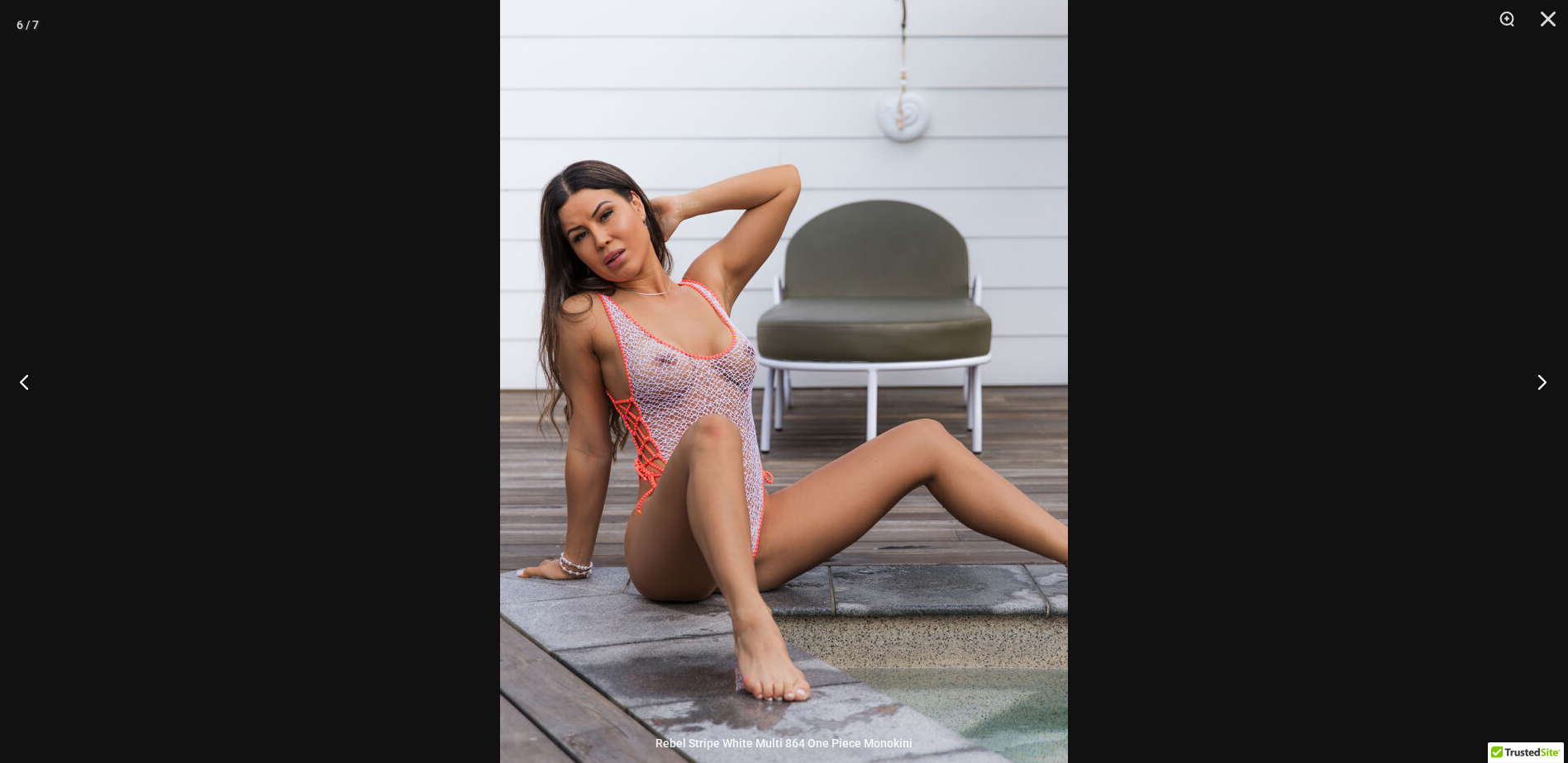
click at [1538, 390] on button "Next" at bounding box center [1537, 381] width 62 height 83
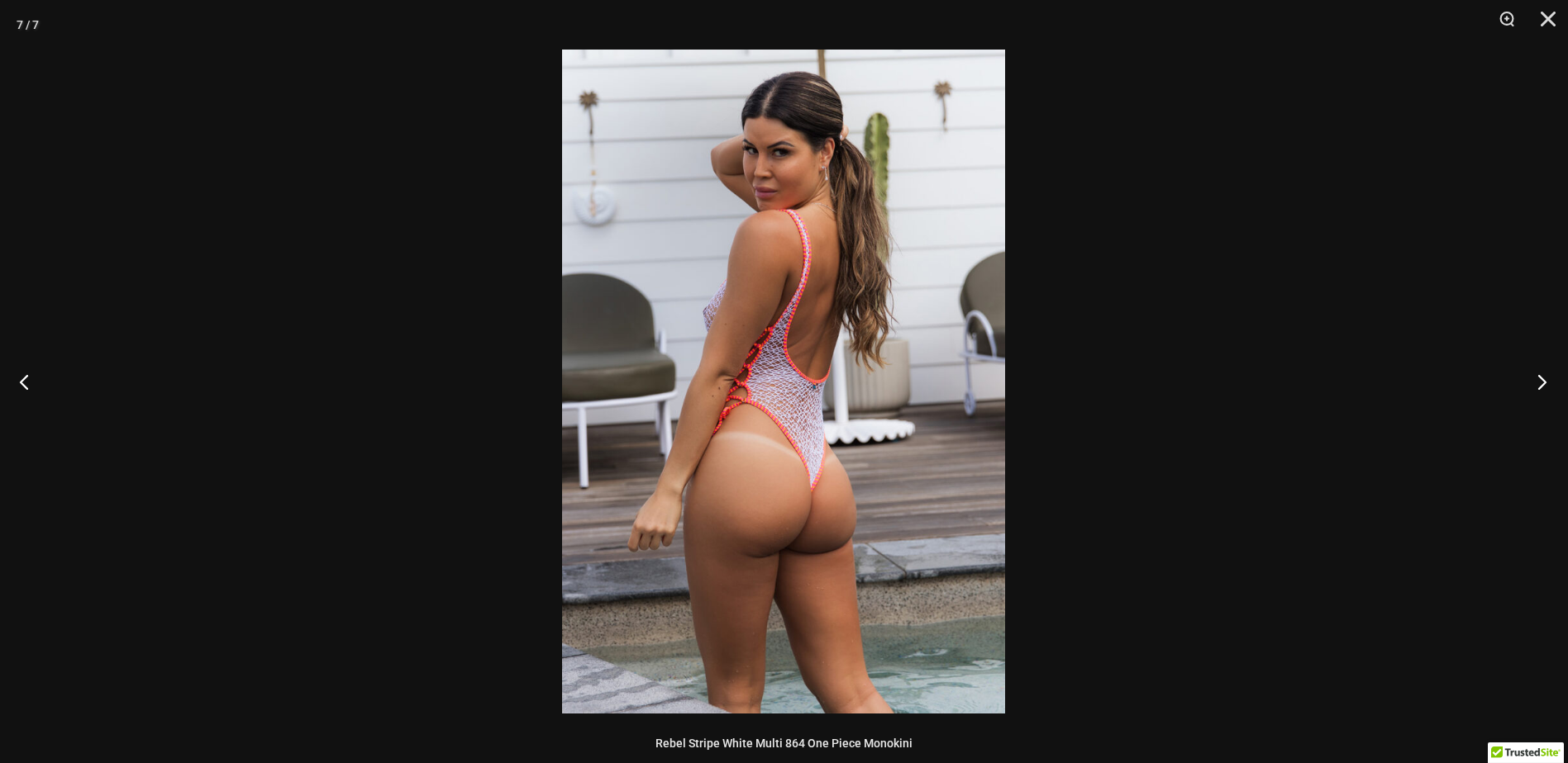
click at [1538, 390] on button "Next" at bounding box center [1537, 381] width 62 height 83
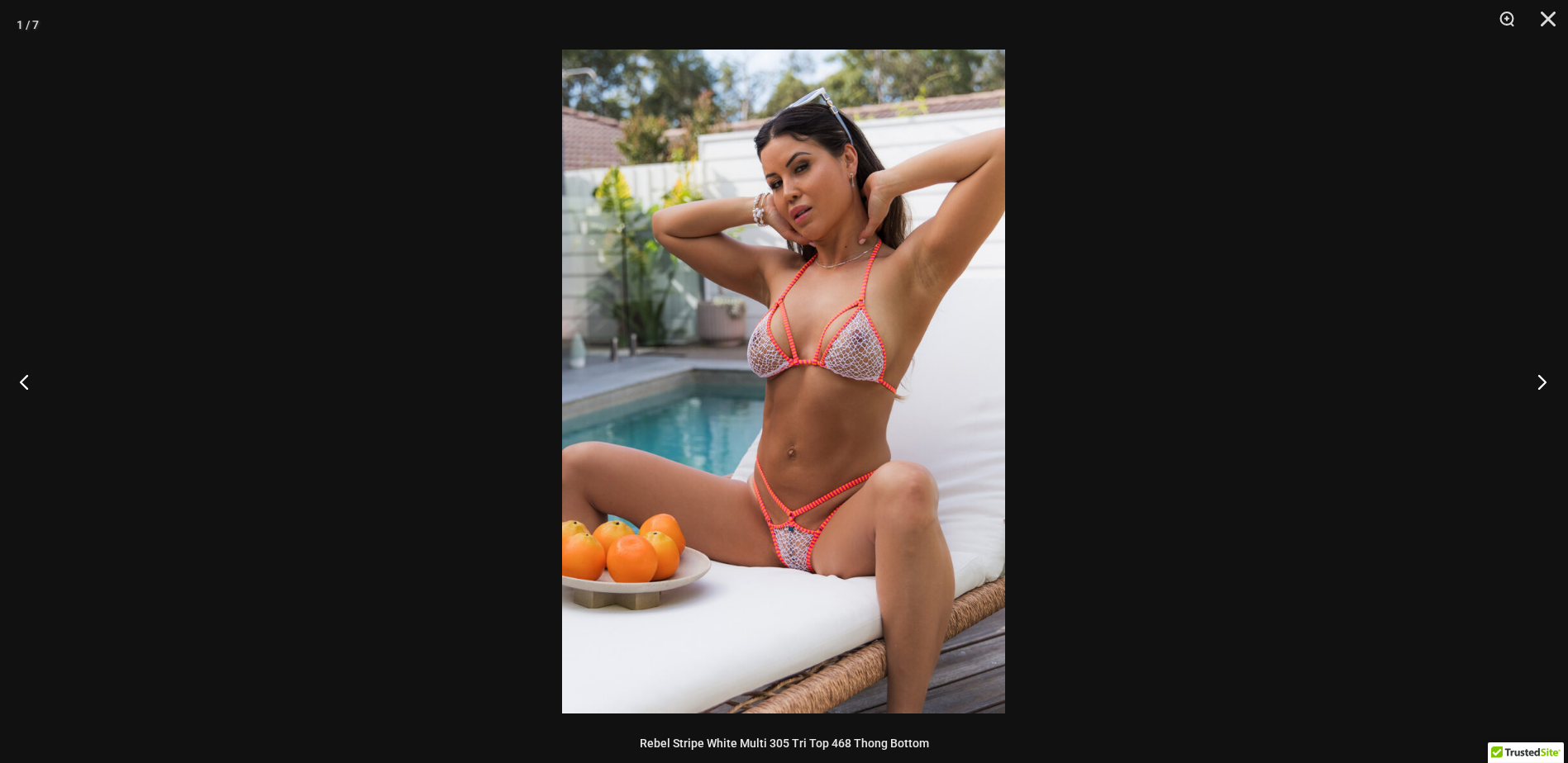
click at [1538, 390] on button "Next" at bounding box center [1537, 381] width 62 height 83
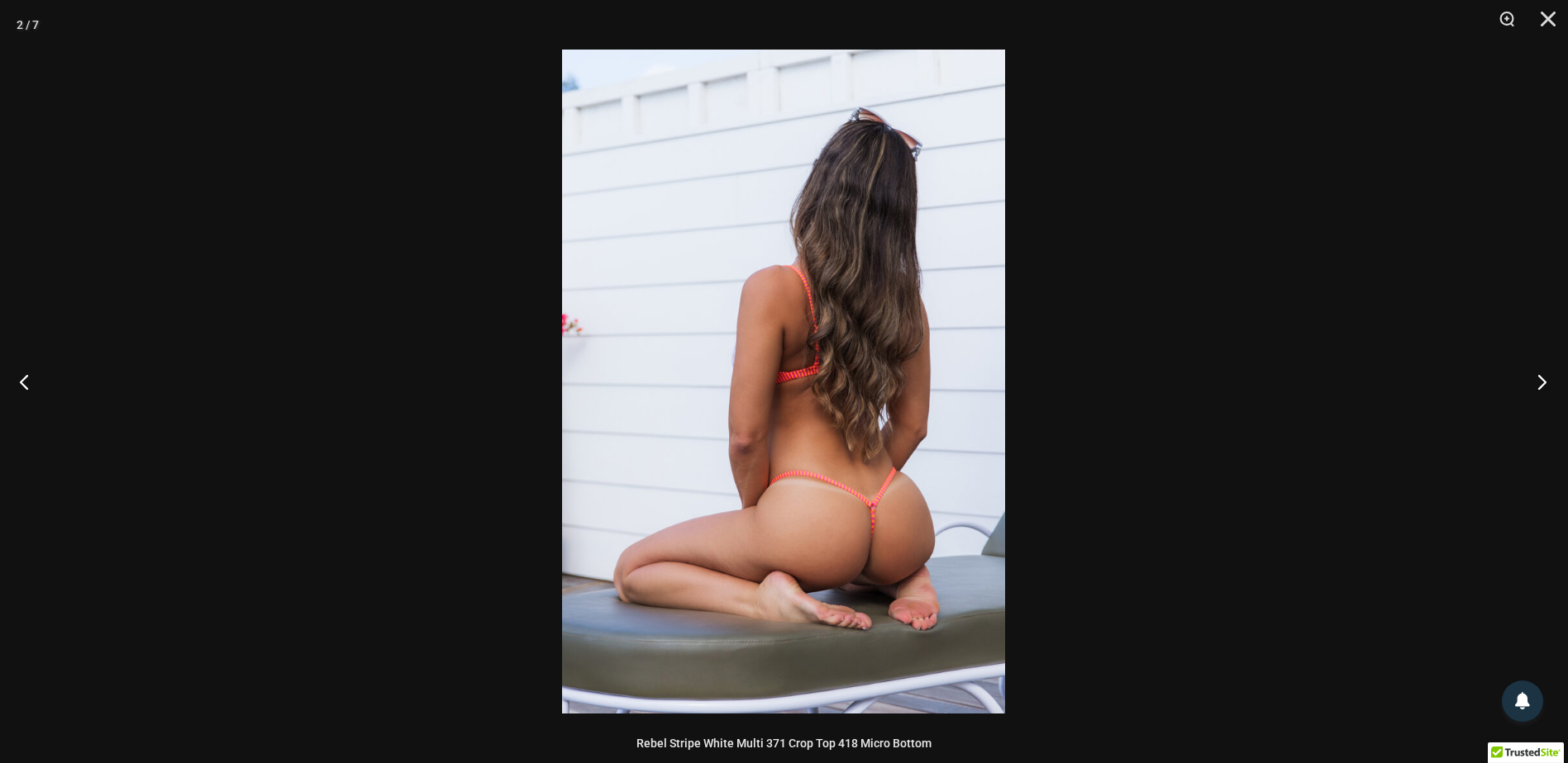
click at [1538, 390] on button "Next" at bounding box center [1537, 381] width 62 height 83
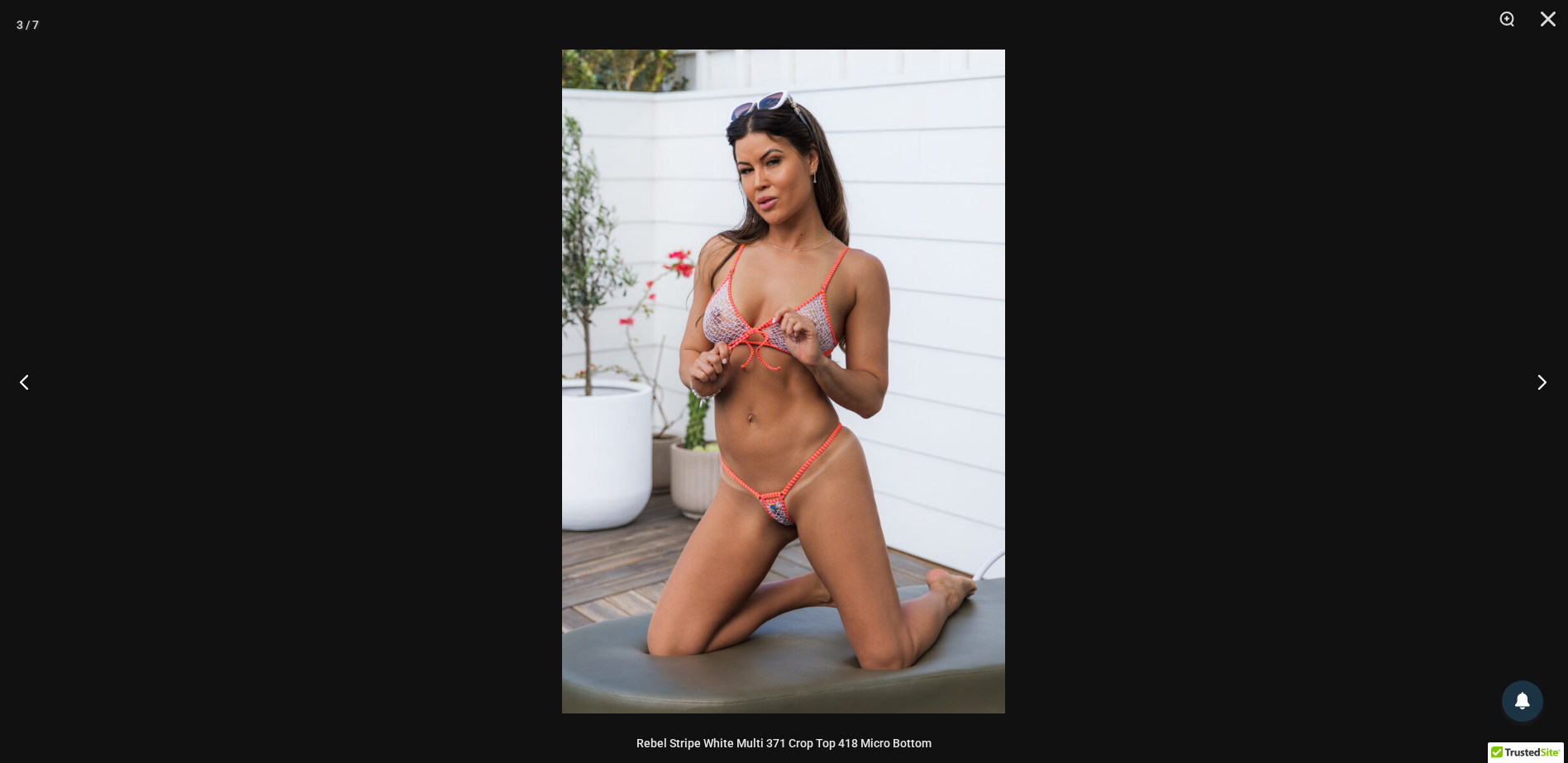
click at [1538, 390] on button "Next" at bounding box center [1537, 381] width 62 height 83
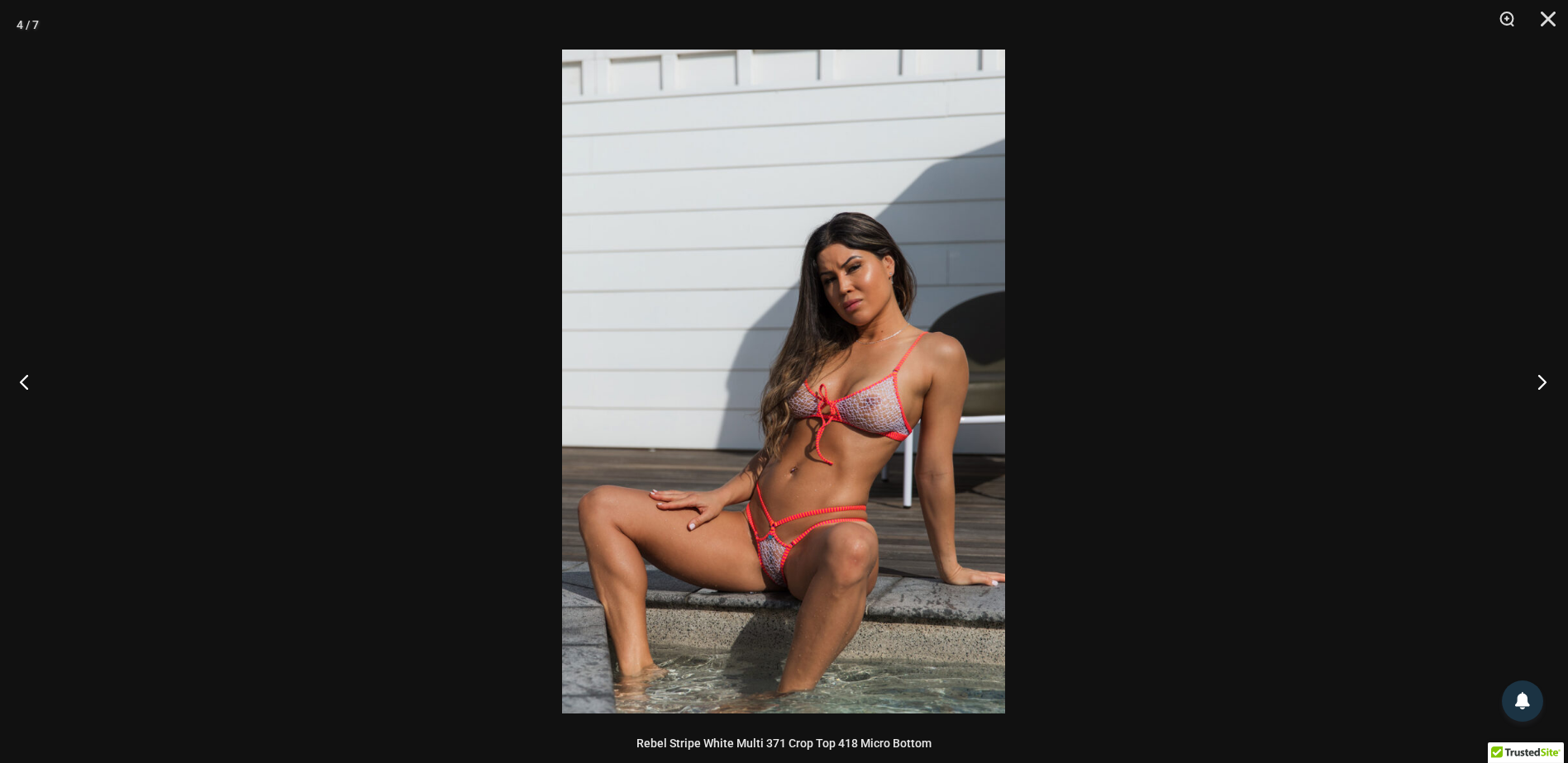
click at [1534, 390] on button "Next" at bounding box center [1537, 381] width 62 height 83
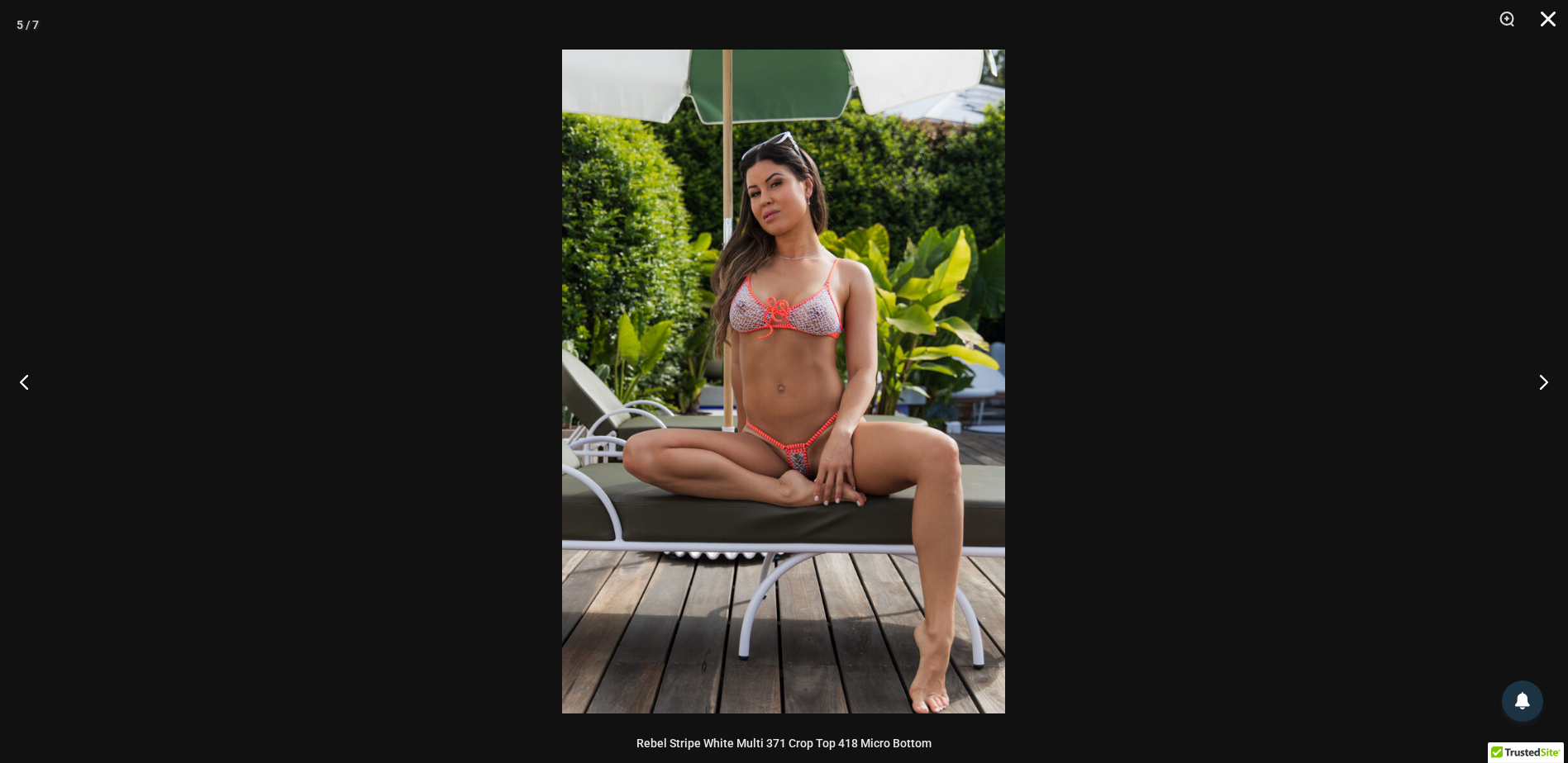
click at [1552, 23] on button "Close" at bounding box center [1543, 24] width 41 height 49
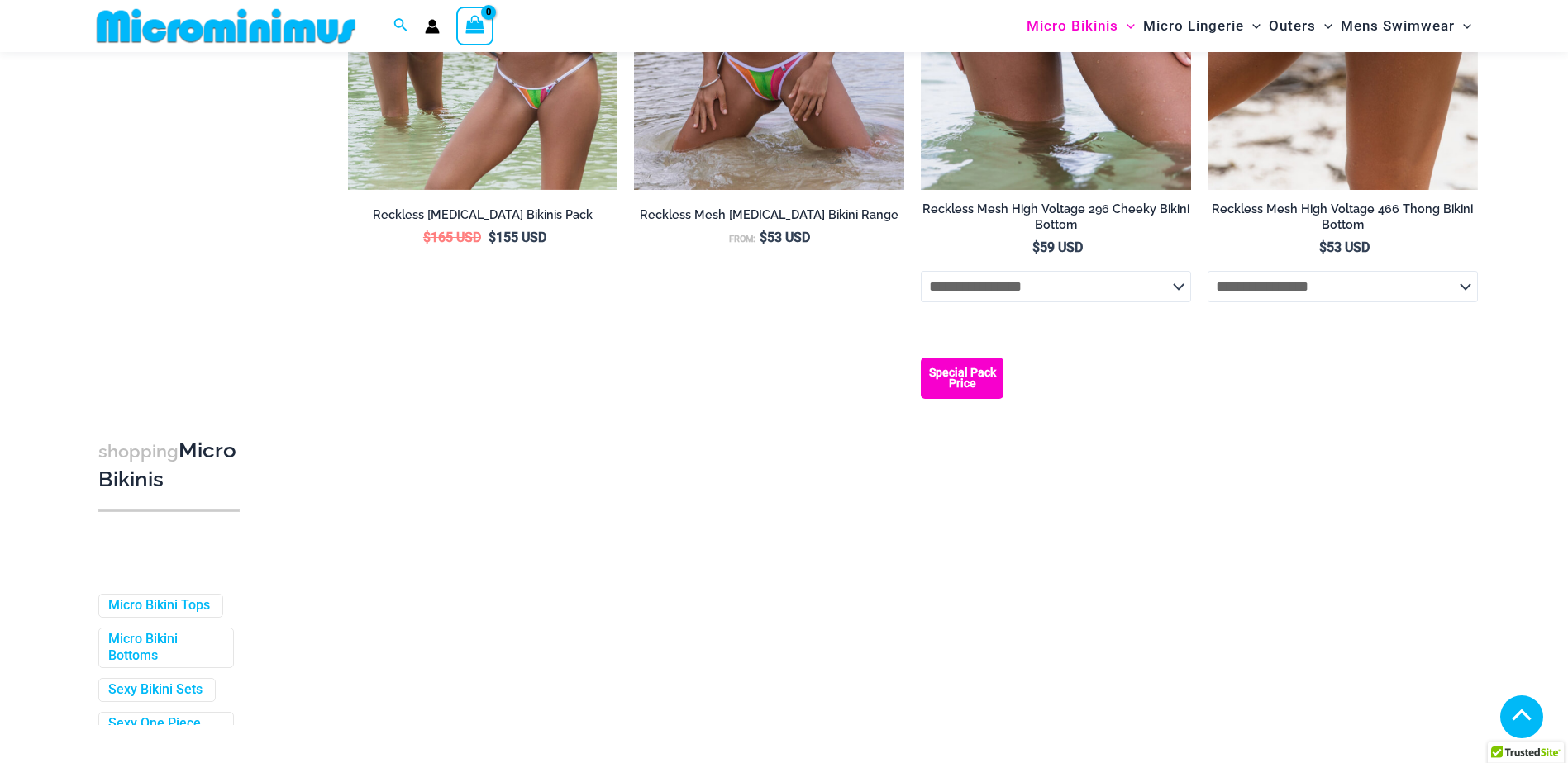
scroll to position [647, 0]
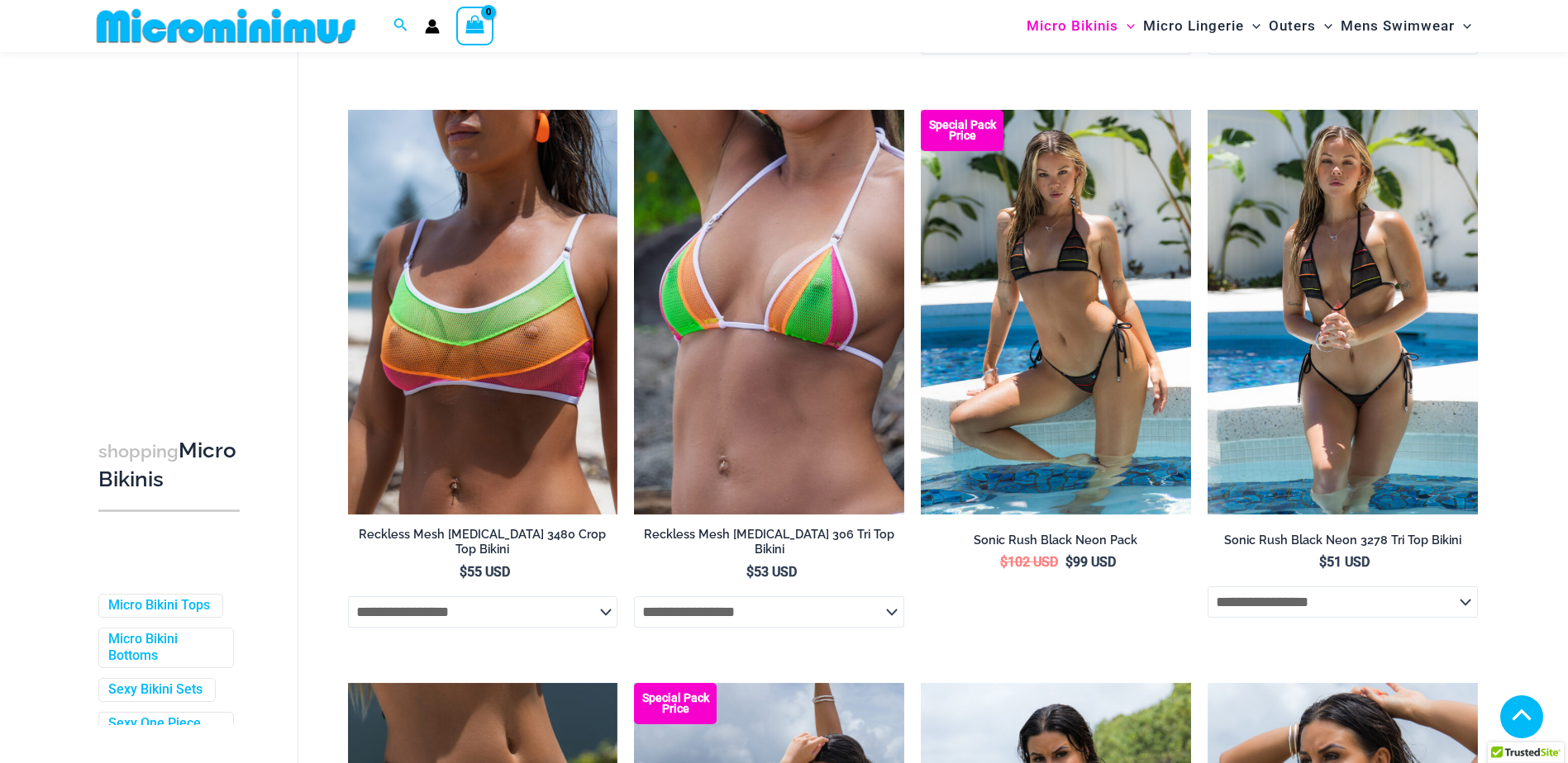
click at [1328, 351] on img at bounding box center [1343, 312] width 270 height 405
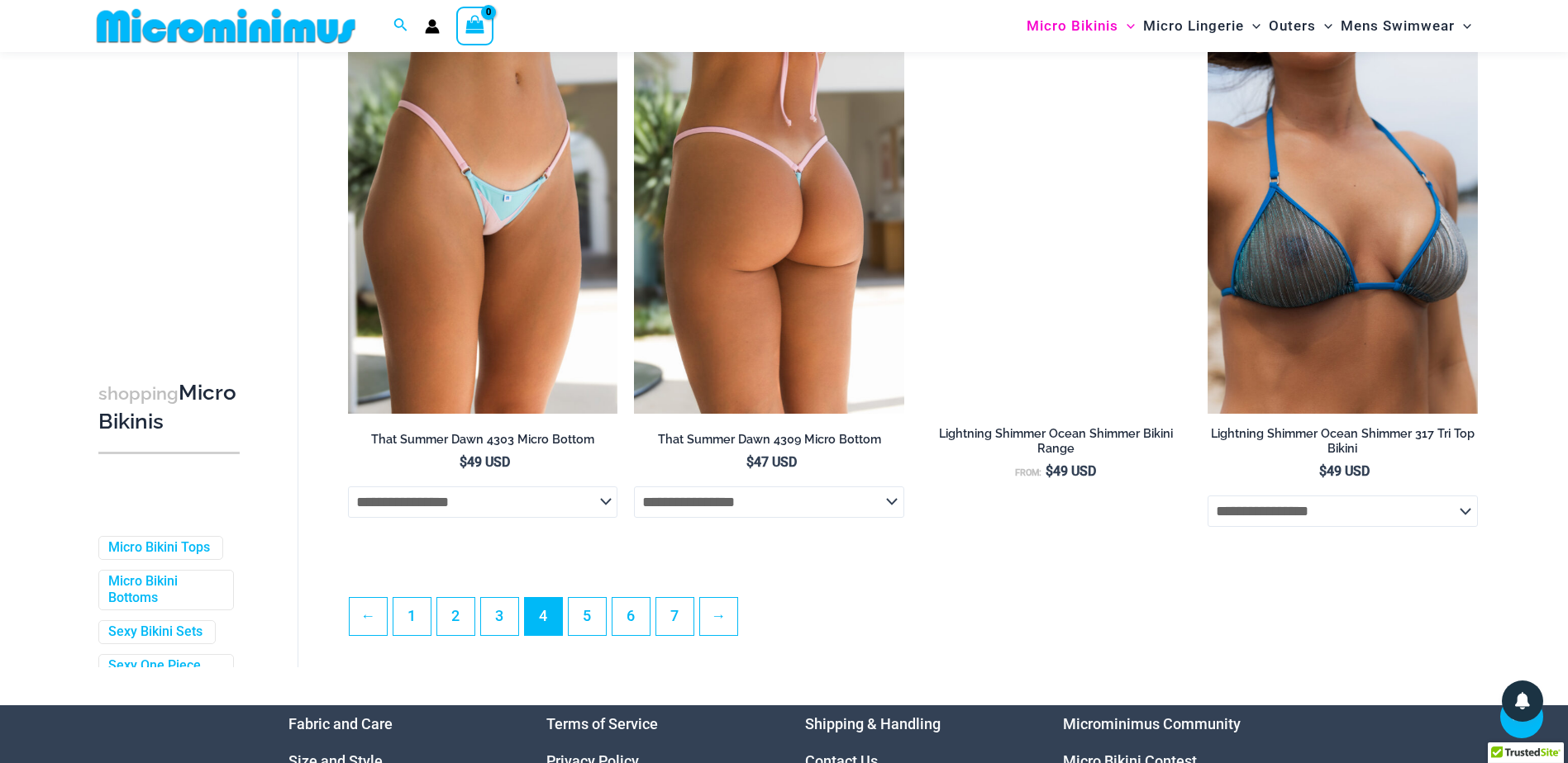
scroll to position [4447, 0]
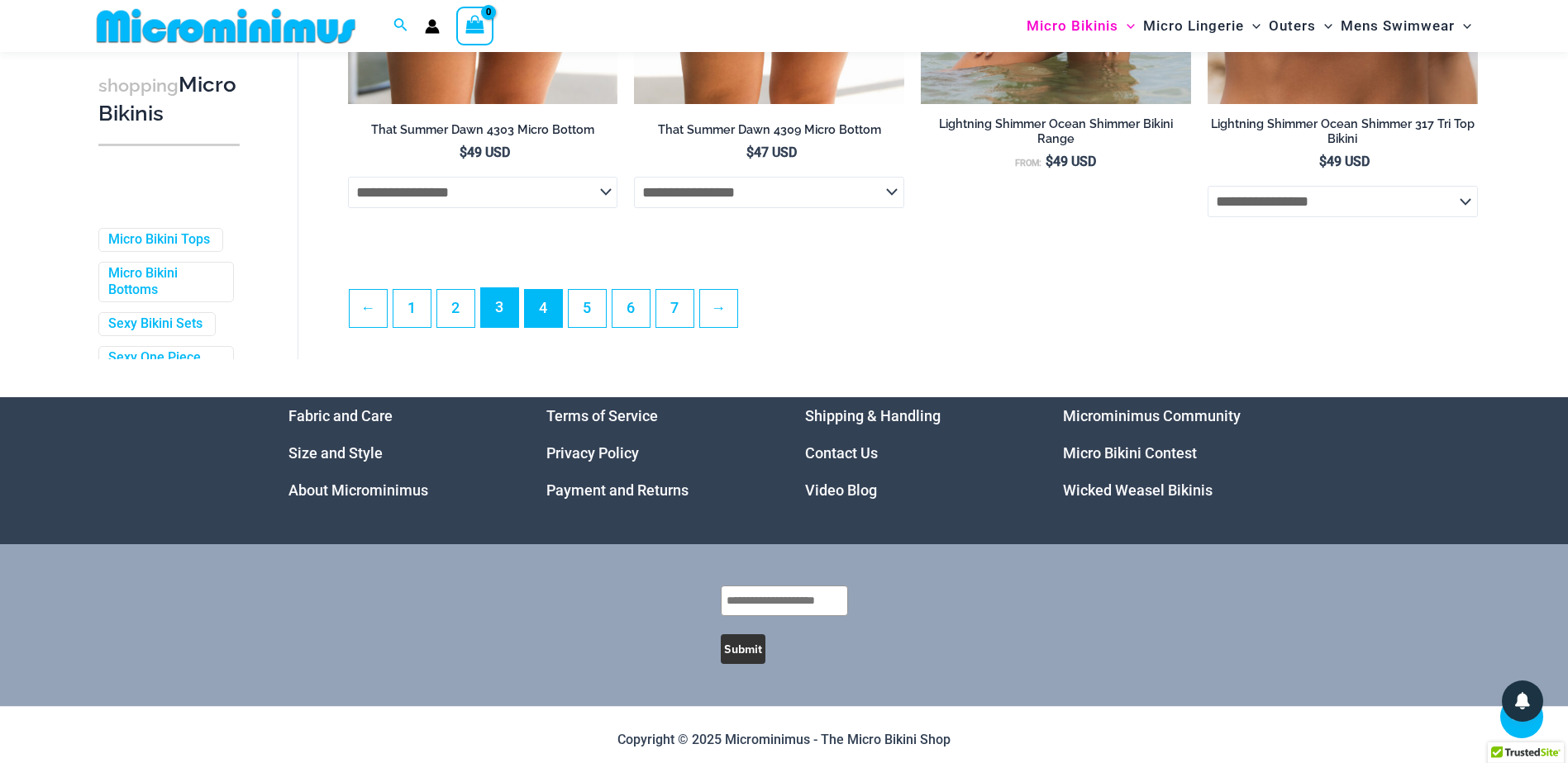
click at [508, 327] on link "3" at bounding box center [500, 308] width 37 height 39
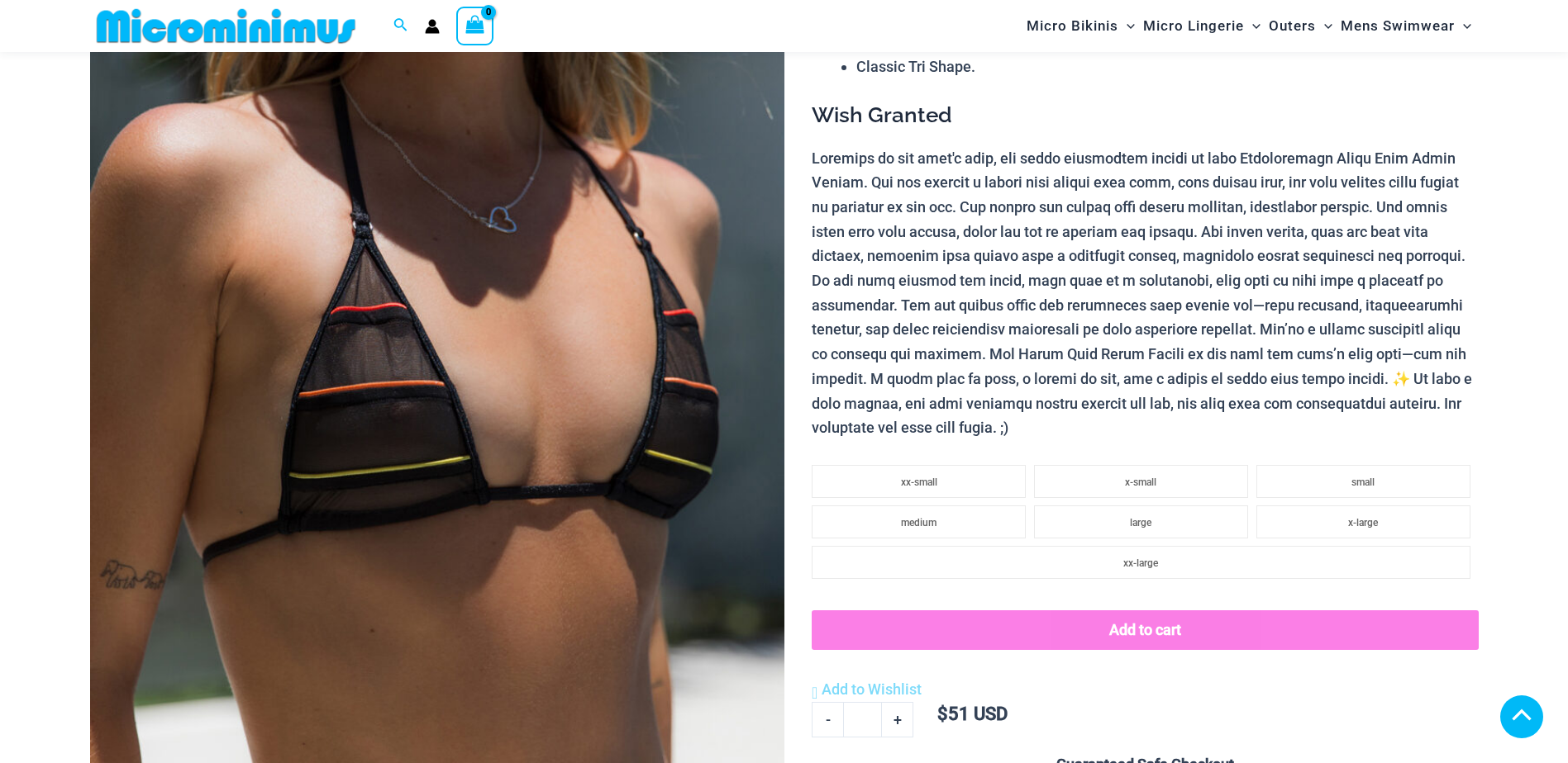
scroll to position [1239, 0]
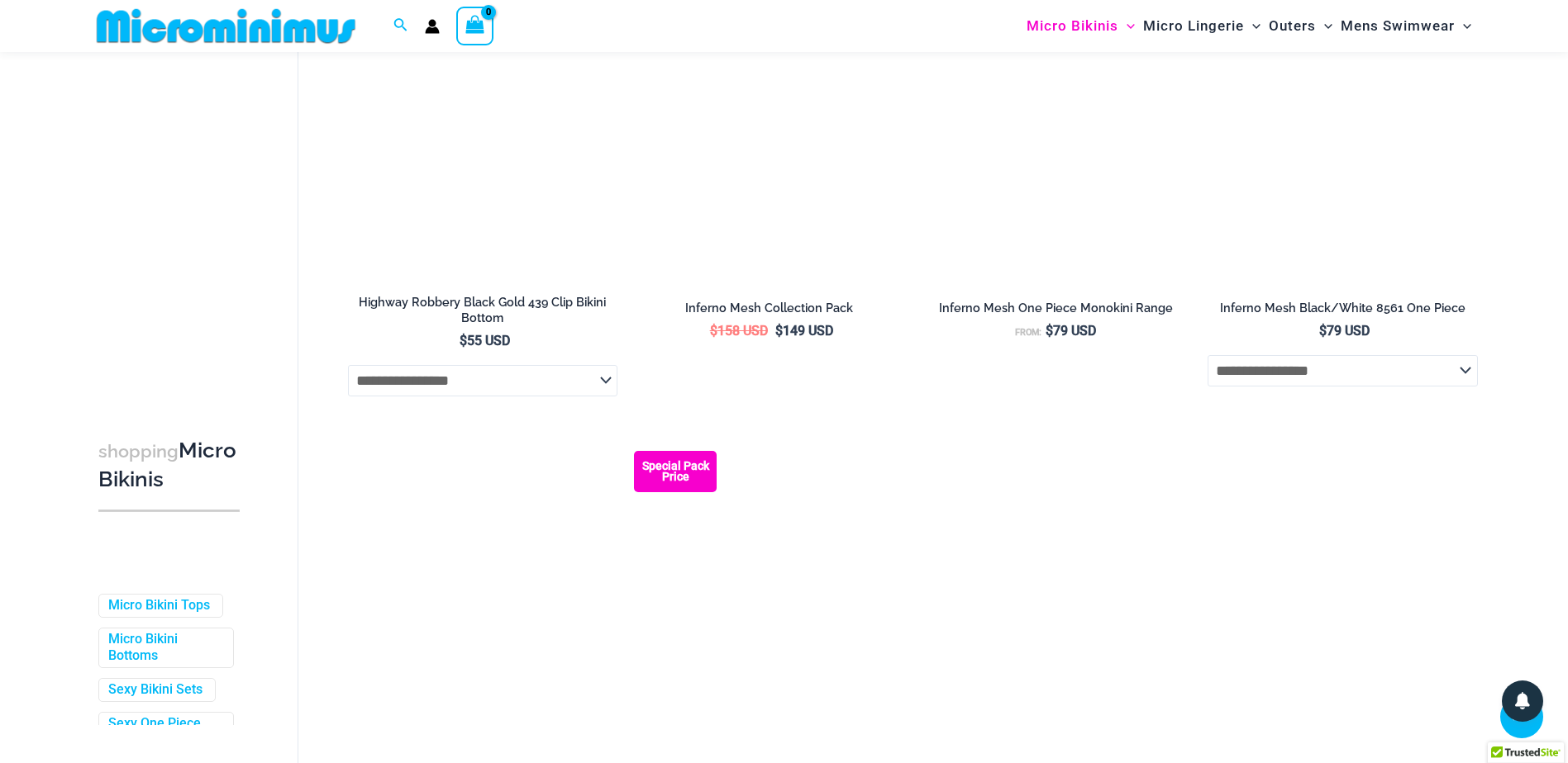
scroll to position [1887, 0]
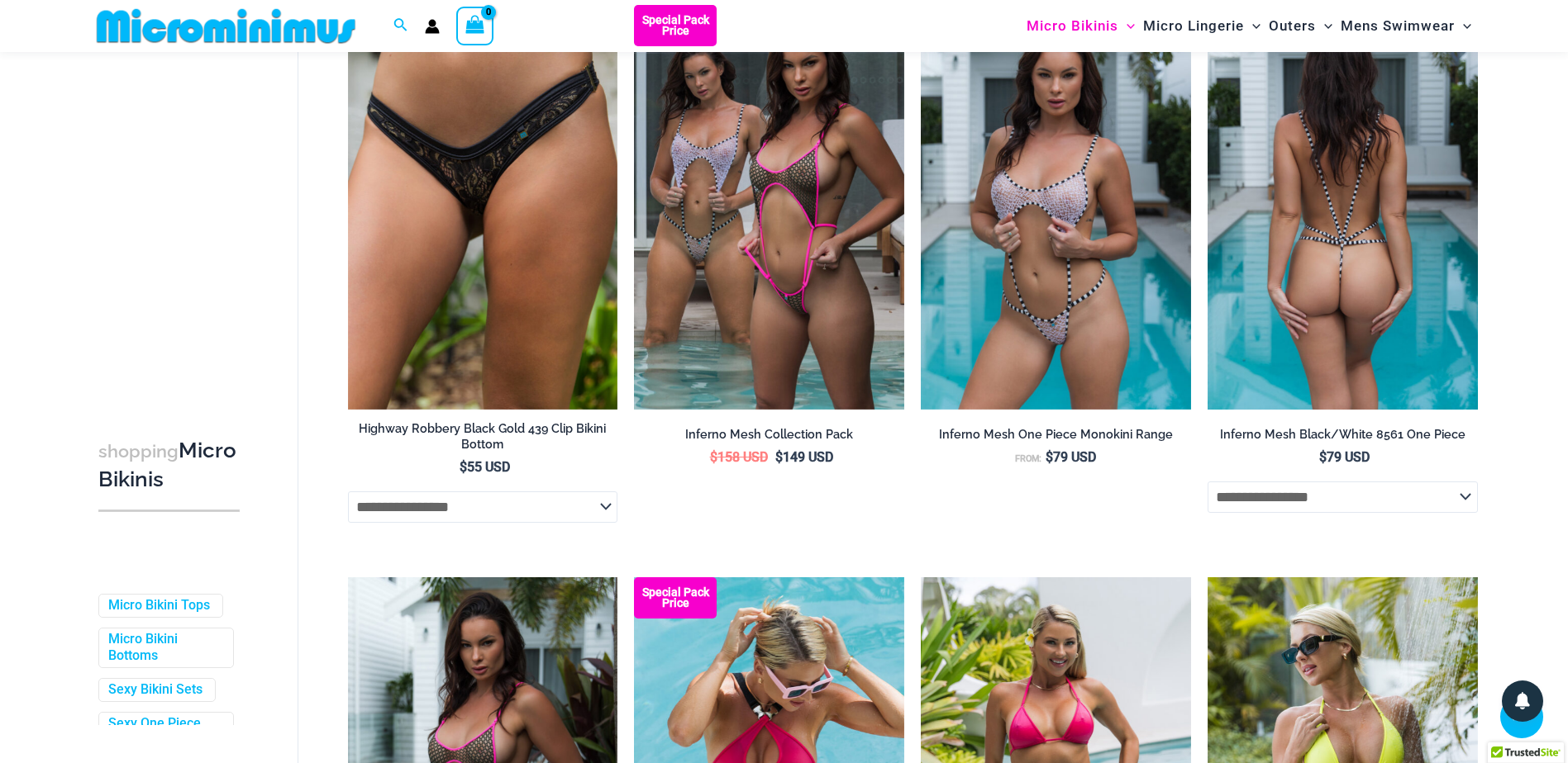
click at [1304, 302] on img at bounding box center [1343, 207] width 270 height 405
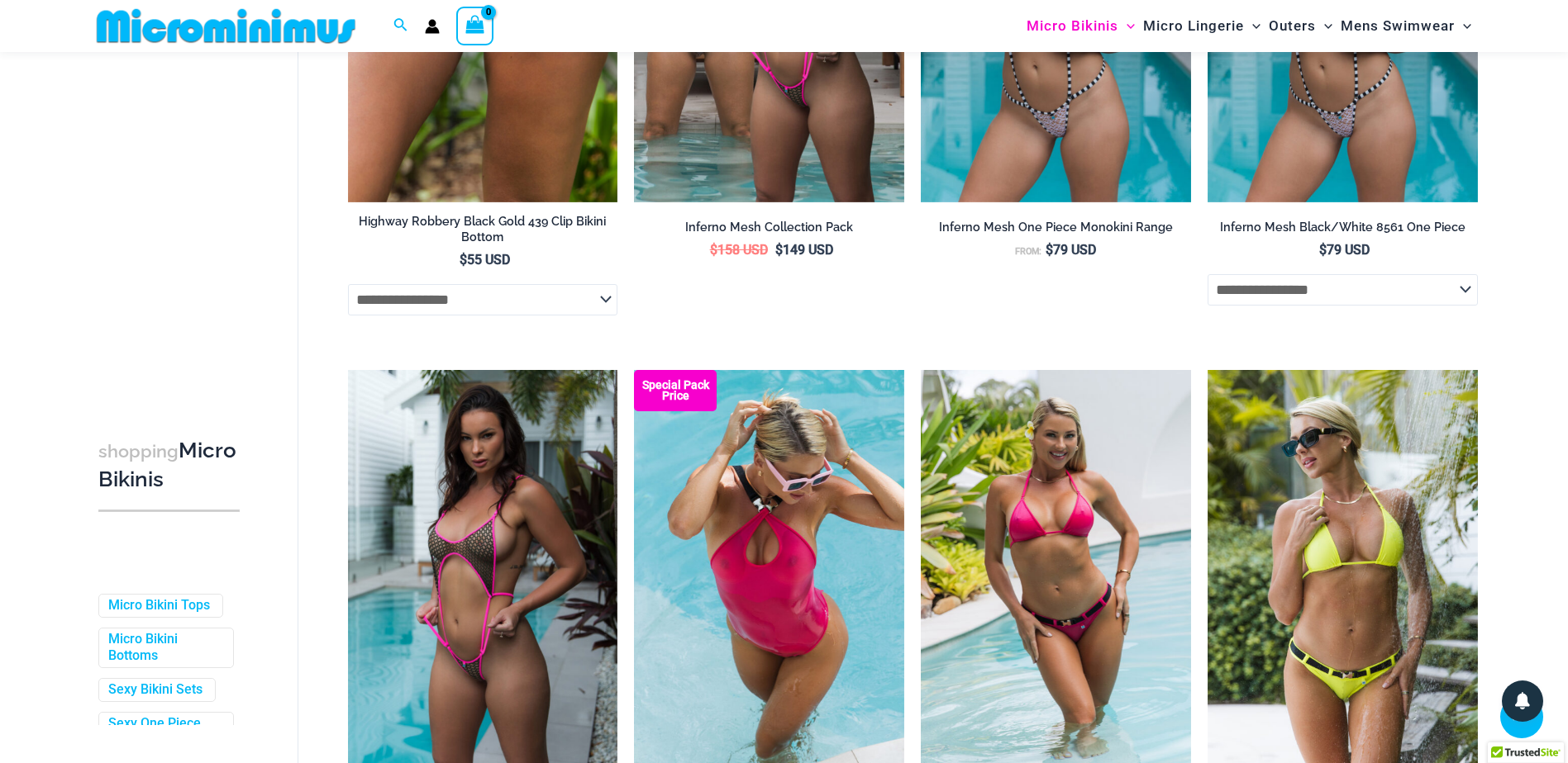
scroll to position [2218, 0]
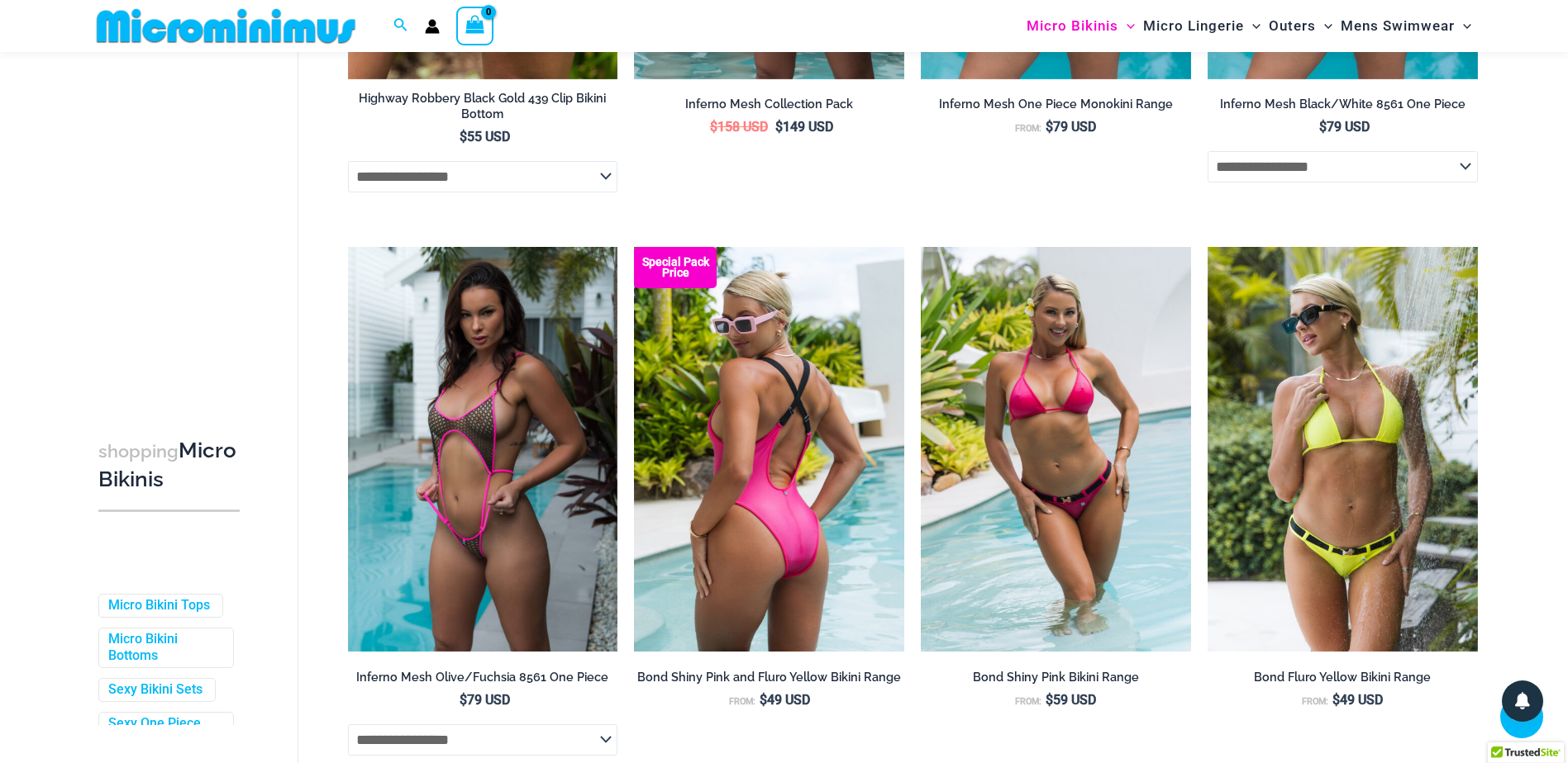
click at [826, 495] on img at bounding box center [769, 449] width 270 height 405
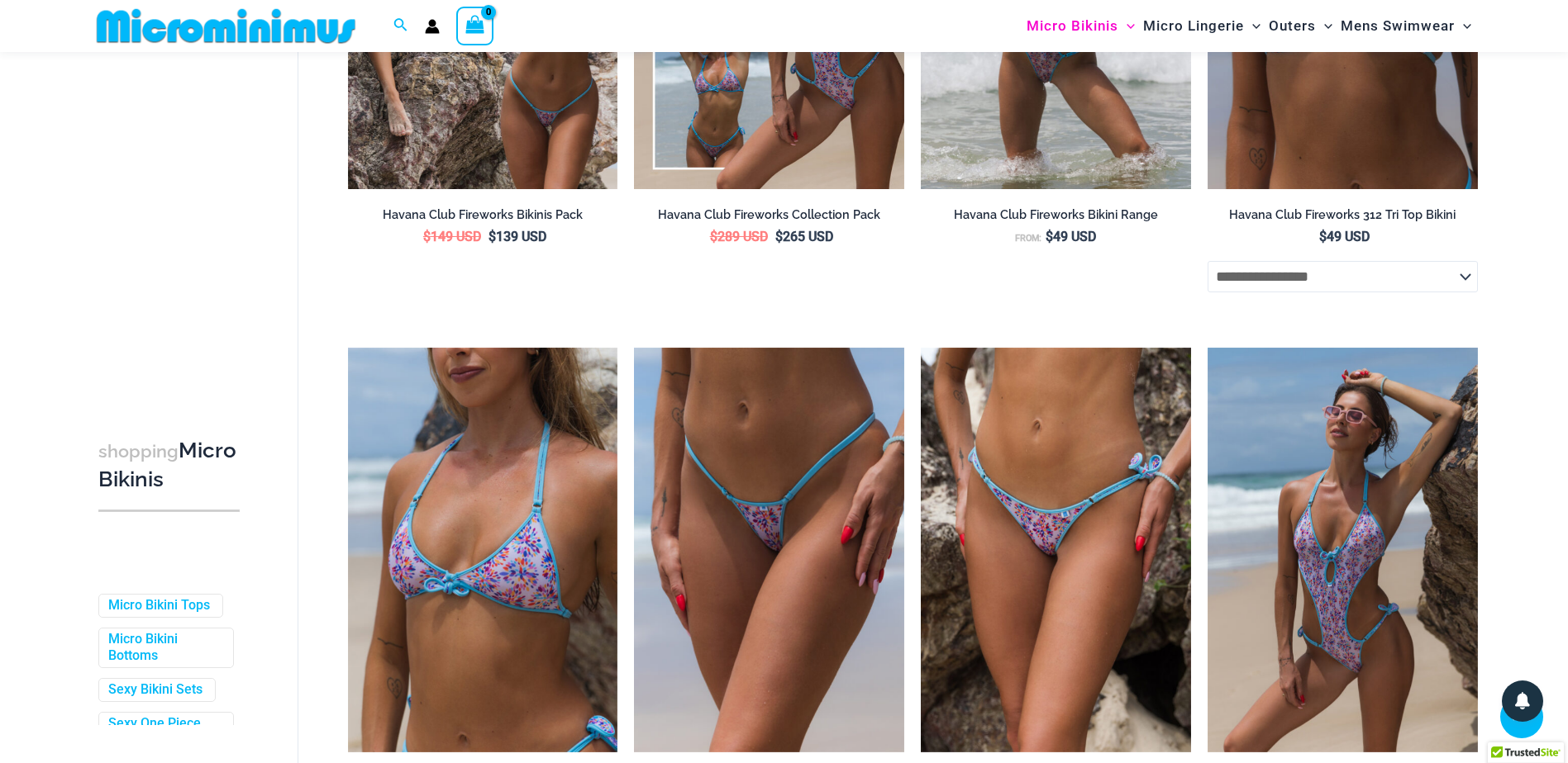
scroll to position [4367, 0]
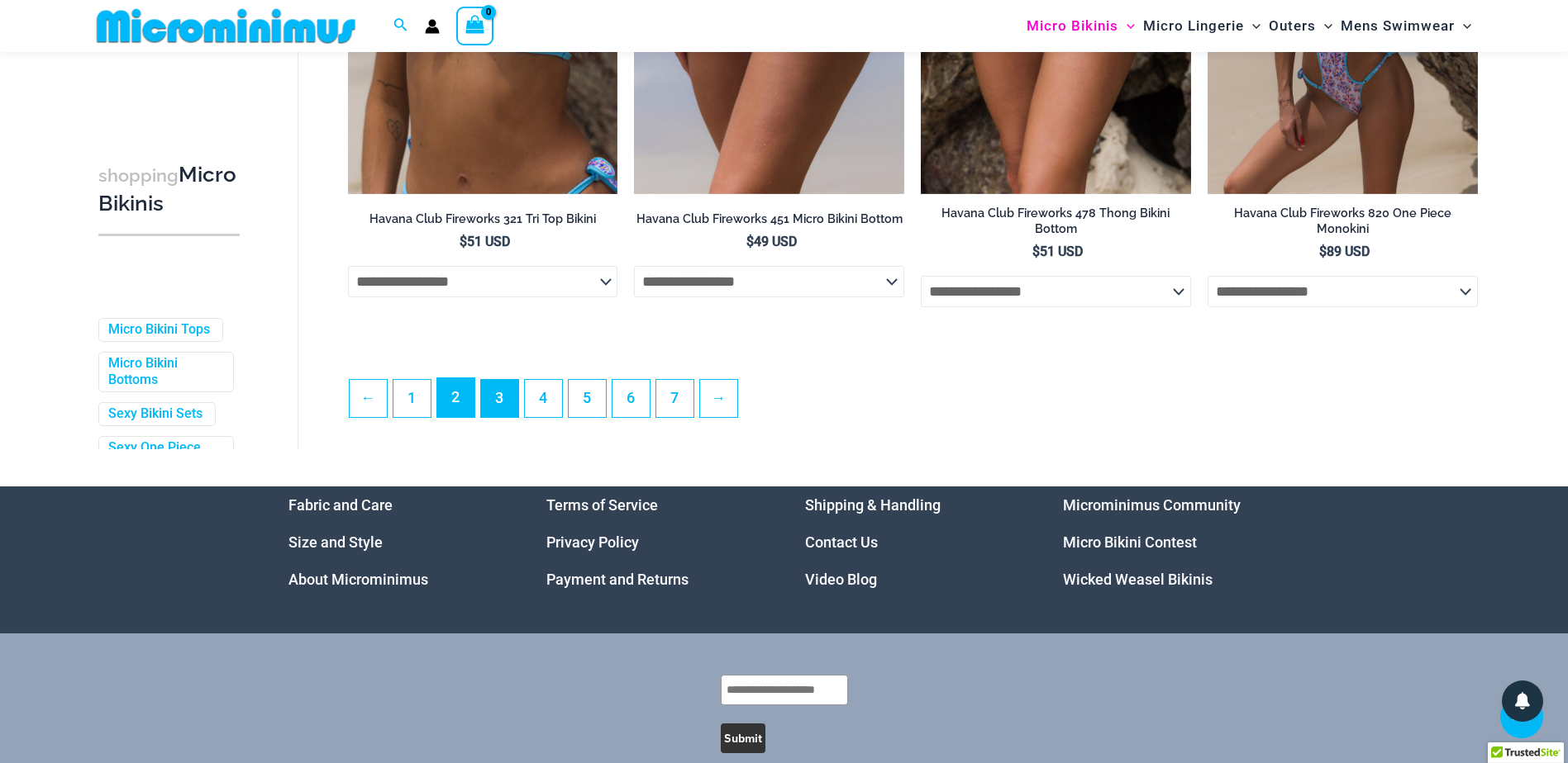
click at [468, 396] on link "2" at bounding box center [456, 398] width 37 height 39
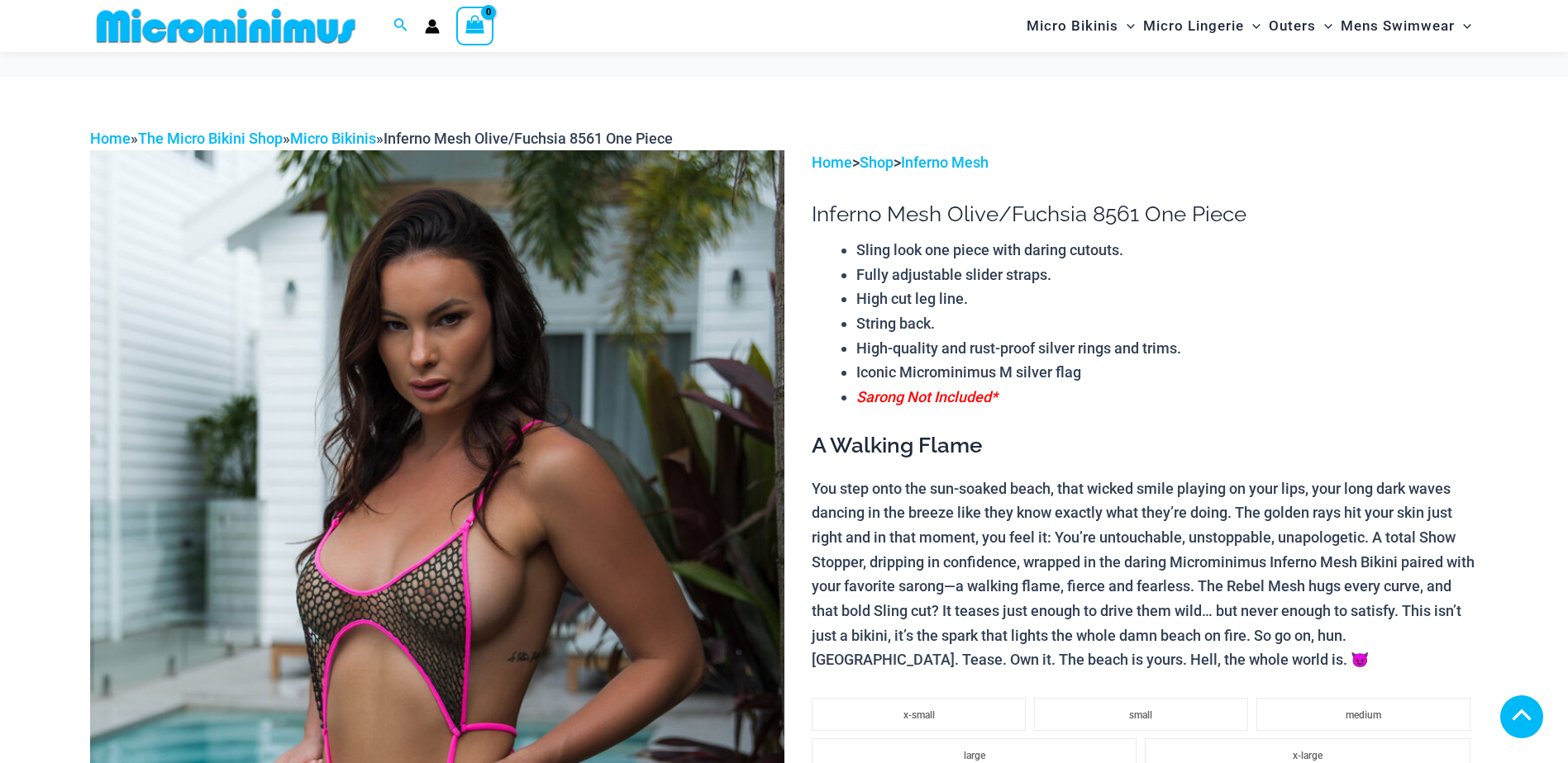
scroll to position [826, 0]
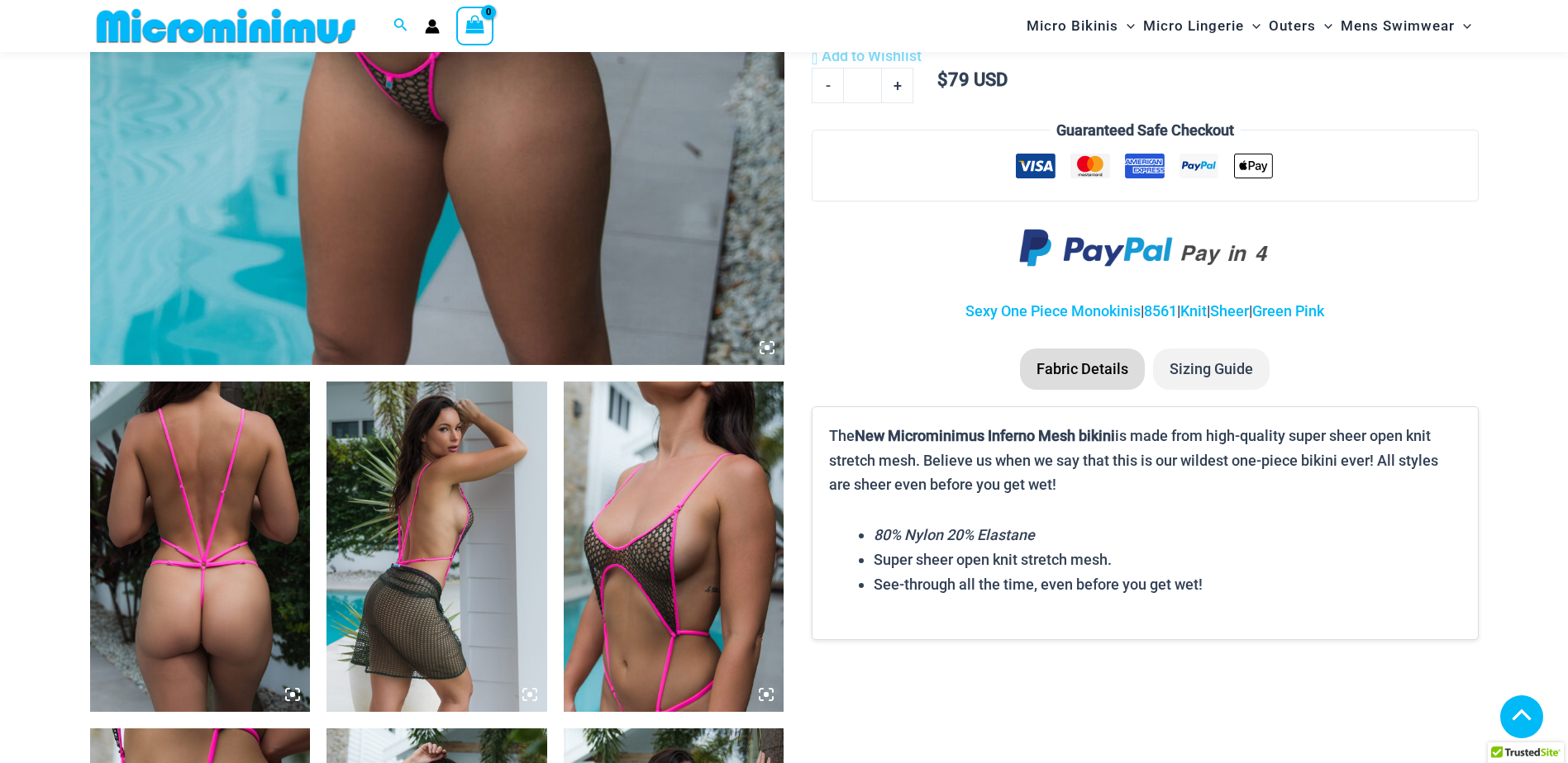
click at [661, 552] on img at bounding box center [674, 547] width 221 height 331
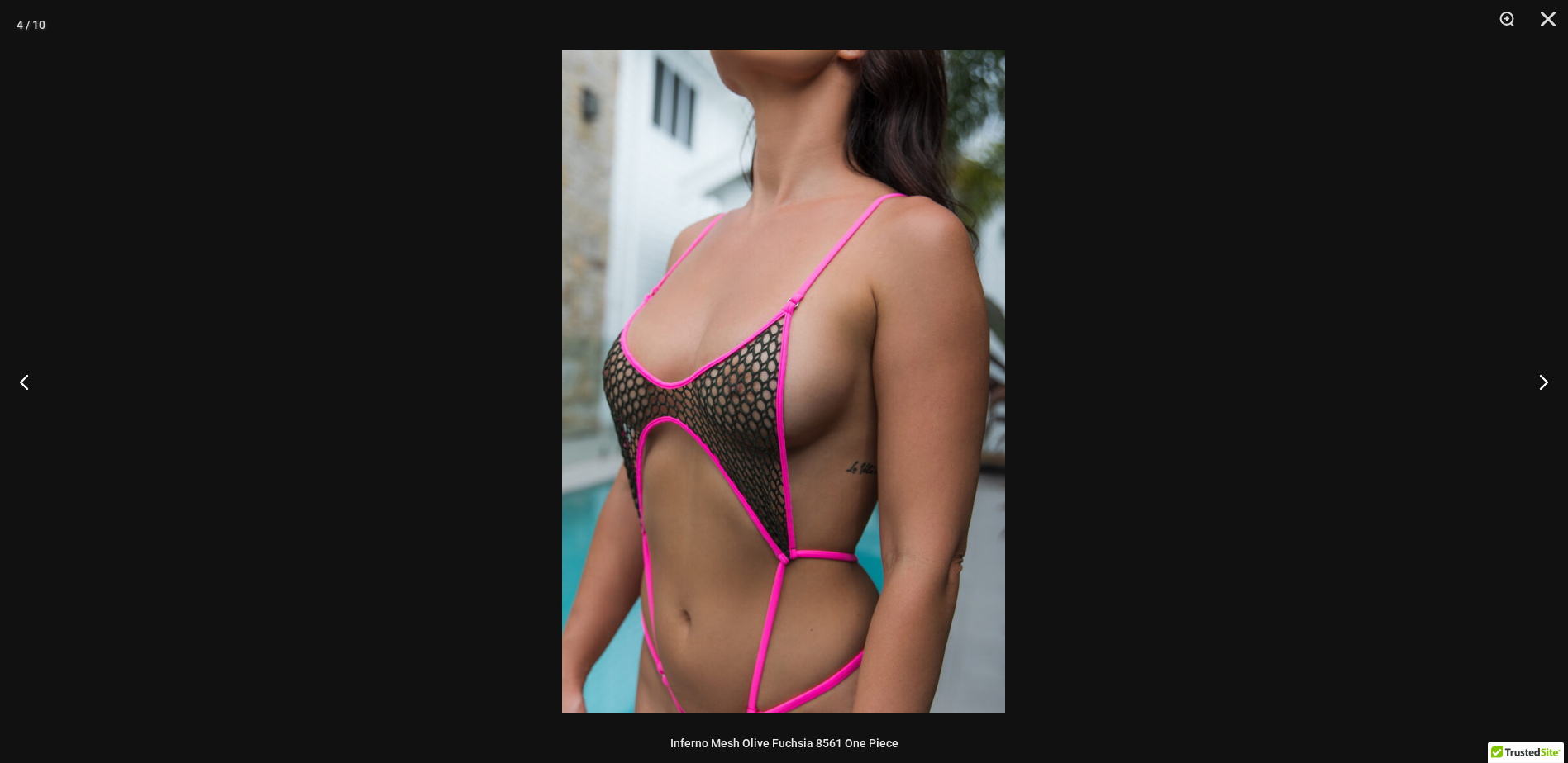
click at [733, 453] on img at bounding box center [783, 381] width 443 height 664
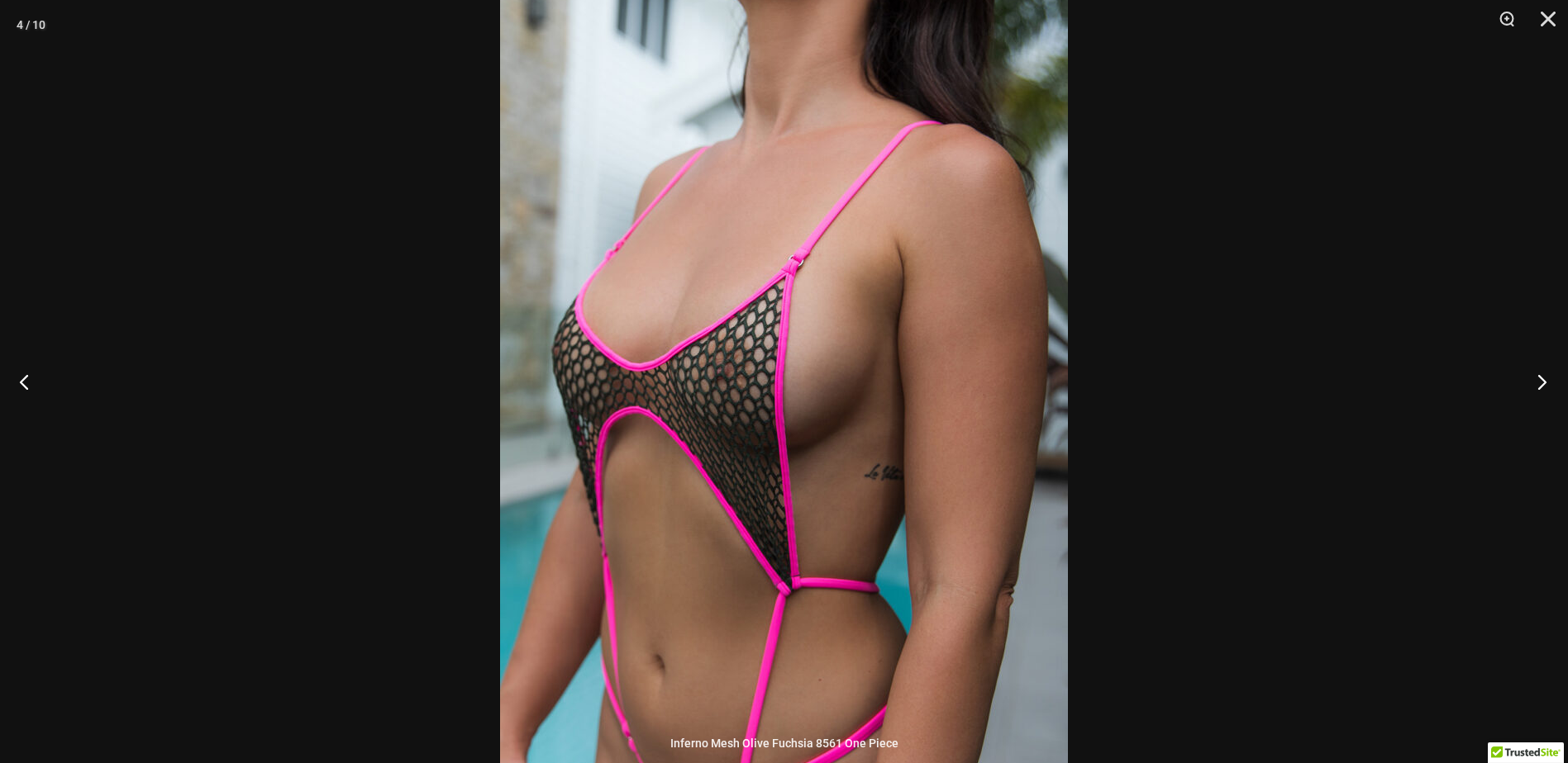
click at [1542, 374] on button "Next" at bounding box center [1537, 381] width 62 height 83
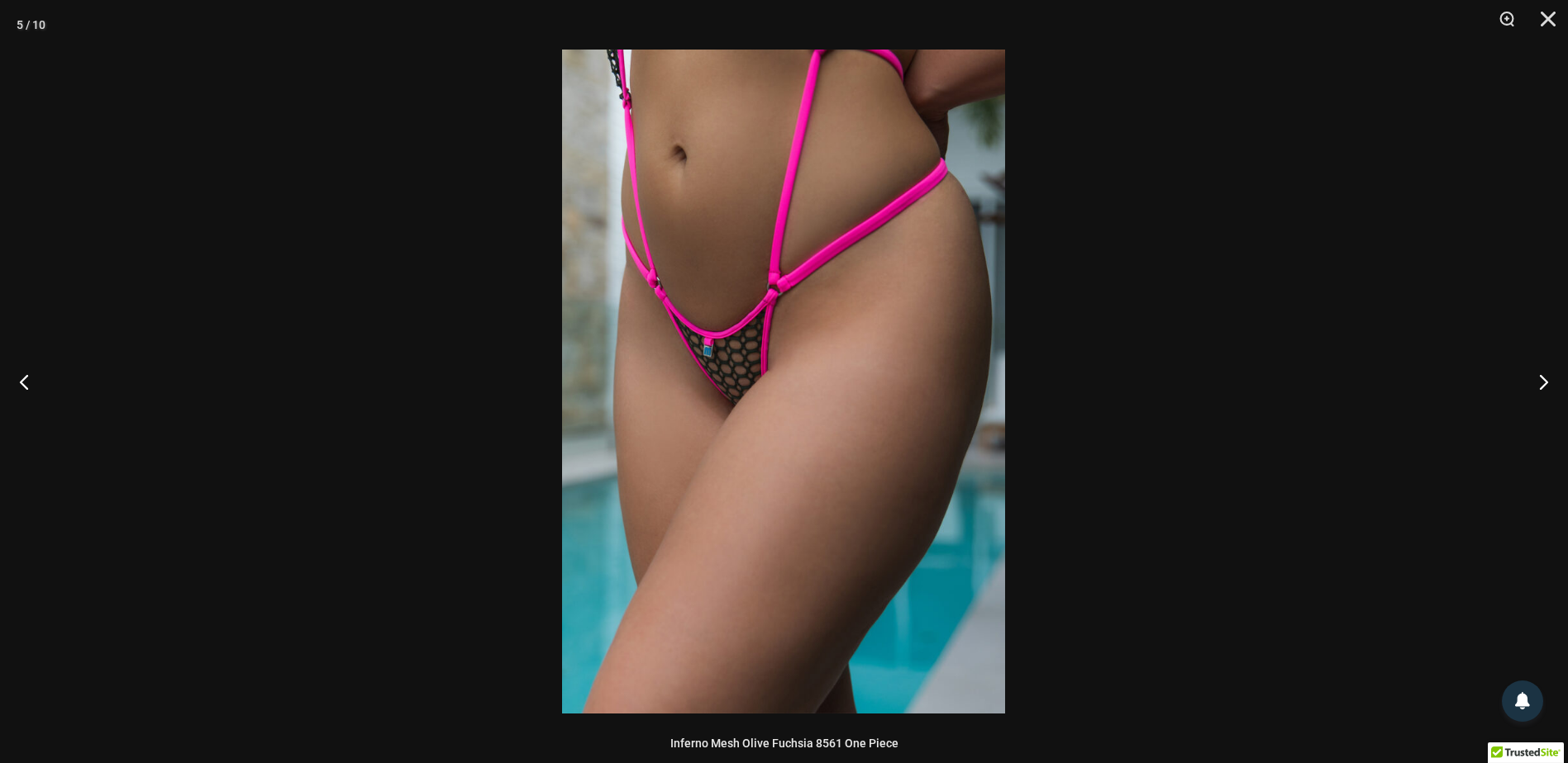
click at [869, 467] on img at bounding box center [783, 381] width 443 height 664
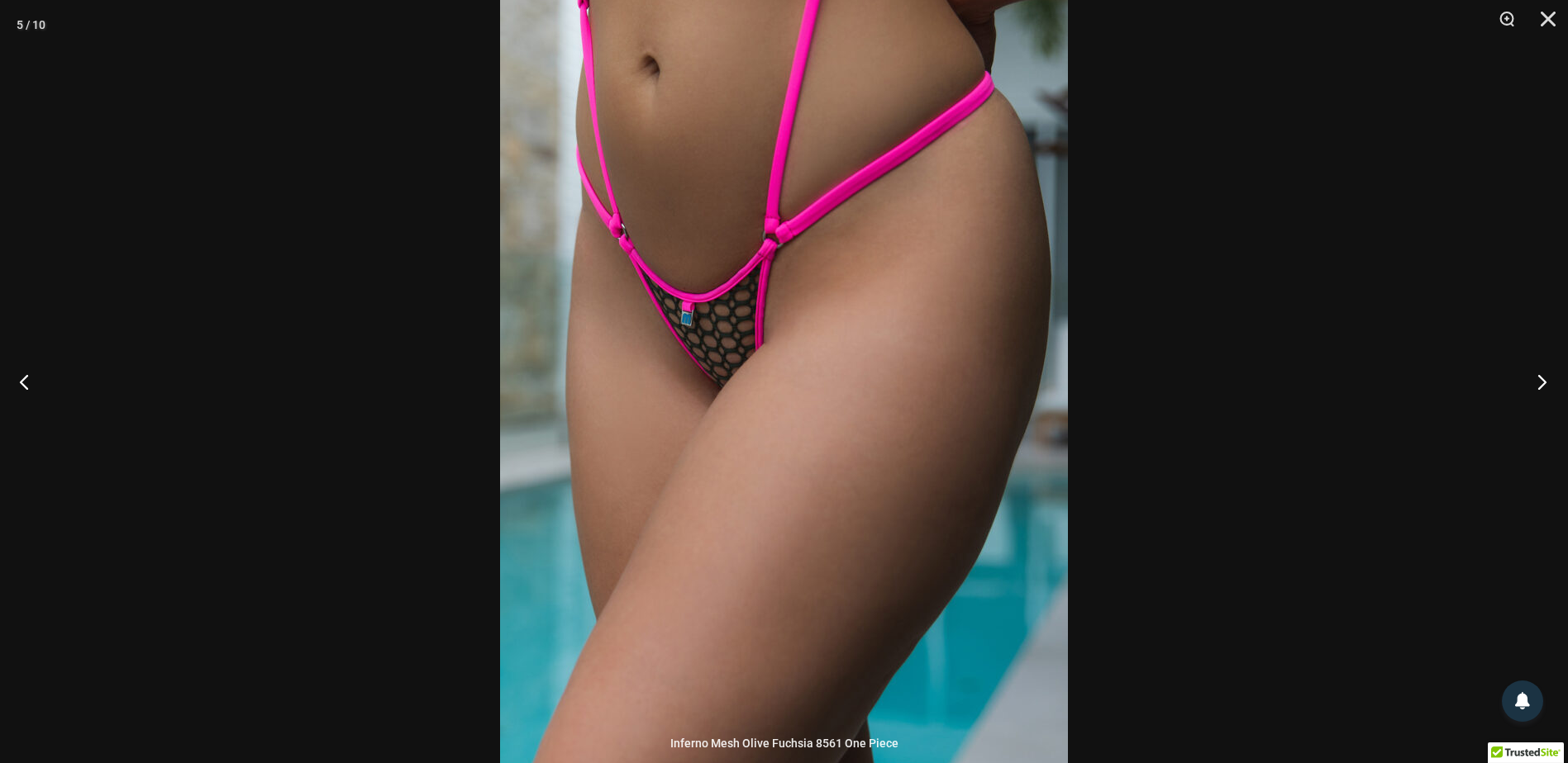
click at [1539, 395] on button "Next" at bounding box center [1537, 381] width 62 height 83
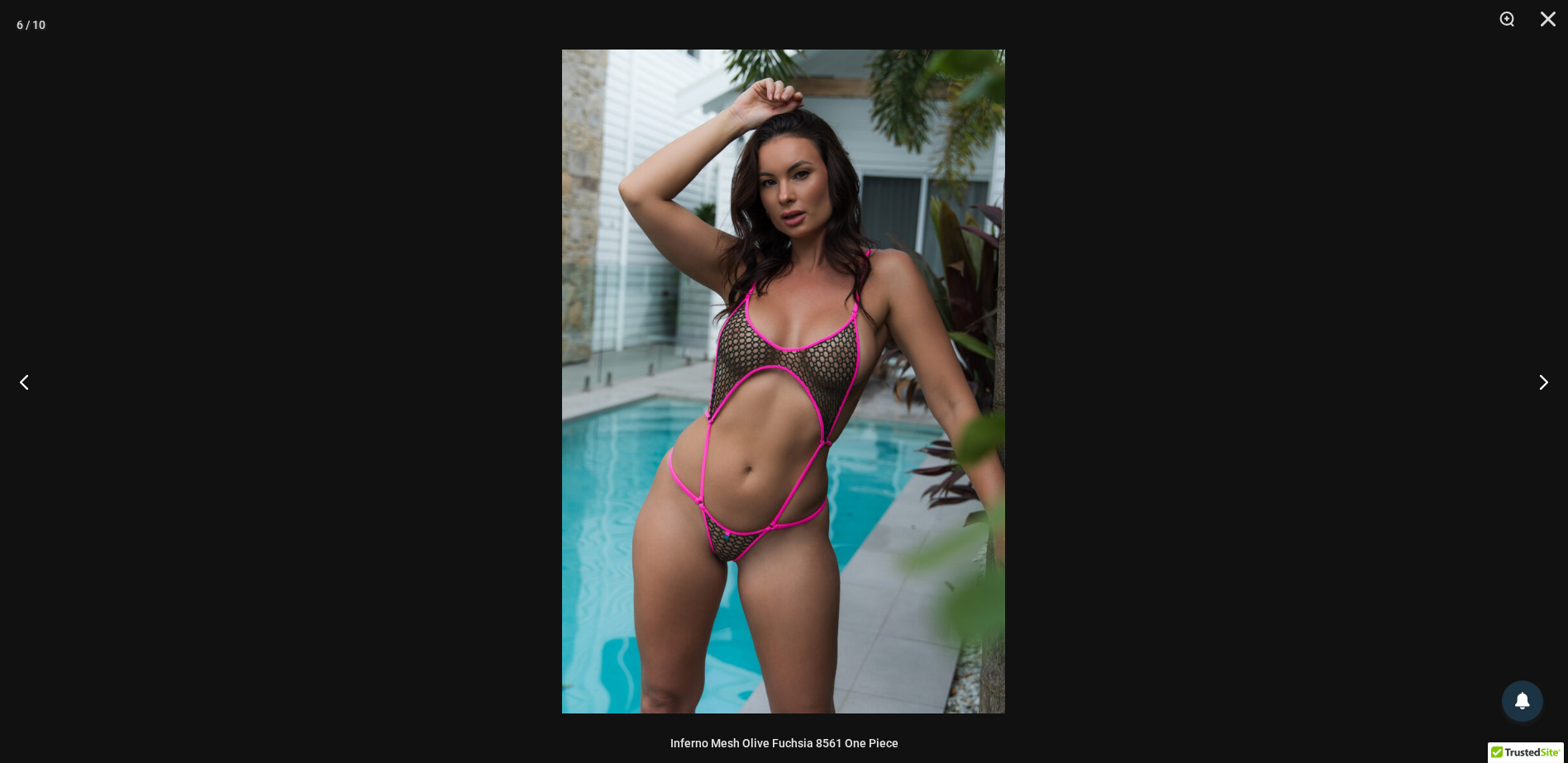
click at [617, 499] on img at bounding box center [783, 381] width 443 height 664
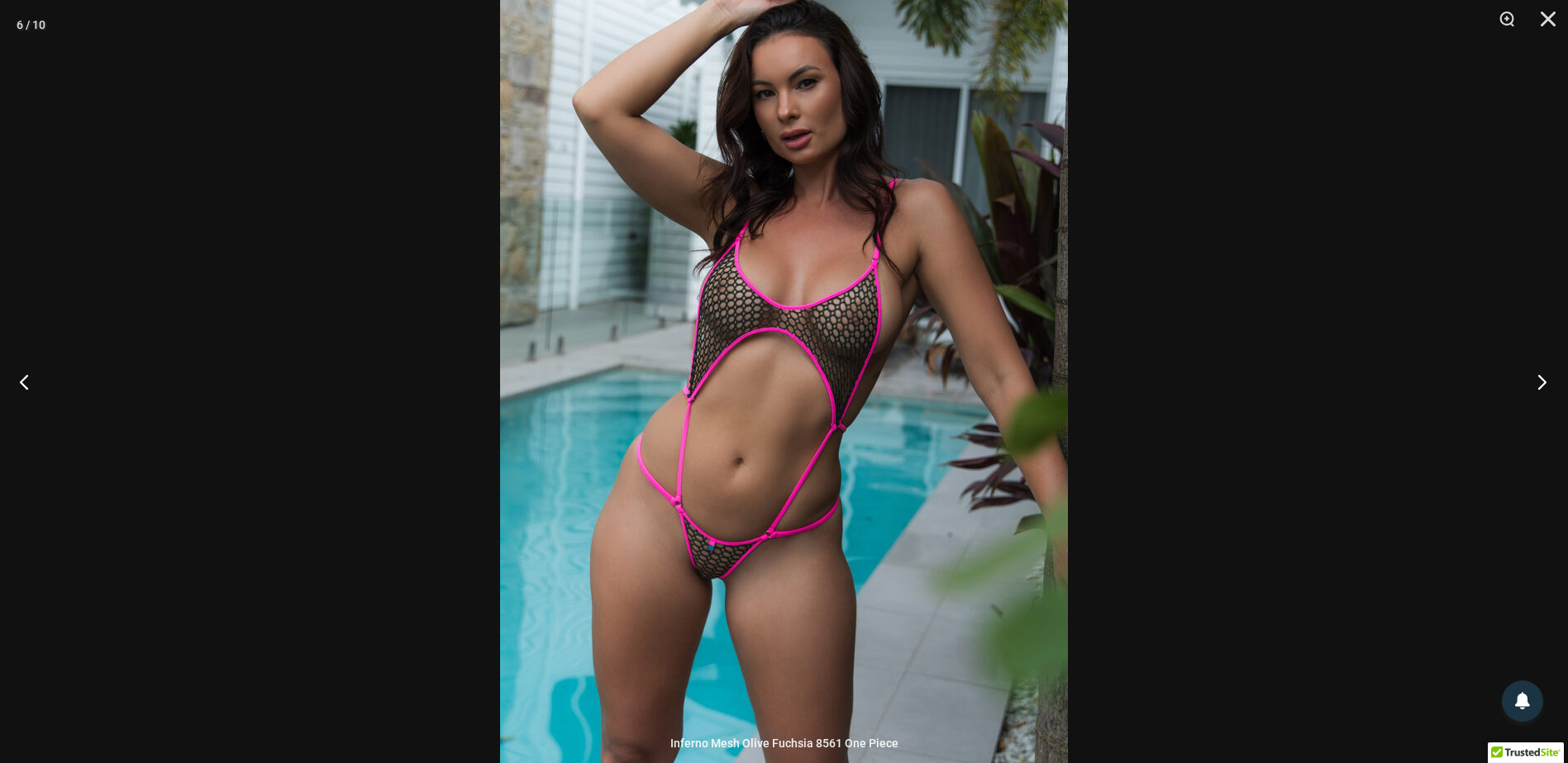
click at [1534, 388] on button "Next" at bounding box center [1537, 381] width 62 height 83
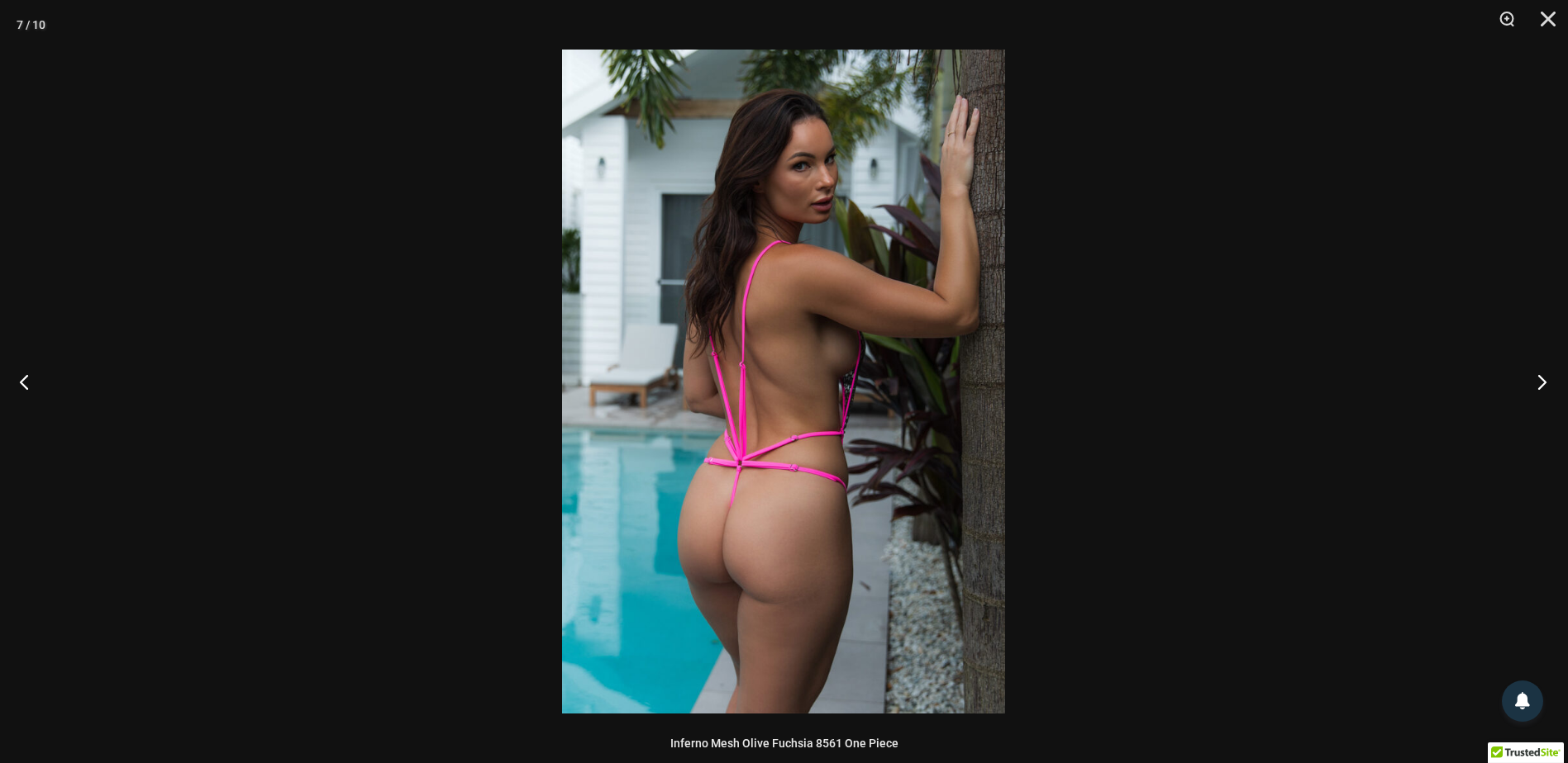
click at [1534, 388] on button "Next" at bounding box center [1537, 381] width 62 height 83
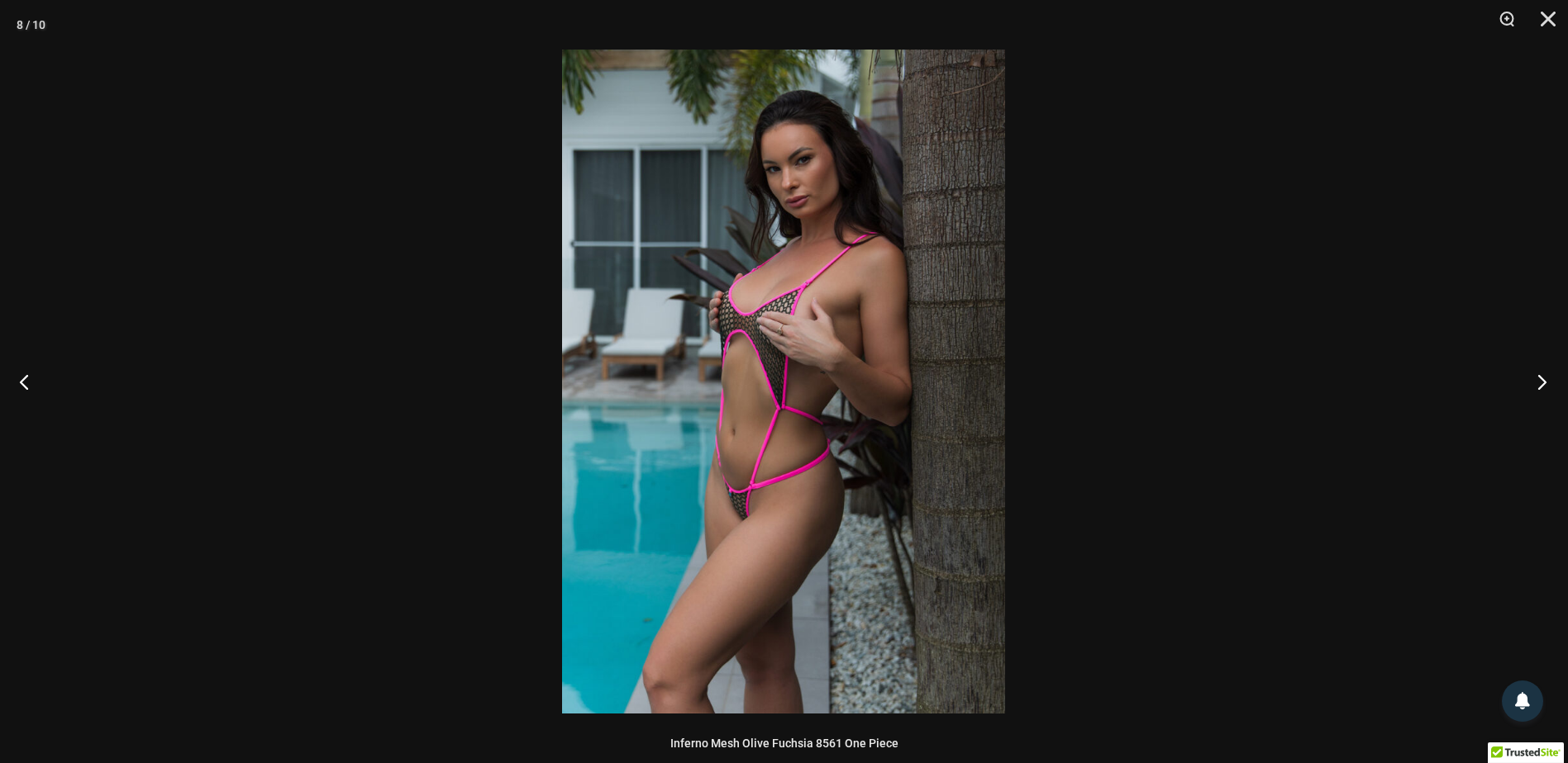
click at [1534, 388] on button "Next" at bounding box center [1537, 381] width 62 height 83
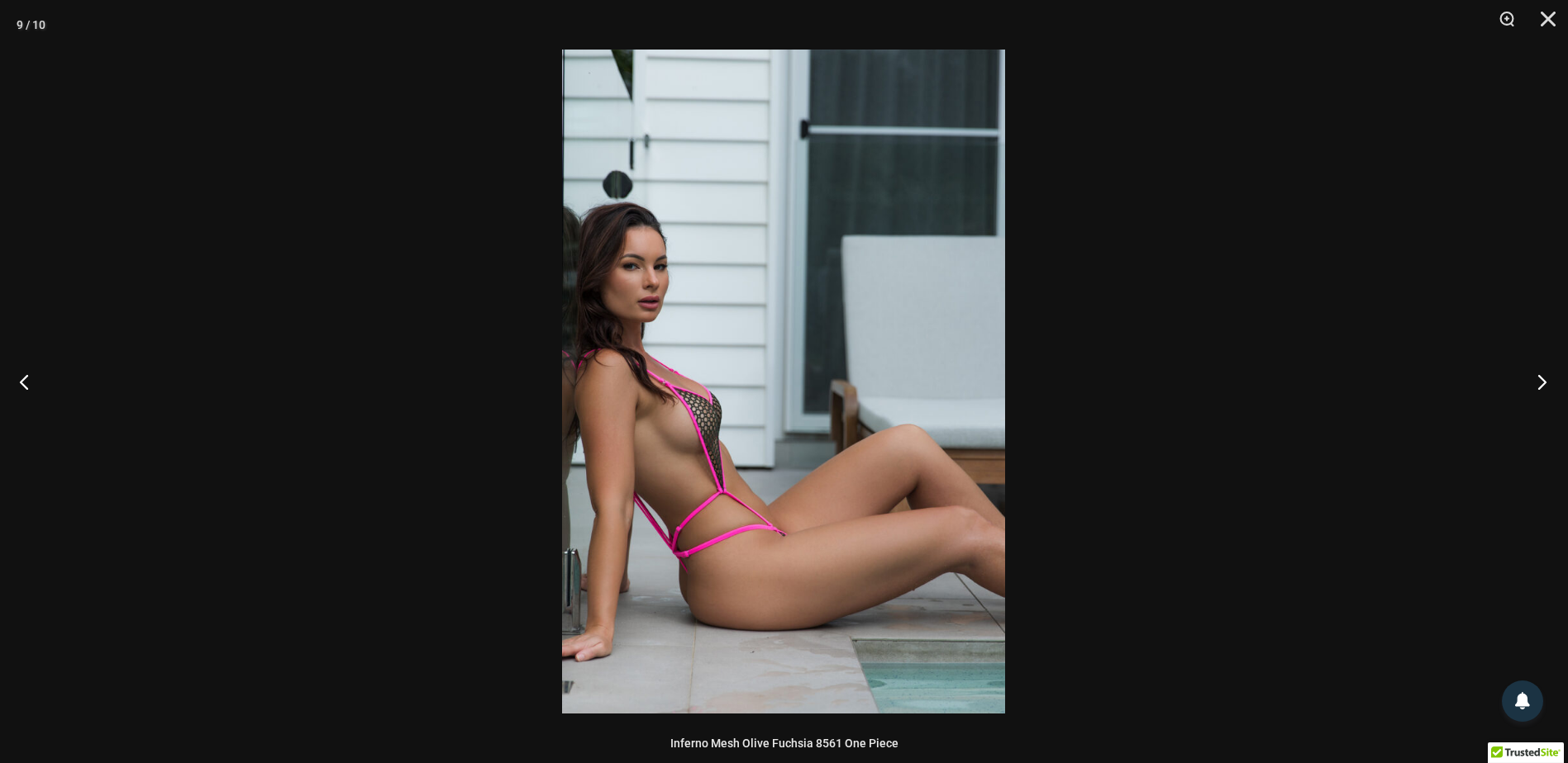
click at [1520, 383] on button "Next" at bounding box center [1537, 381] width 62 height 83
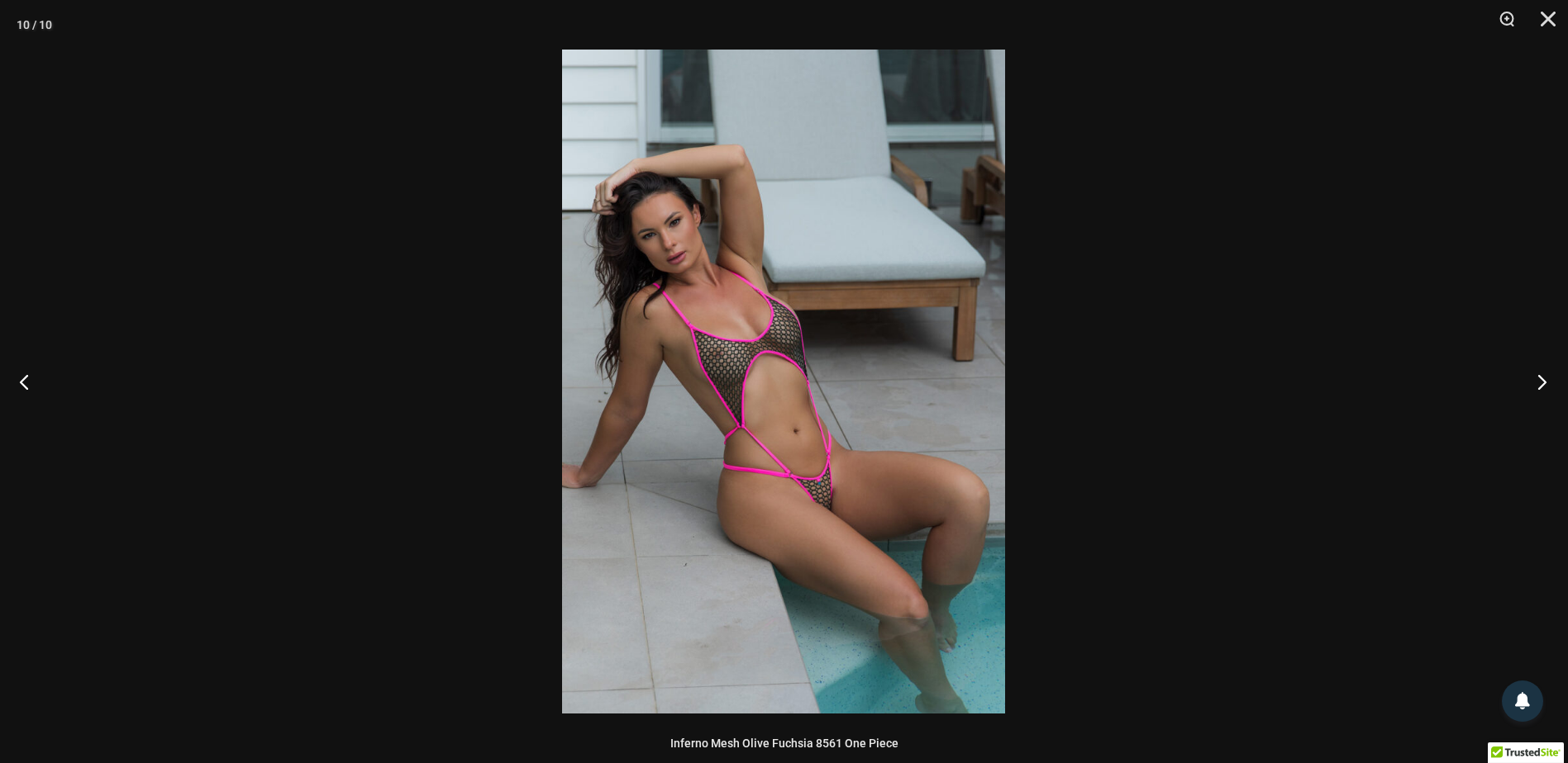
click at [1518, 382] on button "Next" at bounding box center [1537, 381] width 62 height 83
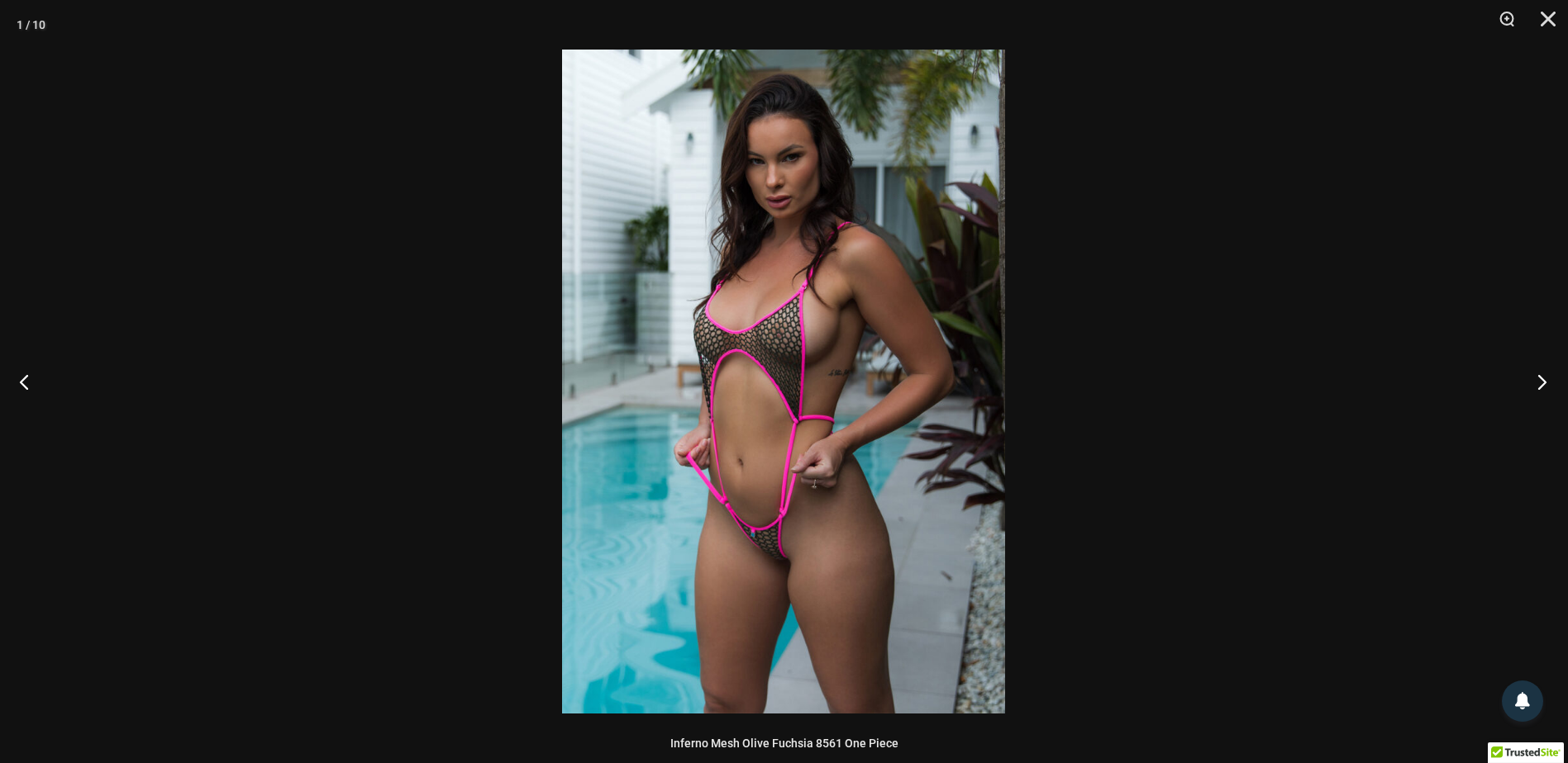
click at [1516, 381] on button "Next" at bounding box center [1537, 381] width 62 height 83
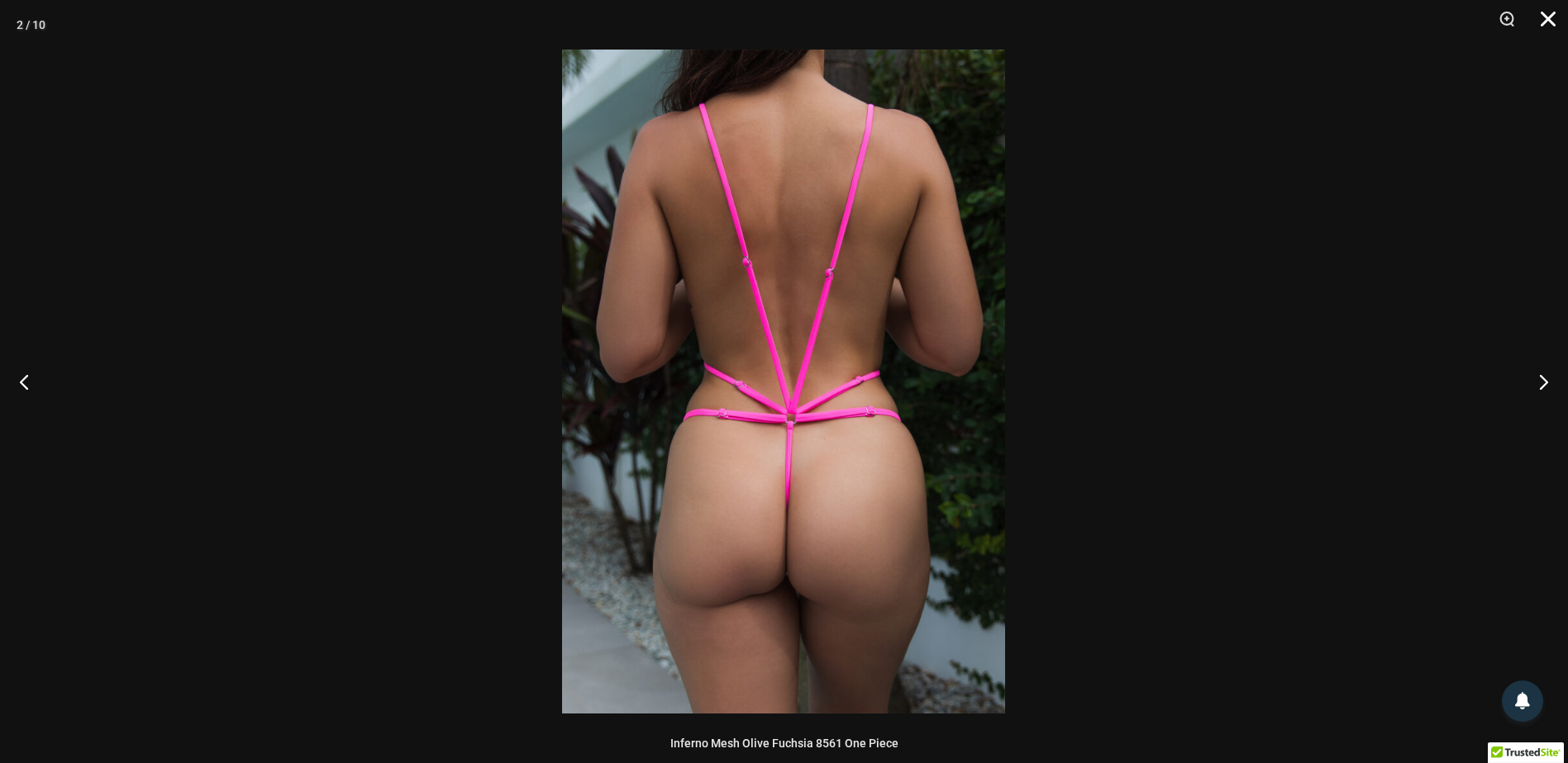
click at [1544, 32] on button "Close" at bounding box center [1543, 24] width 41 height 49
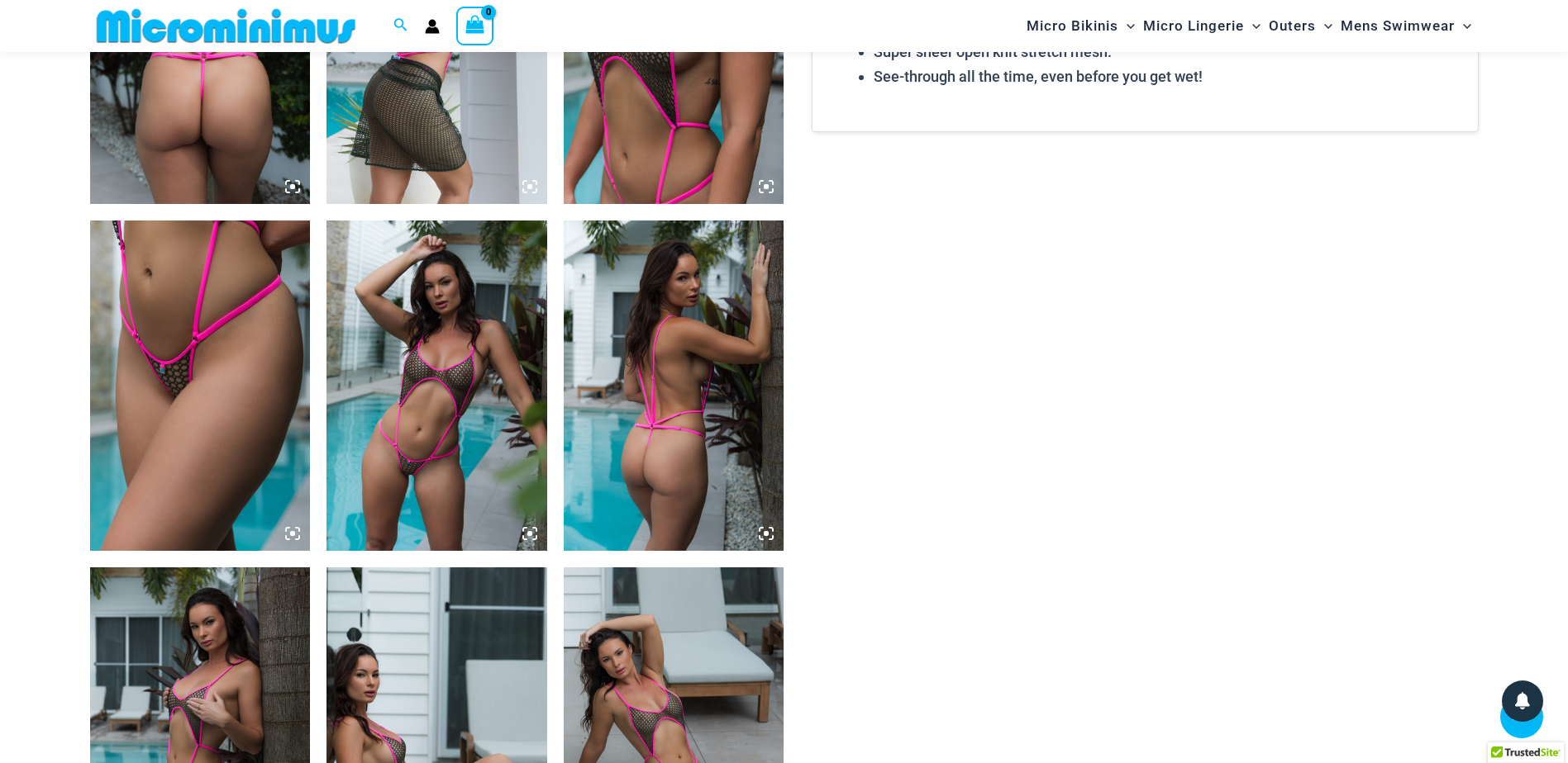
scroll to position [1818, 0]
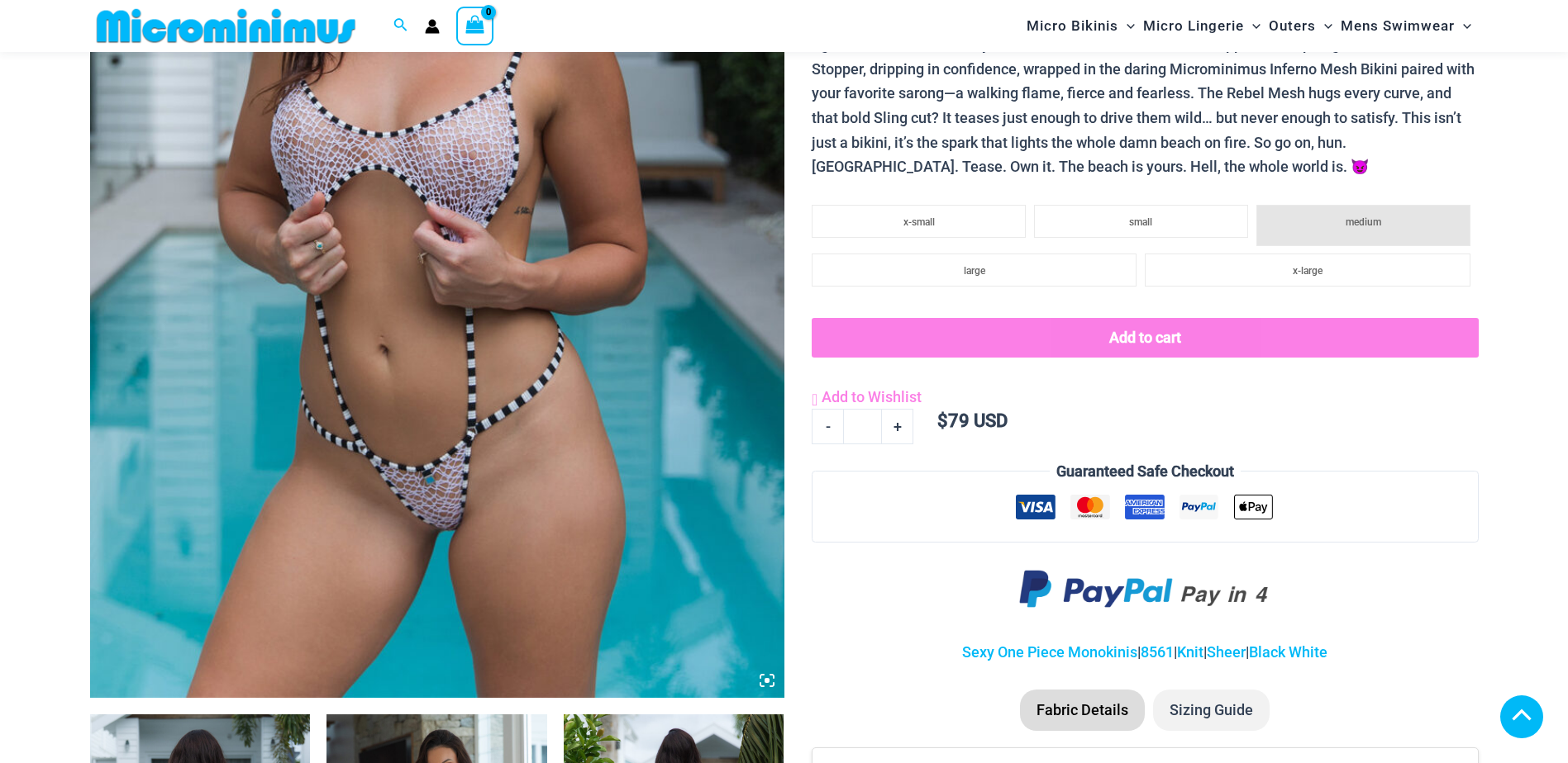
scroll to position [1071, 0]
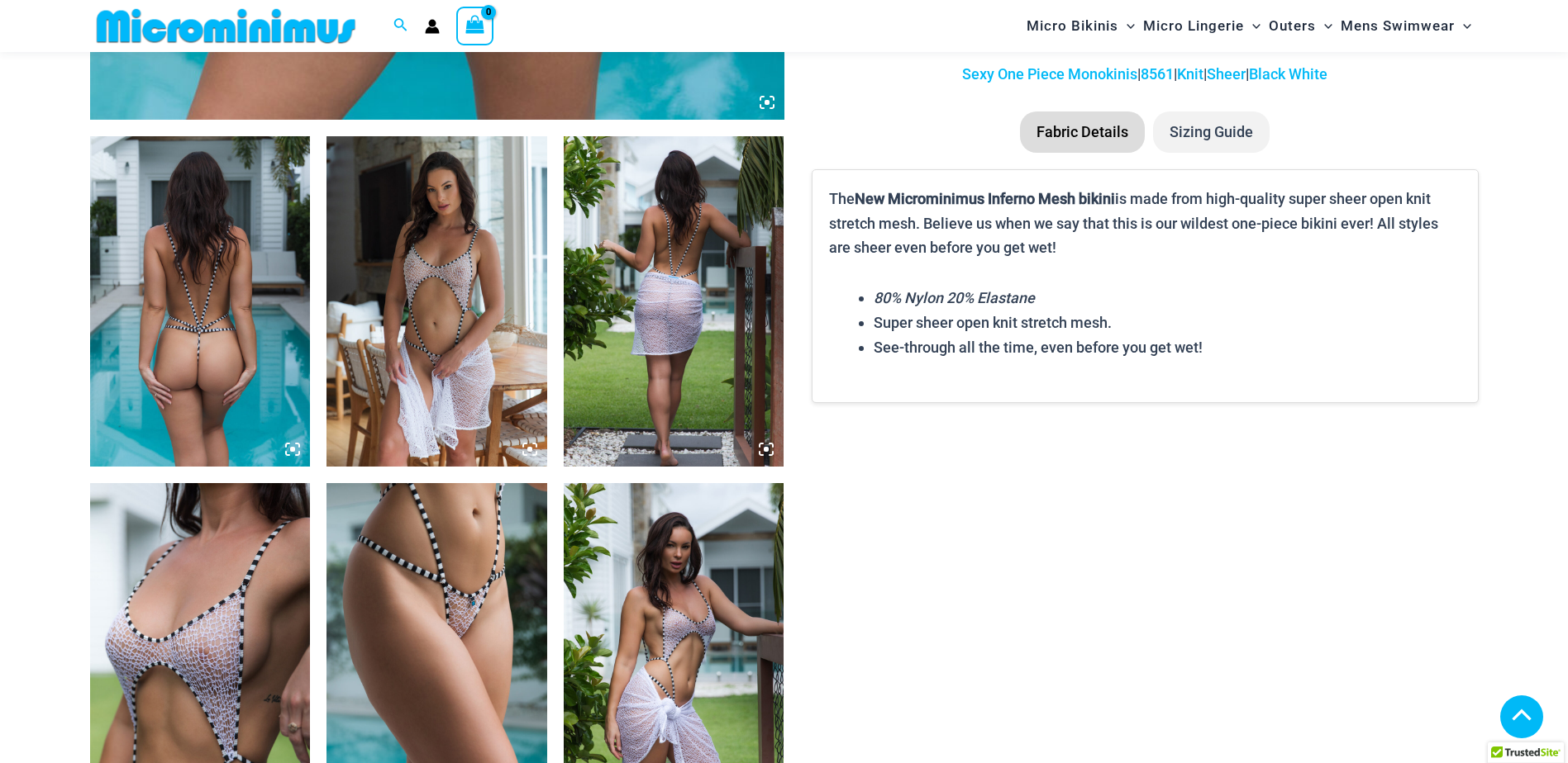
click at [217, 606] on img at bounding box center [200, 648] width 221 height 331
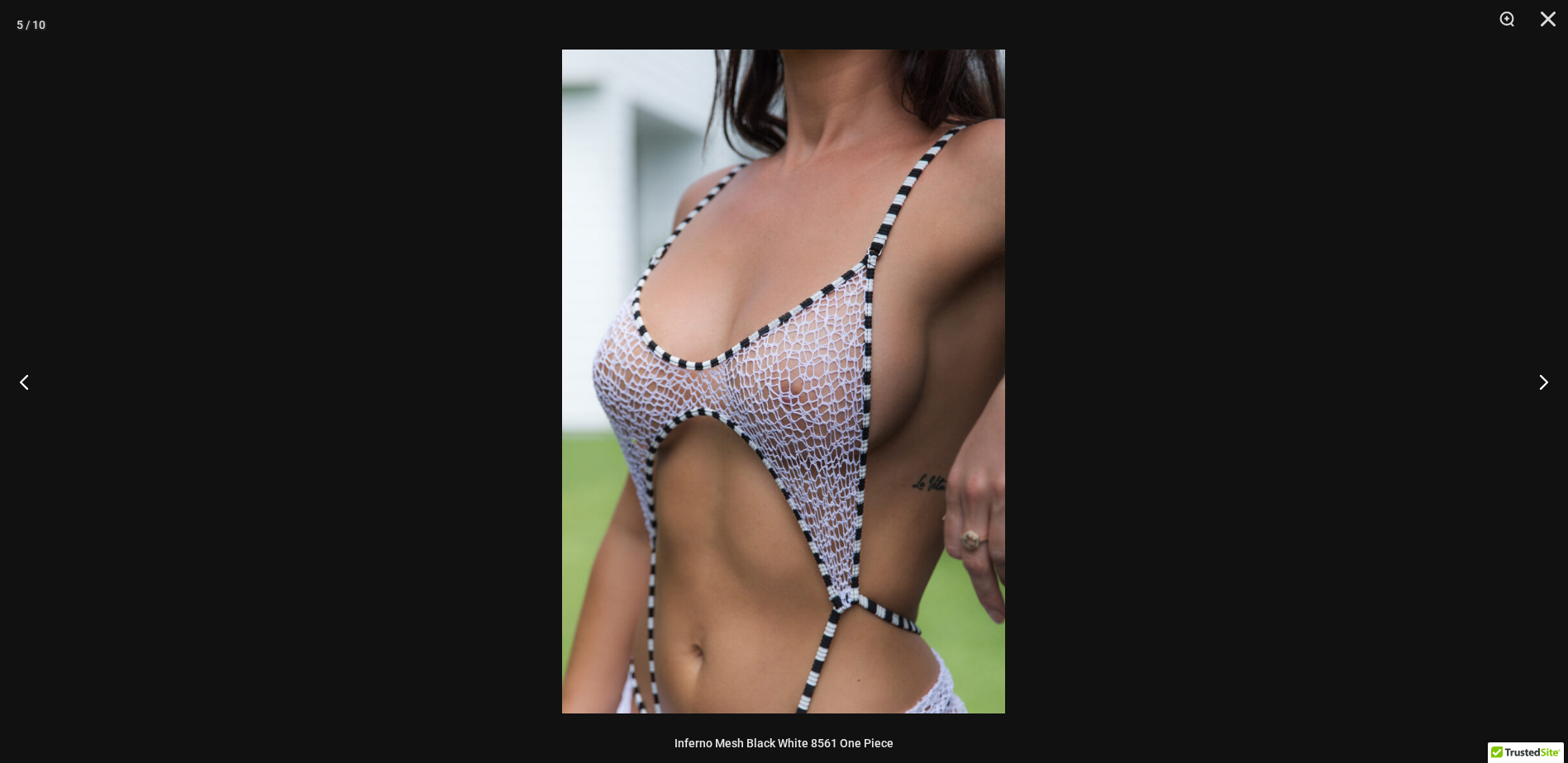
click at [804, 411] on img at bounding box center [783, 381] width 443 height 664
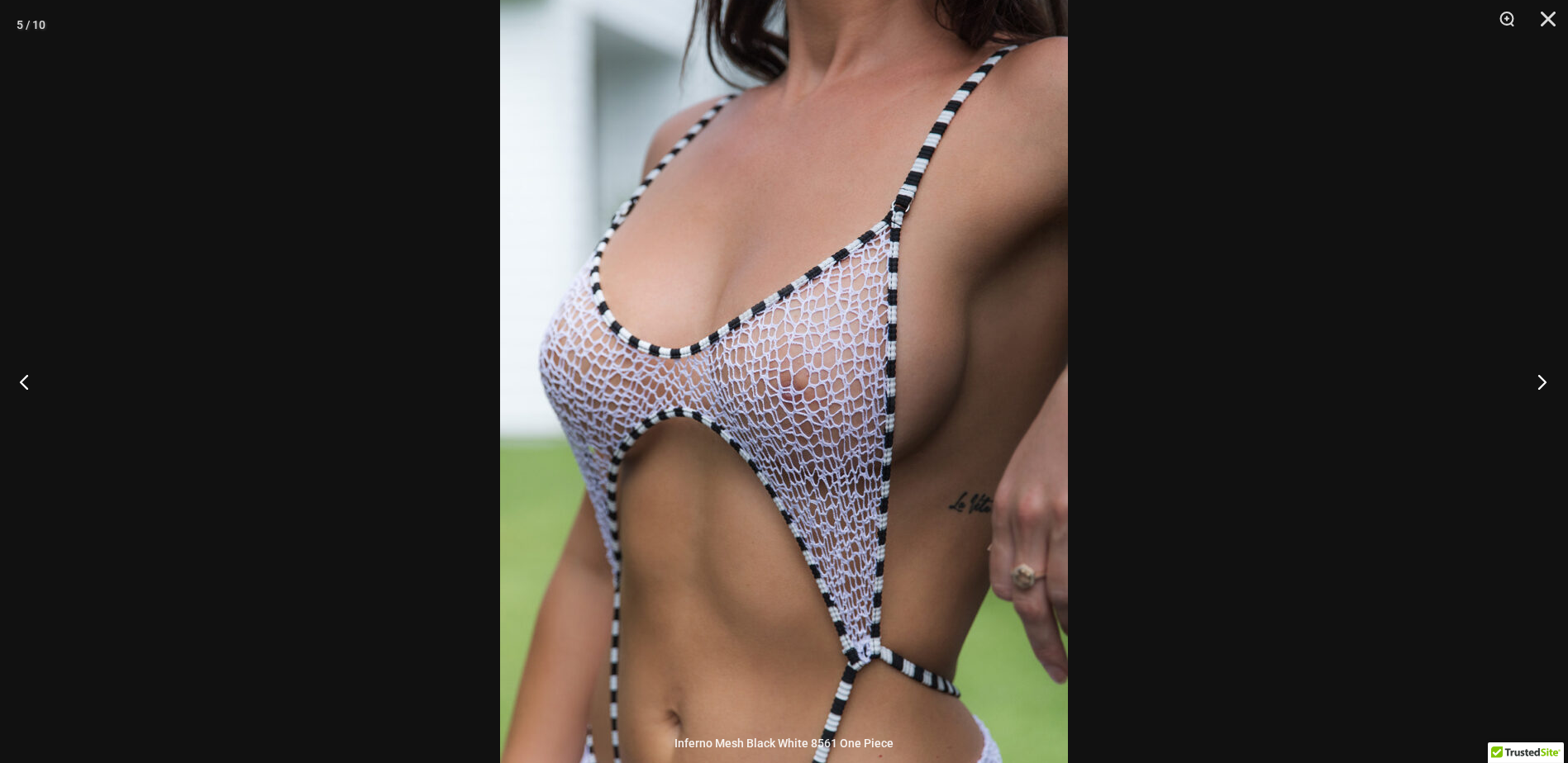
click at [1538, 376] on button "Next" at bounding box center [1537, 381] width 62 height 83
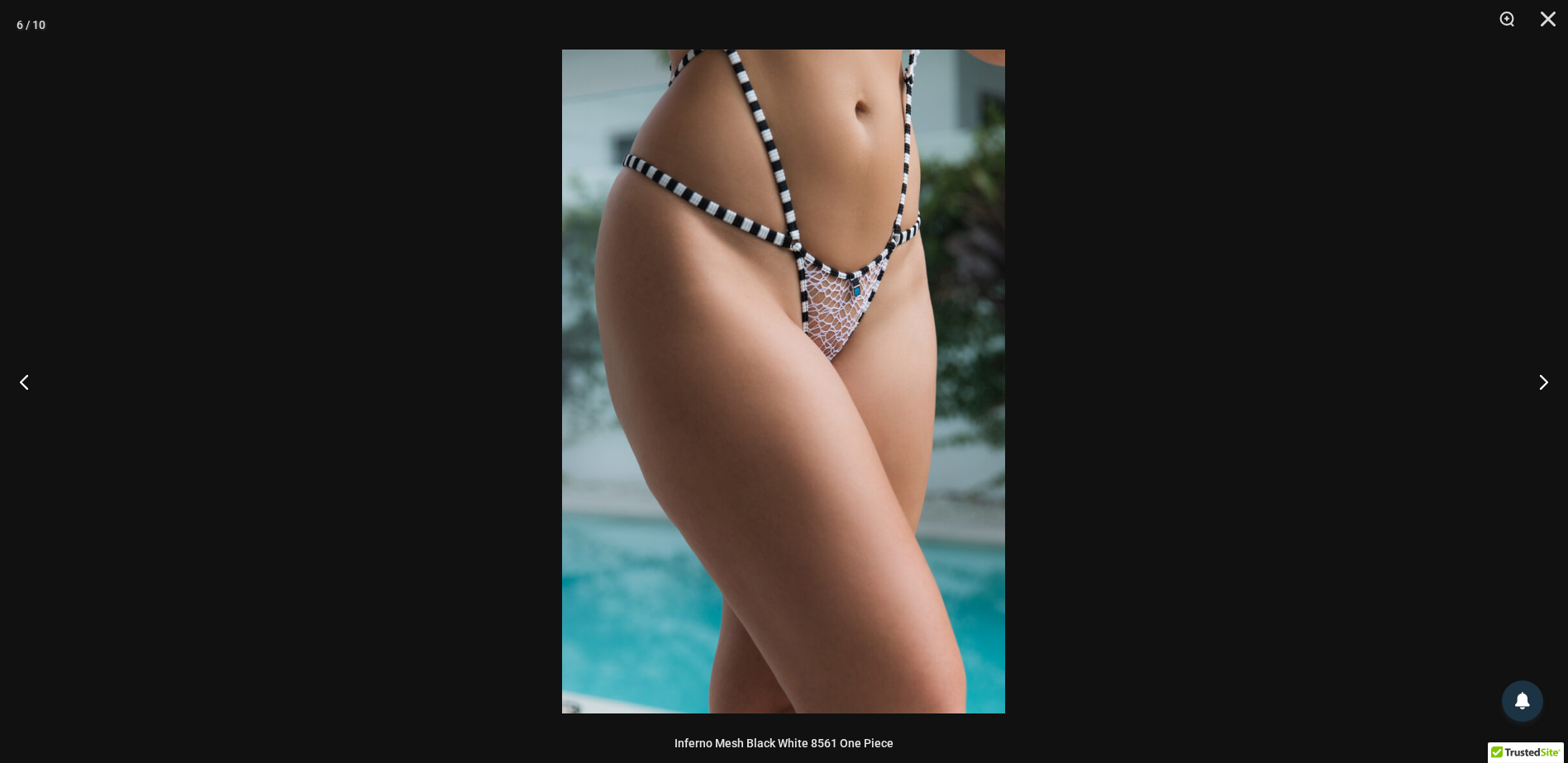
click at [916, 448] on img at bounding box center [783, 381] width 443 height 664
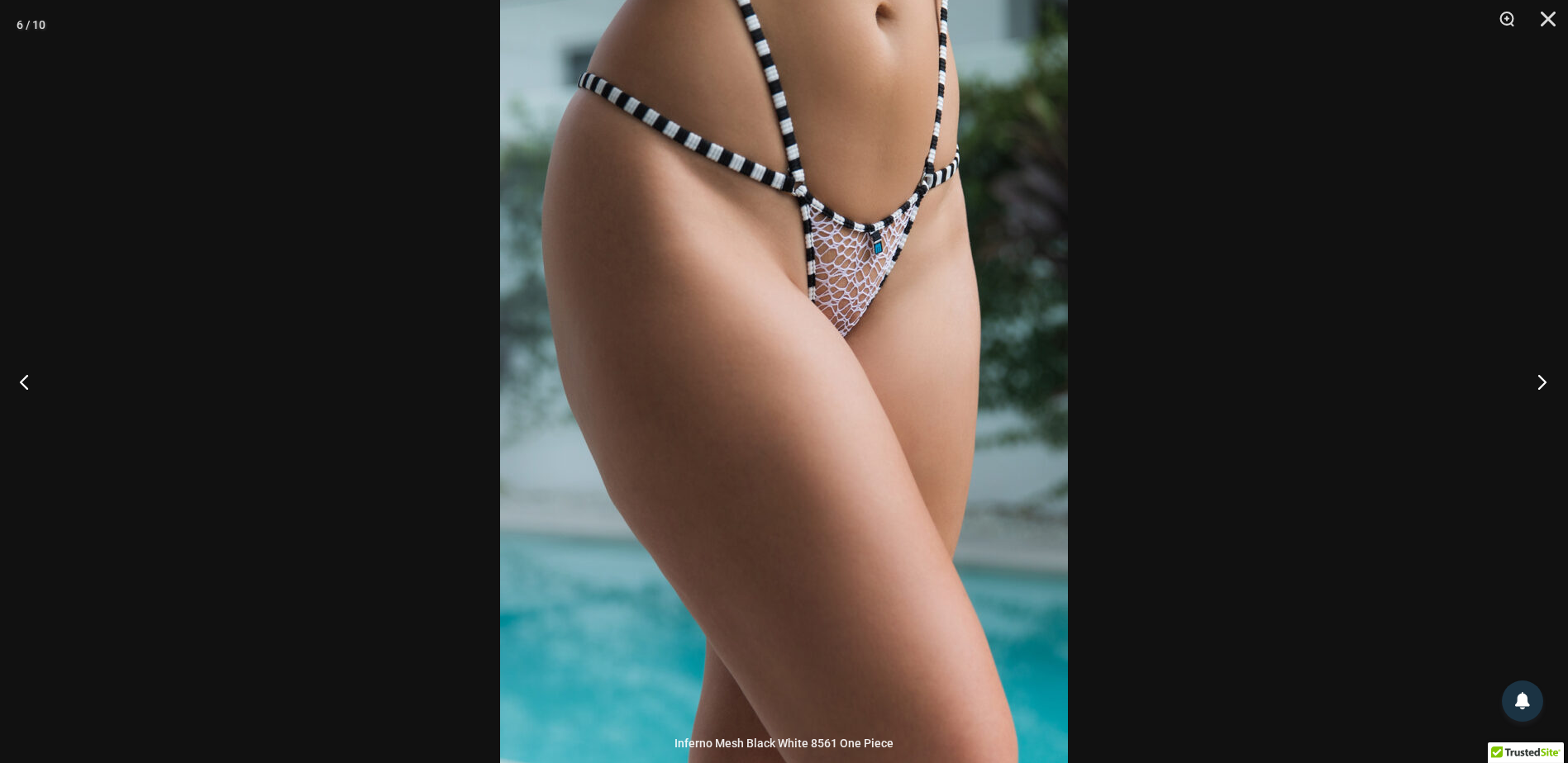
click at [1531, 384] on button "Next" at bounding box center [1537, 381] width 62 height 83
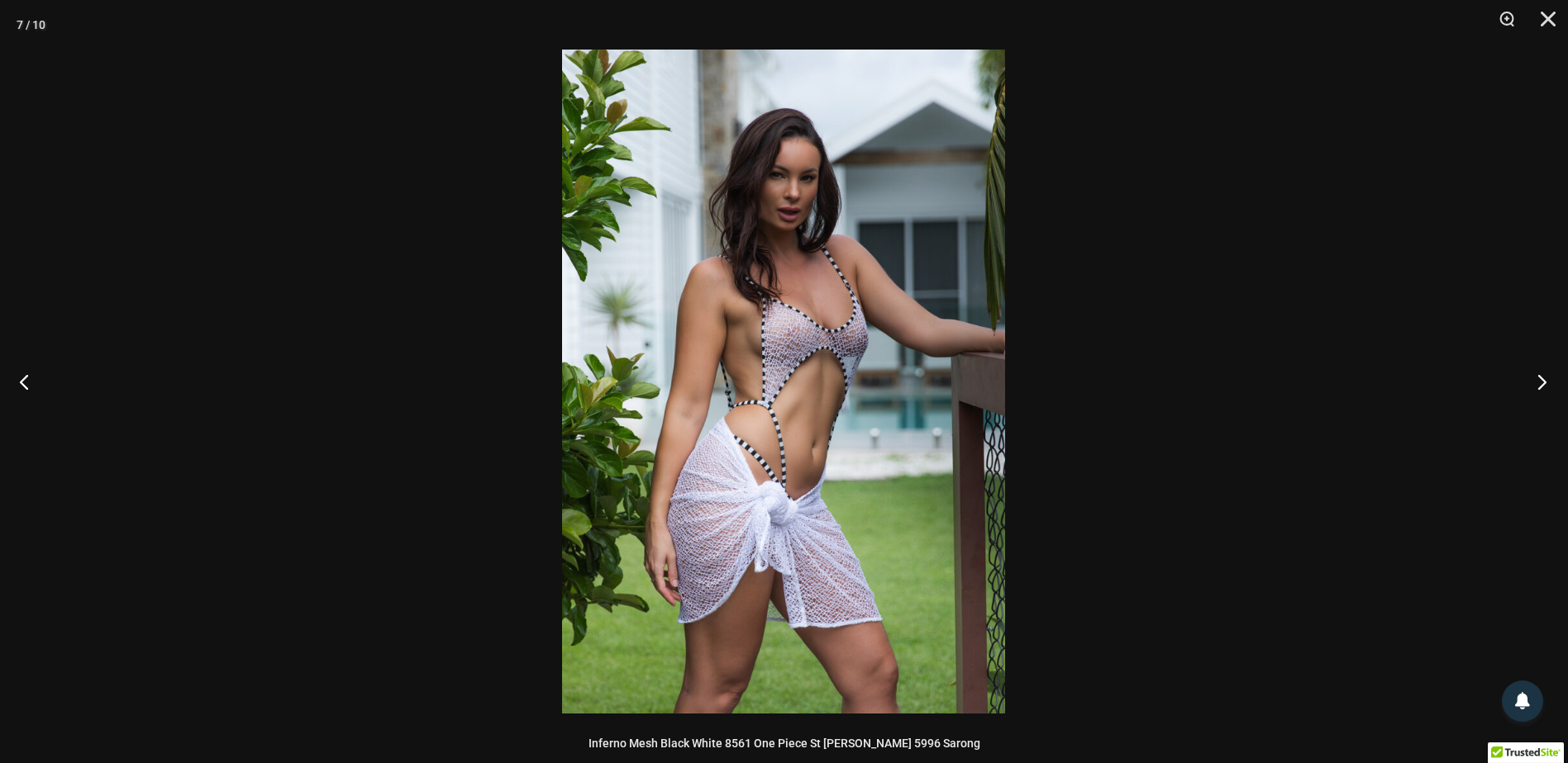
click at [1531, 386] on button "Next" at bounding box center [1537, 381] width 62 height 83
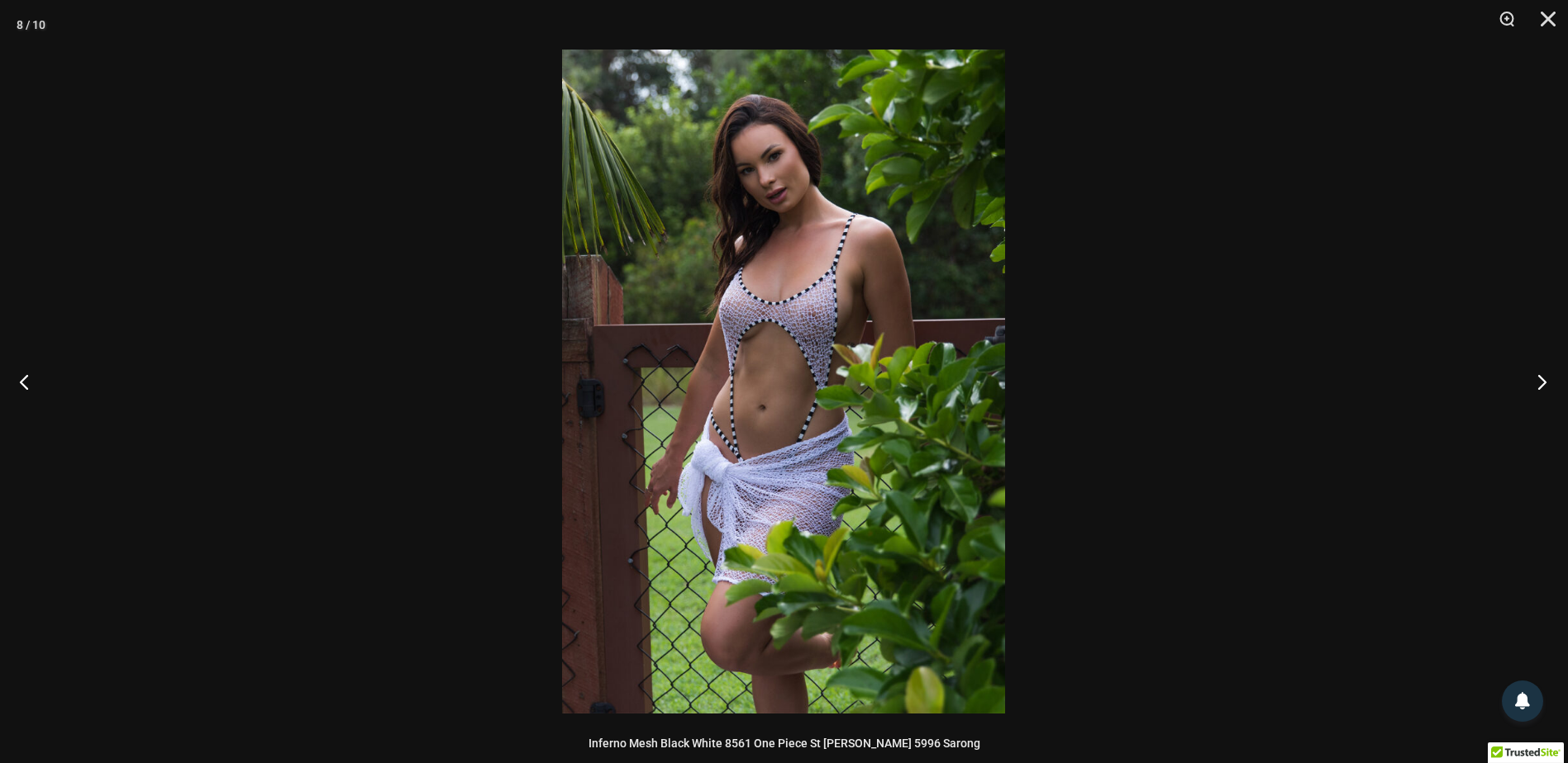
click at [1531, 386] on button "Next" at bounding box center [1537, 381] width 62 height 83
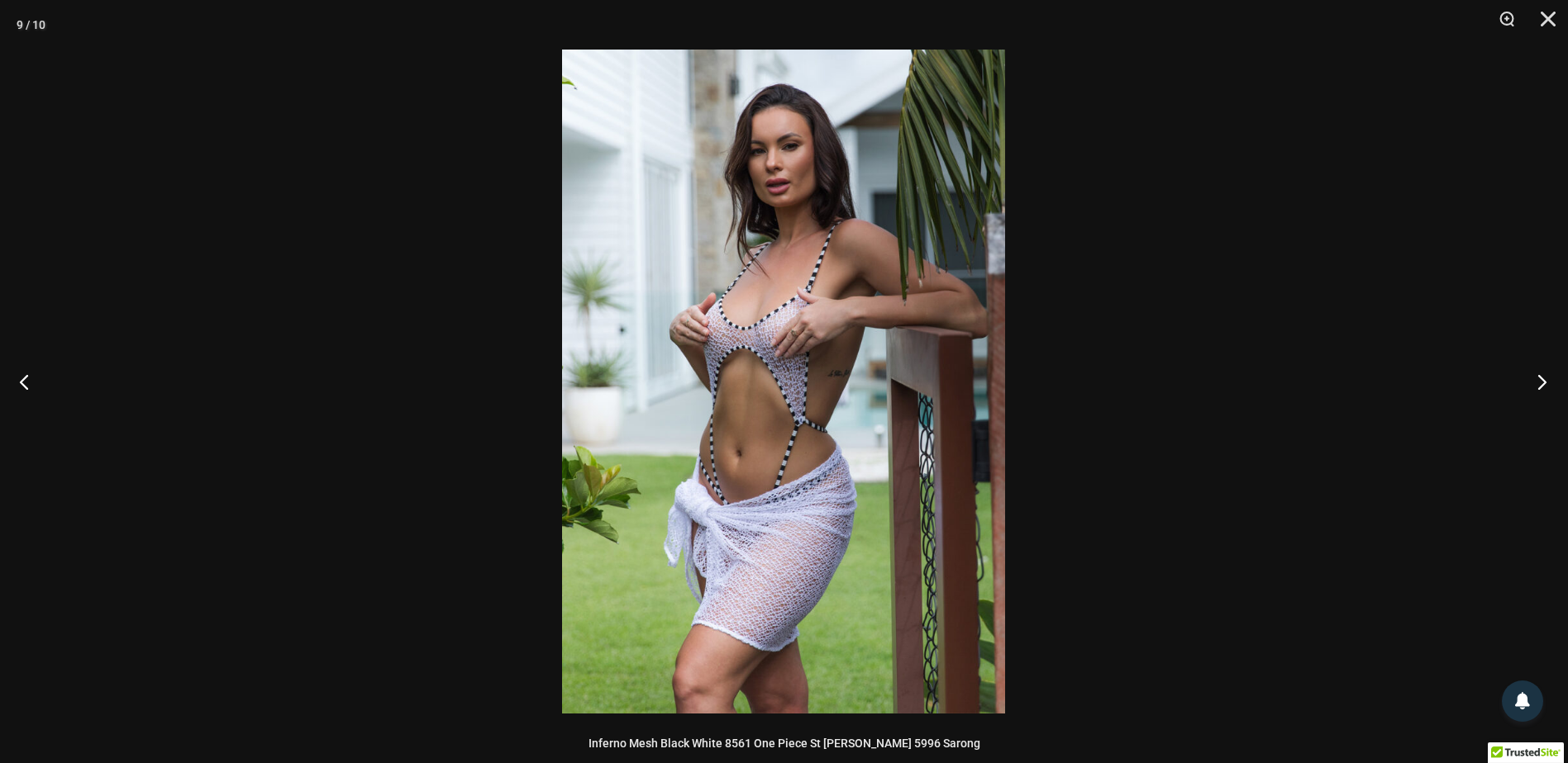
click at [1531, 387] on button "Next" at bounding box center [1537, 381] width 62 height 83
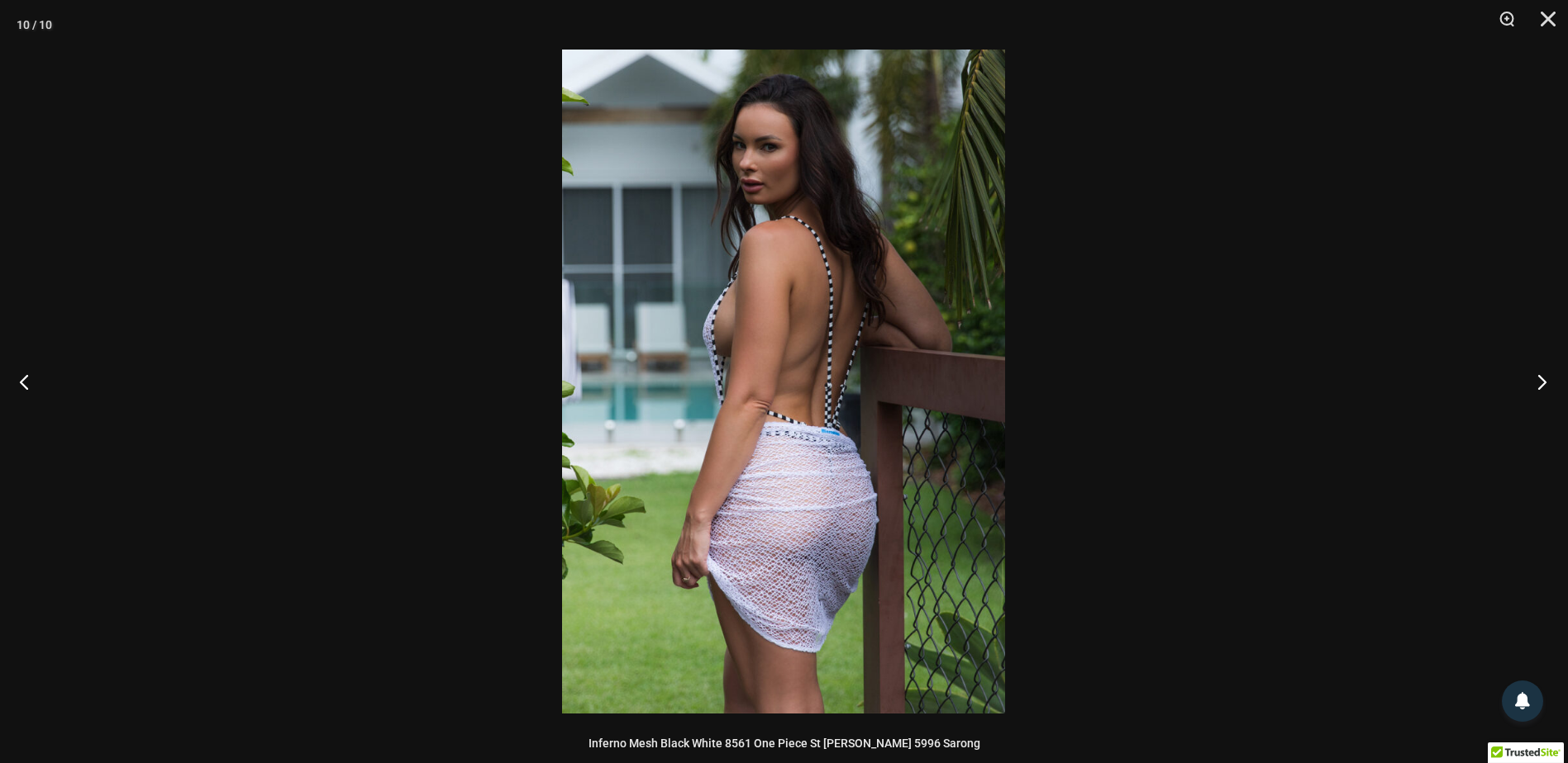
click at [1531, 387] on button "Next" at bounding box center [1537, 381] width 62 height 83
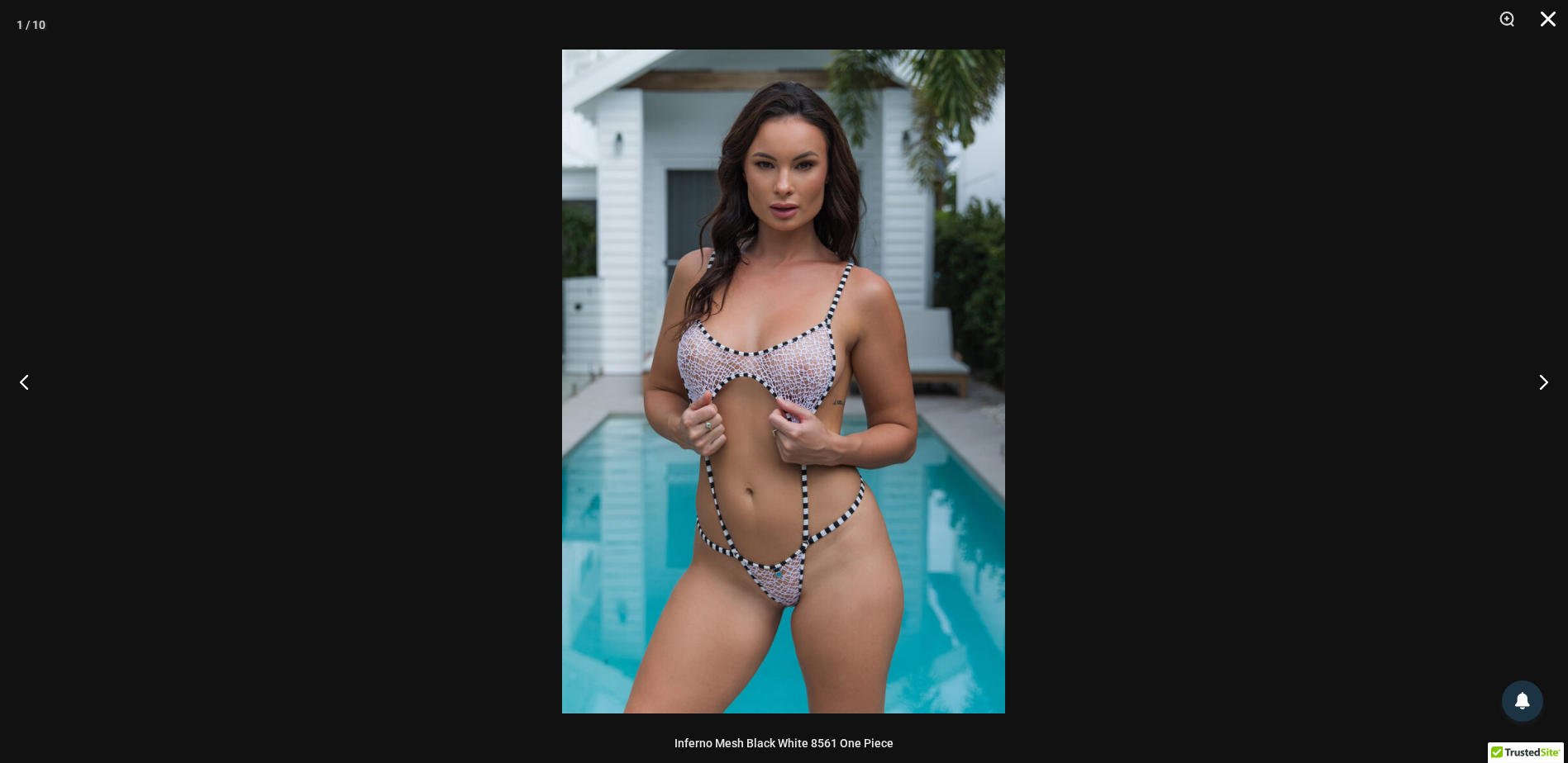
click at [1541, 24] on button "Close" at bounding box center [1543, 24] width 41 height 49
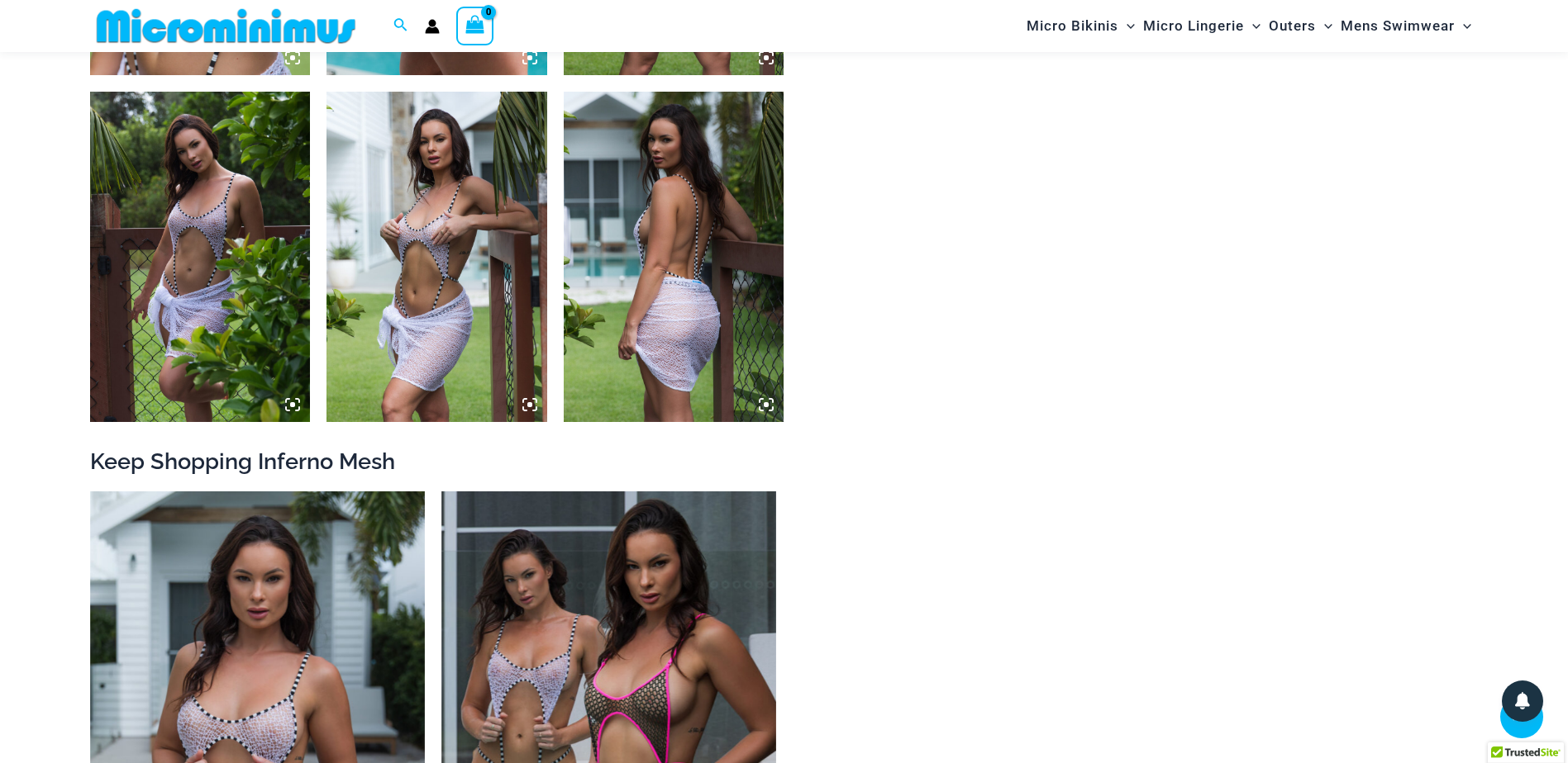
scroll to position [1898, 0]
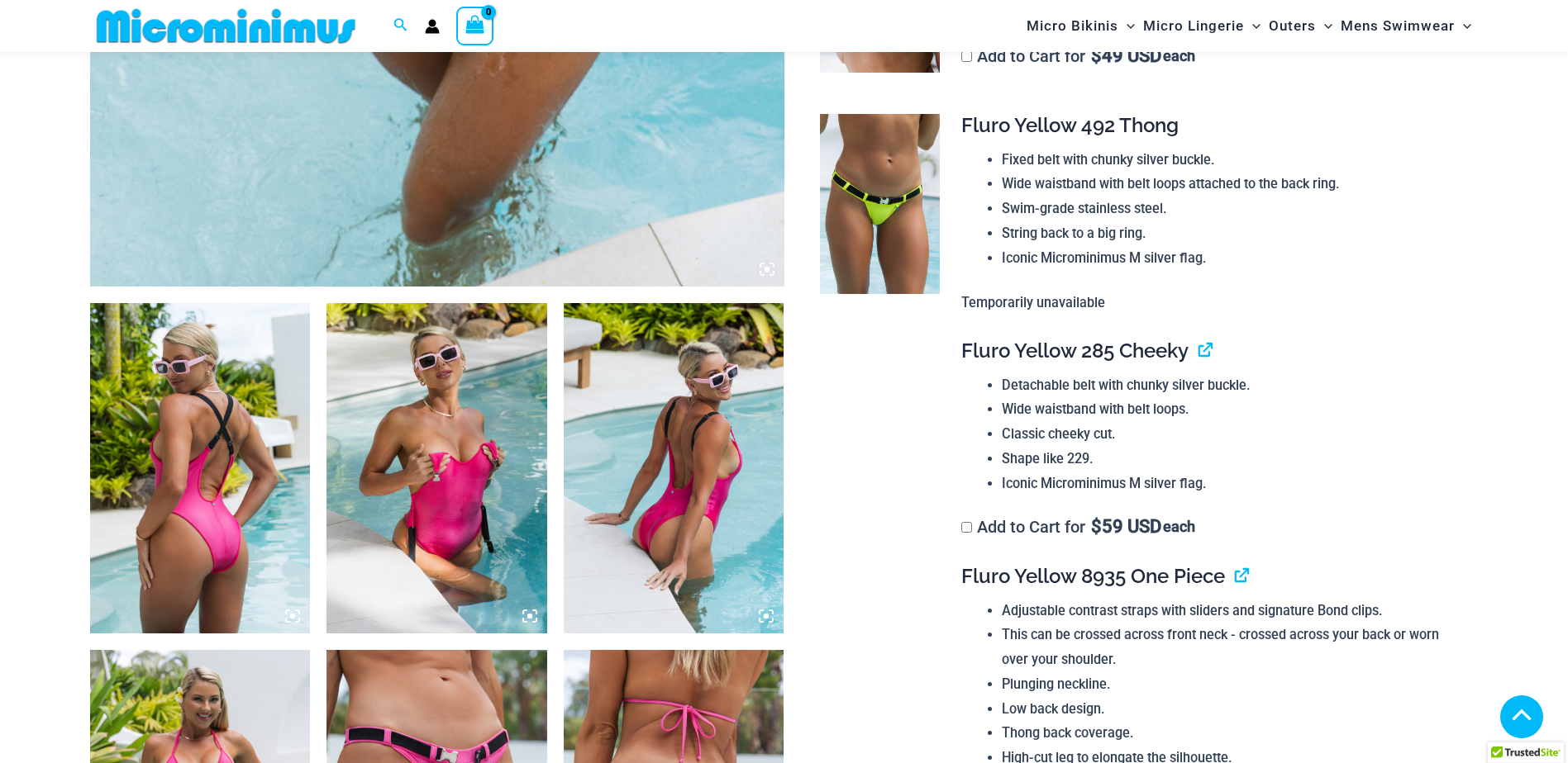
scroll to position [1152, 0]
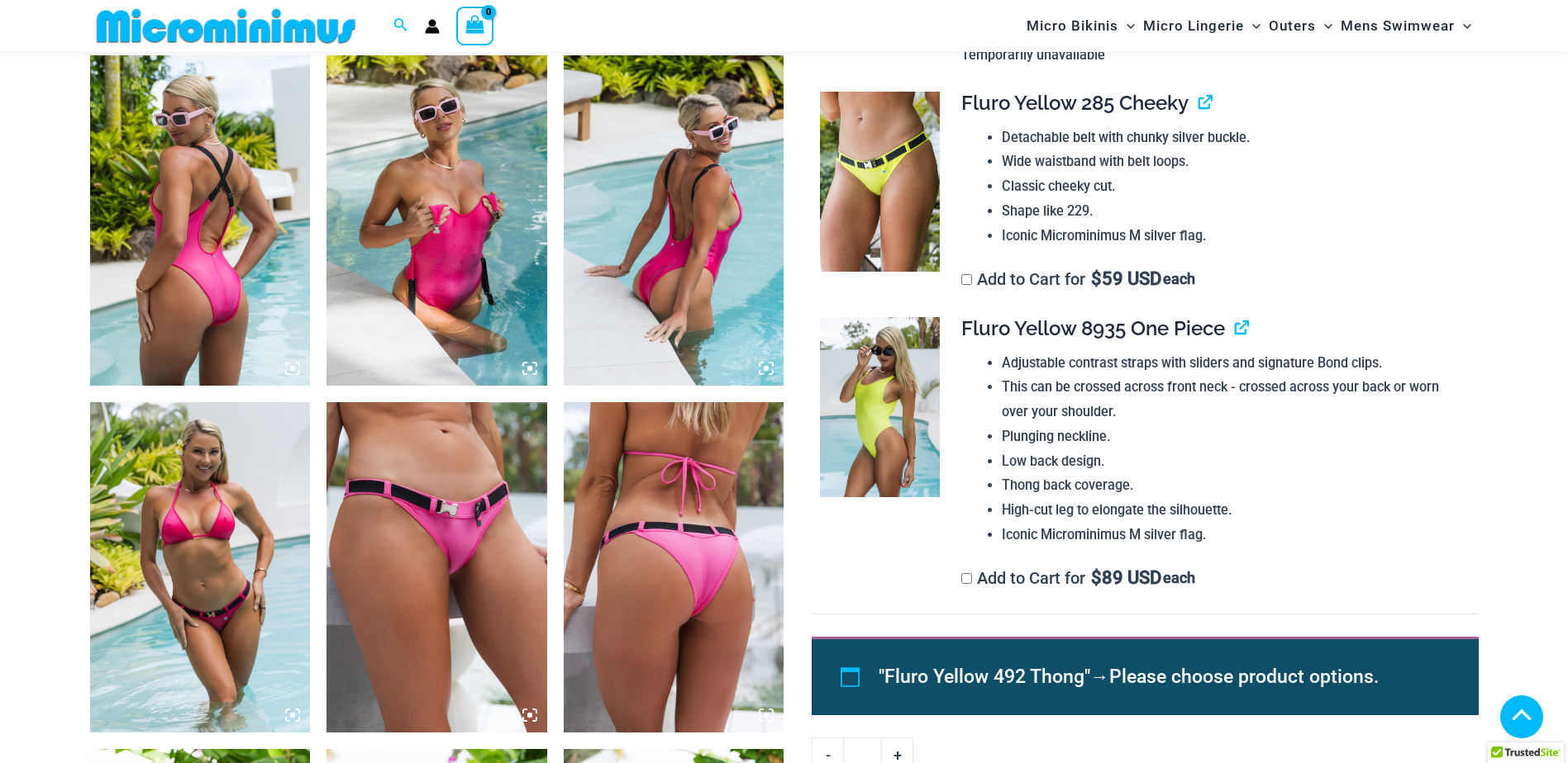
click at [240, 584] on img at bounding box center [200, 567] width 221 height 331
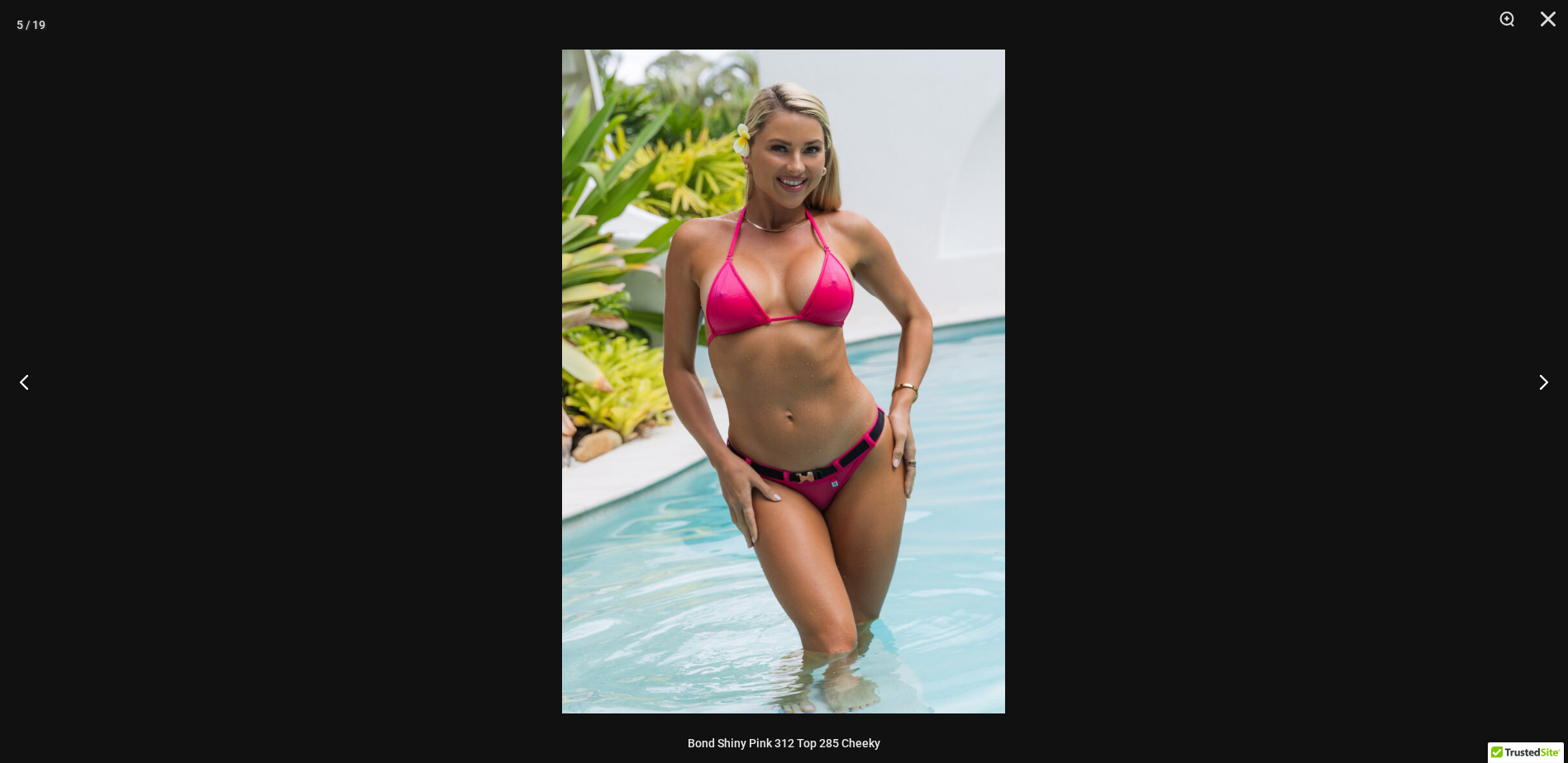
click at [736, 413] on img at bounding box center [783, 381] width 443 height 664
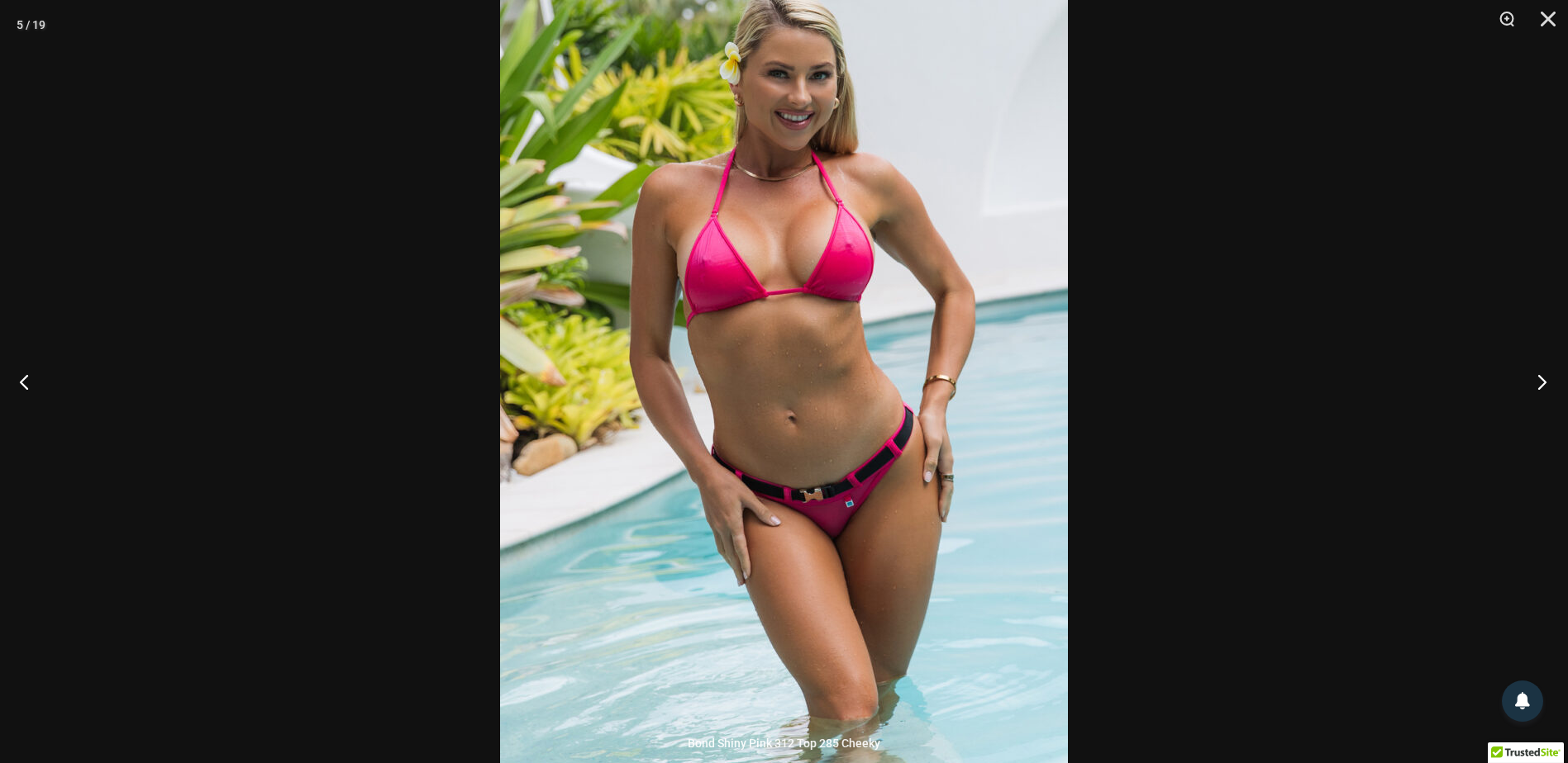
click at [1542, 383] on button "Next" at bounding box center [1537, 381] width 62 height 83
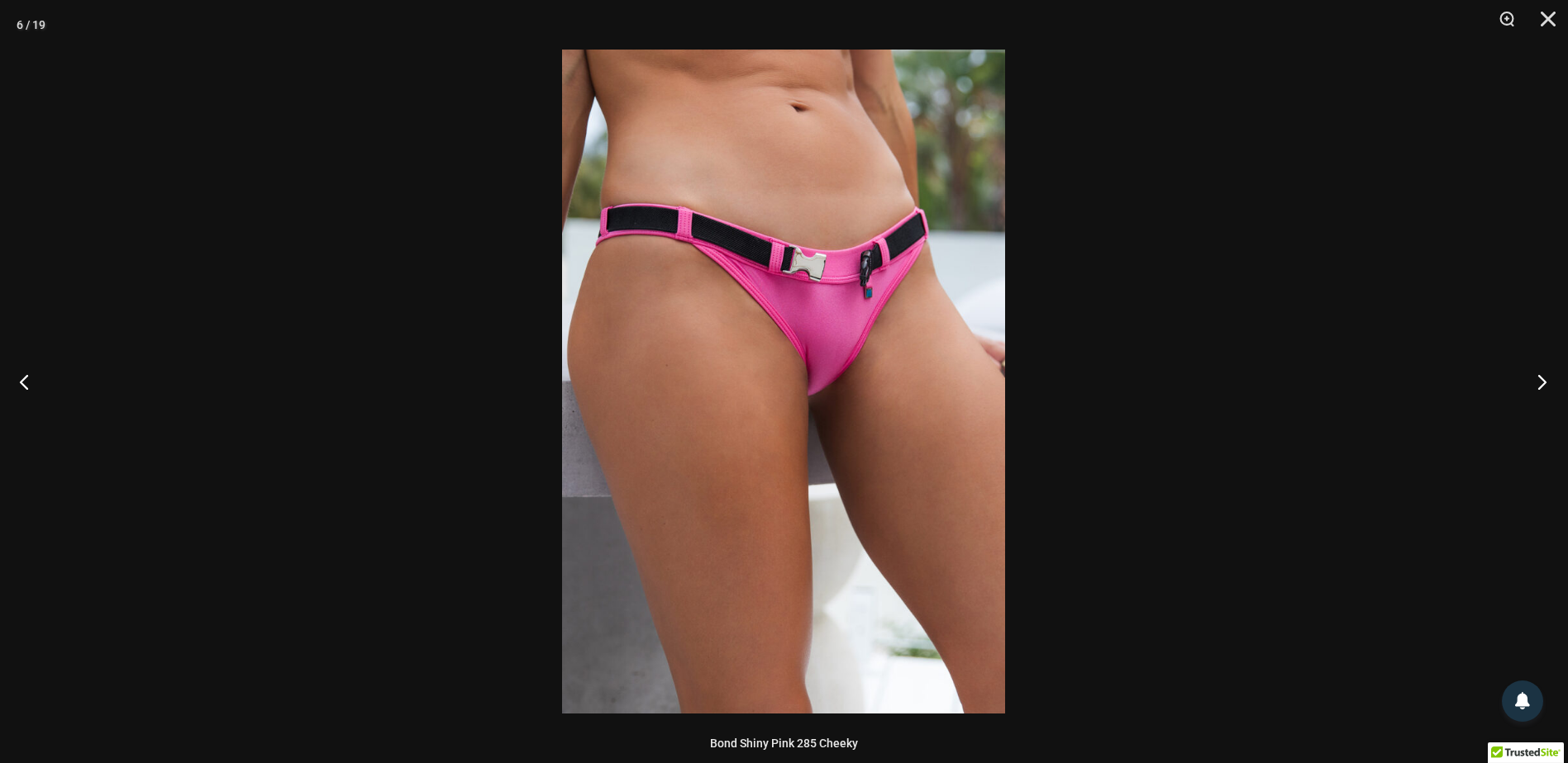
click at [1542, 383] on button "Next" at bounding box center [1537, 381] width 62 height 83
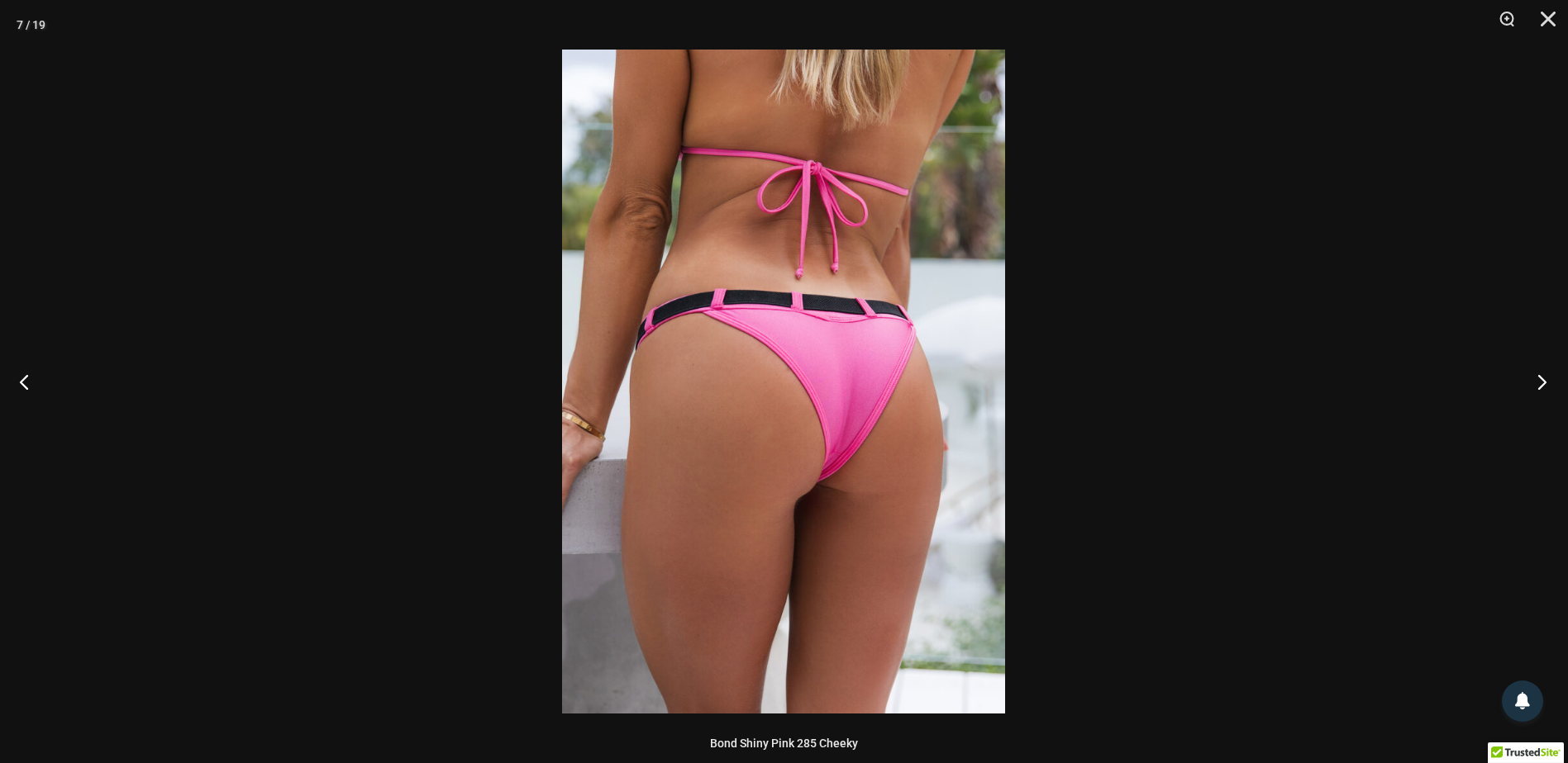
click at [1542, 383] on button "Next" at bounding box center [1537, 381] width 62 height 83
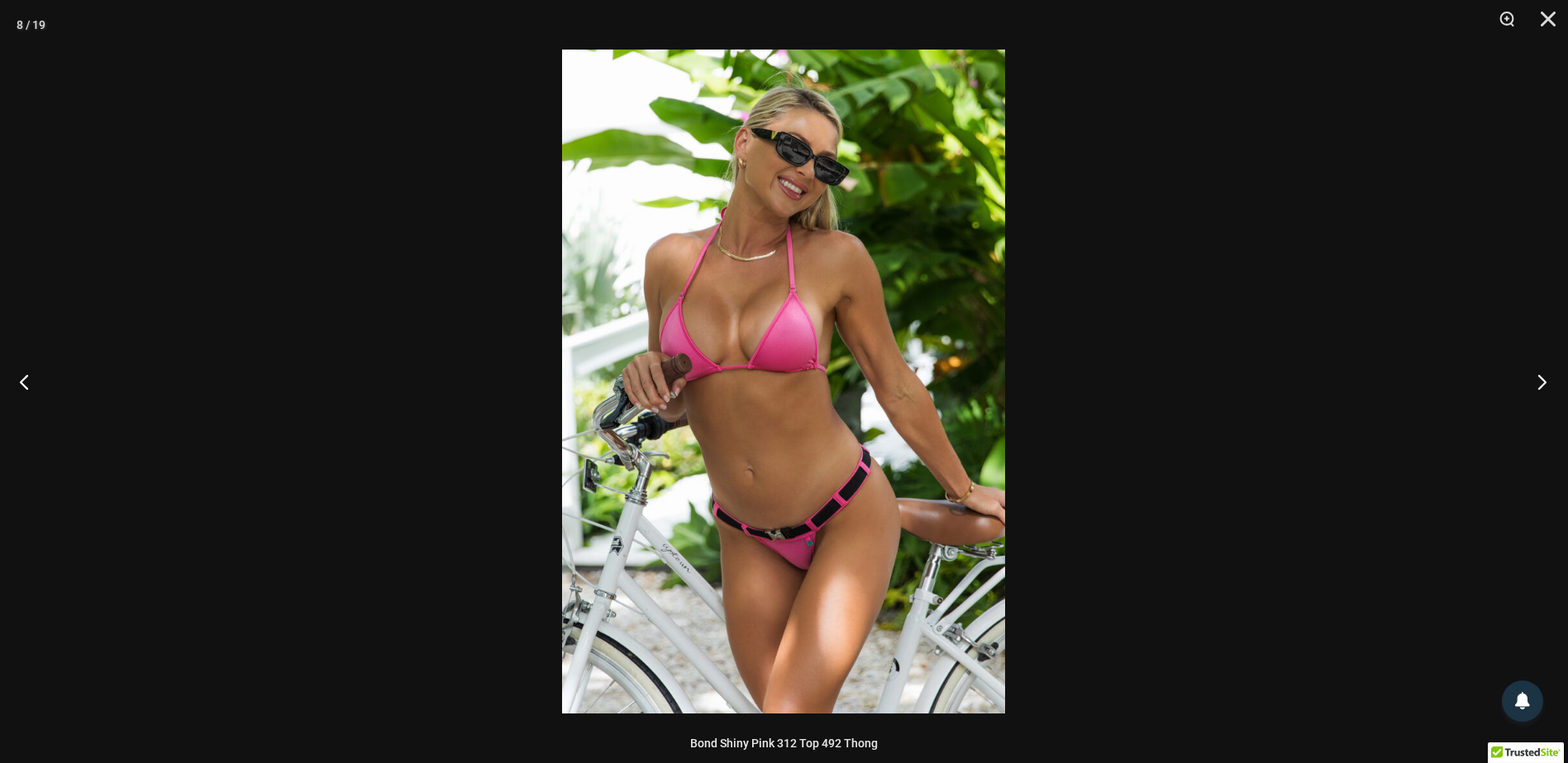
click at [1542, 383] on button "Next" at bounding box center [1537, 381] width 62 height 83
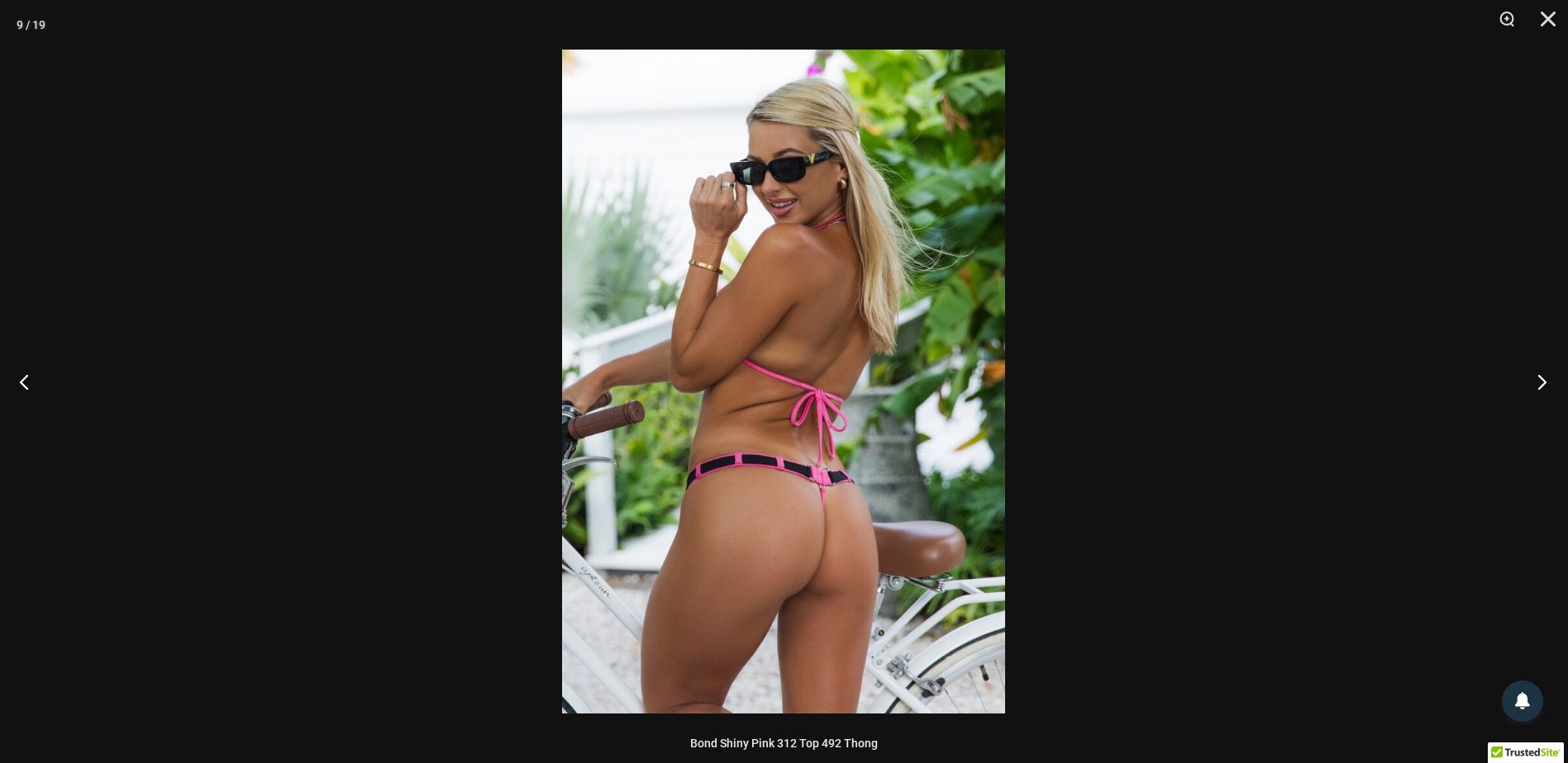
click at [1542, 383] on button "Next" at bounding box center [1537, 381] width 62 height 83
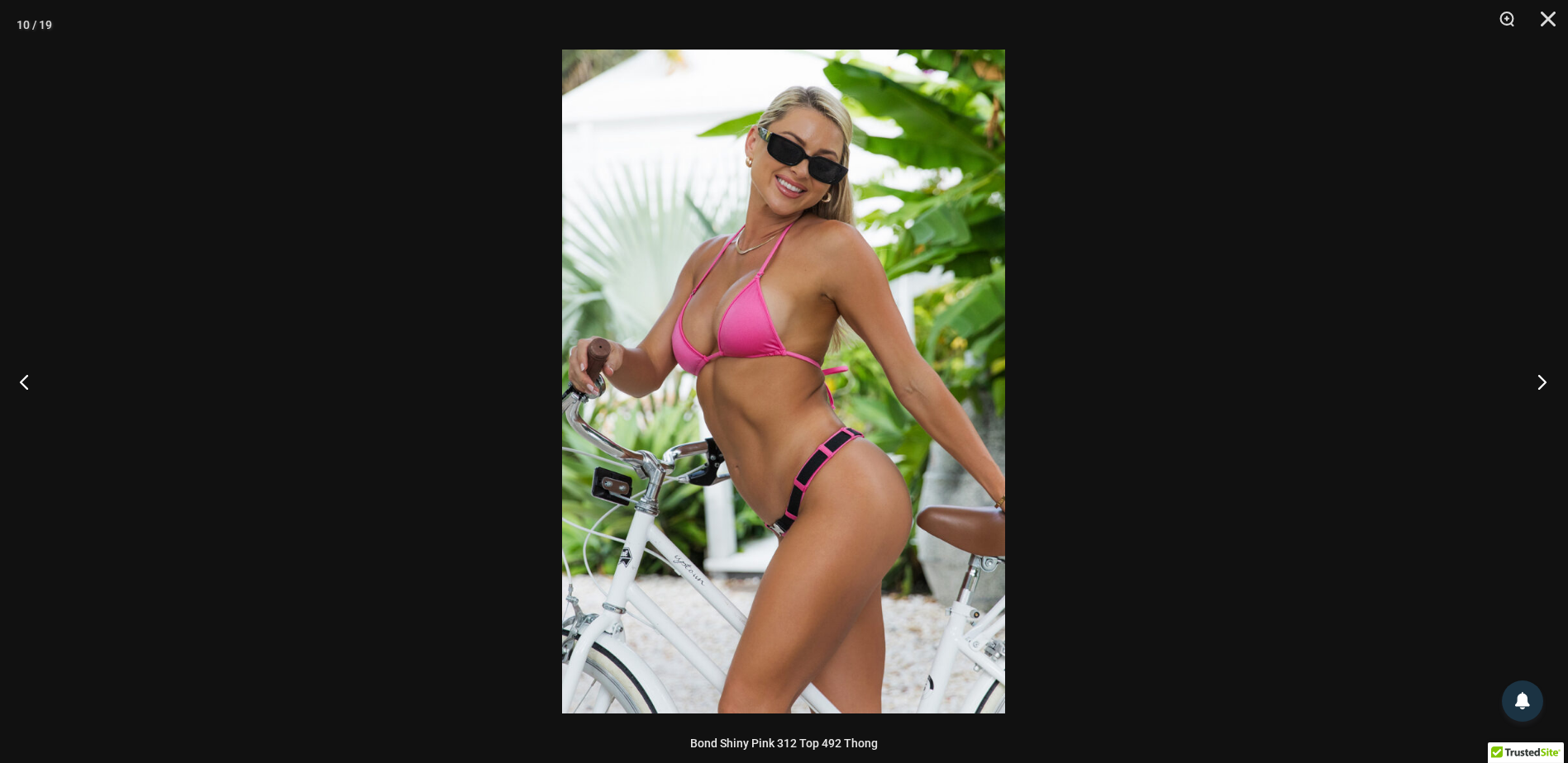
click at [1542, 383] on button "Next" at bounding box center [1537, 381] width 62 height 83
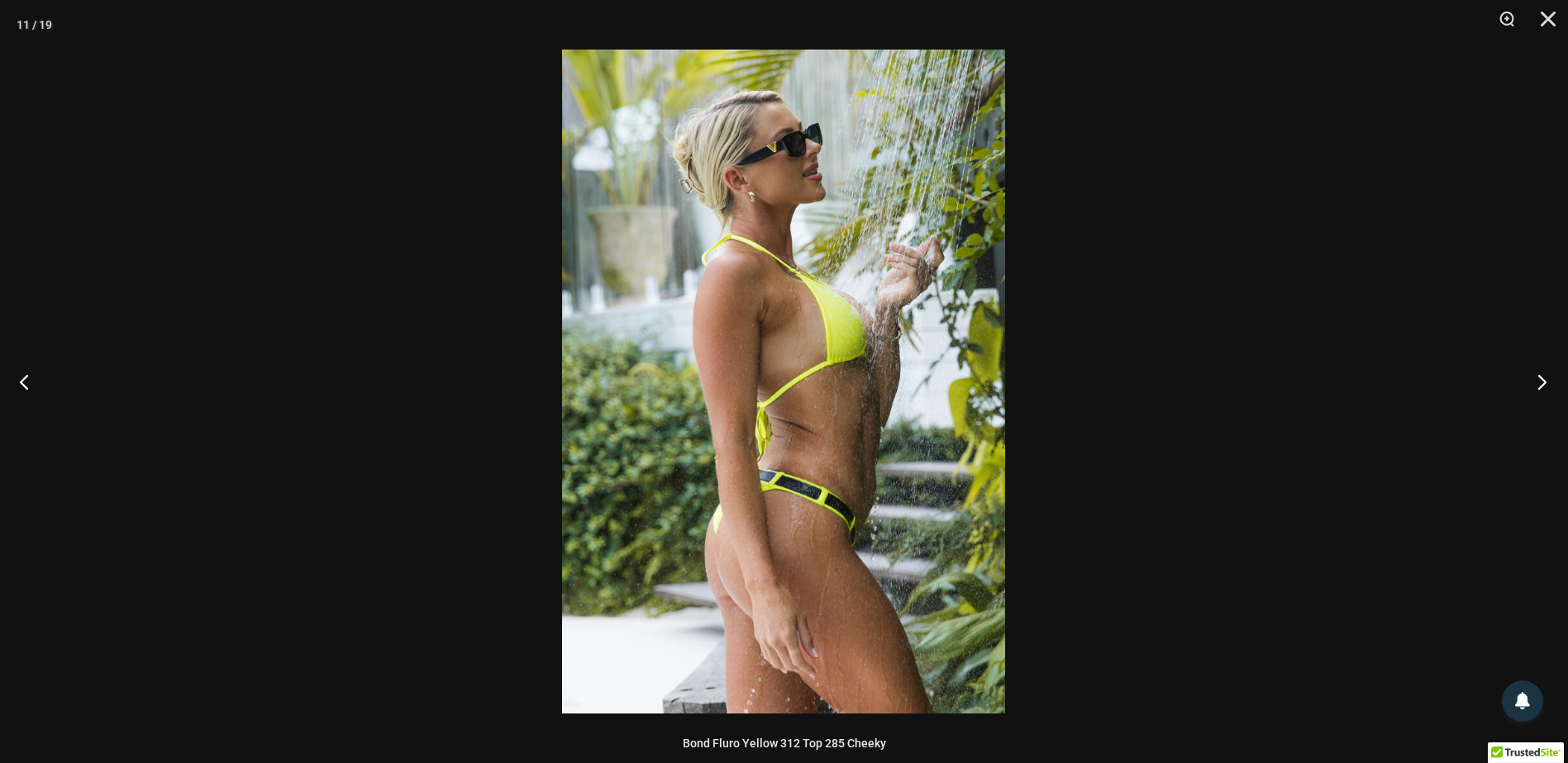
click at [1542, 383] on button "Next" at bounding box center [1537, 381] width 62 height 83
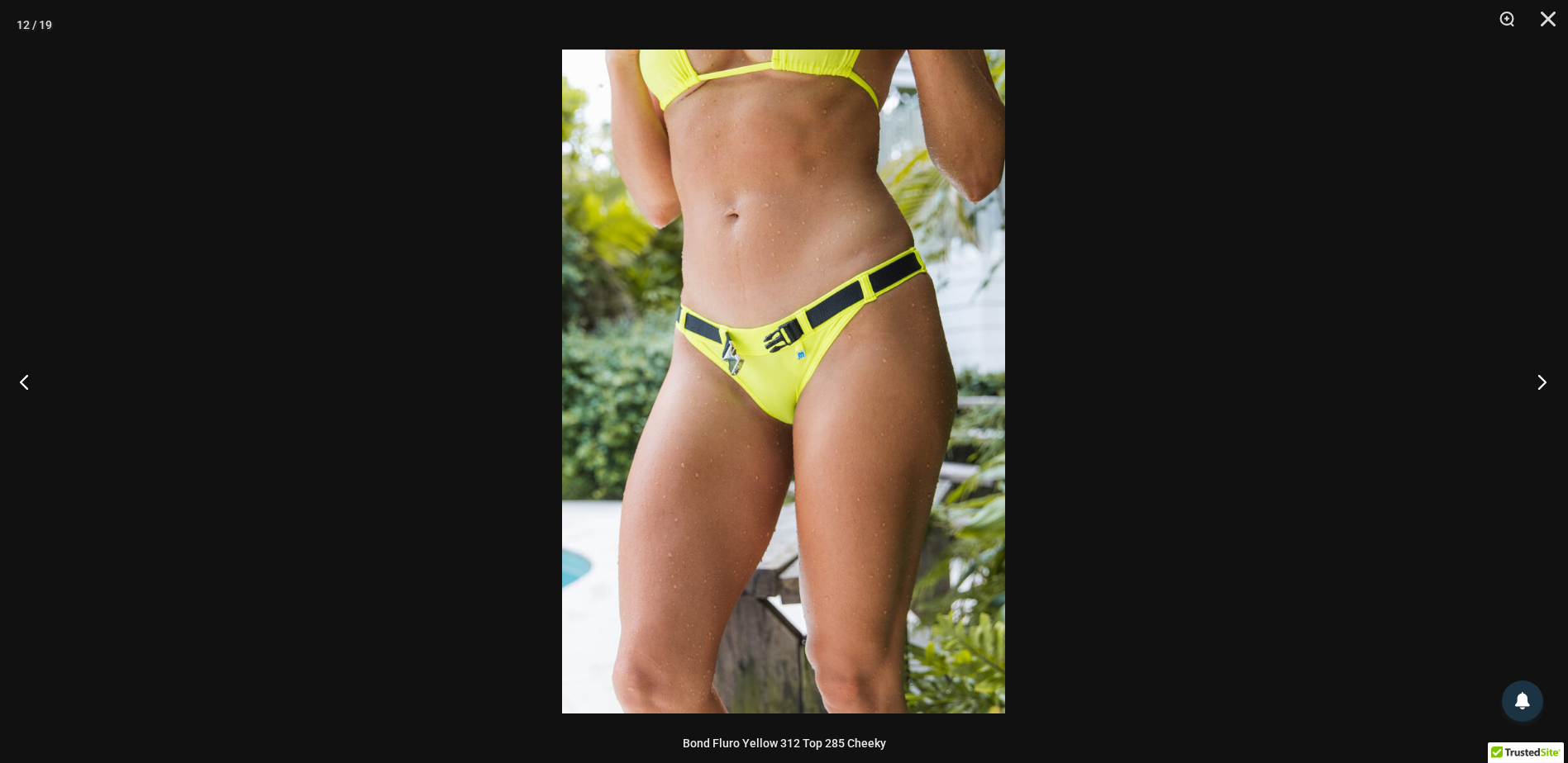
click at [1542, 383] on button "Next" at bounding box center [1537, 381] width 62 height 83
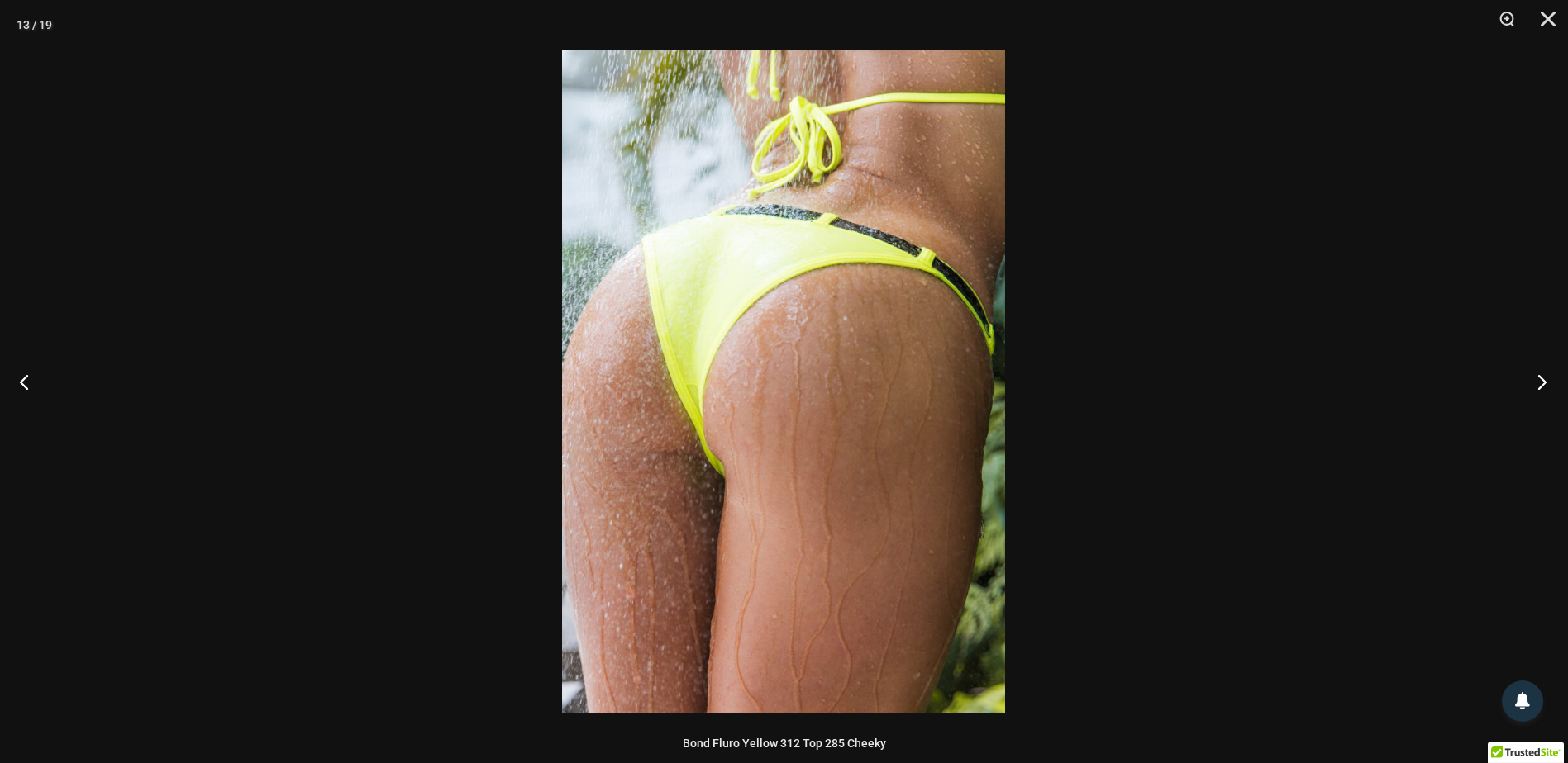
click at [1542, 383] on button "Next" at bounding box center [1537, 381] width 62 height 83
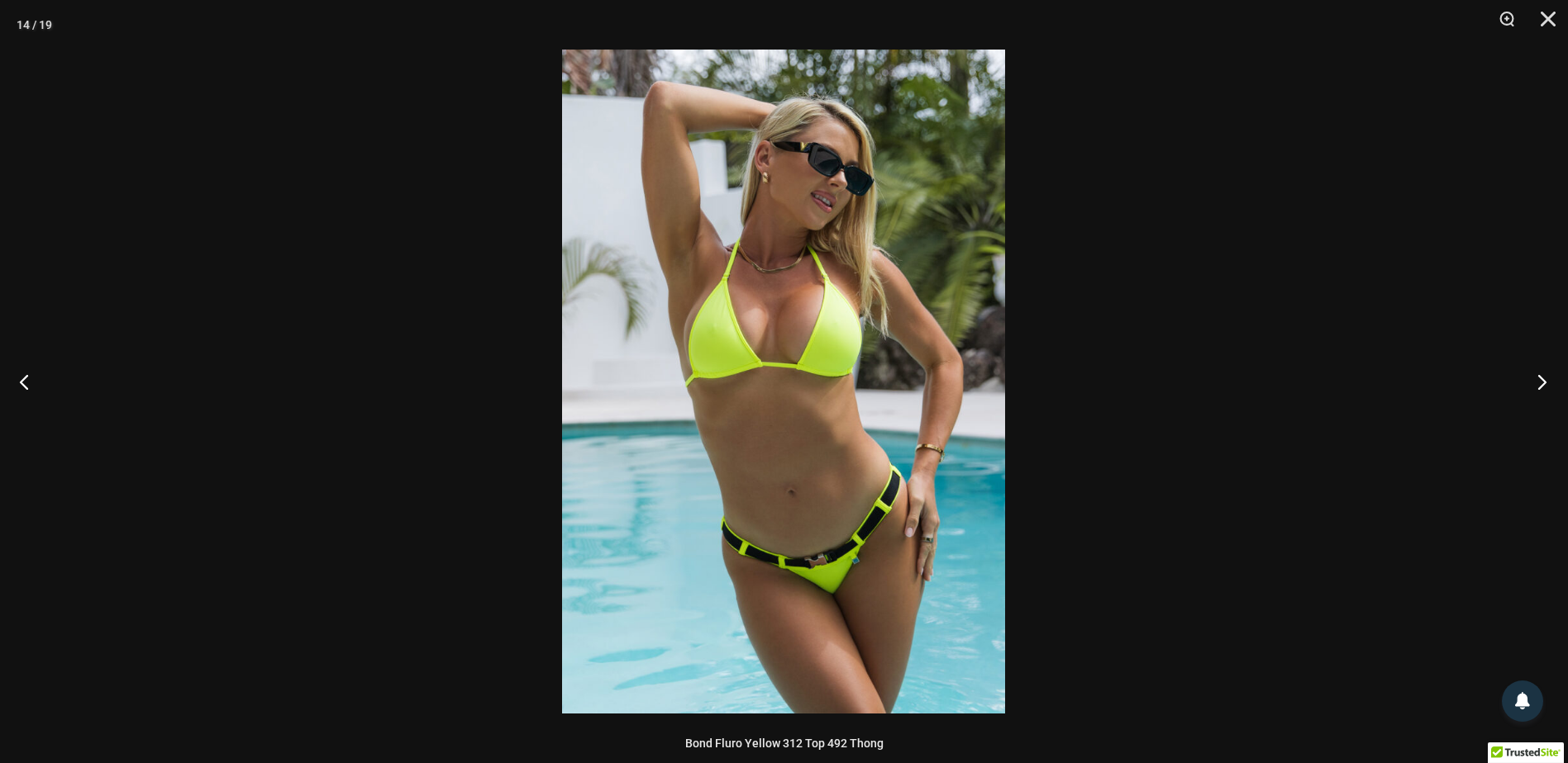
click at [1542, 383] on button "Next" at bounding box center [1537, 381] width 62 height 83
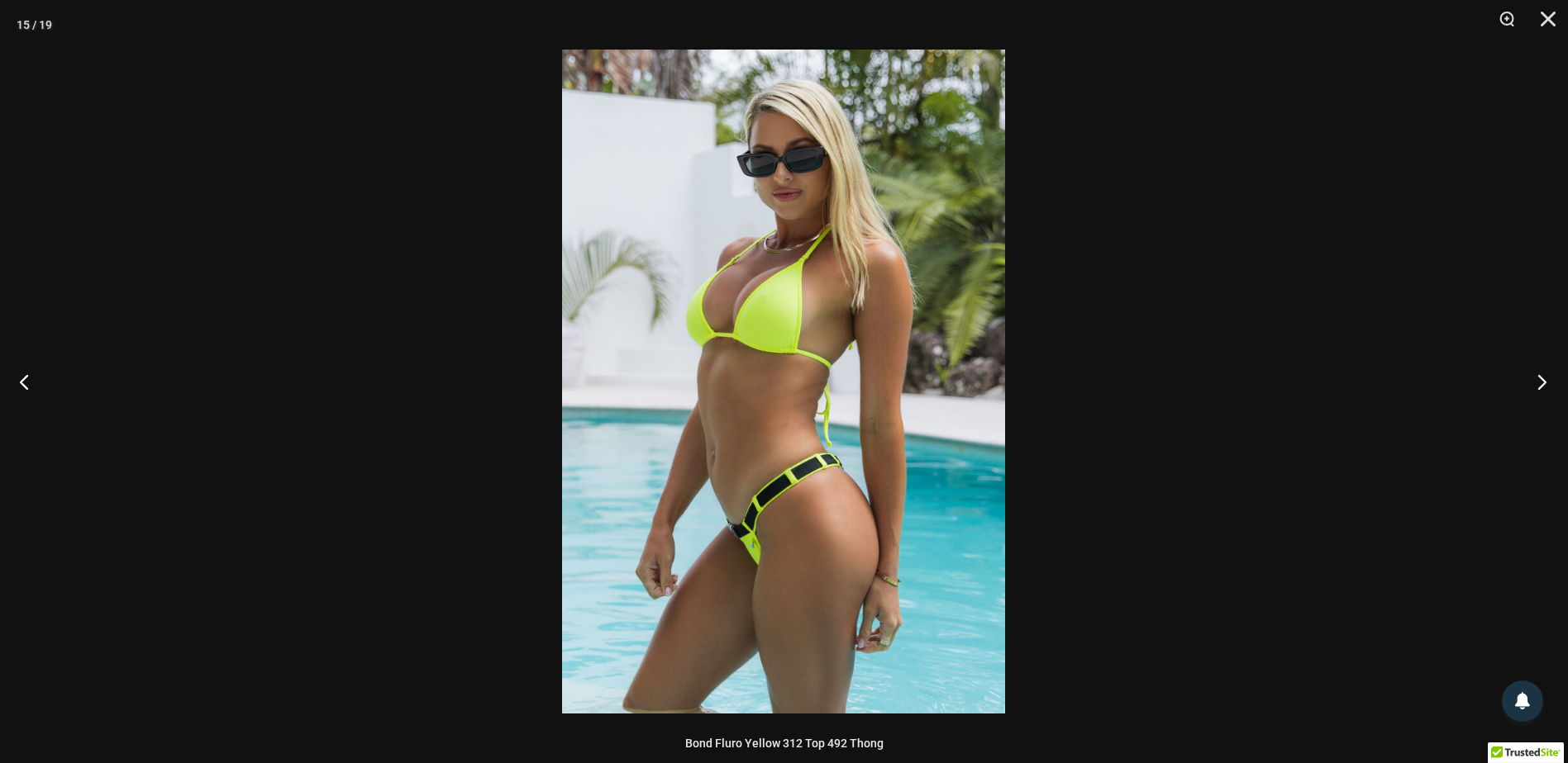
click at [1542, 383] on button "Next" at bounding box center [1537, 381] width 62 height 83
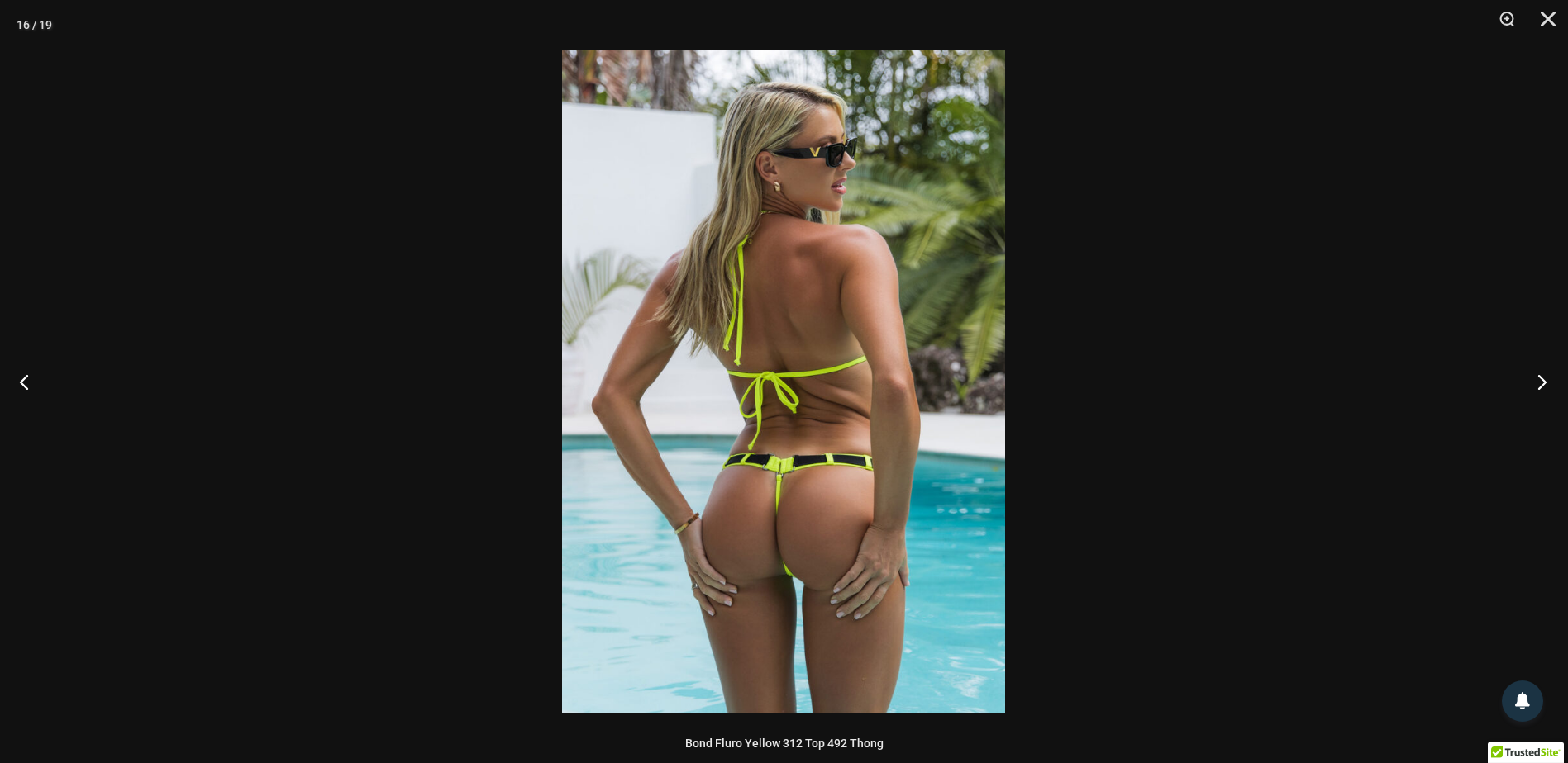
click at [1542, 383] on button "Next" at bounding box center [1537, 381] width 62 height 83
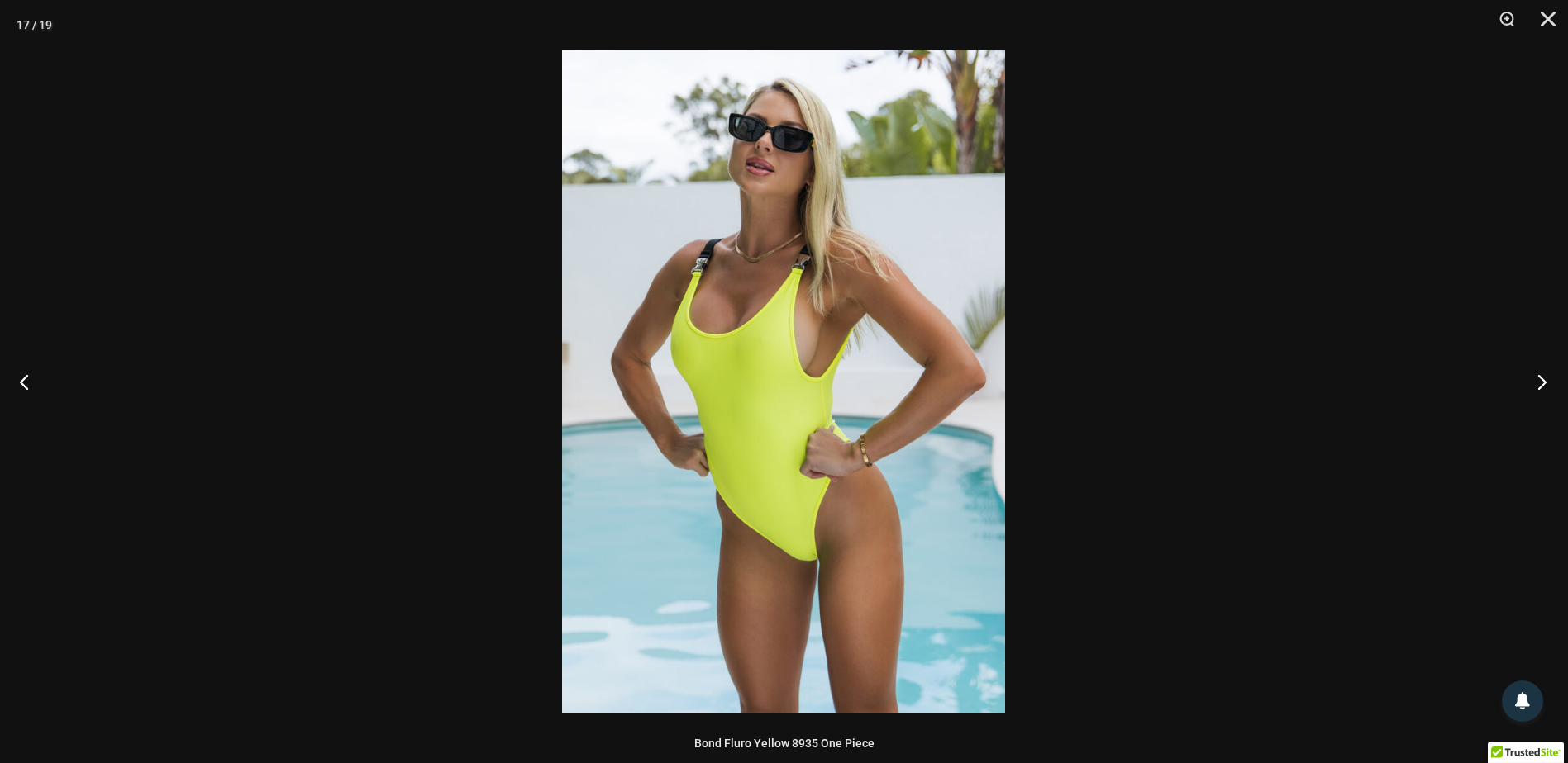
click at [1542, 383] on button "Next" at bounding box center [1537, 381] width 62 height 83
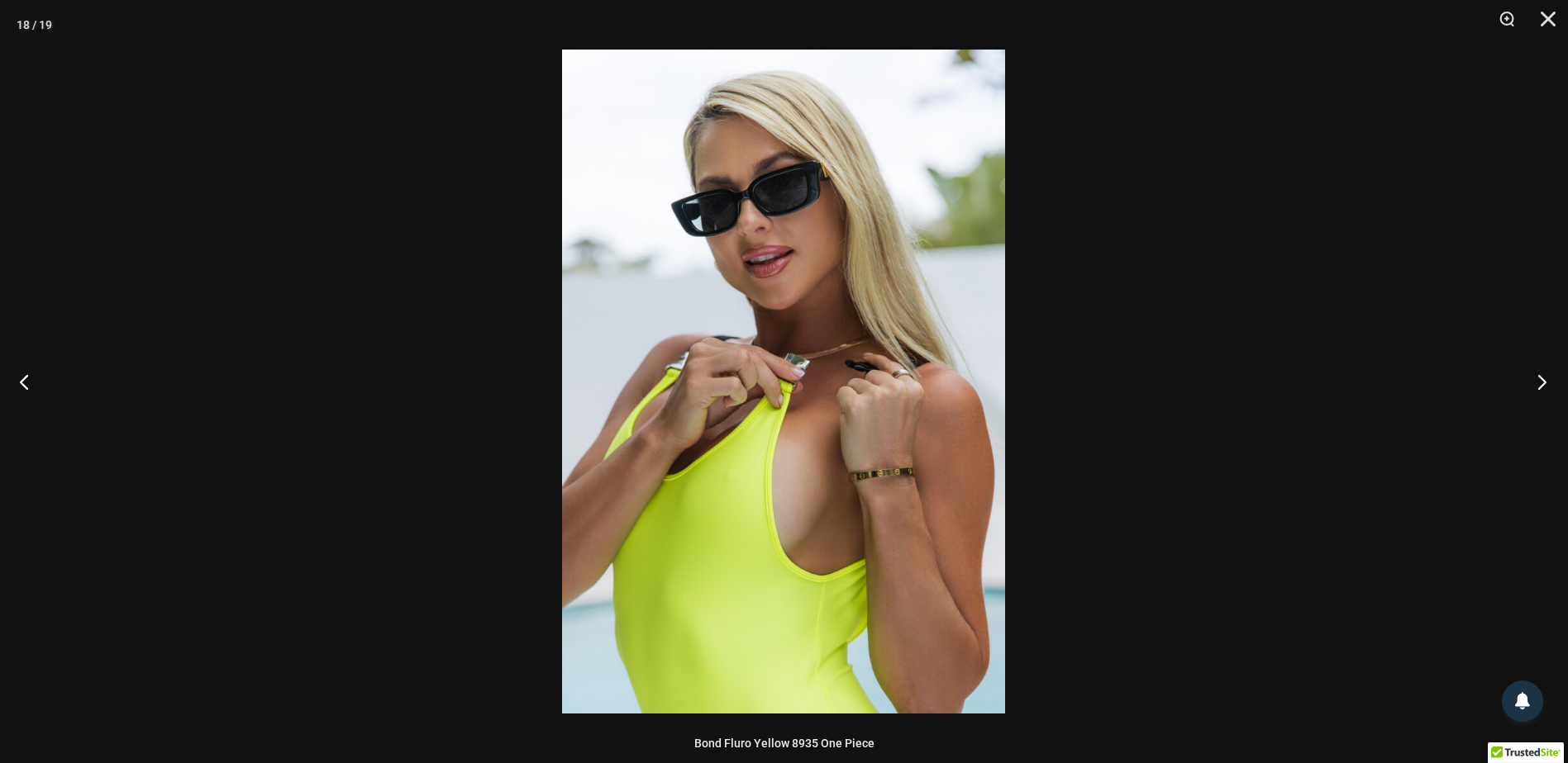
click at [1542, 383] on button "Next" at bounding box center [1537, 381] width 62 height 83
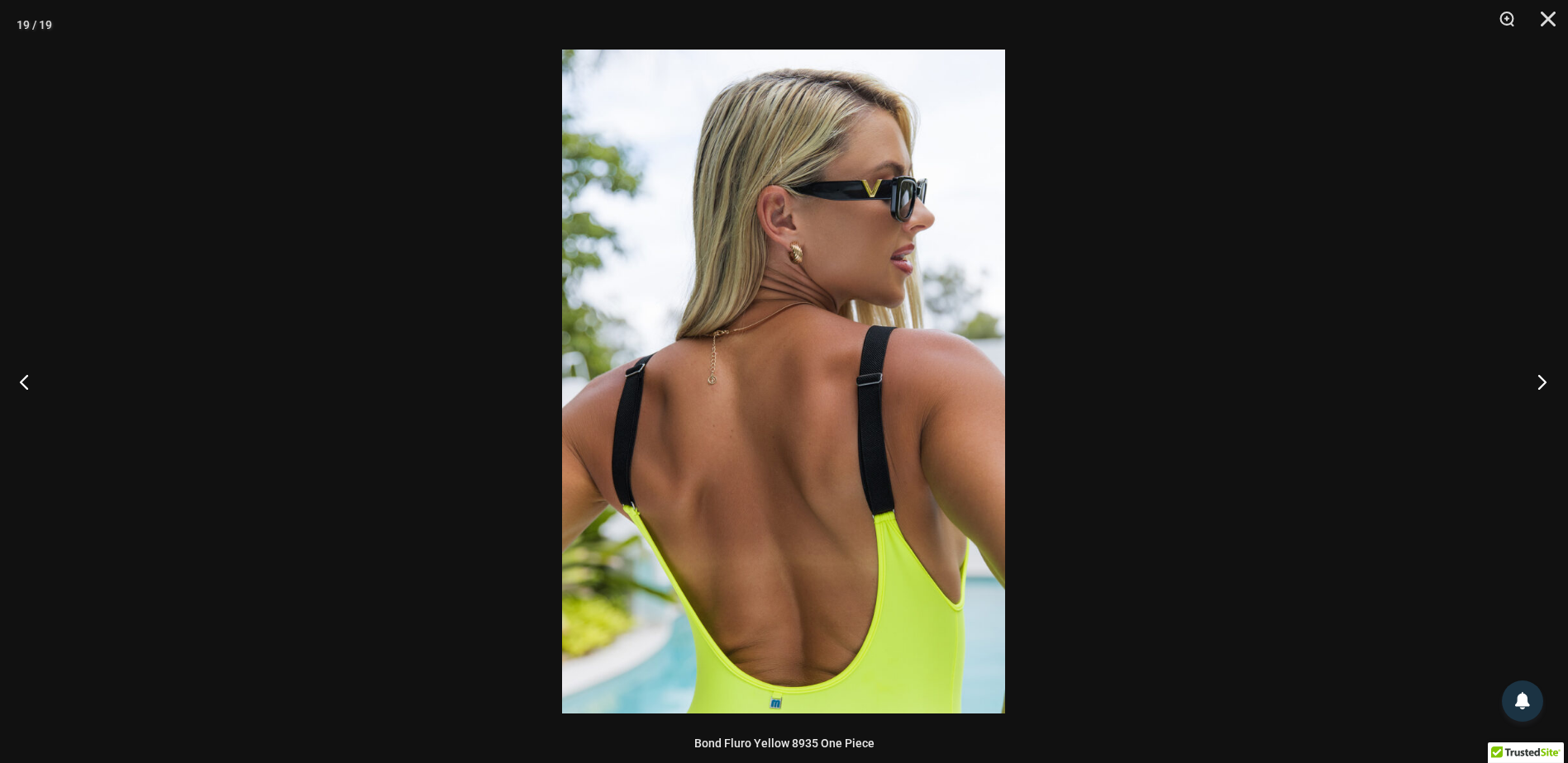
click at [1542, 383] on button "Next" at bounding box center [1537, 381] width 62 height 83
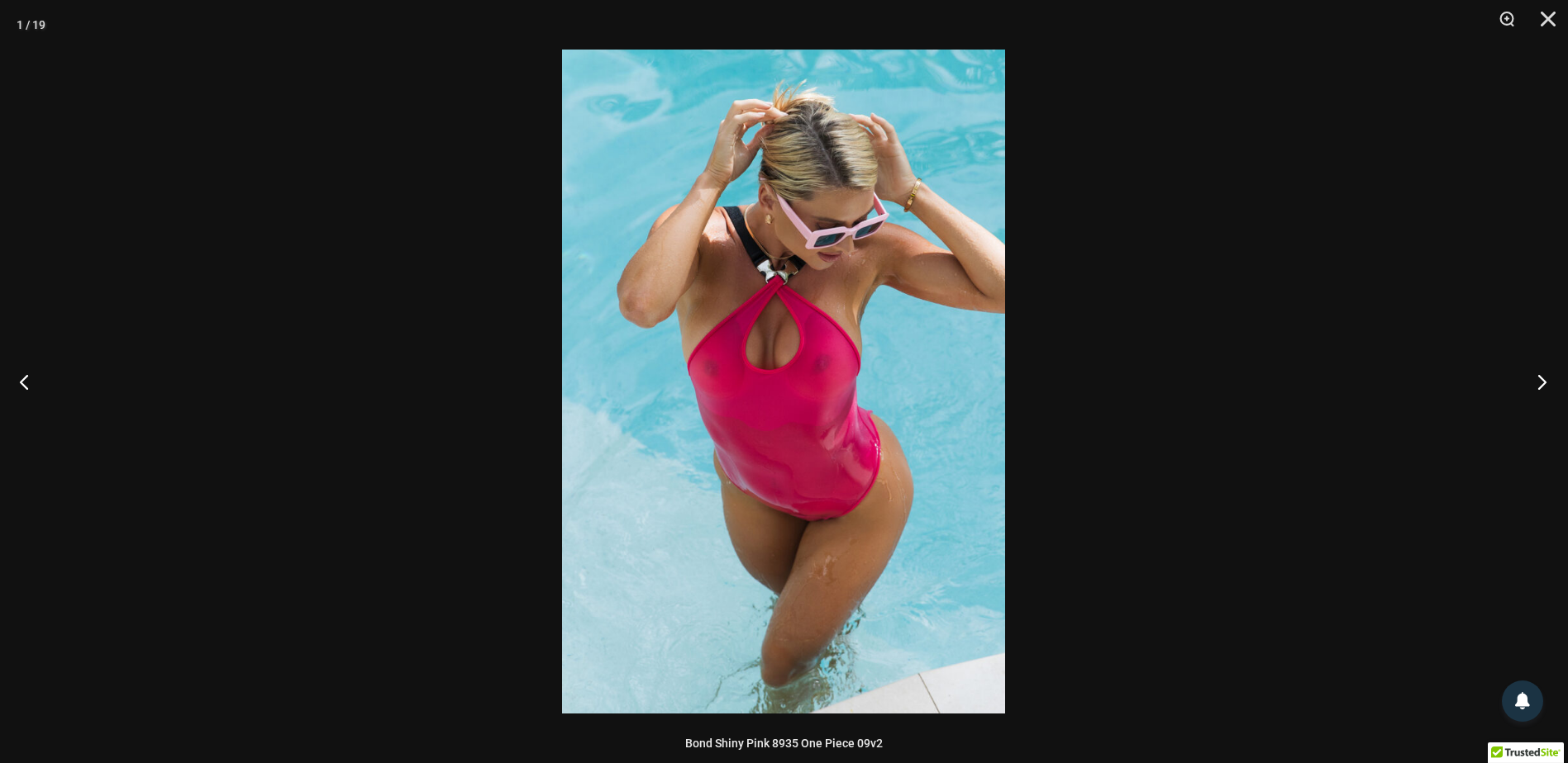
click at [1542, 383] on button "Next" at bounding box center [1537, 381] width 62 height 83
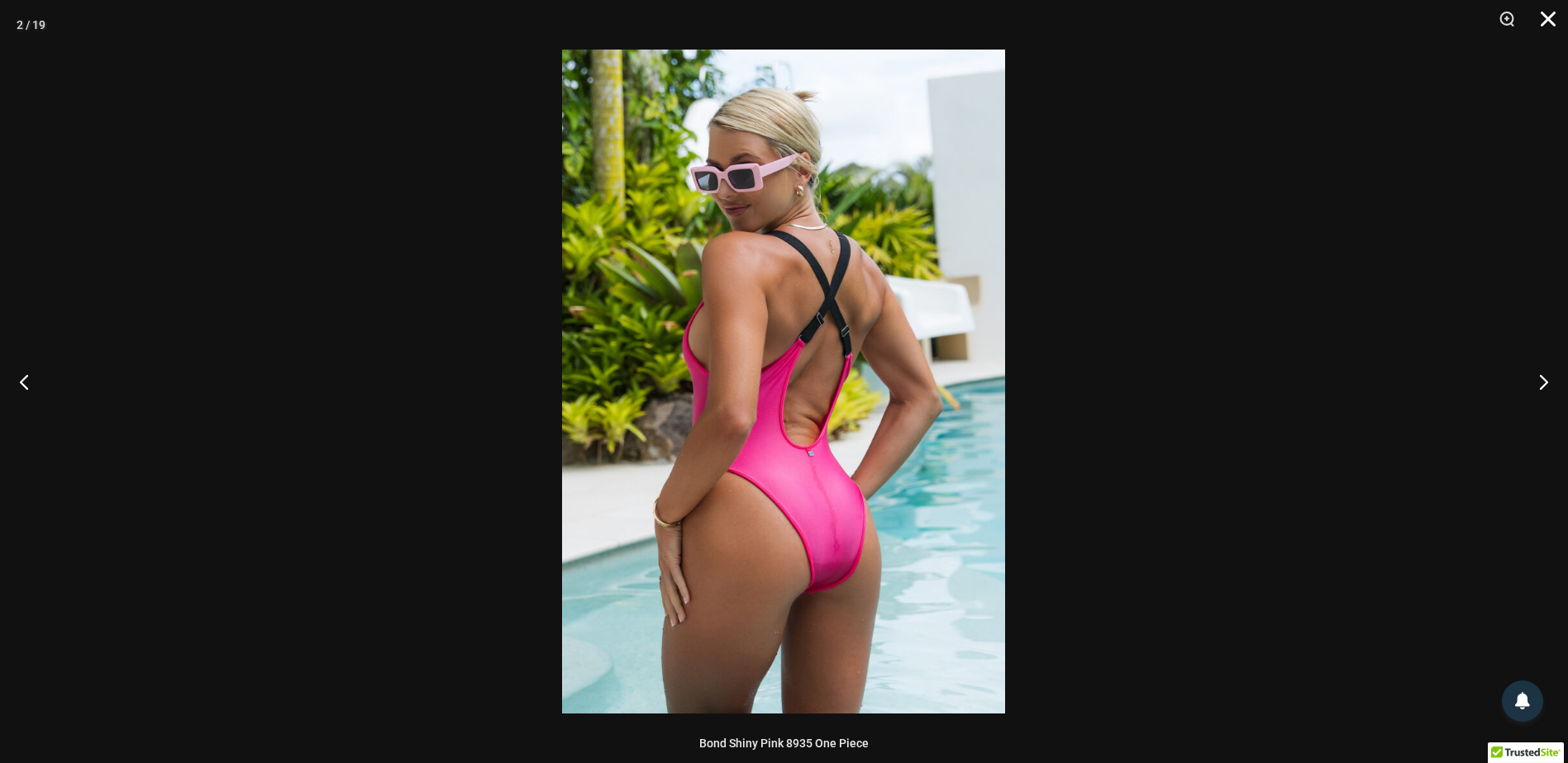
click at [1553, 27] on button "Close" at bounding box center [1543, 24] width 41 height 49
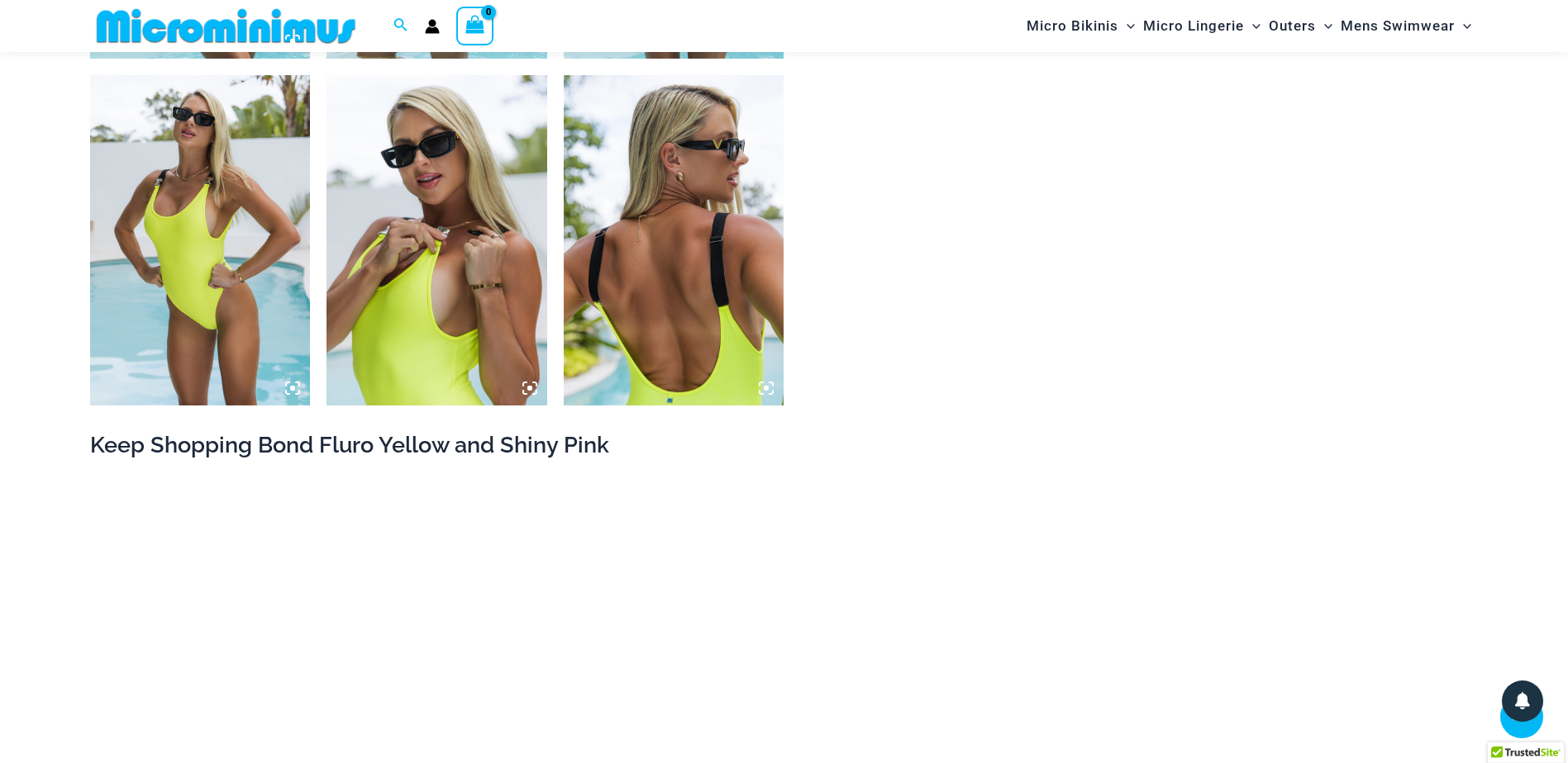
scroll to position [2888, 0]
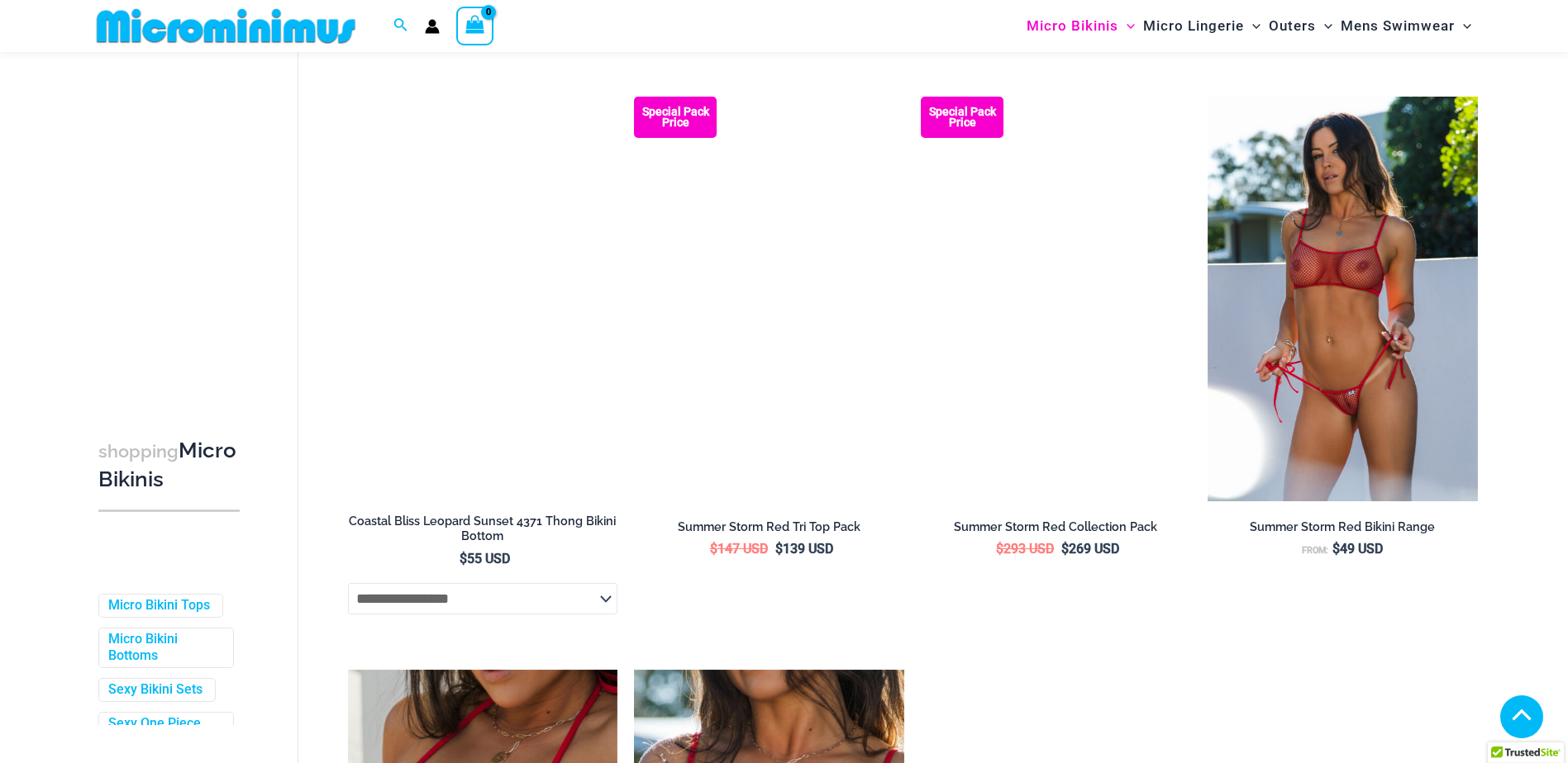
scroll to position [661, 0]
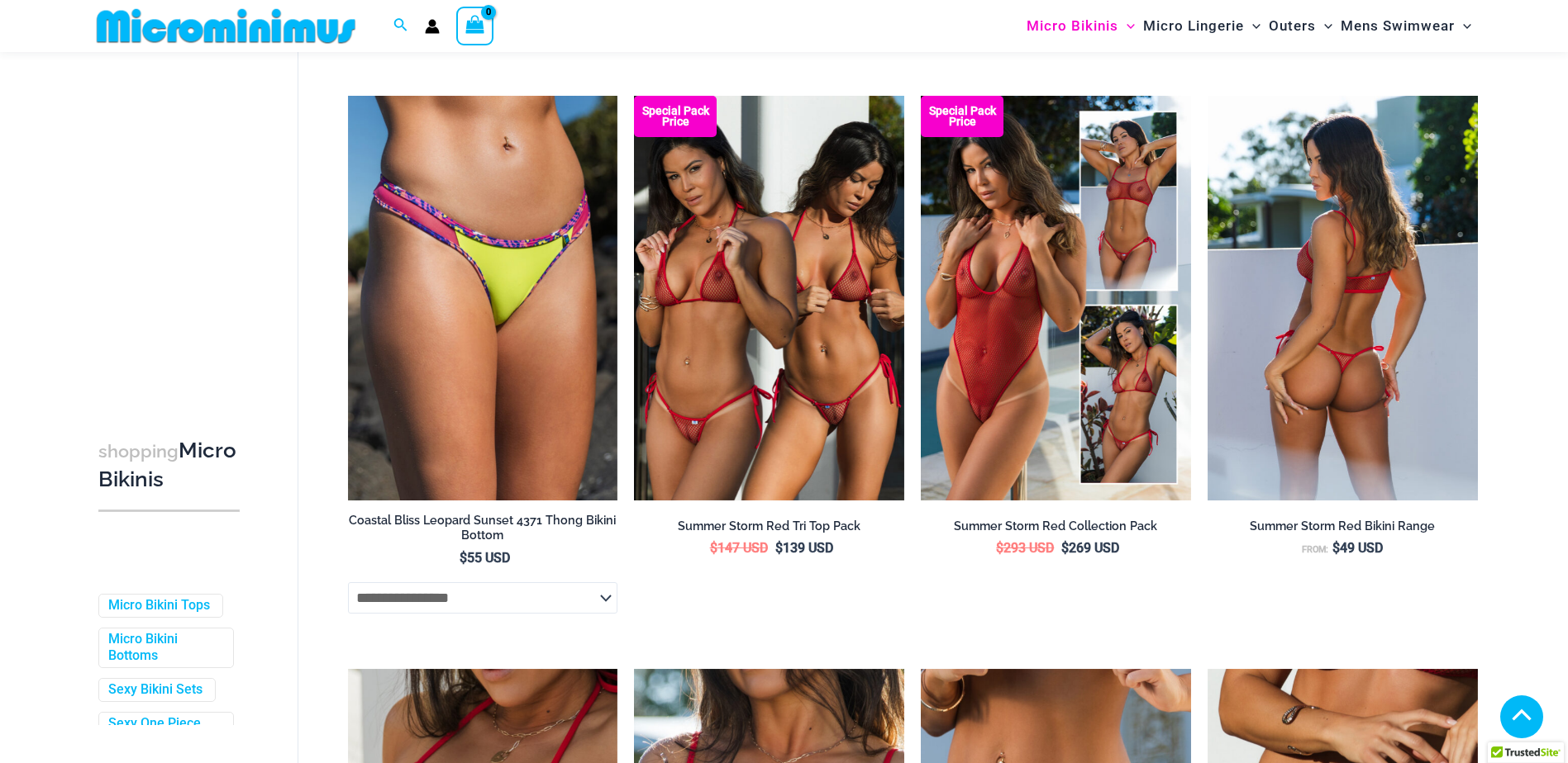
click at [1378, 361] on img at bounding box center [1343, 298] width 270 height 405
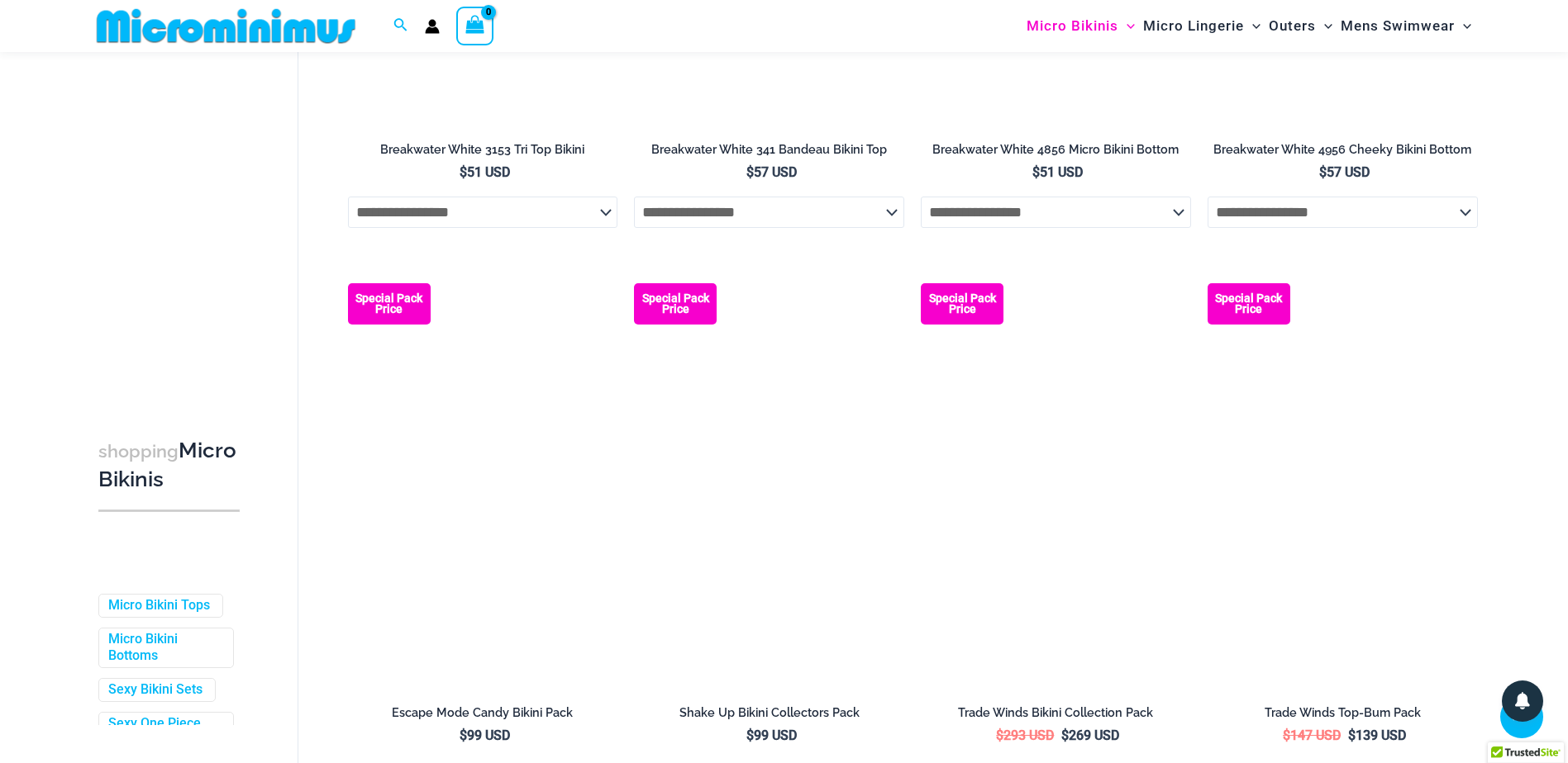
scroll to position [4378, 0]
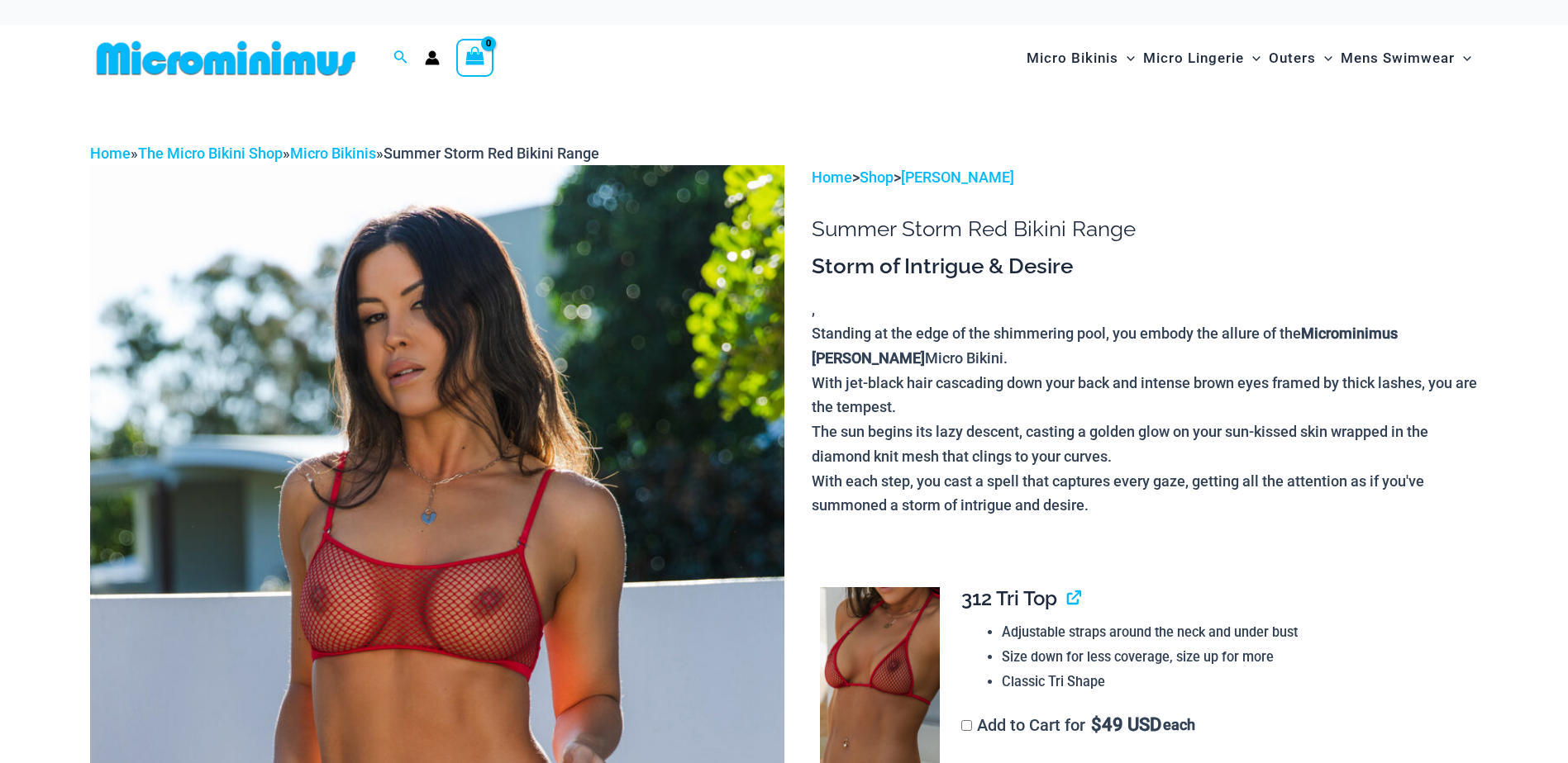
scroll to position [45, 0]
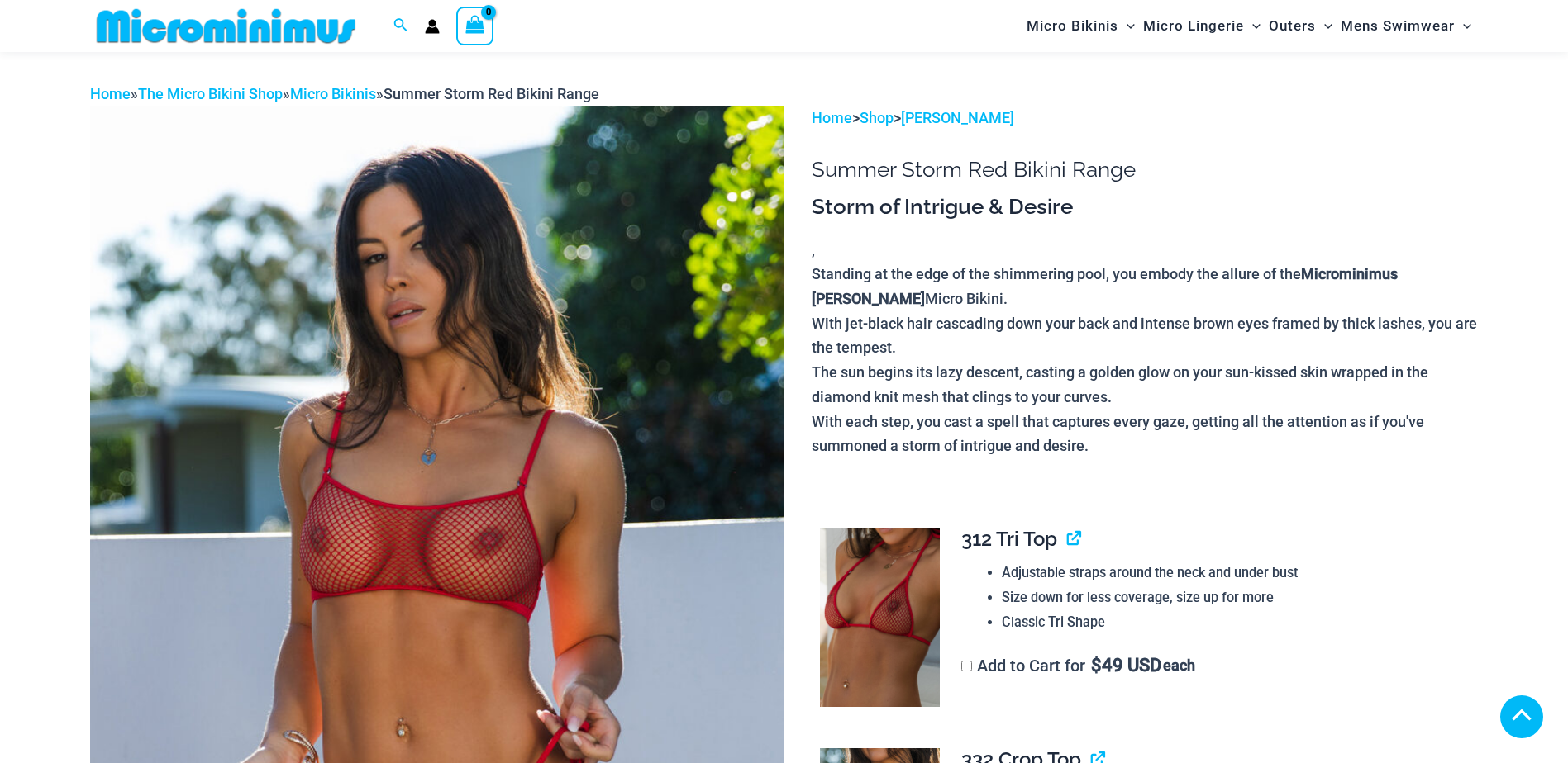
click at [564, 471] on img at bounding box center [437, 626] width 695 height 1041
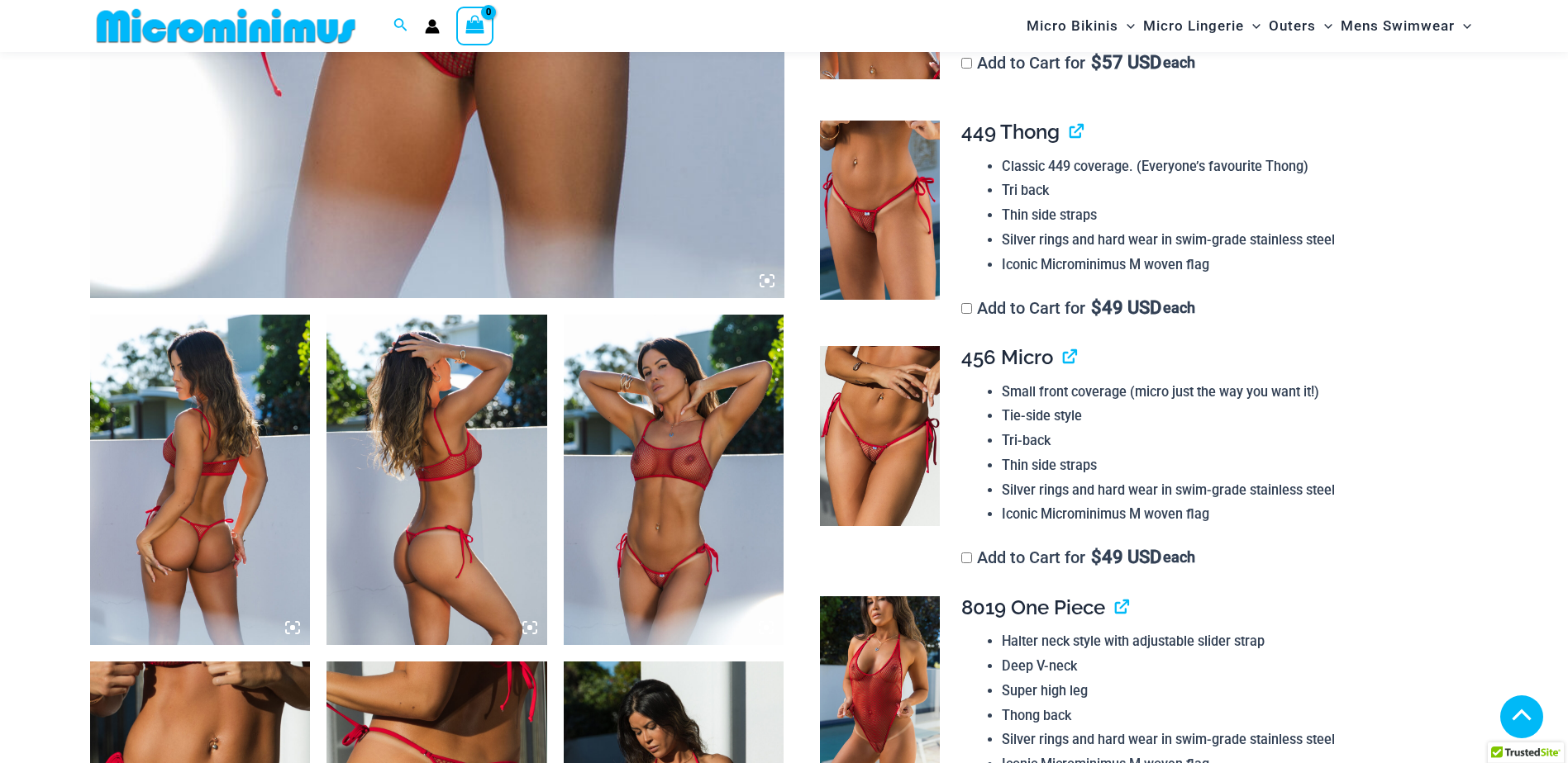
click at [658, 488] on img at bounding box center [674, 480] width 221 height 331
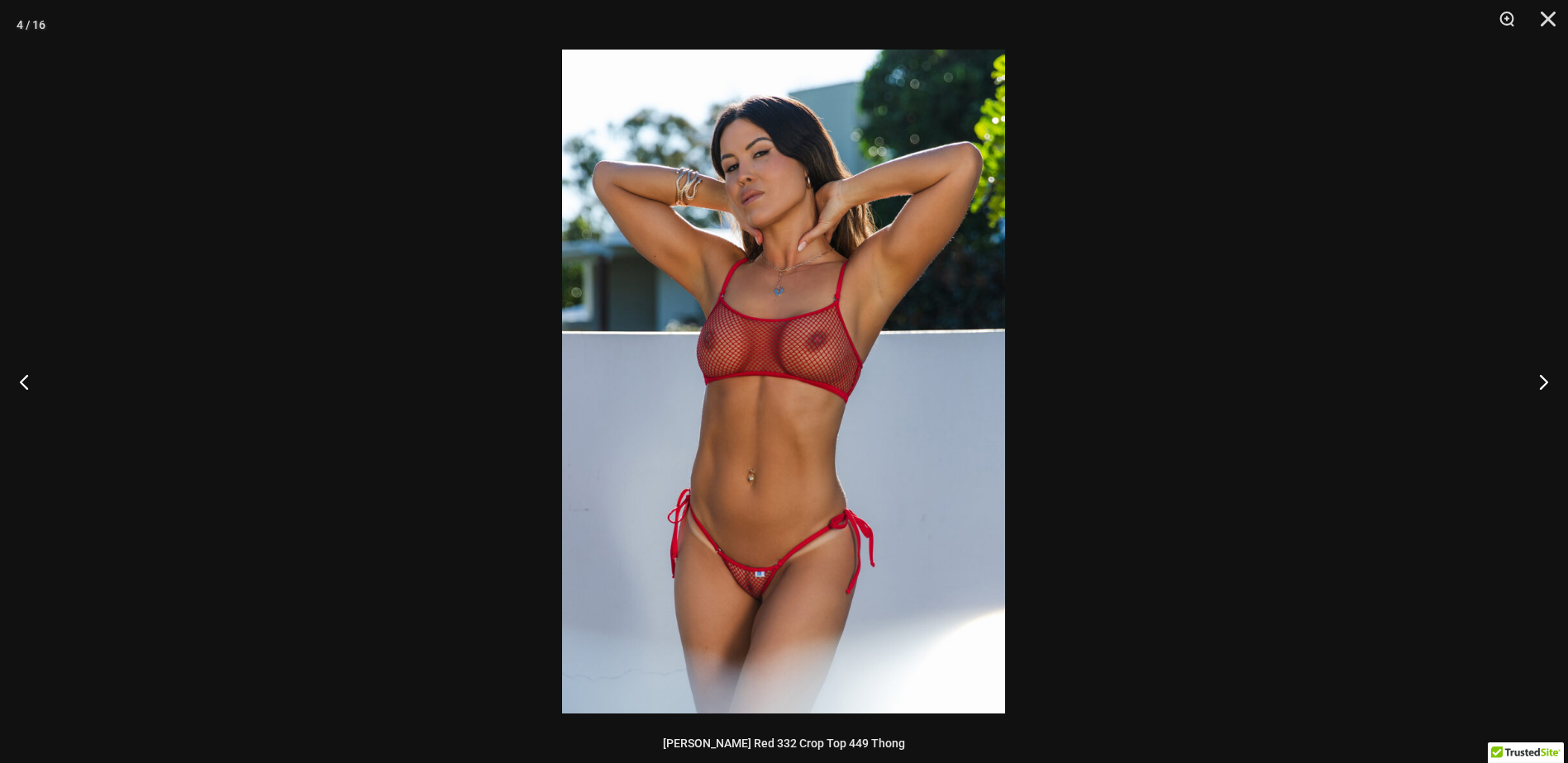
click at [837, 420] on img at bounding box center [783, 381] width 443 height 664
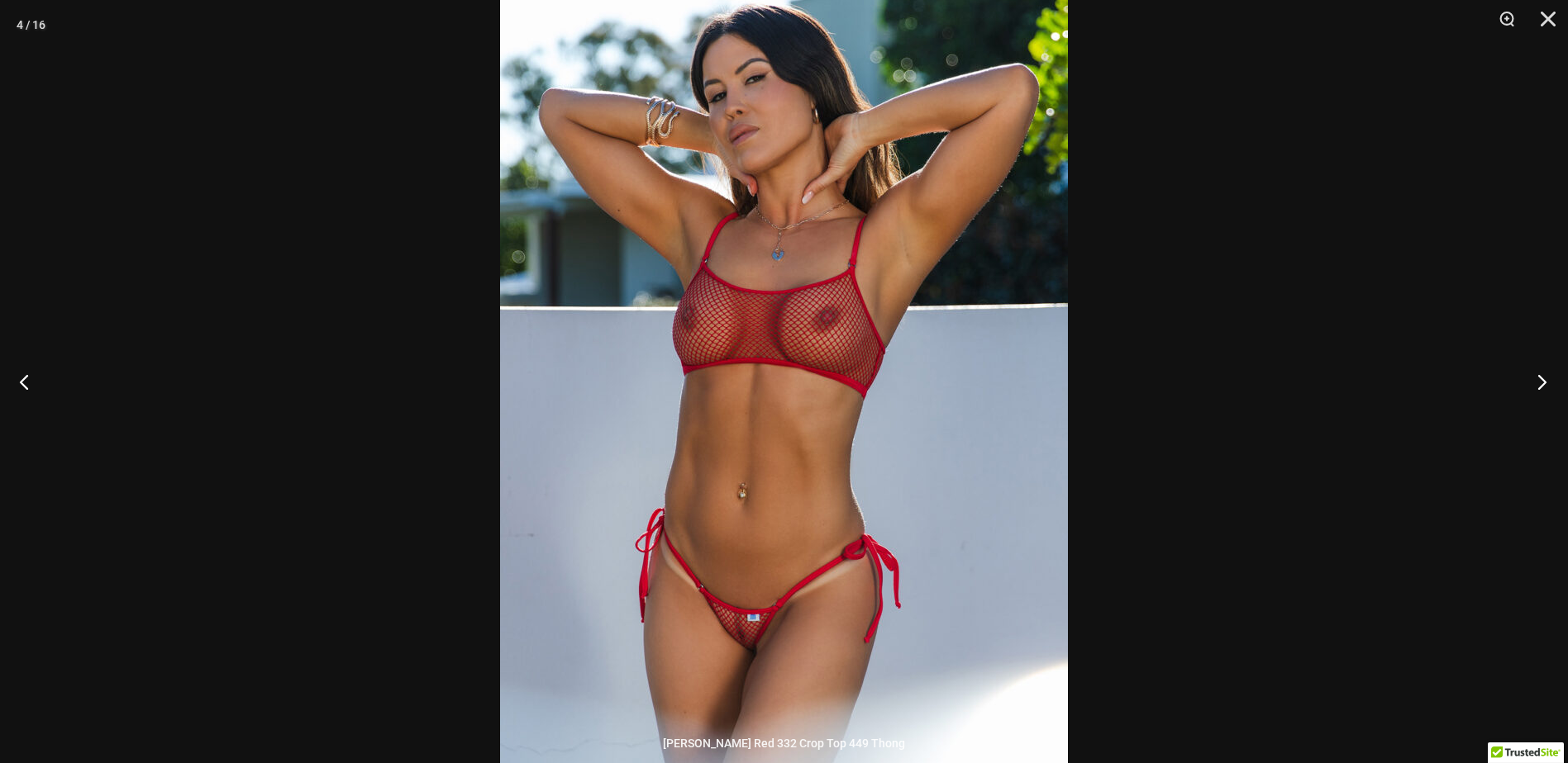
click at [1546, 379] on button "Next" at bounding box center [1537, 381] width 62 height 83
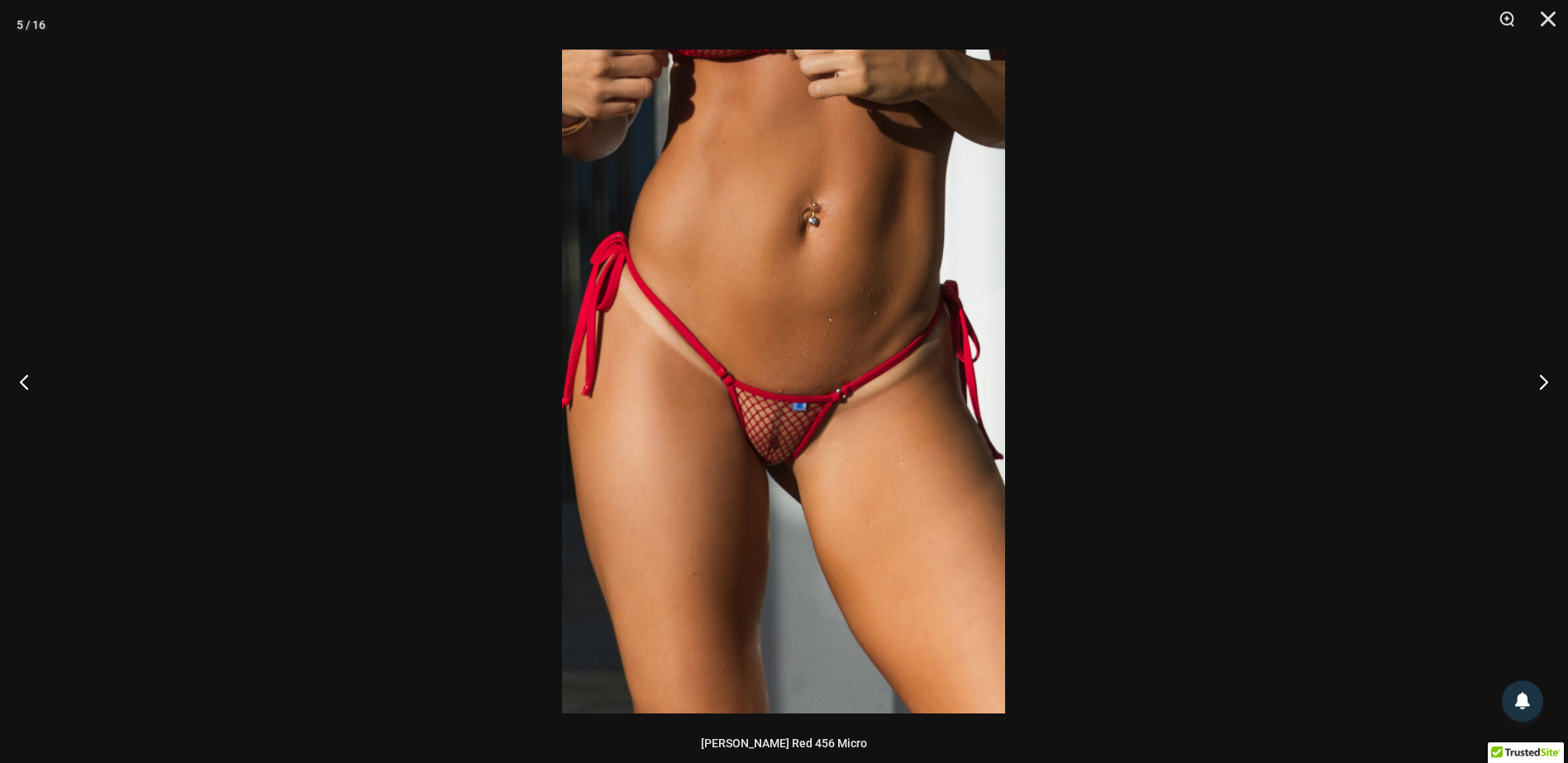
click at [879, 422] on img at bounding box center [783, 381] width 443 height 664
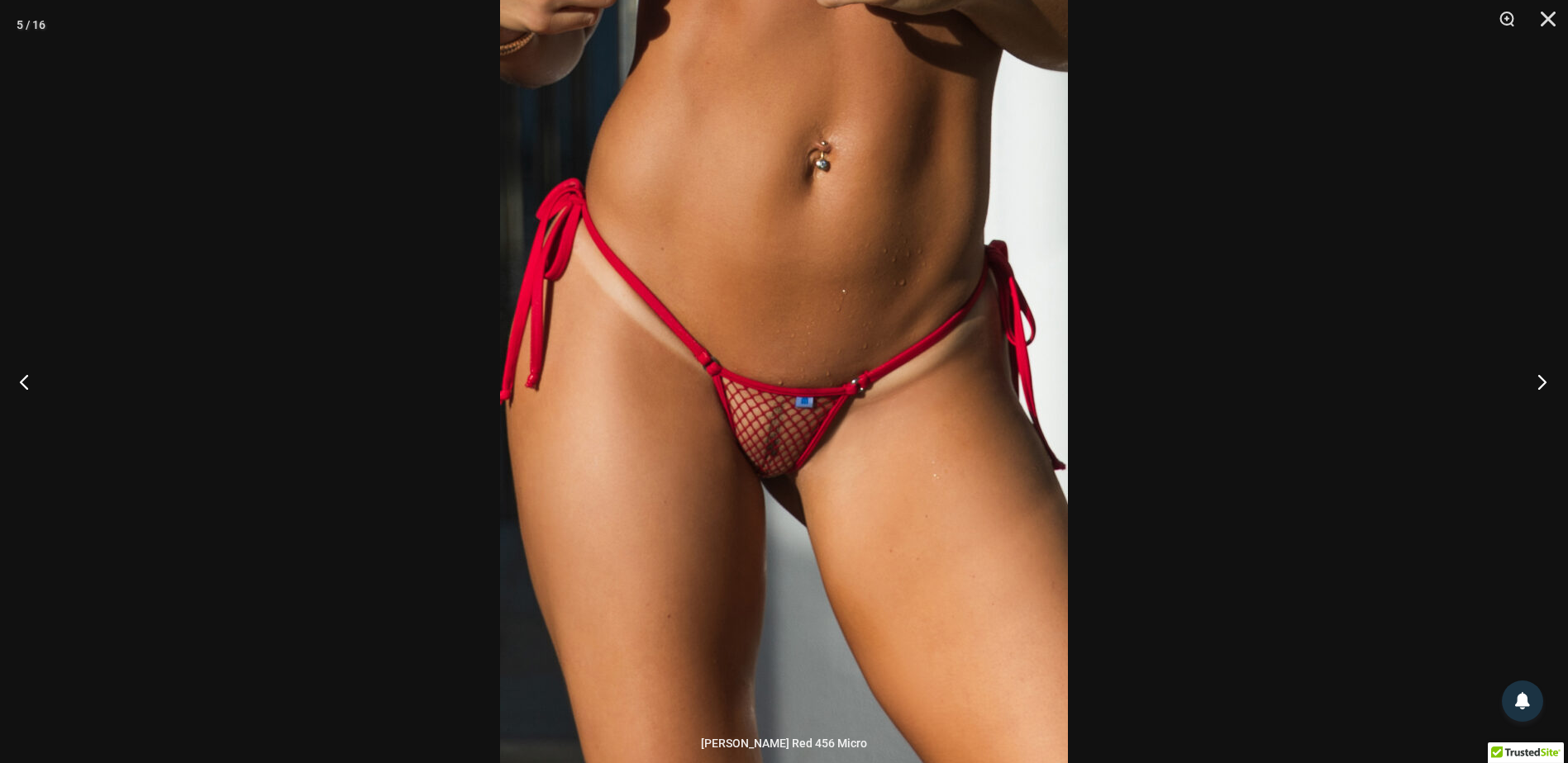
click at [1553, 376] on button "Next" at bounding box center [1537, 381] width 62 height 83
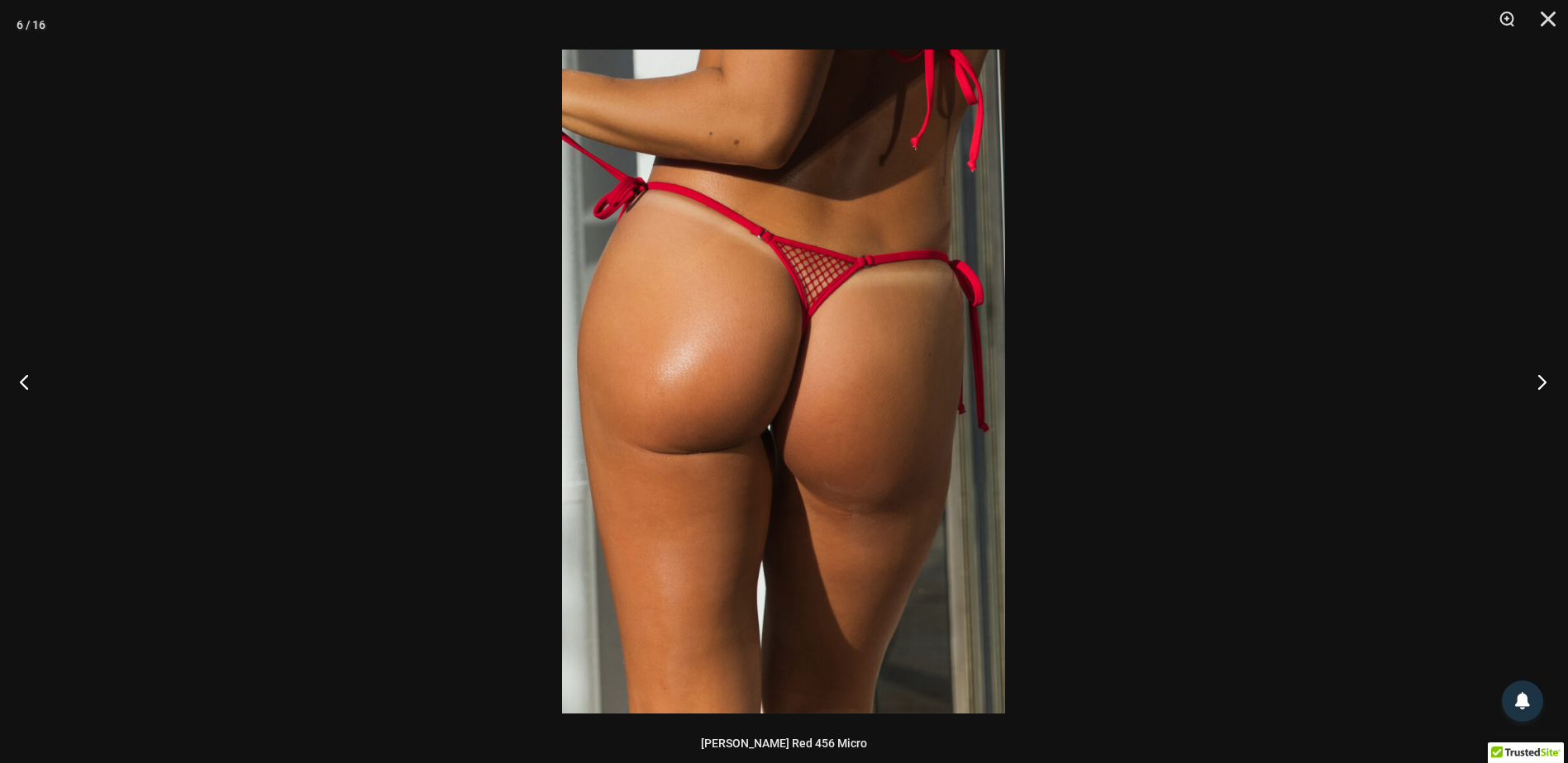
click at [1526, 368] on button "Next" at bounding box center [1537, 381] width 62 height 83
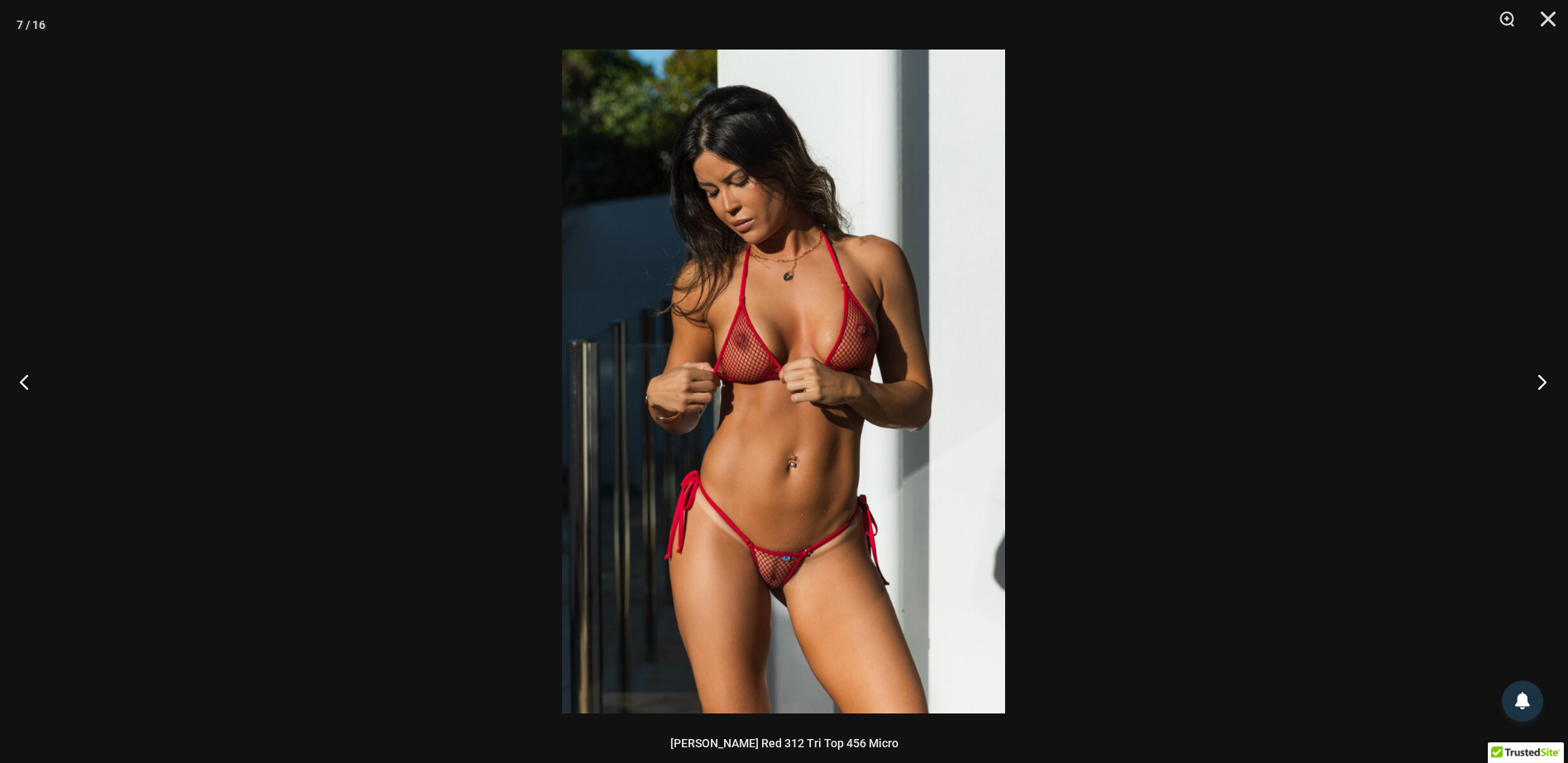
click at [1526, 368] on button "Next" at bounding box center [1537, 381] width 62 height 83
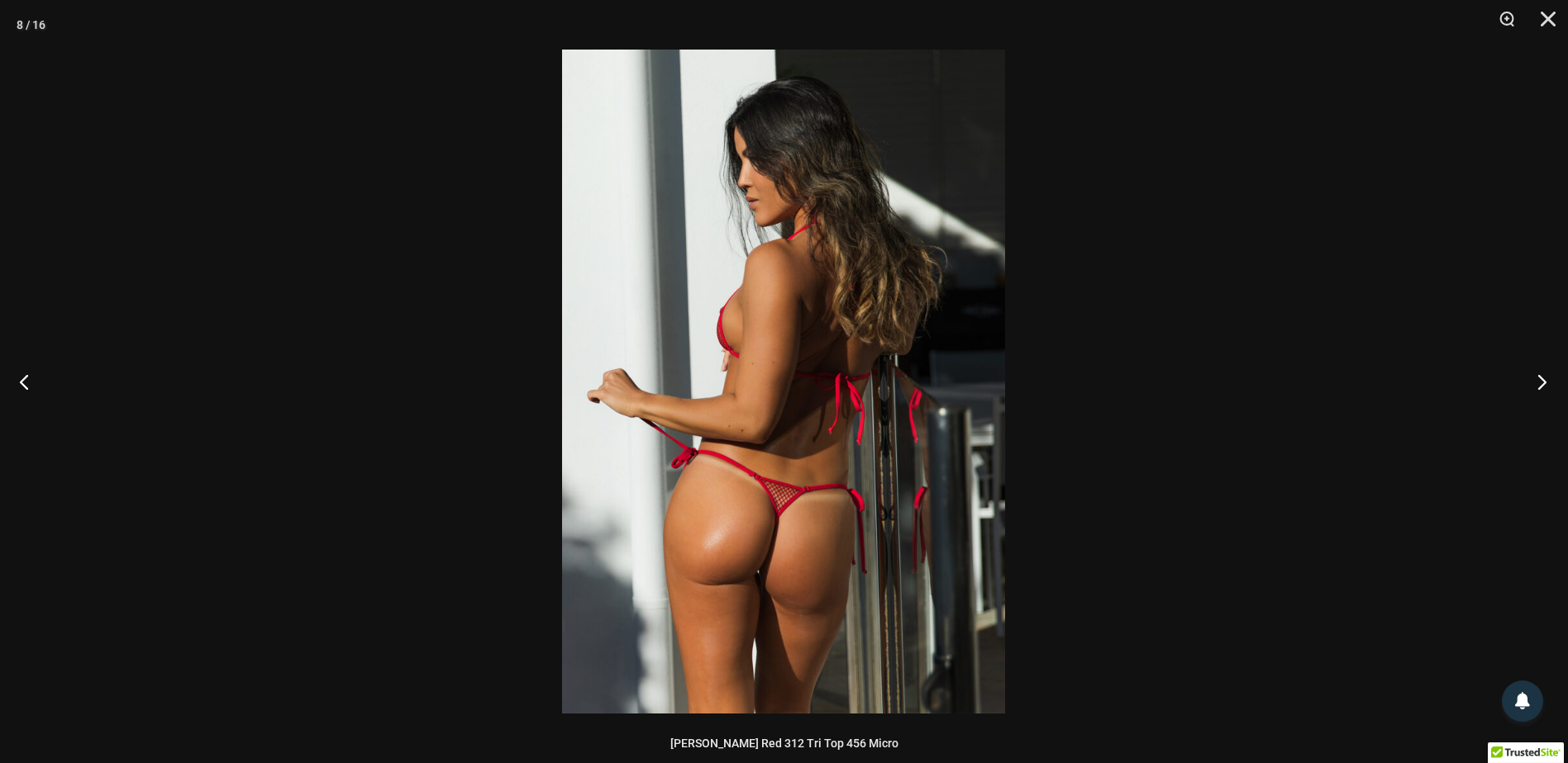
click at [1526, 368] on button "Next" at bounding box center [1537, 381] width 62 height 83
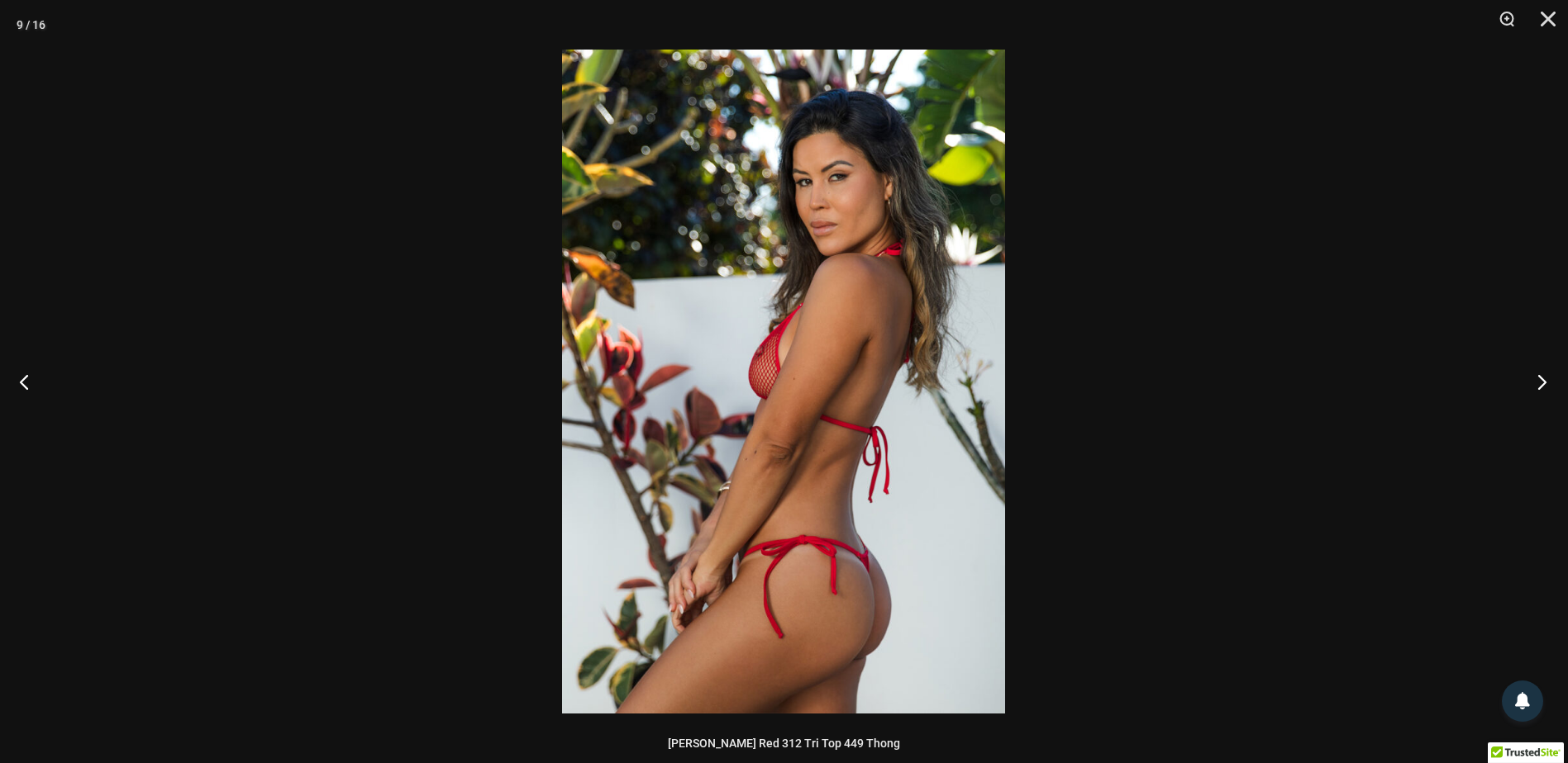
click at [1526, 368] on button "Next" at bounding box center [1537, 381] width 62 height 83
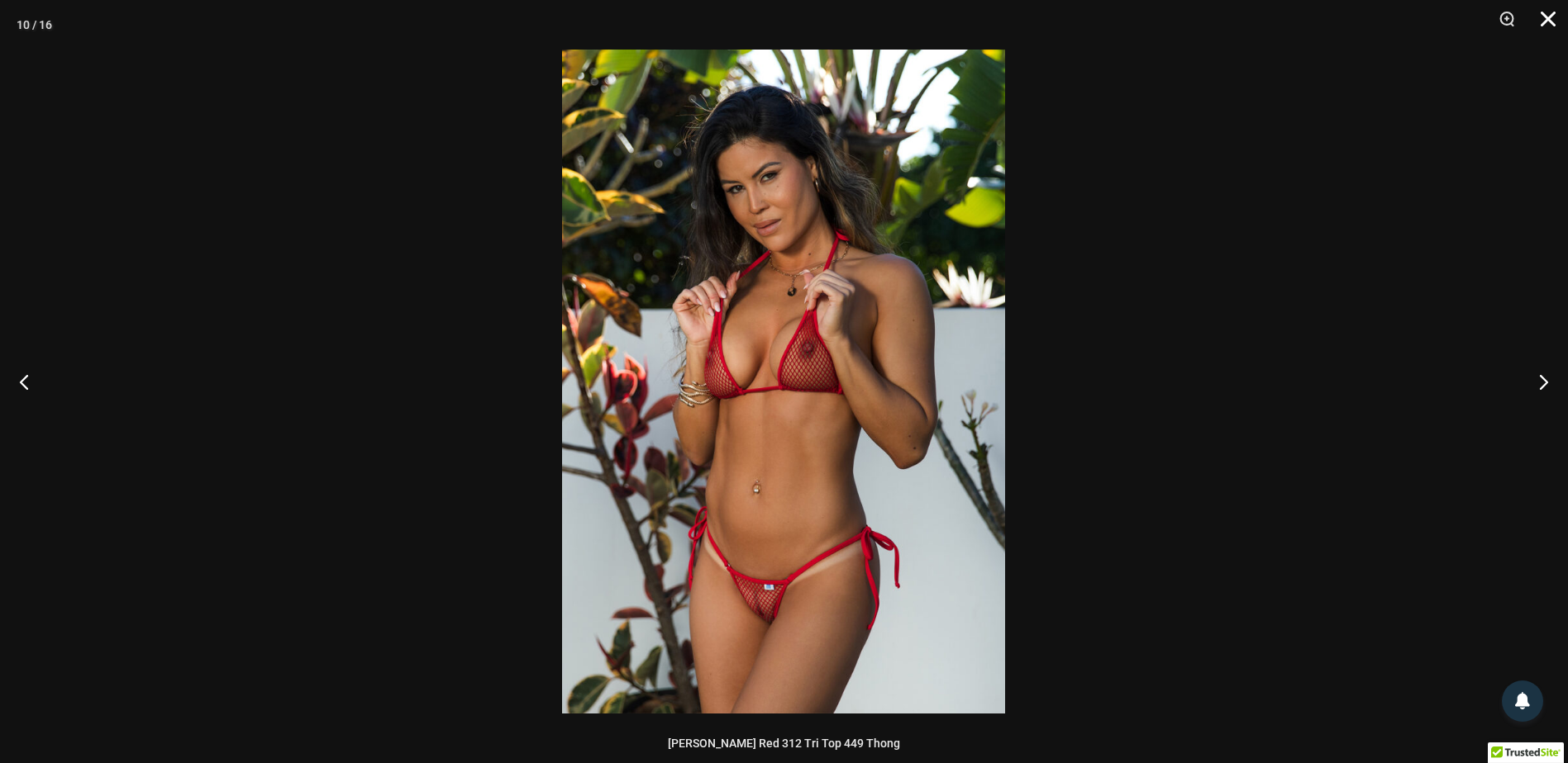
click at [1537, 23] on button "Close" at bounding box center [1543, 24] width 41 height 49
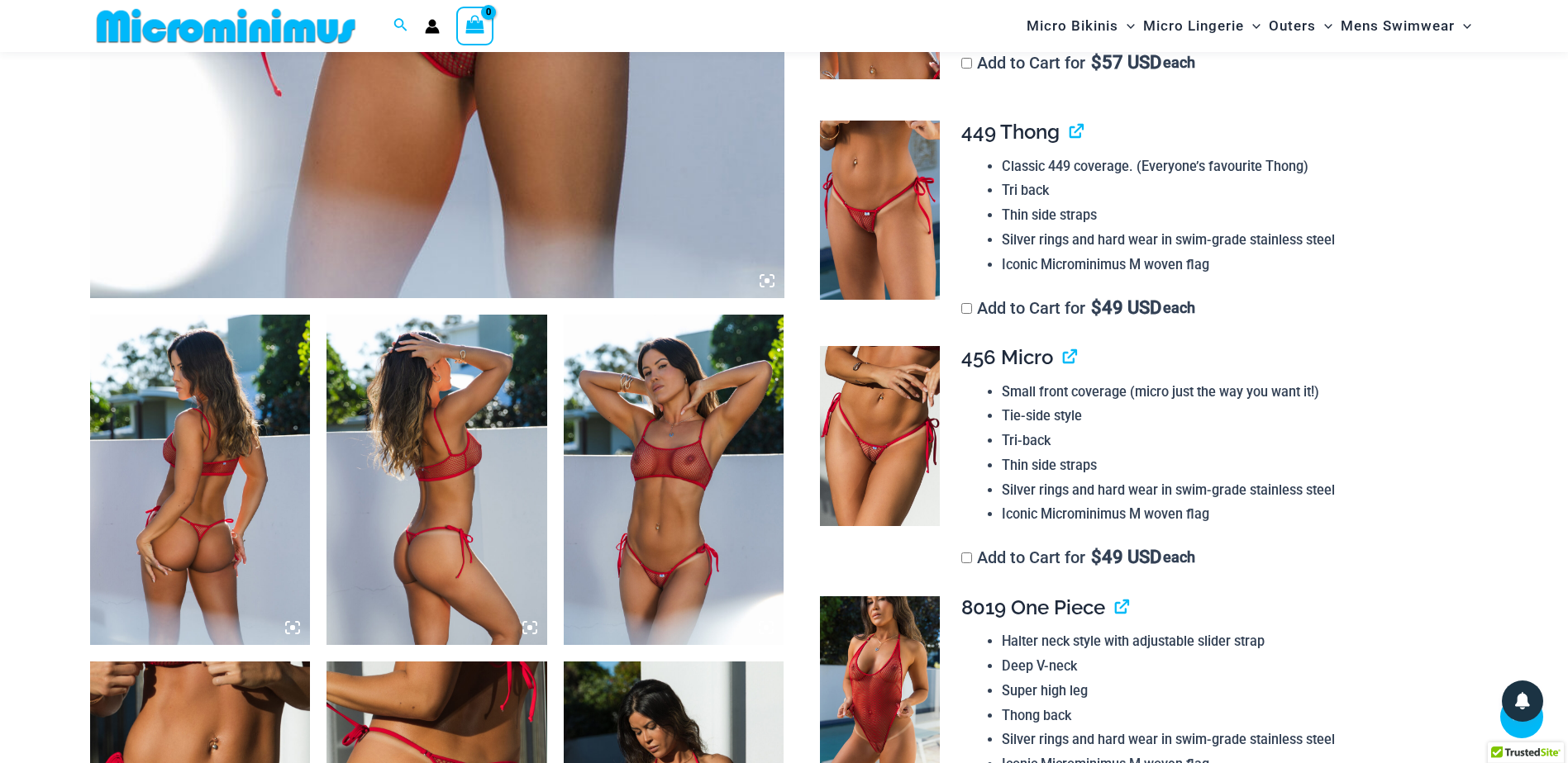
scroll to position [1389, 0]
